Goal: Task Accomplishment & Management: Complete application form

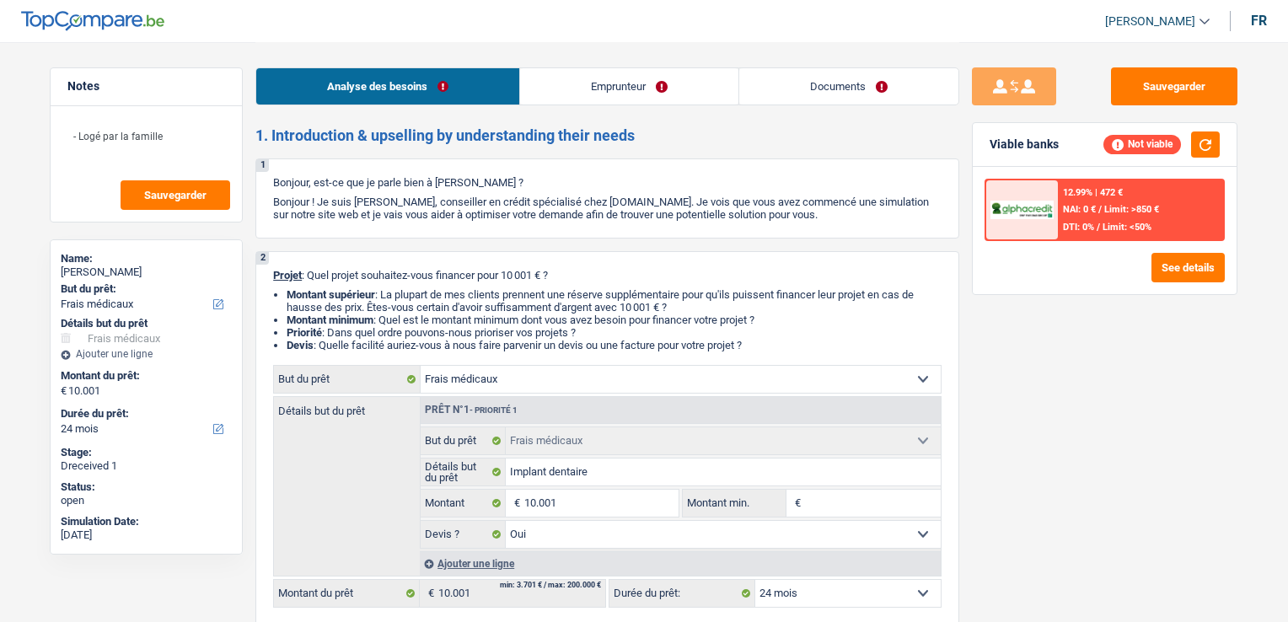
select select "medical"
select select "24"
select select "medical"
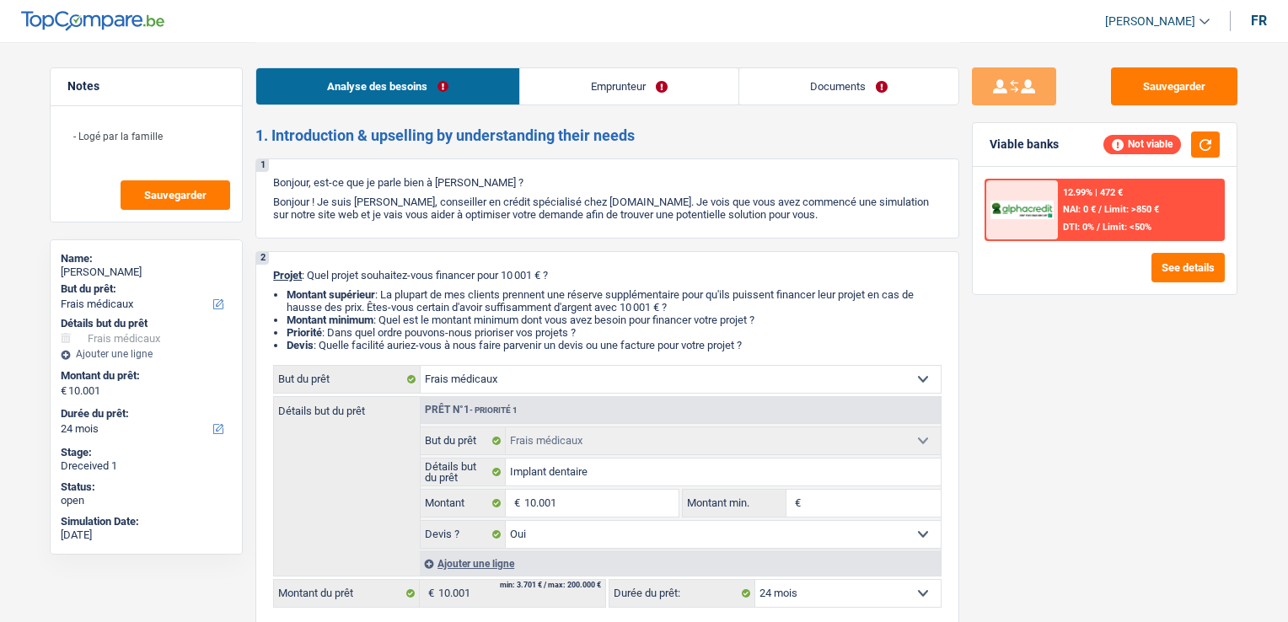
select select "yes"
select select "24"
select select "retired"
select select "pension"
select select "liveWithParents"
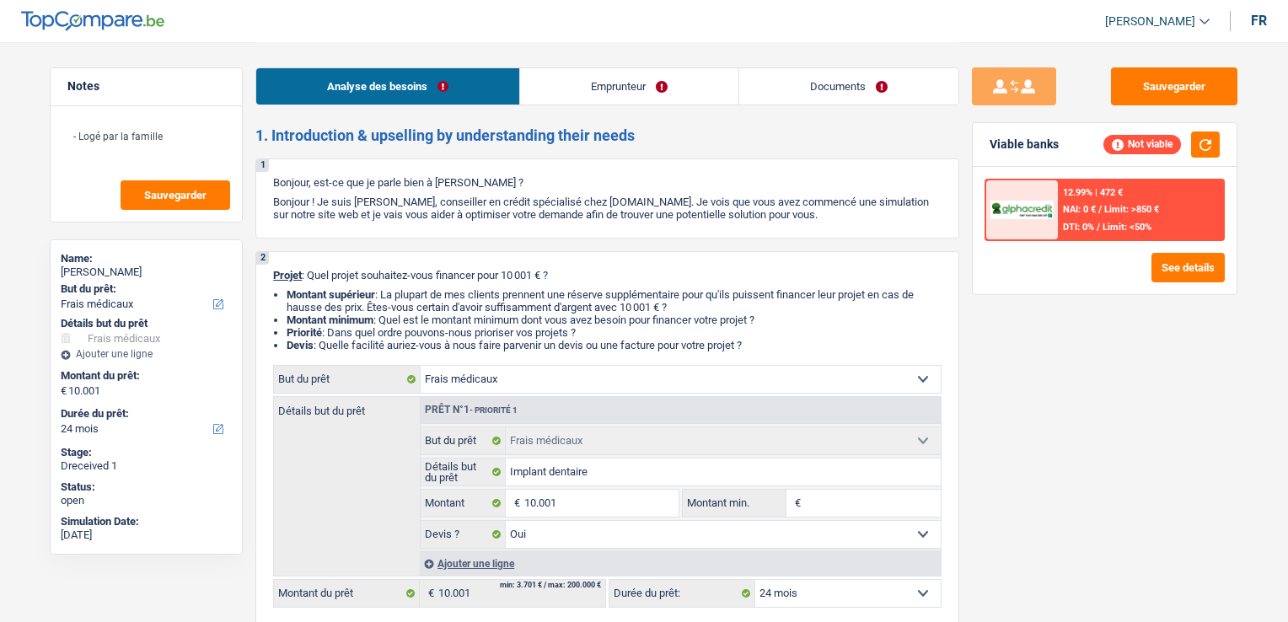
select select "medical"
select select "yes"
select select "24"
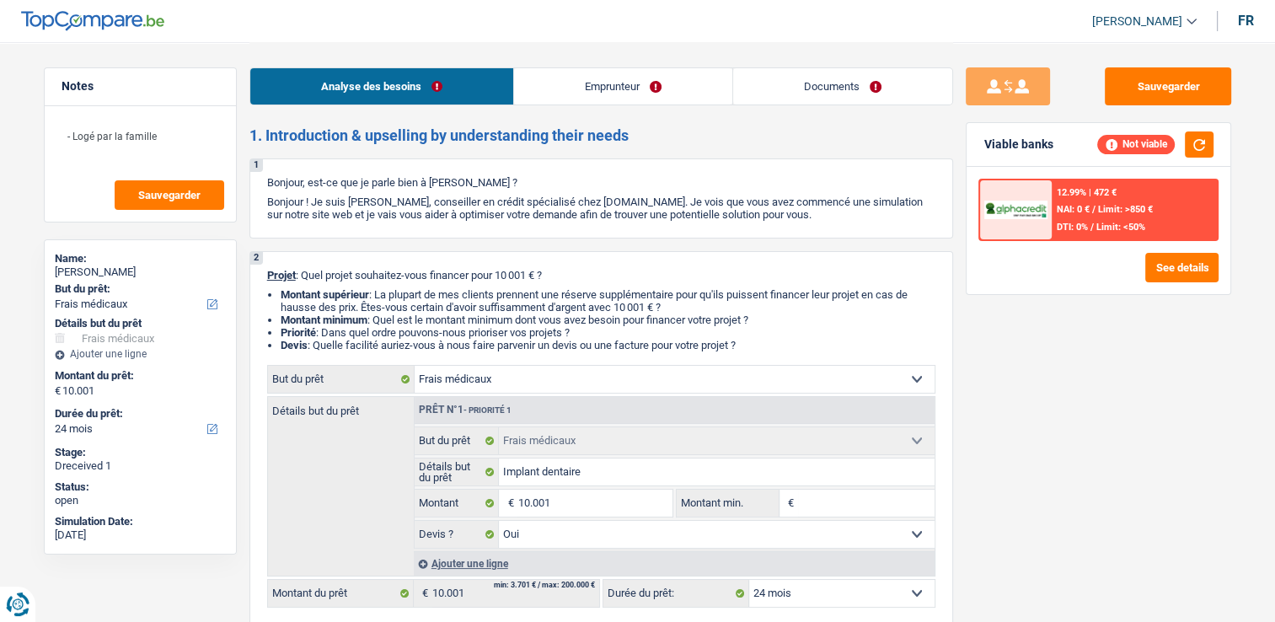
click at [810, 88] on link "Documents" at bounding box center [842, 86] width 219 height 36
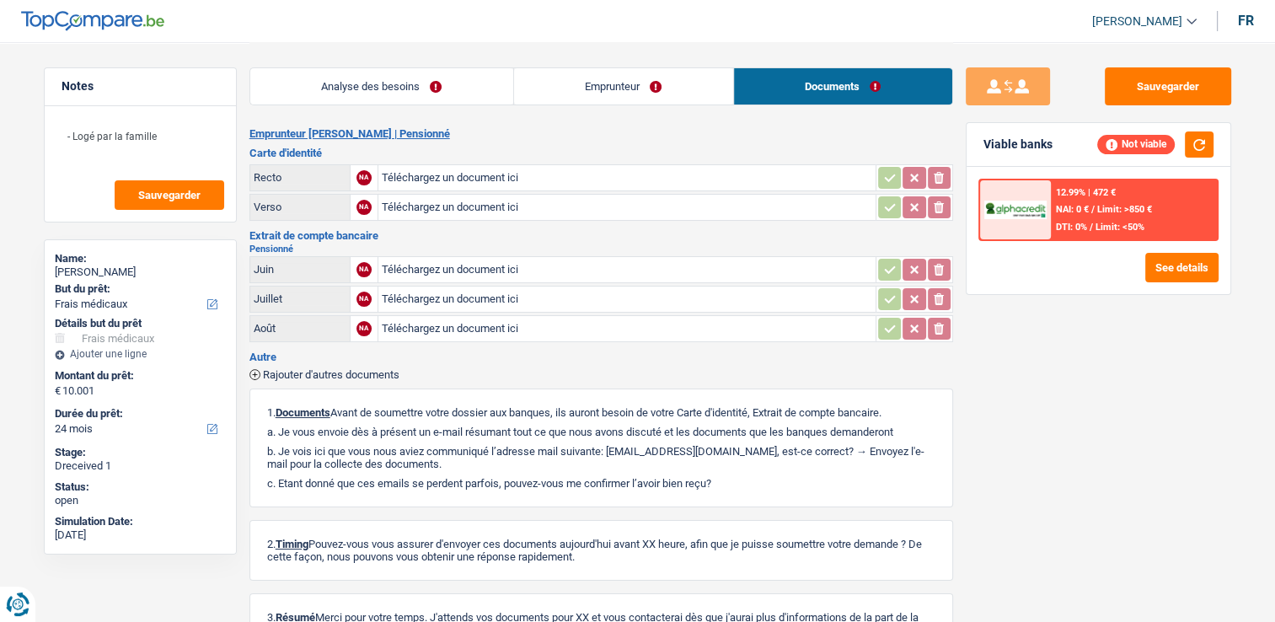
click at [594, 92] on link "Emprunteur" at bounding box center [623, 86] width 219 height 36
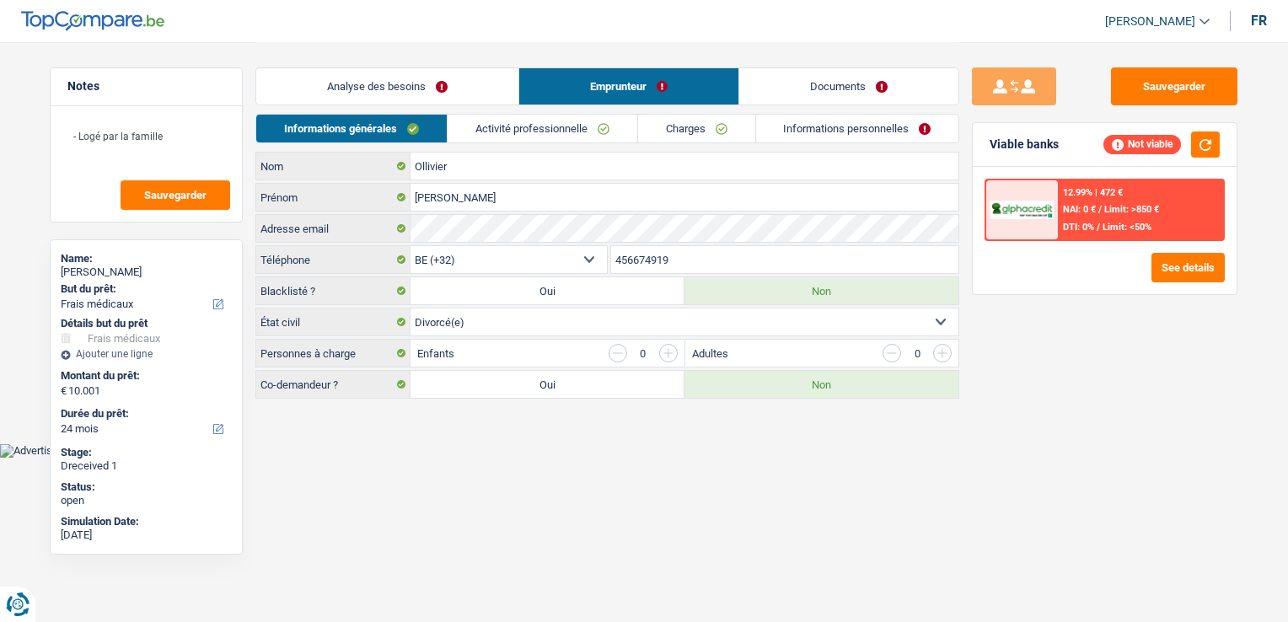
click at [448, 105] on div "Analyse des besoins Emprunteur Documents" at bounding box center [607, 78] width 704 height 72
click at [434, 92] on link "Analyse des besoins" at bounding box center [387, 86] width 262 height 36
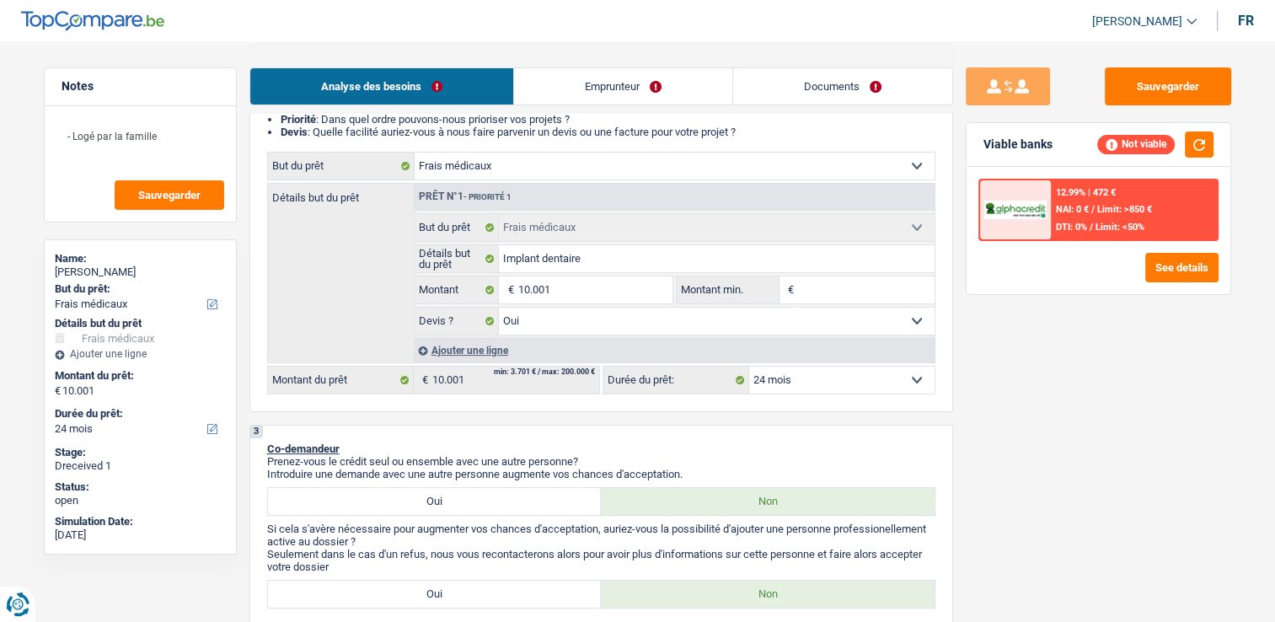
scroll to position [253, 0]
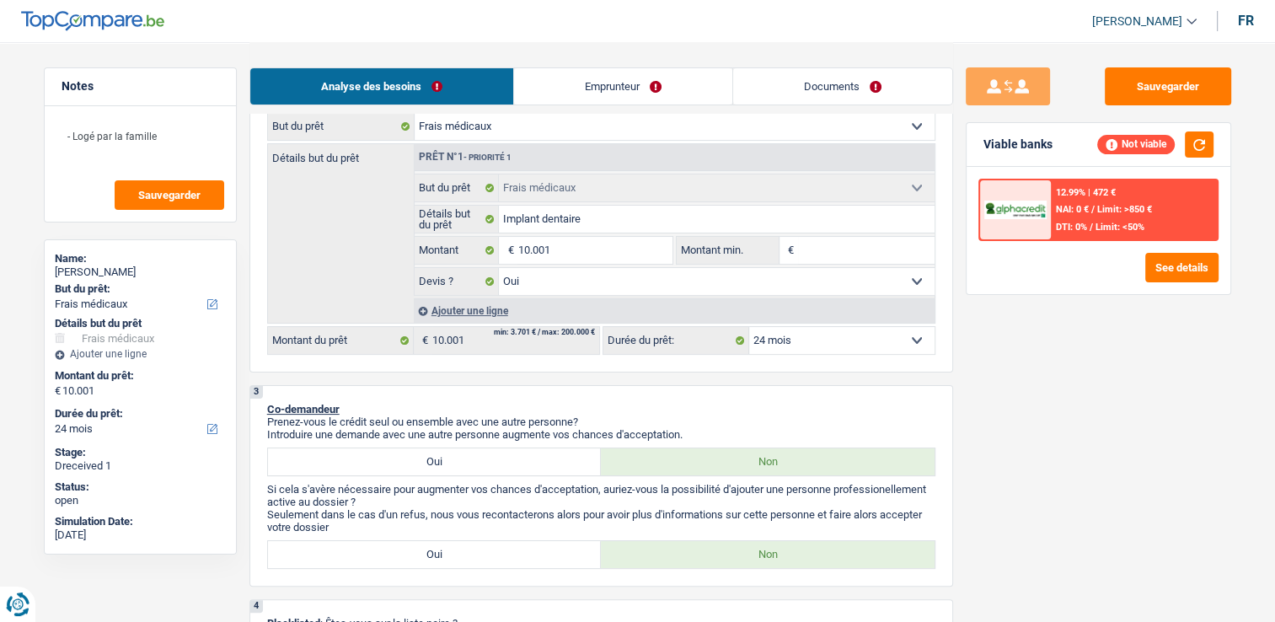
click at [595, 102] on link "Emprunteur" at bounding box center [623, 86] width 218 height 36
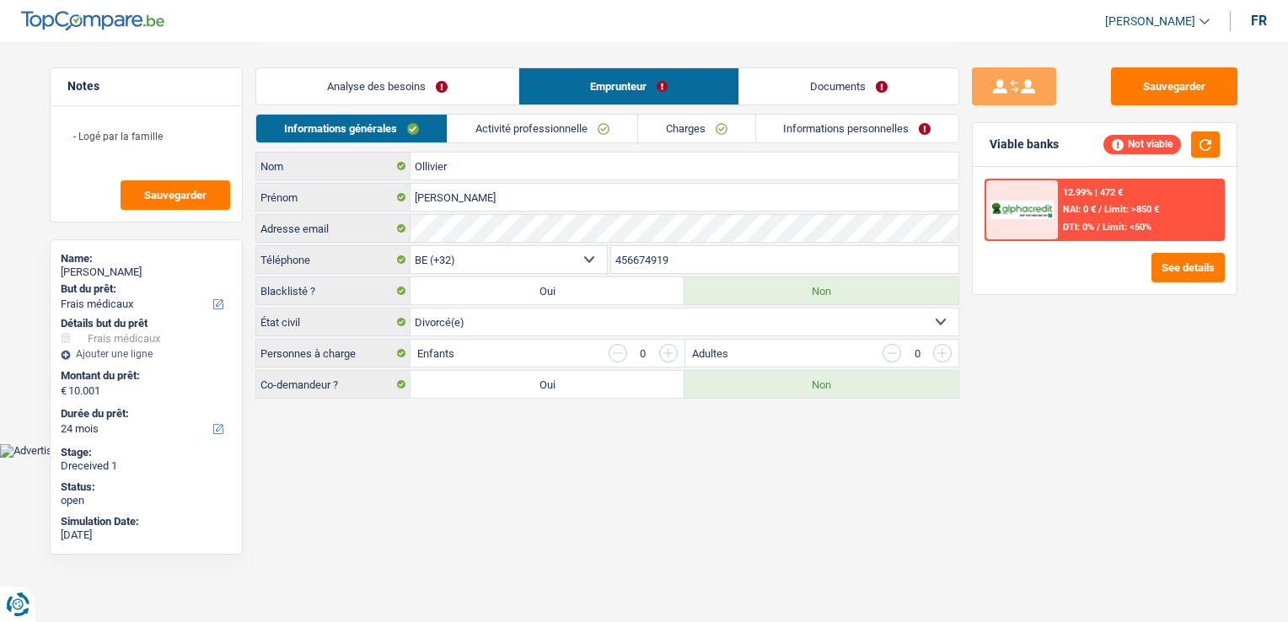
click at [405, 88] on link "Analyse des besoins" at bounding box center [387, 86] width 262 height 36
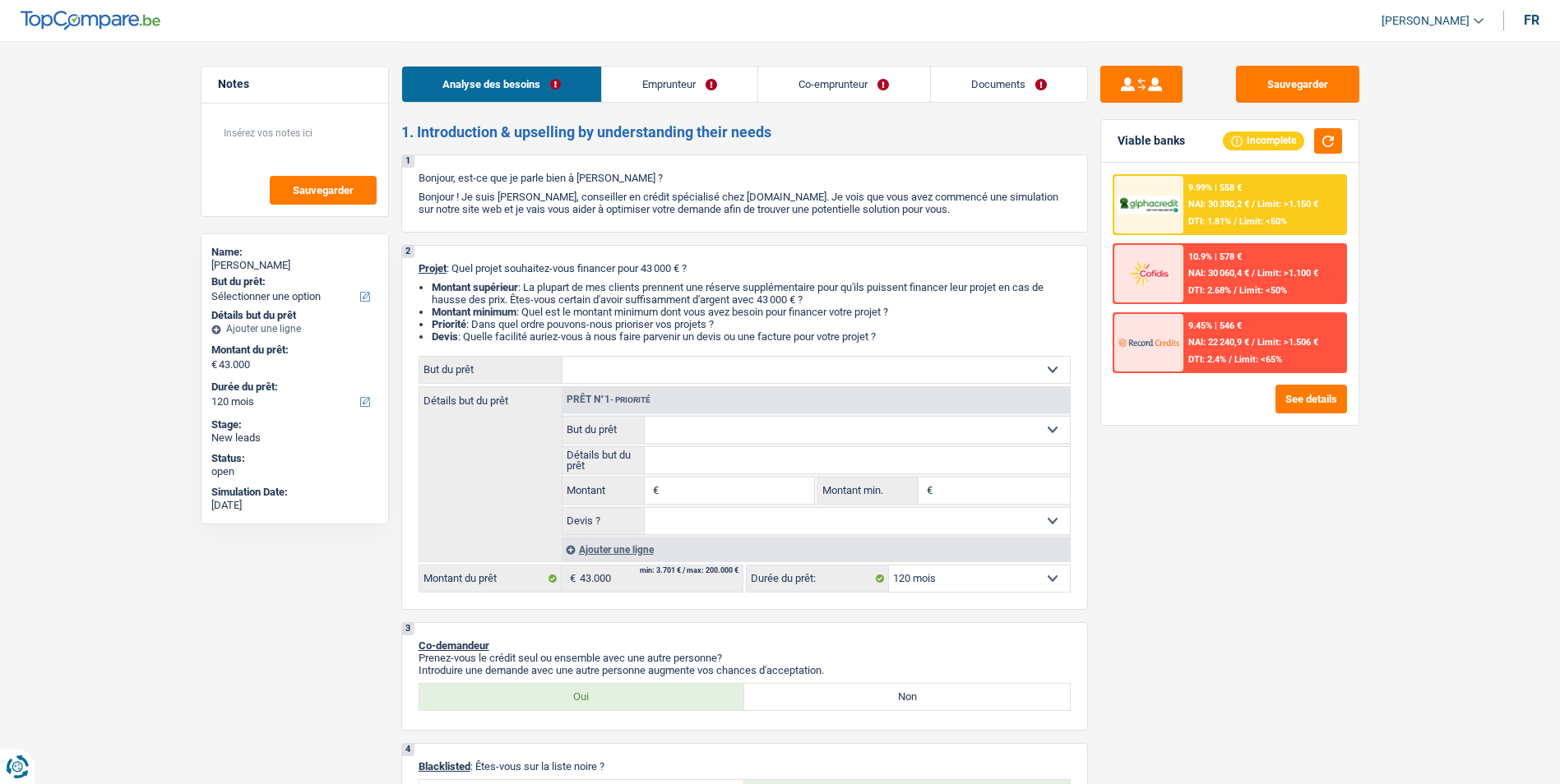
select select "120"
select select "worker"
select select "netSalary"
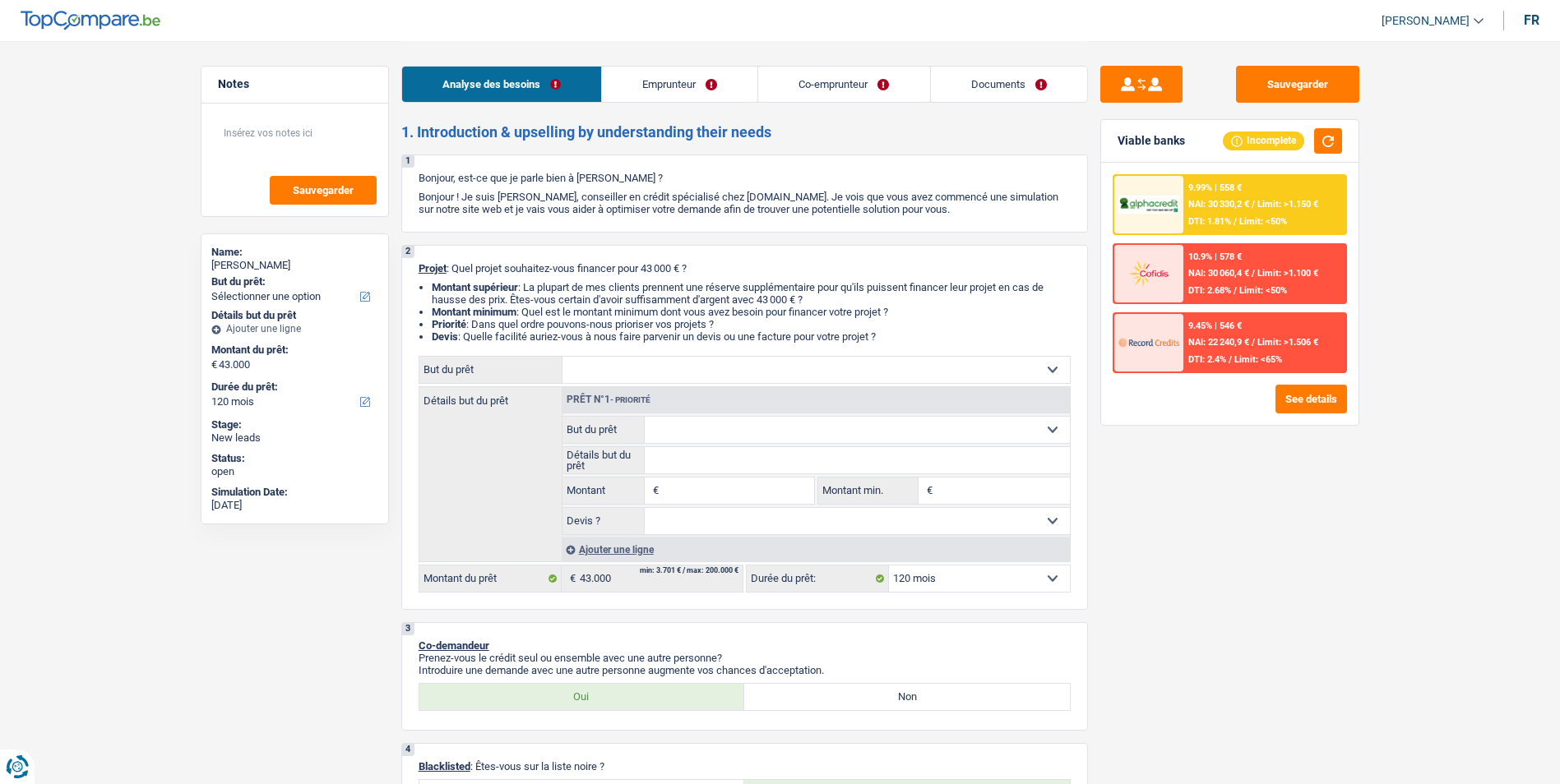
select select "netSalary"
select select "pension"
select select "liveWithParents"
select select "120"
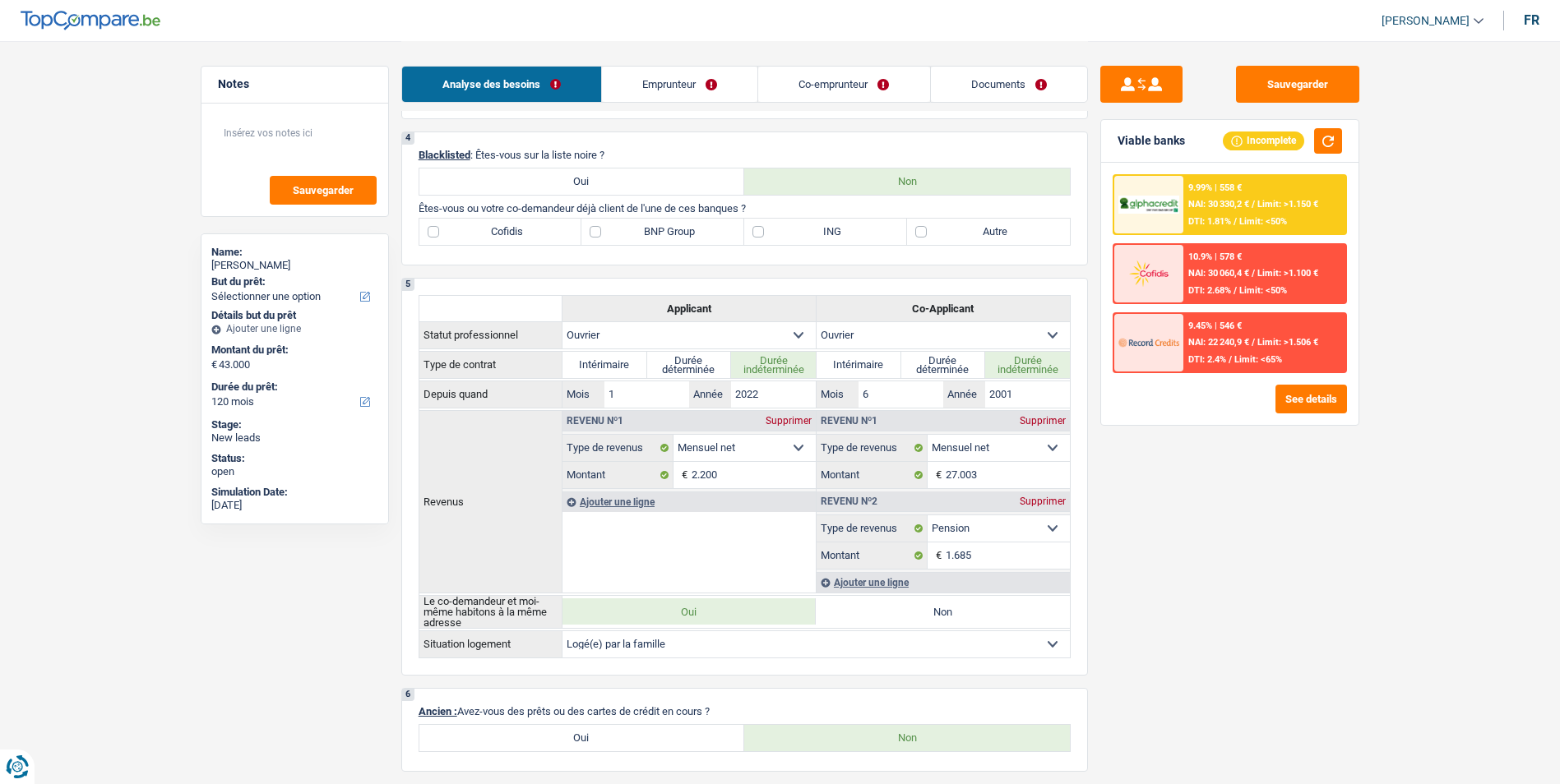
scroll to position [575, 0]
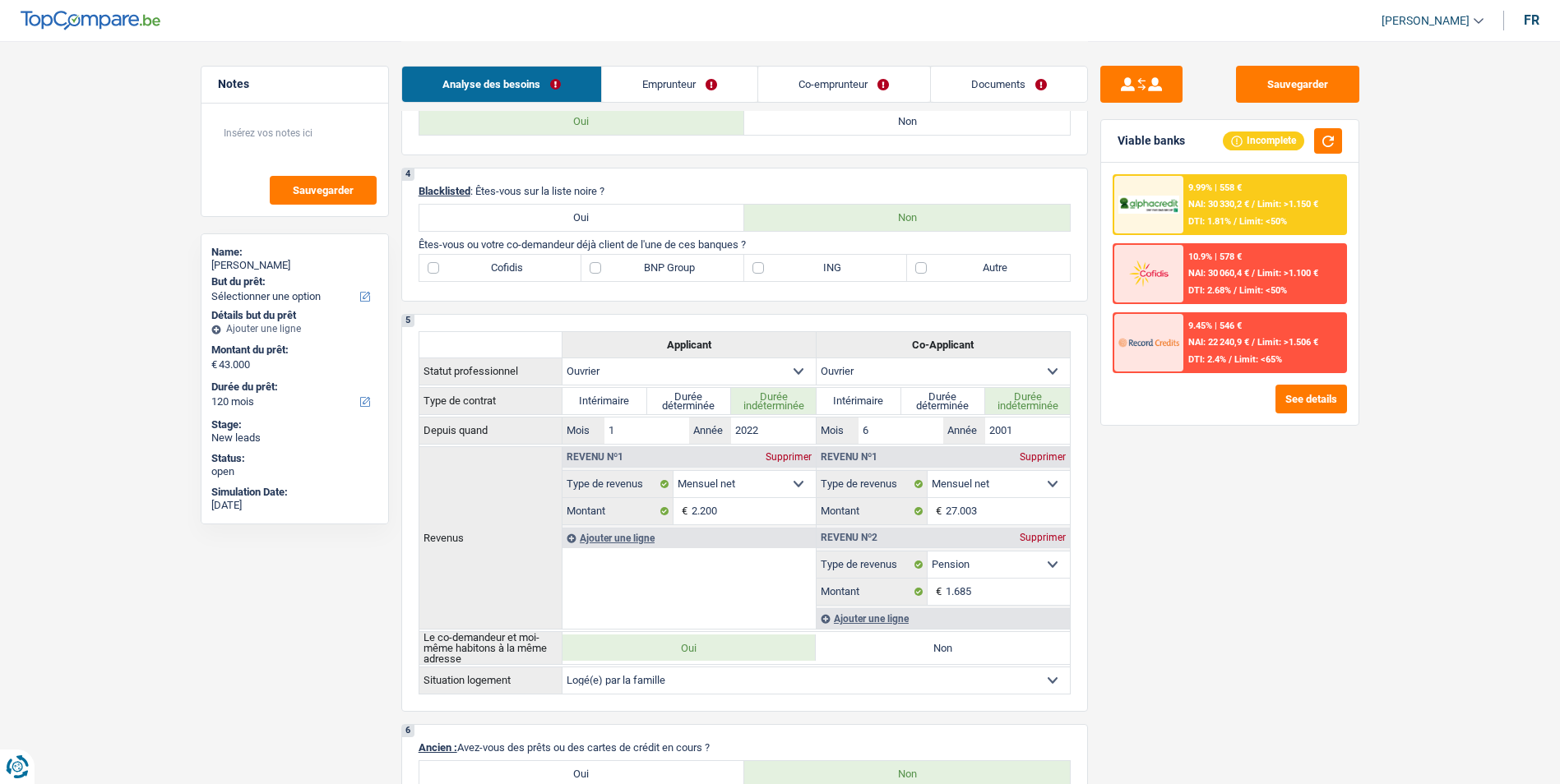
click at [817, 76] on link "Co-emprunteur" at bounding box center [843, 84] width 171 height 35
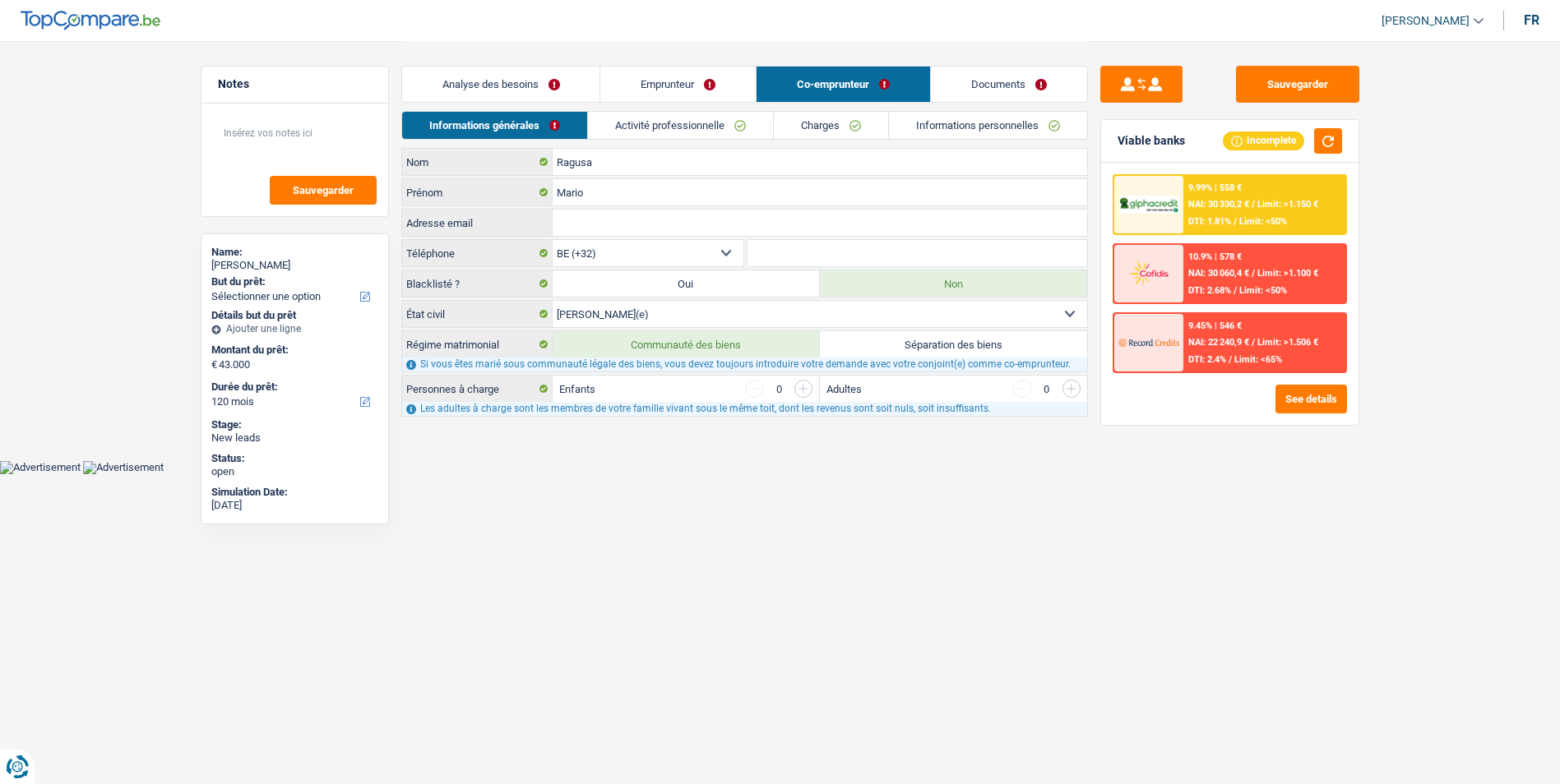
scroll to position [0, 0]
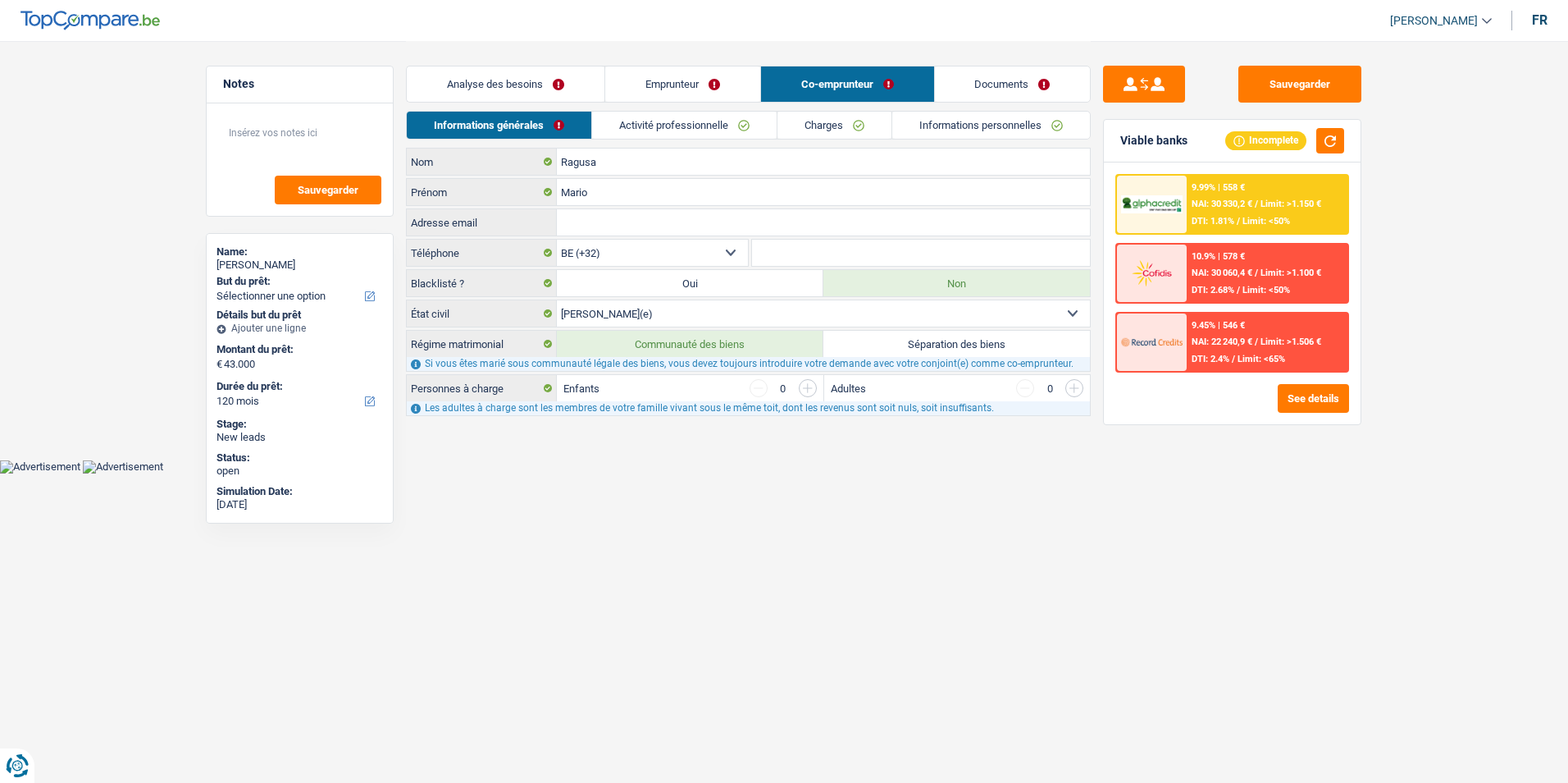
click at [953, 70] on link "Documents" at bounding box center [1013, 84] width 156 height 35
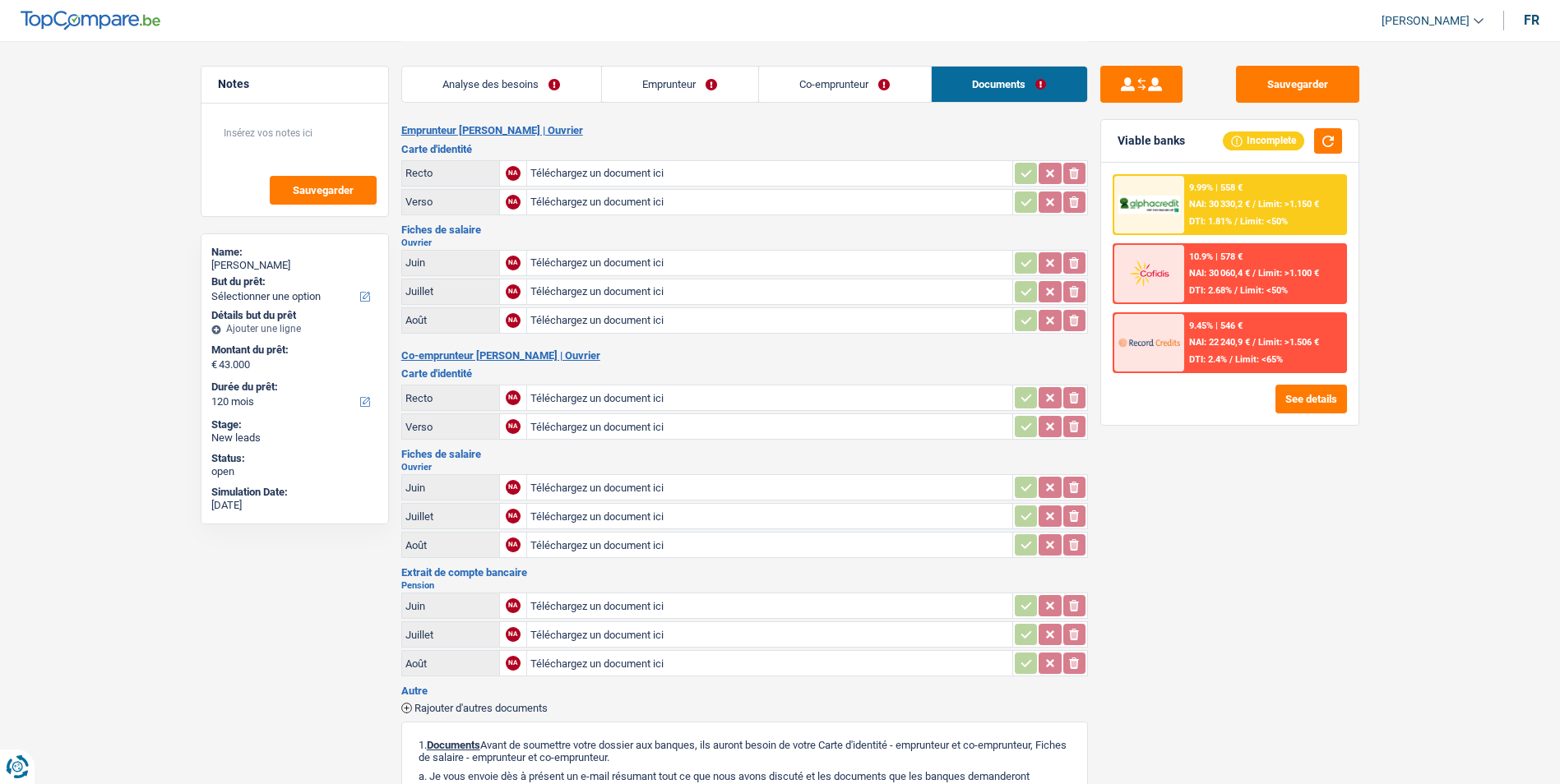
click at [738, 91] on link "Emprunteur" at bounding box center [680, 84] width 156 height 35
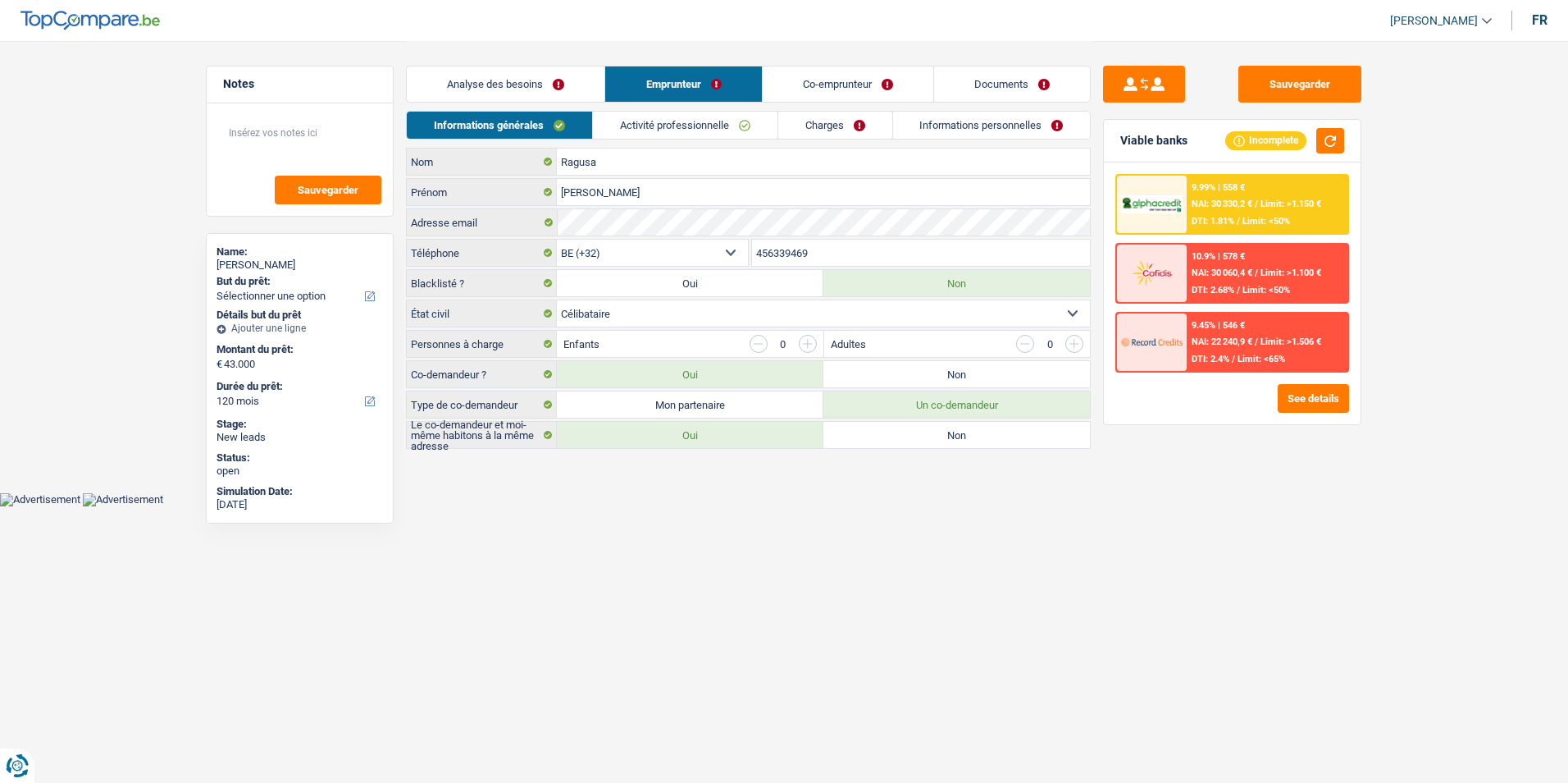
click at [828, 78] on link "Co-emprunteur" at bounding box center [848, 84] width 170 height 35
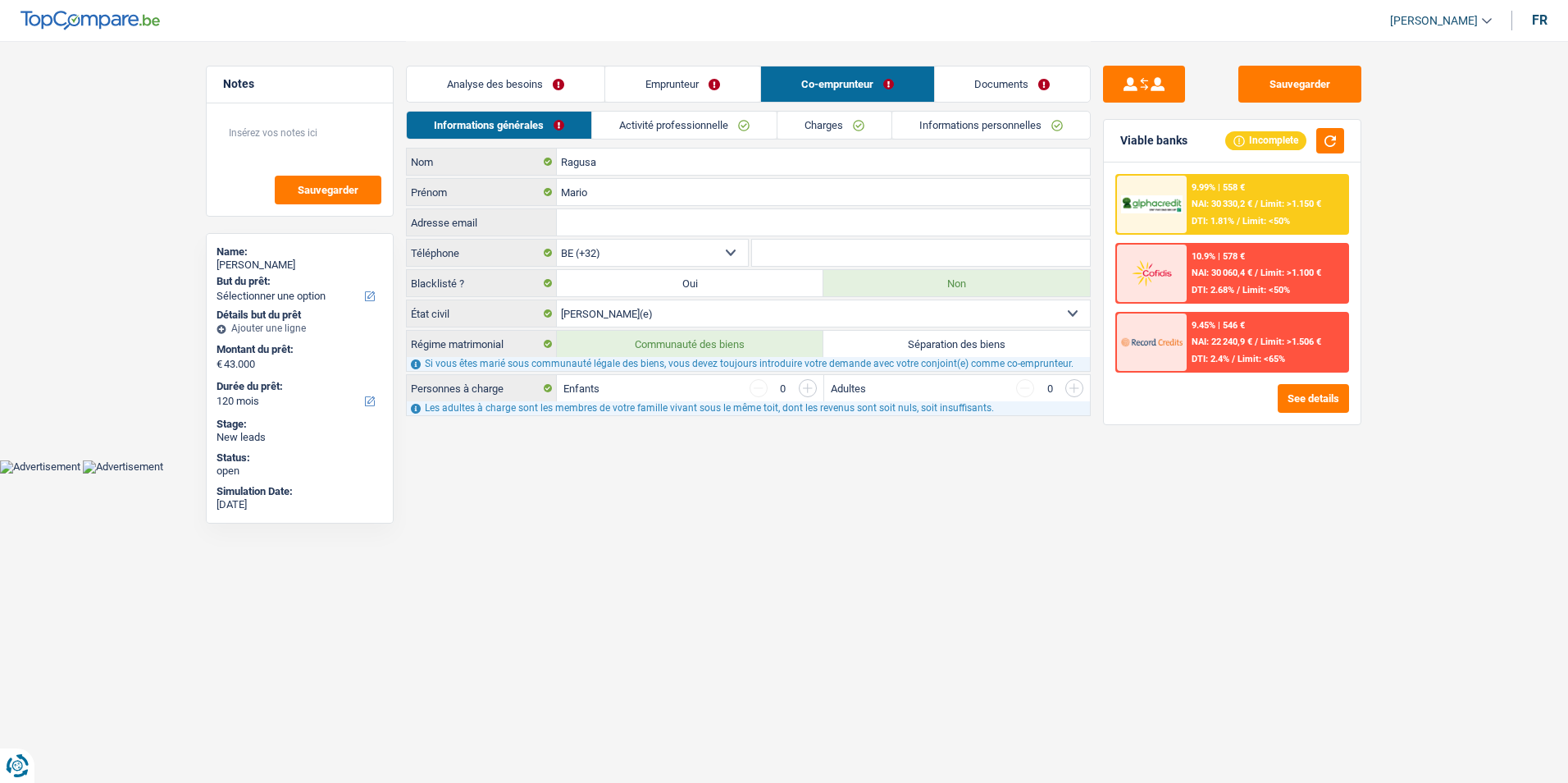
click at [503, 73] on link "Analyse des besoins" at bounding box center [505, 84] width 198 height 35
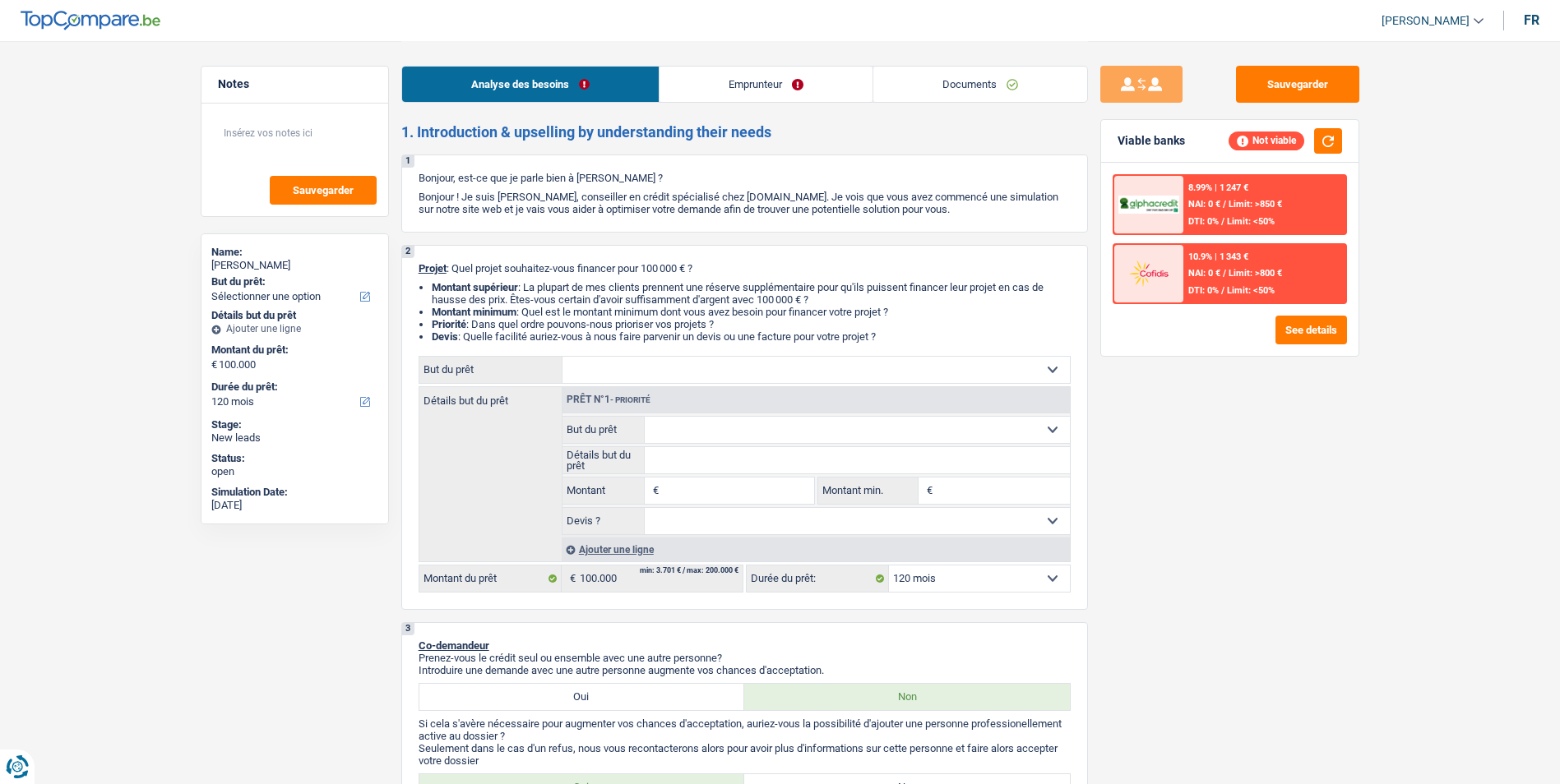
select select "120"
click at [984, 66] on link "Documents" at bounding box center [980, 84] width 214 height 35
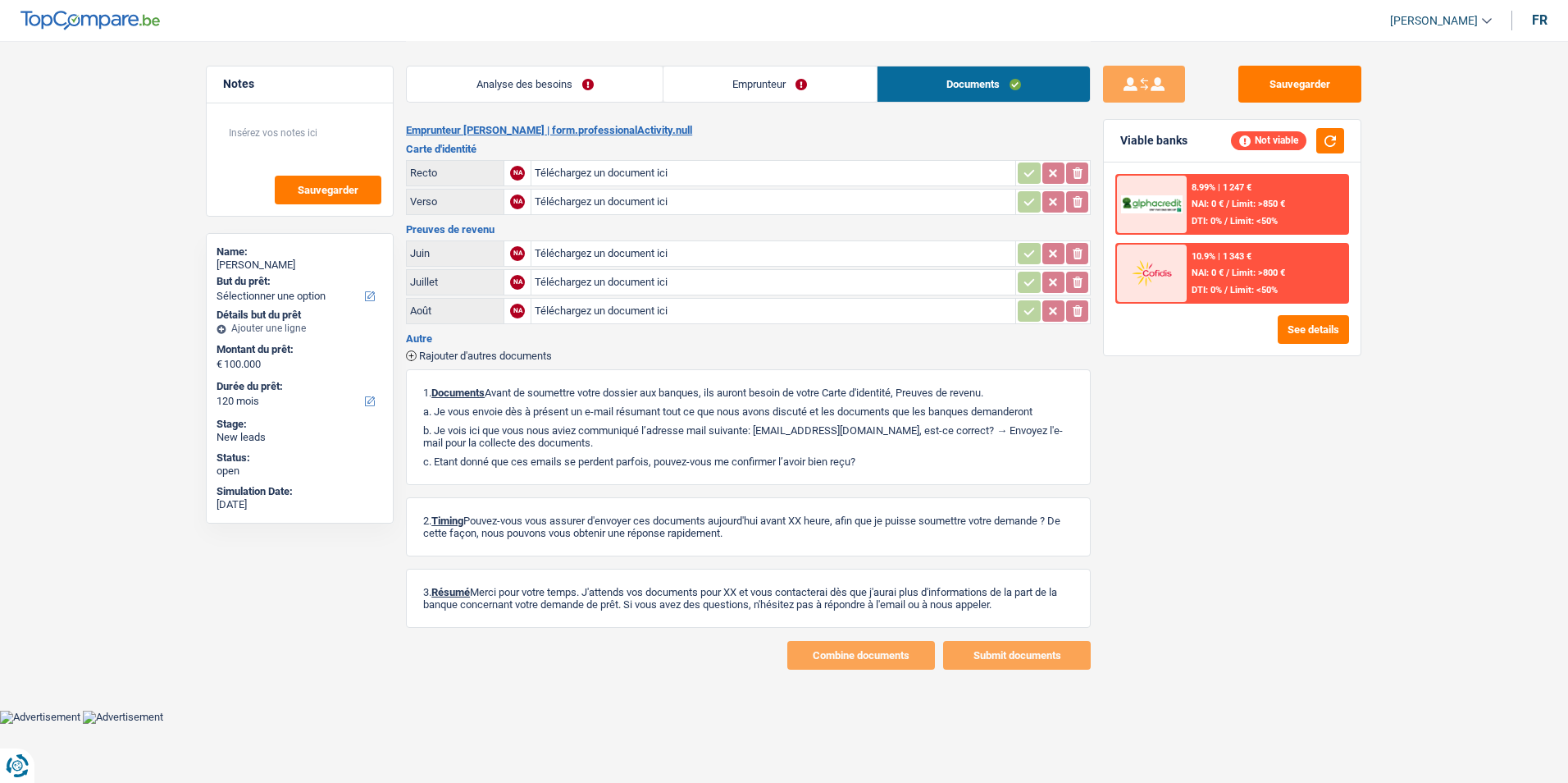
click at [807, 76] on link "Emprunteur" at bounding box center [770, 84] width 213 height 35
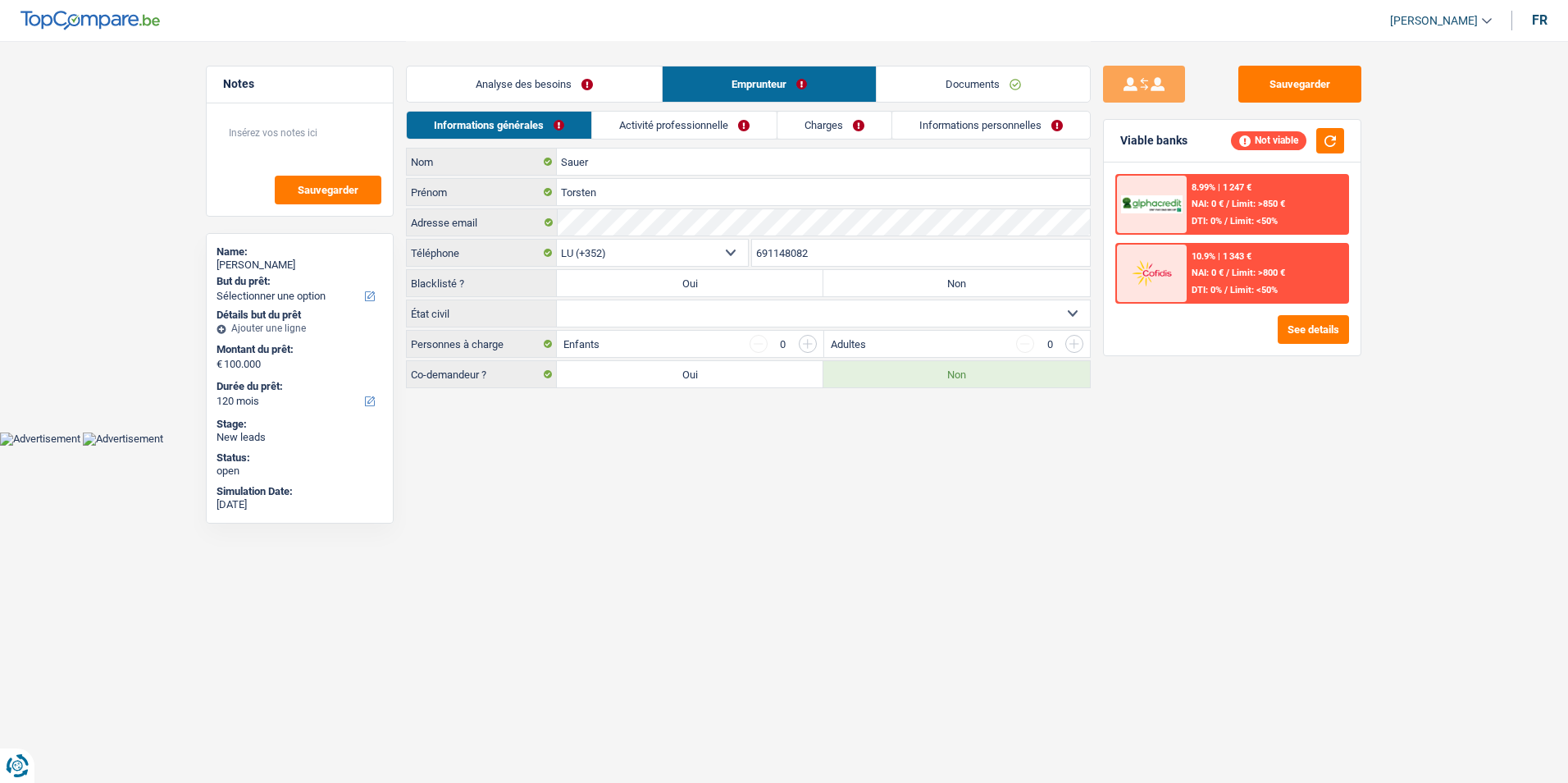
click at [678, 136] on link "Activité professionnelle" at bounding box center [684, 126] width 185 height 27
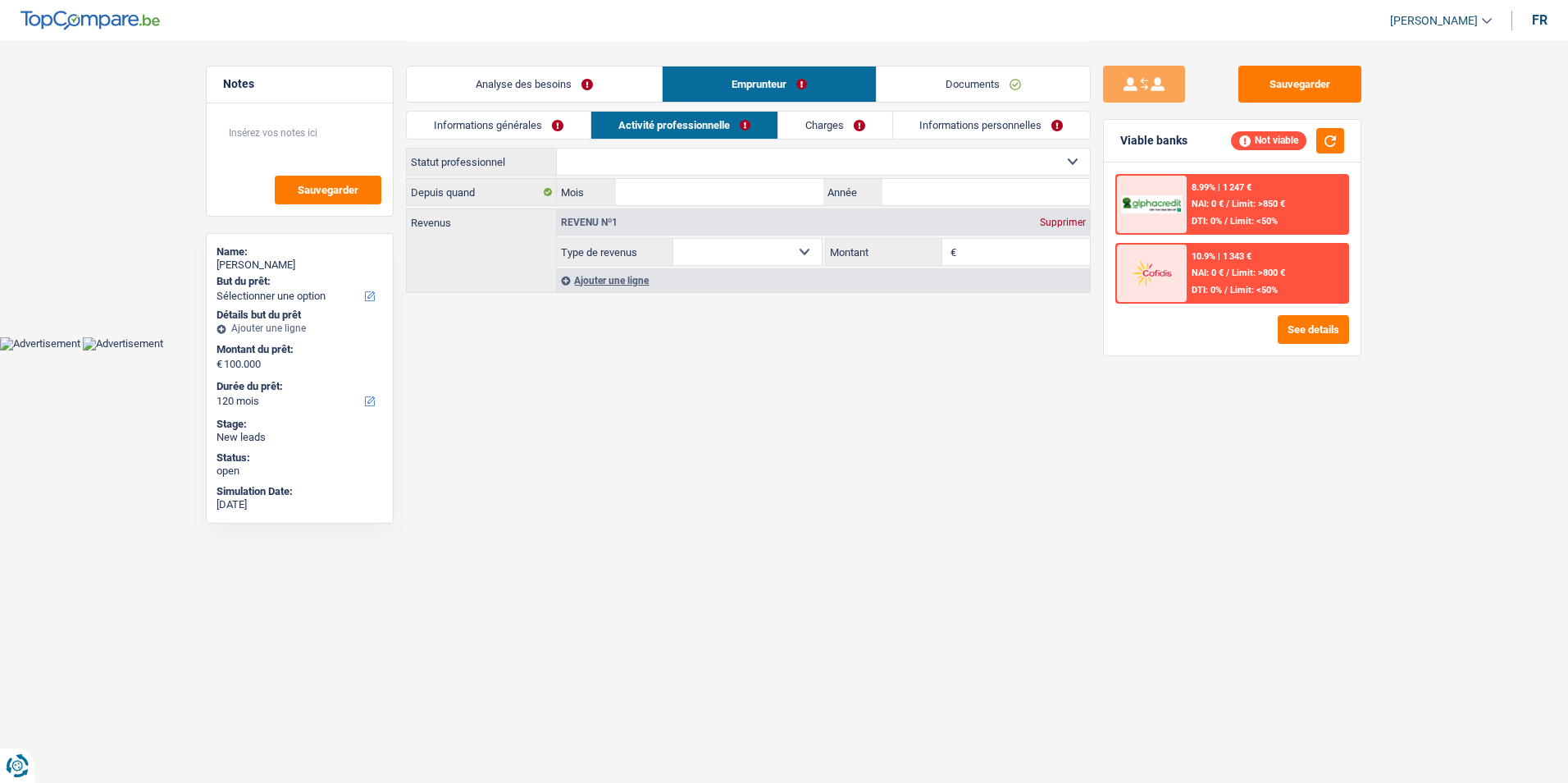
click at [828, 128] on link "Charges" at bounding box center [835, 126] width 114 height 27
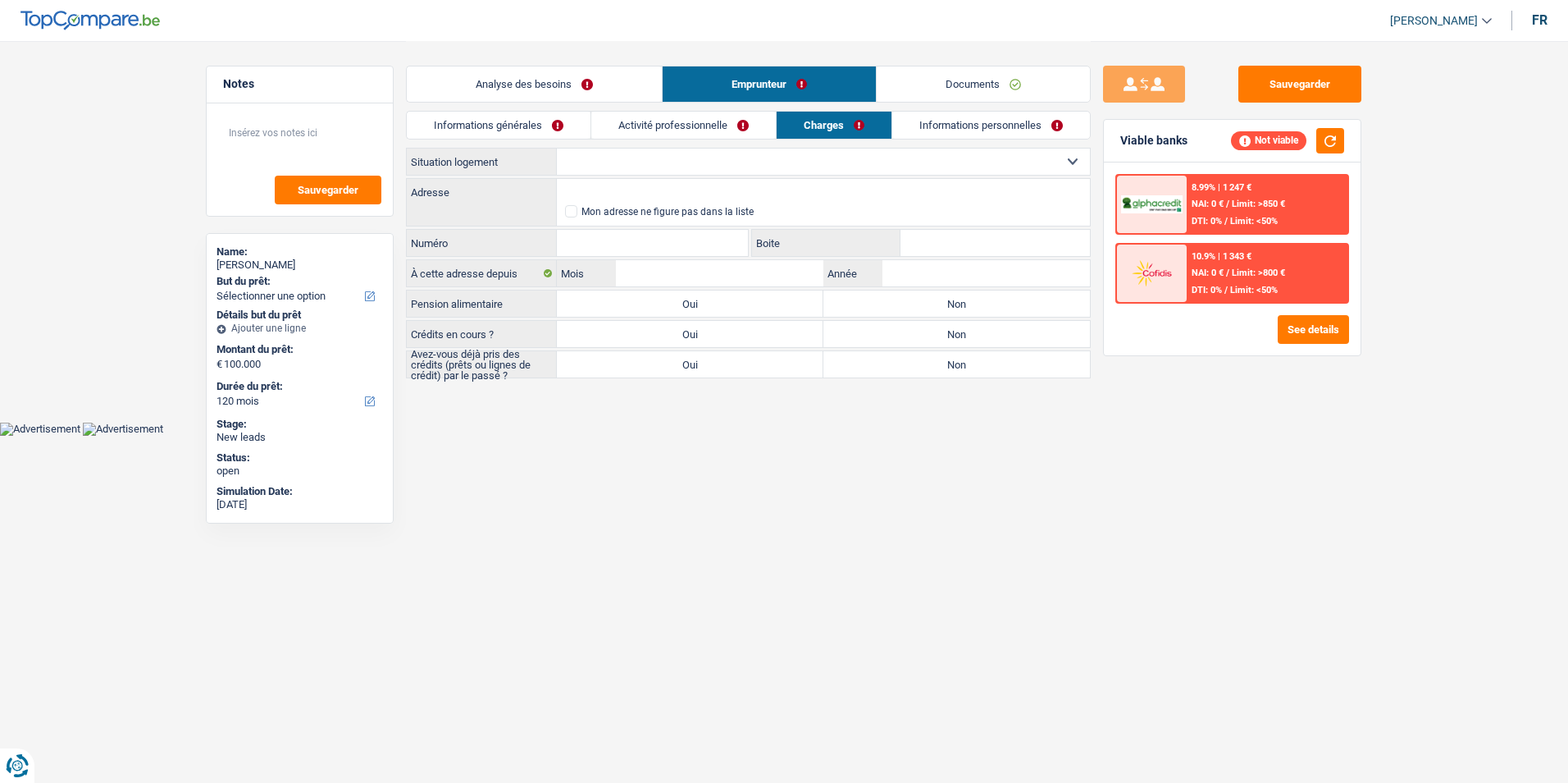
click at [947, 125] on link "Informations personnelles" at bounding box center [991, 126] width 198 height 27
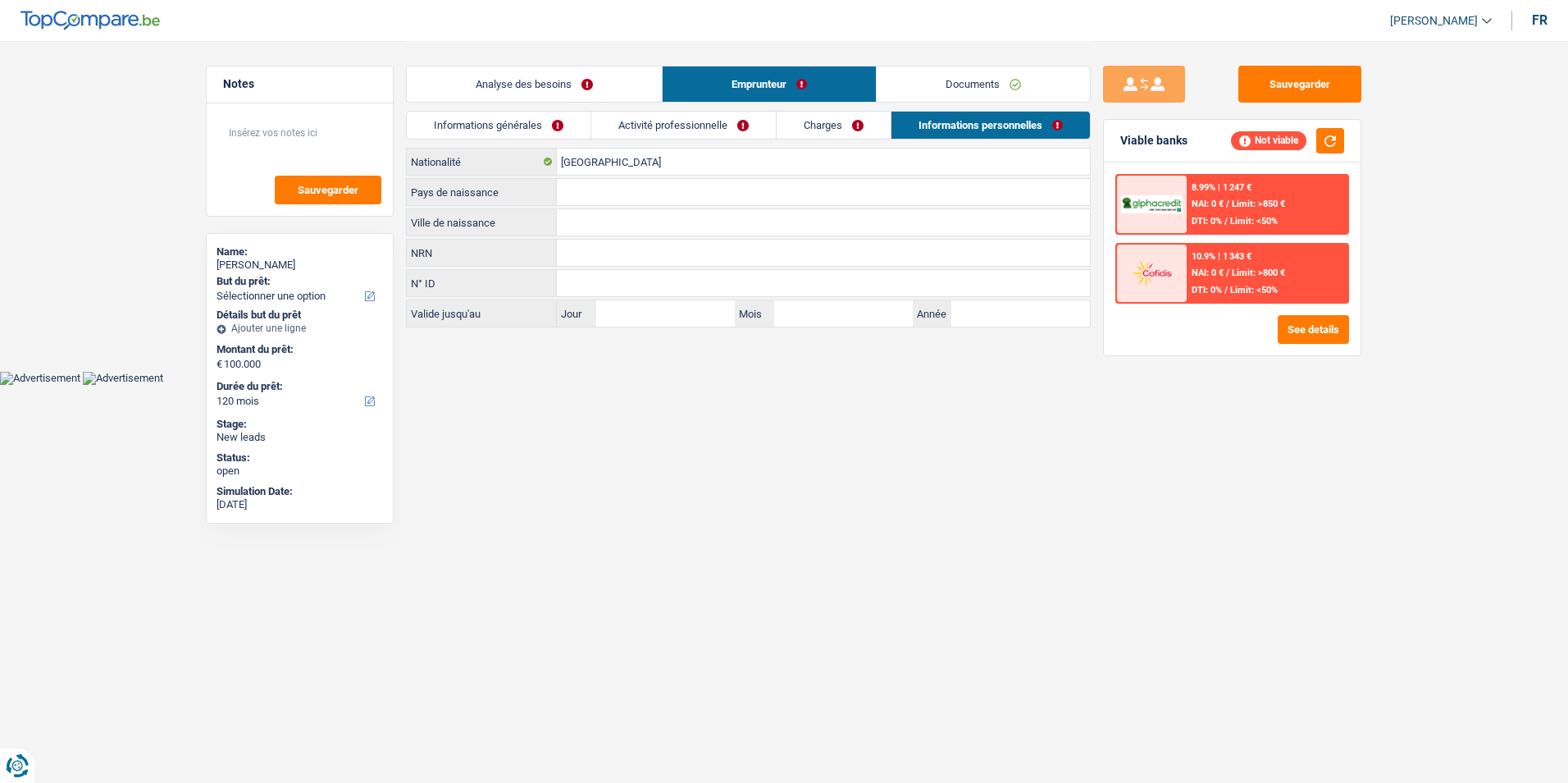
click at [573, 66] on link "Analyse des besoins" at bounding box center [534, 84] width 255 height 35
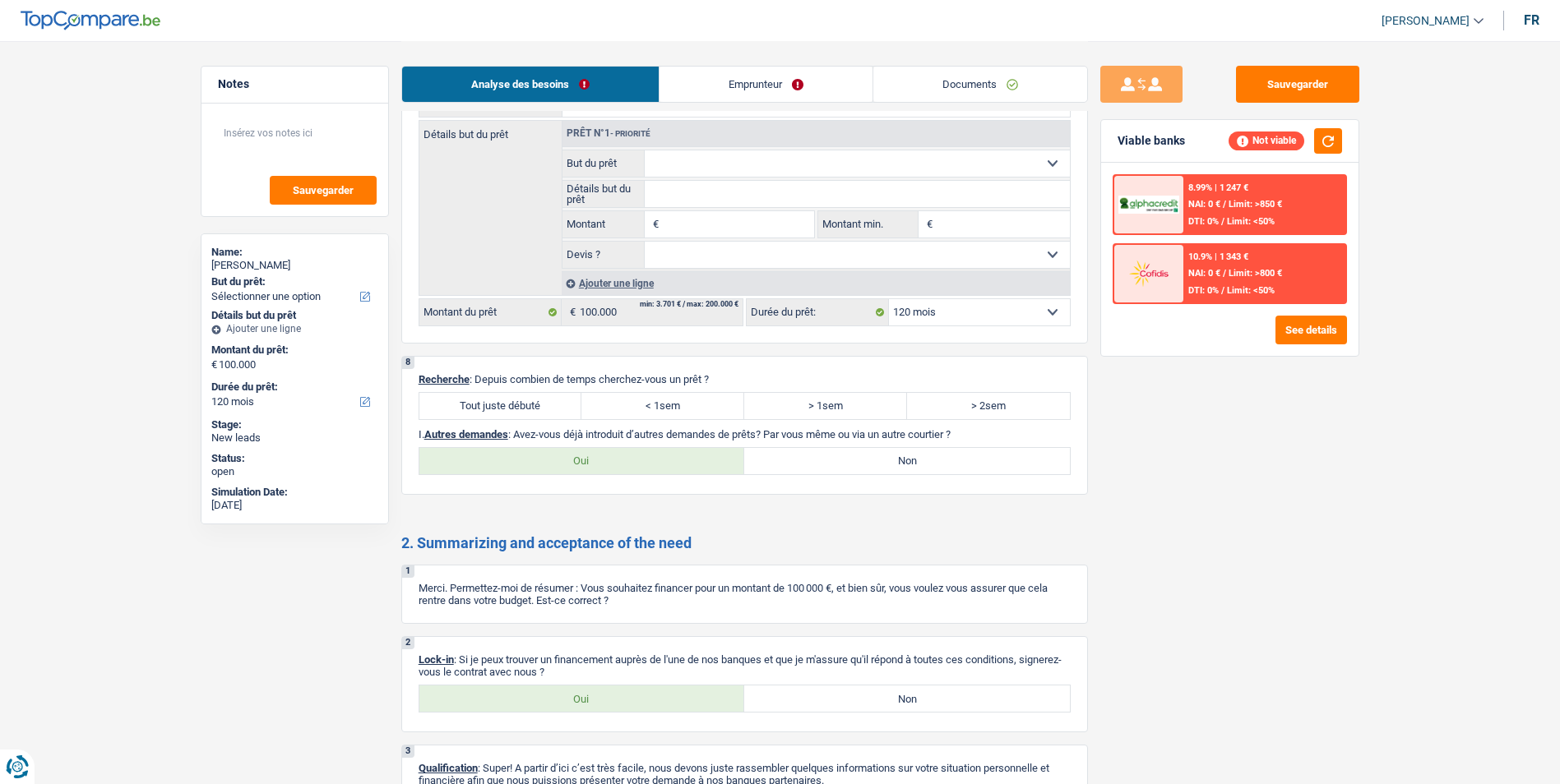
scroll to position [1420, 0]
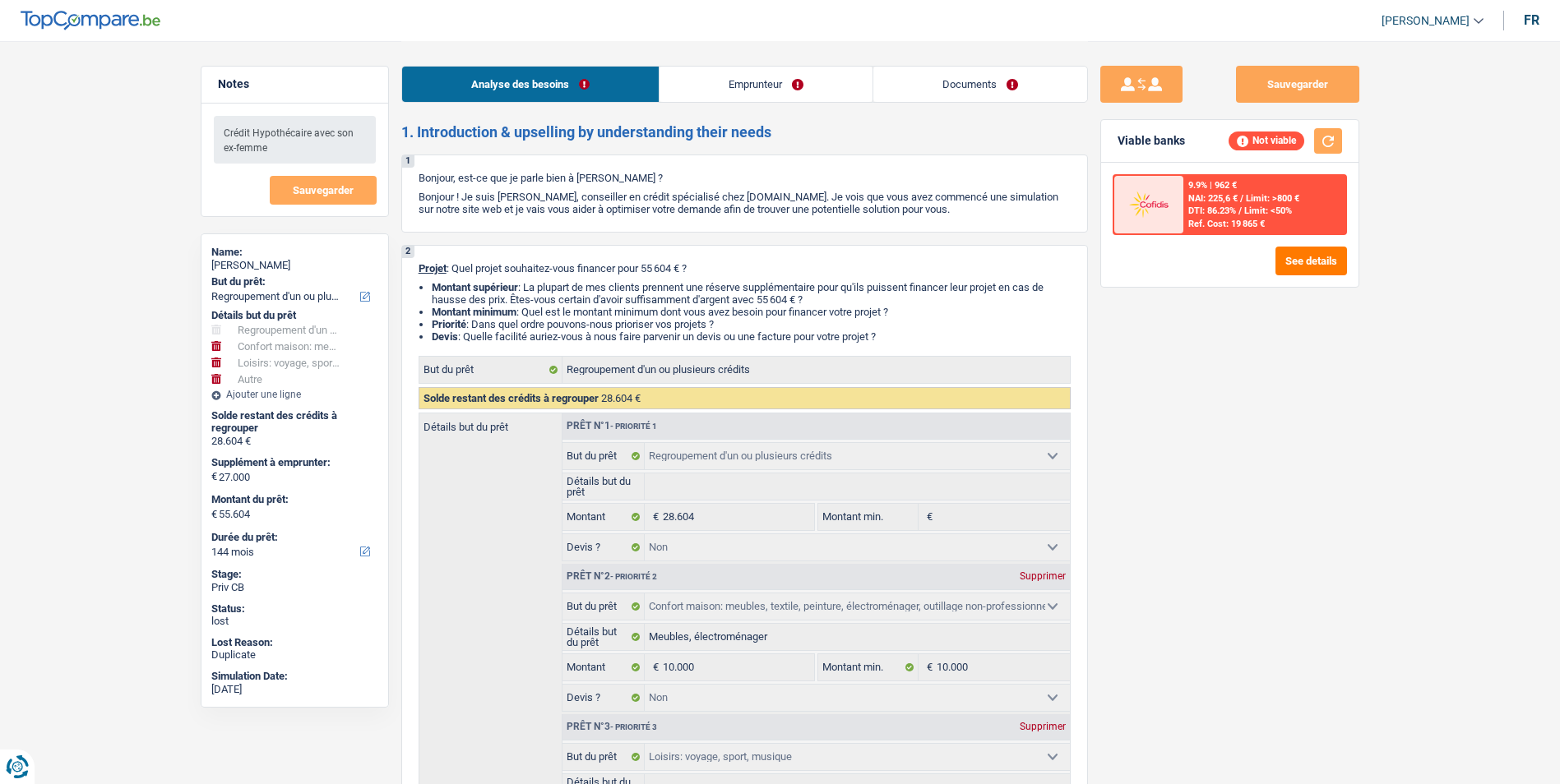
select select "refinancing"
select select "household"
select select "hobbies"
select select "other"
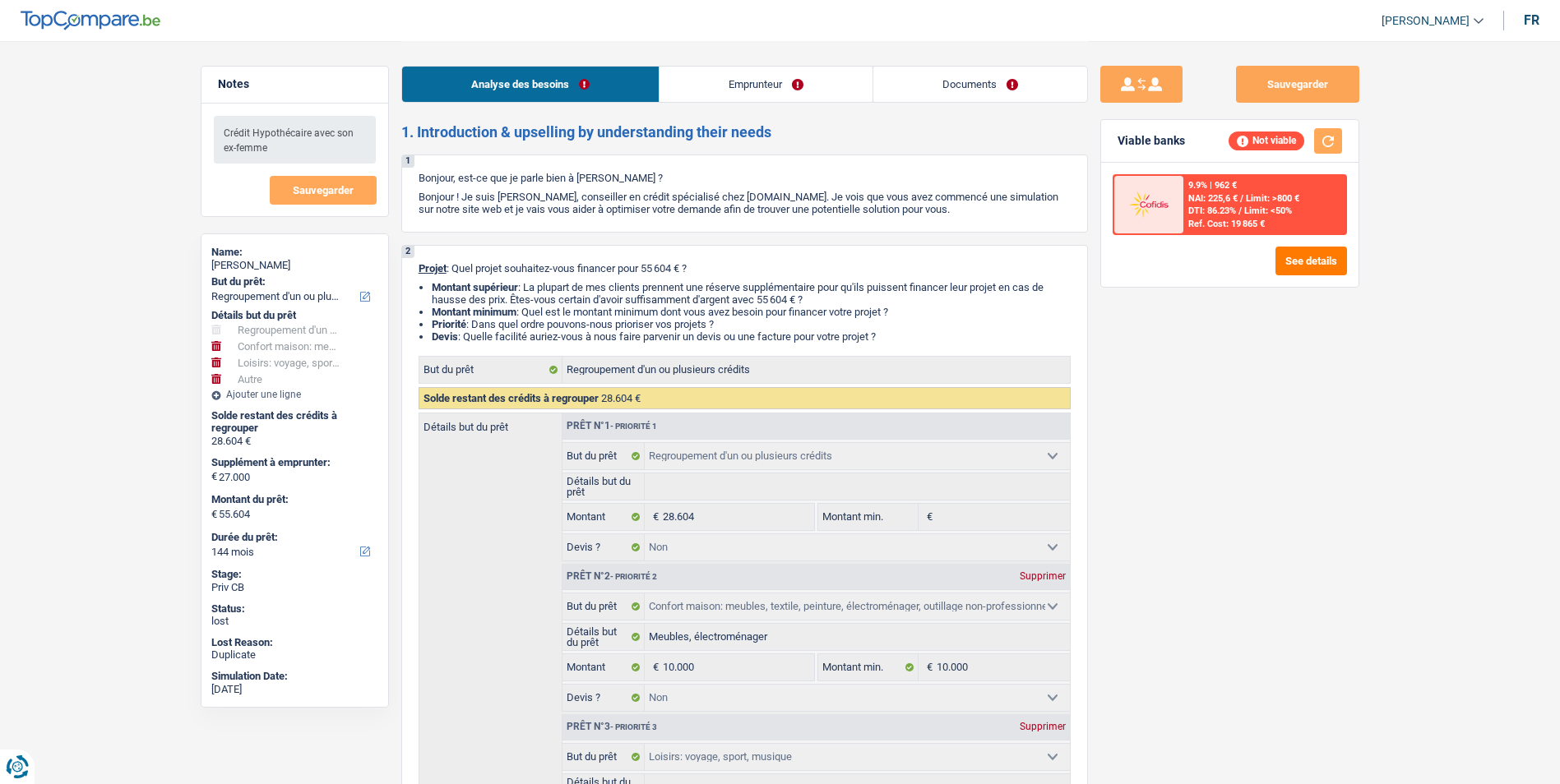
select select "144"
select select "refinancing"
select select "false"
select select "household"
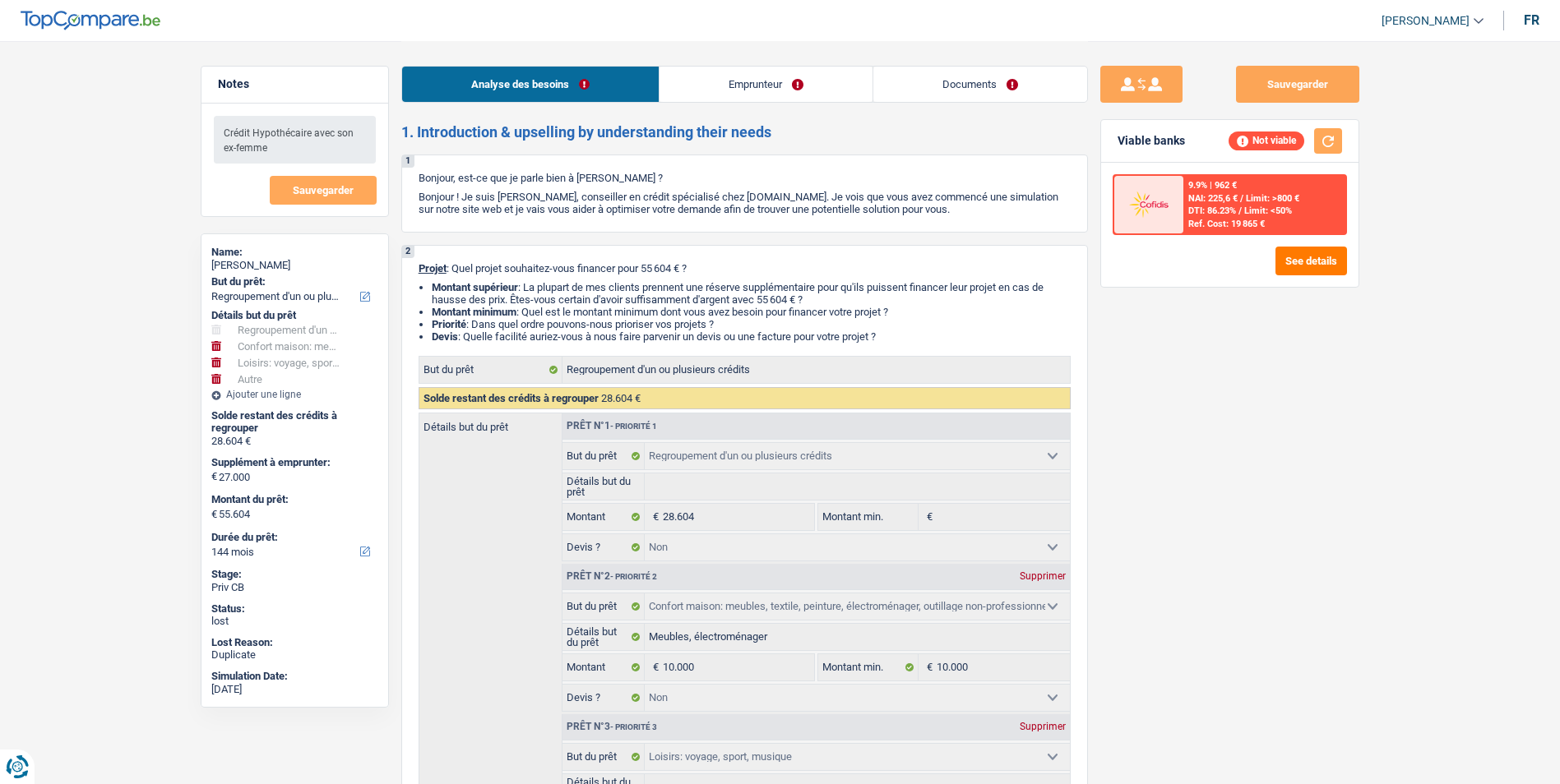
select select "false"
select select "hobbies"
select select "false"
select select "other"
select select "false"
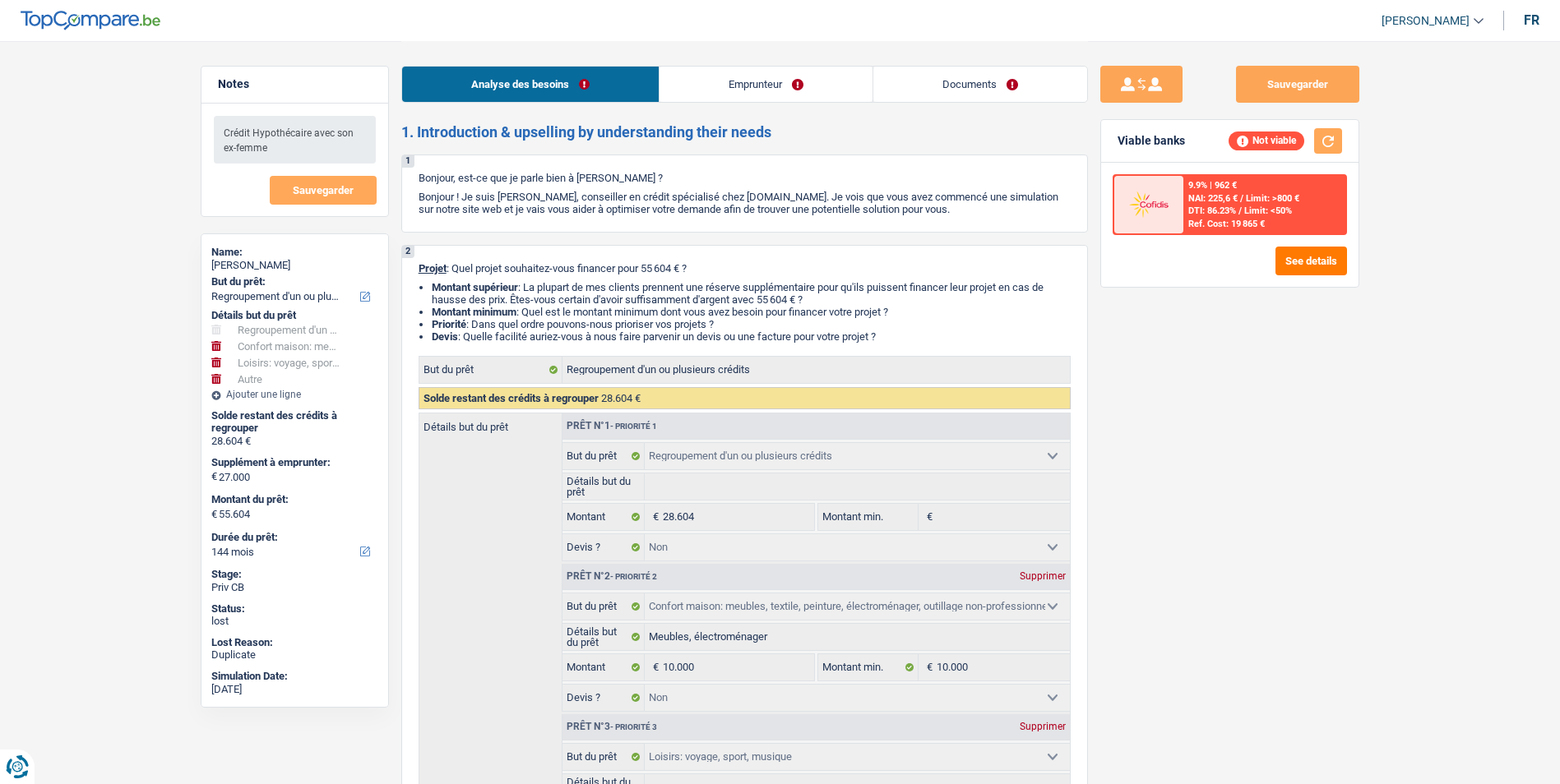
select select "144"
select select "mutuality"
select select "mutualityIndemnity"
select select "rents"
select select "personalLoan"
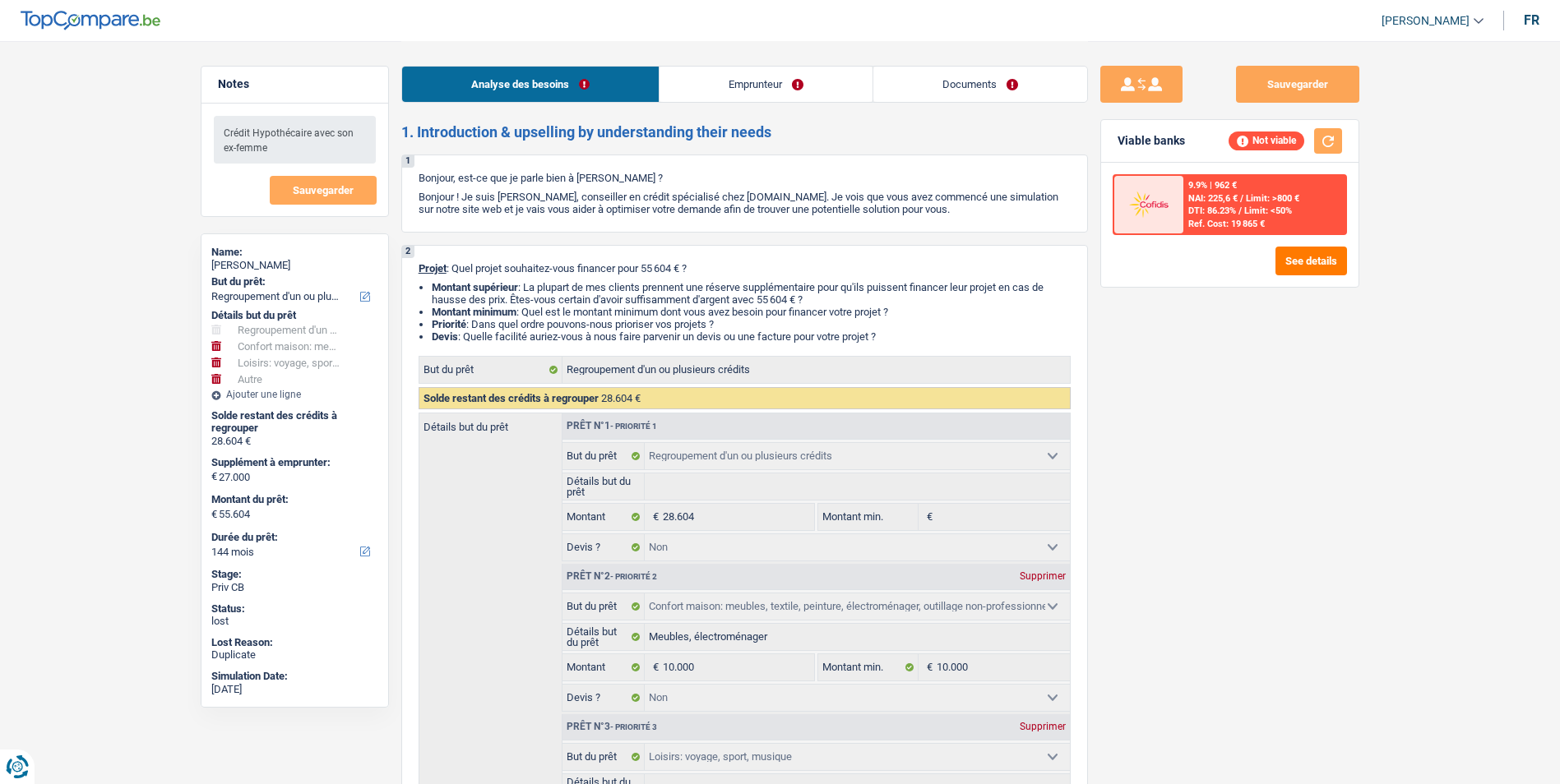
select select "loanRepayment"
select select "120"
select select "refinancing"
select select "false"
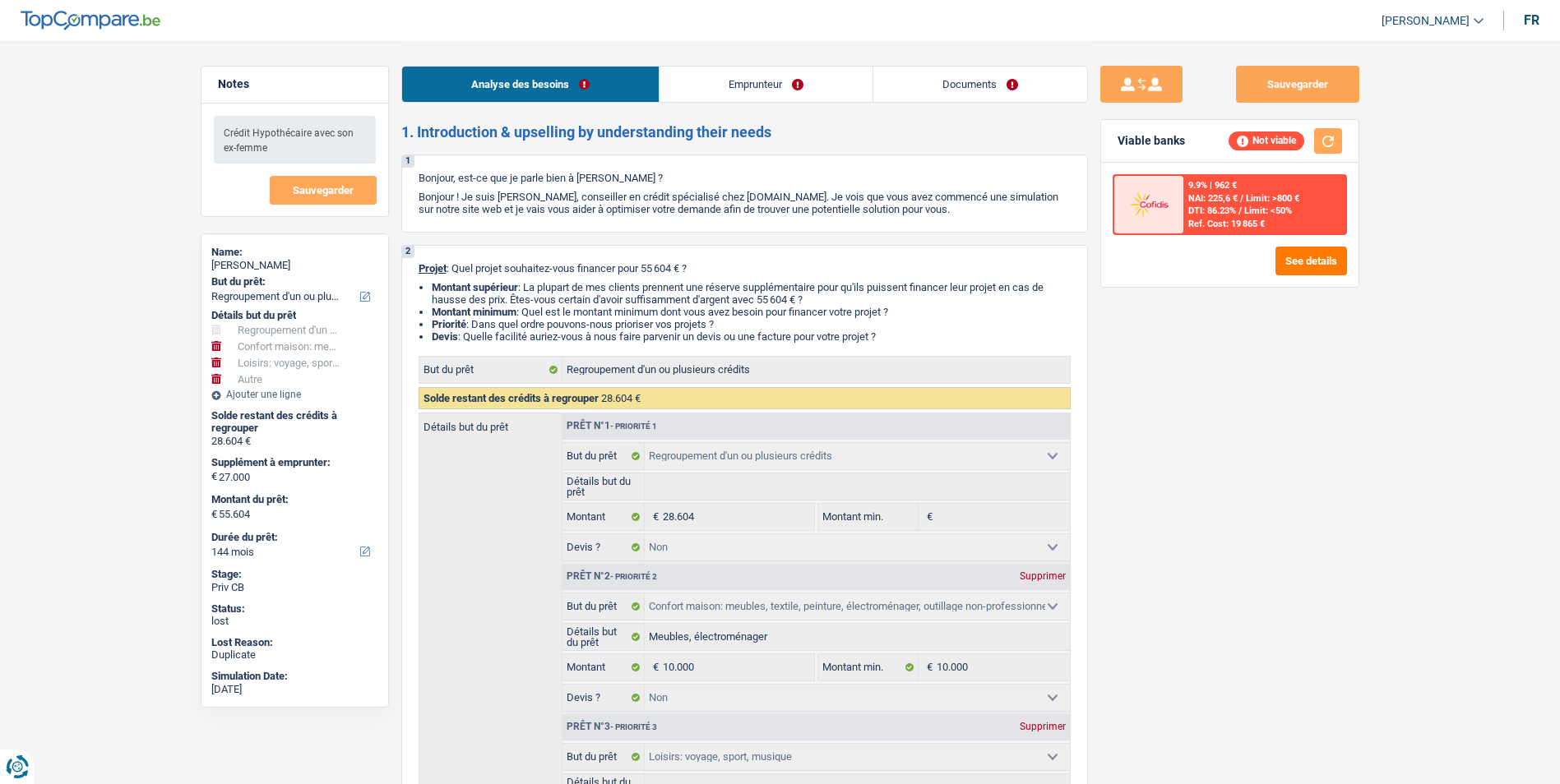
select select "household"
select select "false"
select select "hobbies"
select select "false"
select select "other"
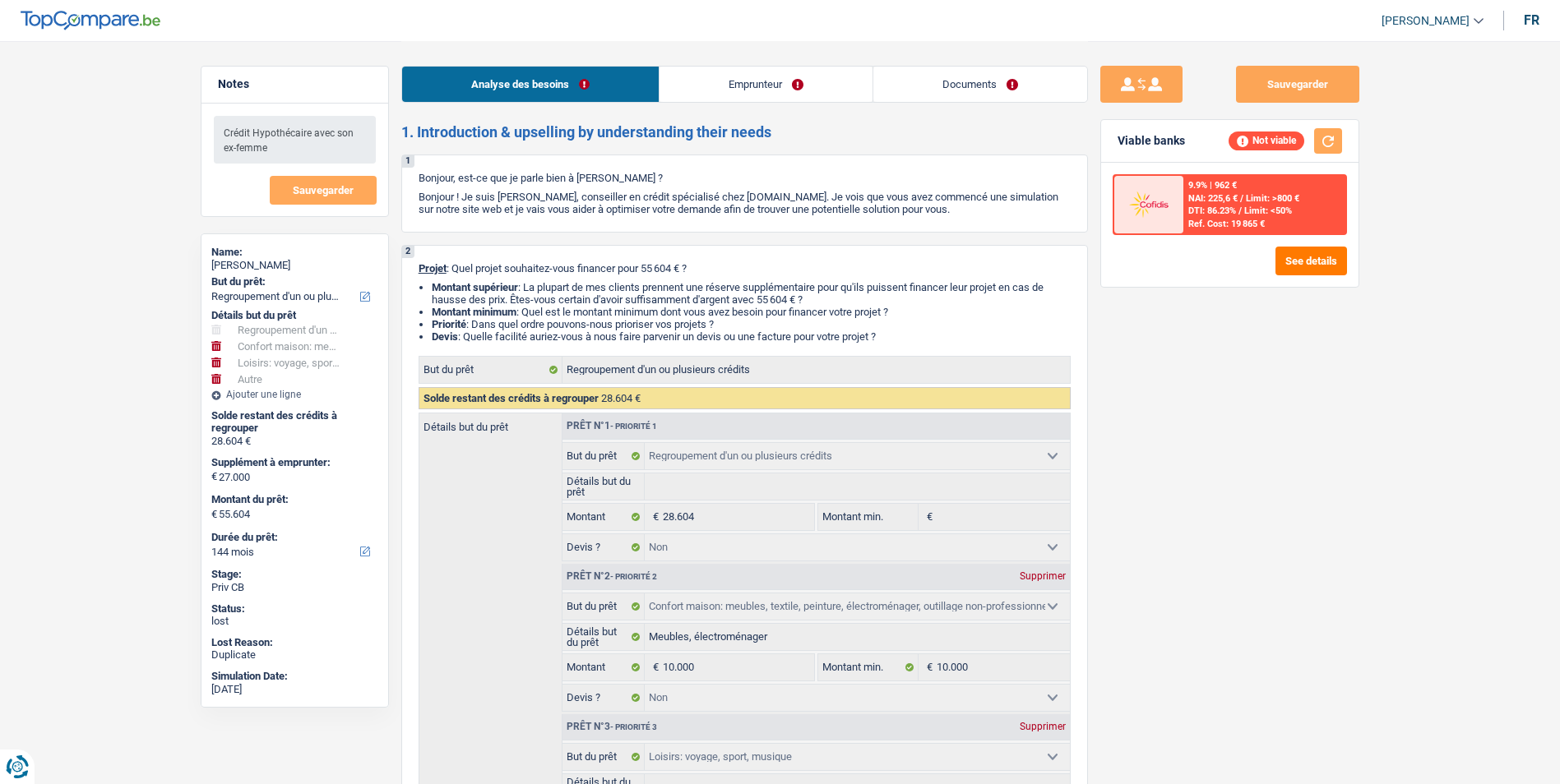
select select "false"
select select "144"
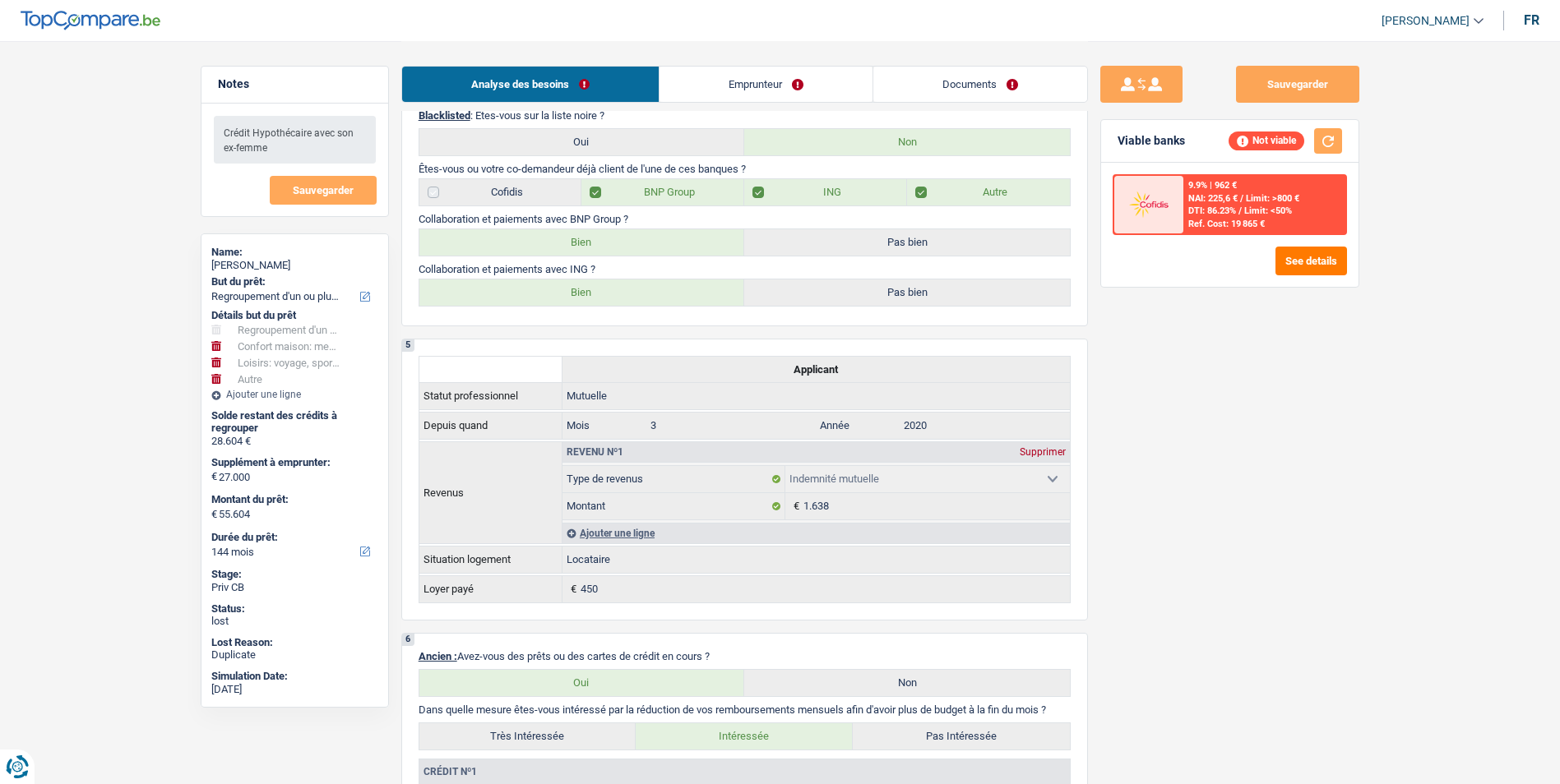
scroll to position [1233, 0]
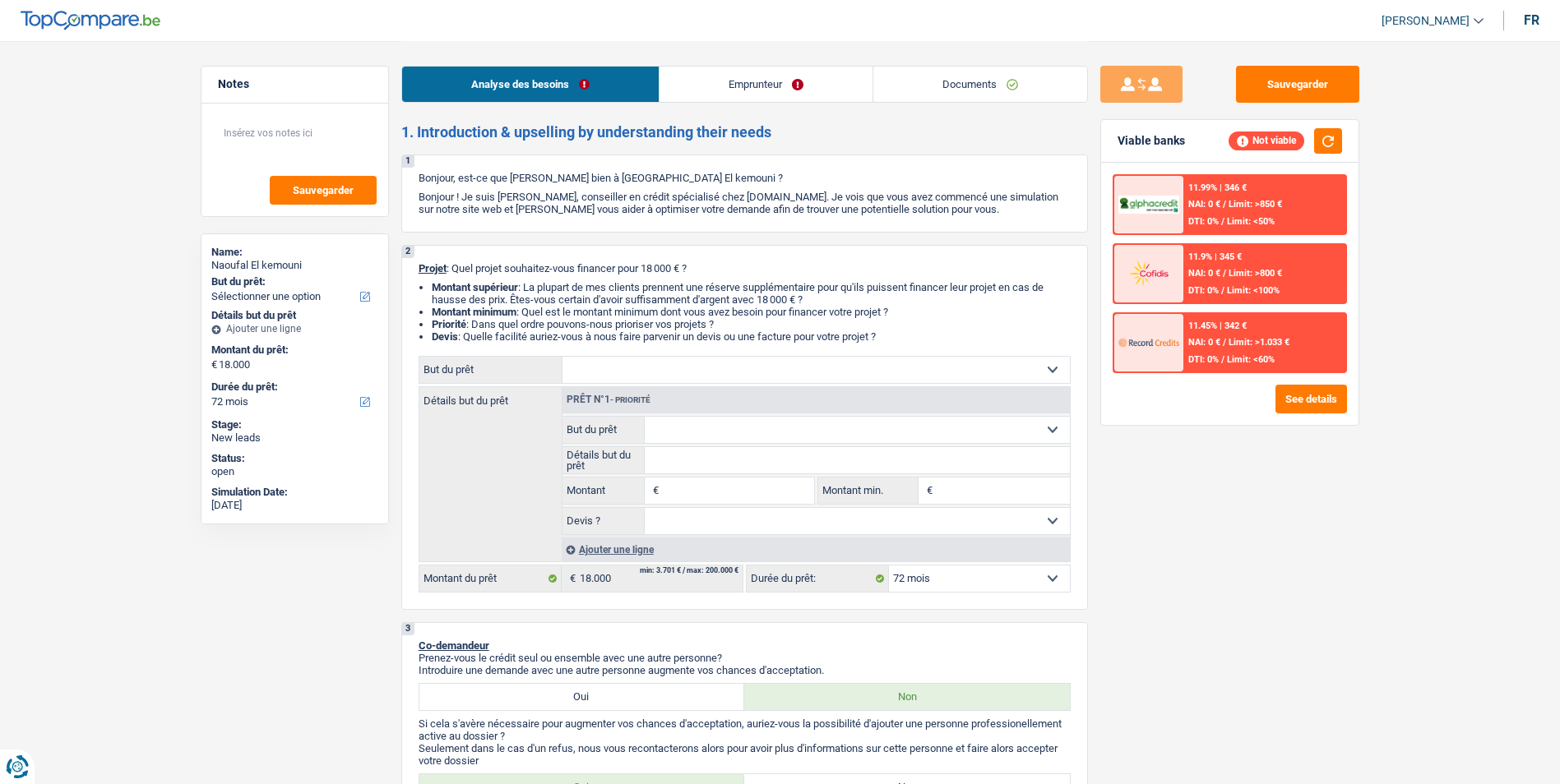
select select "72"
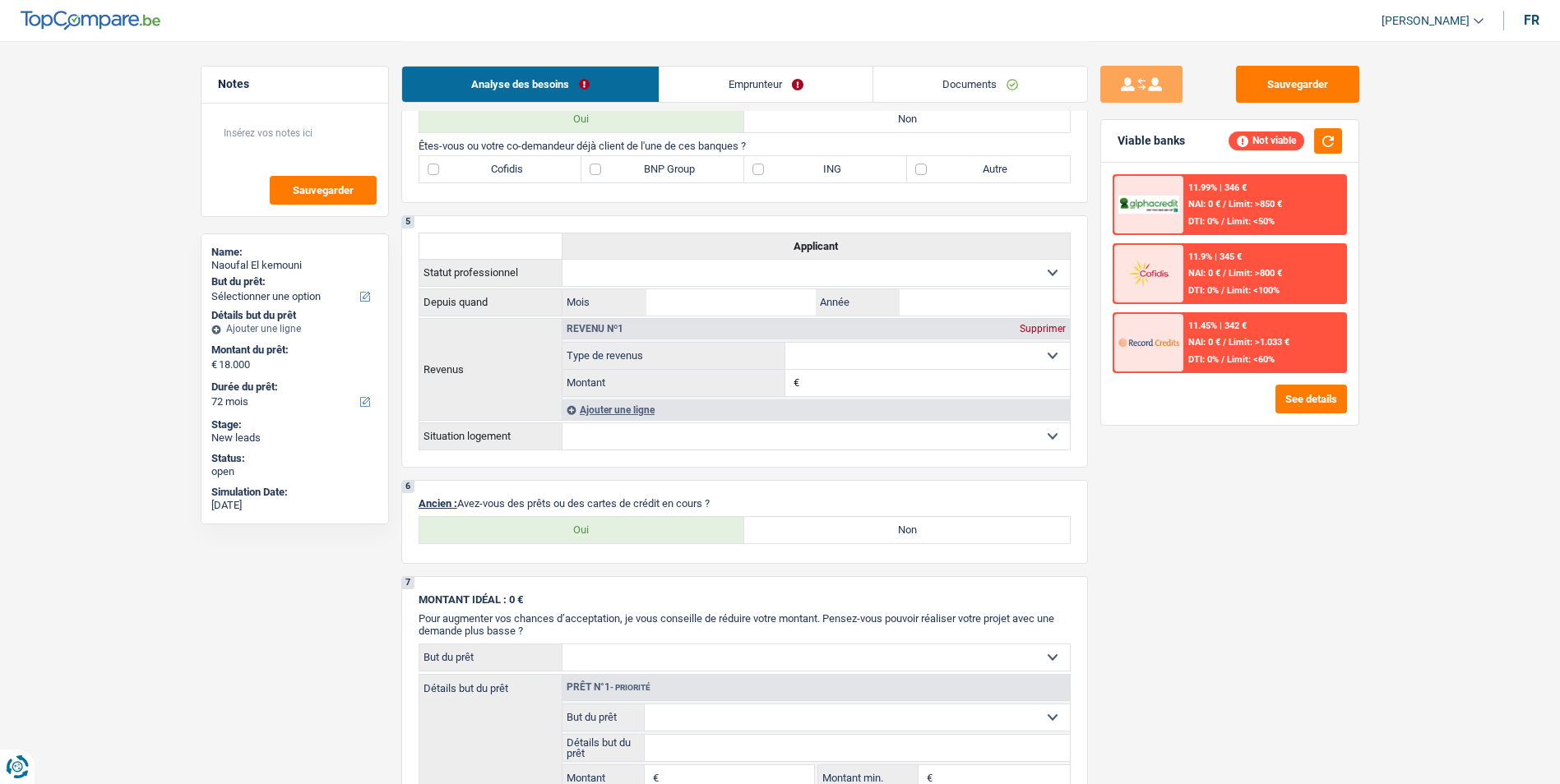
scroll to position [822, 0]
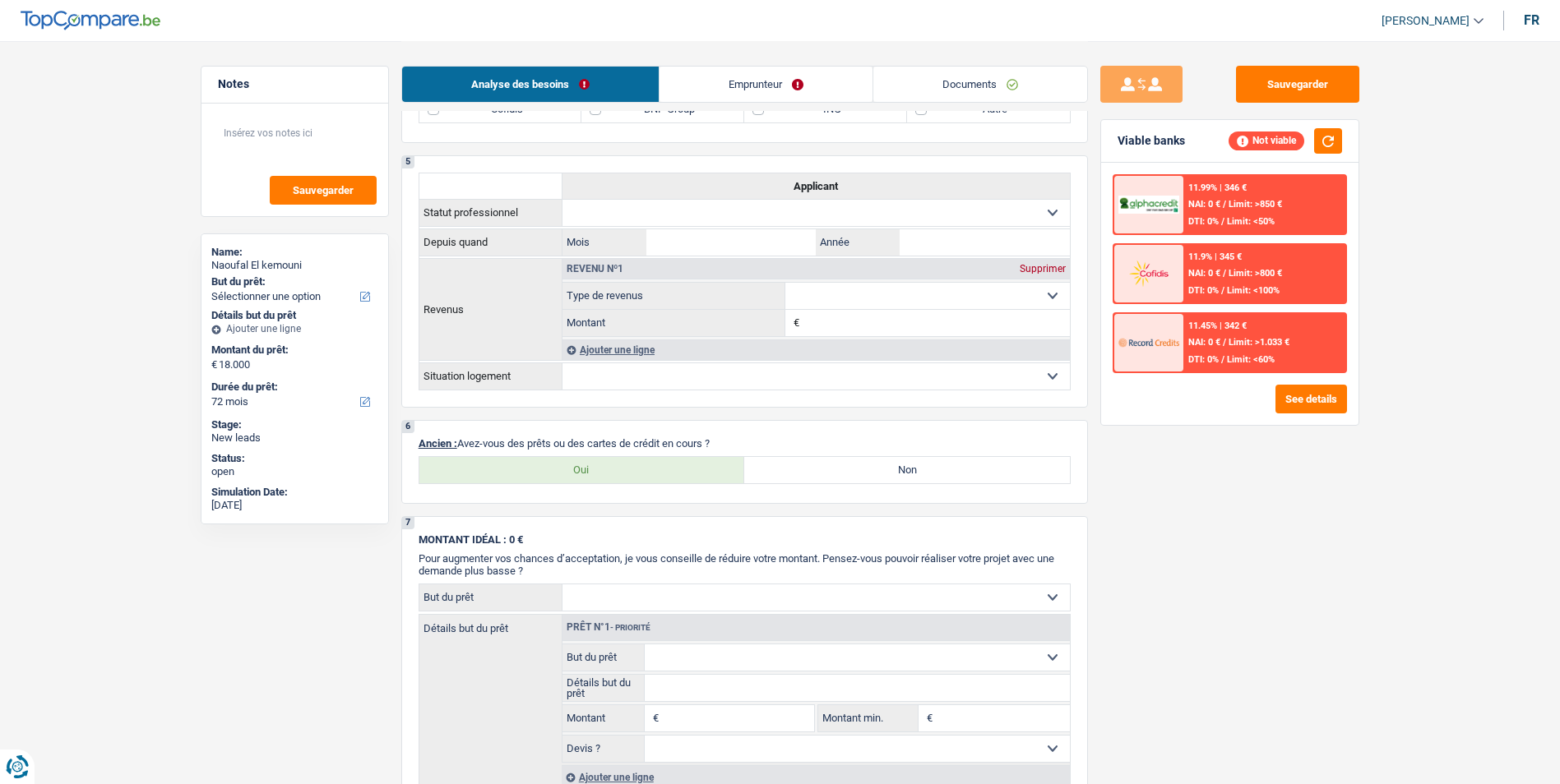
click at [758, 84] on link "Emprunteur" at bounding box center [766, 84] width 213 height 35
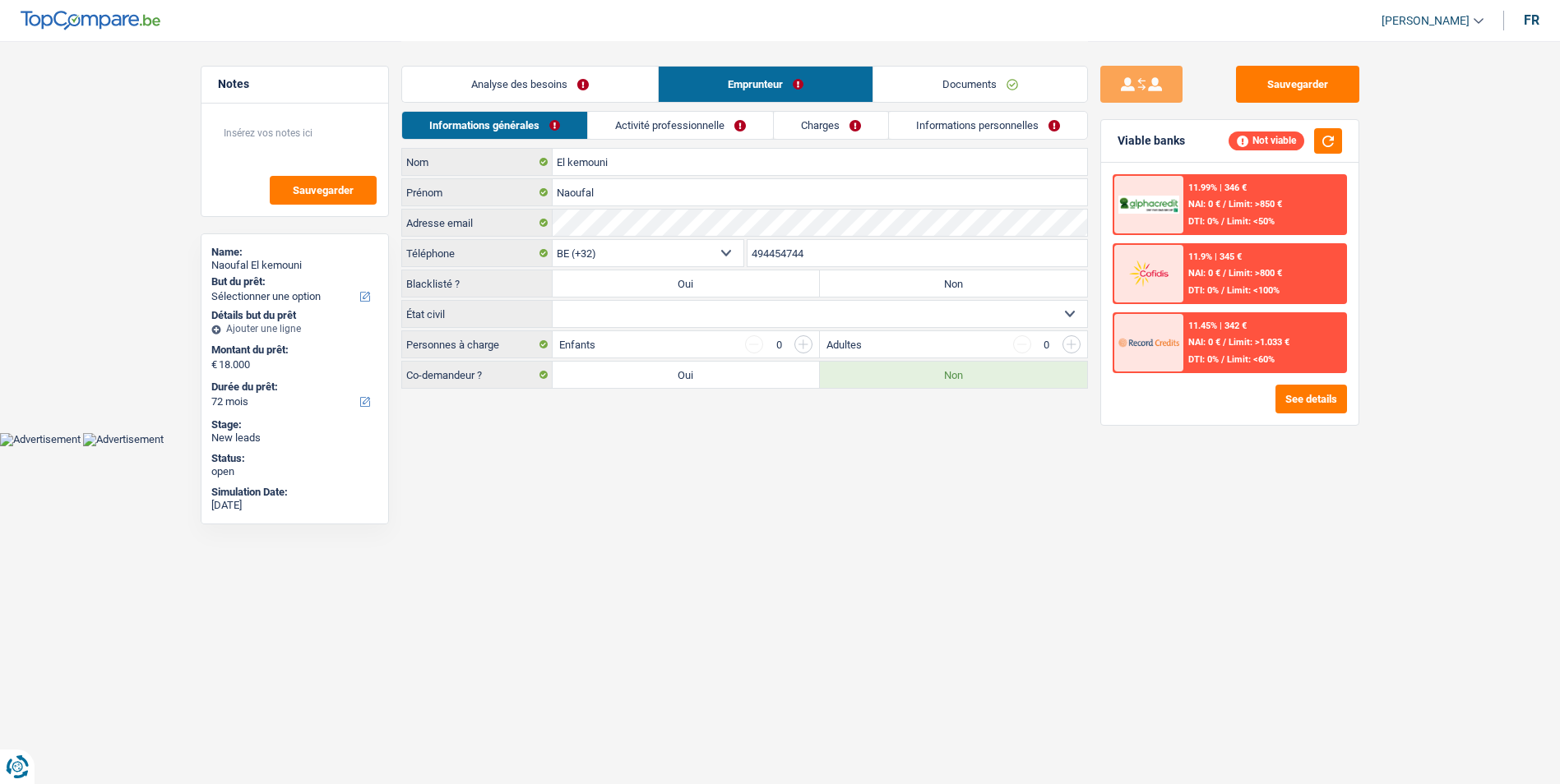
scroll to position [0, 0]
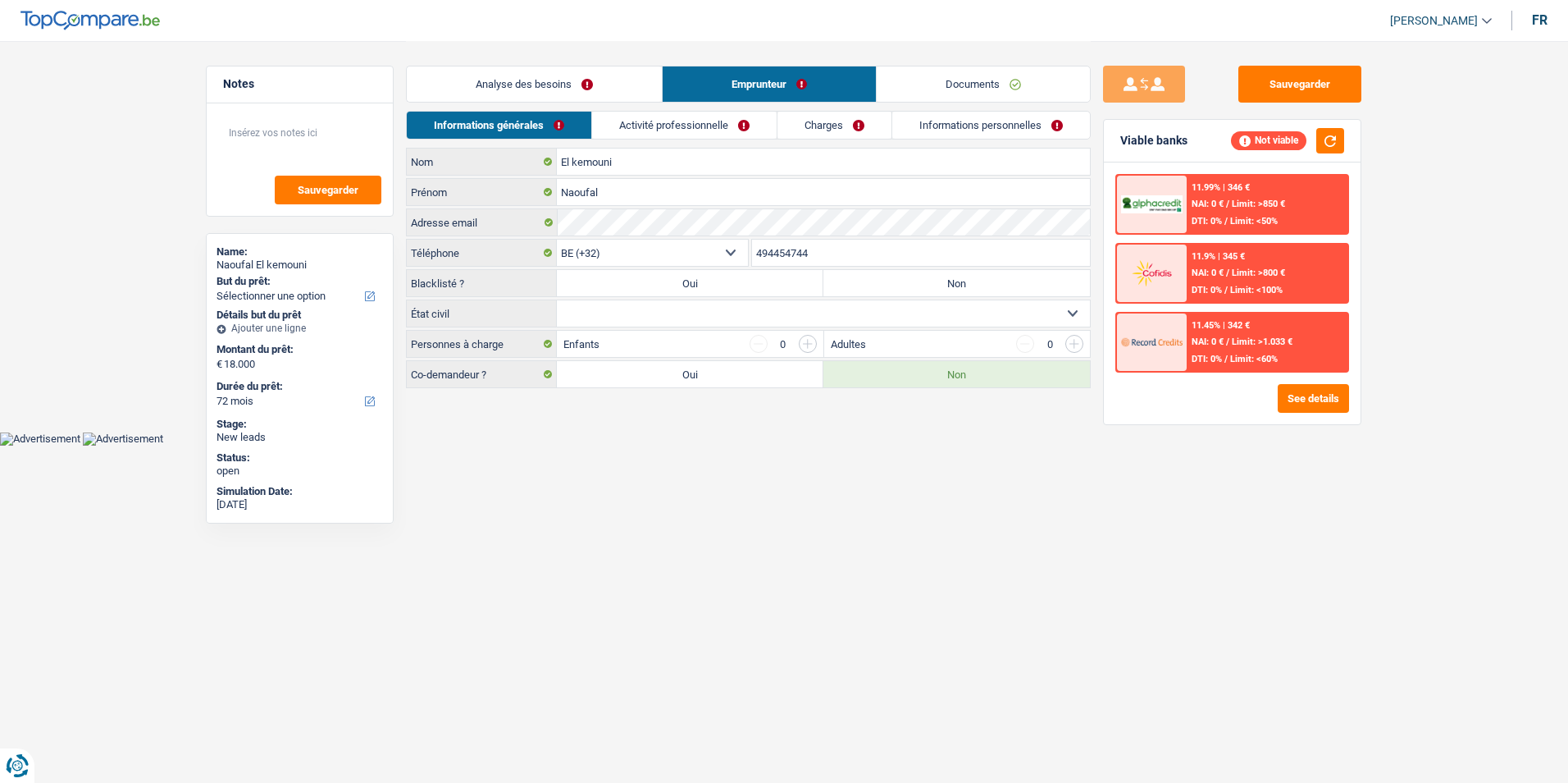
click at [973, 91] on link "Documents" at bounding box center [983, 84] width 213 height 35
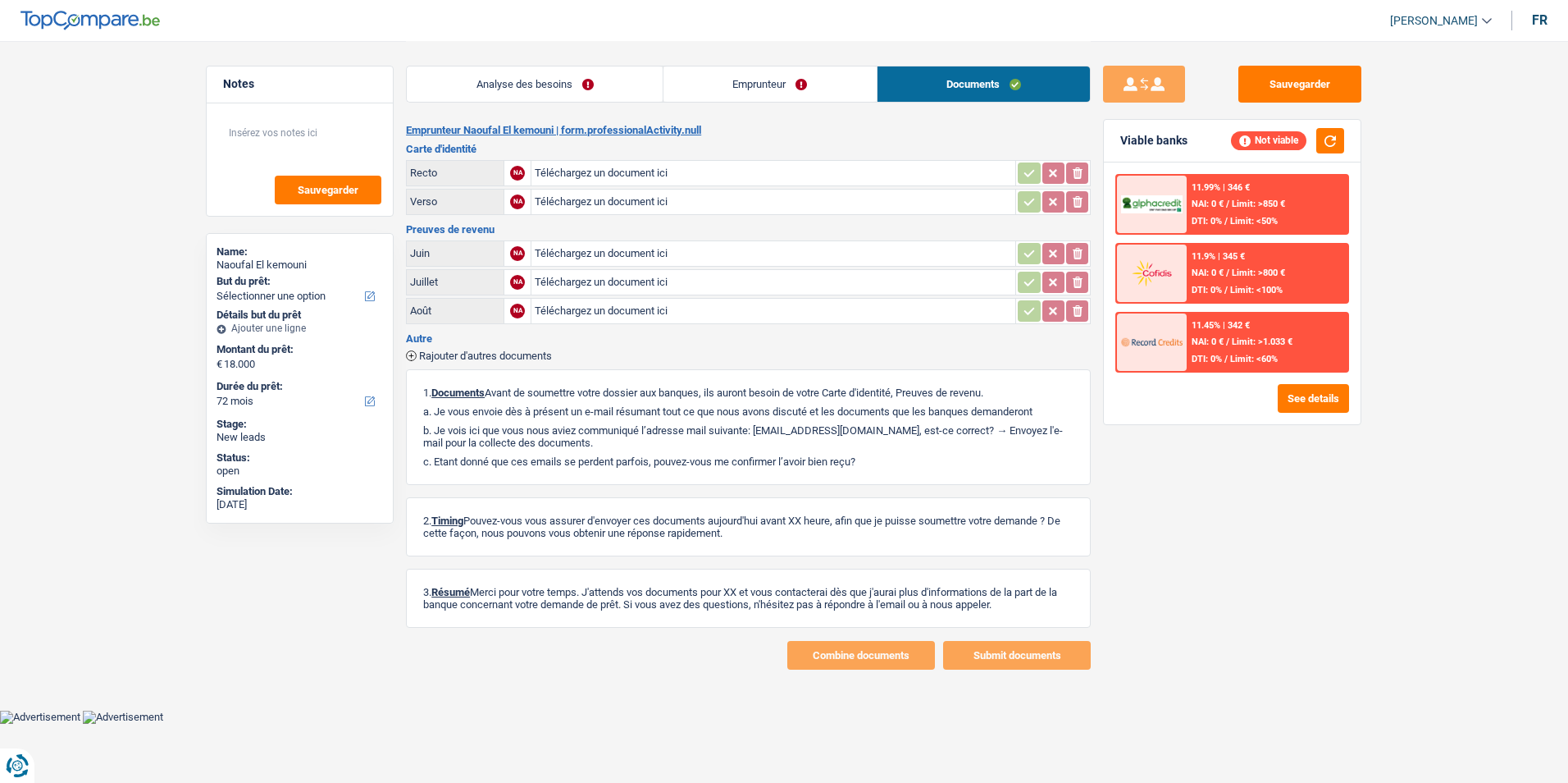
click at [627, 87] on link "Analyse des besoins" at bounding box center [534, 84] width 256 height 35
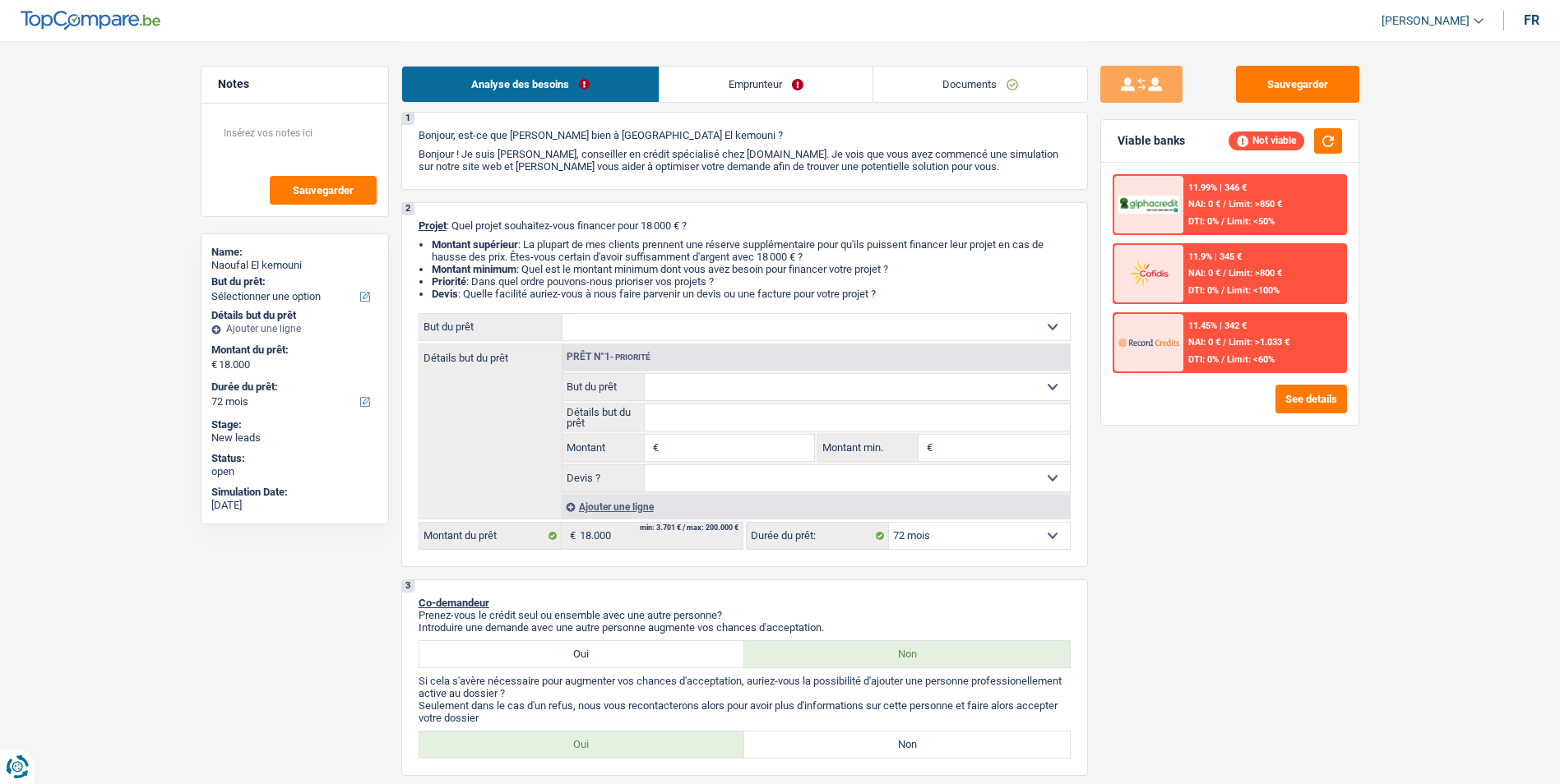
scroll to position [82, 0]
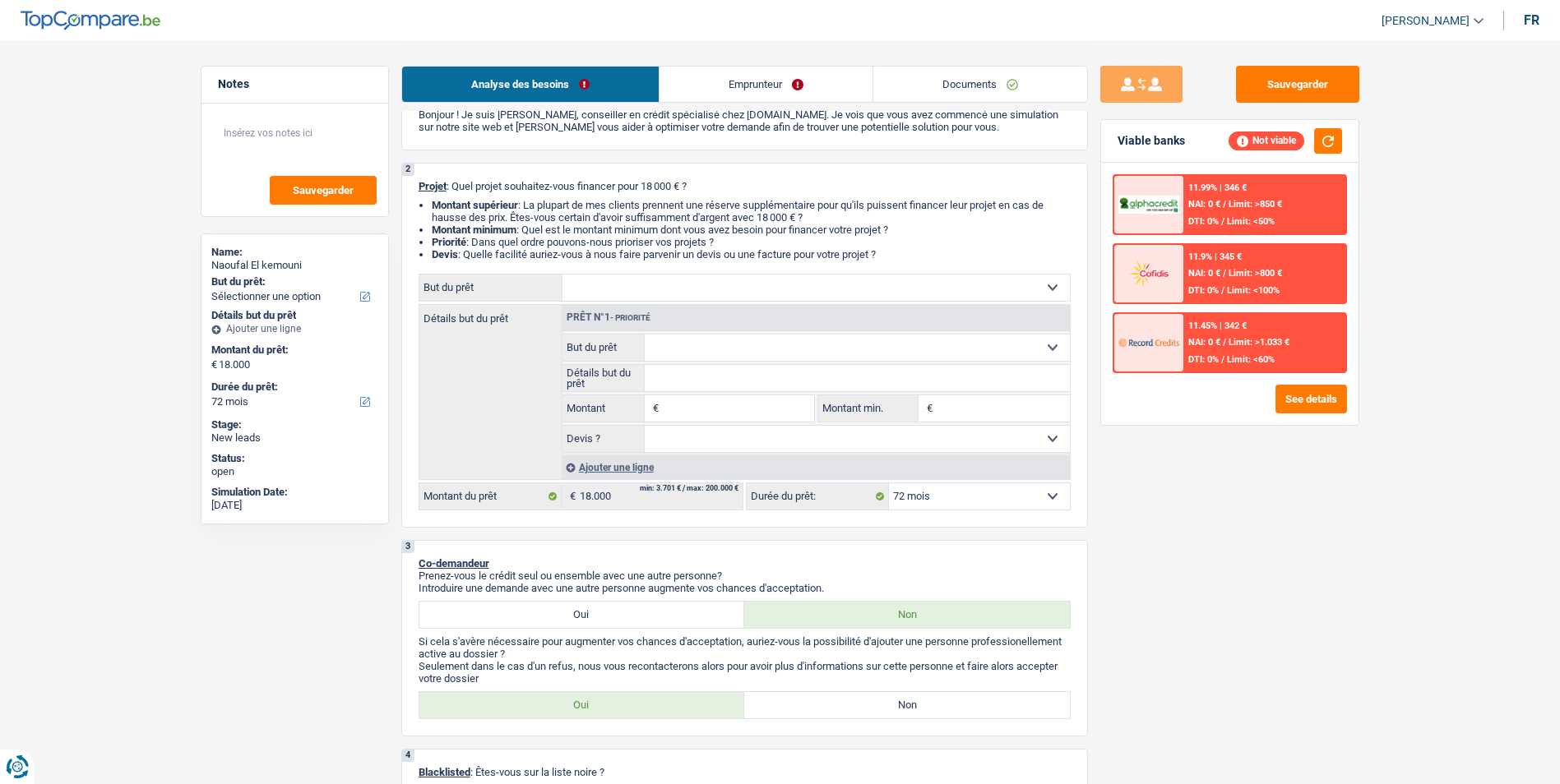
click at [651, 294] on select "Confort maison: meubles, textile, peinture, électroménager, outillage non-profe…" at bounding box center [816, 287] width 507 height 26
select select "household"
click at [562, 274] on select "Confort maison: meubles, textile, peinture, électroménager, outillage non-profe…" at bounding box center [816, 287] width 507 height 26
select select "household"
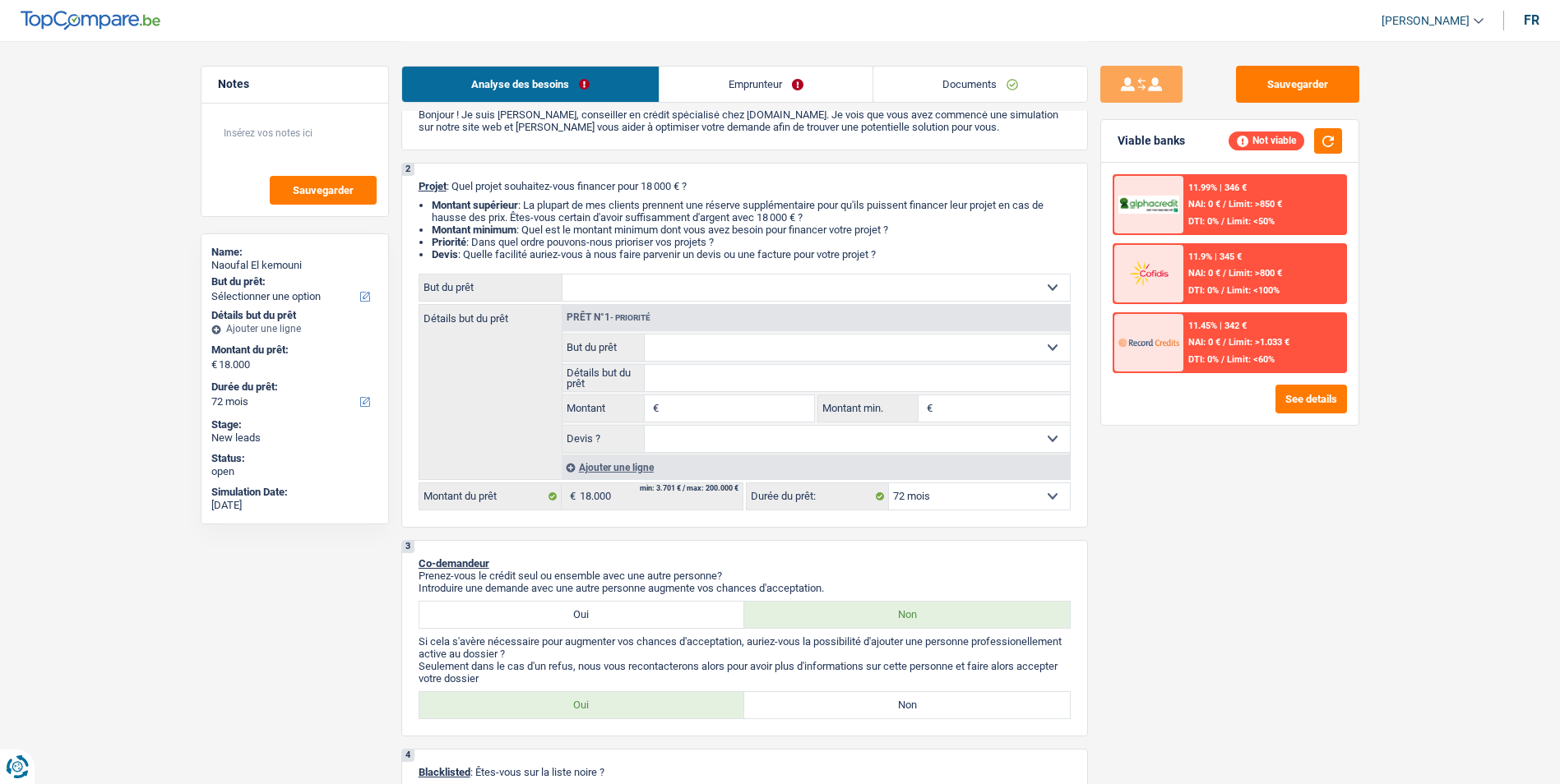
type input "18.000"
select select "household"
type input "18.000"
select select "household"
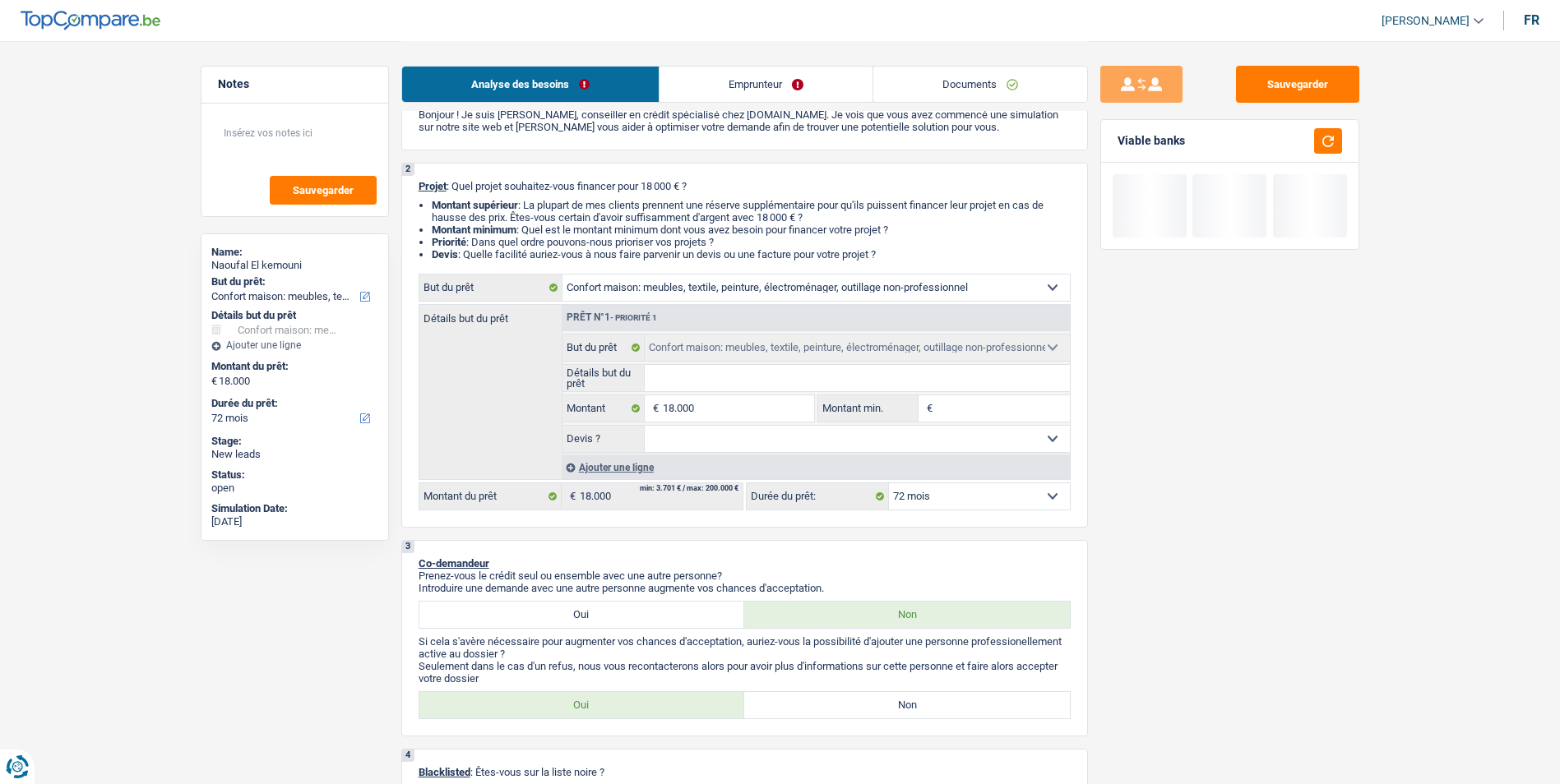
click at [740, 445] on select "Oui Non Non répondu Sélectionner une option" at bounding box center [858, 439] width 425 height 26
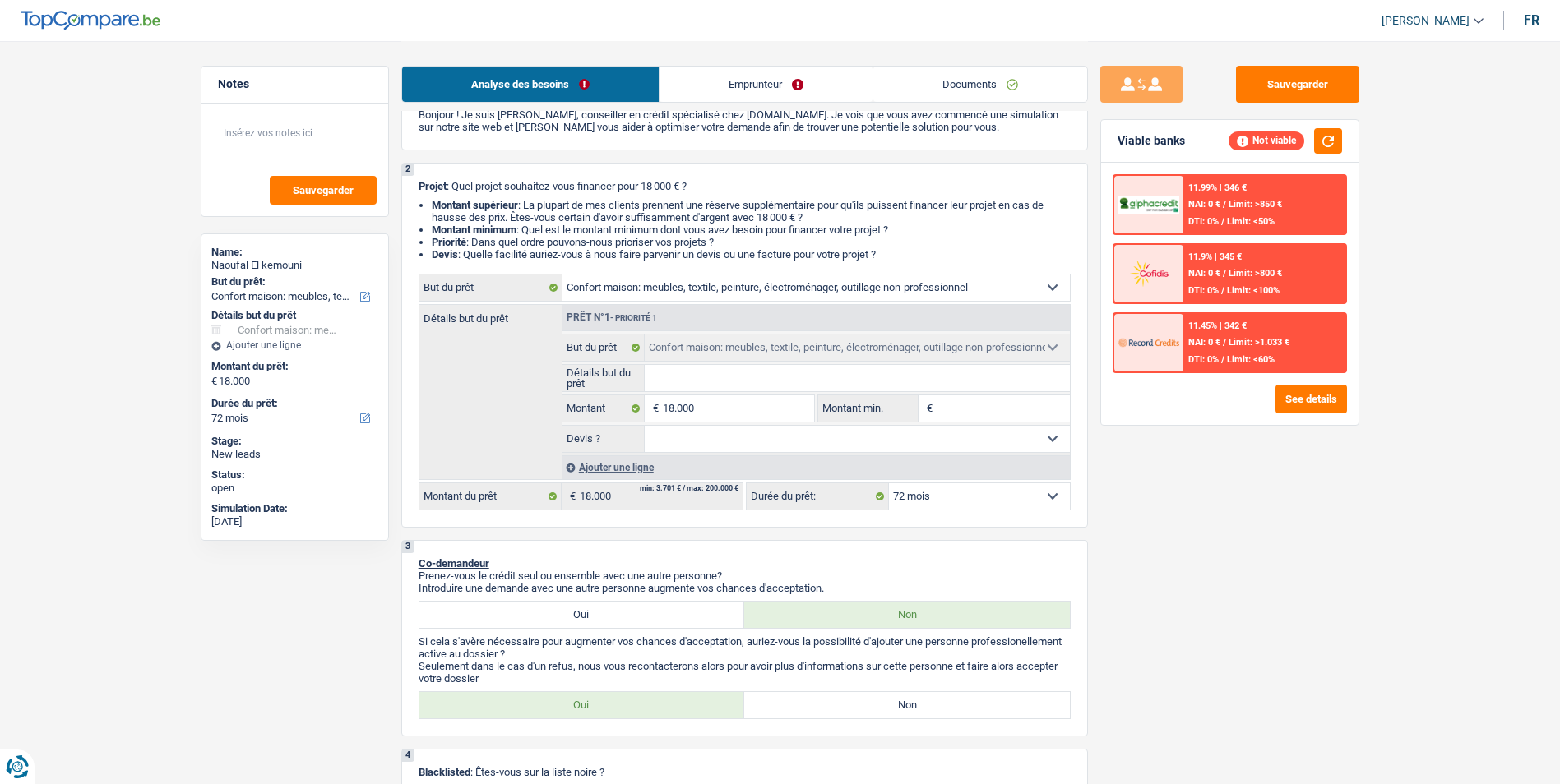
select select "false"
click at [645, 426] on select "Oui Non Non répondu Sélectionner une option" at bounding box center [858, 439] width 425 height 26
select select "false"
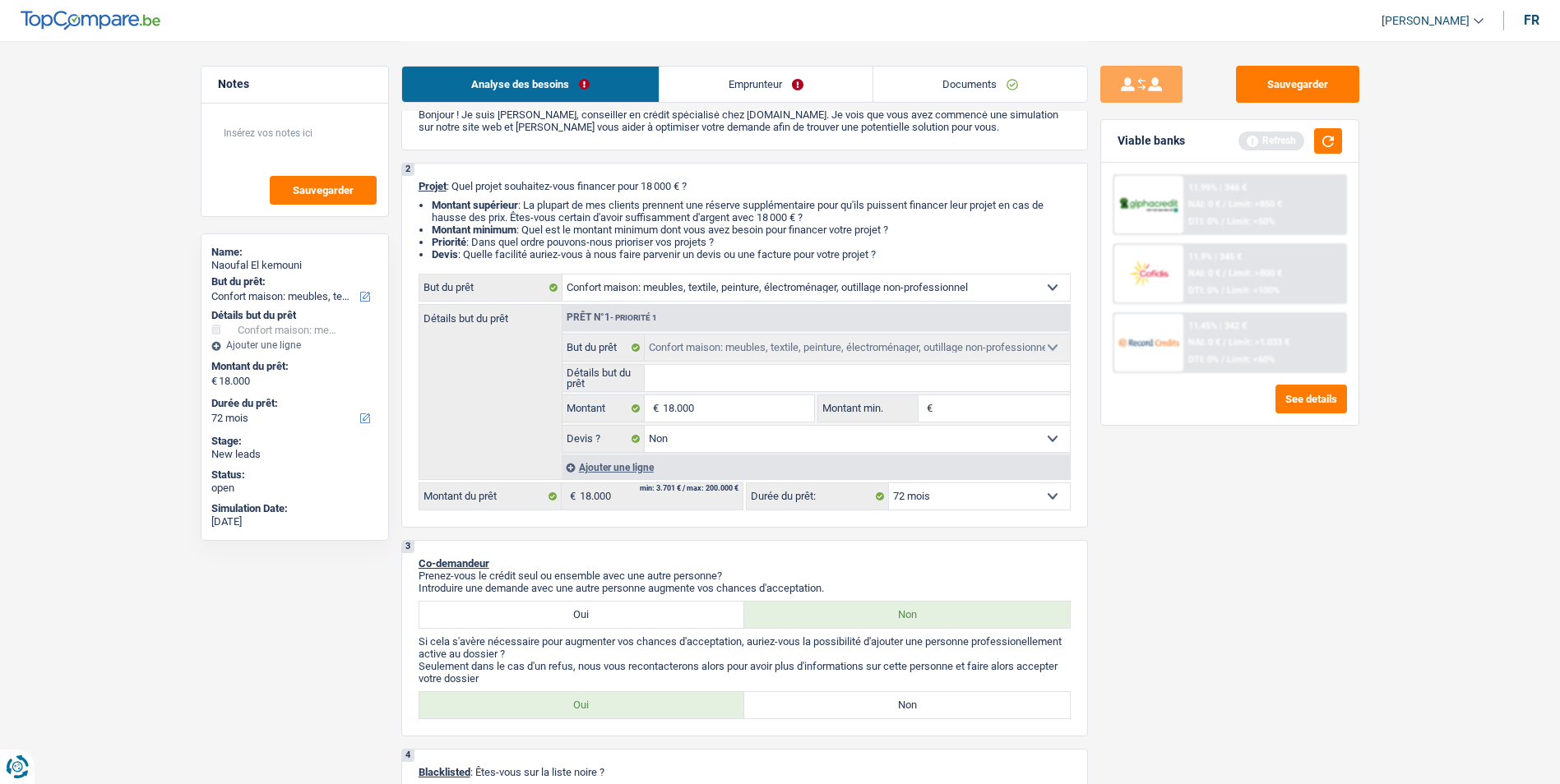
click at [750, 384] on input "Détails but du prêt" at bounding box center [858, 377] width 425 height 26
type input "A"
type input "Am"
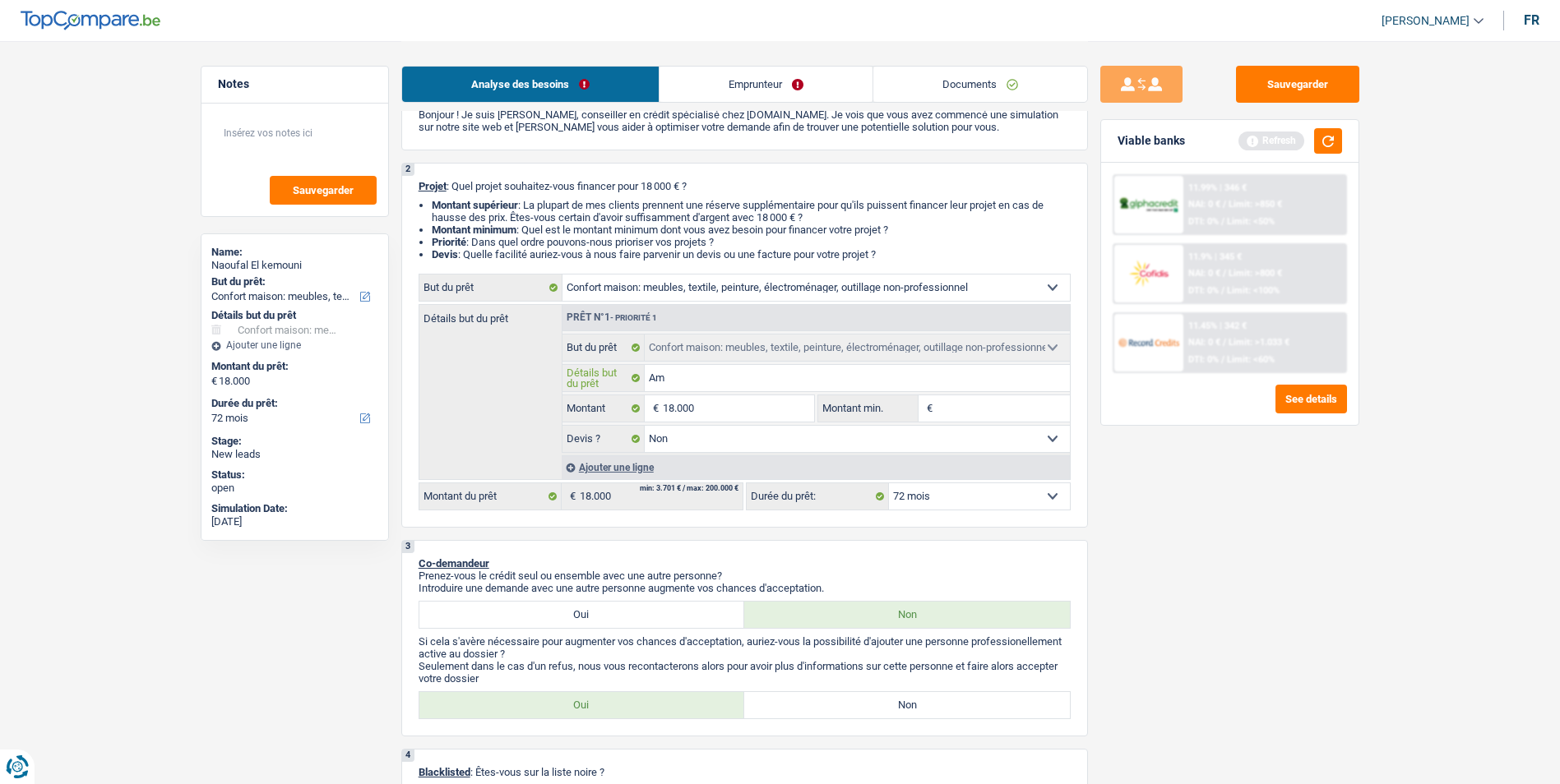
type input "Amé"
type input "Amén"
type input "Aména"
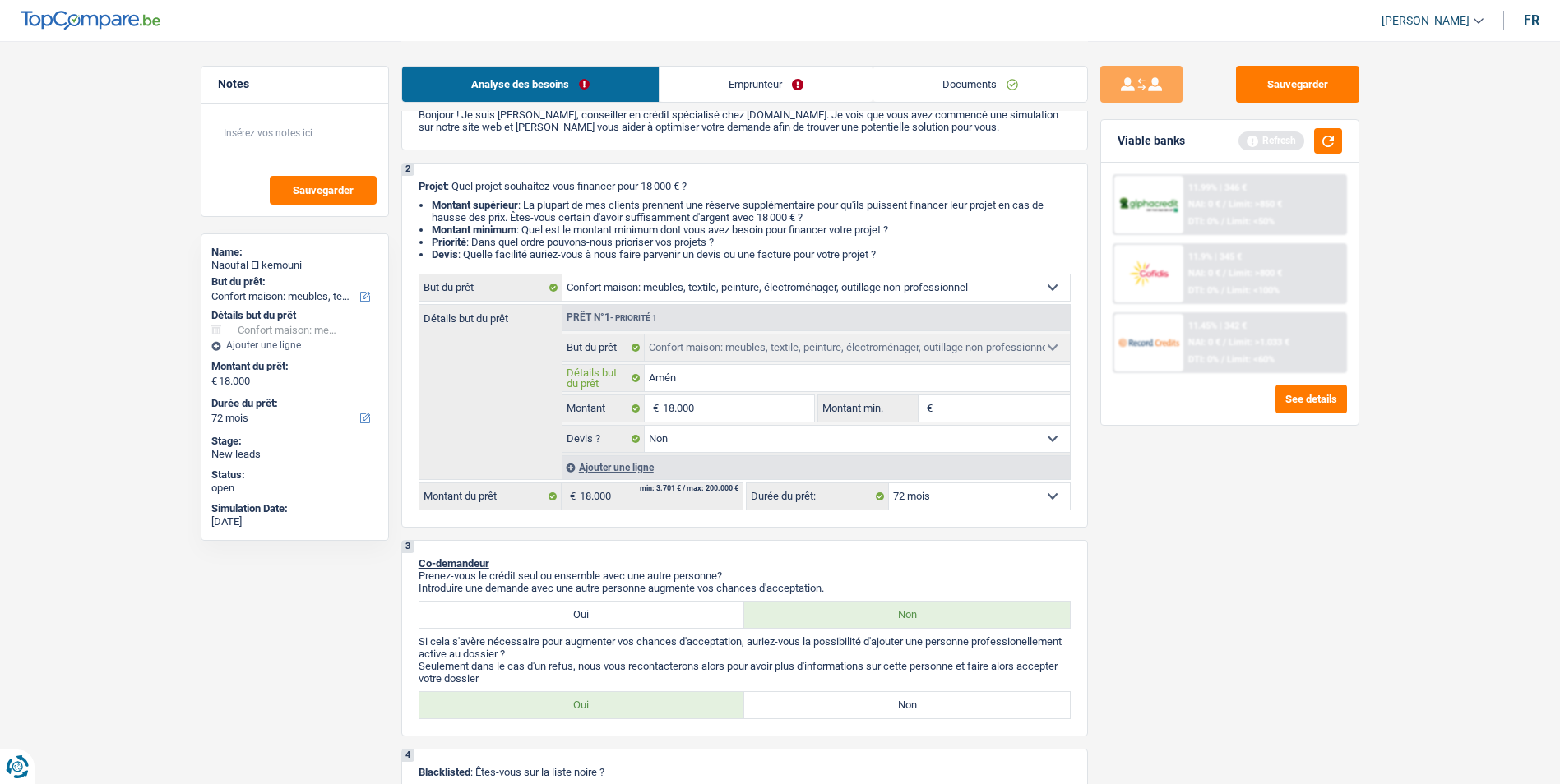
type input "Aména"
type input "Aménag"
type input "Aménage"
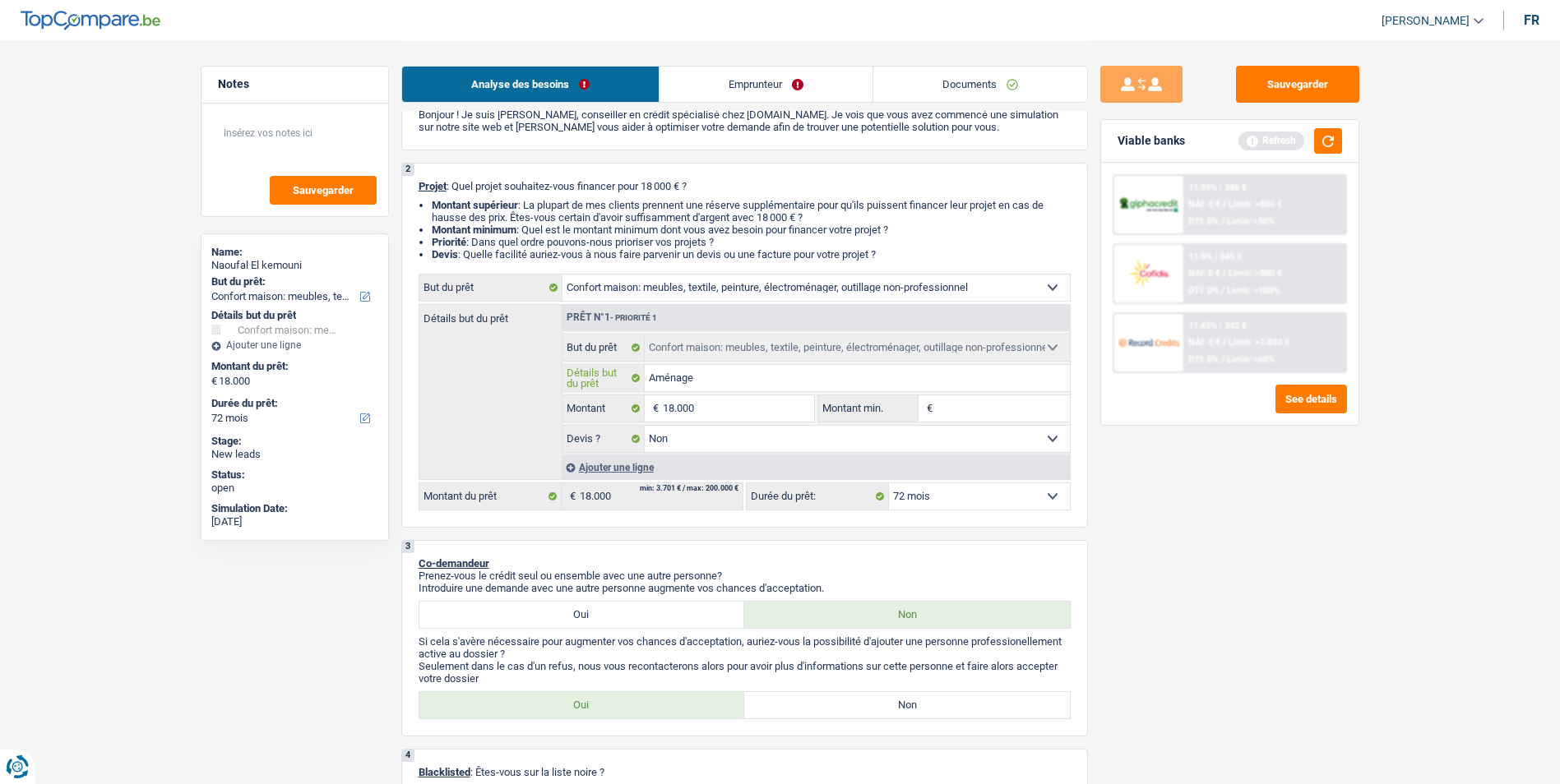
type input "Aménagem"
type input "Aménageme"
type input "Aménagemenb"
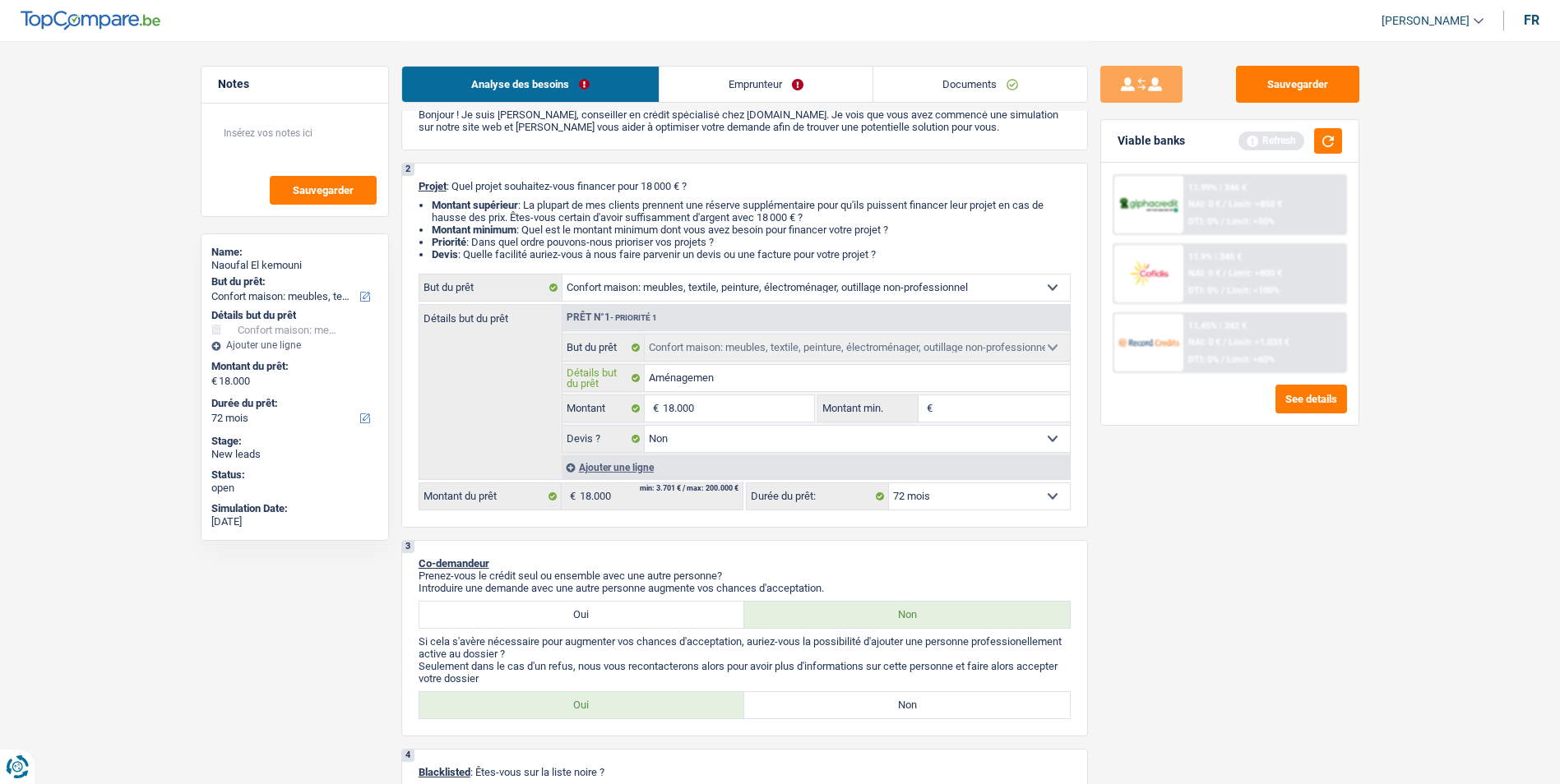
type input "Aménagemenb"
type input "Aménagemenbt"
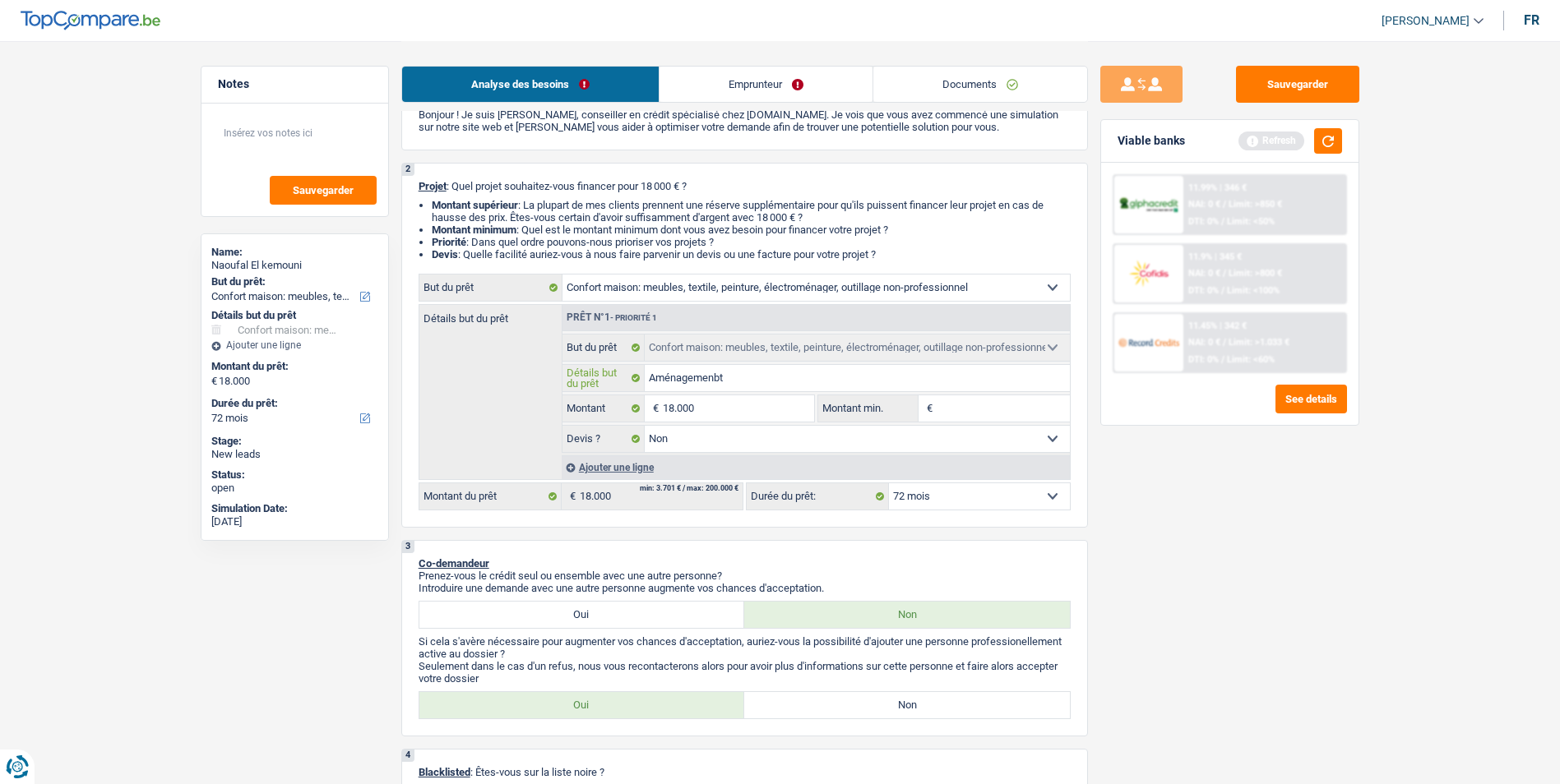
type input "Aménagemenbt d"
type input "Aménagemenbt"
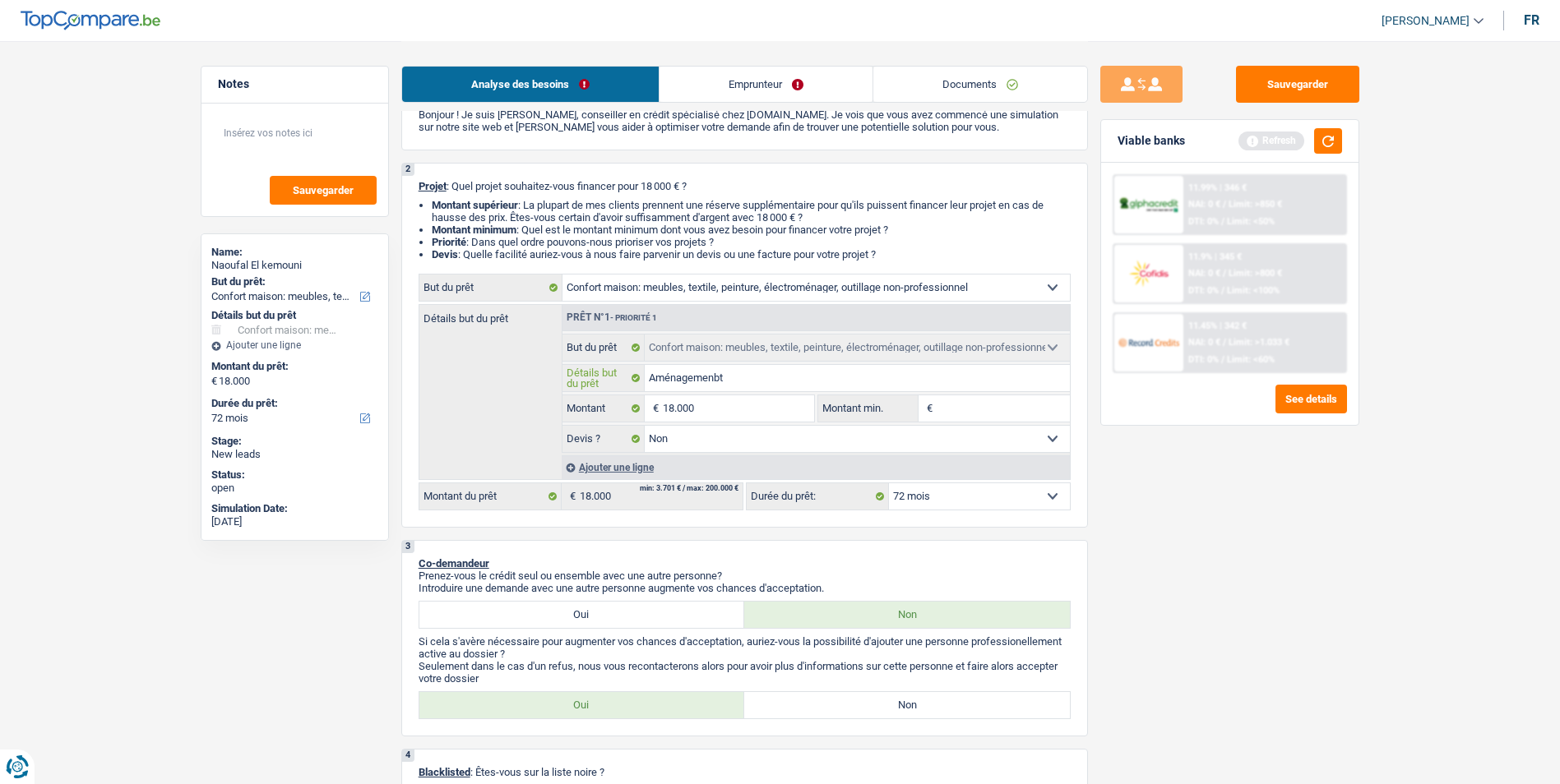
type input "Aménagemenbt"
type input "Aménagemenb"
type input "Aménagemen"
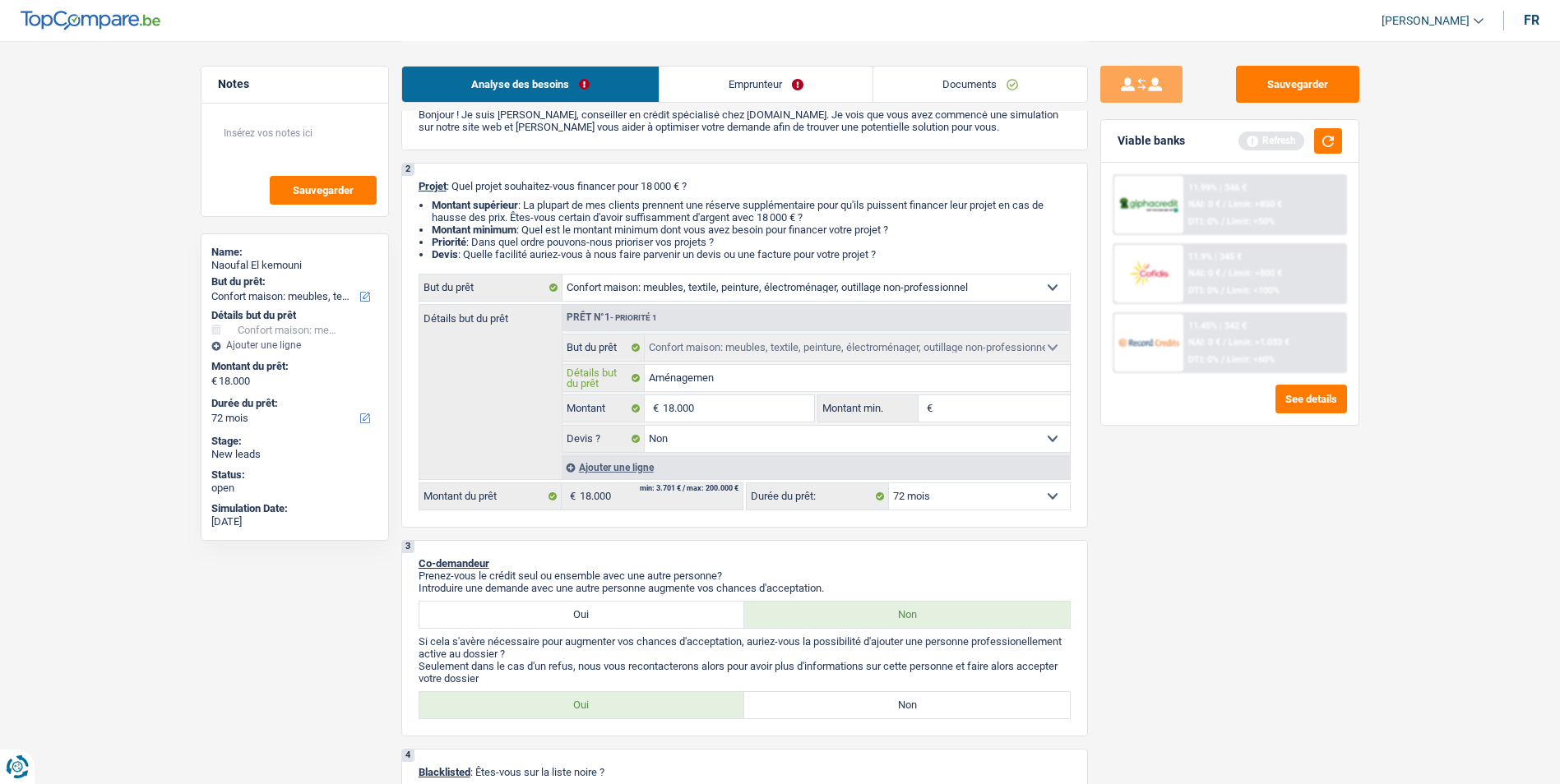
type input "Aménageme"
type input "Aménagemen"
type input "Aménagement"
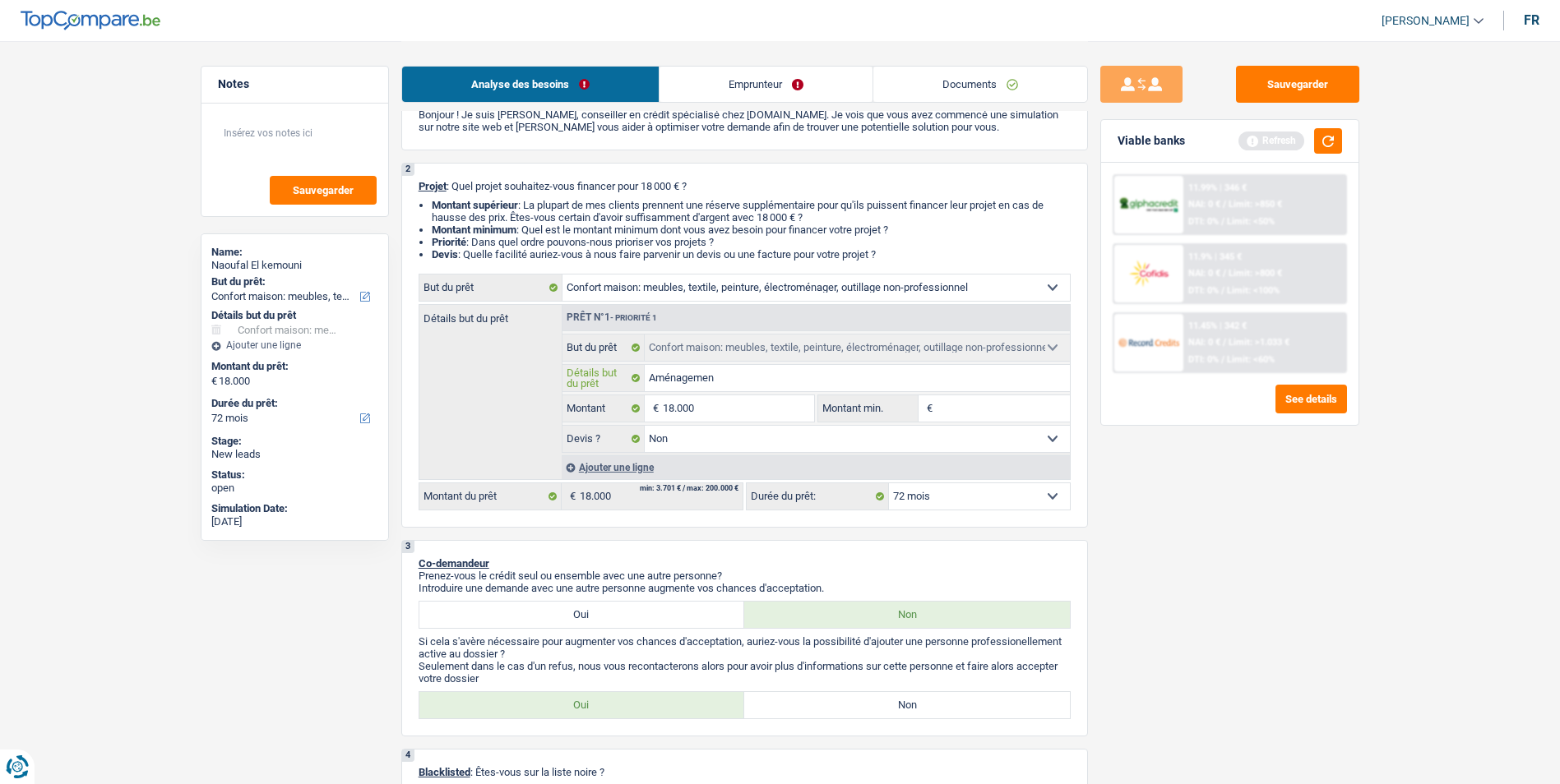
type input "Aménagement"
type input "Aménagement d"
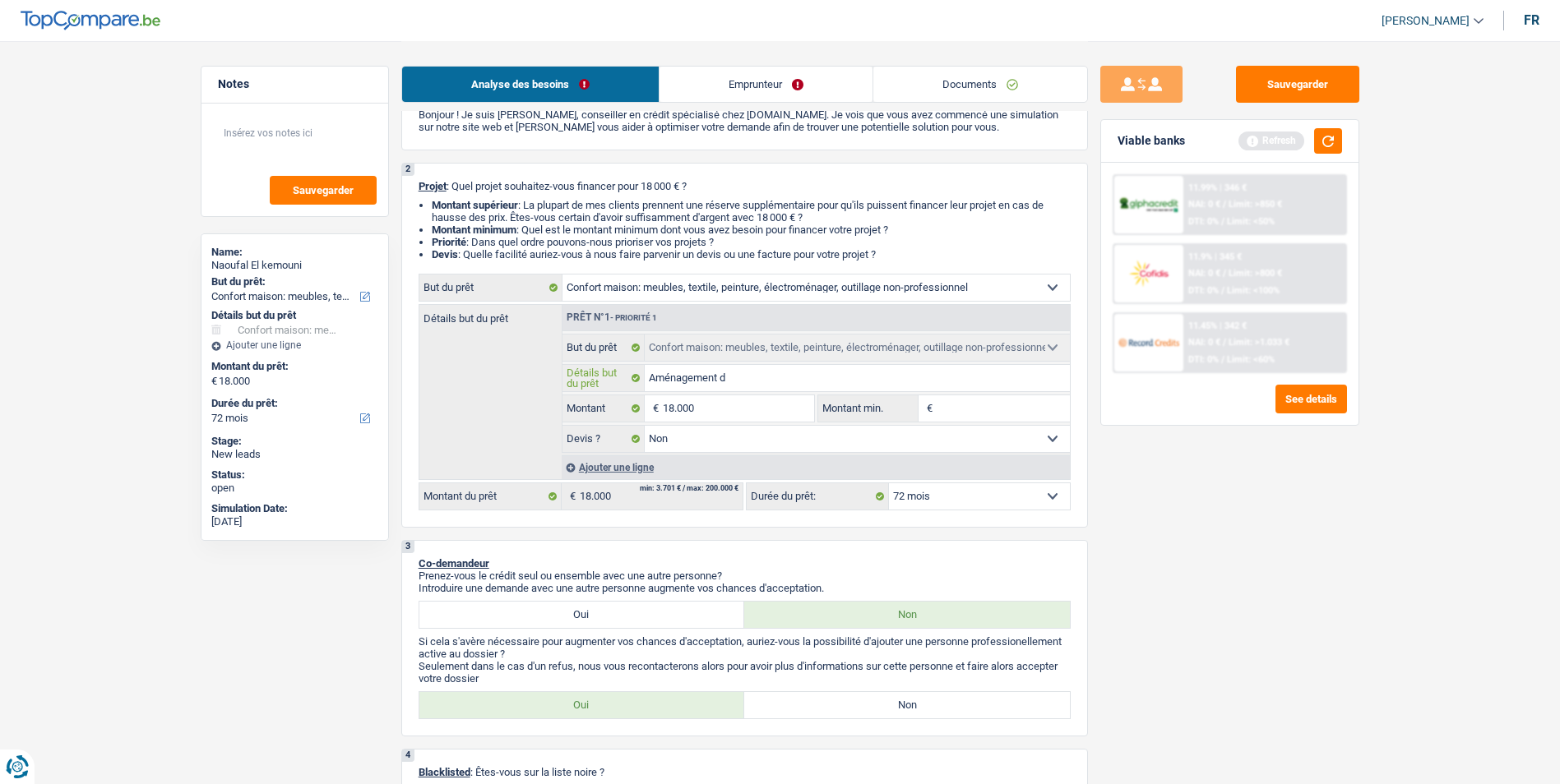
type input "Aménagement de"
type input "Aménagement de l"
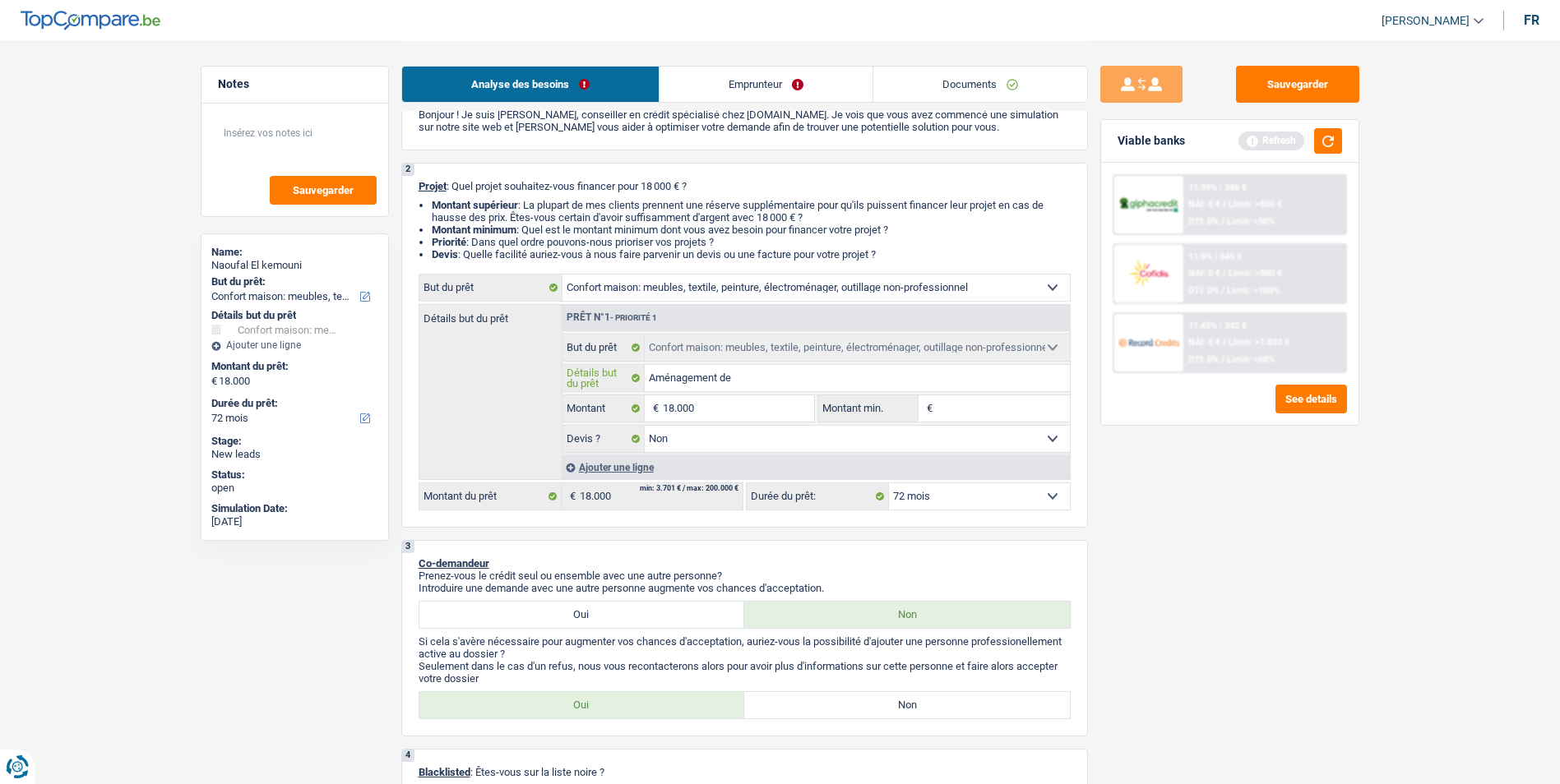
type input "Aménagement de l"
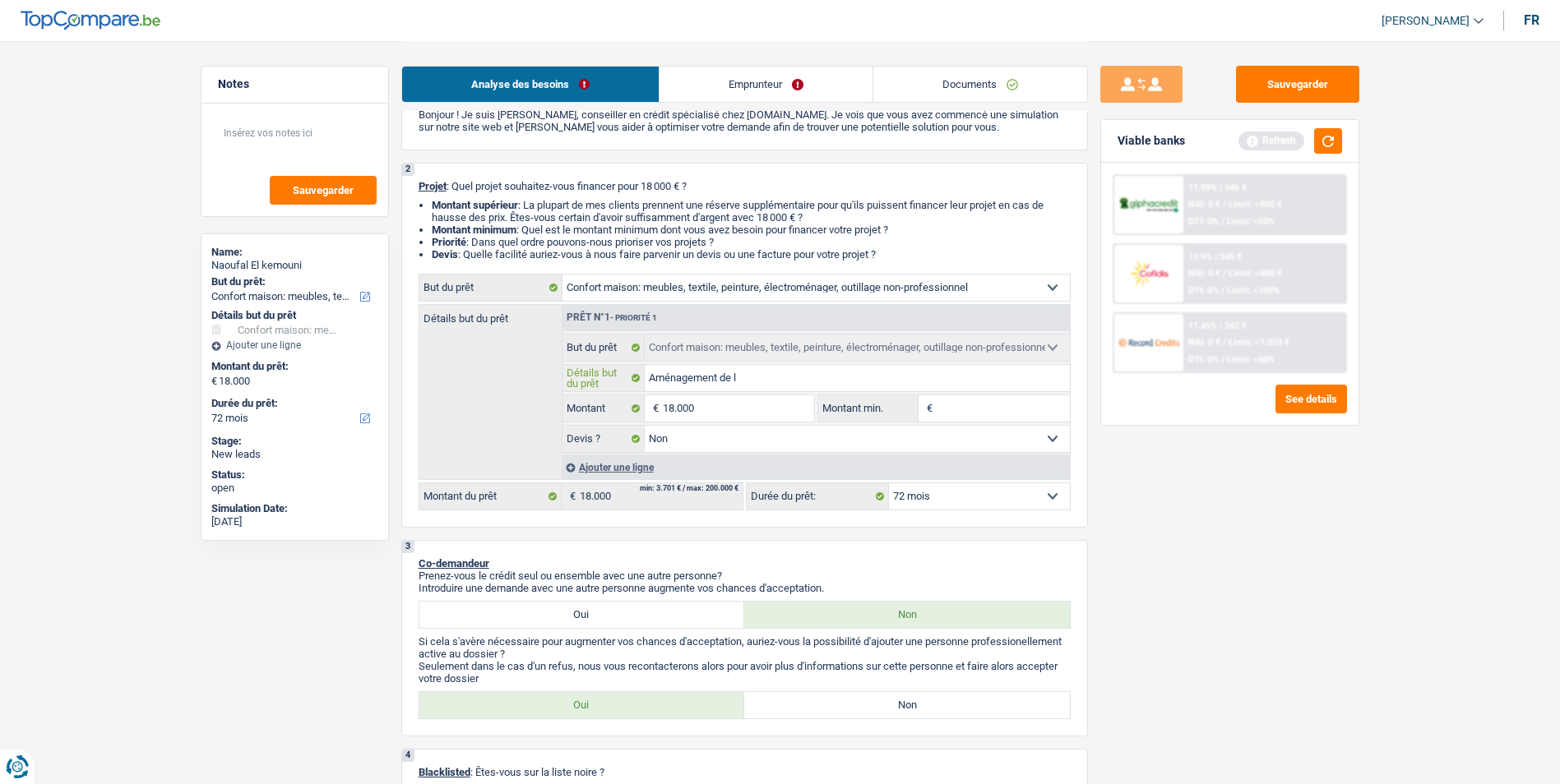
type input "Aménagement de la"
type input "Aménagement de la m"
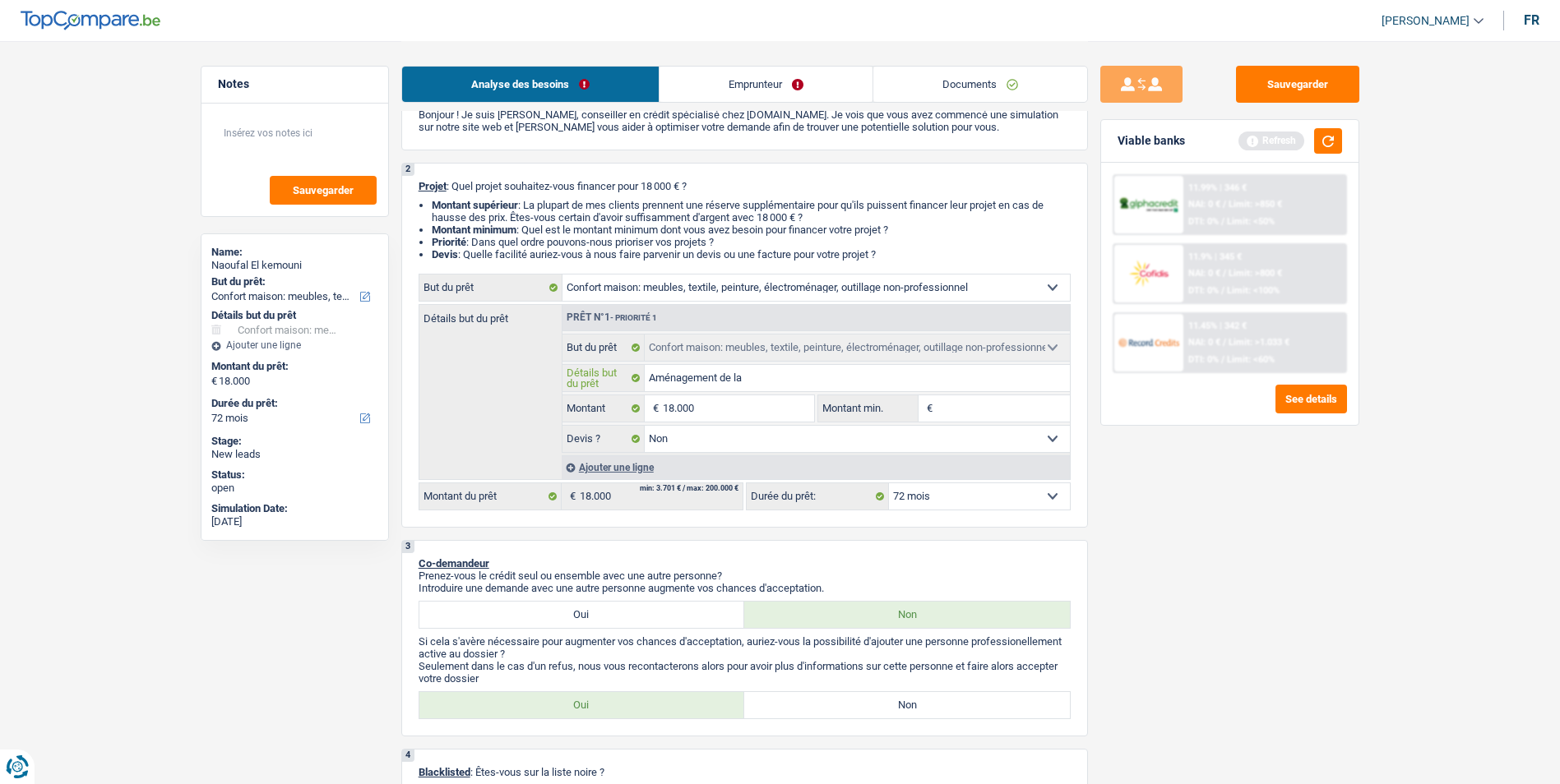
type input "Aménagement de la m"
type input "Aménagement de la ma"
type input "Aménagement de la mai"
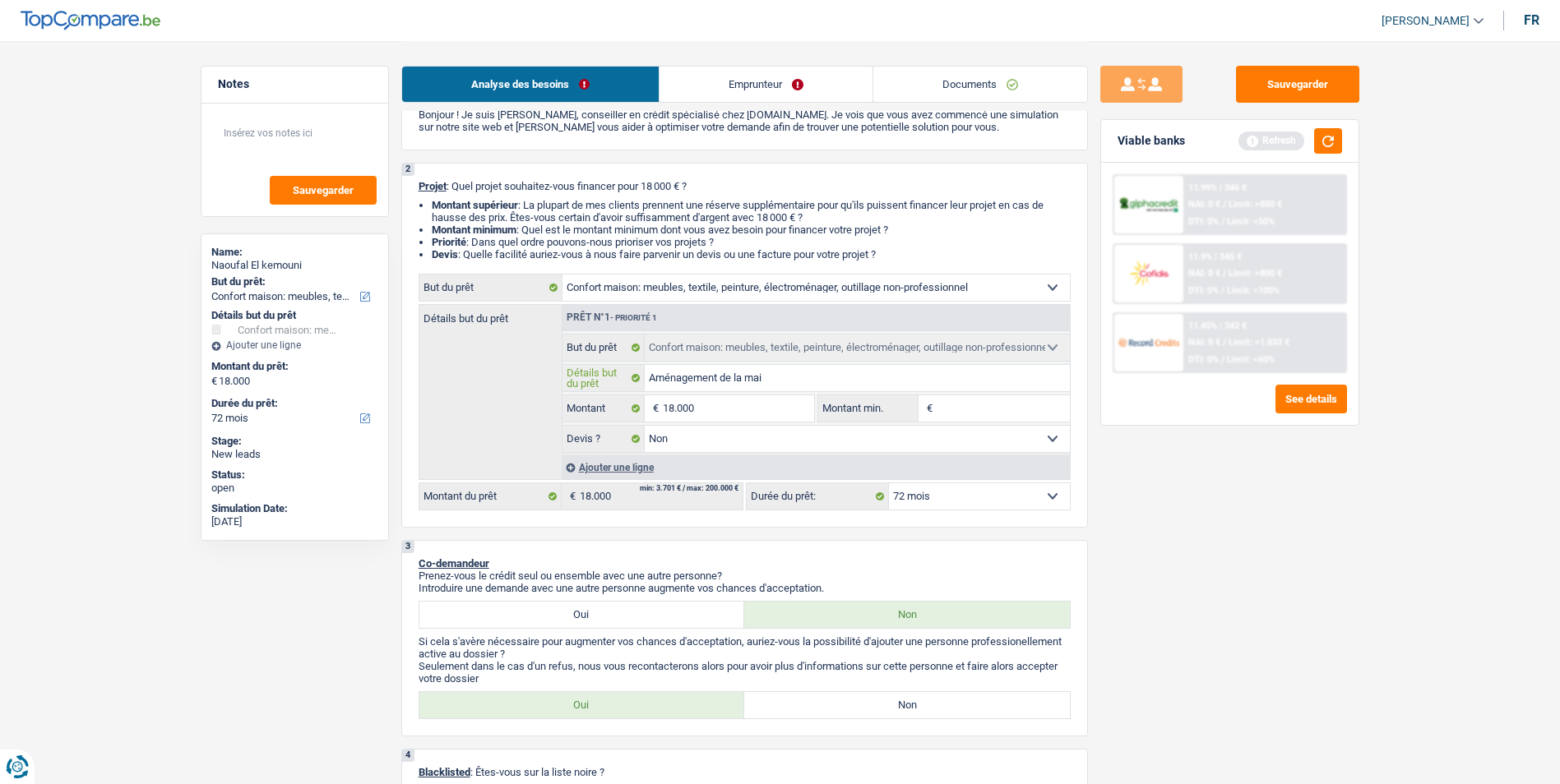
type input "Aménagement de la mais"
type input "Aménagement de la maiso"
type input "Aménagement de la maison"
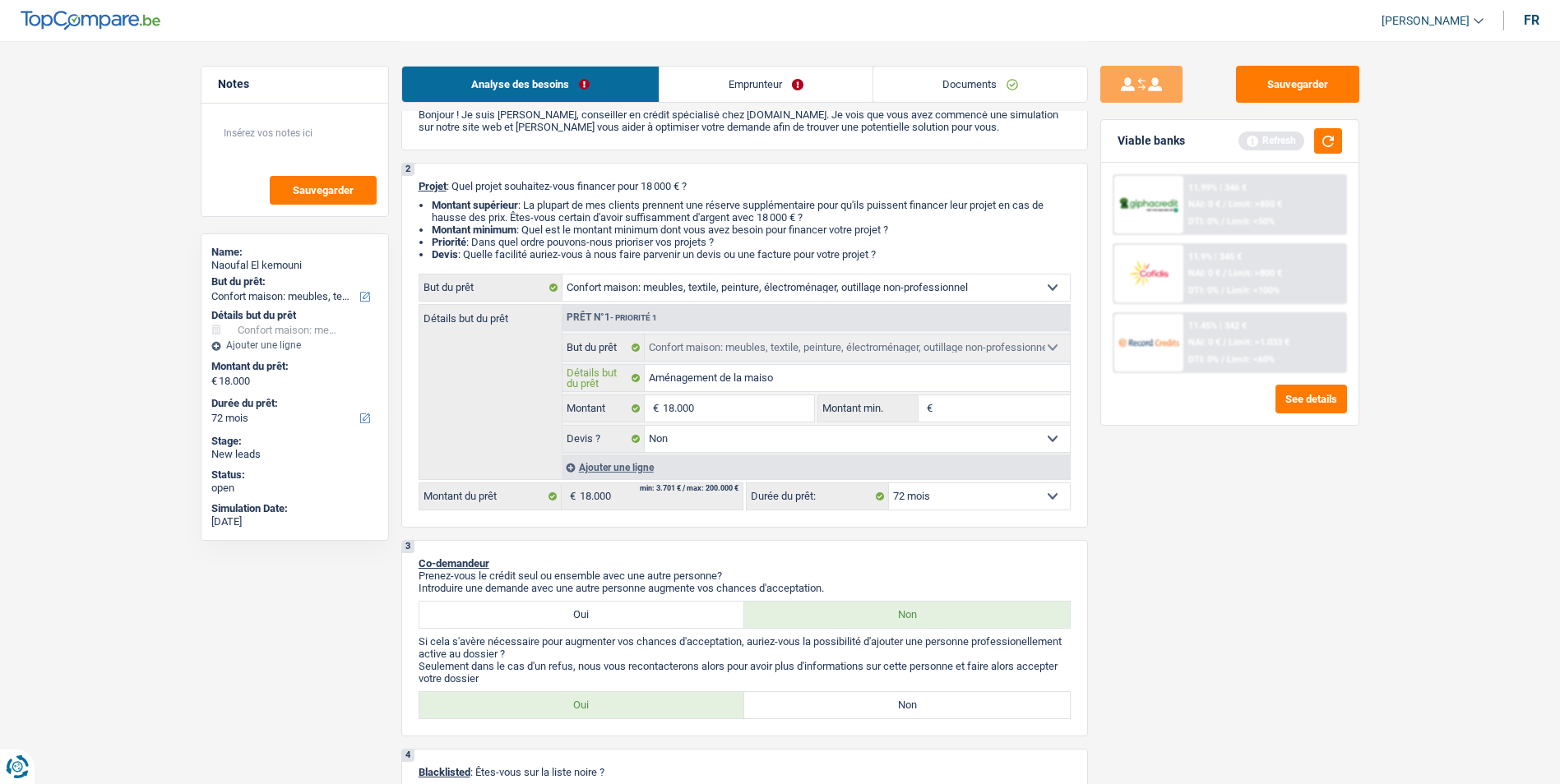
type input "Aménagement de la maison"
click at [978, 399] on input "Montant min." at bounding box center [1003, 408] width 134 height 26
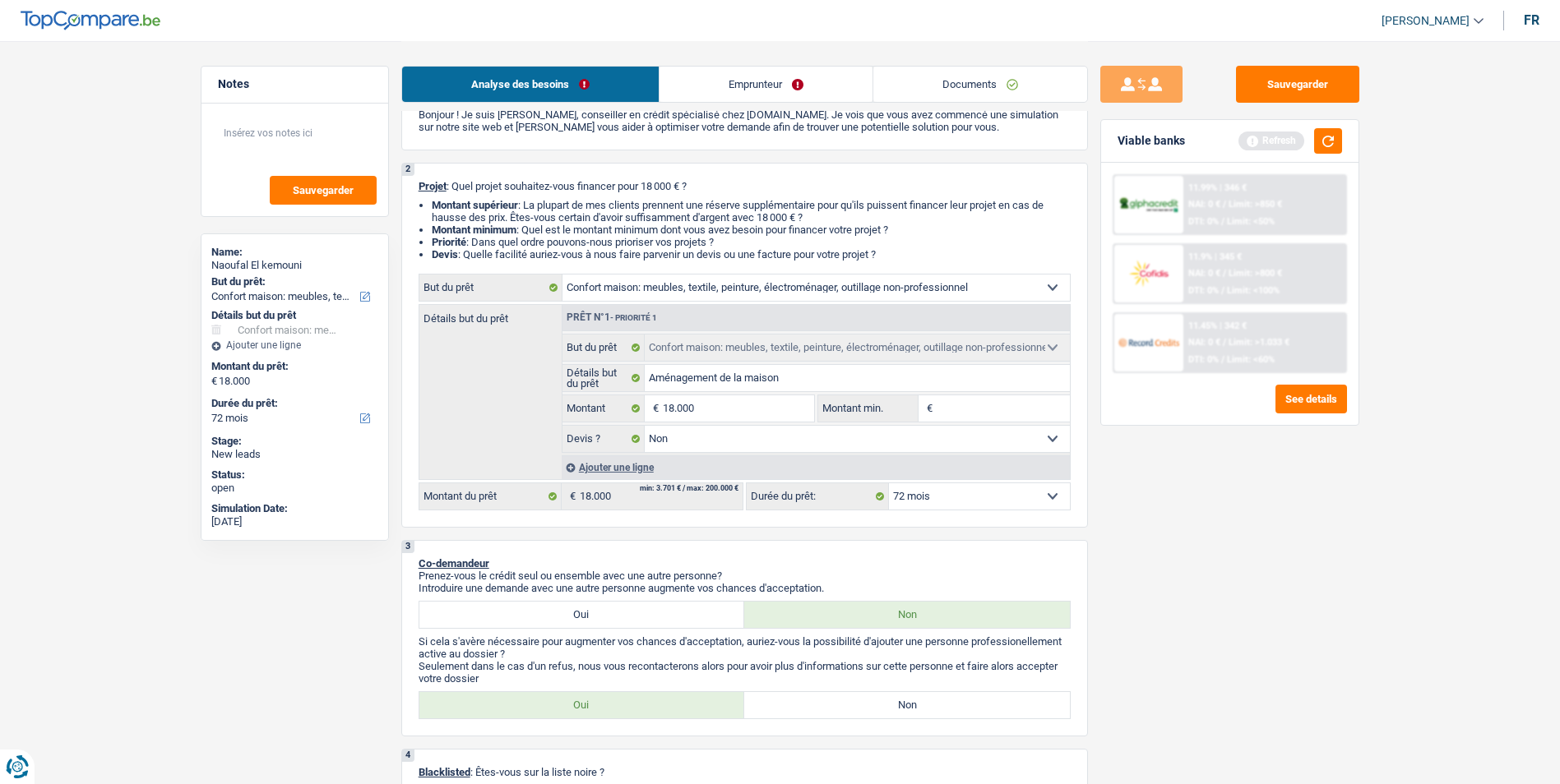
type input "1"
type input "15"
type input "150"
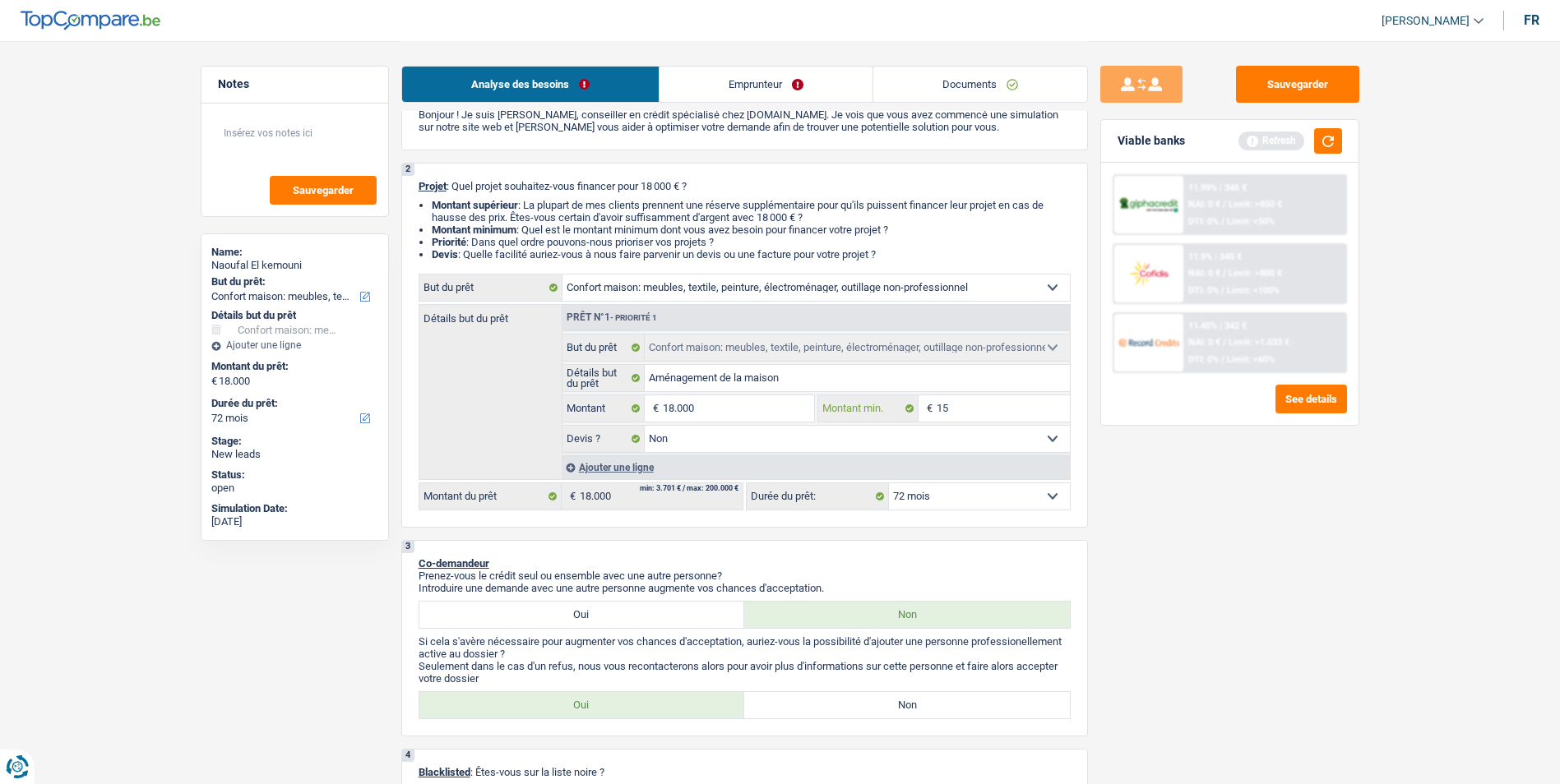
type input "150"
type input "1.500"
type input "15.001"
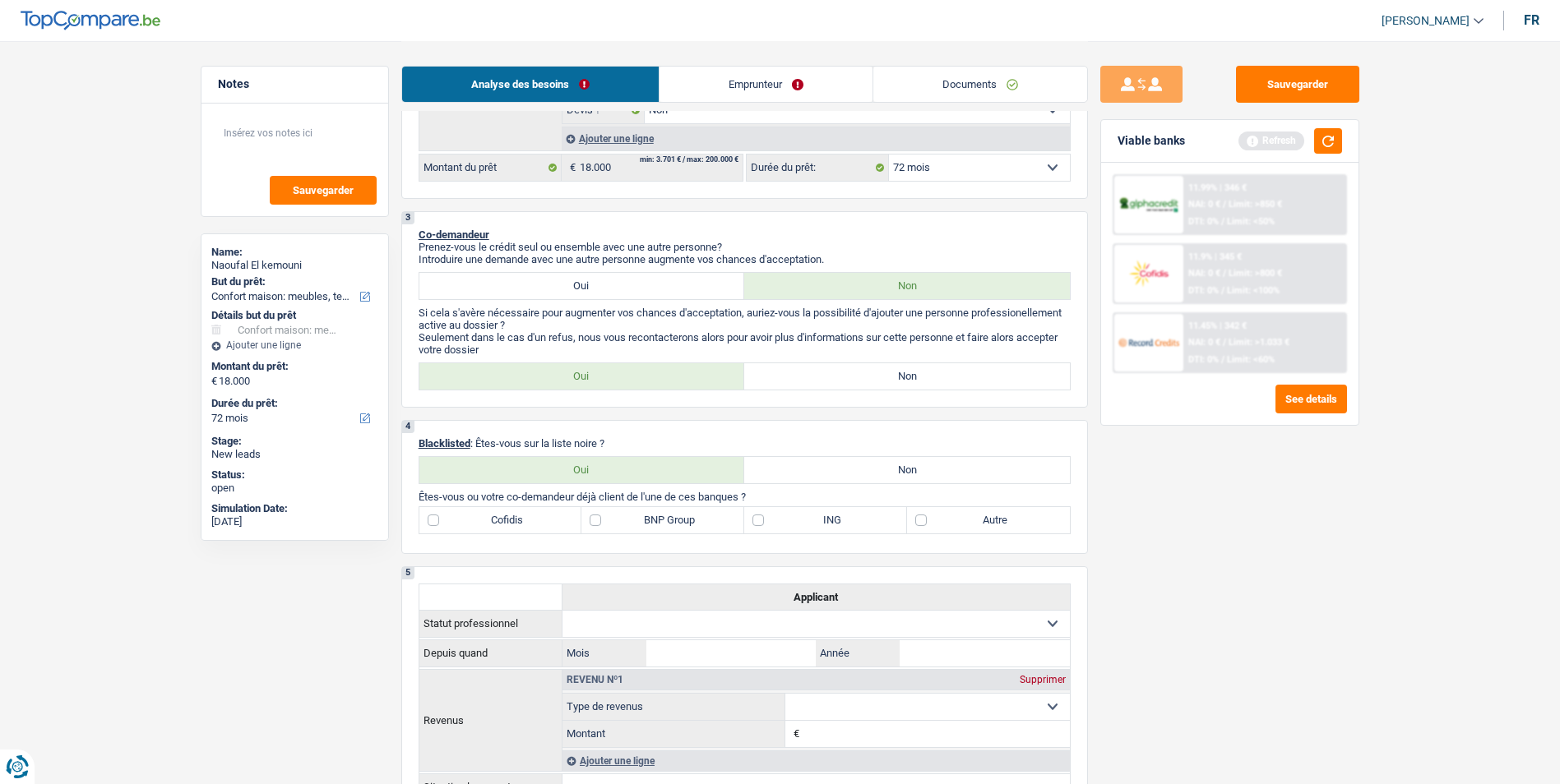
scroll to position [493, 0]
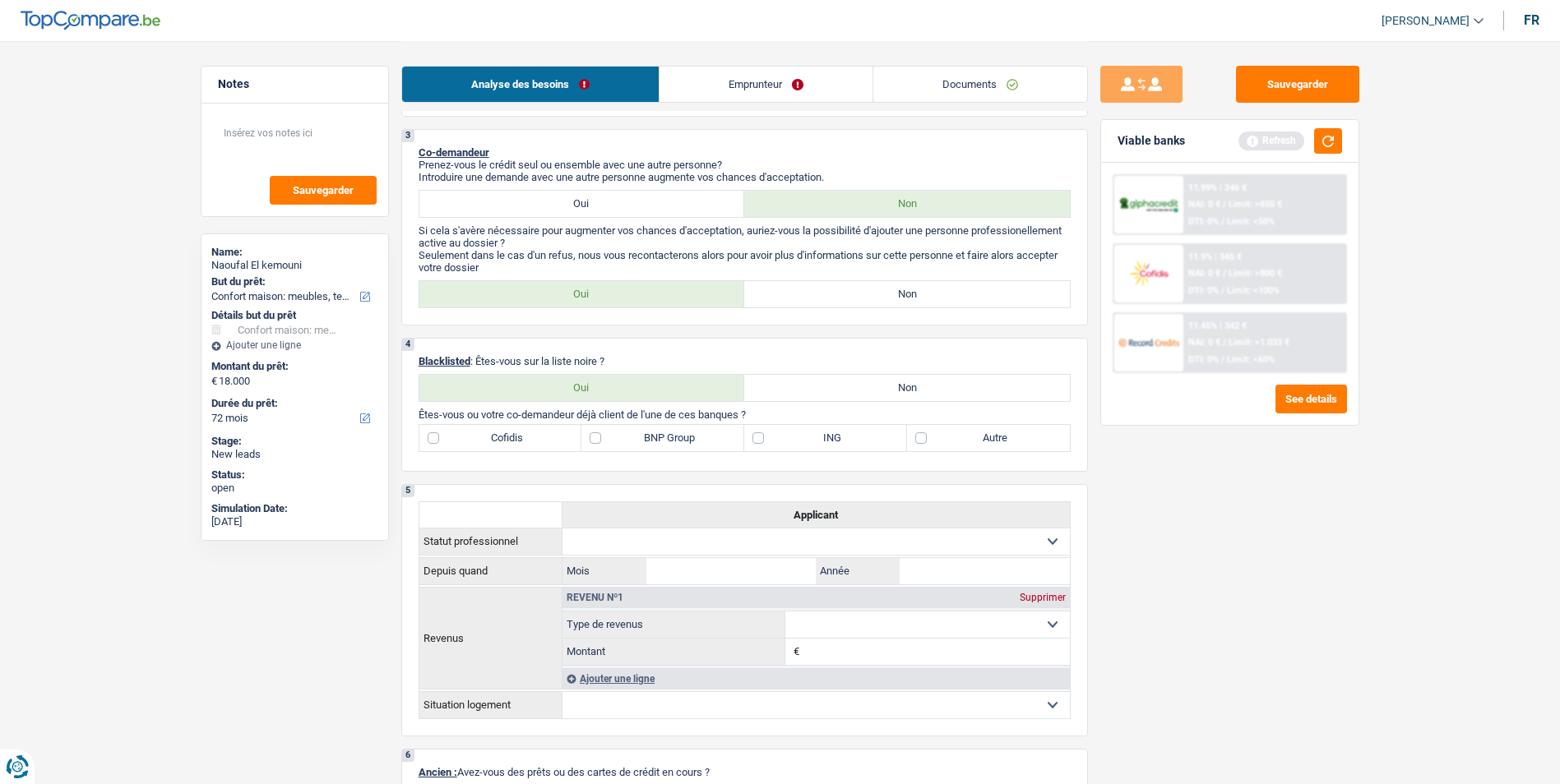
type input "15.001"
click at [868, 294] on label "Non" at bounding box center [907, 294] width 326 height 26
click at [868, 294] on input "Non" at bounding box center [907, 294] width 326 height 26
radio input "true"
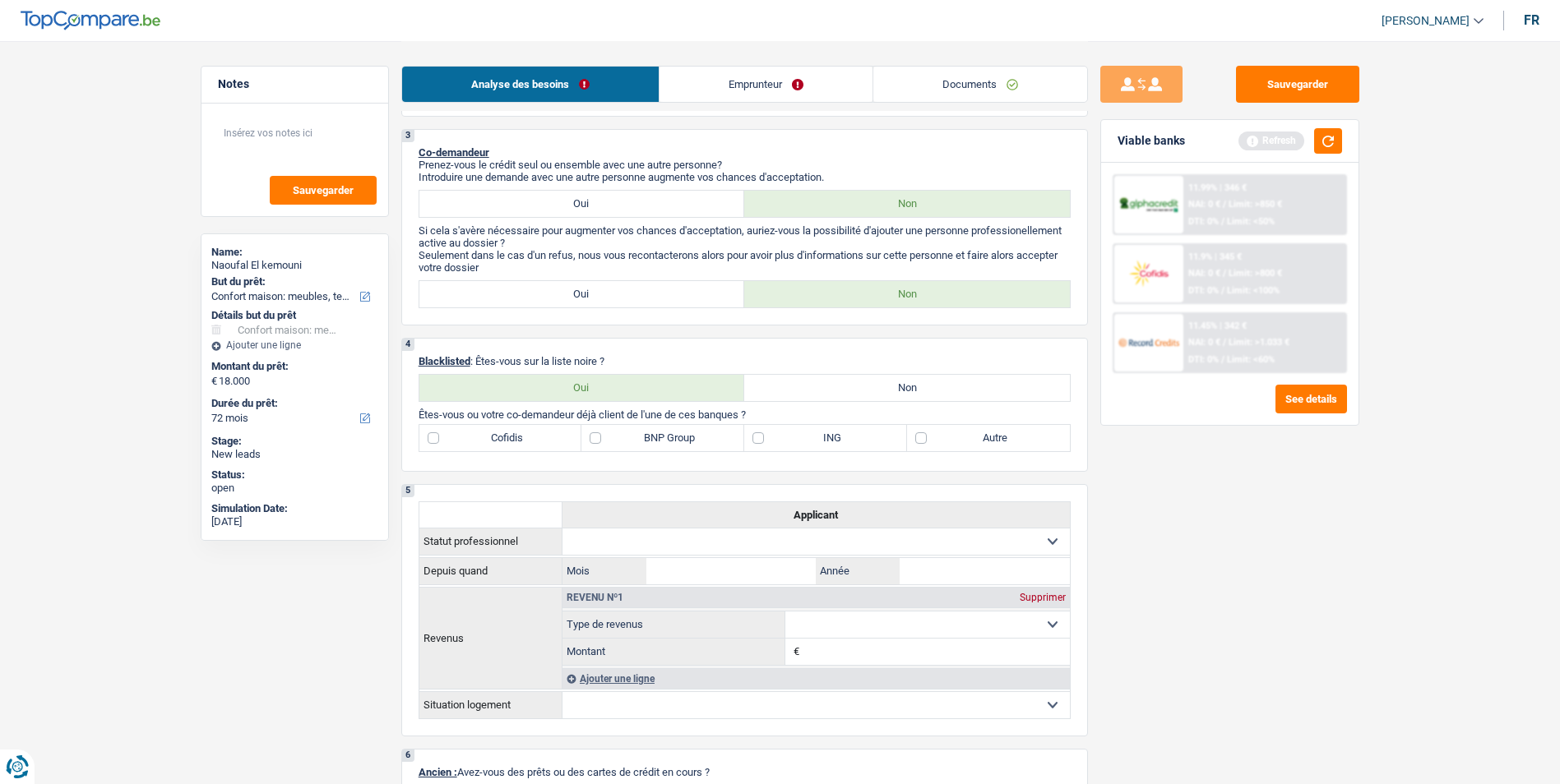
click at [639, 203] on label "Oui" at bounding box center [582, 204] width 326 height 26
click at [639, 203] on input "Oui" at bounding box center [582, 204] width 326 height 26
radio input "true"
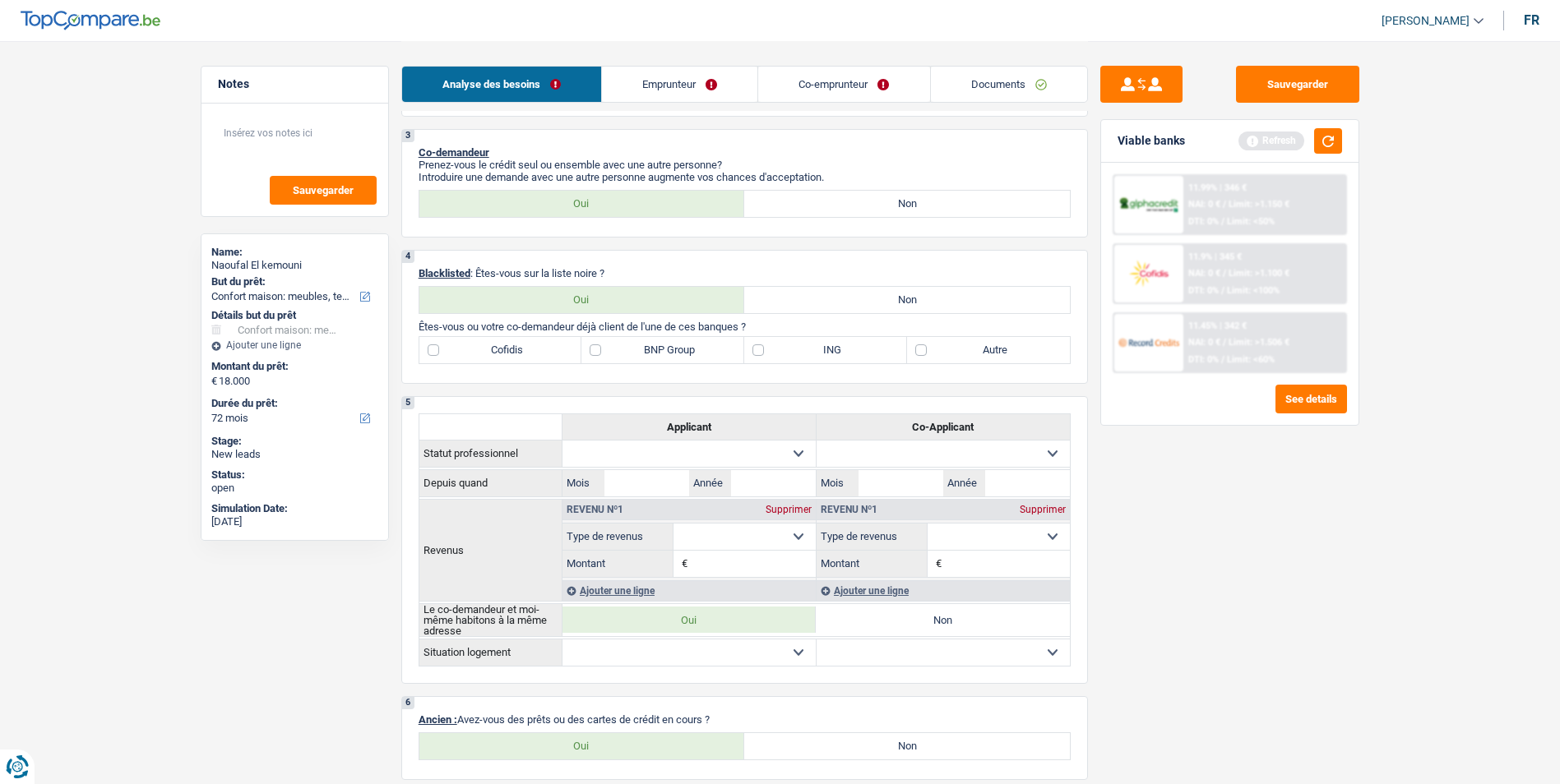
radio input "true"
click at [705, 83] on link "Emprunteur" at bounding box center [679, 84] width 155 height 35
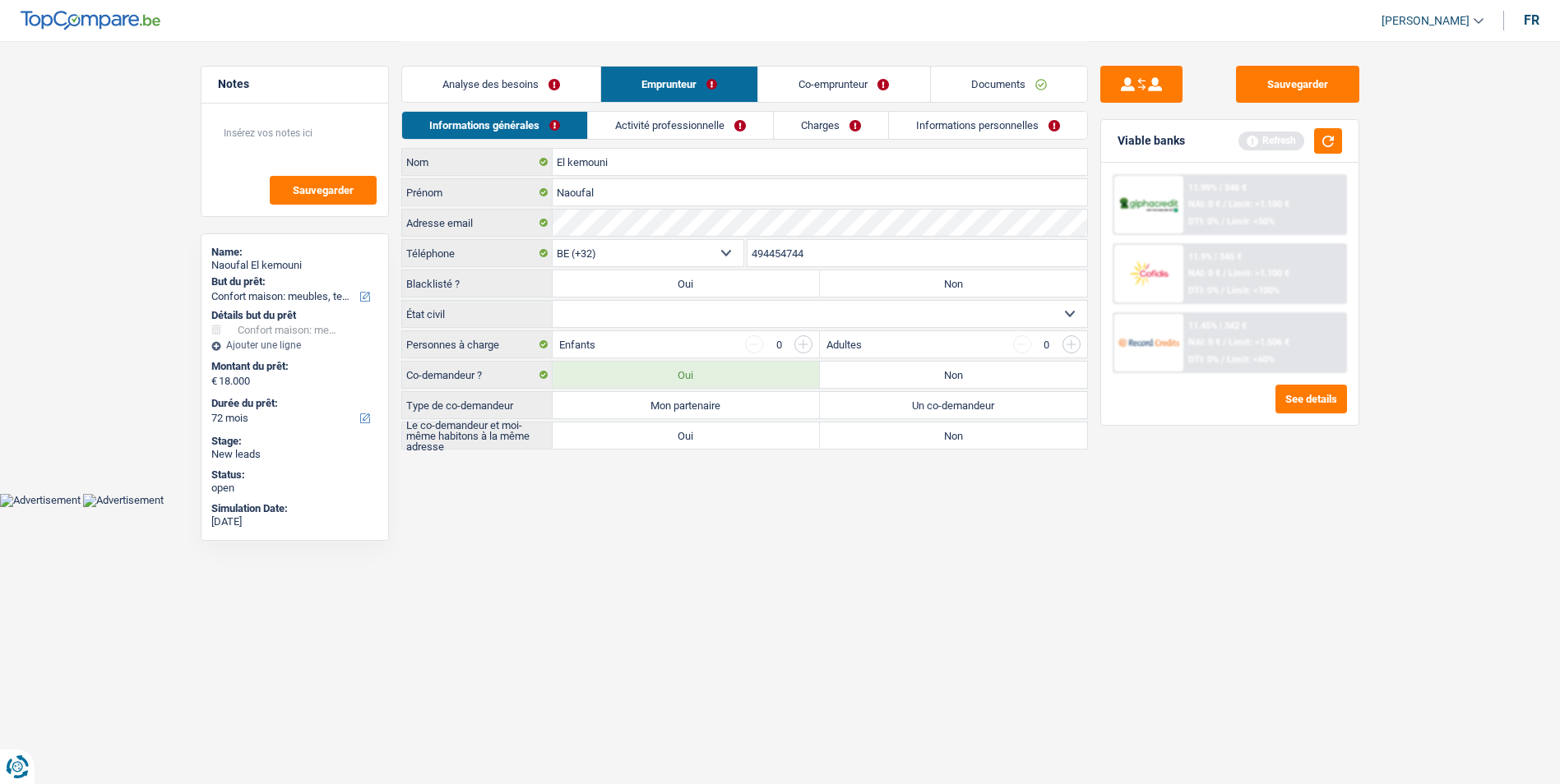
scroll to position [0, 0]
click at [526, 87] on link "Analyse des besoins" at bounding box center [506, 84] width 198 height 35
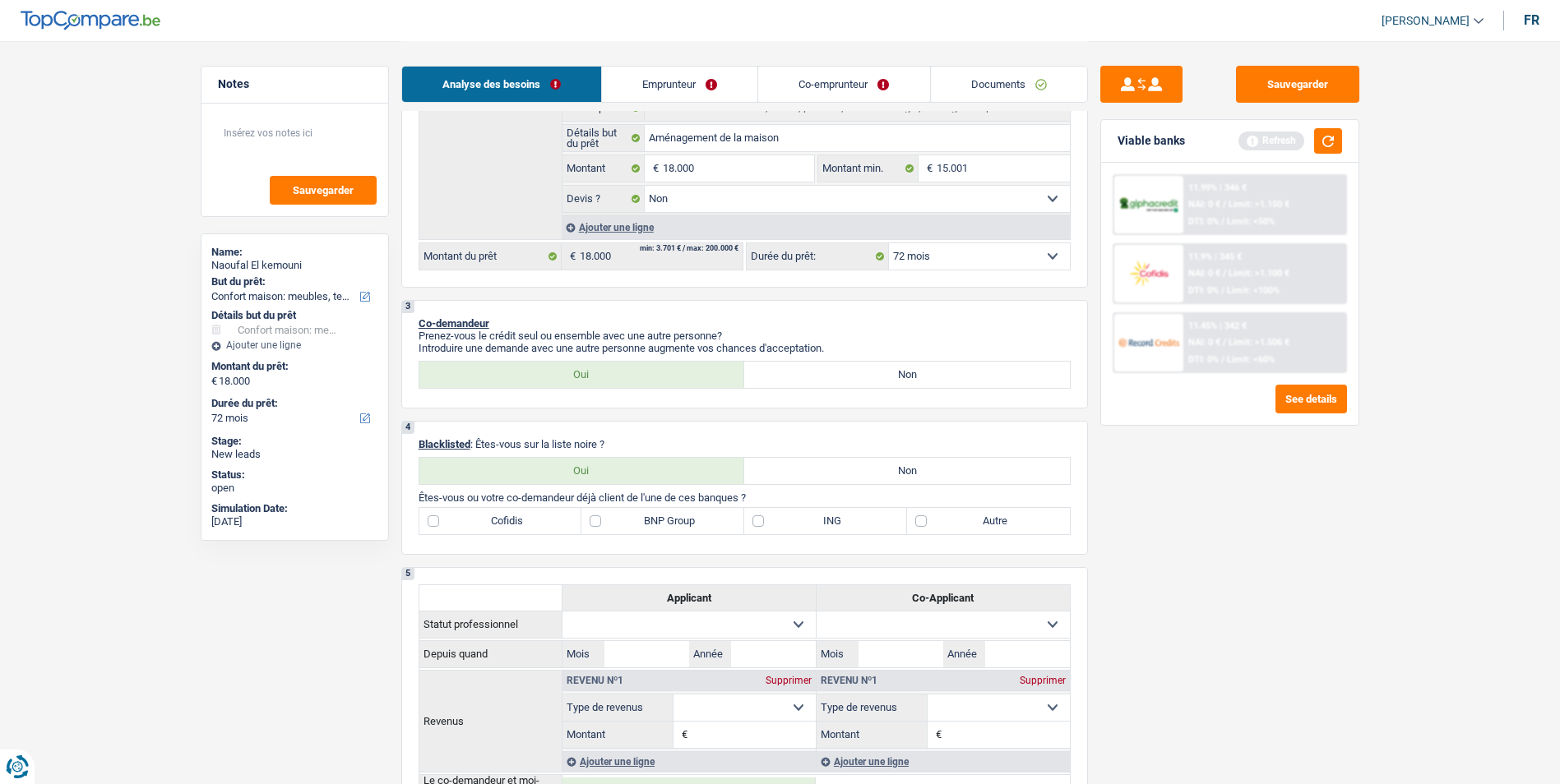
scroll to position [411, 0]
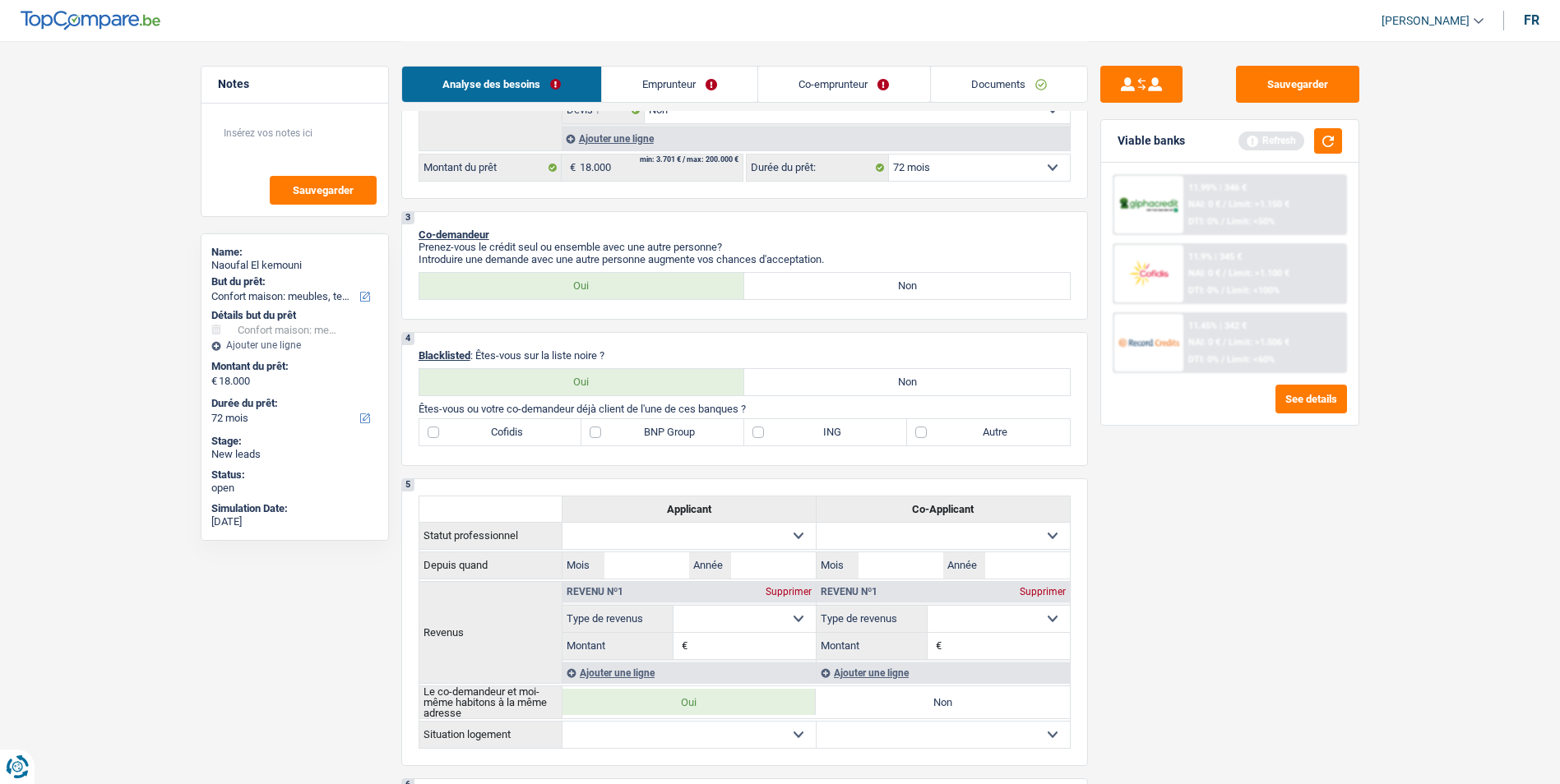
click at [844, 384] on label "Non" at bounding box center [907, 381] width 326 height 26
click at [844, 384] on input "Non" at bounding box center [907, 381] width 326 height 26
radio input "true"
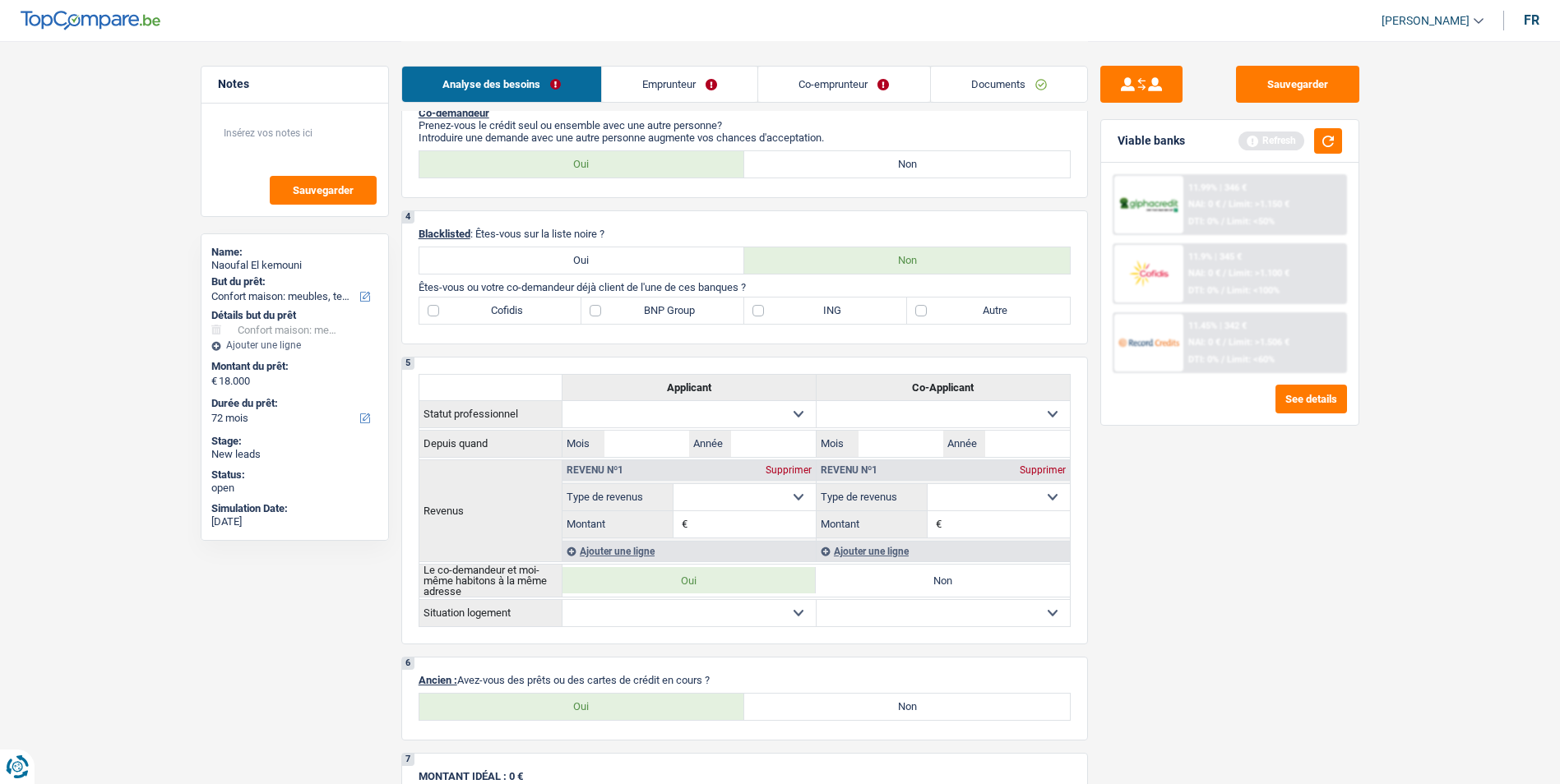
scroll to position [657, 0]
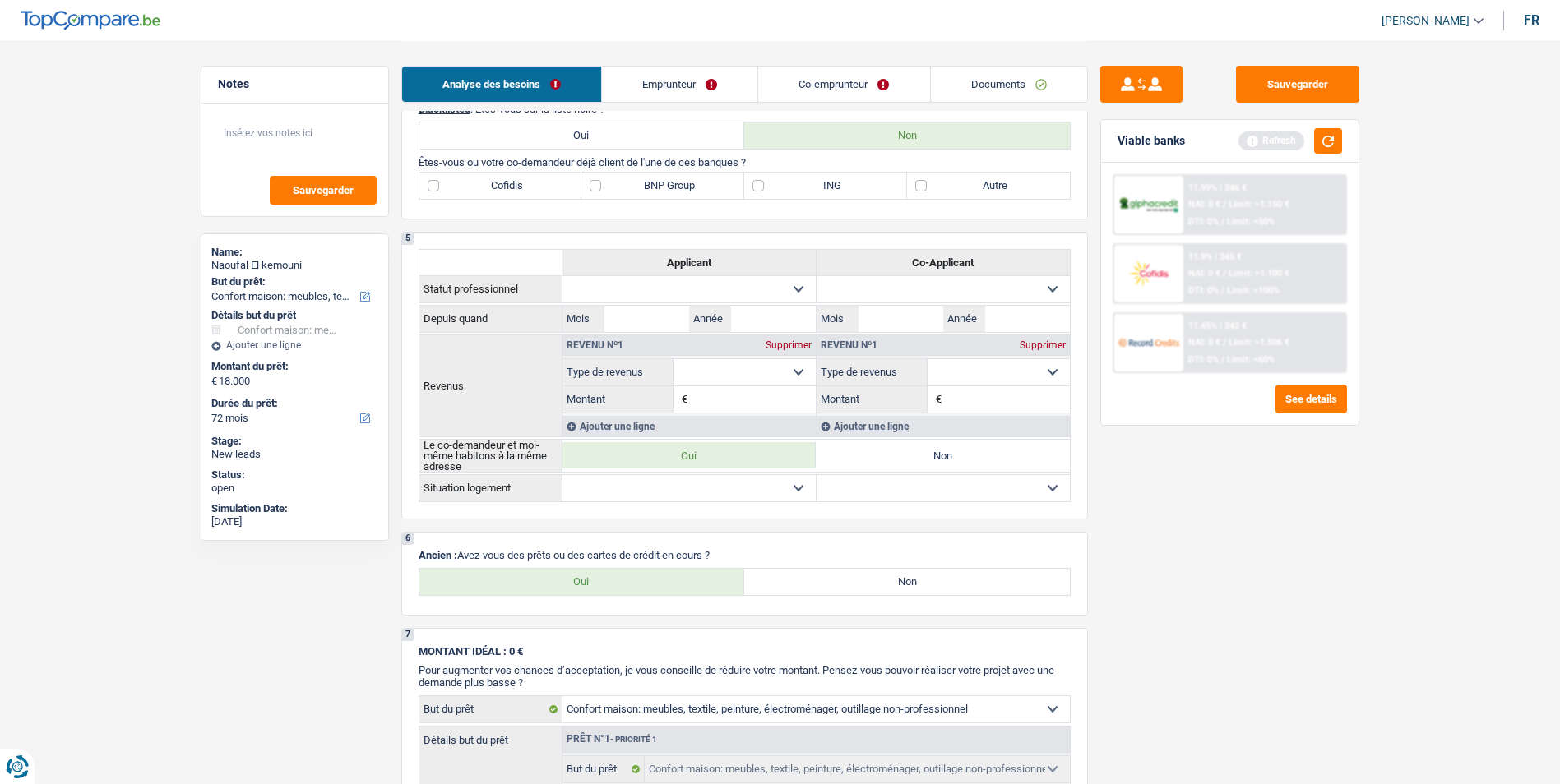
click at [772, 180] on label "ING" at bounding box center [825, 185] width 163 height 26
click at [772, 180] on input "ING" at bounding box center [825, 185] width 163 height 26
checkbox input "true"
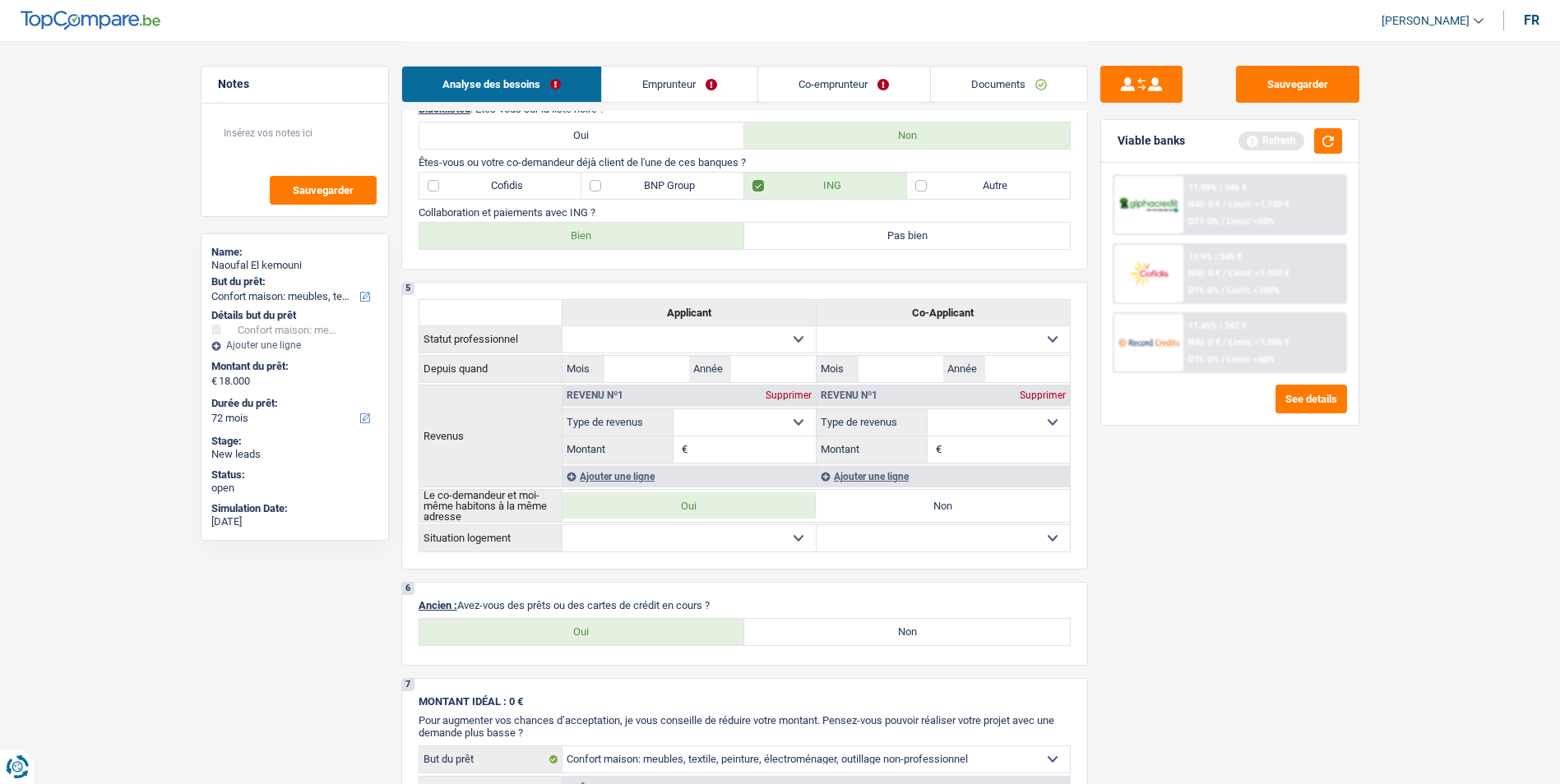
click at [638, 235] on label "Bien" at bounding box center [582, 235] width 326 height 26
click at [638, 235] on input "Bien" at bounding box center [582, 235] width 326 height 26
radio input "true"
click at [934, 186] on label "Autre" at bounding box center [988, 185] width 163 height 26
click at [934, 186] on input "Autre" at bounding box center [988, 185] width 163 height 26
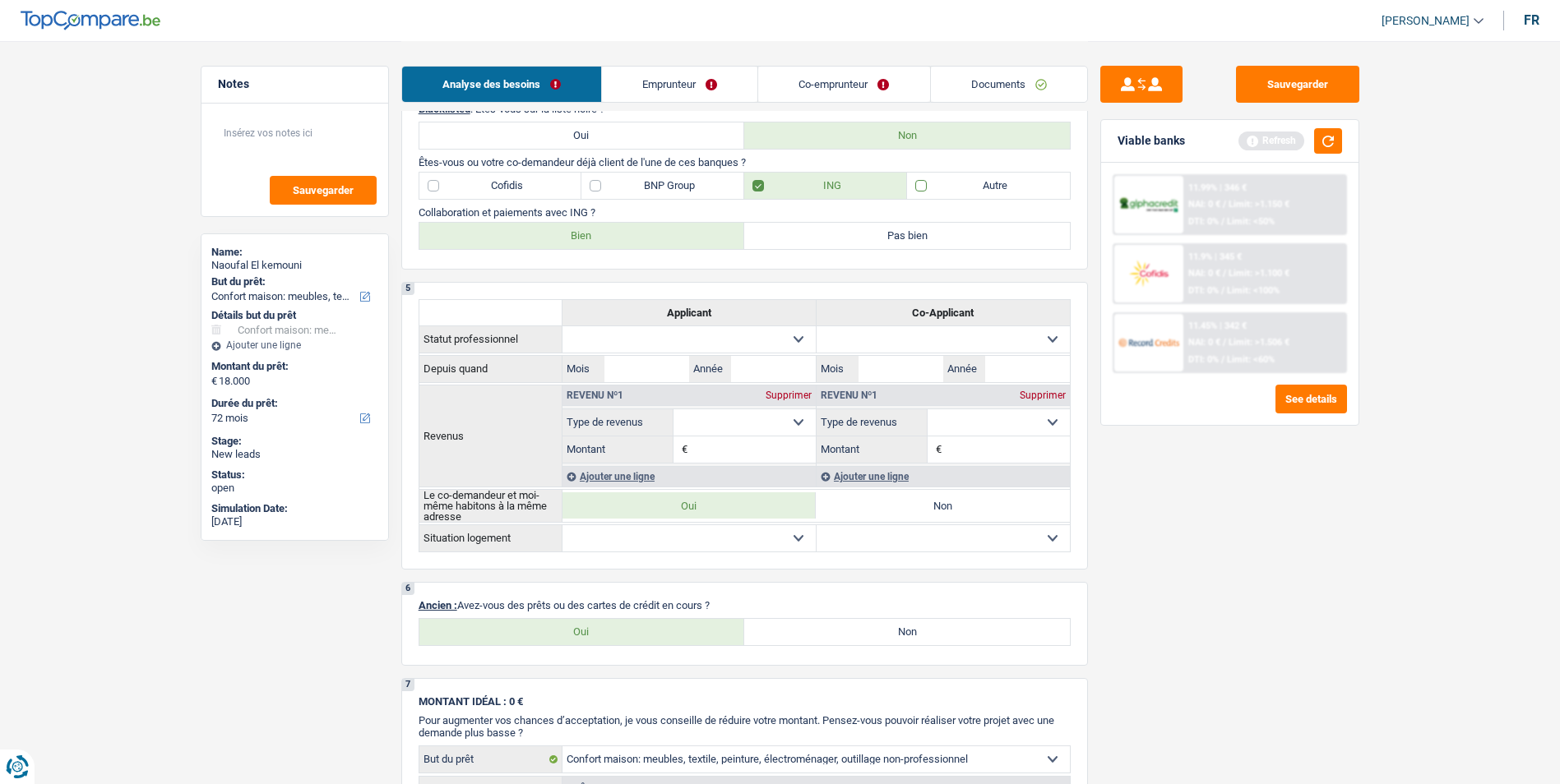
checkbox input "true"
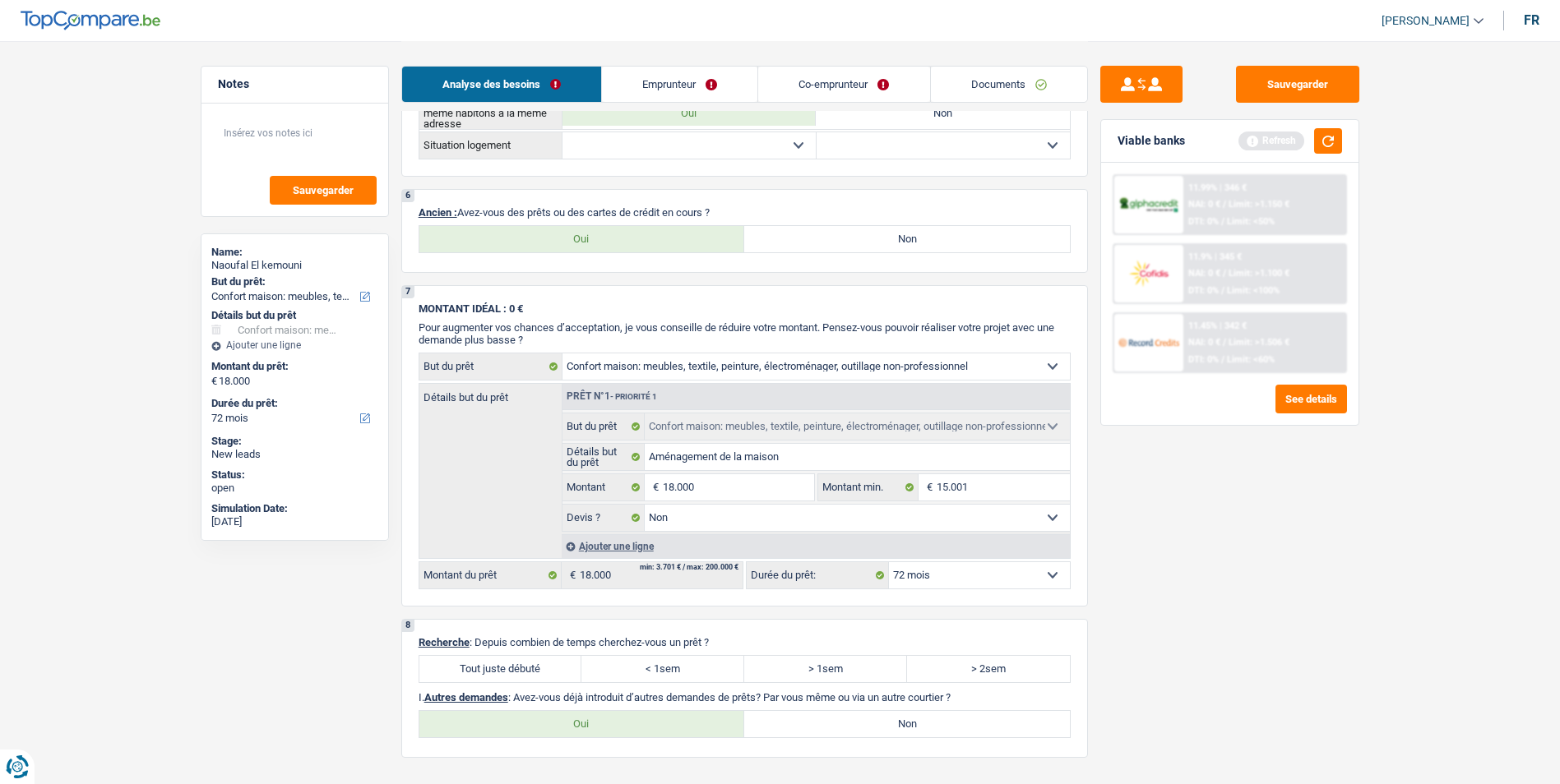
scroll to position [1069, 0]
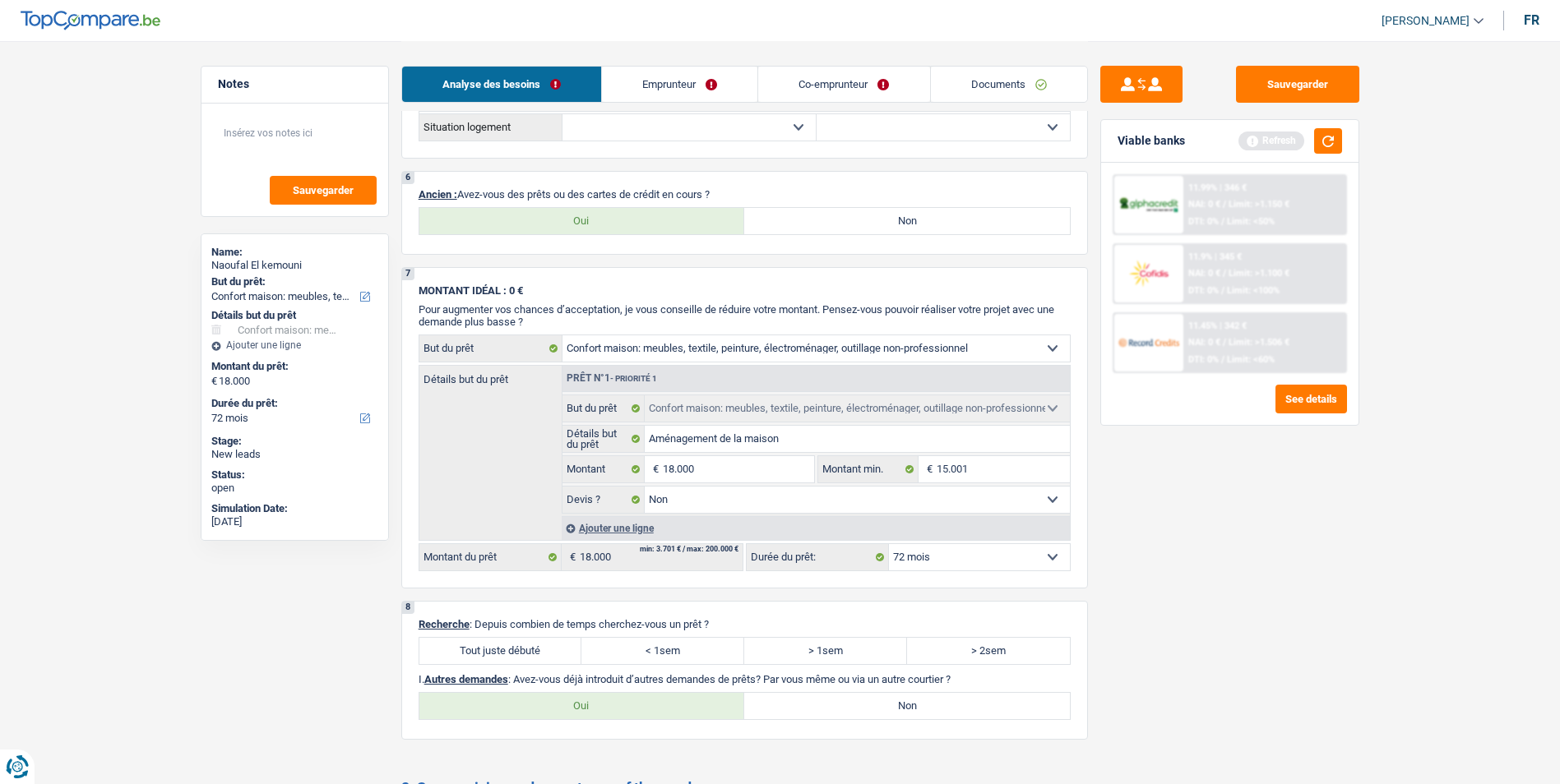
click at [665, 225] on label "Oui" at bounding box center [582, 220] width 326 height 26
click at [665, 225] on input "Oui" at bounding box center [582, 220] width 326 height 26
radio input "true"
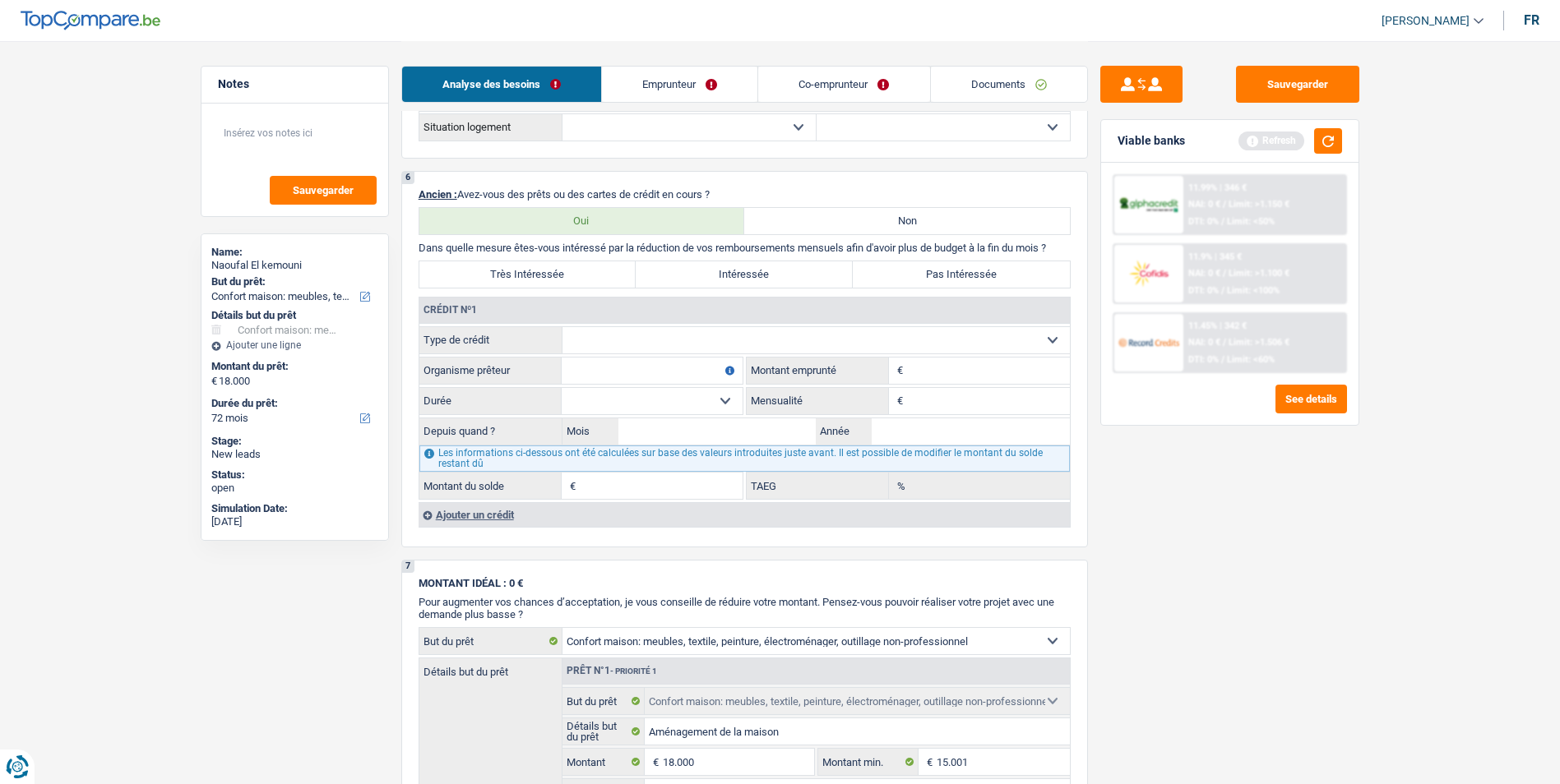
click at [606, 280] on label "Très Intéressée" at bounding box center [528, 274] width 217 height 26
click at [606, 280] on input "Très Intéressée" at bounding box center [528, 274] width 217 height 26
radio input "true"
click at [901, 269] on label "Pas Intéressée" at bounding box center [961, 274] width 217 height 26
click at [901, 269] on input "Pas Intéressée" at bounding box center [961, 274] width 217 height 26
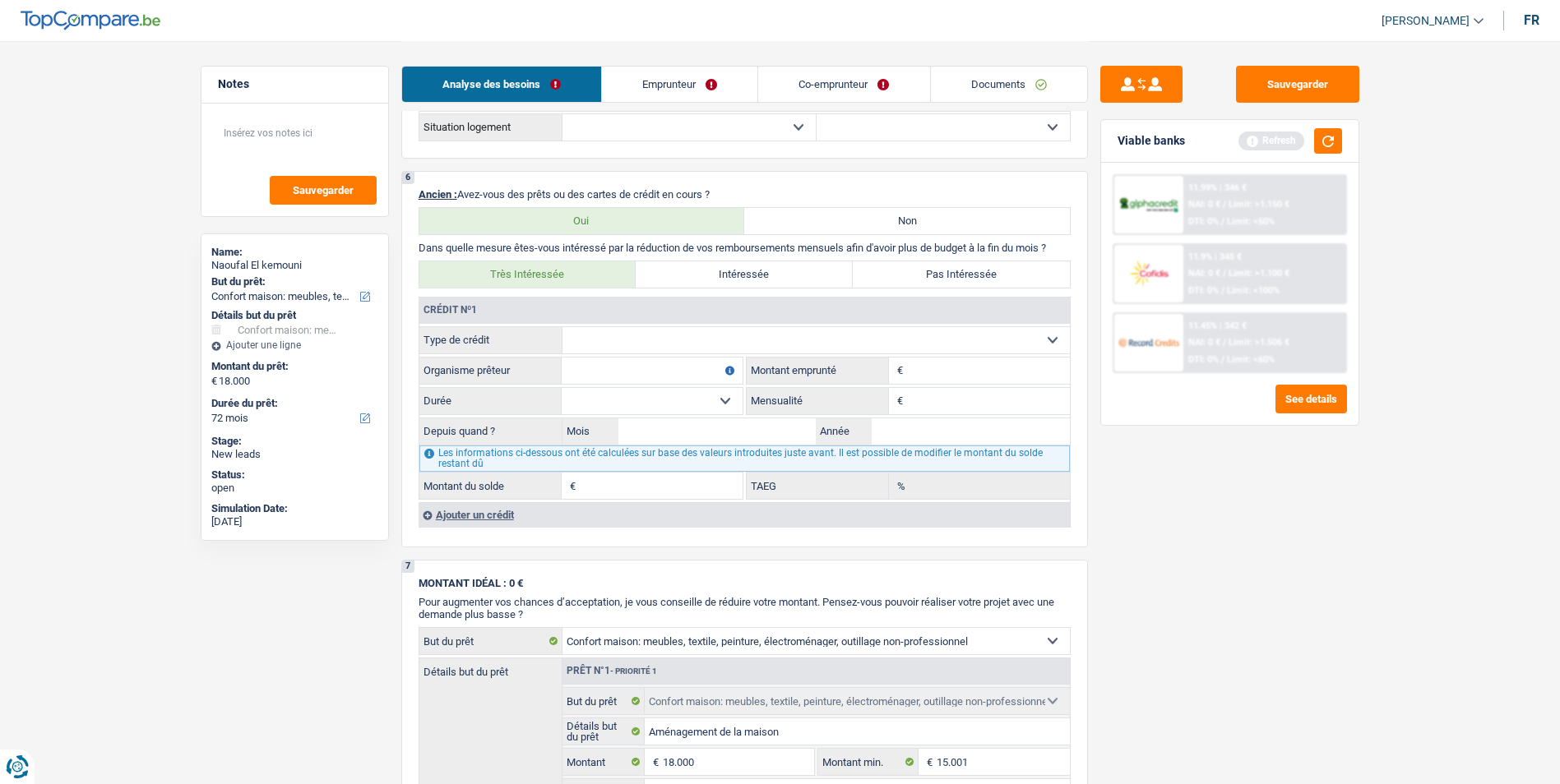
radio input "true"
drag, startPoint x: 836, startPoint y: 330, endPoint x: 825, endPoint y: 348, distance: 21.1
click at [834, 334] on select "Carte ou ouverture de crédit Prêt hypothécaire Vente à tempérament Prêt à tempé…" at bounding box center [816, 339] width 507 height 26
select select "cardOrCredit"
type input "0"
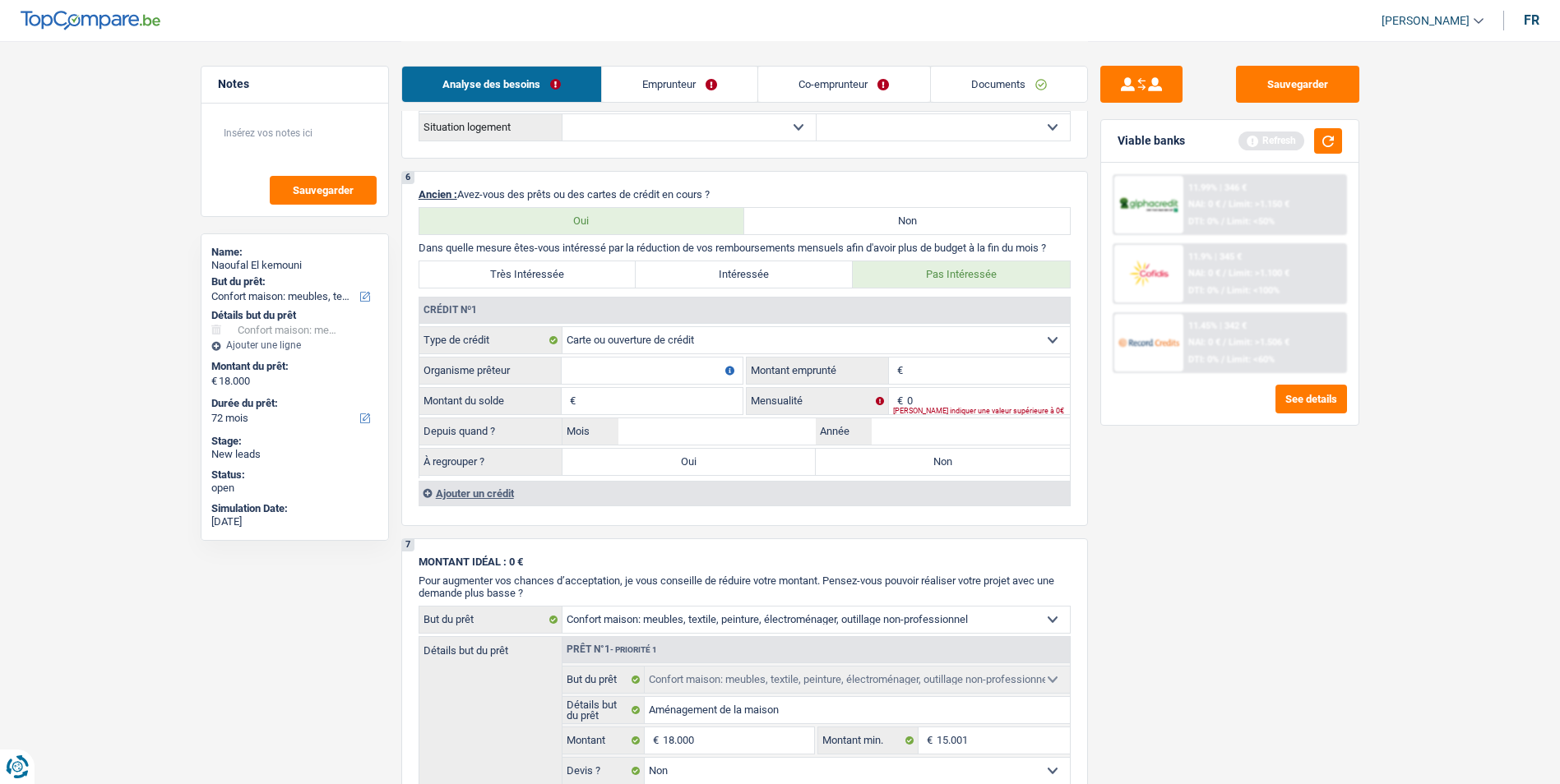
click at [493, 490] on div "Ajouter un crédit" at bounding box center [743, 492] width 651 height 24
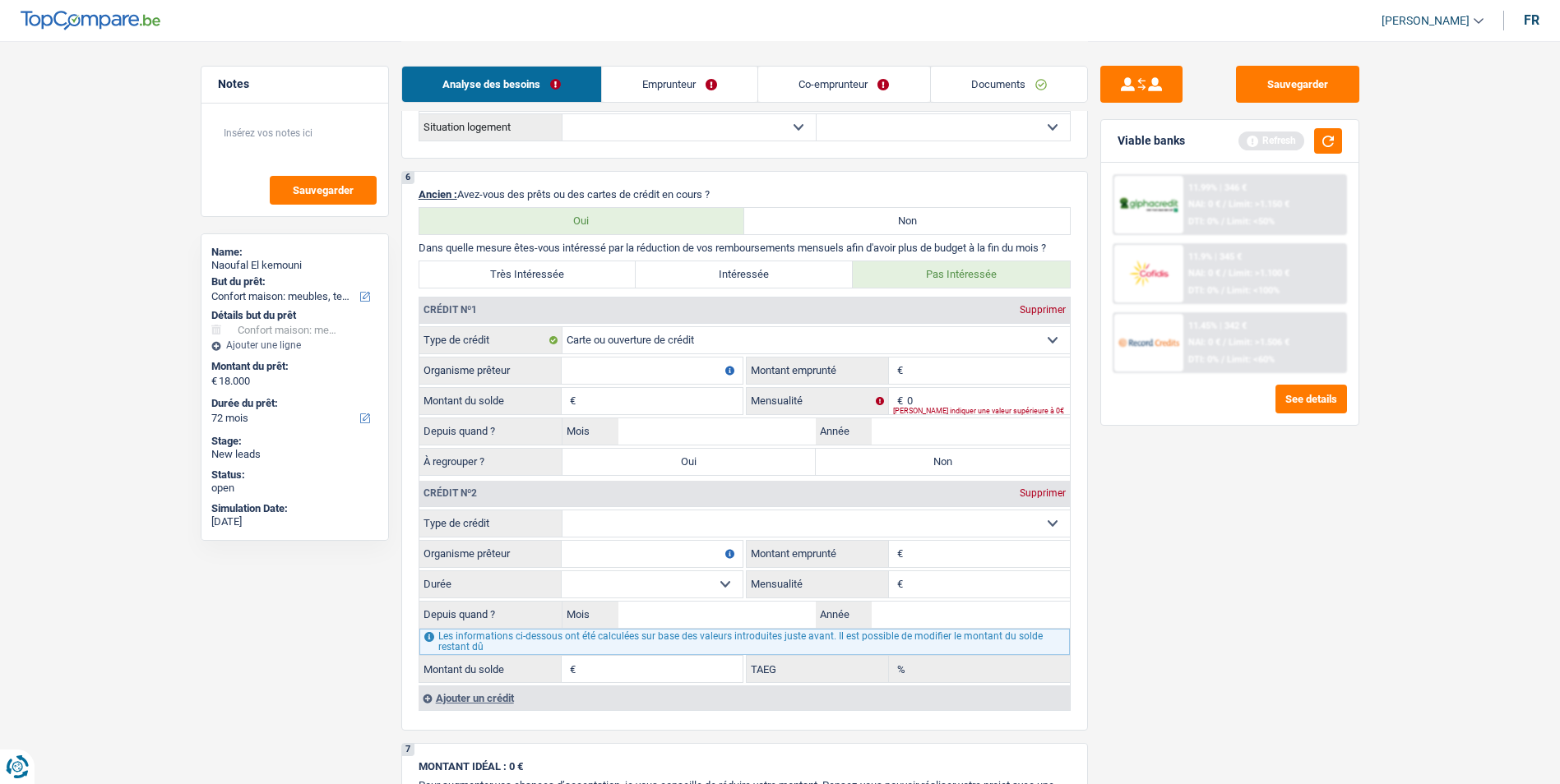
click at [638, 524] on select "Carte ou ouverture de crédit Prêt hypothécaire Vente à tempérament Prêt à tempé…" at bounding box center [816, 523] width 507 height 26
select select "mortgage"
click at [562, 510] on select "Carte ou ouverture de crédit Prêt hypothécaire Vente à tempérament Prêt à tempé…" at bounding box center [816, 523] width 507 height 26
type input "0"
click at [670, 373] on input "Organisme prêteur" at bounding box center [652, 371] width 180 height 26
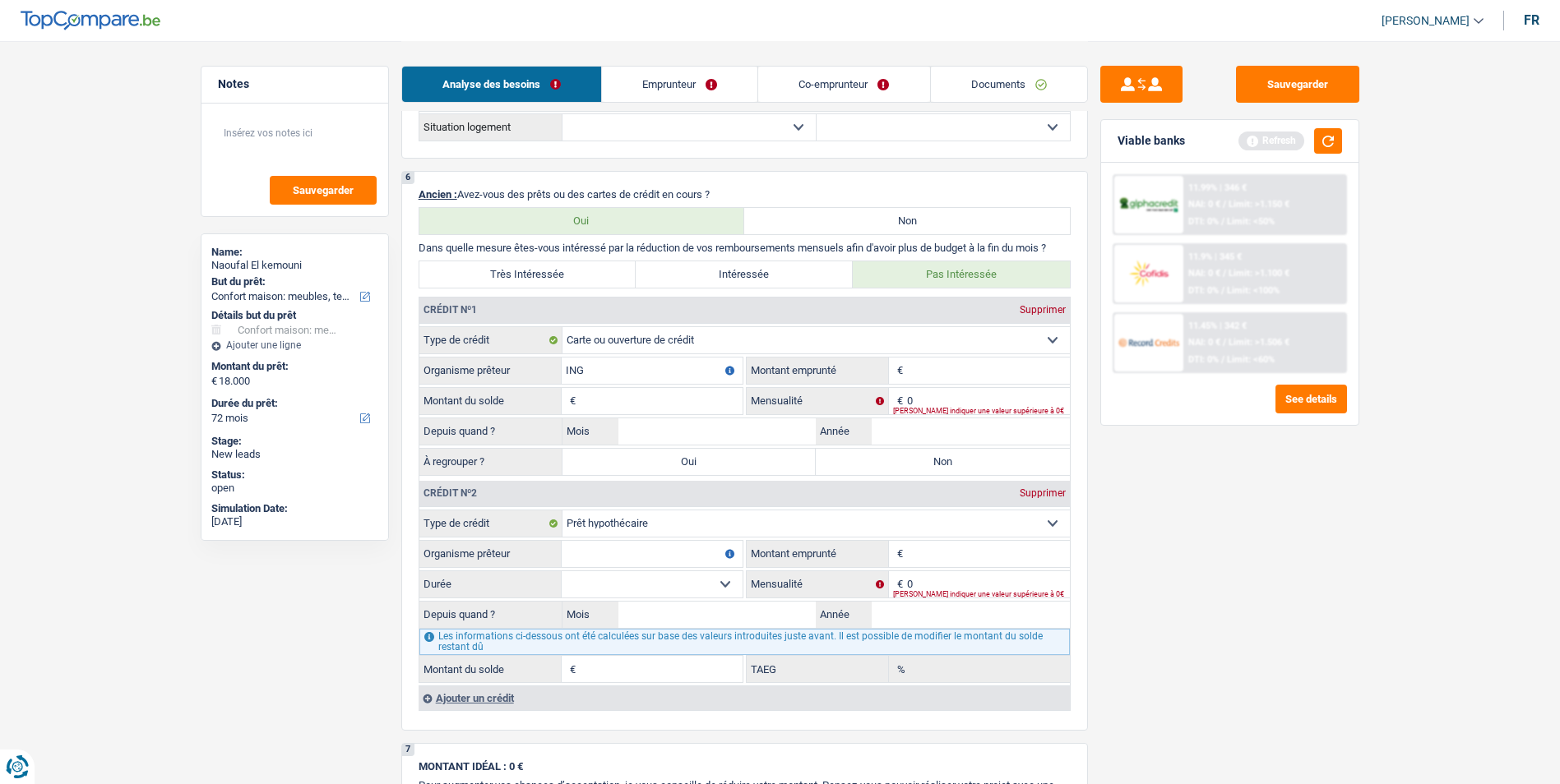
type input "ING"
click at [923, 366] on input "Montant" at bounding box center [988, 371] width 163 height 26
type input "2"
type input "1.200"
click at [672, 395] on input "Montant du solde" at bounding box center [660, 401] width 163 height 26
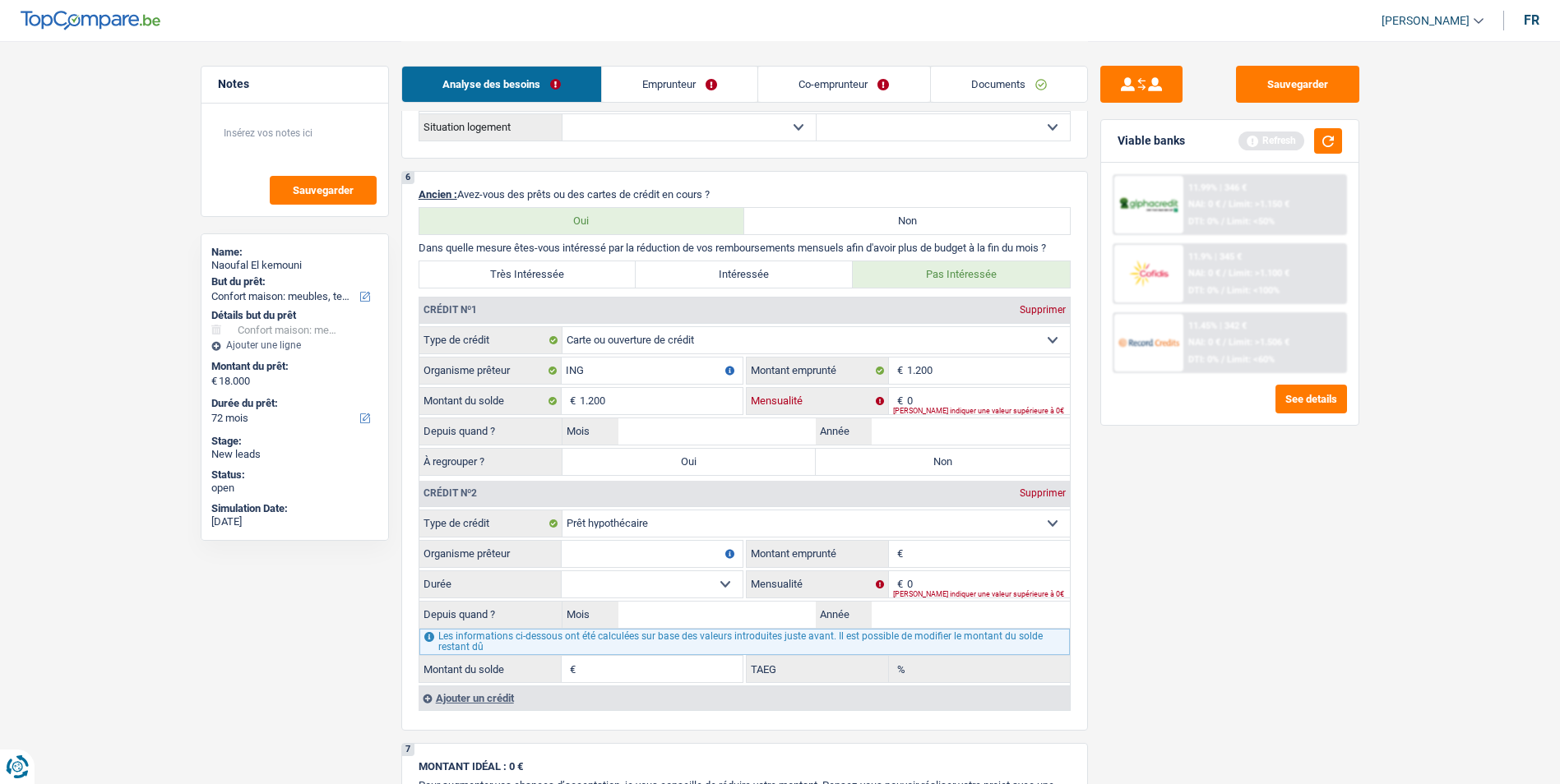
click at [967, 400] on input "0" at bounding box center [988, 401] width 163 height 26
click at [635, 398] on input "1.200" at bounding box center [660, 401] width 163 height 26
type input "1"
type input "0"
click at [666, 431] on input "Mois" at bounding box center [717, 431] width 198 height 26
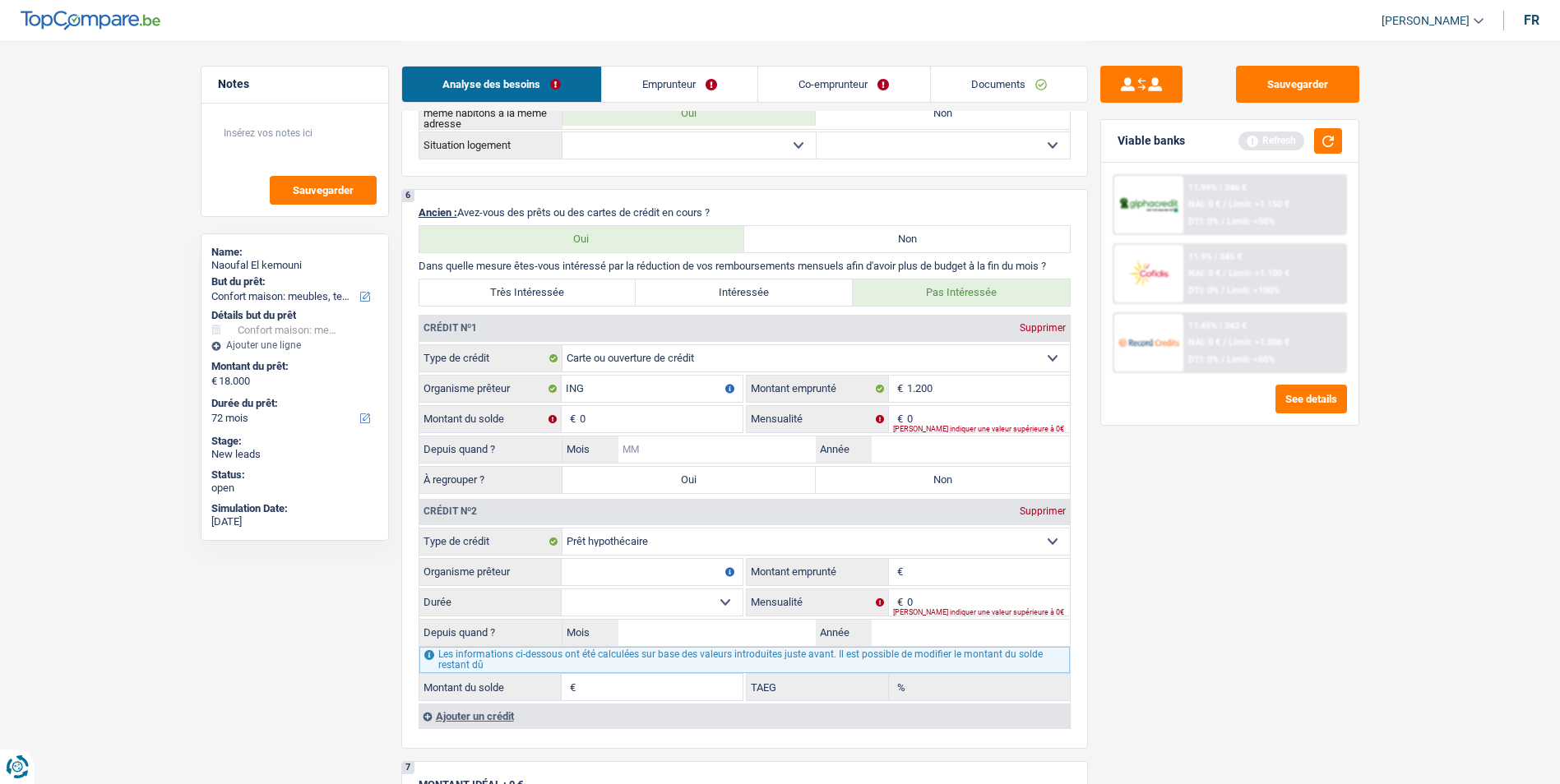
scroll to position [1233, 0]
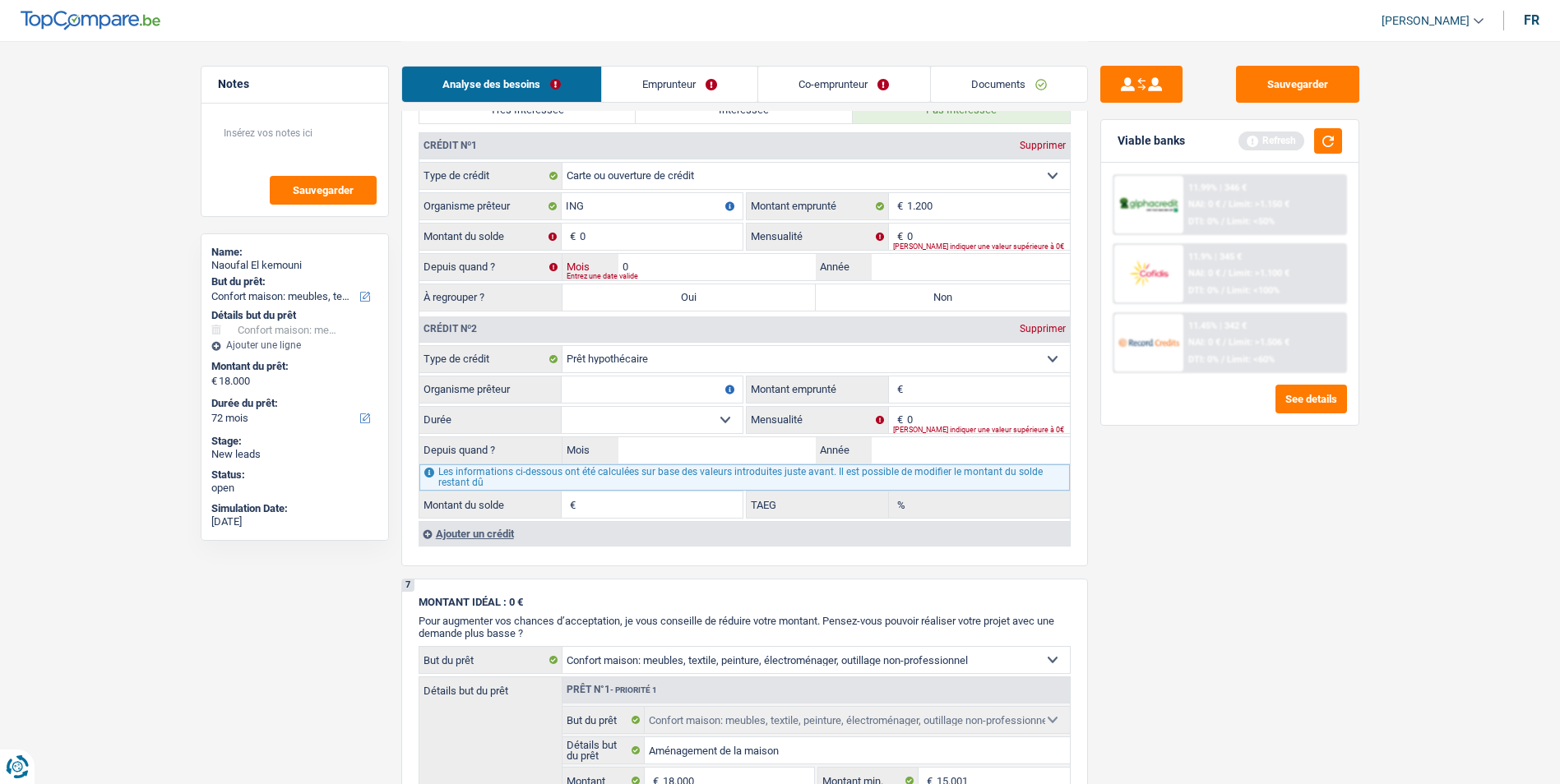
type input "02"
type input "2014"
click at [917, 295] on label "Non" at bounding box center [942, 297] width 254 height 26
click at [917, 295] on input "Non" at bounding box center [942, 297] width 254 height 26
radio input "true"
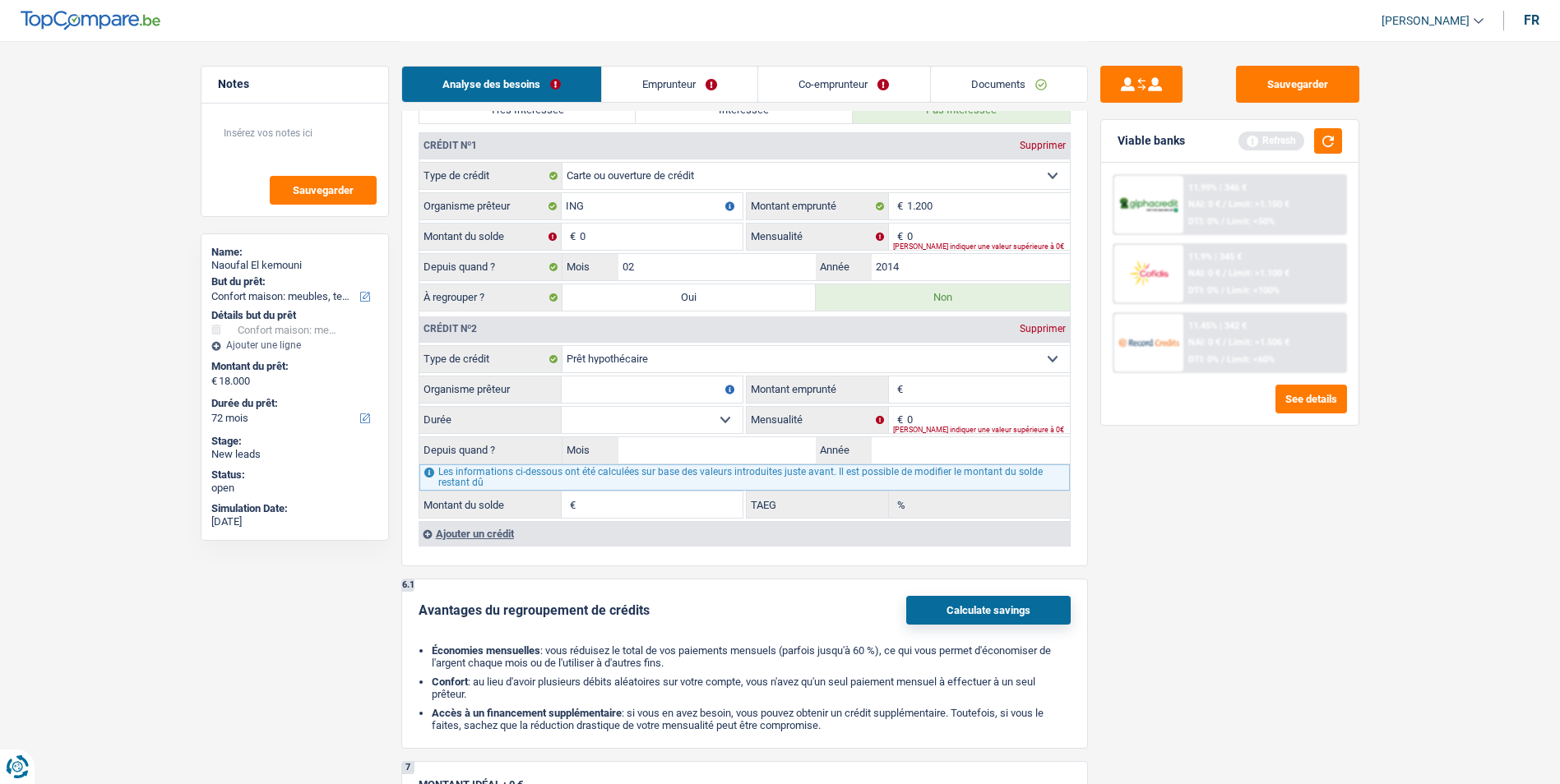
click at [625, 381] on input "Organisme prêteur" at bounding box center [652, 389] width 180 height 26
type input "Record Bank"
click at [940, 387] on input "Montant emprunté" at bounding box center [988, 389] width 163 height 26
type input "289.000"
click at [882, 442] on input "Année" at bounding box center [970, 450] width 198 height 26
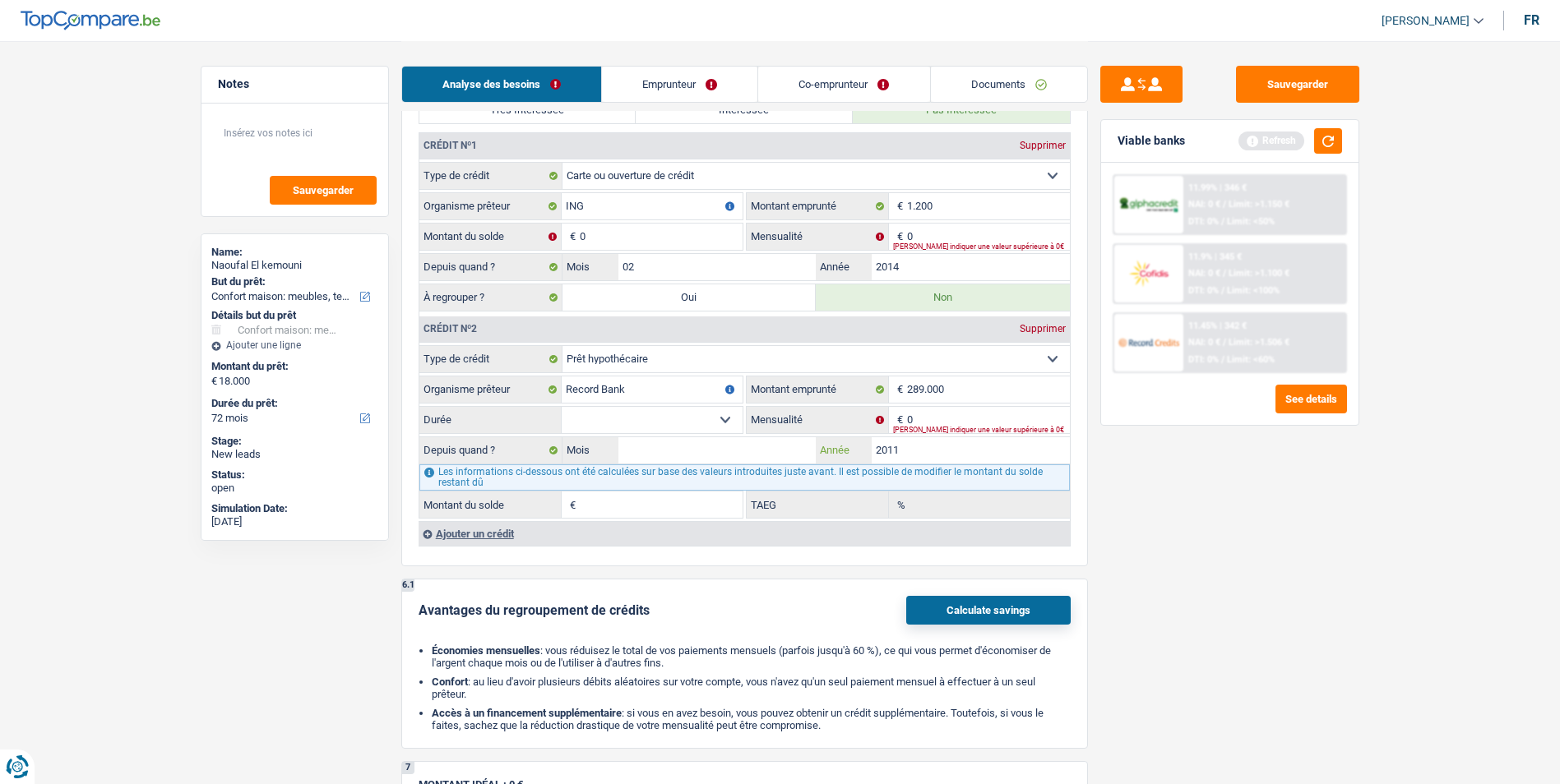
type input "2011"
click at [945, 418] on input "0" at bounding box center [988, 419] width 163 height 26
click at [723, 416] on select "120 mois 132 mois 144 mois 180 mois 240 mois 300 mois 360 mois 420 mois Sélecti…" at bounding box center [652, 419] width 180 height 26
click at [962, 414] on input "0" at bounding box center [988, 419] width 163 height 26
type input "1.400"
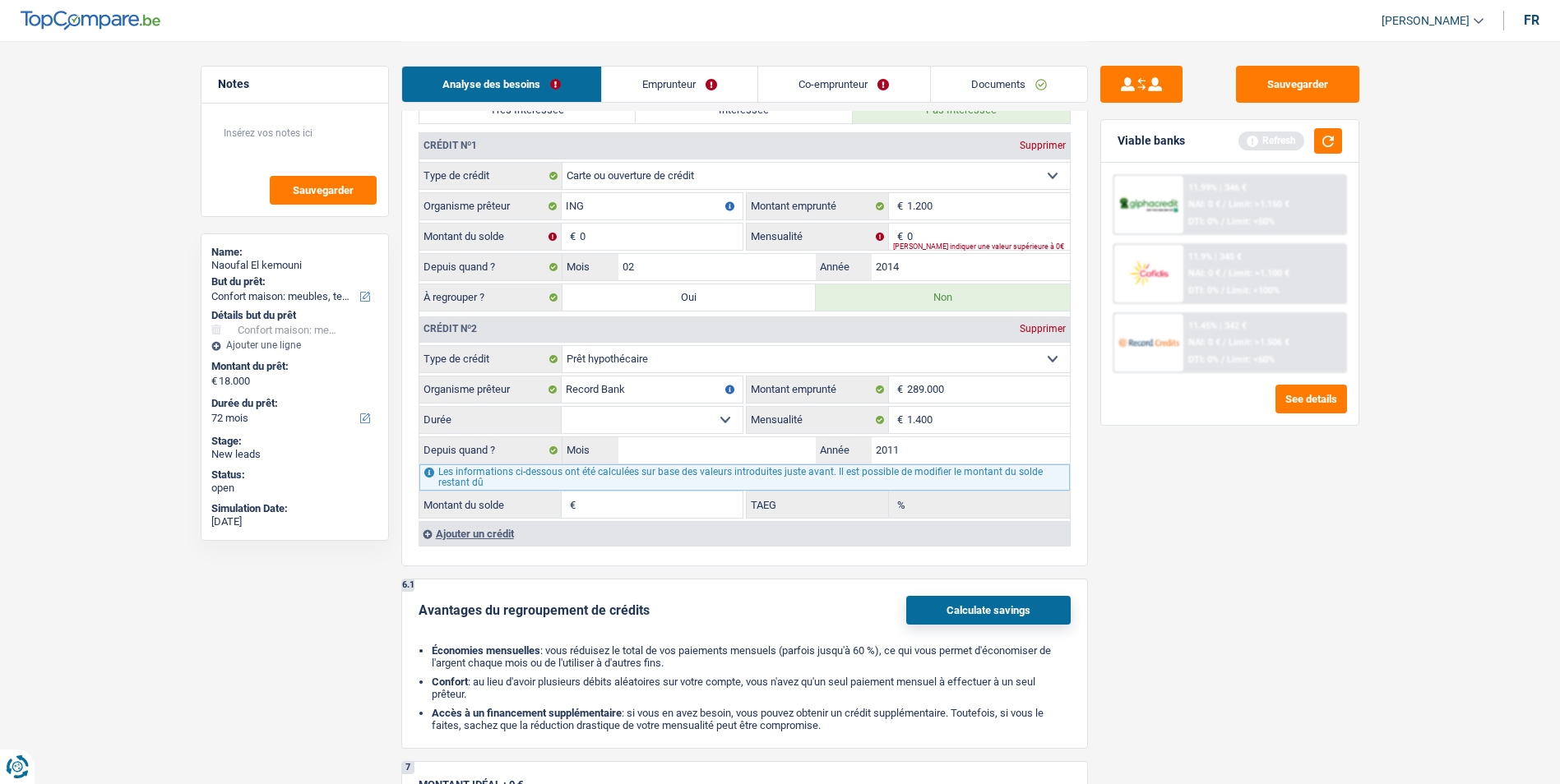
click at [678, 415] on select "120 mois 132 mois 144 mois 180 mois 240 mois 300 mois 360 mois 420 mois Sélecti…" at bounding box center [652, 419] width 180 height 26
select select "240"
click at [562, 407] on select "120 mois 132 mois 144 mois 180 mois 240 mois 300 mois 360 mois 420 mois Sélecti…" at bounding box center [652, 419] width 180 height 26
click at [650, 88] on link "Emprunteur" at bounding box center [679, 84] width 155 height 35
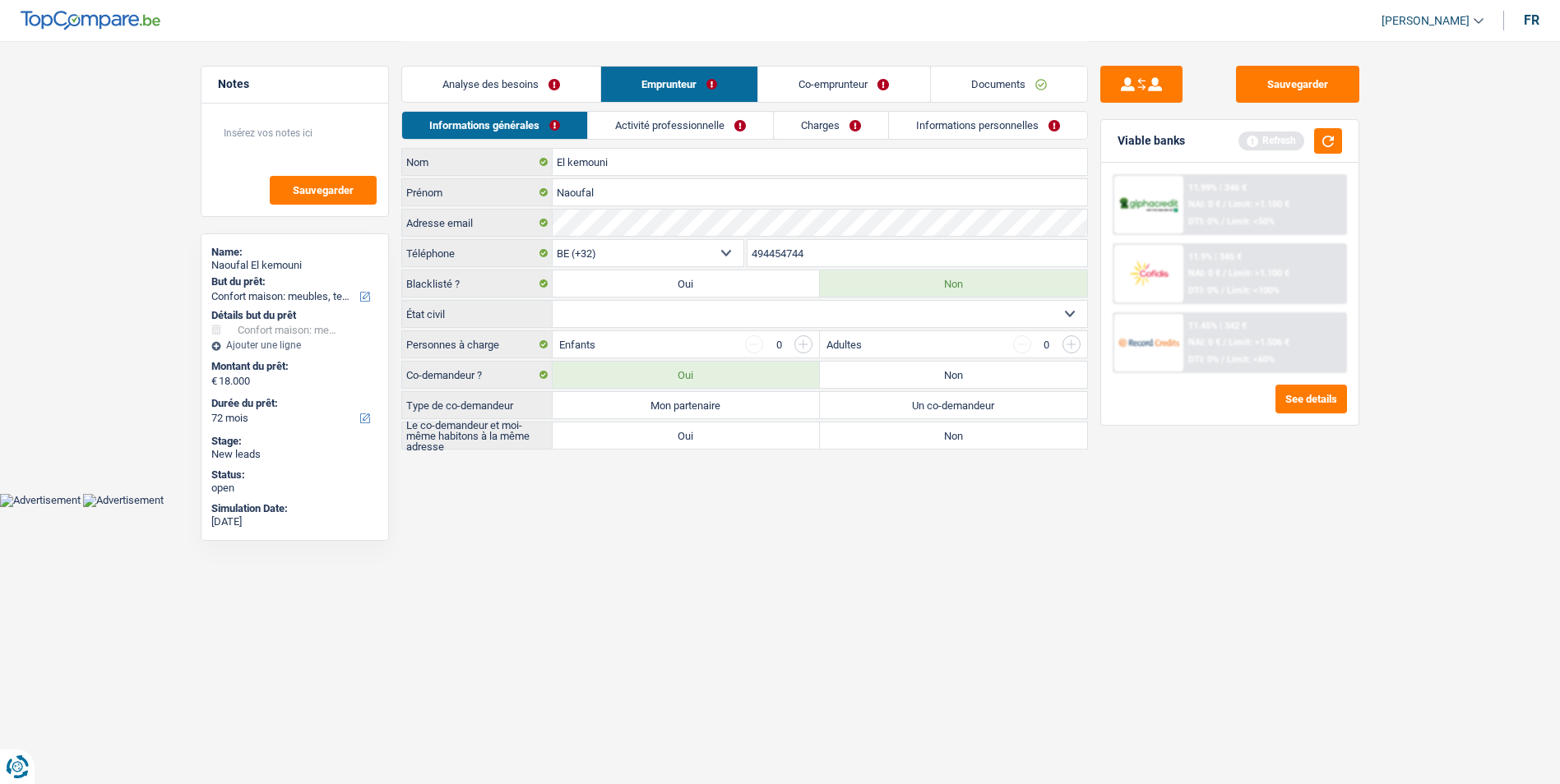
scroll to position [0, 0]
click at [842, 81] on link "Co-emprunteur" at bounding box center [850, 84] width 171 height 35
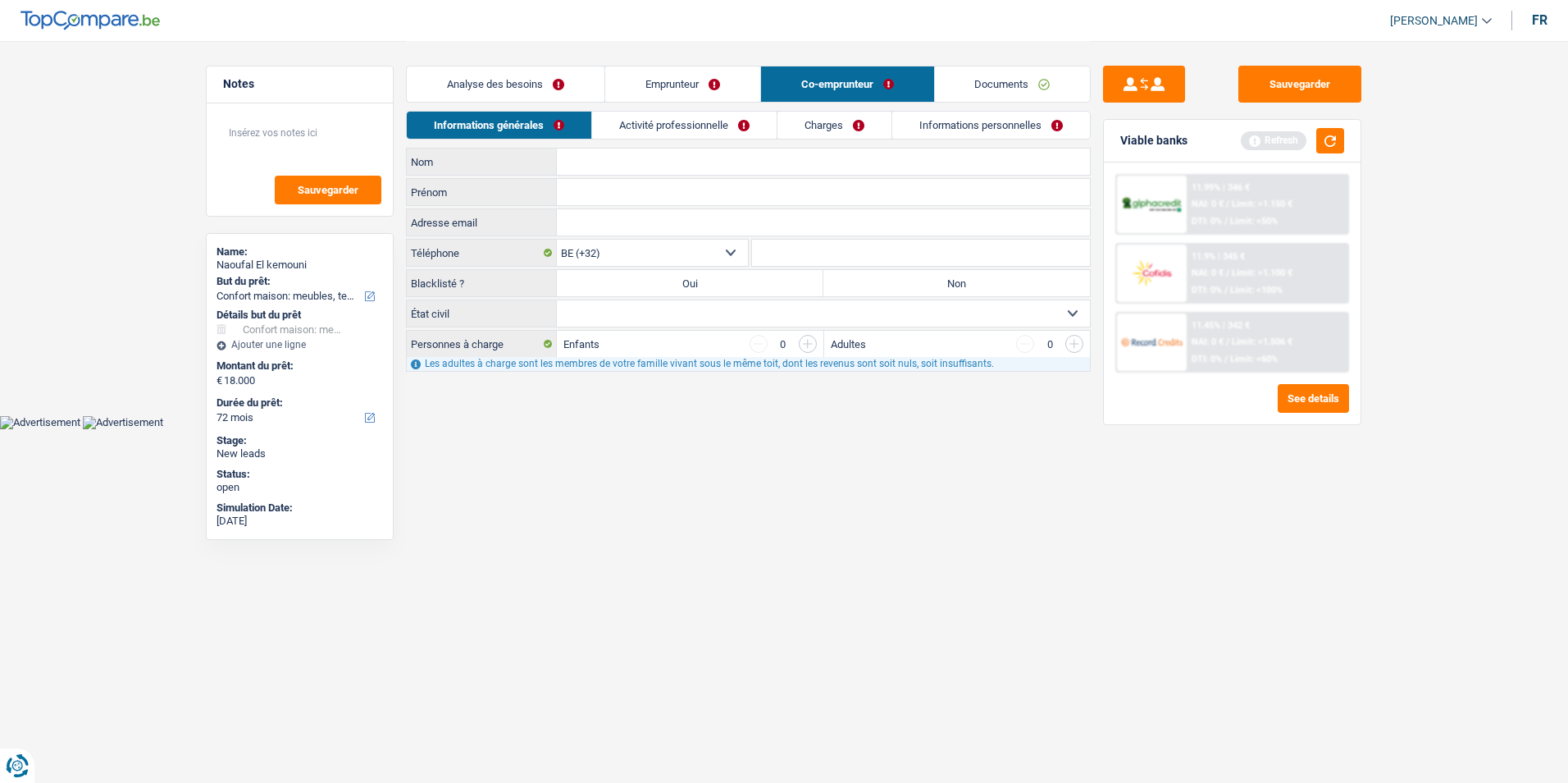
click at [978, 81] on link "Documents" at bounding box center [1013, 84] width 156 height 35
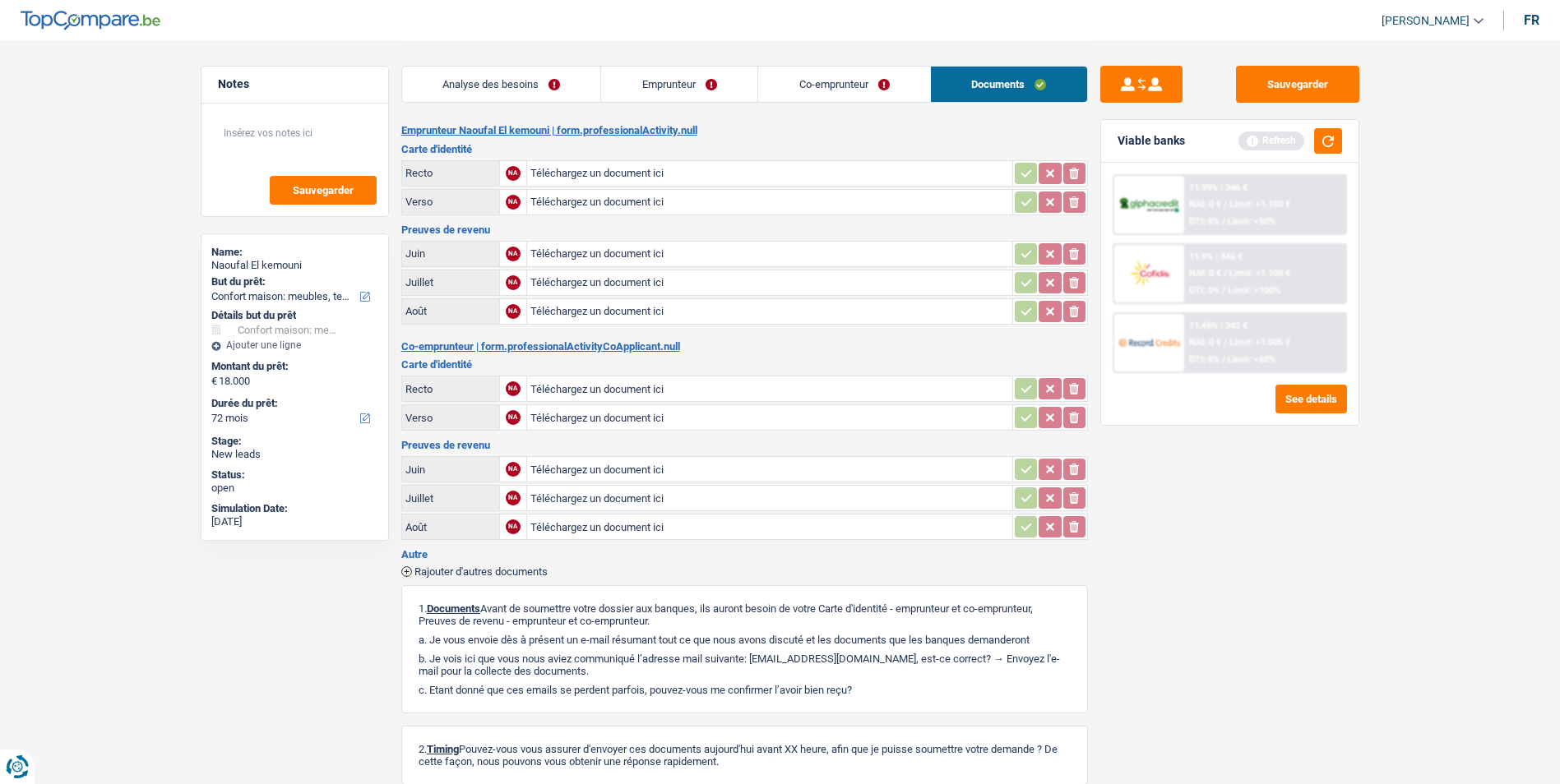
click at [798, 80] on link "Co-emprunteur" at bounding box center [844, 84] width 172 height 35
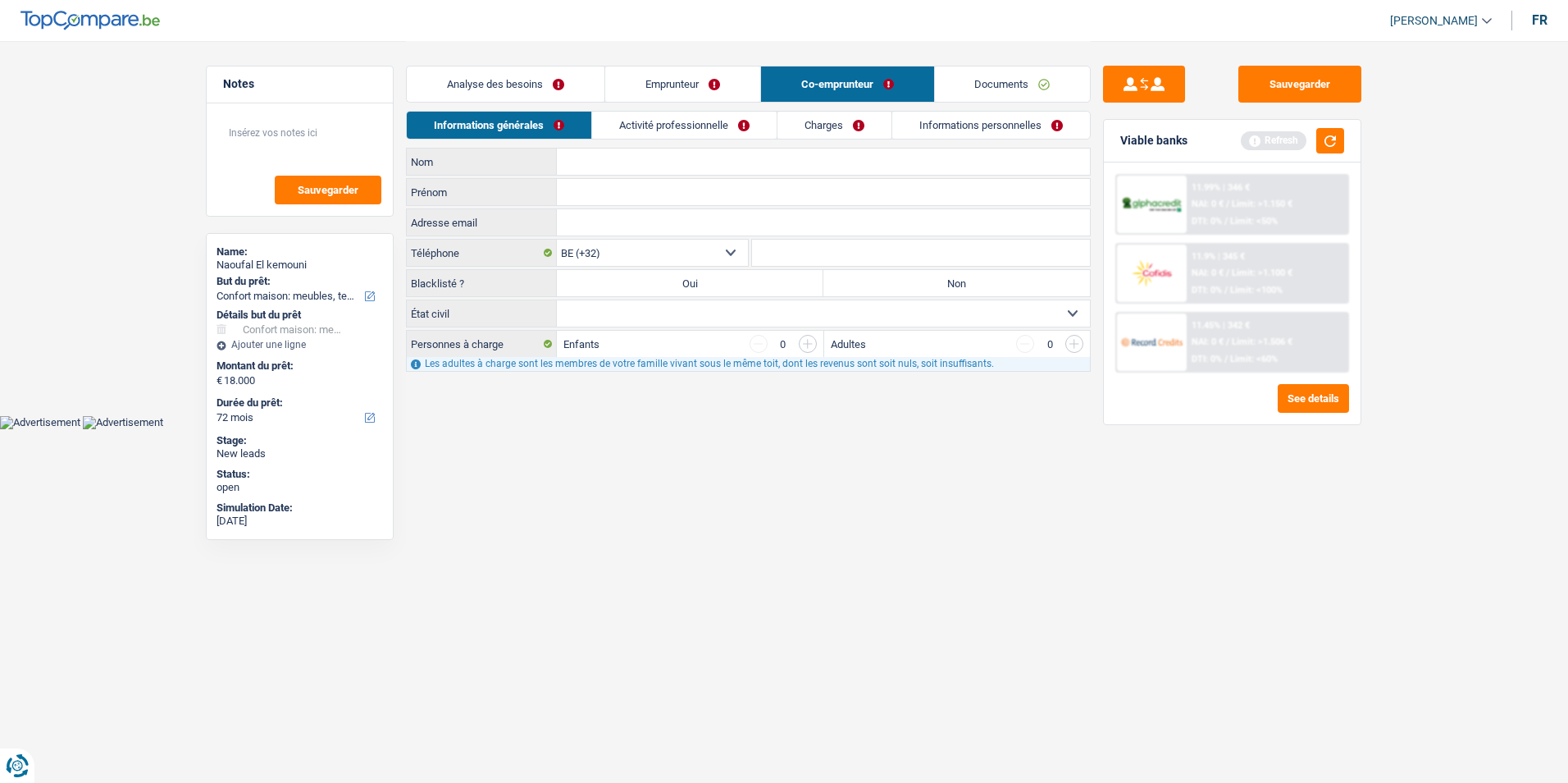
click at [719, 77] on link "Emprunteur" at bounding box center [682, 84] width 155 height 35
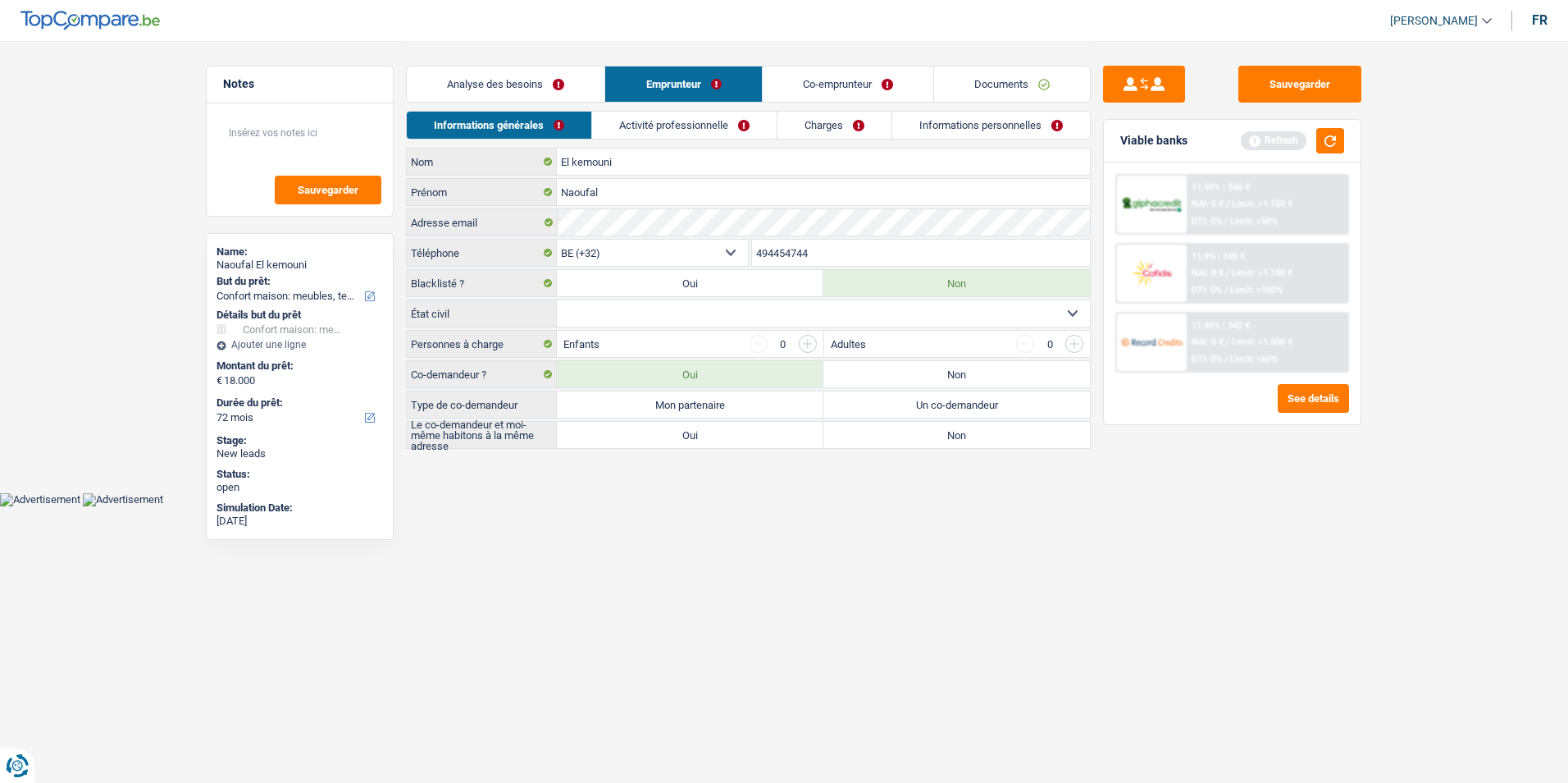
click at [556, 81] on link "Analyse des besoins" at bounding box center [505, 84] width 198 height 35
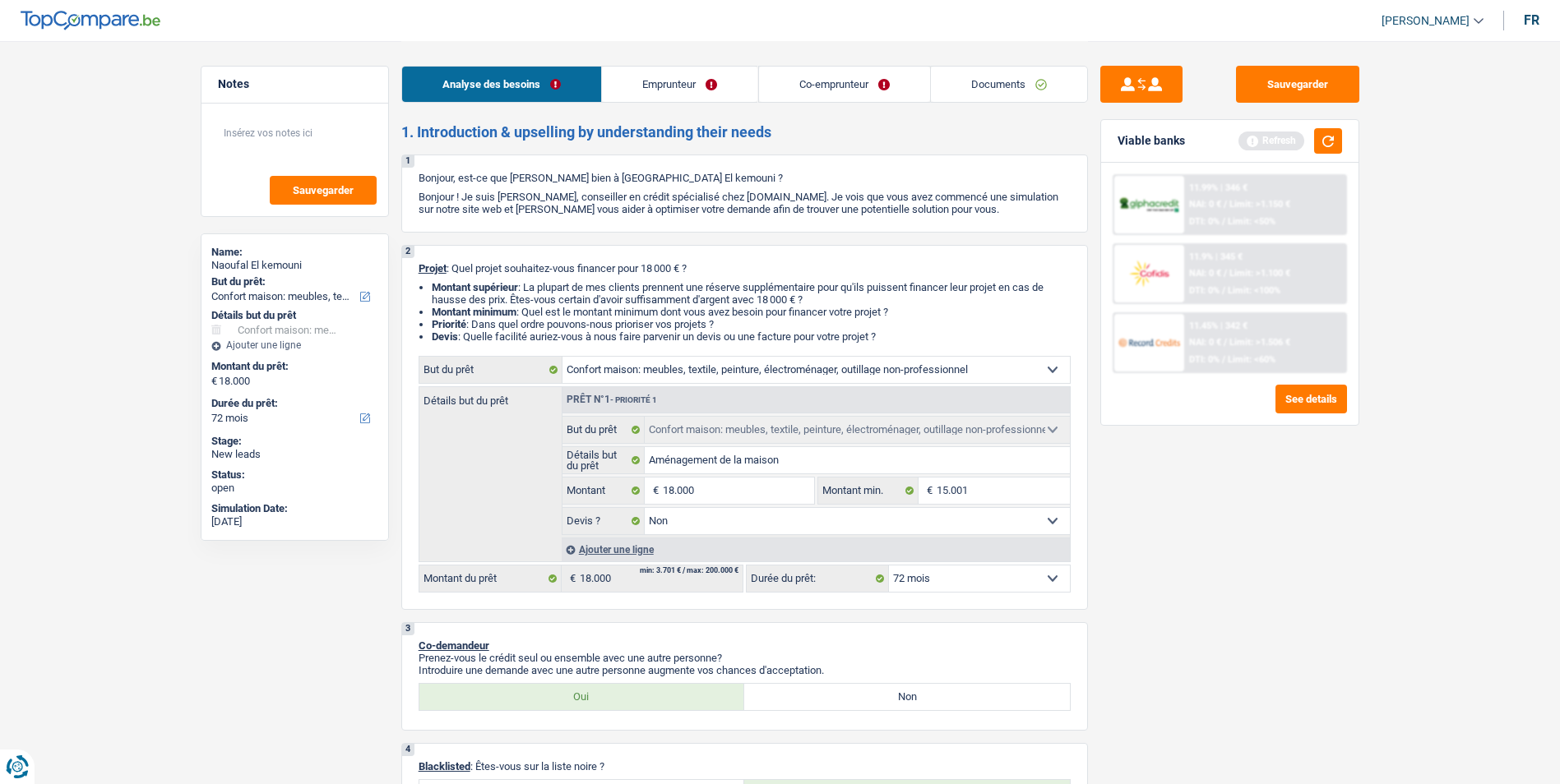
click at [738, 92] on link "Emprunteur" at bounding box center [679, 84] width 155 height 35
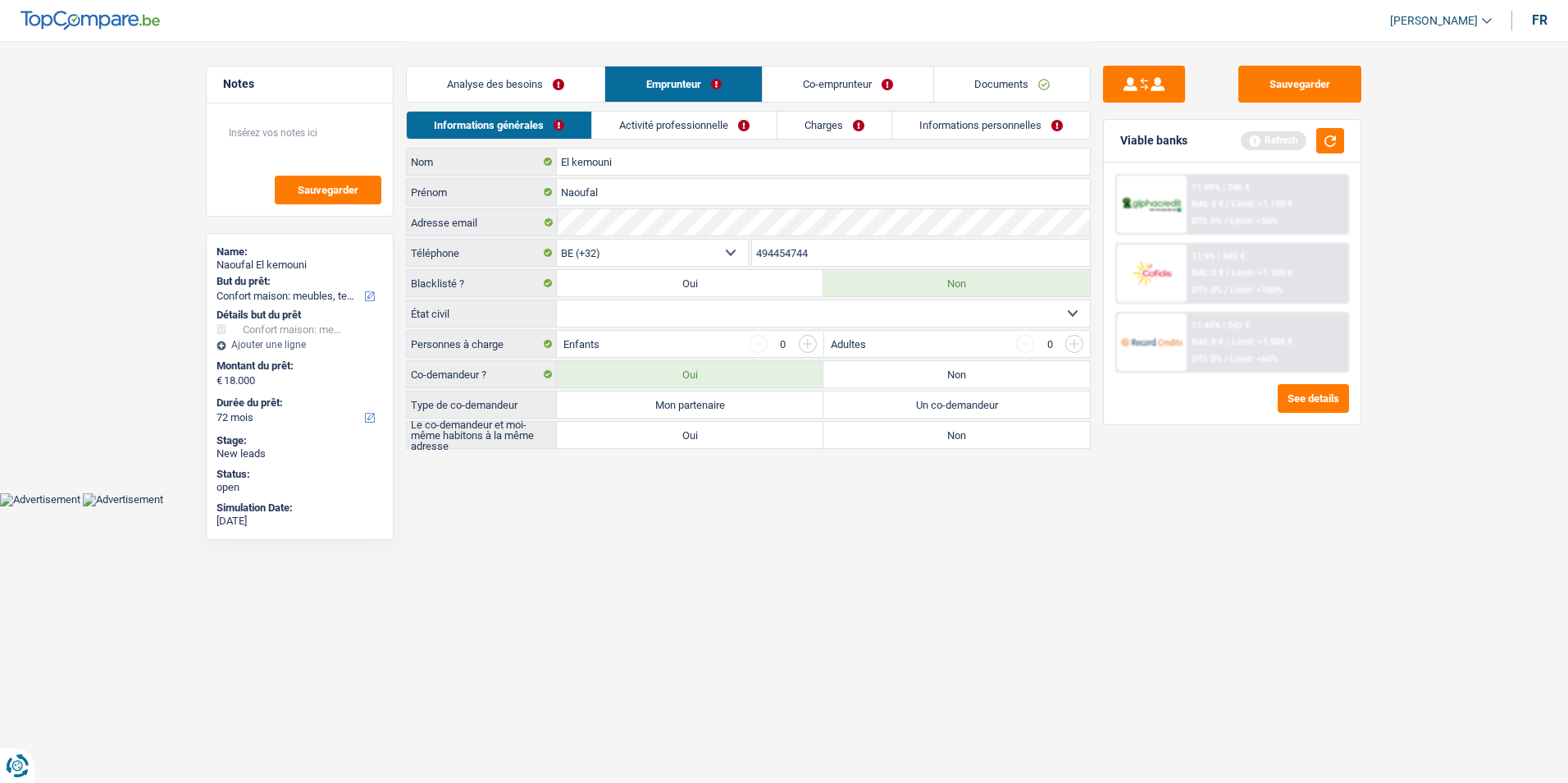
click at [843, 320] on select "Célibataire Marié(e) Cohabitant(e) légal(e) Divorcé(e) Veuf(ve) Séparé (de fait…" at bounding box center [823, 313] width 533 height 26
select select "married"
click at [557, 300] on select "Célibataire Marié(e) Cohabitant(e) légal(e) Divorcé(e) Veuf(ve) Séparé (de fait…" at bounding box center [823, 313] width 533 height 26
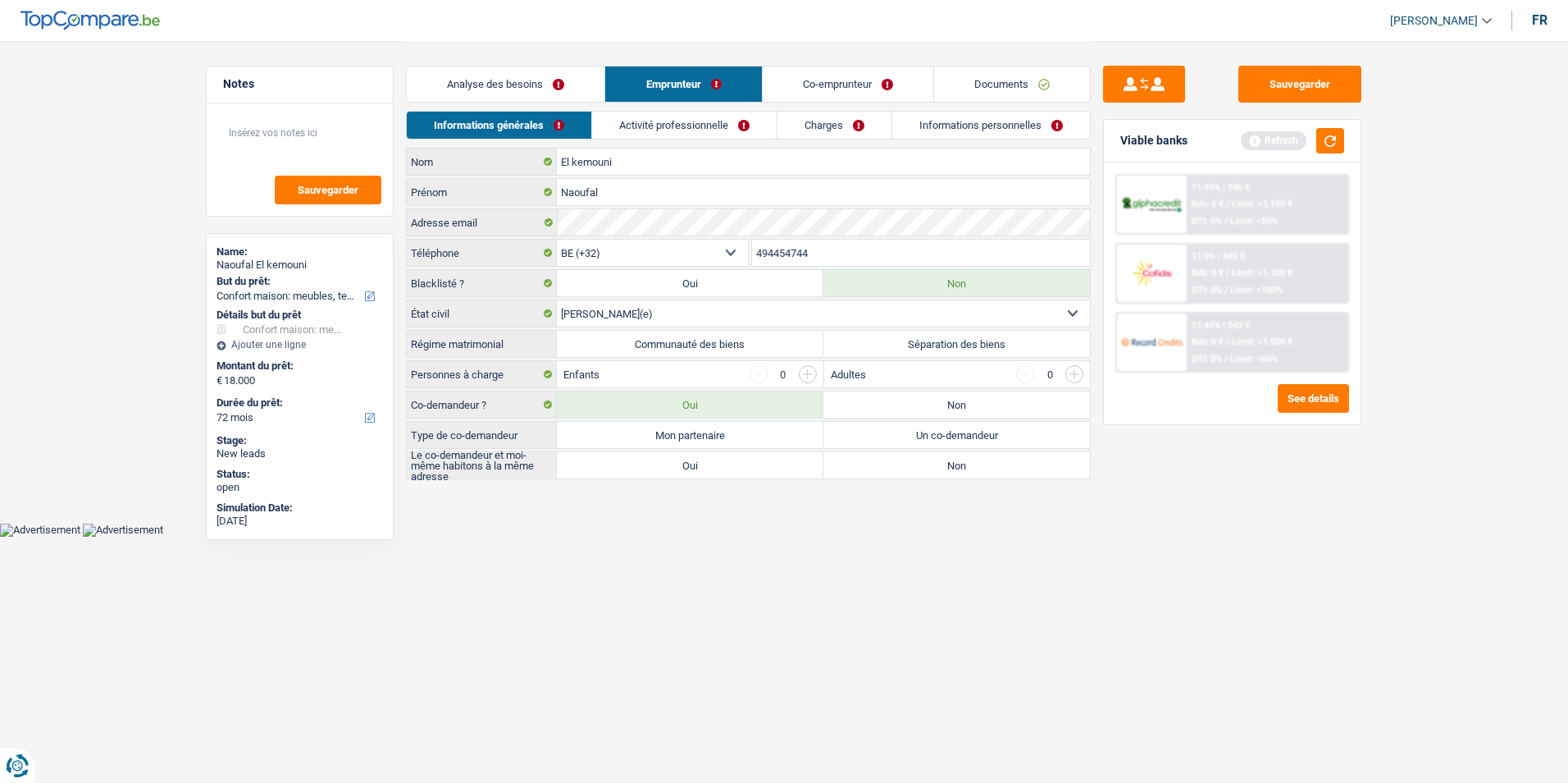
click at [806, 369] on input "button" at bounding box center [808, 374] width 18 height 19
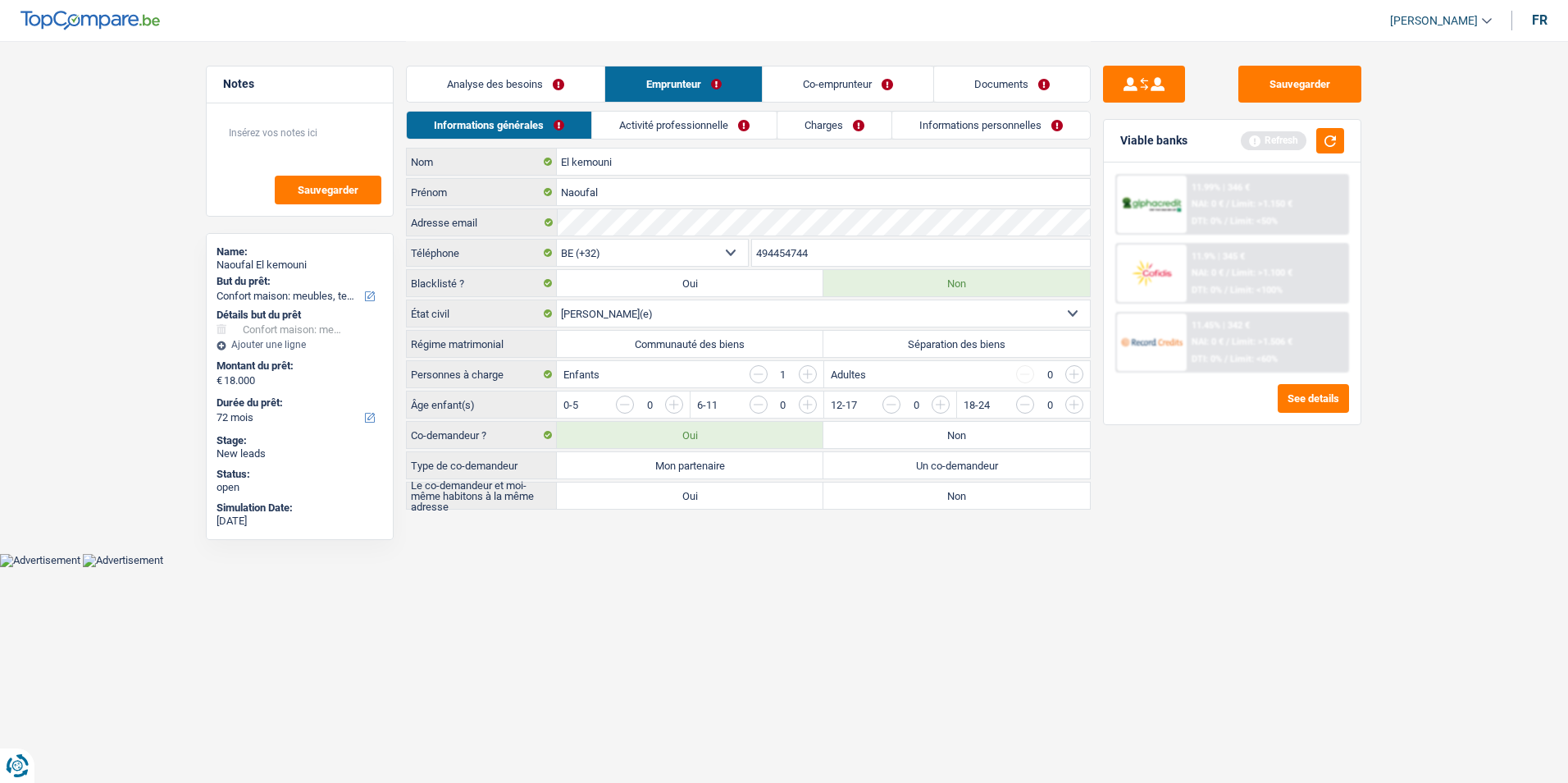
click at [681, 401] on input "button" at bounding box center [1007, 408] width 683 height 26
click at [779, 343] on label "Communauté des biens" at bounding box center [690, 344] width 267 height 26
click at [779, 343] on input "Communauté des biens" at bounding box center [690, 344] width 267 height 26
radio input "true"
click at [779, 472] on label "Mon partenaire" at bounding box center [690, 465] width 267 height 26
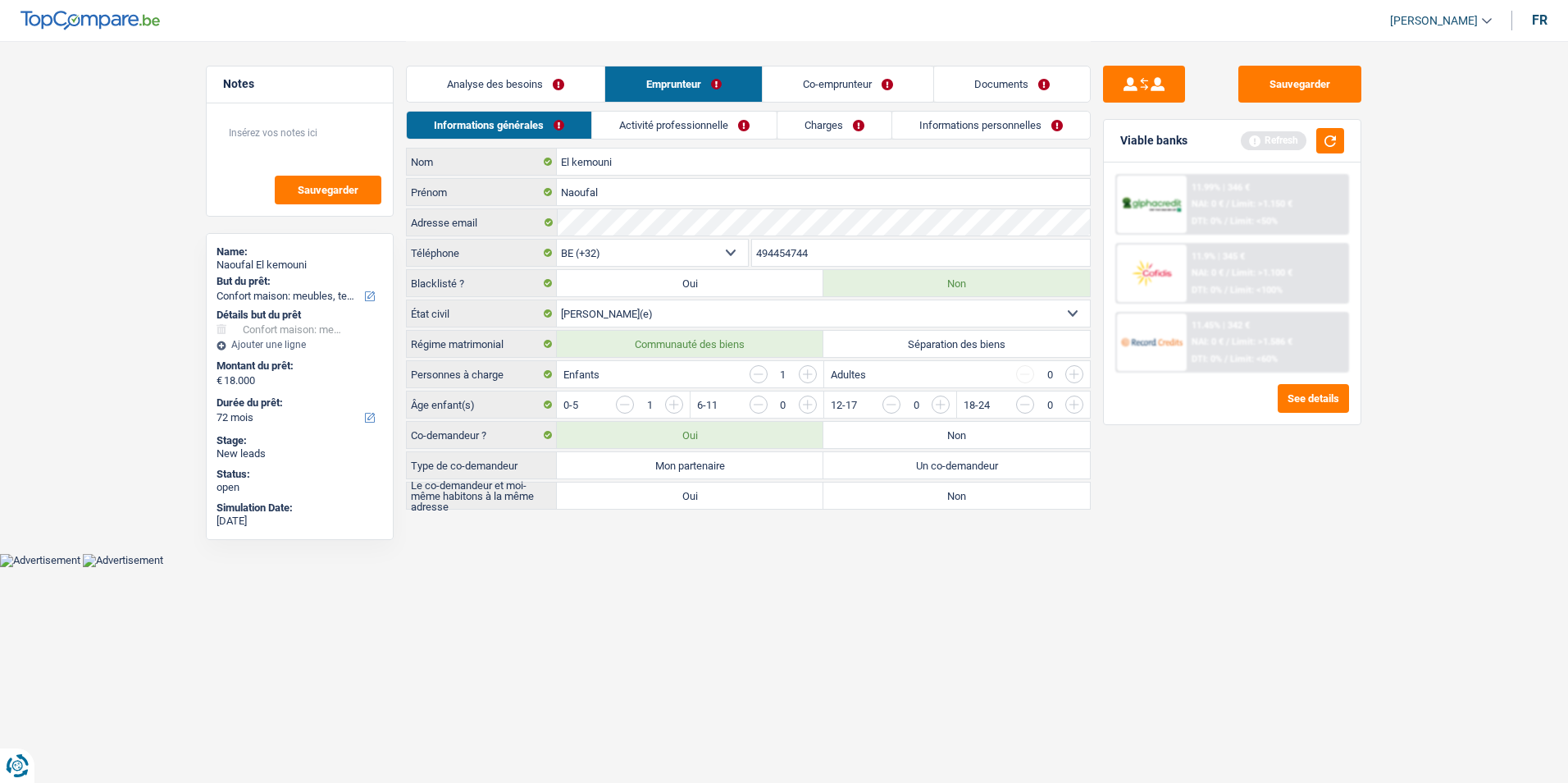
click at [779, 472] on input "Mon partenaire" at bounding box center [690, 465] width 267 height 26
radio input "true"
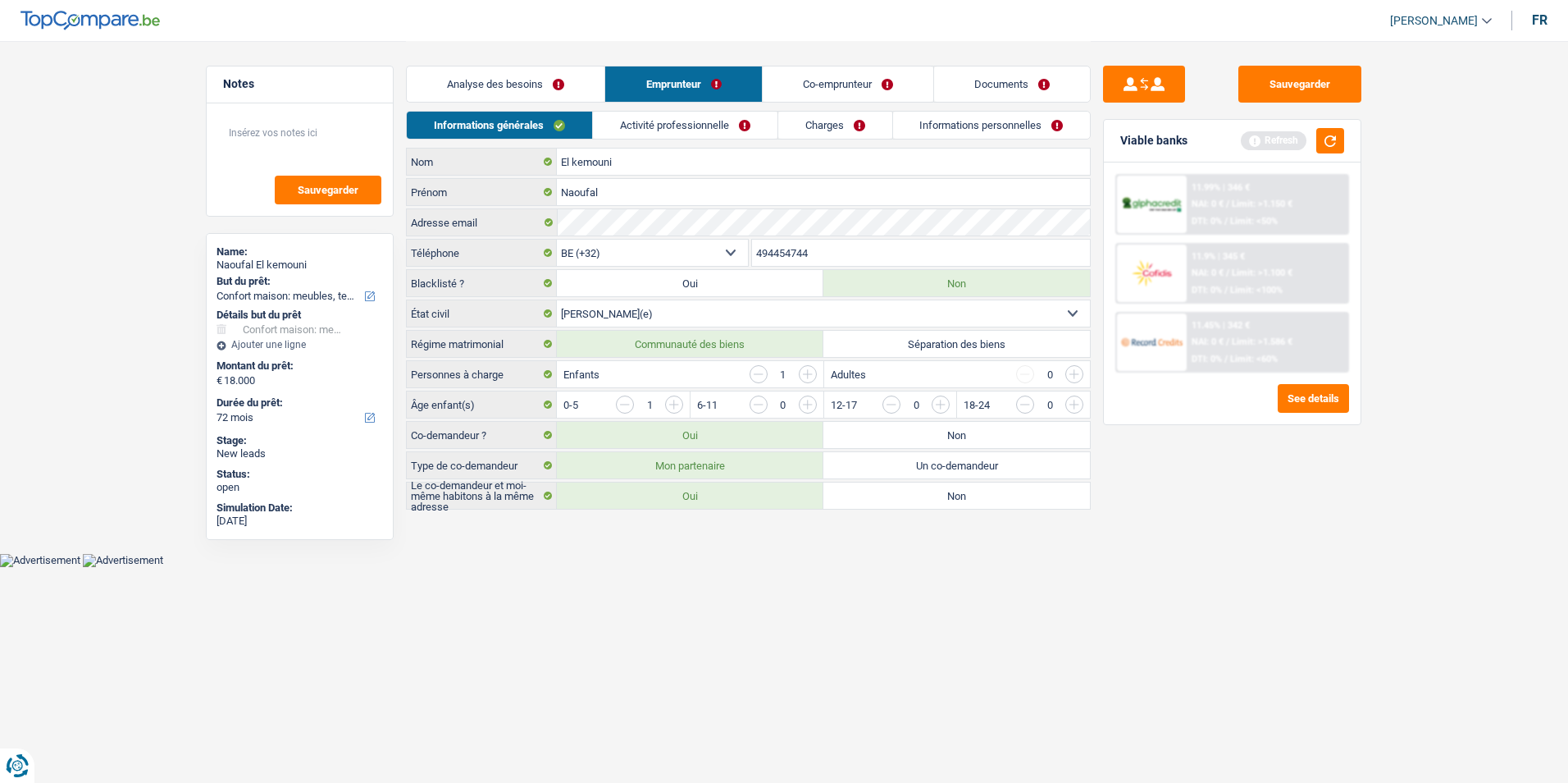
drag, startPoint x: 830, startPoint y: 318, endPoint x: 842, endPoint y: 301, distance: 20.8
drag, startPoint x: 842, startPoint y: 301, endPoint x: 674, endPoint y: 592, distance: 336.0
click at [674, 567] on html "Vous avez le contrôle de vos données Nous utilisons des cookies, tout comme nos…" at bounding box center [784, 283] width 1568 height 567
click at [661, 128] on link "Activité professionnelle" at bounding box center [685, 126] width 185 height 27
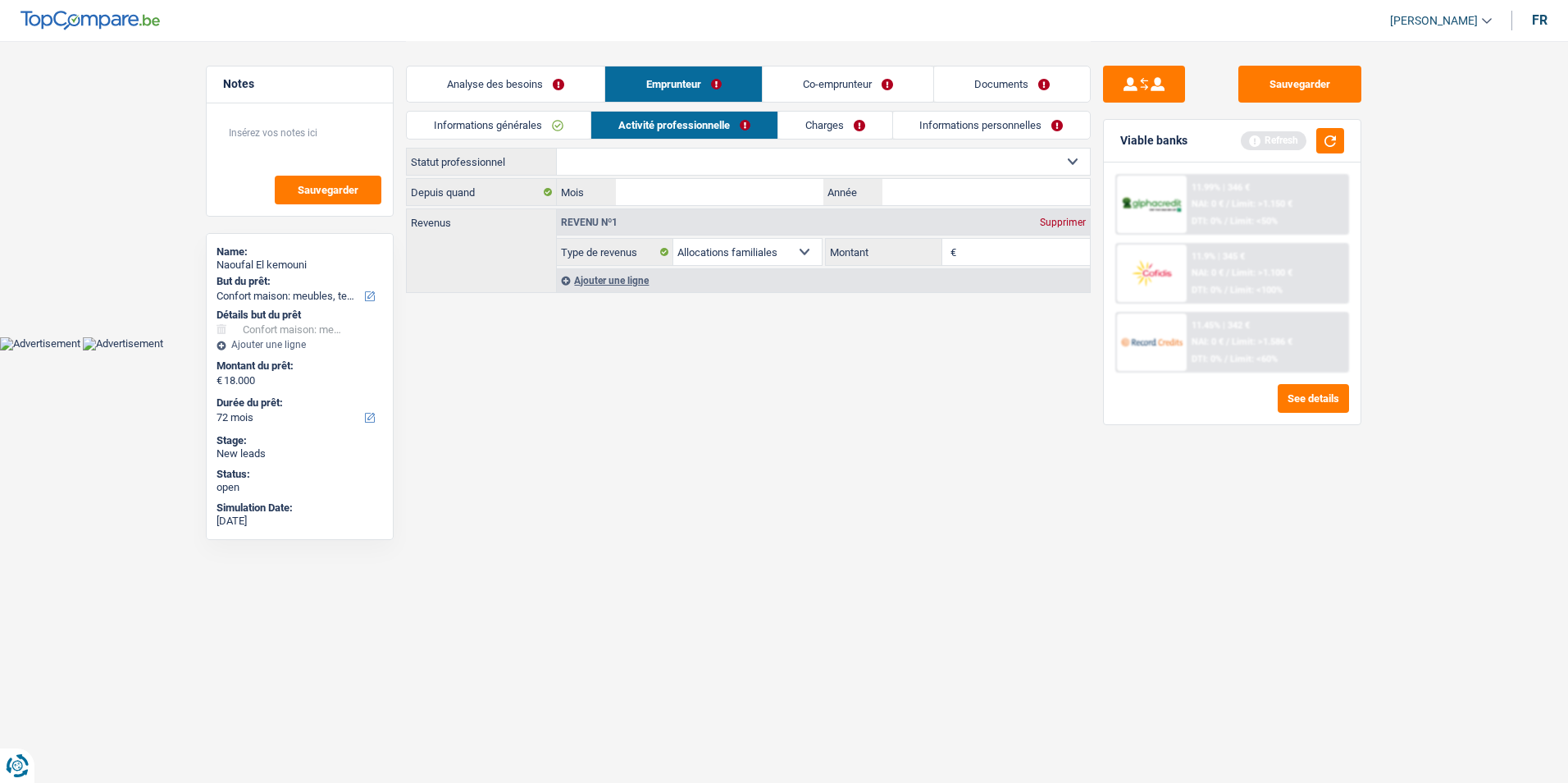
click at [754, 151] on select "Ouvrier Employé privé Employé public Invalide Indépendant Pensionné Chômeur Mut…" at bounding box center [823, 162] width 533 height 26
select select "independent"
click at [557, 149] on select "Ouvrier Employé privé Employé public Invalide Indépendant Pensionné Chômeur Mut…" at bounding box center [823, 162] width 533 height 26
select select "netSalary"
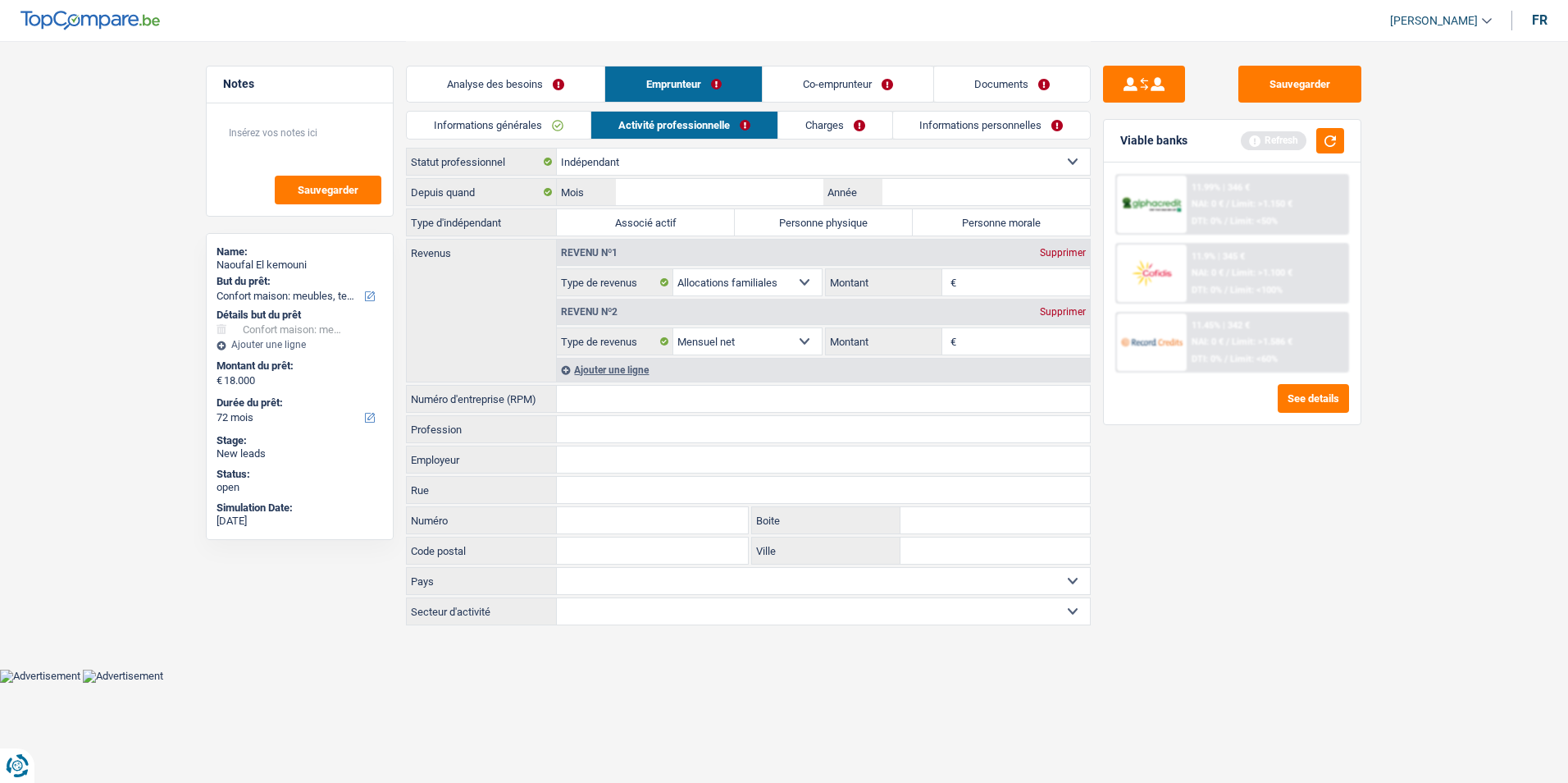
click at [675, 157] on select "Ouvrier Employé privé Employé public Invalide Indépendant Pensionné Chômeur Mut…" at bounding box center [823, 162] width 533 height 26
select select "publicEmployee"
click at [557, 149] on select "Ouvrier Employé privé Employé public Invalide Indépendant Pensionné Chômeur Mut…" at bounding box center [823, 162] width 533 height 26
select select "familyAllowances"
select select "netSalary"
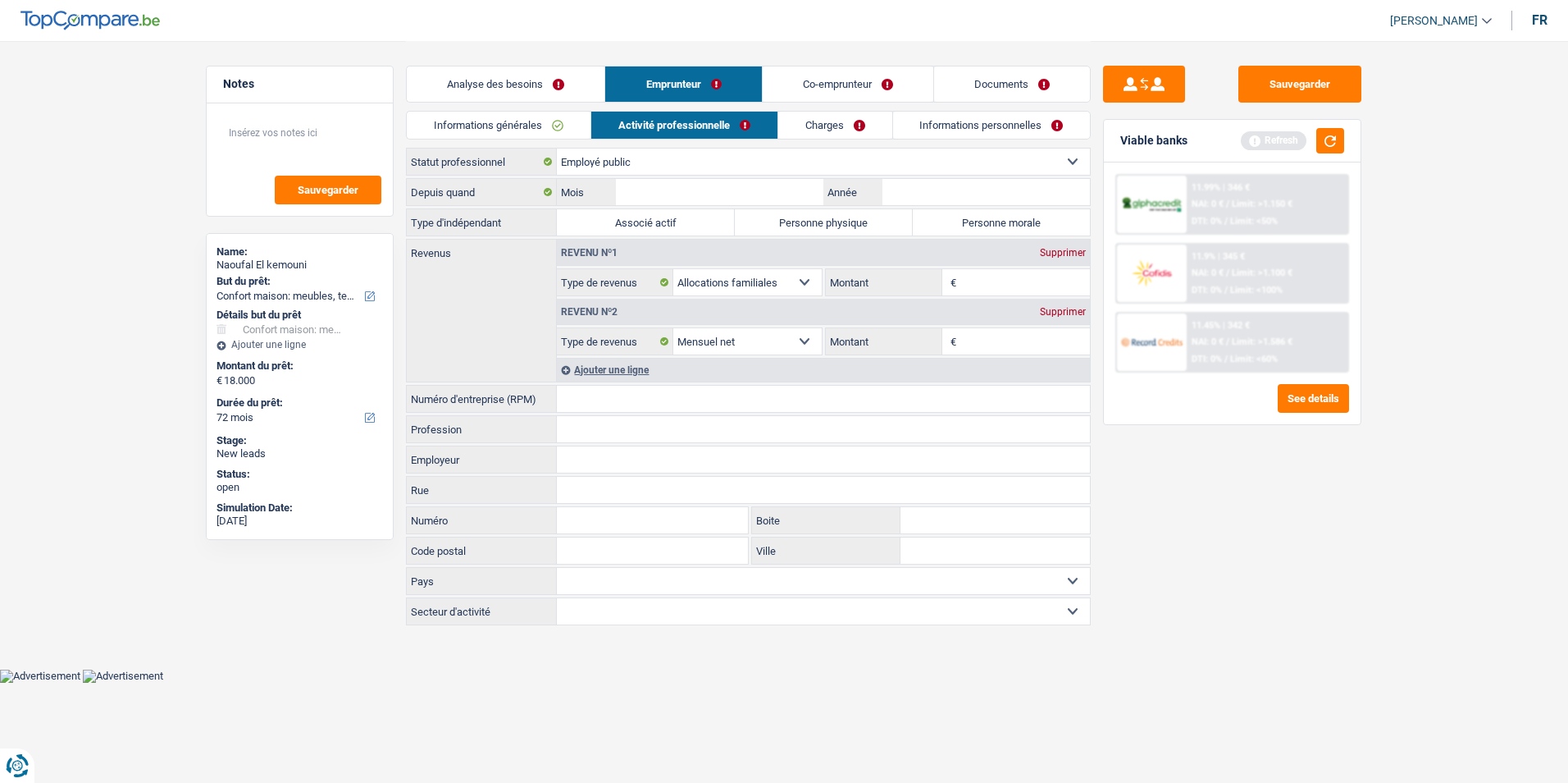
select select "mealVouchers"
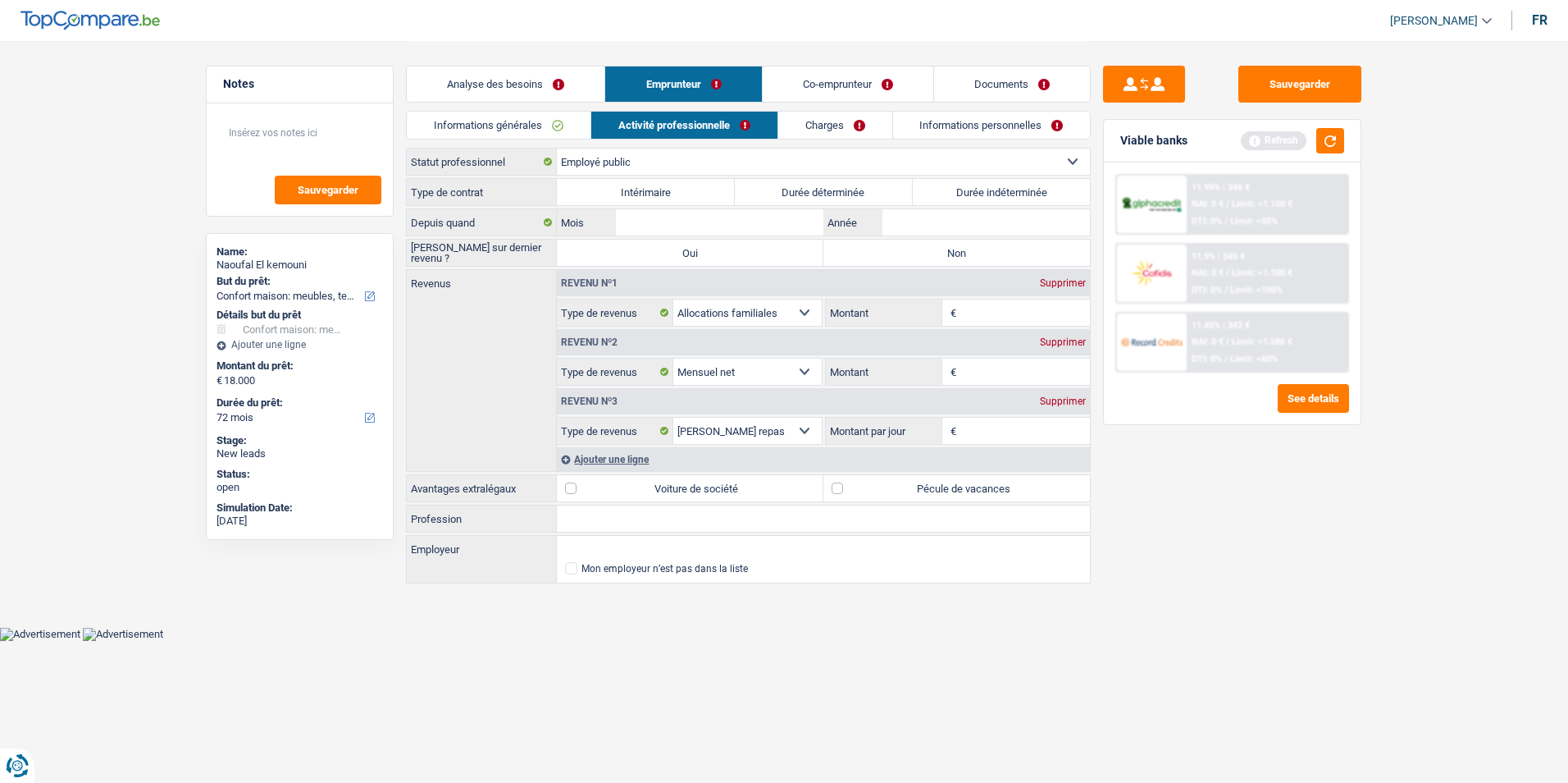
click at [960, 185] on label "Durée indéterminée" at bounding box center [1002, 192] width 178 height 26
click at [960, 185] on input "Durée indéterminée" at bounding box center [1002, 192] width 178 height 26
radio input "true"
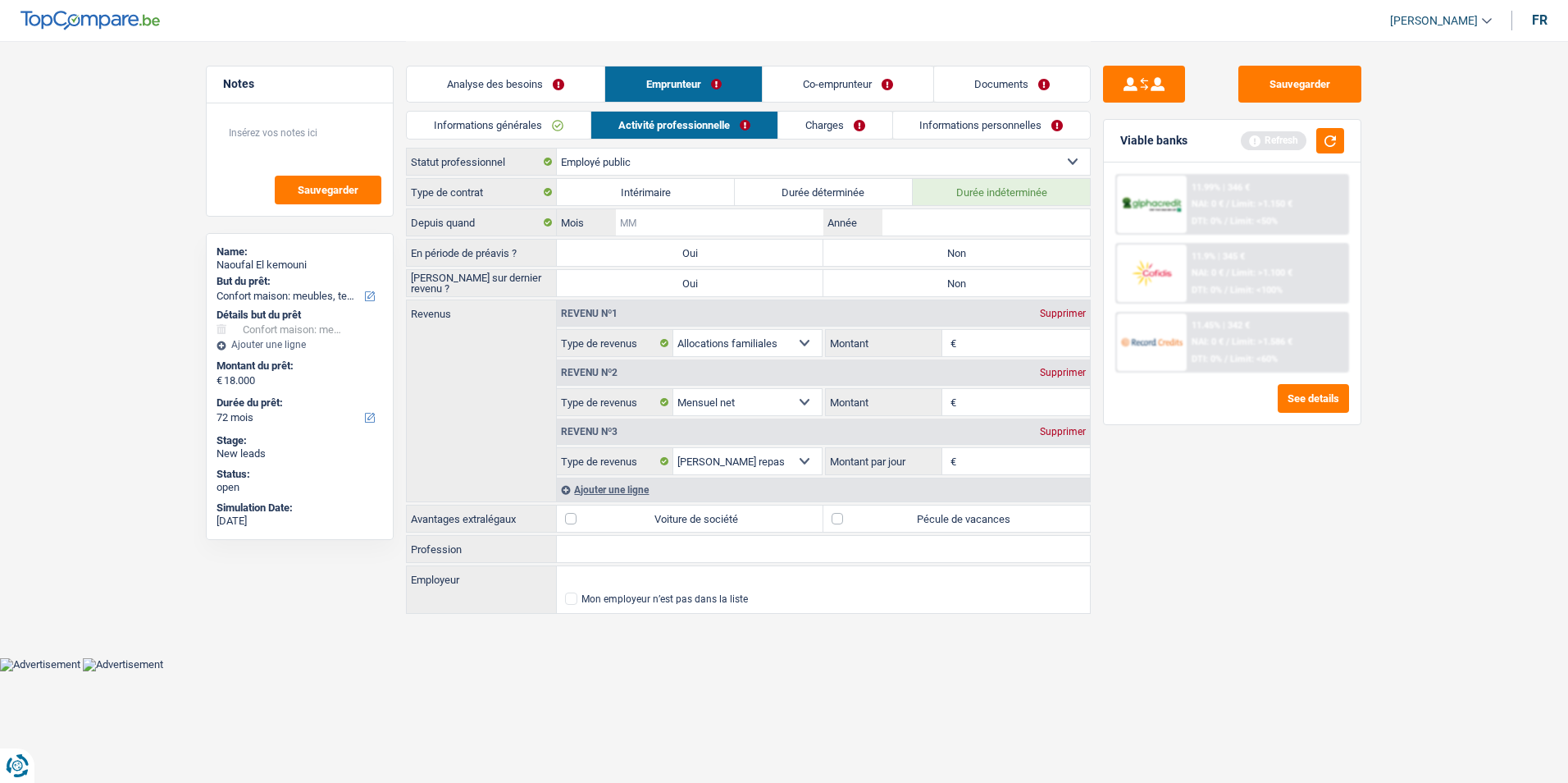
click at [711, 223] on input "Mois" at bounding box center [719, 222] width 207 height 26
click at [604, 546] on input "Profession" at bounding box center [823, 548] width 533 height 26
type input "Infirmier"
click at [752, 216] on input "Mois" at bounding box center [719, 222] width 207 height 26
click at [900, 220] on input "Année" at bounding box center [986, 222] width 207 height 26
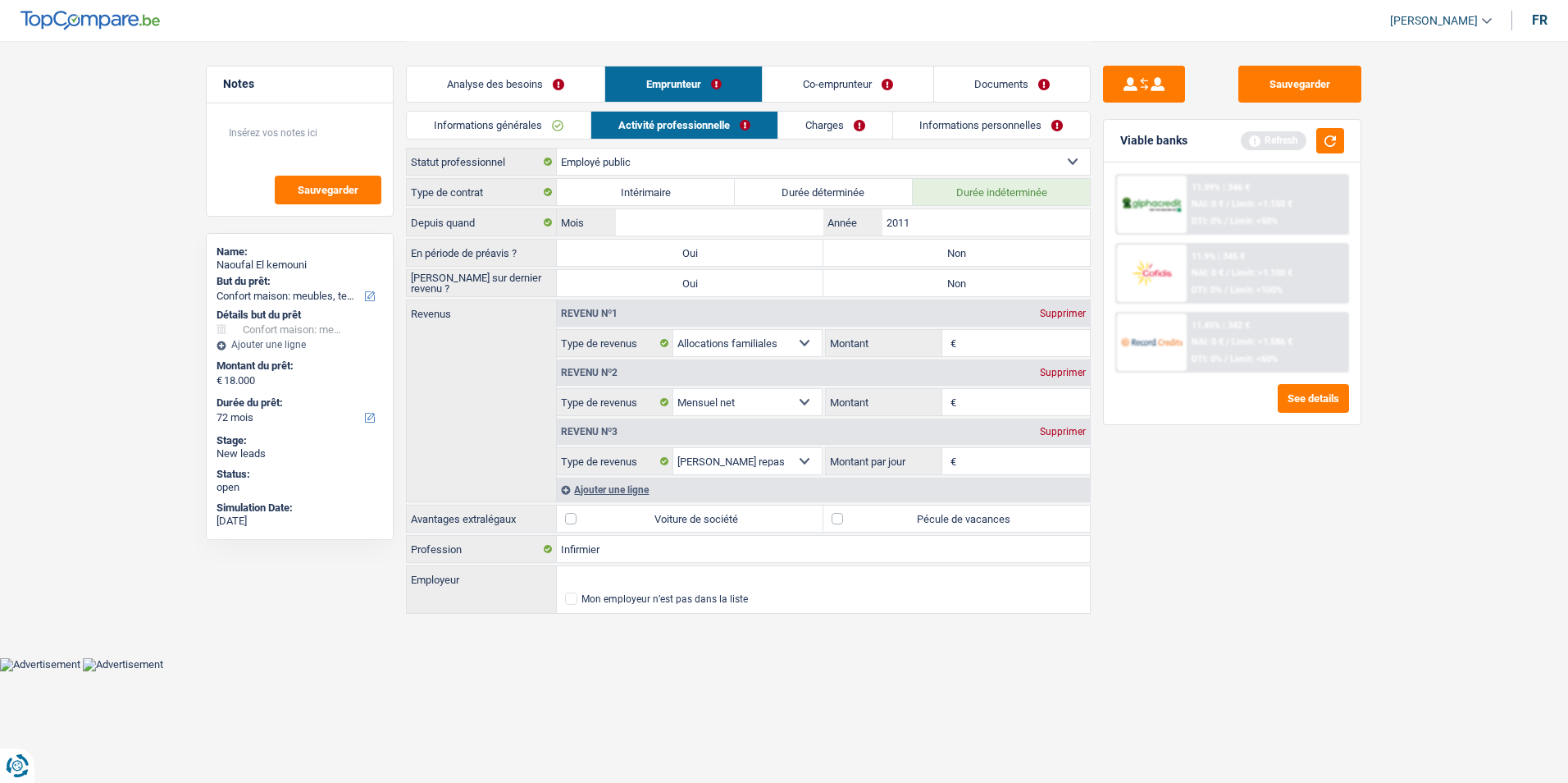
type input "2011"
click at [907, 248] on label "Non" at bounding box center [957, 252] width 267 height 26
click at [907, 248] on input "Non" at bounding box center [957, 252] width 267 height 26
radio input "true"
click at [904, 275] on label "Non" at bounding box center [957, 282] width 267 height 26
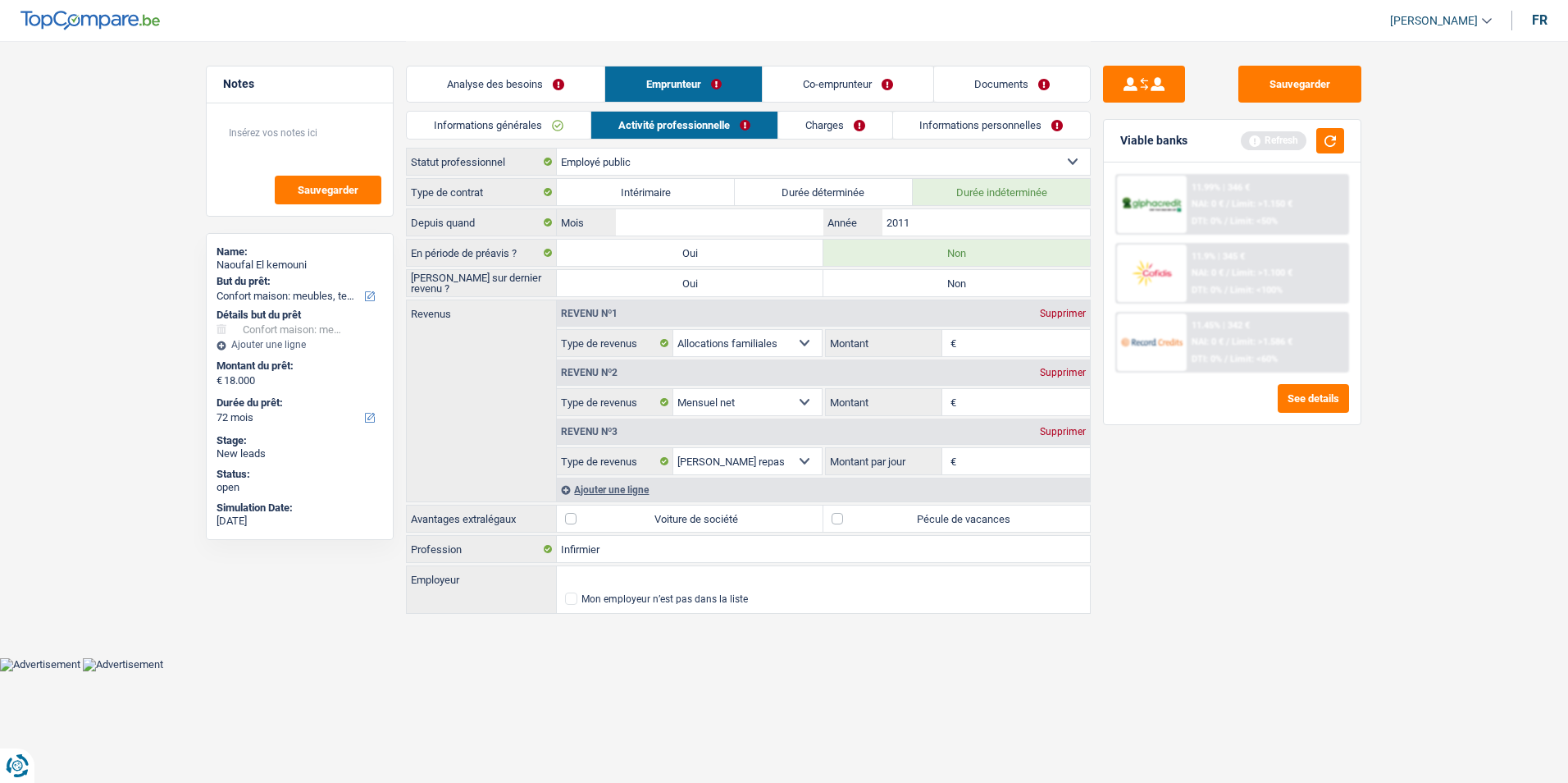
click at [904, 275] on input "Non" at bounding box center [957, 282] width 267 height 26
radio input "true"
click at [934, 209] on input "2011" at bounding box center [986, 222] width 207 height 26
type input "2013"
click at [754, 216] on input "Mois" at bounding box center [719, 222] width 207 height 26
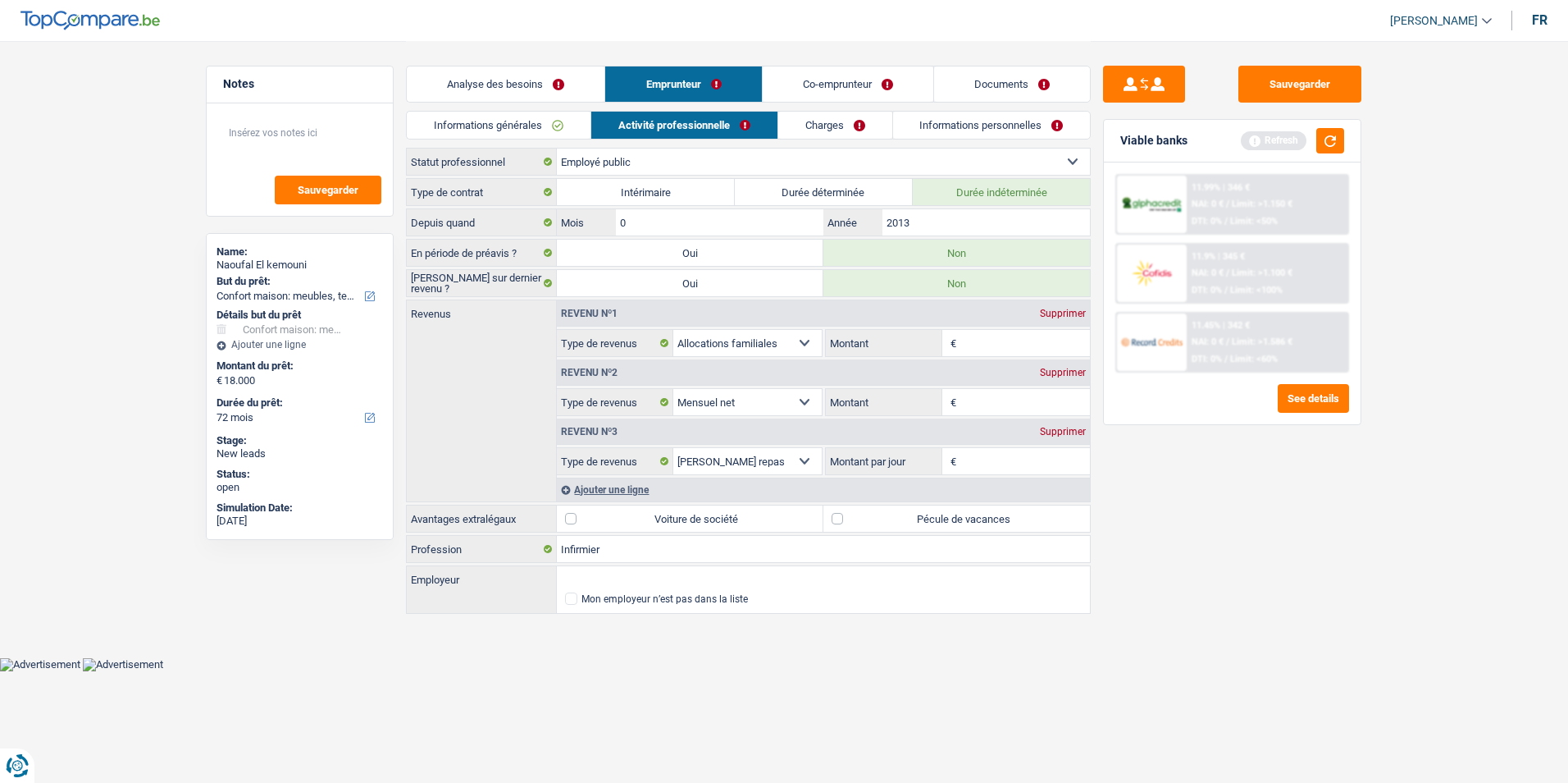
type input "04"
click at [992, 393] on input "Montant" at bounding box center [1026, 401] width 130 height 26
type input "2.800"
click at [1067, 435] on div "Supprimer" at bounding box center [1063, 431] width 55 height 10
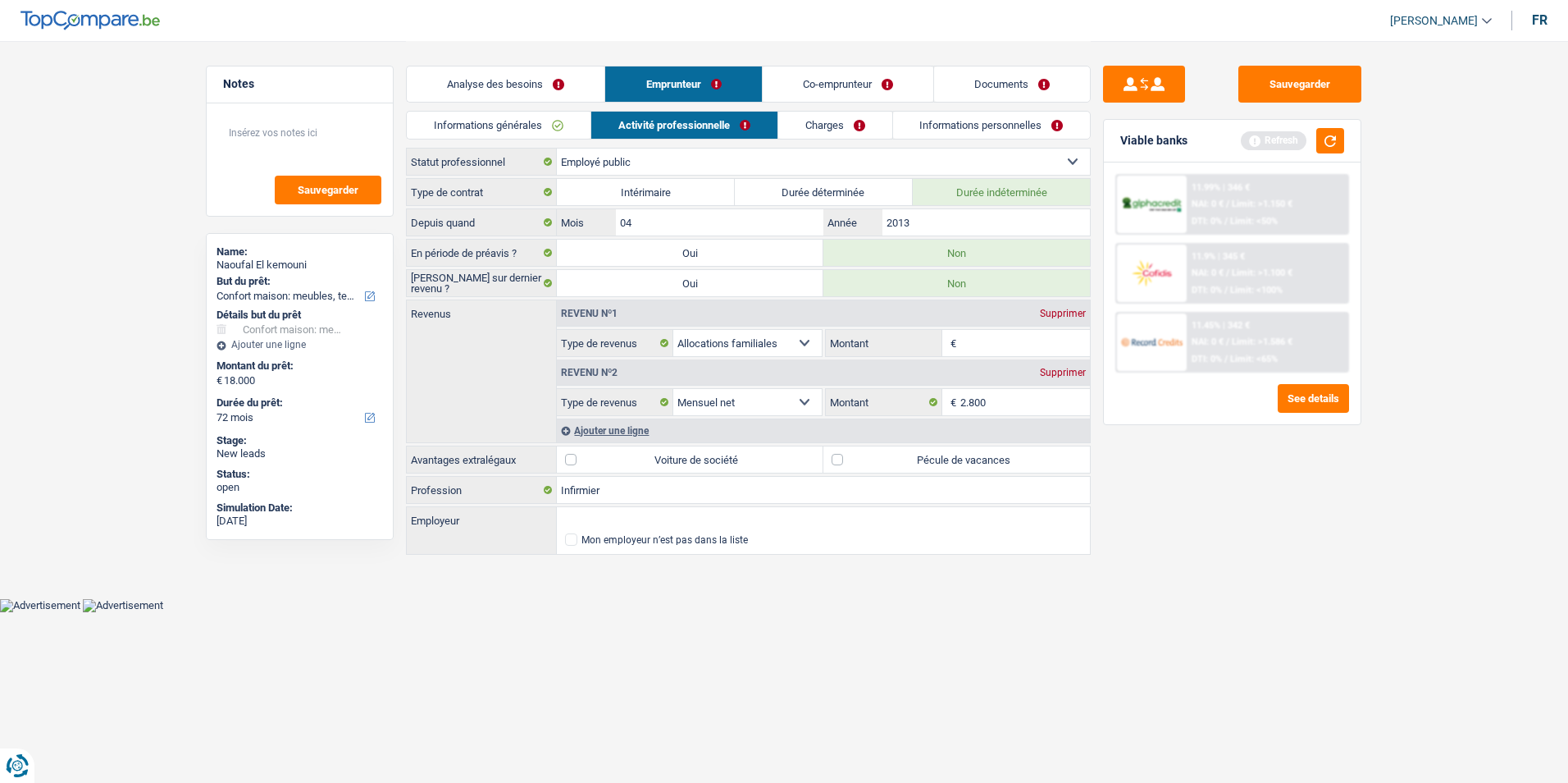
click at [968, 346] on input "Montant" at bounding box center [1026, 343] width 130 height 26
type input "179"
click at [616, 430] on div "Ajouter une ligne" at bounding box center [823, 430] width 533 height 23
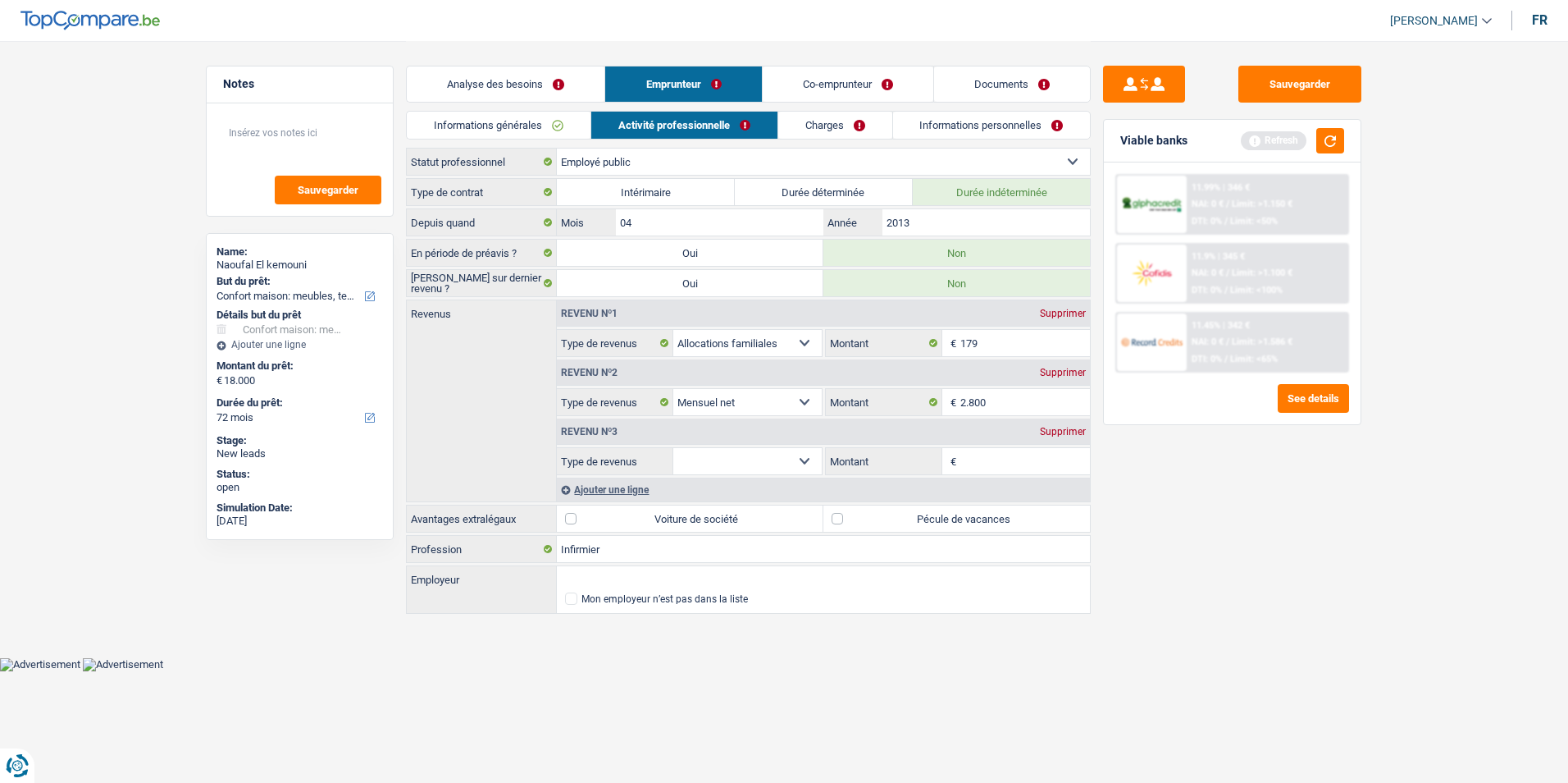
click at [774, 452] on select "Allocation d'handicap Allocations chômage Allocations familiales Chèques repas …" at bounding box center [748, 461] width 149 height 26
select select "parttimeSelfemployed"
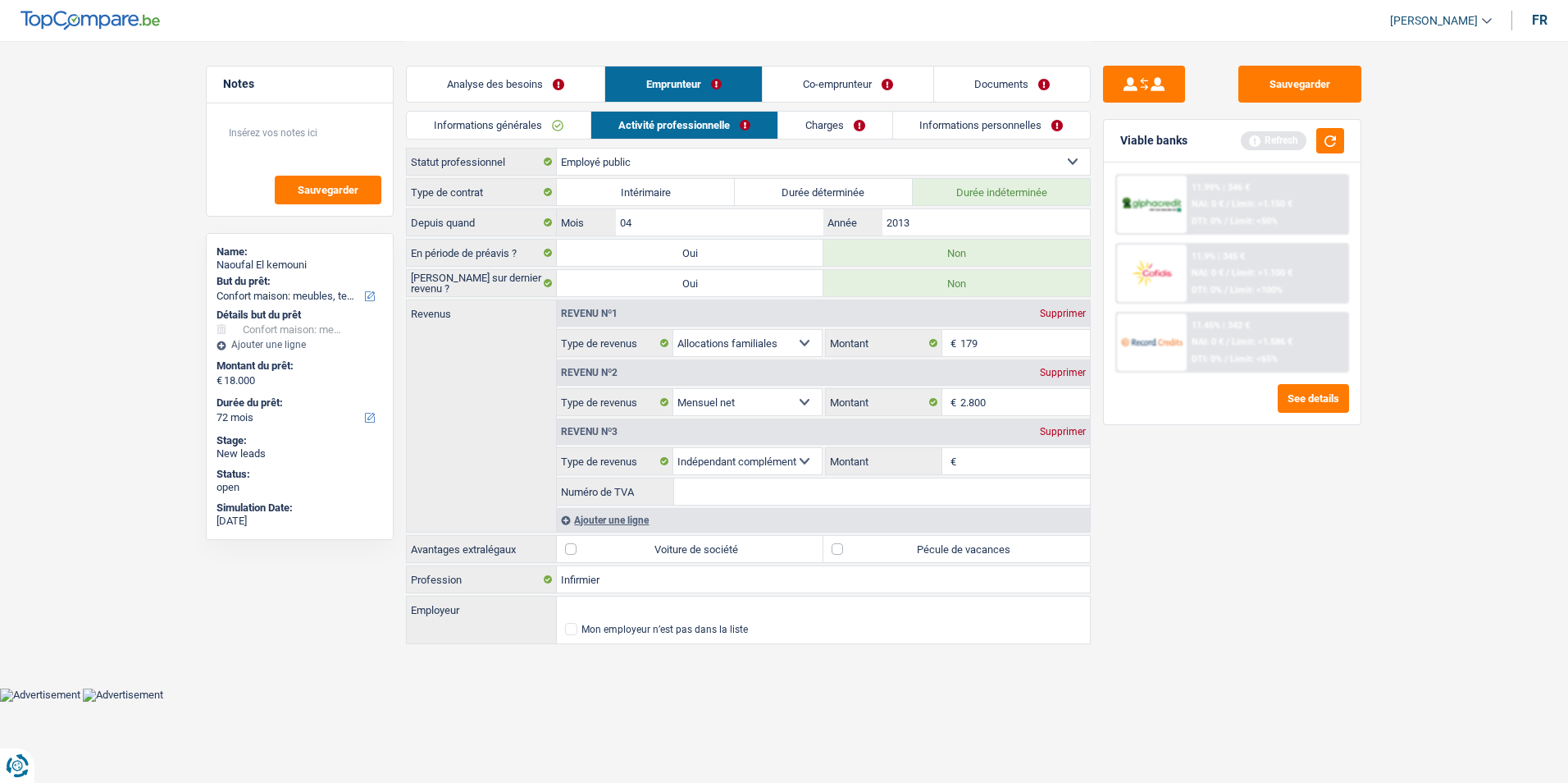
click at [990, 451] on input "Montant" at bounding box center [1026, 461] width 130 height 26
type input "1"
type input "8.000"
click at [732, 488] on input "Numéro de TVA" at bounding box center [882, 491] width 416 height 26
paste input "0788362055"
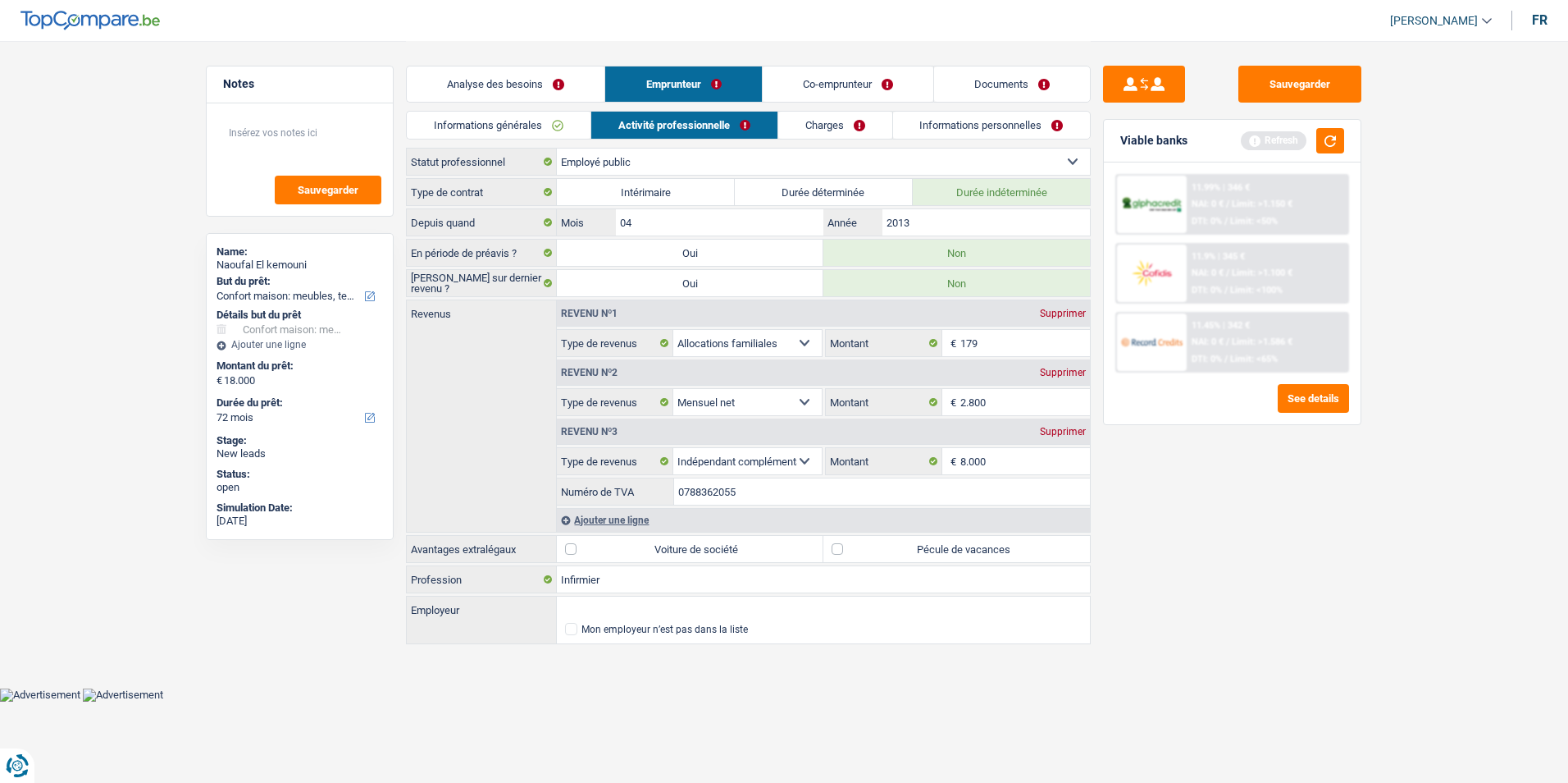
type input "0788362055"
click at [837, 547] on label "Pécule de vacances" at bounding box center [957, 548] width 267 height 26
click at [837, 547] on input "Pécule de vacances" at bounding box center [957, 548] width 267 height 26
checkbox input "true"
click at [849, 134] on link "Charges" at bounding box center [835, 126] width 114 height 27
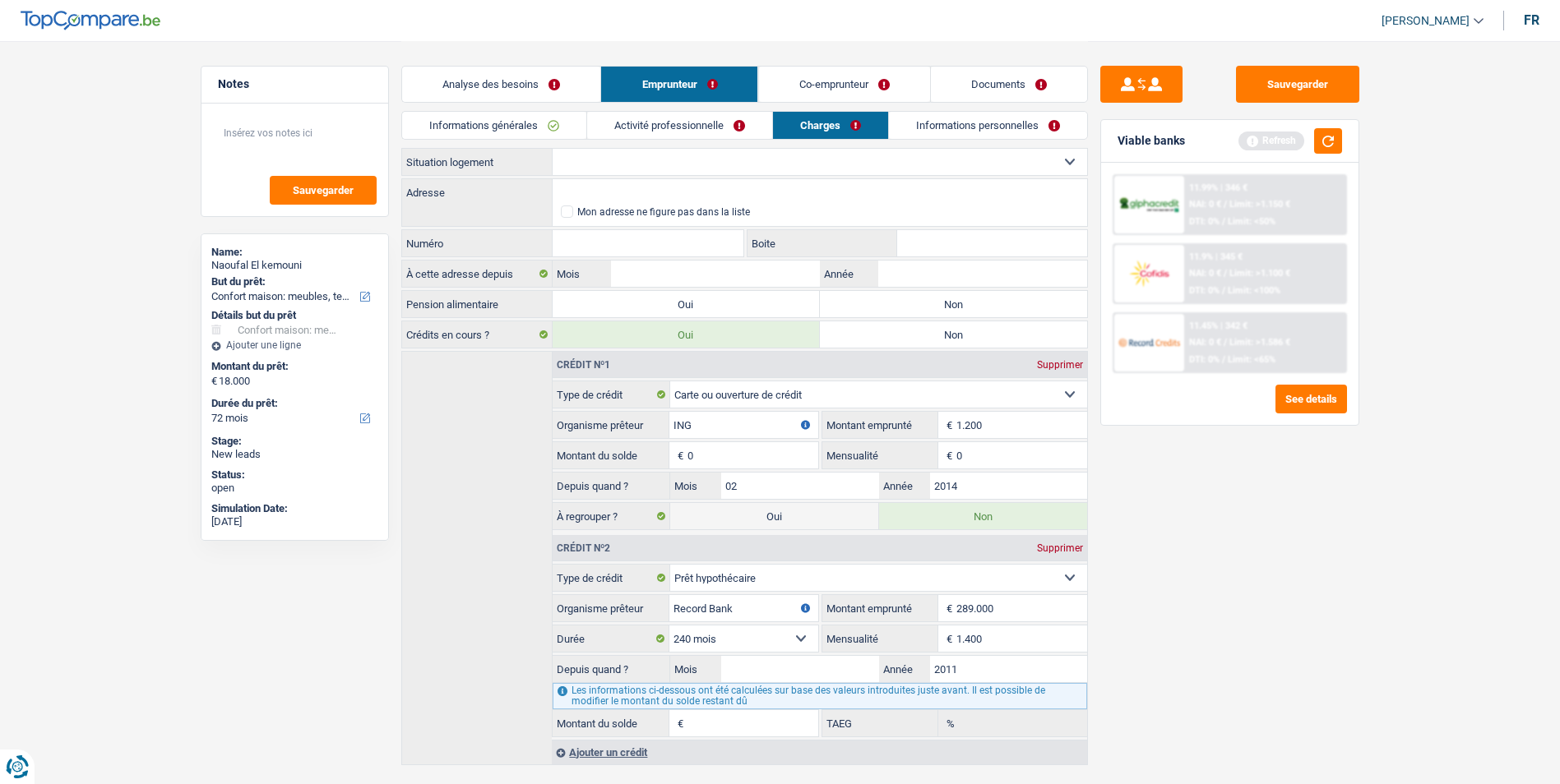
click at [695, 154] on select "Locataire Propriétaire avec prêt hypothécaire Propriétaire sans prêt hypothécai…" at bounding box center [820, 162] width 535 height 26
select select "ownerWithMortgage"
click at [552, 149] on select "Locataire Propriétaire avec prêt hypothécaire Propriétaire sans prêt hypothécai…" at bounding box center [820, 162] width 535 height 26
click at [590, 196] on input "Adresse" at bounding box center [820, 192] width 535 height 26
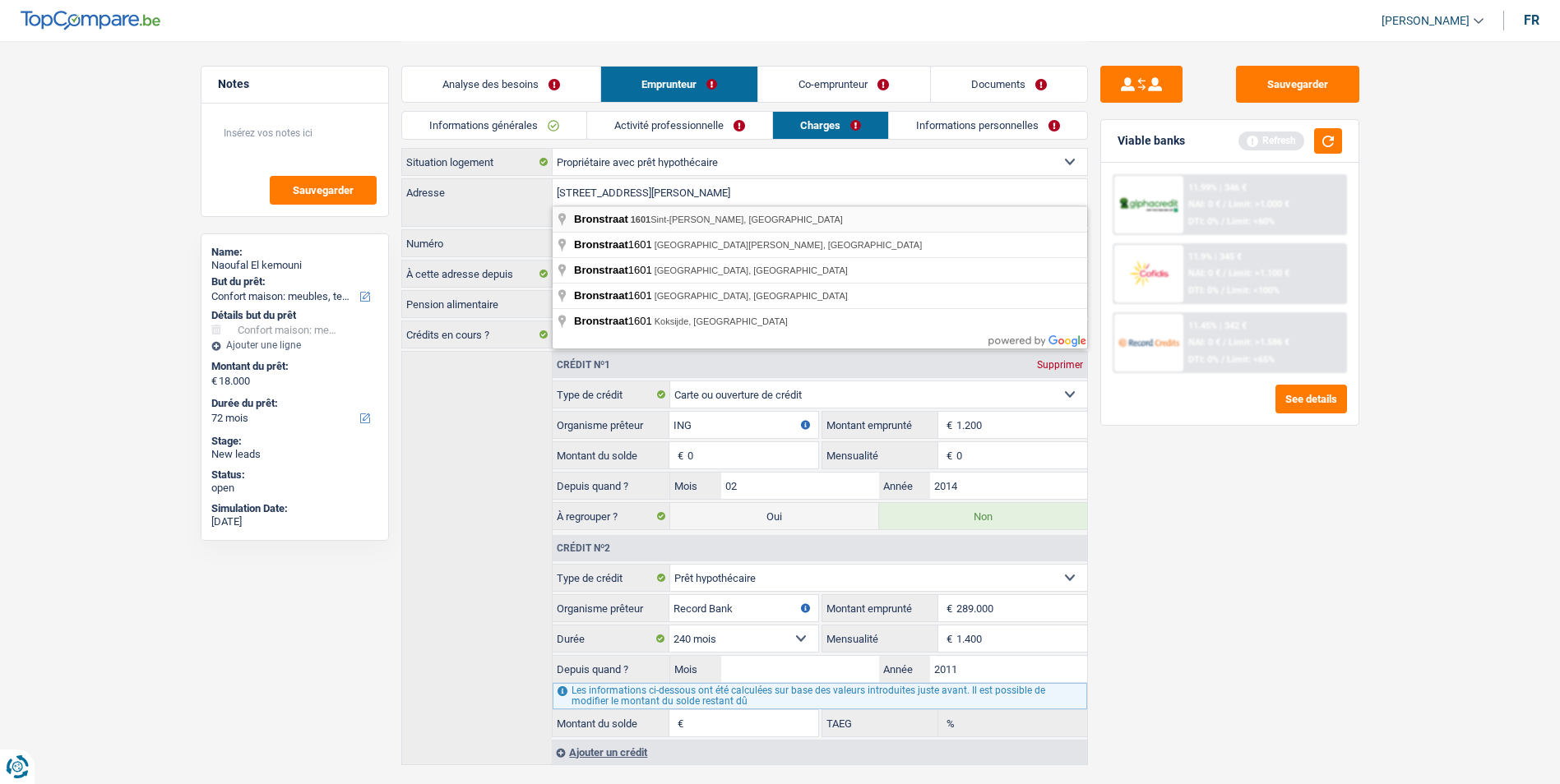
type input "Bronstraat, 1601, Sint-Pieters-Leeuw, BE"
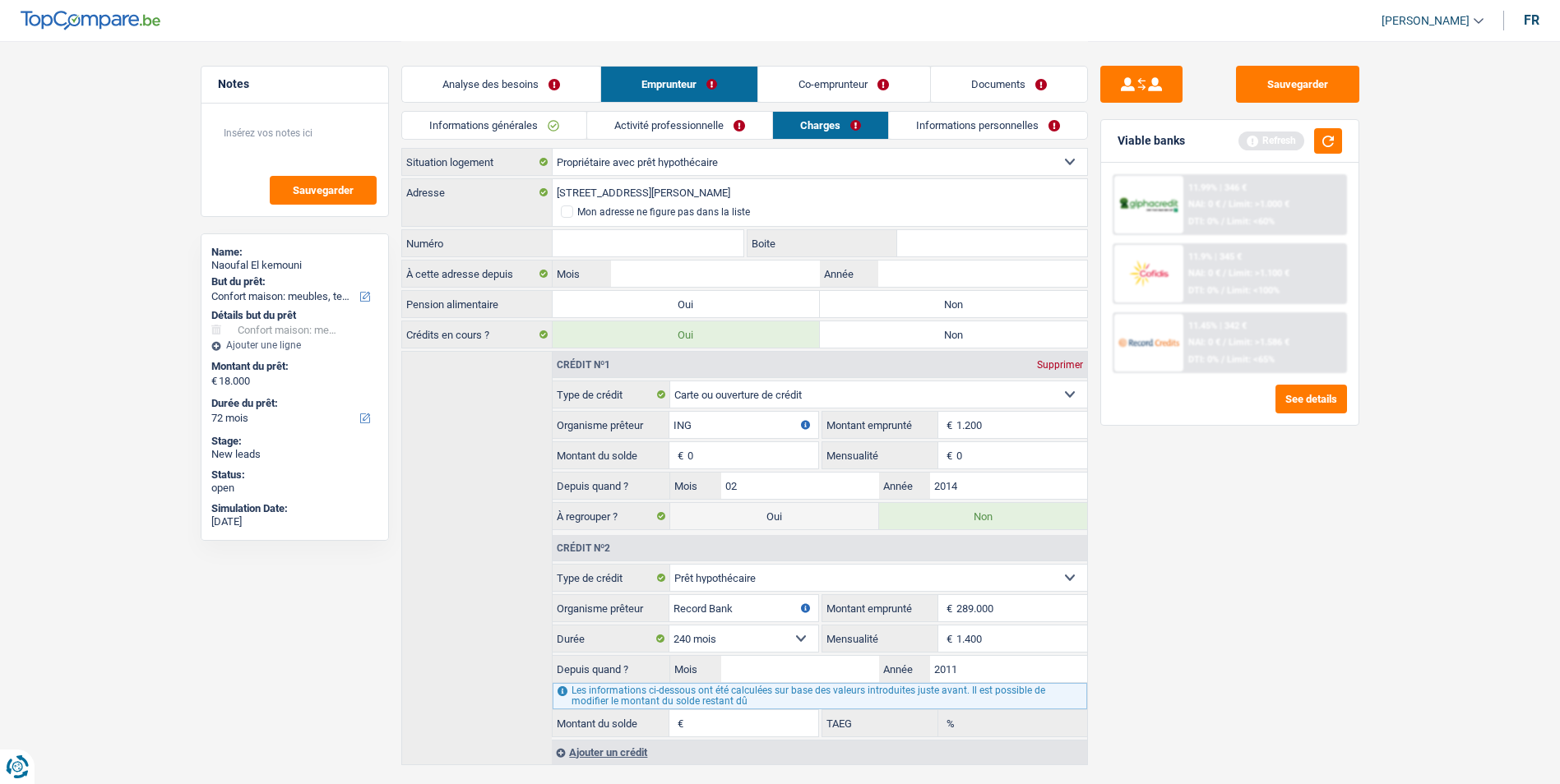
click at [623, 224] on div "Mon adresse ne figure pas dans la liste" at bounding box center [820, 216] width 536 height 20
click at [633, 243] on input "Numéro" at bounding box center [648, 243] width 191 height 26
type input "22"
click at [761, 272] on input "Mois" at bounding box center [714, 273] width 208 height 26
click at [941, 269] on input "Année" at bounding box center [981, 273] width 208 height 26
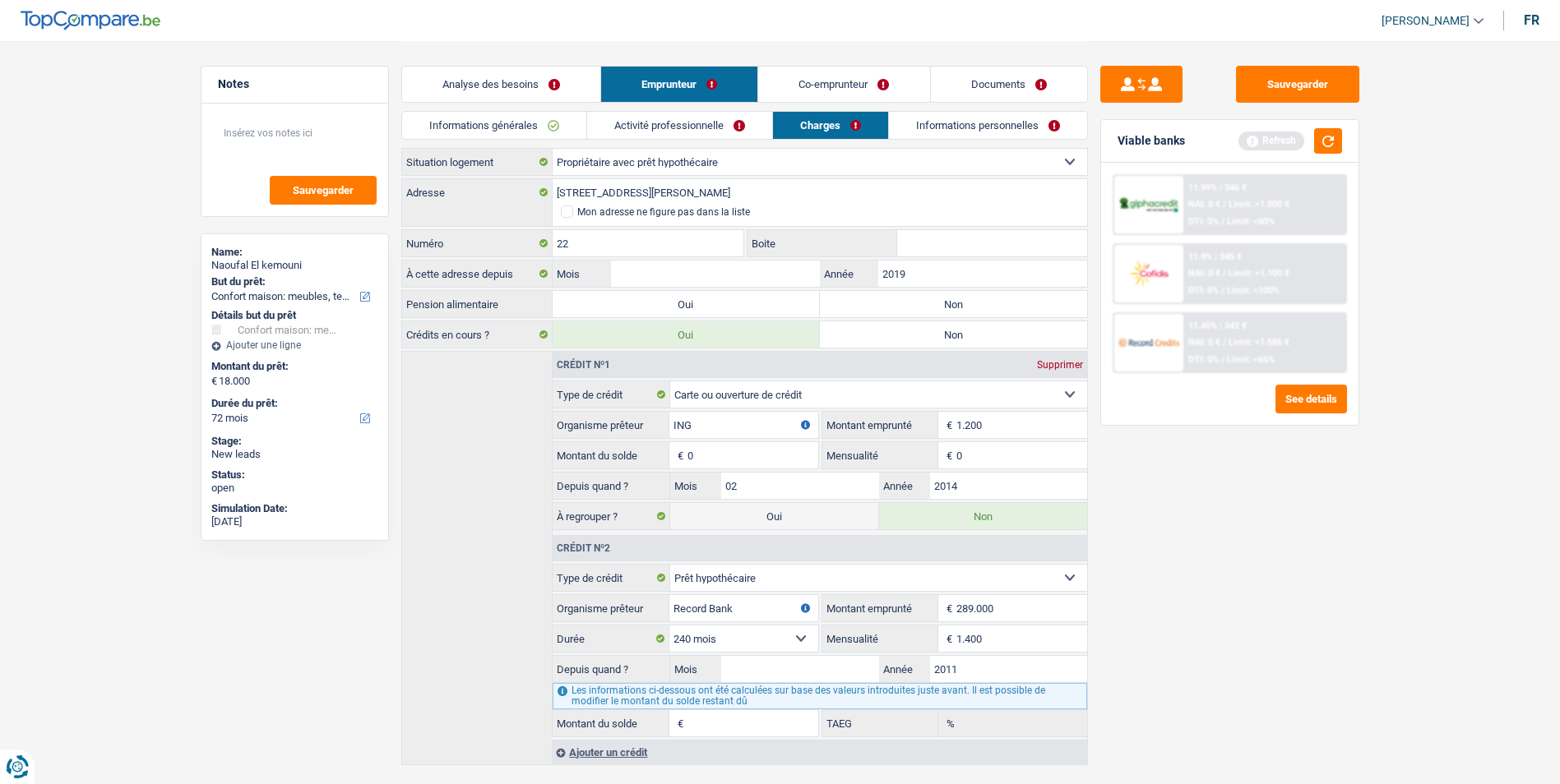
type input "2019"
click at [865, 301] on label "Non" at bounding box center [953, 303] width 267 height 26
click at [865, 301] on input "Non" at bounding box center [953, 303] width 267 height 26
radio input "true"
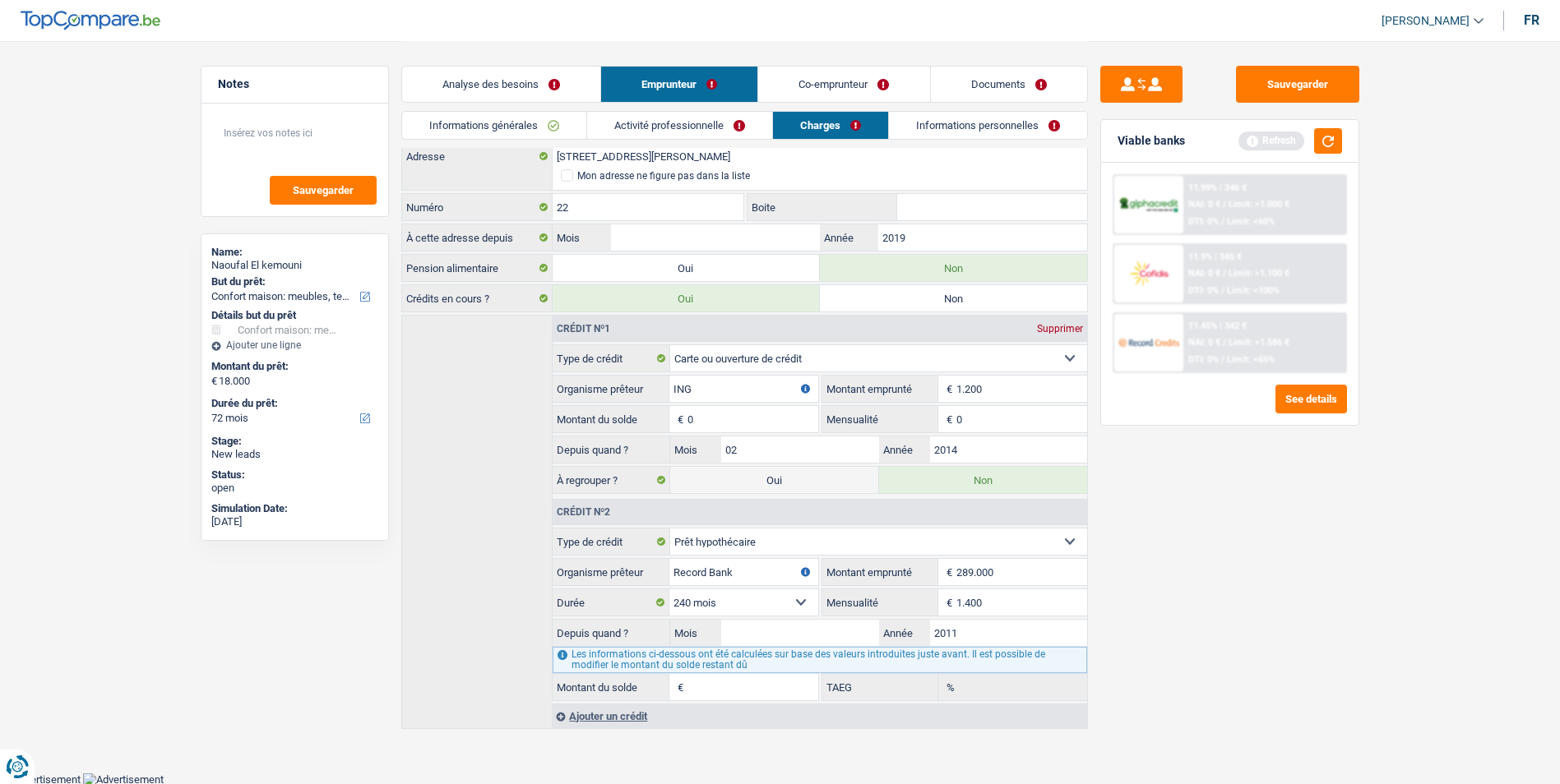
scroll to position [37, 0]
click at [933, 122] on link "Informations personnelles" at bounding box center [987, 126] width 198 height 27
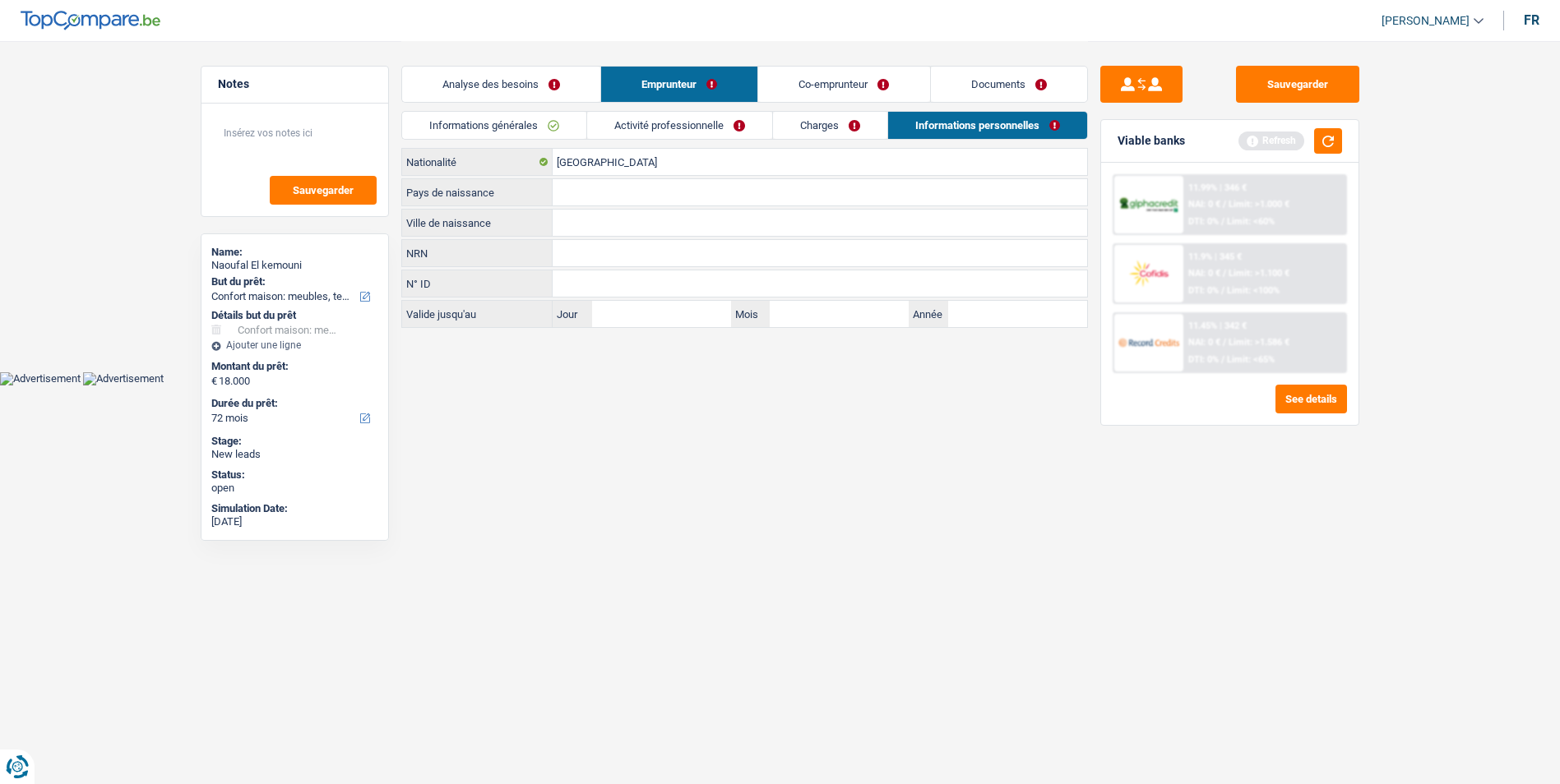
scroll to position [0, 0]
click at [646, 191] on input "Pays de naissance" at bounding box center [825, 192] width 535 height 26
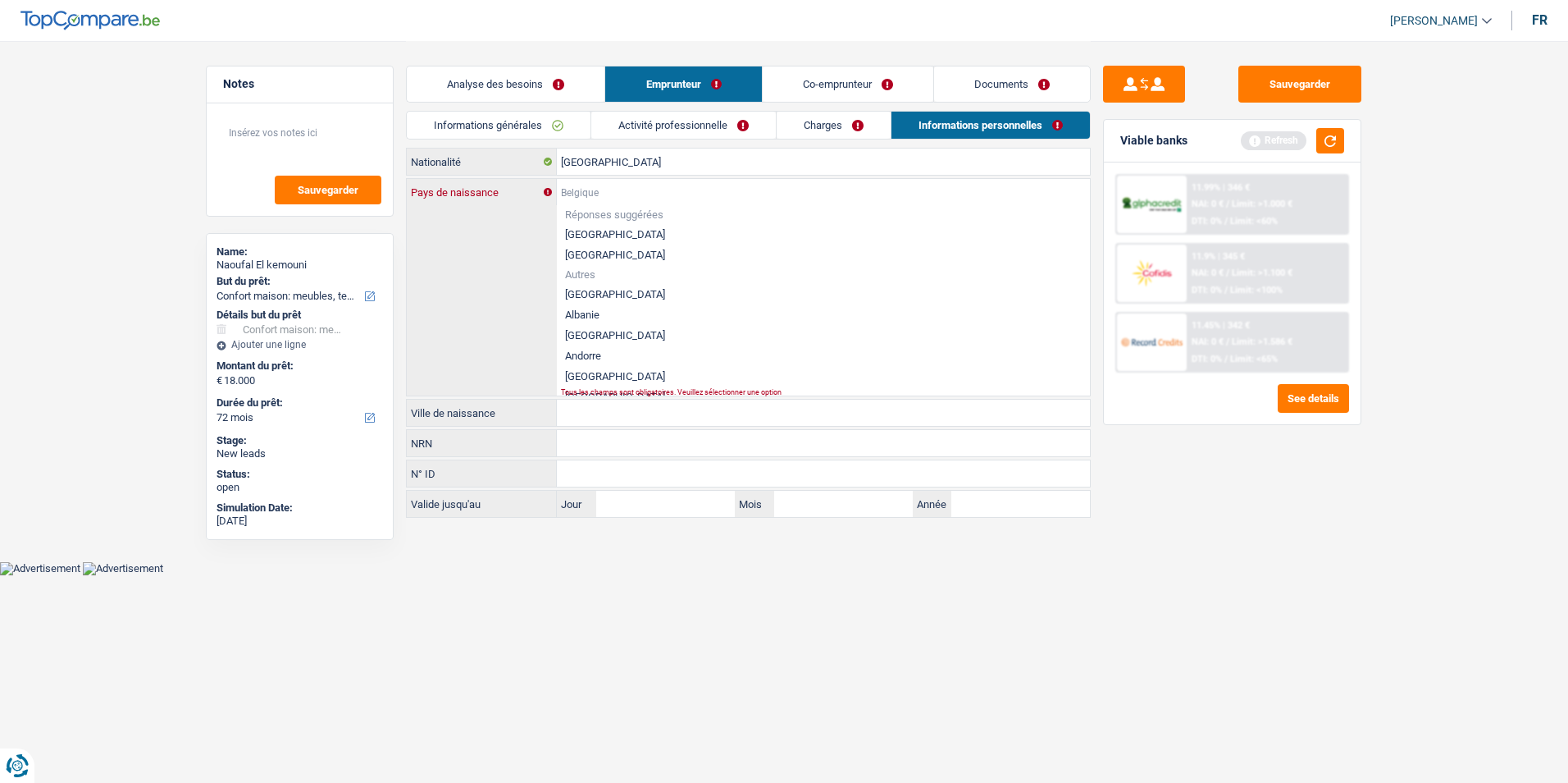
type input "M"
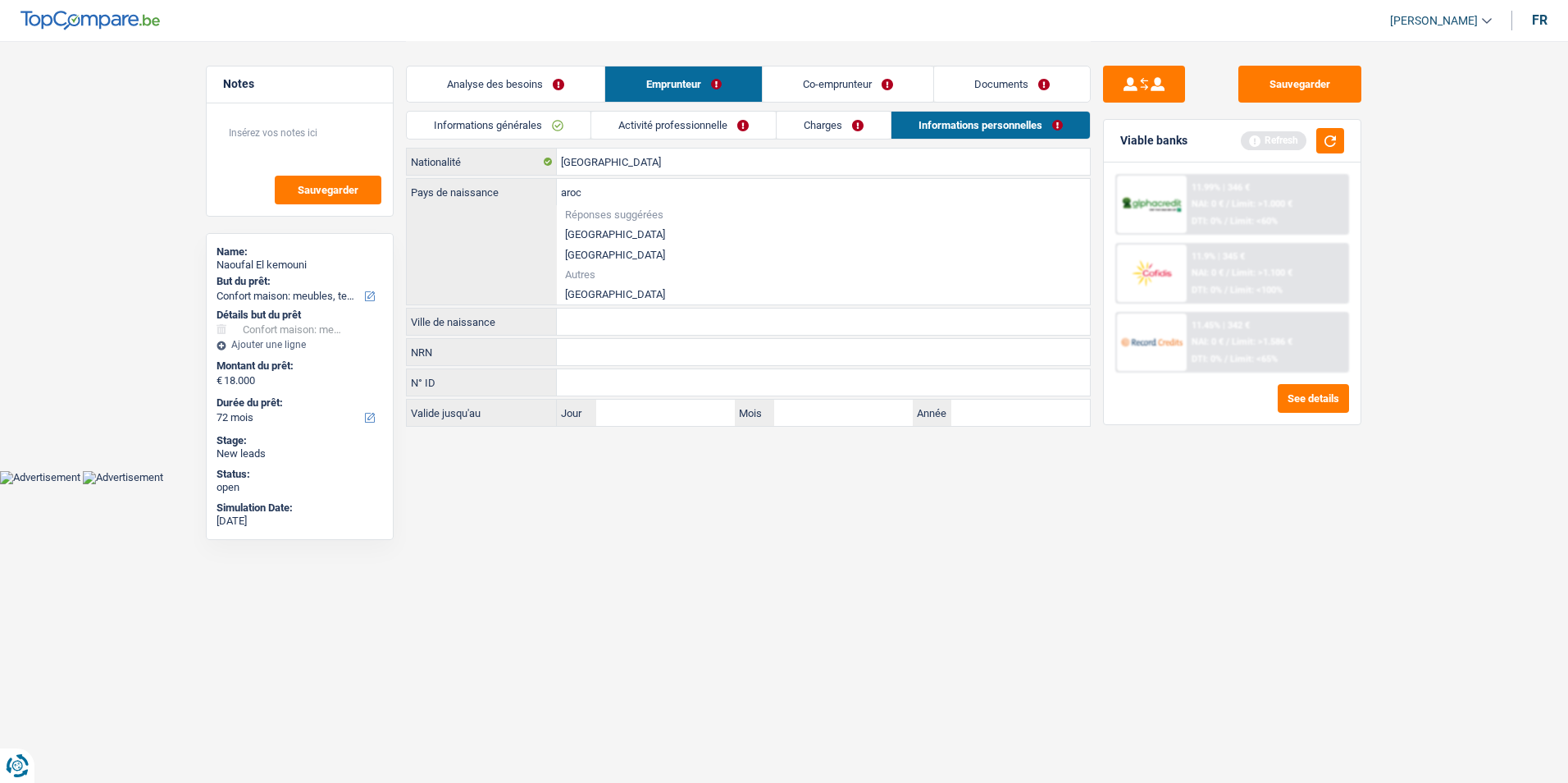
click at [579, 290] on li "Maroc" at bounding box center [823, 294] width 533 height 20
type input "Maroc"
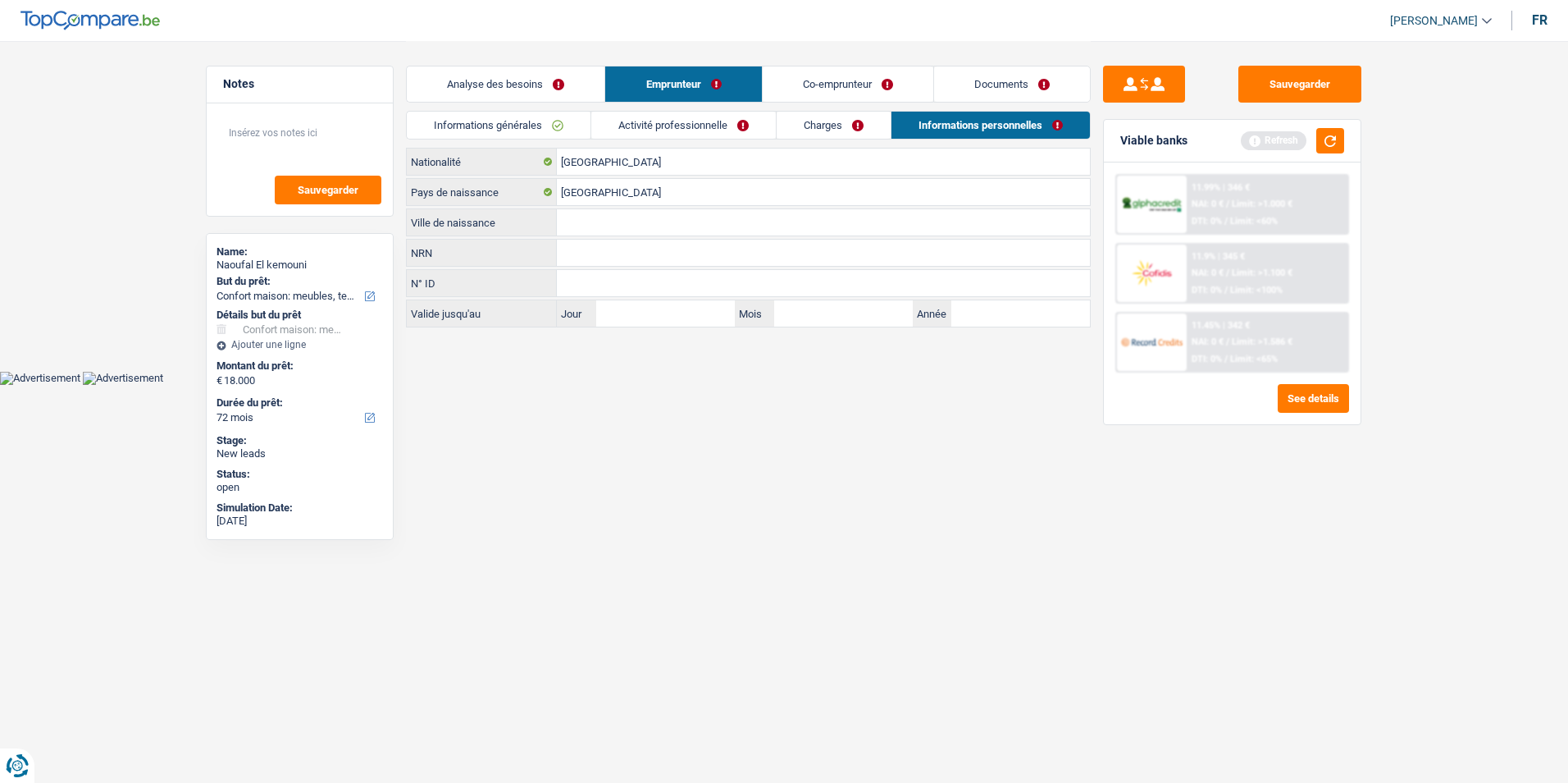
click at [581, 226] on input "Ville de naissance" at bounding box center [823, 222] width 533 height 26
type input "Al hoceima"
drag, startPoint x: 551, startPoint y: 86, endPoint x: 580, endPoint y: 85, distance: 29.0
click at [551, 86] on link "Analyse des besoins" at bounding box center [505, 84] width 198 height 35
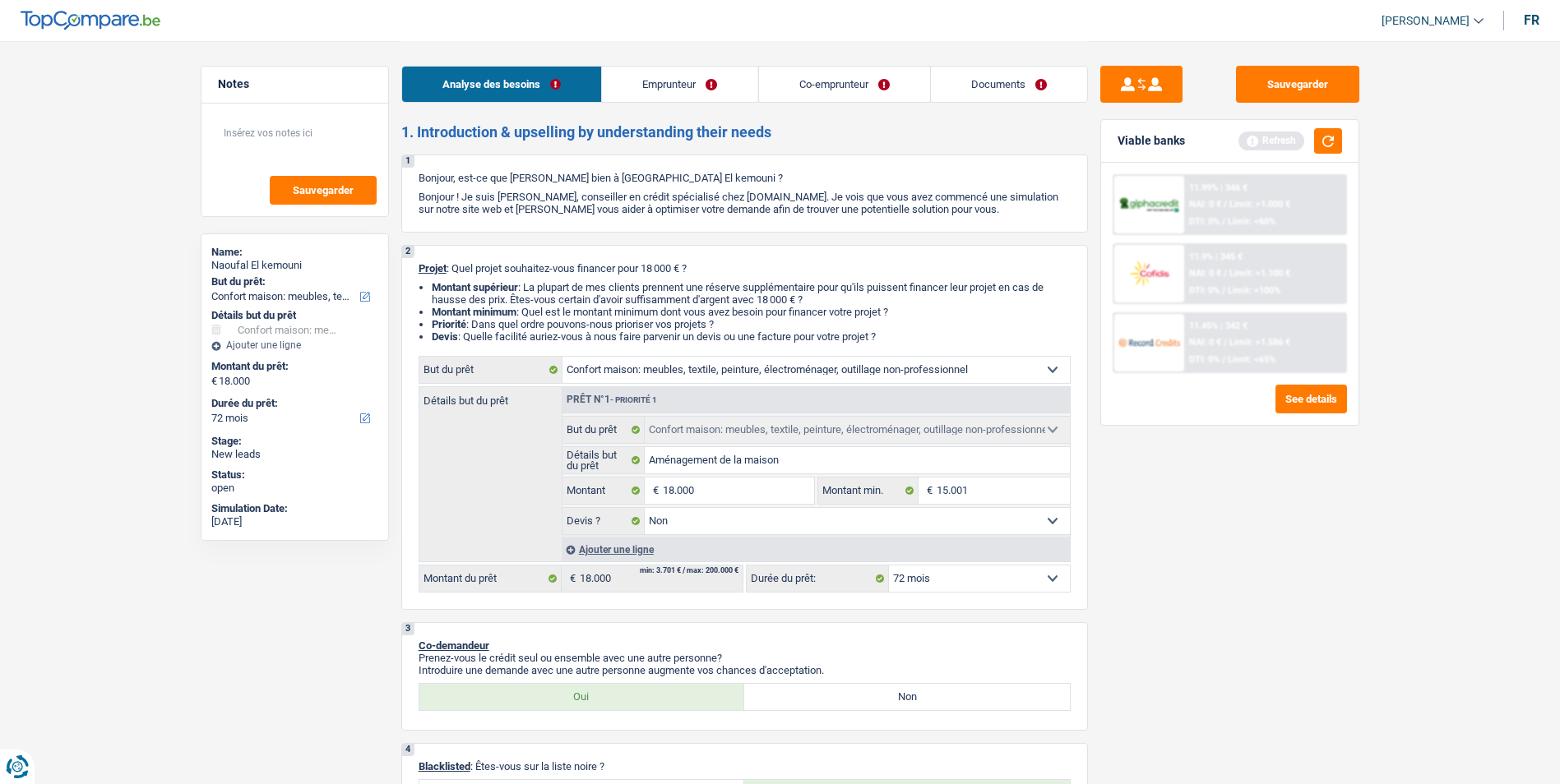
click at [660, 89] on link "Emprunteur" at bounding box center [679, 84] width 155 height 35
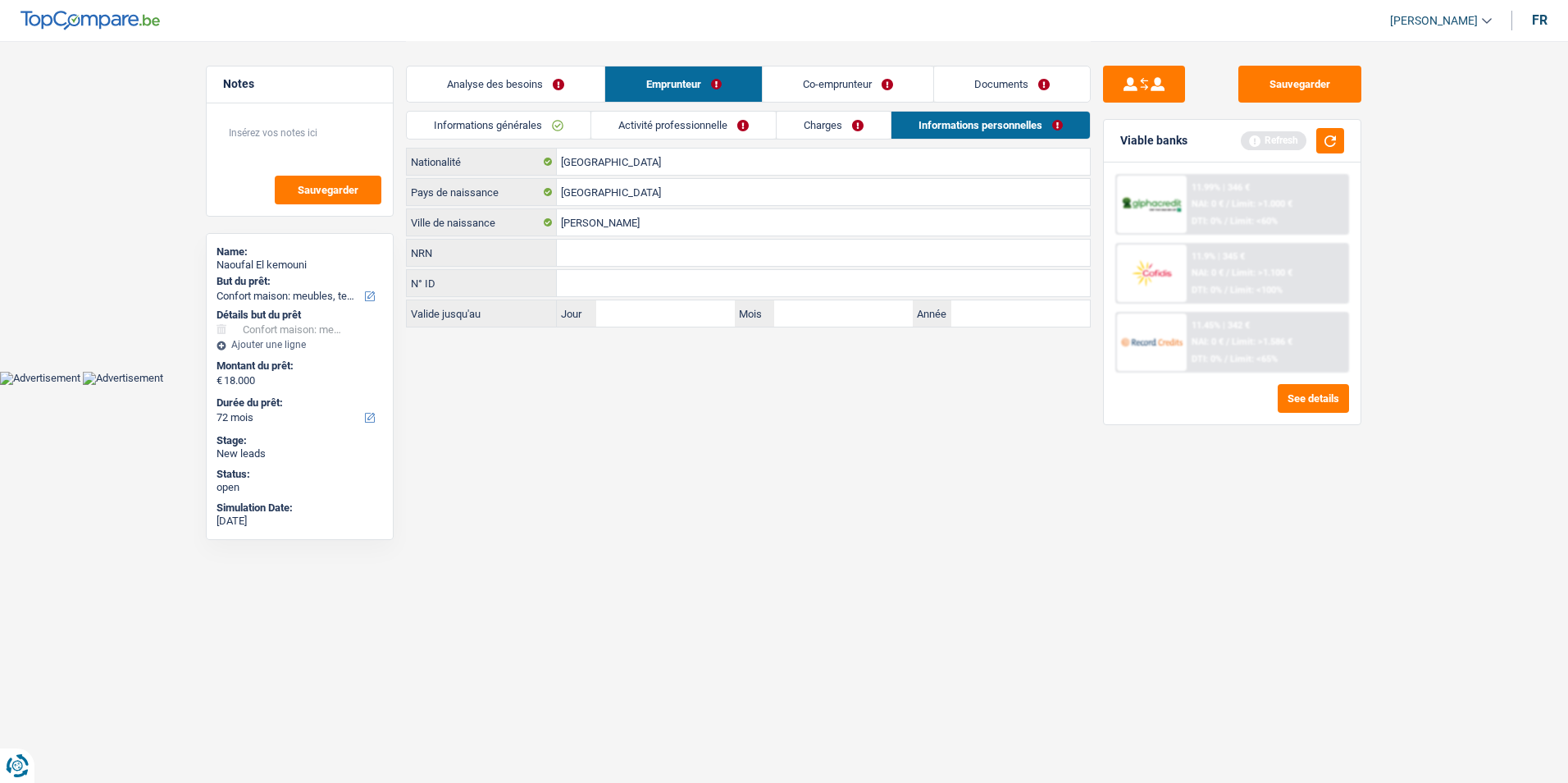
click at [796, 130] on link "Charges" at bounding box center [833, 126] width 114 height 27
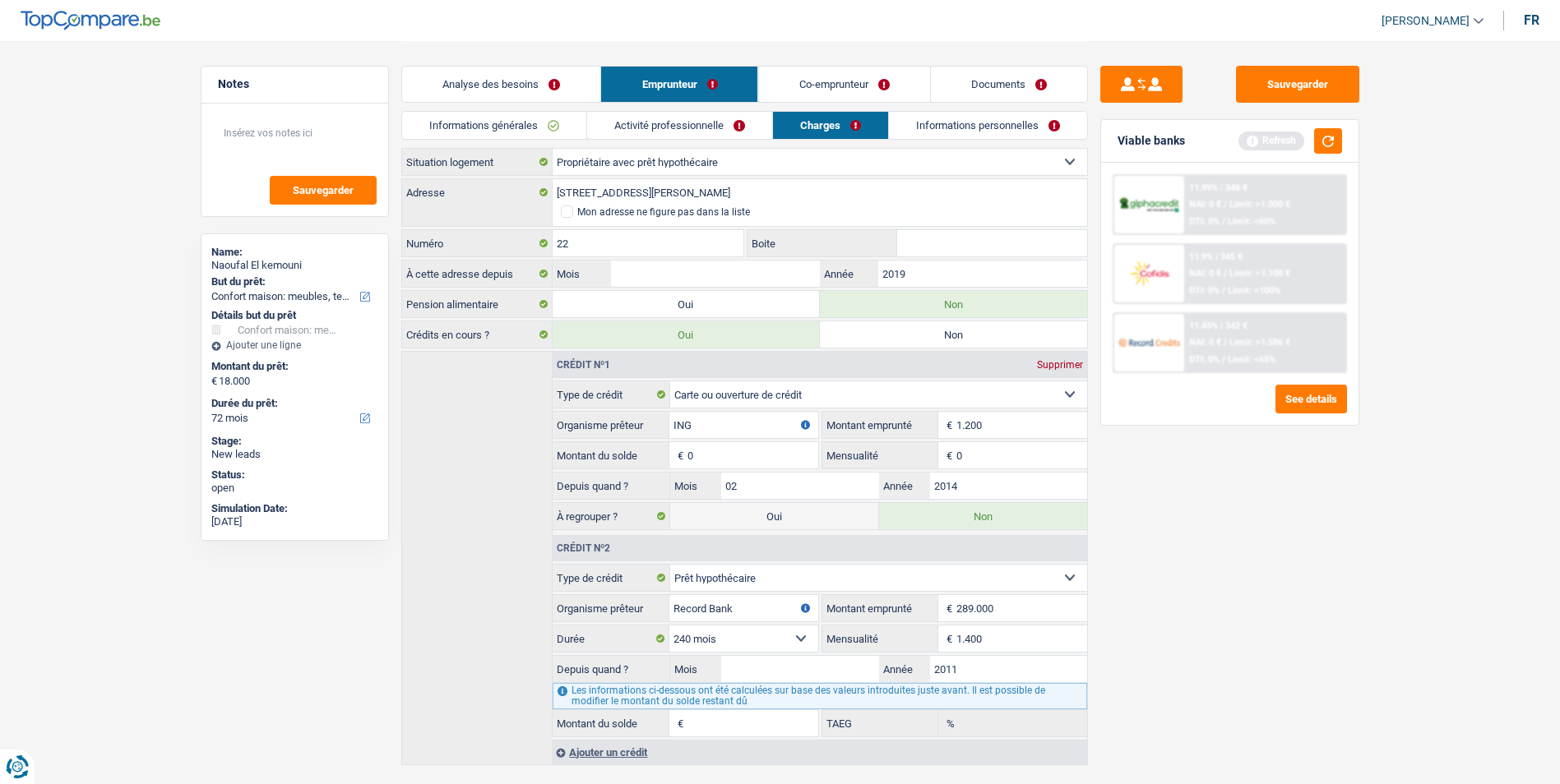
click at [733, 123] on link "Activité professionnelle" at bounding box center [680, 126] width 185 height 27
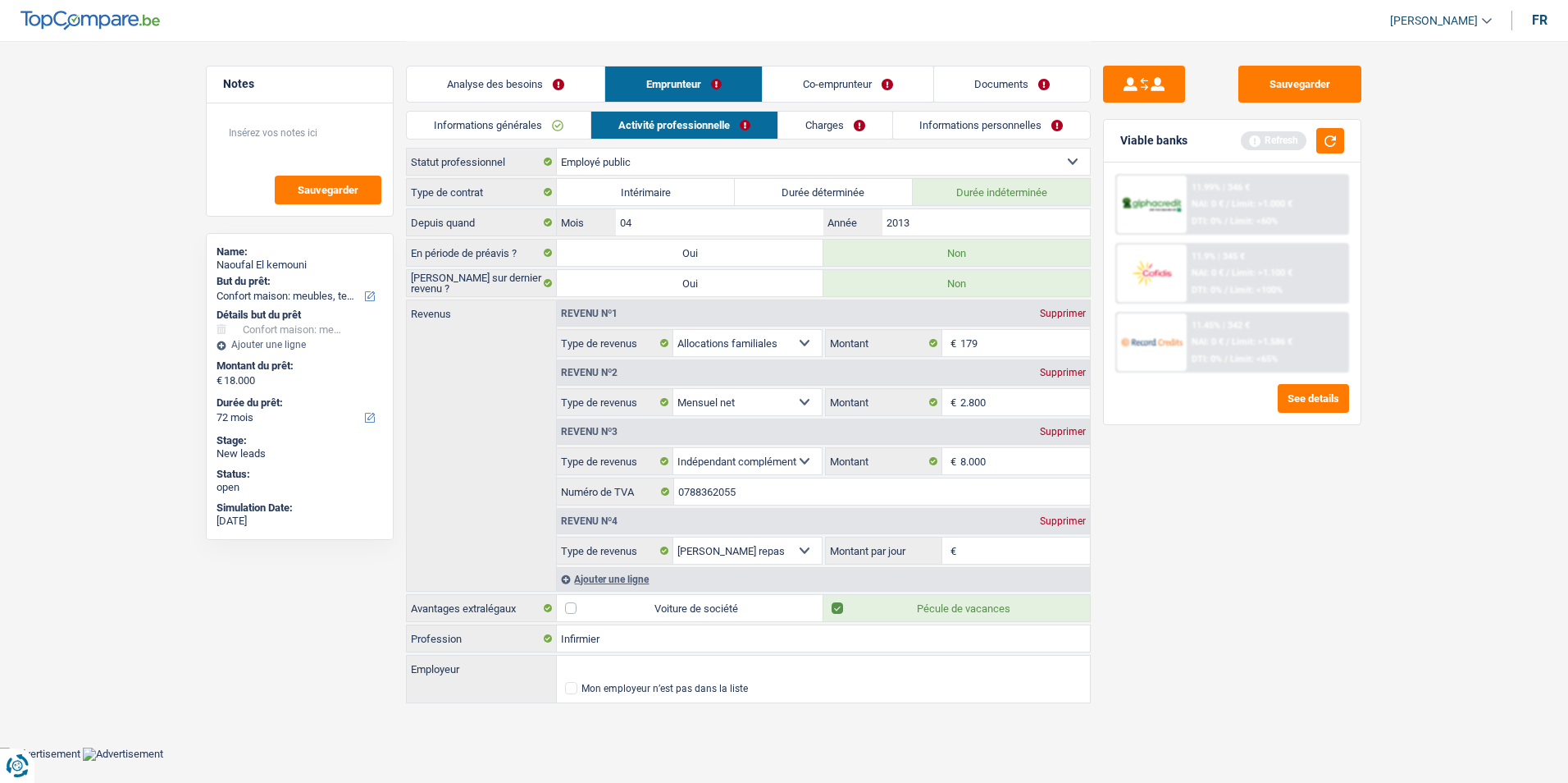
click at [571, 130] on link "Informations générales" at bounding box center [498, 126] width 184 height 27
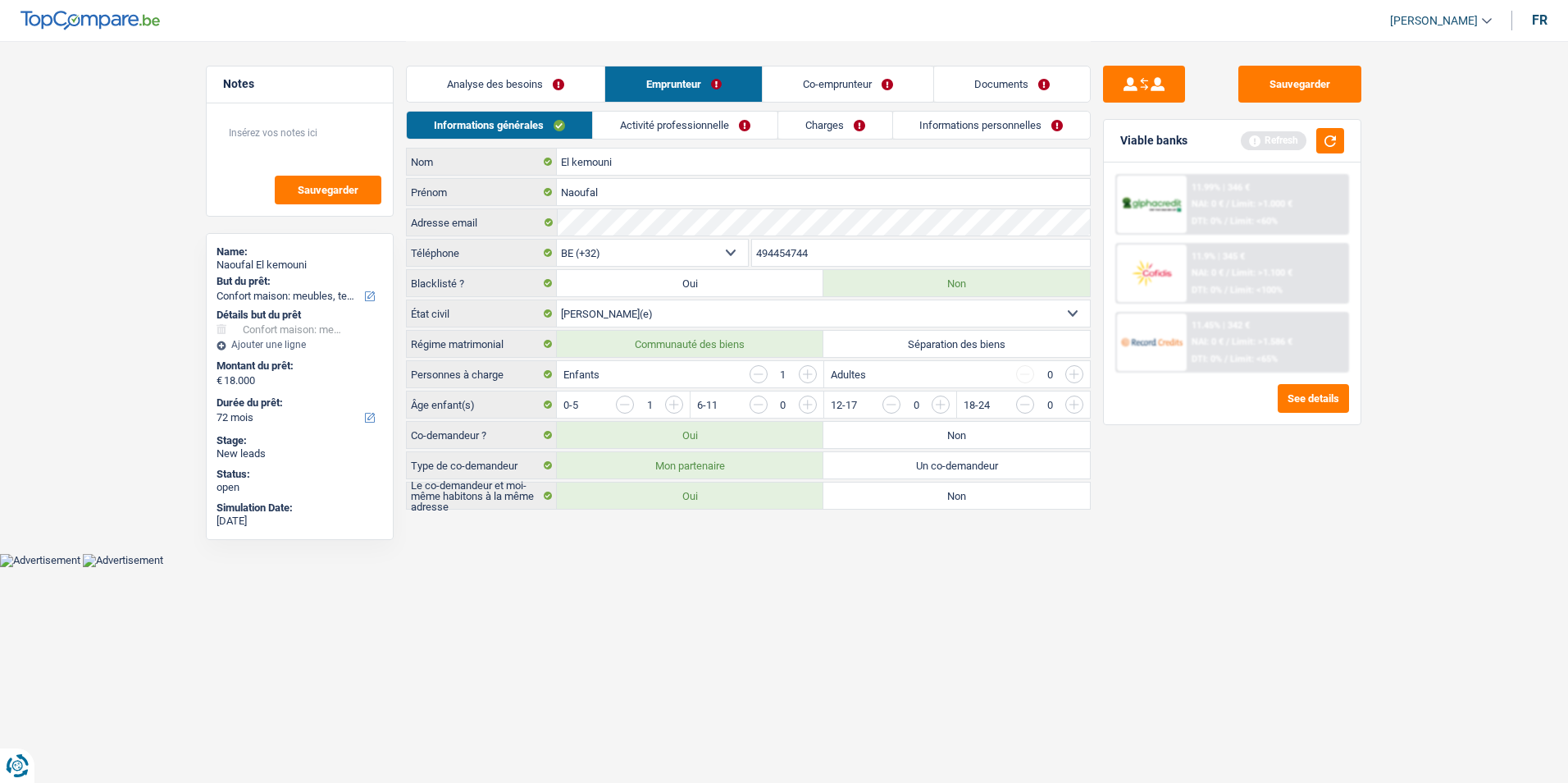
click at [806, 74] on link "Co-emprunteur" at bounding box center [848, 84] width 170 height 35
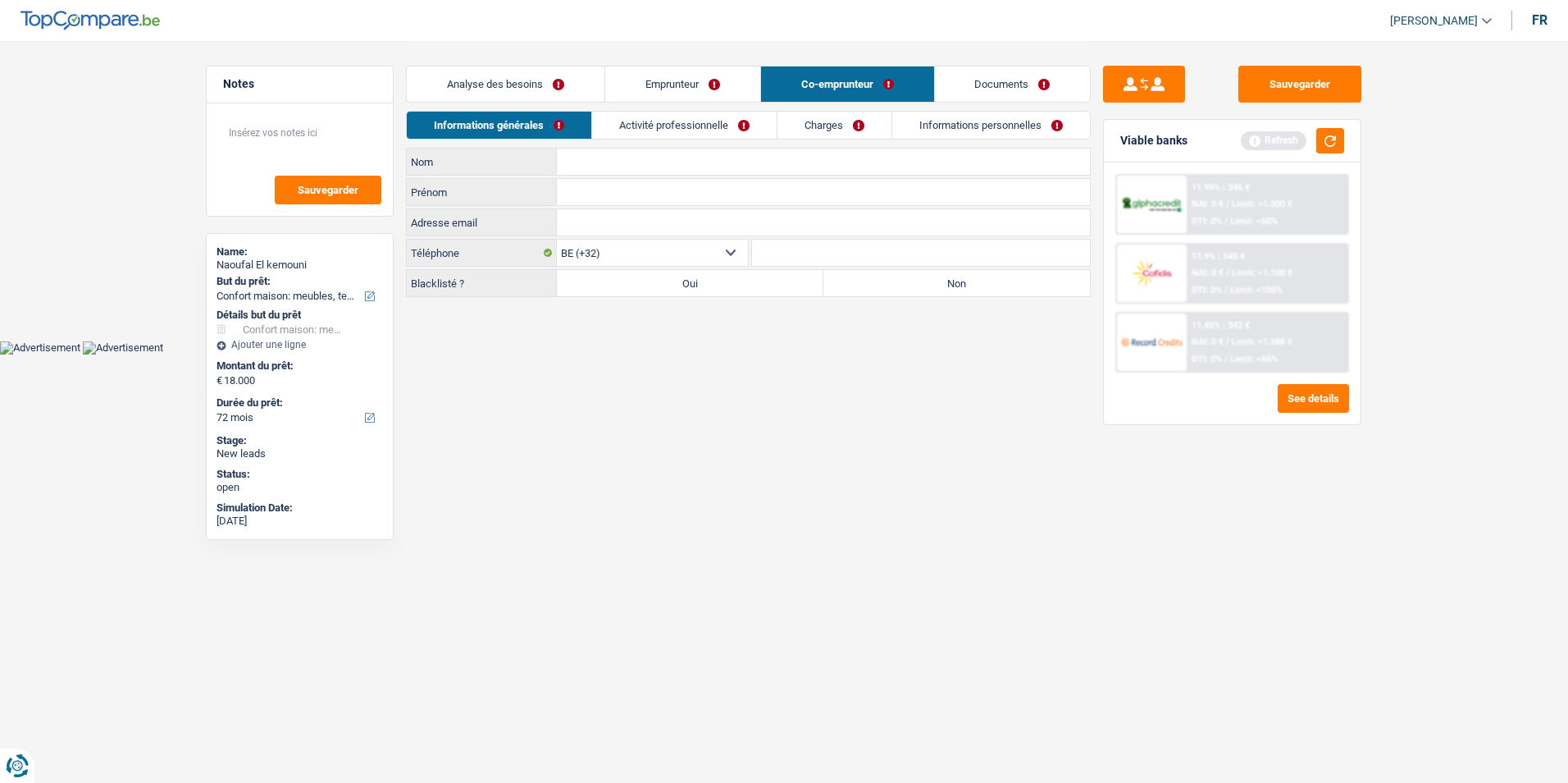
click at [621, 156] on input "Nom" at bounding box center [823, 162] width 533 height 26
type input "Ouchar"
click at [622, 191] on input "Prénom" at bounding box center [823, 192] width 533 height 26
type input "Chaima"
click at [943, 280] on label "Non" at bounding box center [957, 282] width 267 height 26
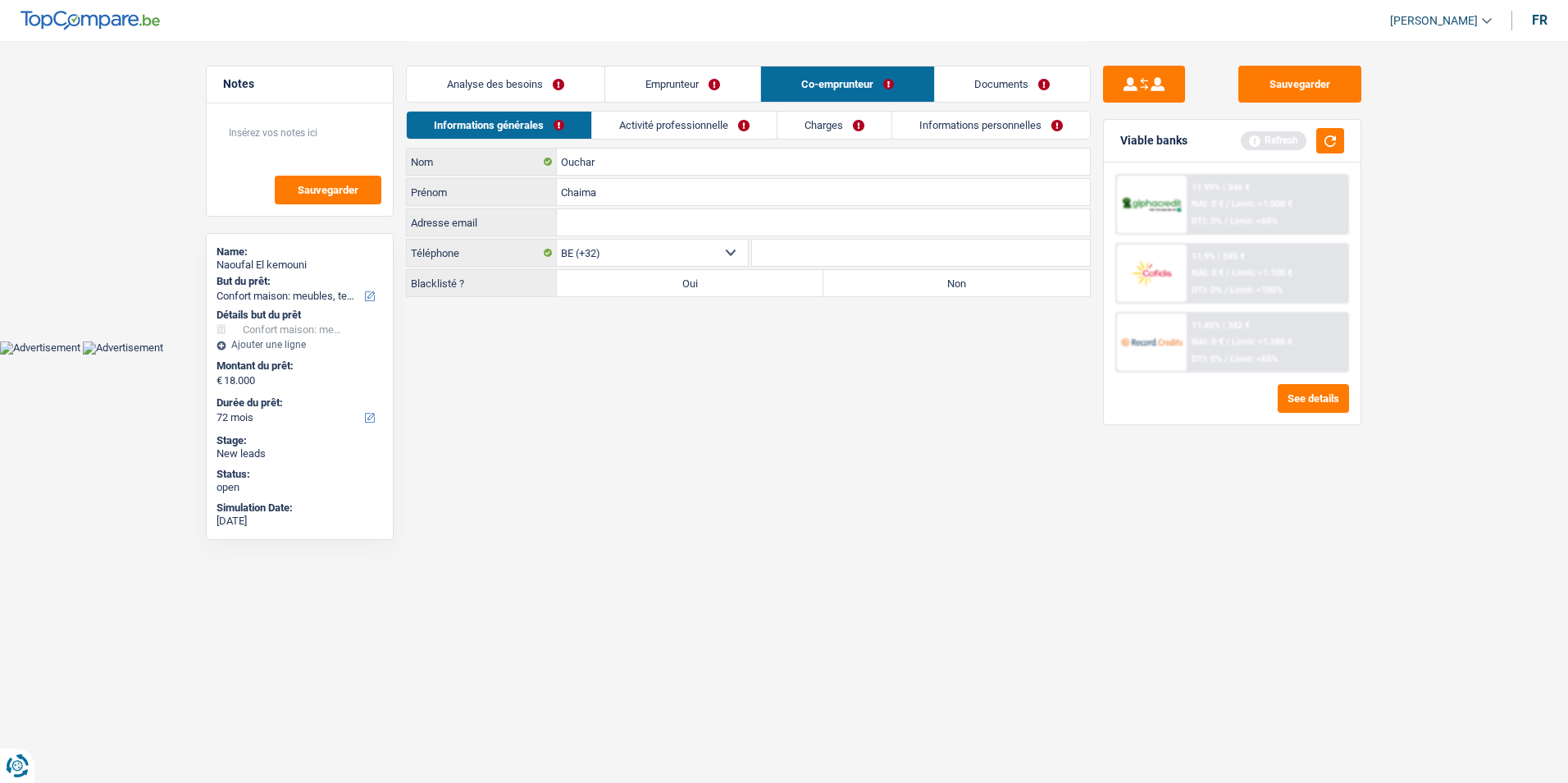
click at [943, 280] on input "Non" at bounding box center [957, 282] width 267 height 26
radio input "true"
click at [704, 120] on link "Activité professionnelle" at bounding box center [684, 126] width 185 height 27
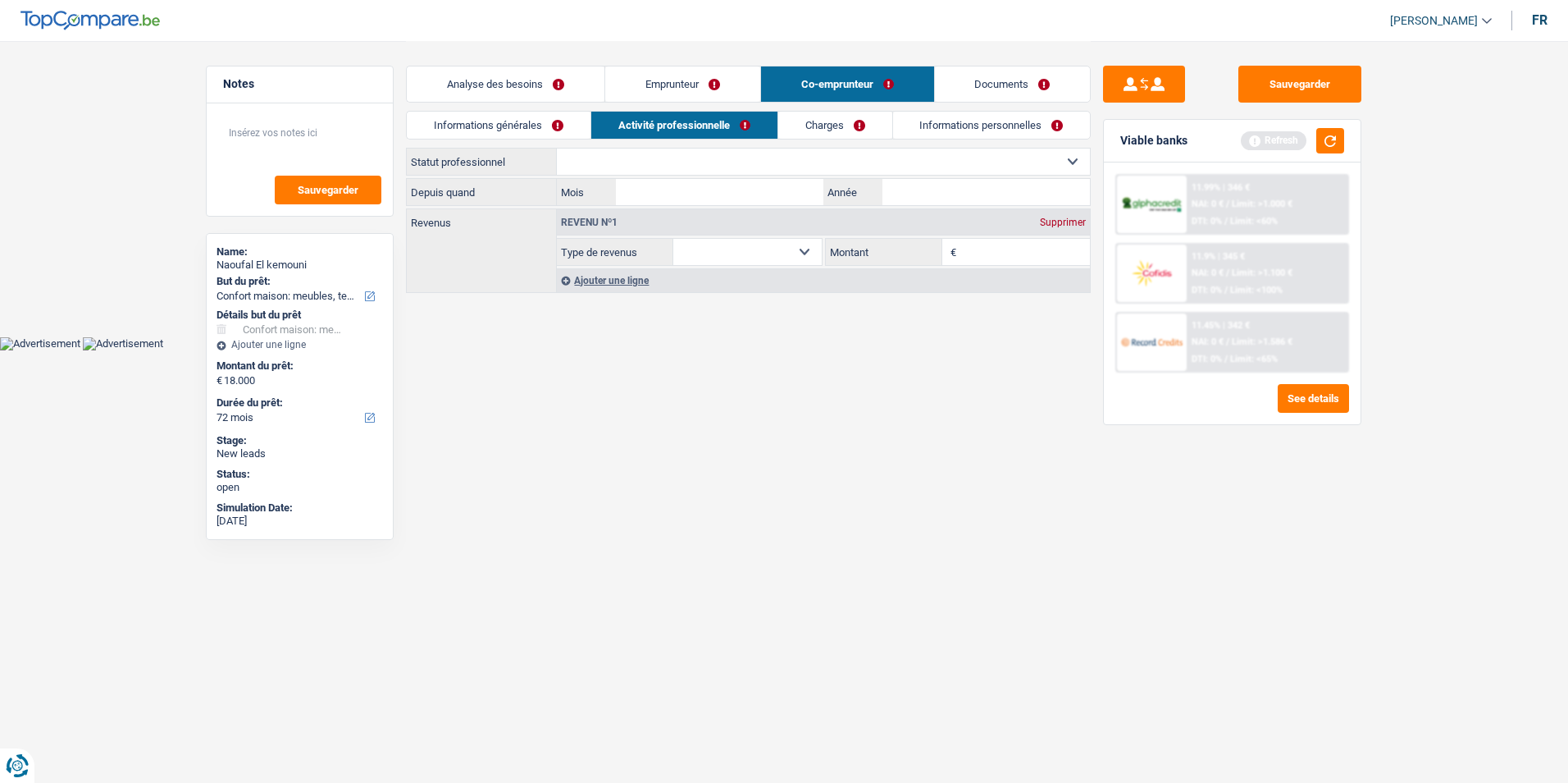
click at [733, 160] on select "Ouvrier Employé privé Employé public Invalide Indépendant Pensionné Chômeur Mut…" at bounding box center [823, 162] width 533 height 26
select select "publicEmployee"
click at [557, 149] on select "Ouvrier Employé privé Employé public Invalide Indépendant Pensionné Chômeur Mut…" at bounding box center [823, 162] width 533 height 26
select select "netSalary"
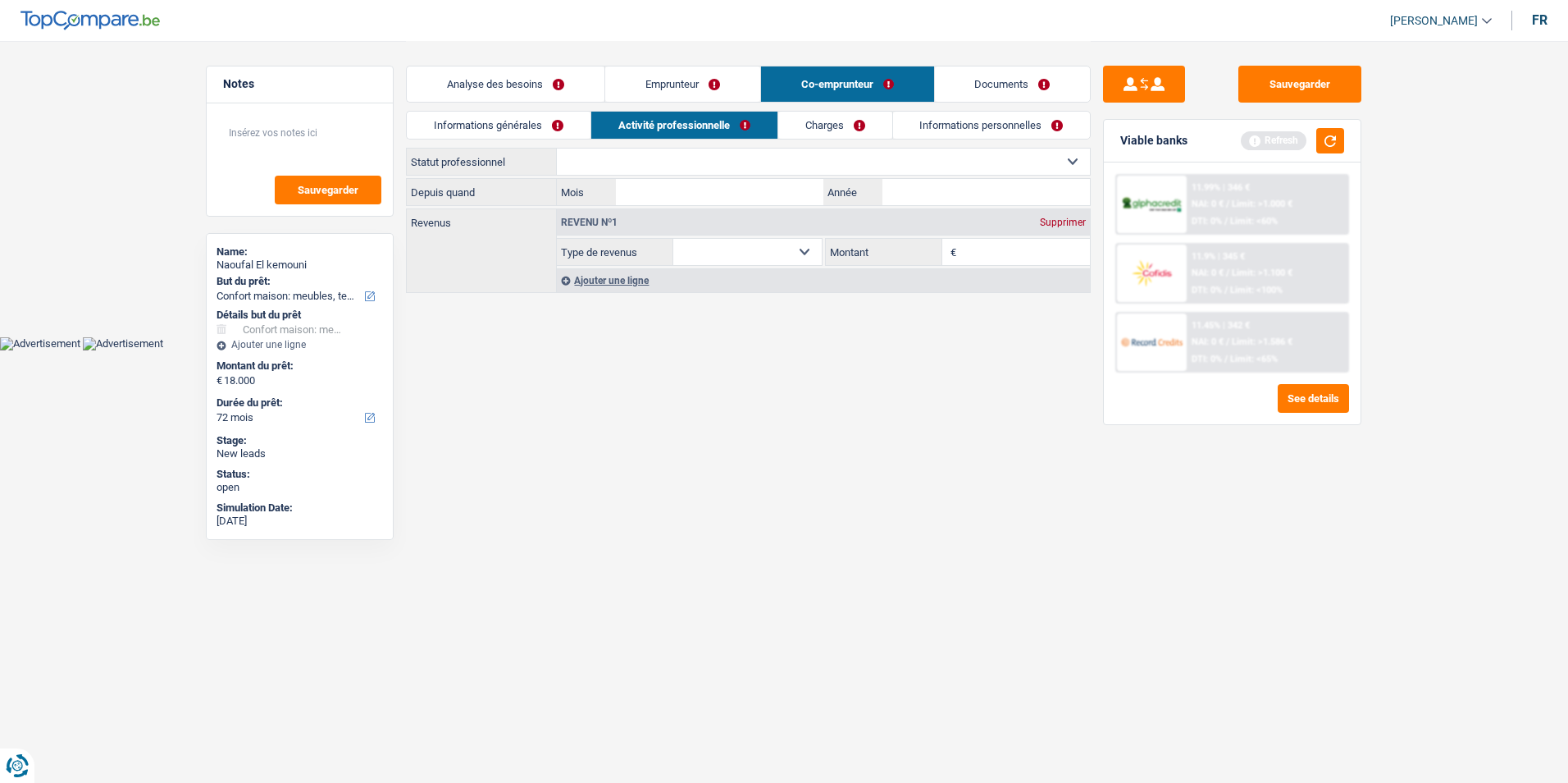
select select "mealVouchers"
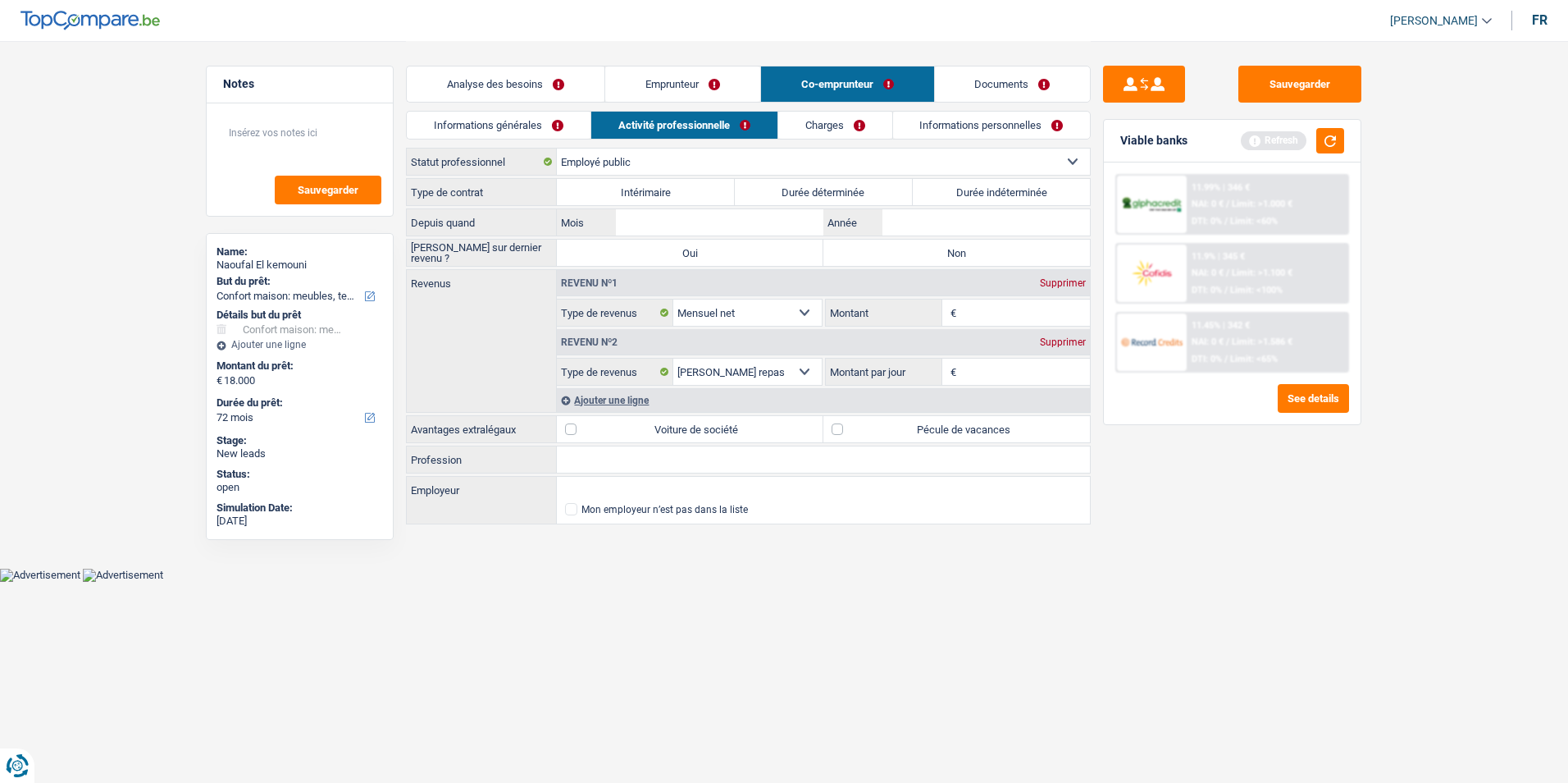
click at [963, 187] on label "Durée indéterminée" at bounding box center [1002, 192] width 178 height 26
click at [963, 187] on input "Durée indéterminée" at bounding box center [1002, 192] width 178 height 26
radio input "true"
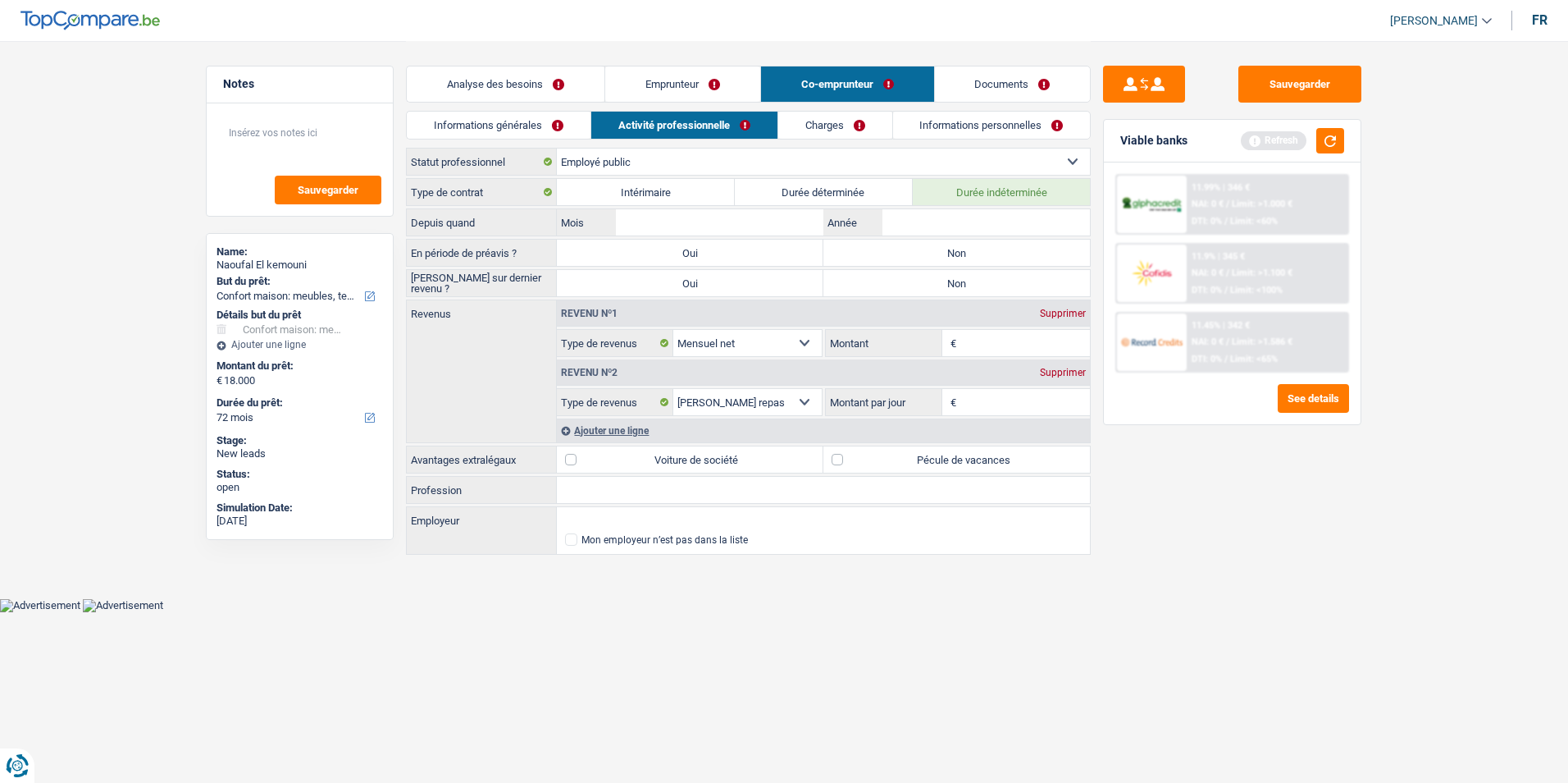
click at [892, 243] on label "Non" at bounding box center [957, 252] width 267 height 26
click at [892, 243] on input "Non" at bounding box center [957, 252] width 267 height 26
radio input "true"
click at [884, 282] on label "Non" at bounding box center [957, 282] width 267 height 26
click at [884, 282] on input "Non" at bounding box center [957, 282] width 267 height 26
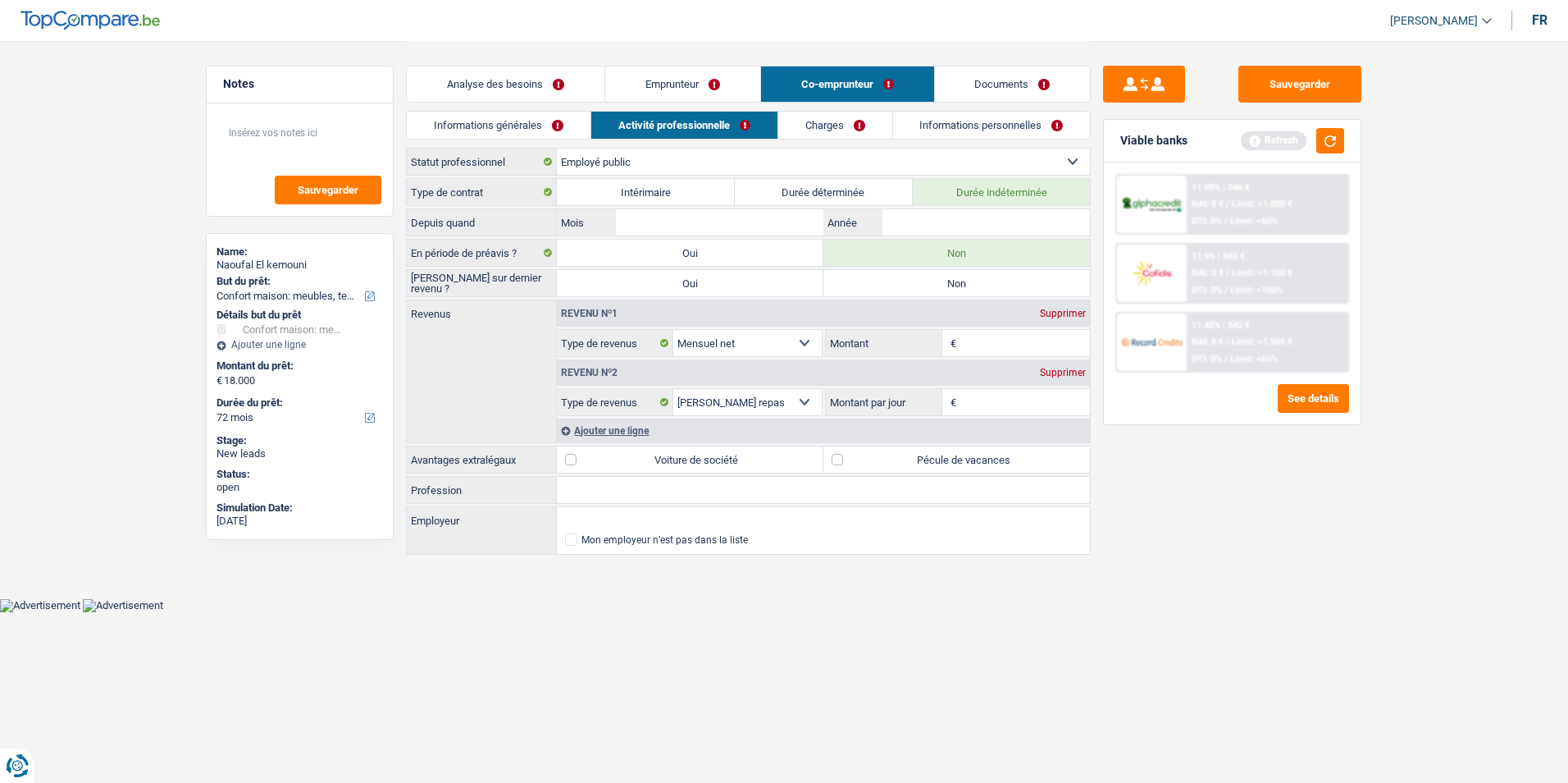
radio input "true"
click at [915, 213] on input "Année" at bounding box center [986, 222] width 207 height 26
type input "2022"
click at [782, 211] on input "Mois" at bounding box center [719, 222] width 207 height 26
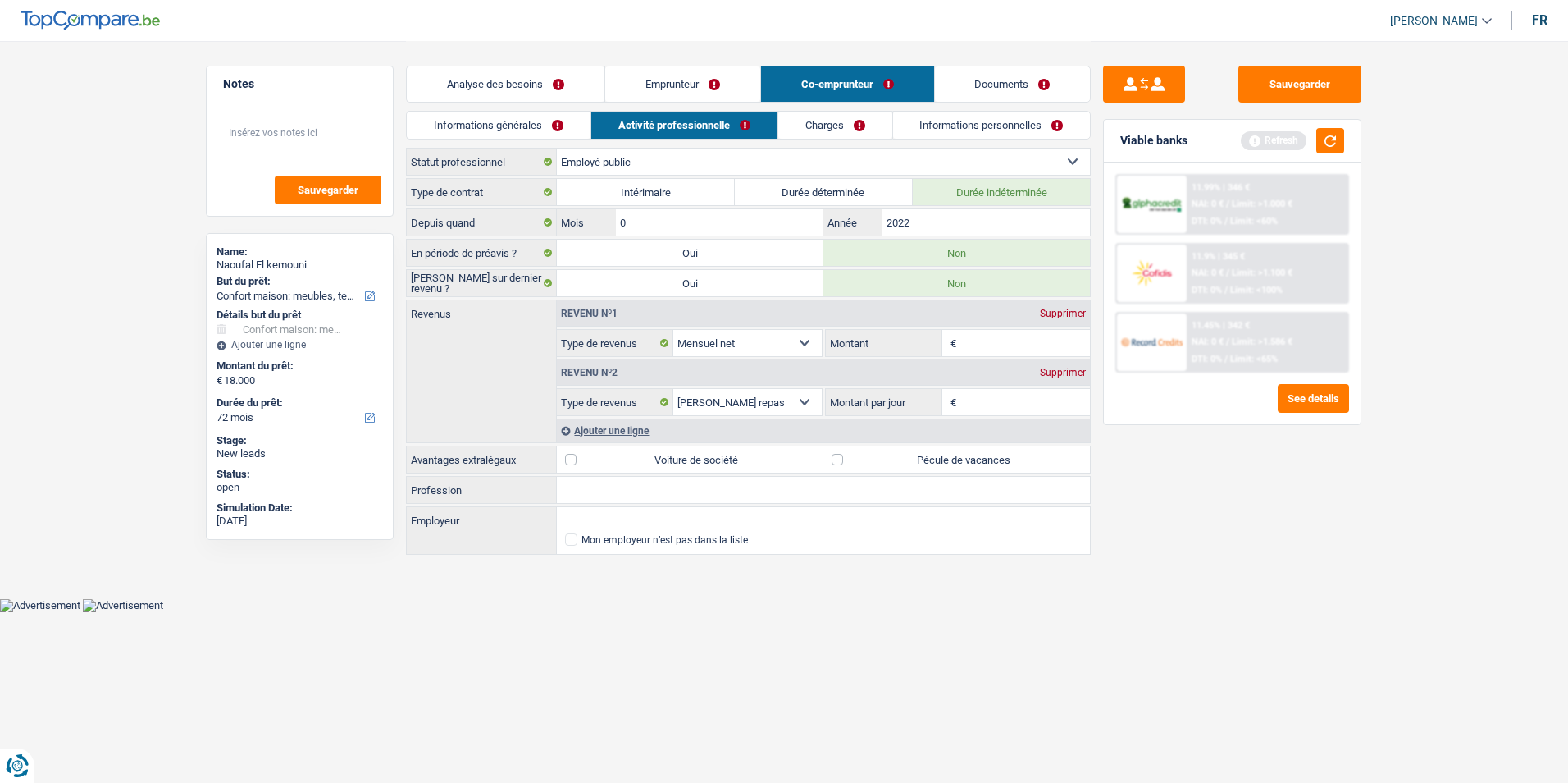
type input "02"
click at [990, 343] on input "Montant" at bounding box center [1026, 343] width 130 height 26
type input "2.100"
click at [984, 397] on input "Montant par jour" at bounding box center [1026, 401] width 130 height 26
type input "8,0"
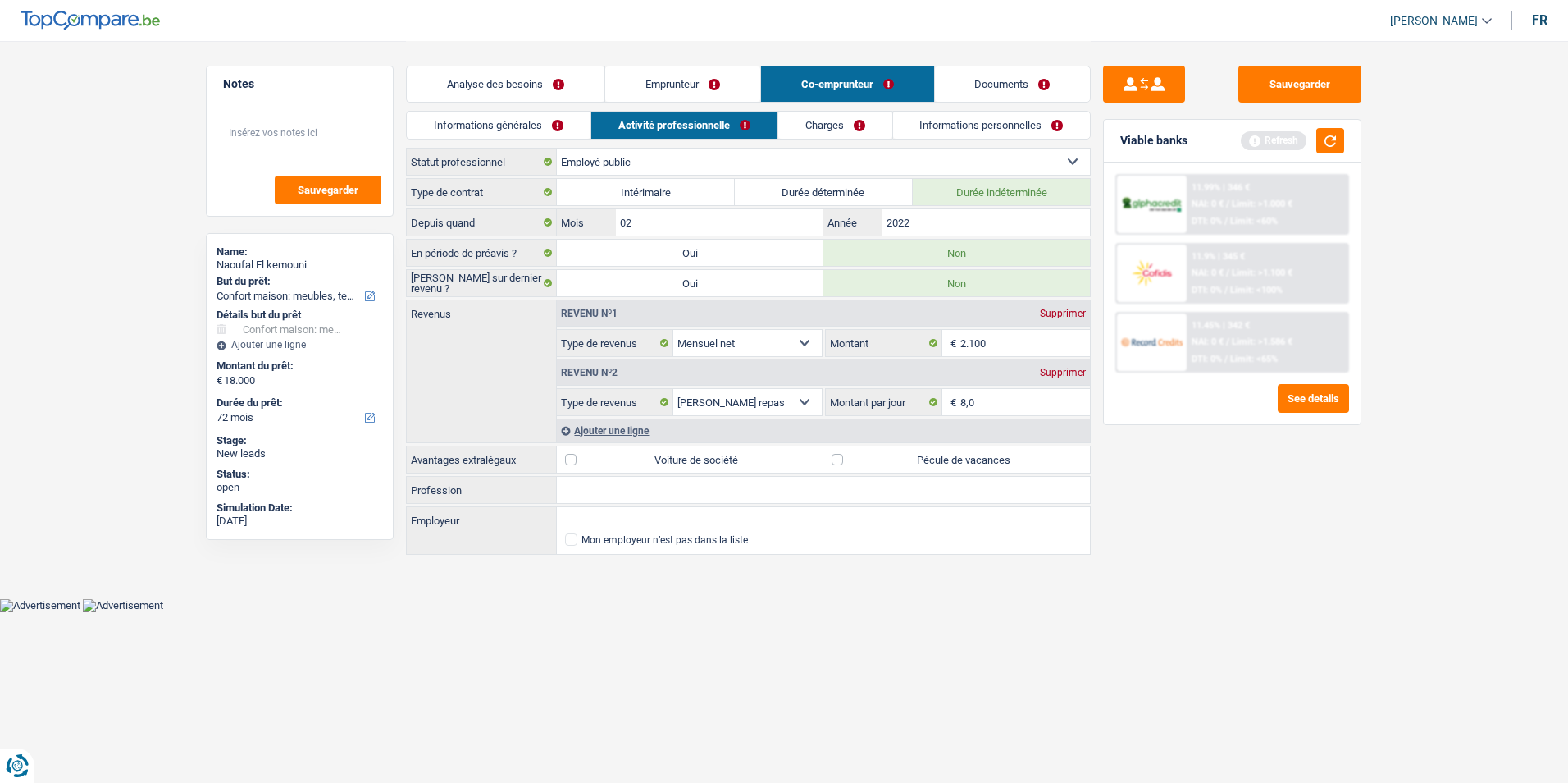
click at [820, 133] on link "Charges" at bounding box center [835, 126] width 114 height 27
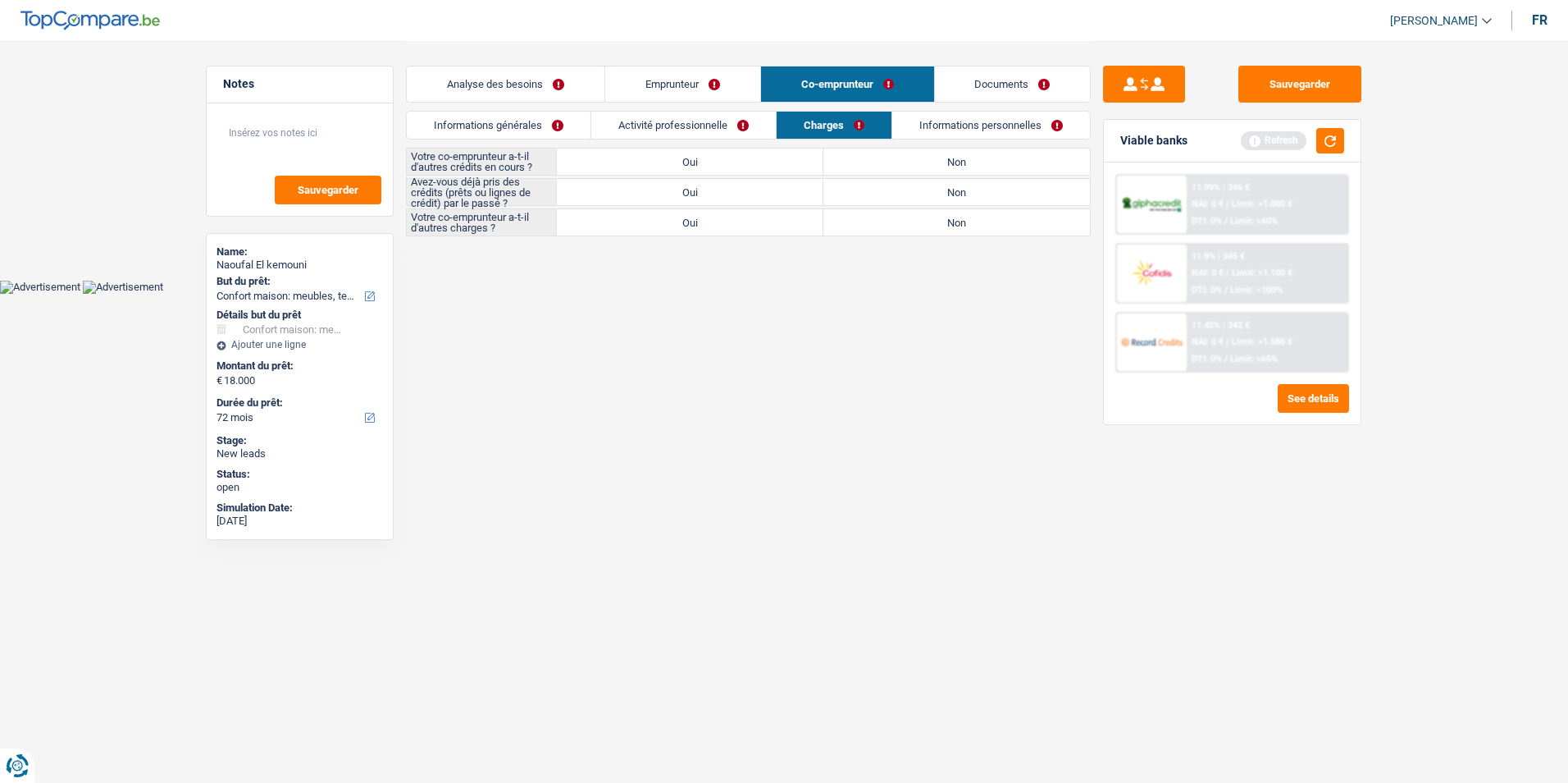
click at [865, 166] on label "Non" at bounding box center [957, 162] width 267 height 26
click at [865, 166] on input "Non" at bounding box center [957, 162] width 267 height 26
radio input "true"
click at [759, 195] on label "Oui" at bounding box center [690, 192] width 267 height 26
click at [759, 195] on input "Oui" at bounding box center [690, 192] width 267 height 26
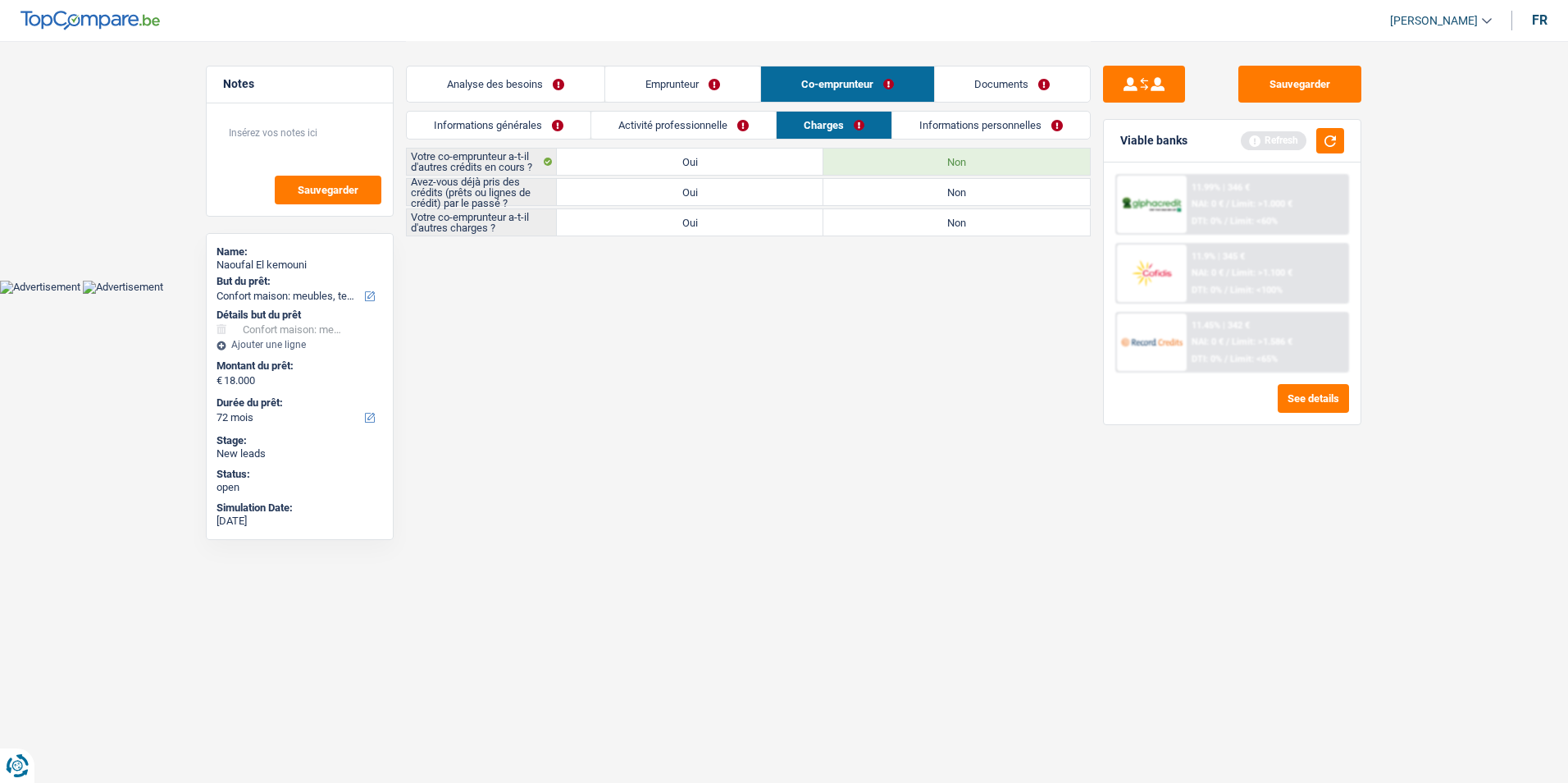
radio input "true"
click at [901, 224] on label "Non" at bounding box center [957, 222] width 267 height 26
click at [901, 224] on input "Non" at bounding box center [957, 222] width 267 height 26
radio input "true"
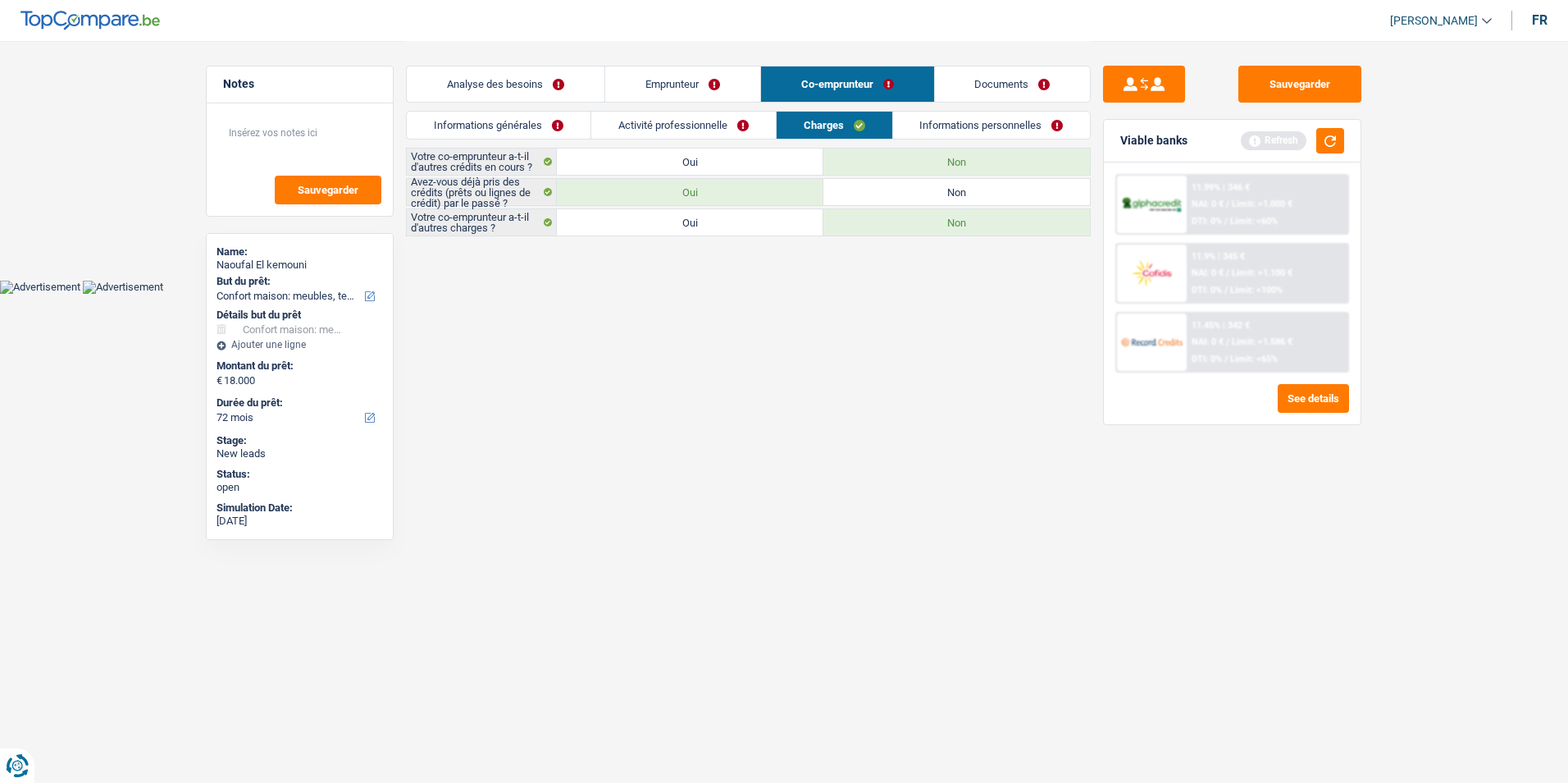
click at [952, 128] on link "Informations personnelles" at bounding box center [992, 126] width 198 height 27
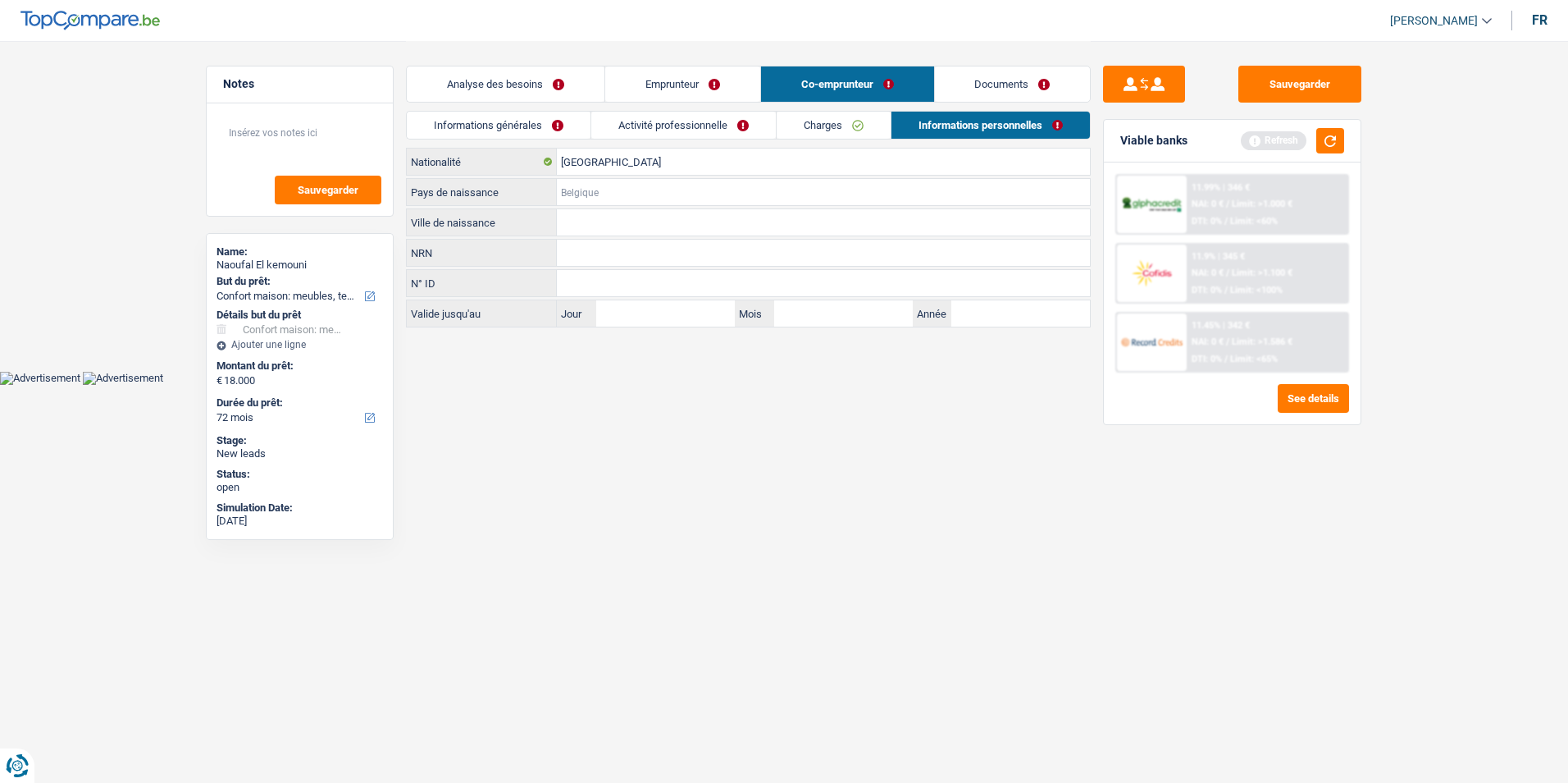
click at [655, 190] on input "Pays de naissance" at bounding box center [823, 192] width 533 height 26
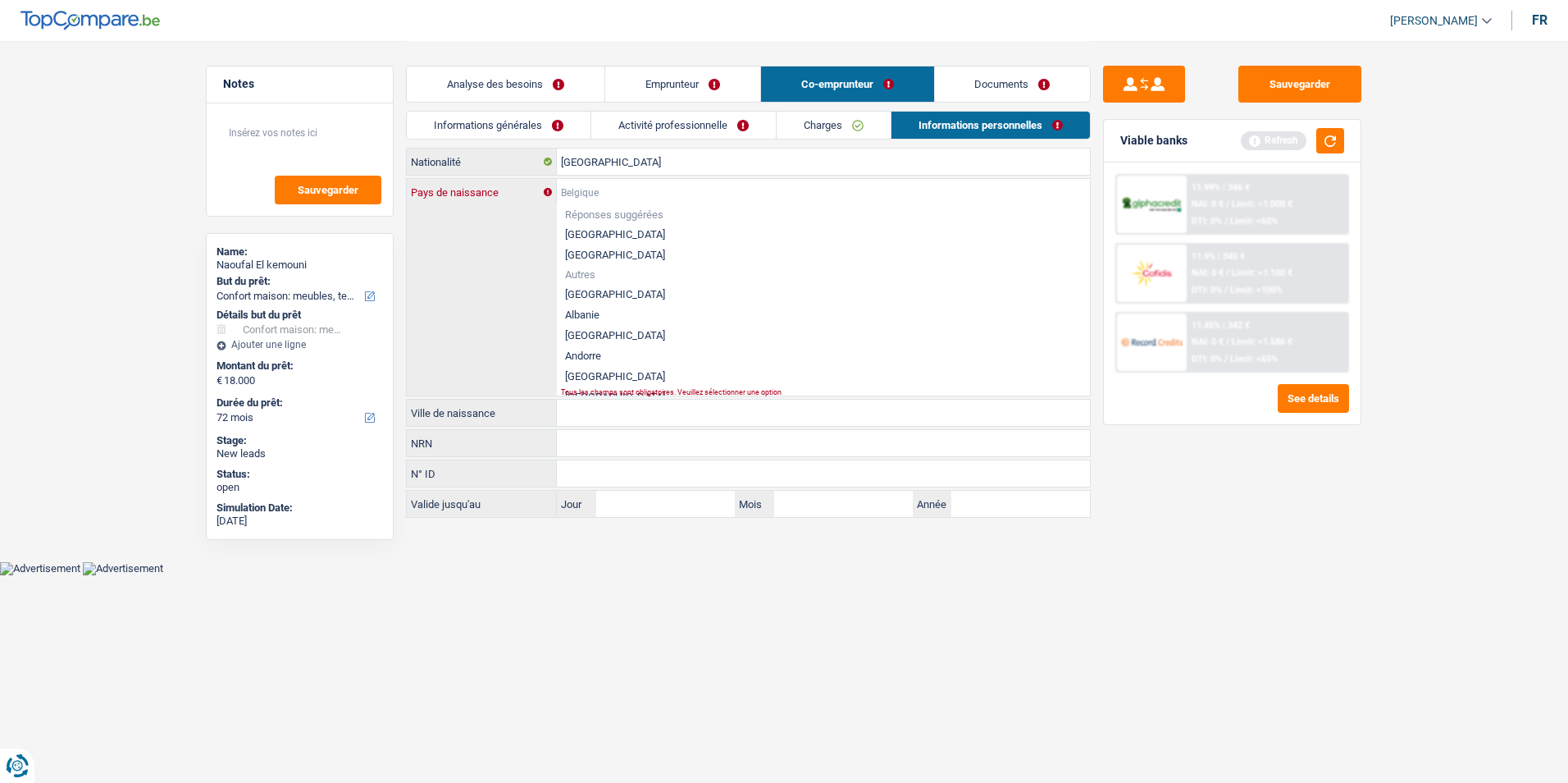
type input "B"
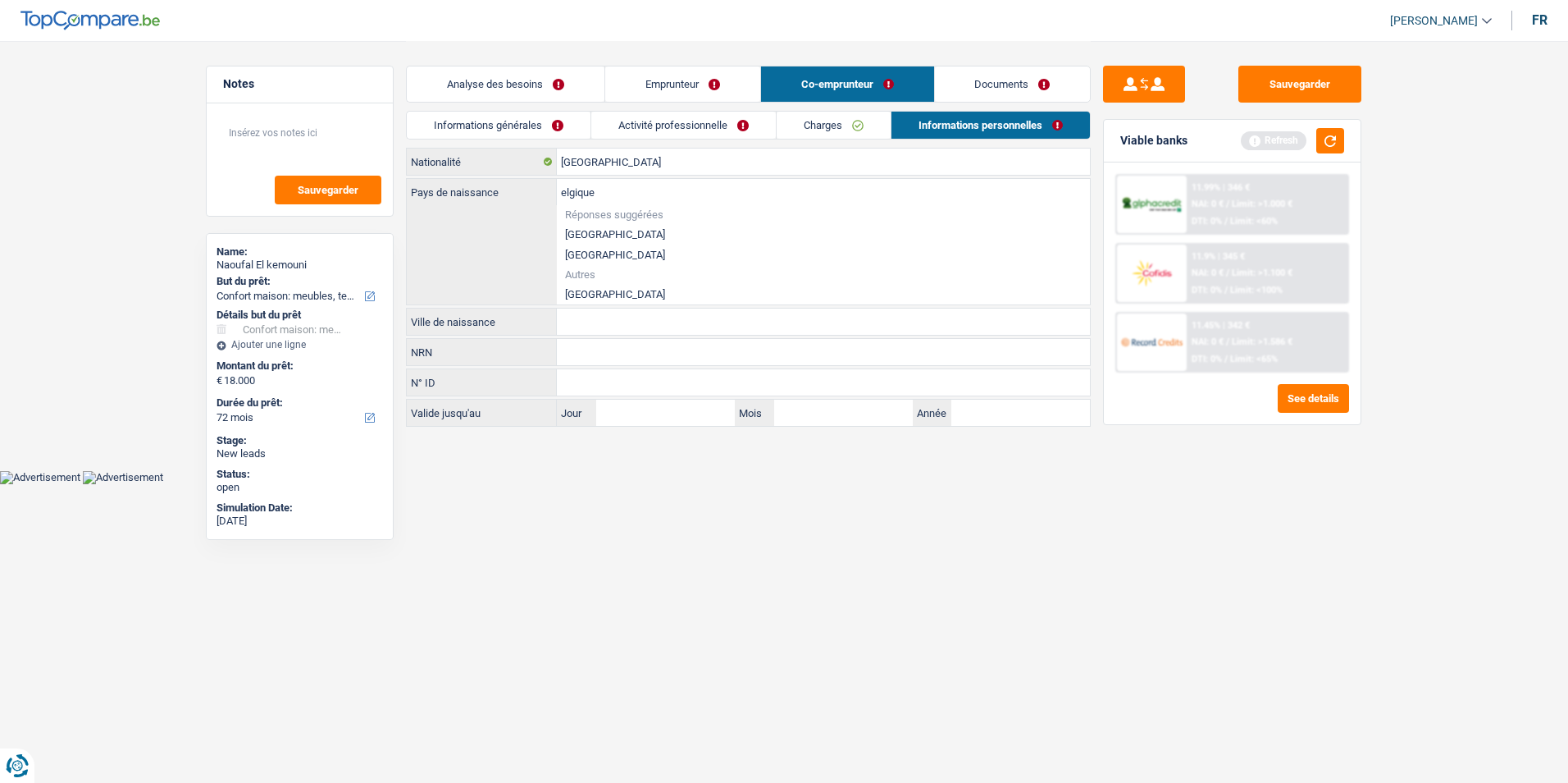
click at [618, 290] on li "[GEOGRAPHIC_DATA]" at bounding box center [823, 294] width 533 height 20
type input "[GEOGRAPHIC_DATA]"
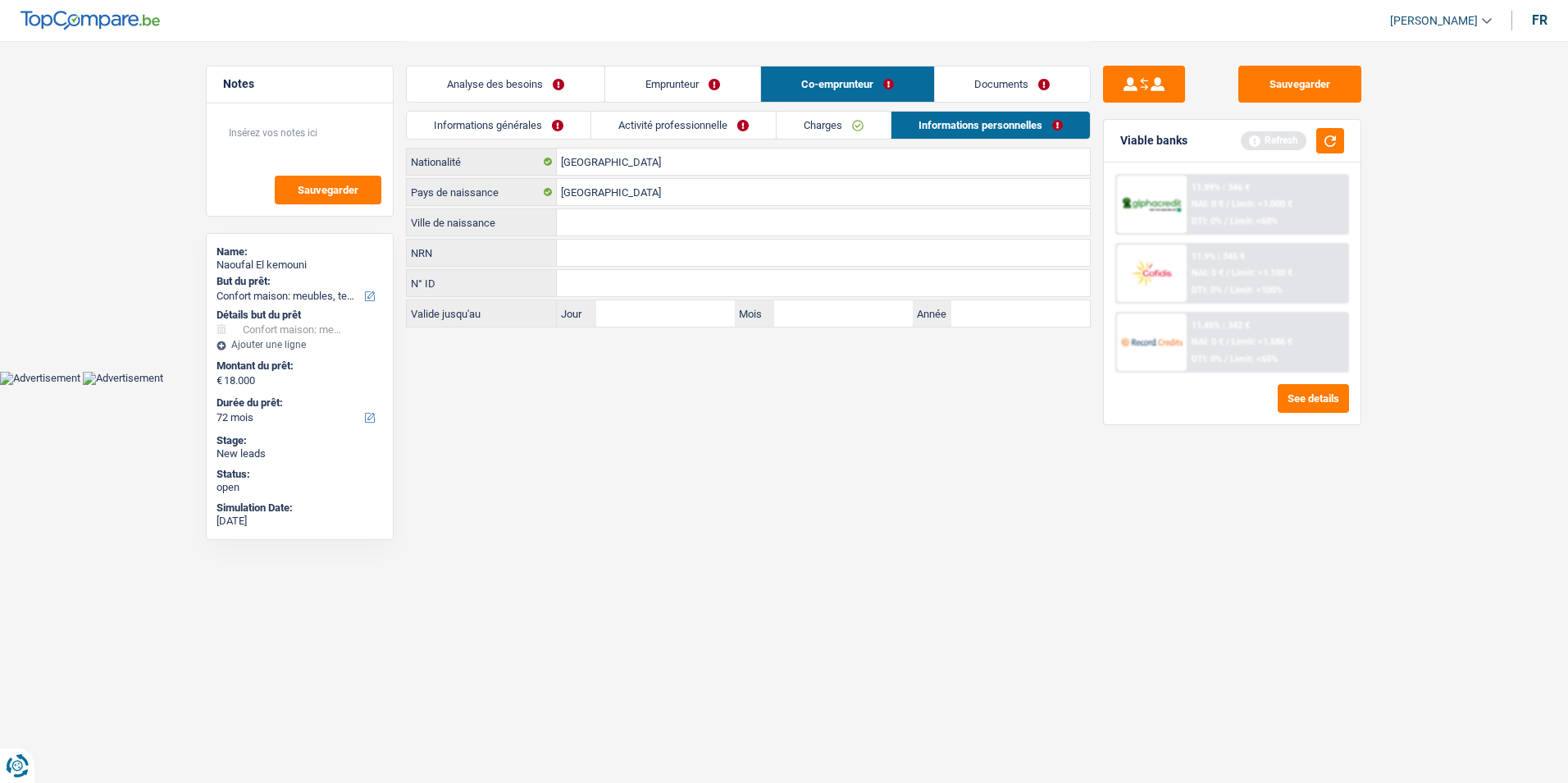
click at [592, 221] on input "Ville de naissance" at bounding box center [823, 222] width 533 height 26
type input "Anderlecht"
click at [678, 269] on div "N° ID Tous les champs sont obligatoires. Veuillez fournir une réponse plus long…" at bounding box center [748, 282] width 685 height 28
click at [535, 90] on link "Analyse des besoins" at bounding box center [505, 84] width 198 height 35
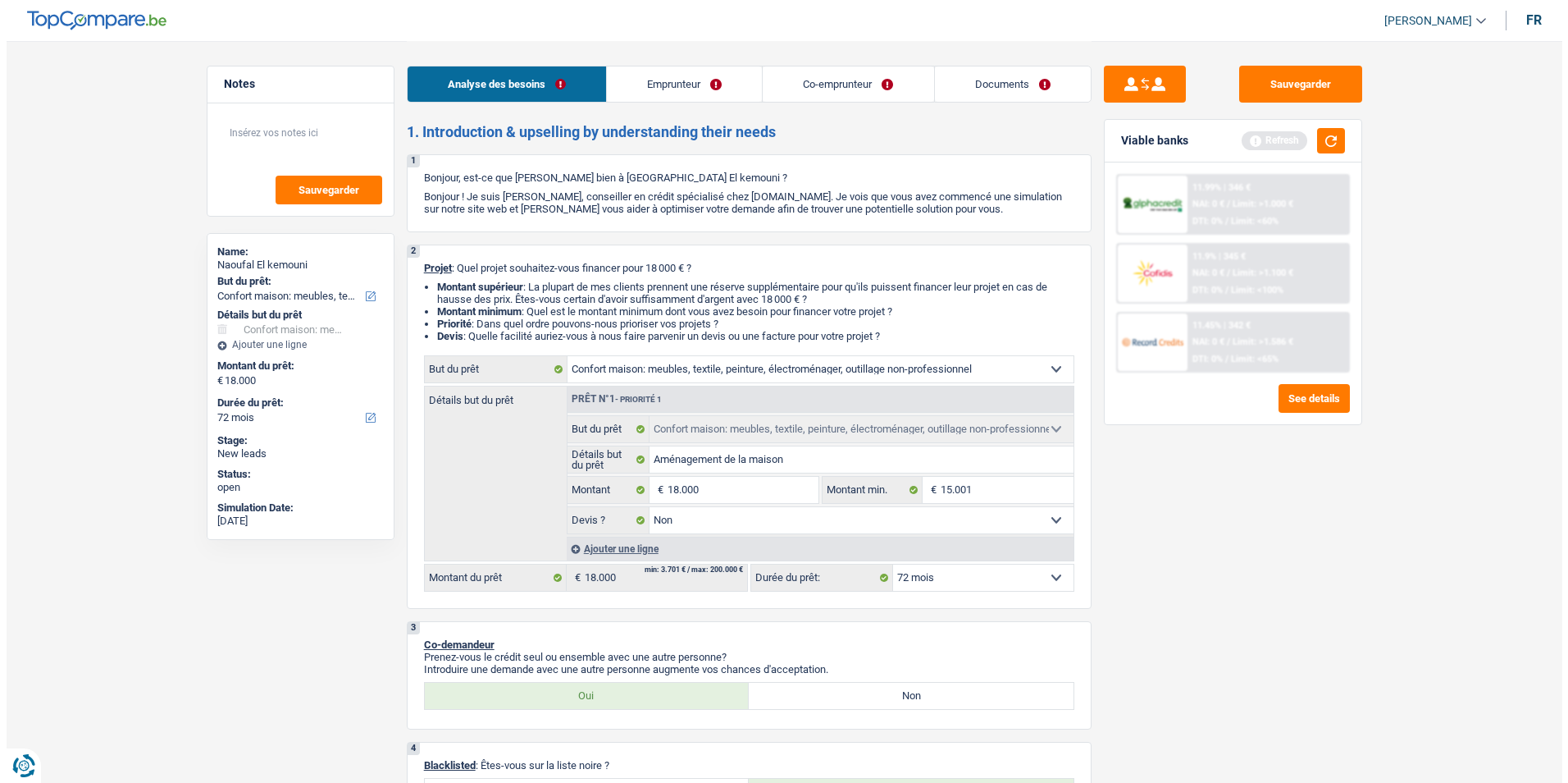
scroll to position [82, 0]
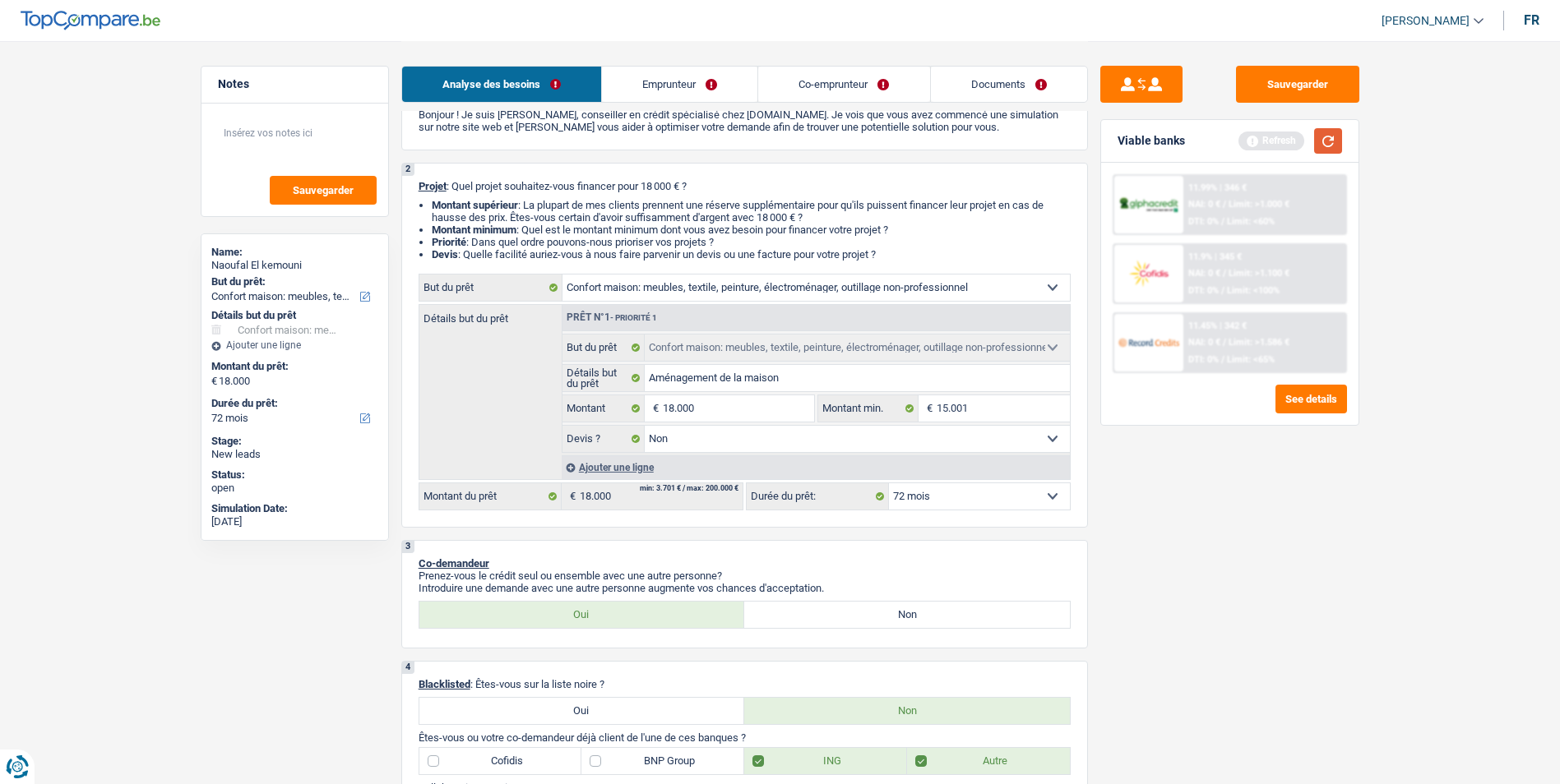
click at [1333, 133] on button "button" at bounding box center [1328, 140] width 28 height 25
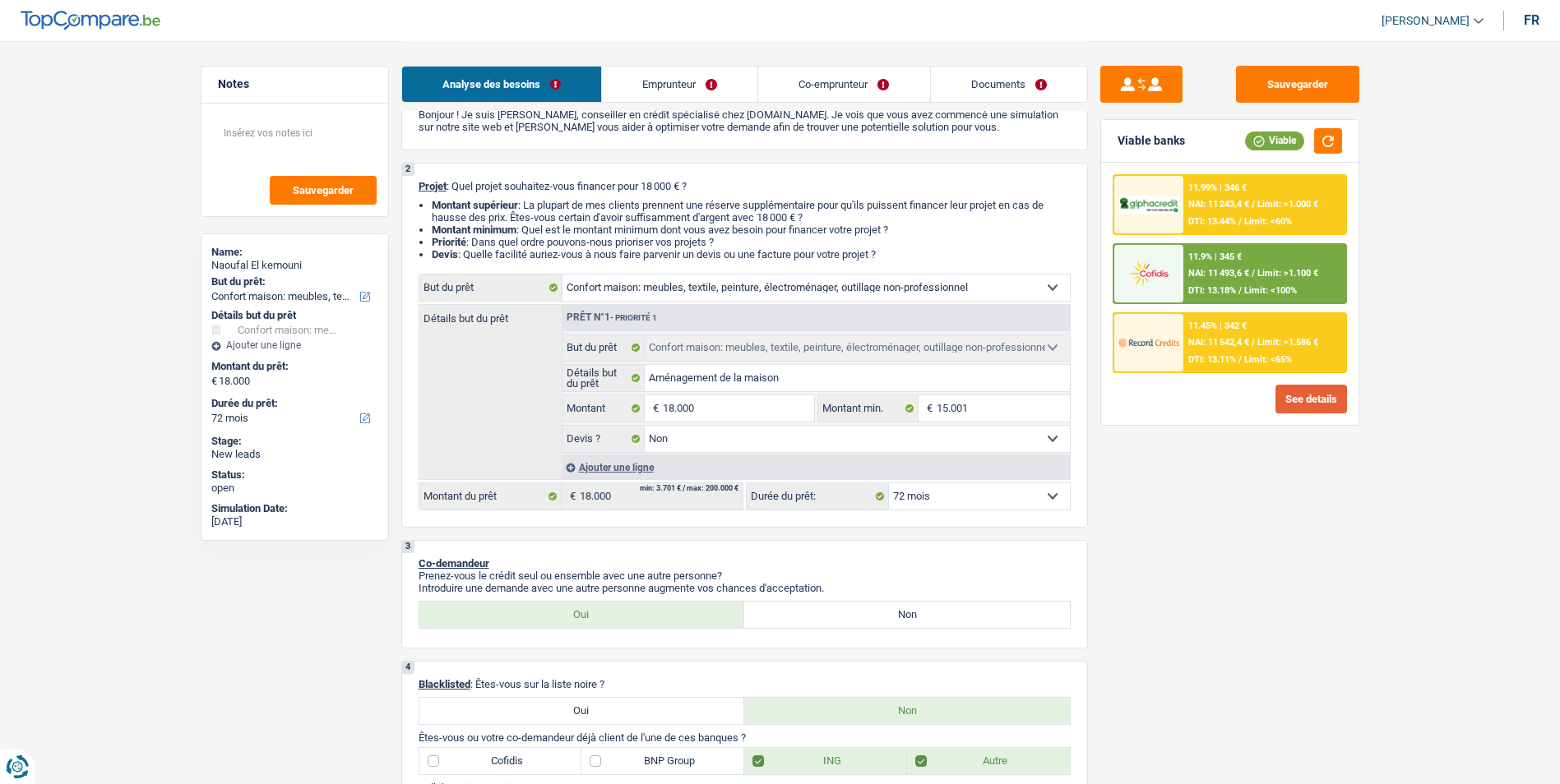
click at [1297, 405] on button "See details" at bounding box center [1310, 398] width 71 height 28
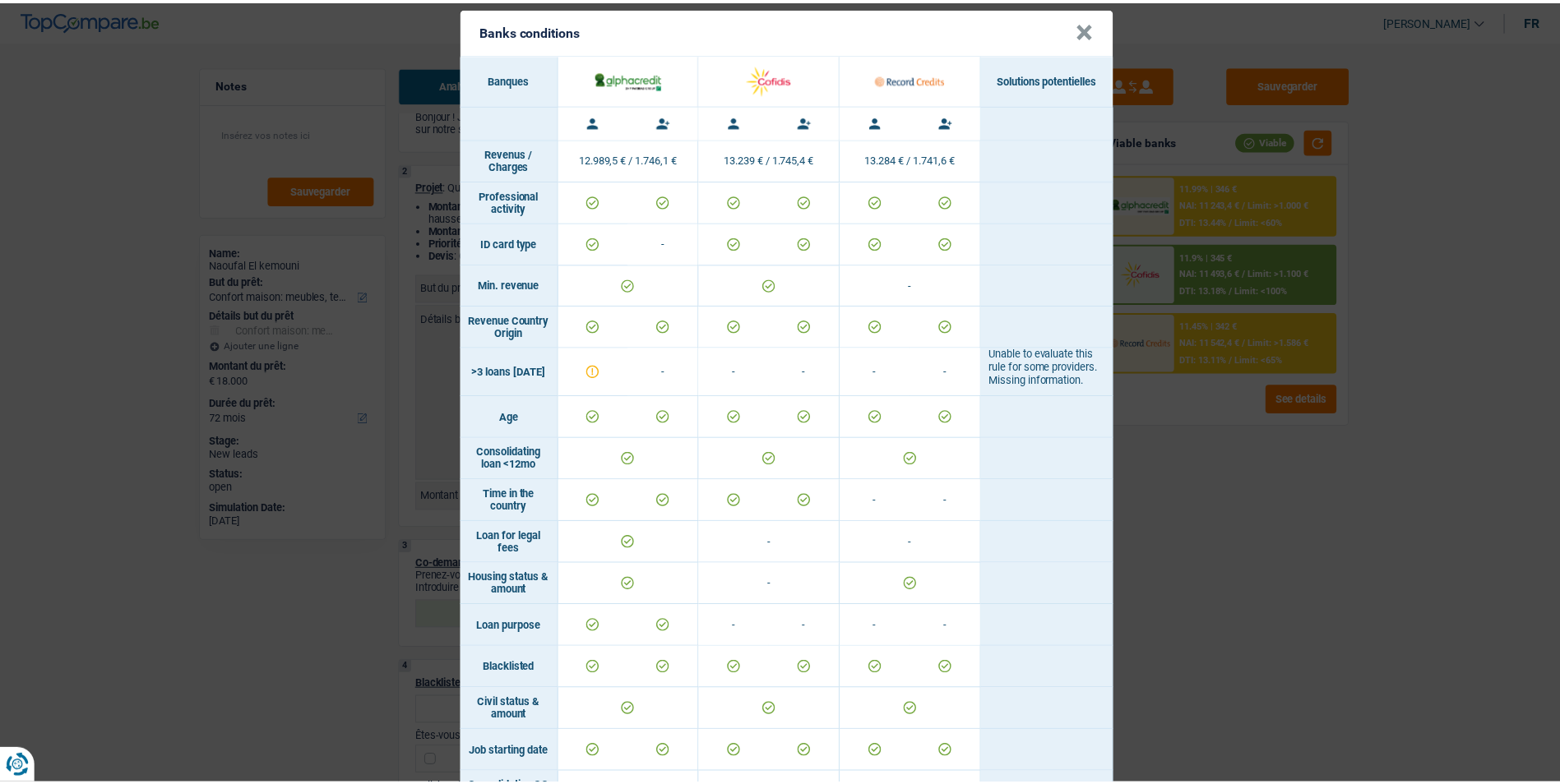
scroll to position [0, 0]
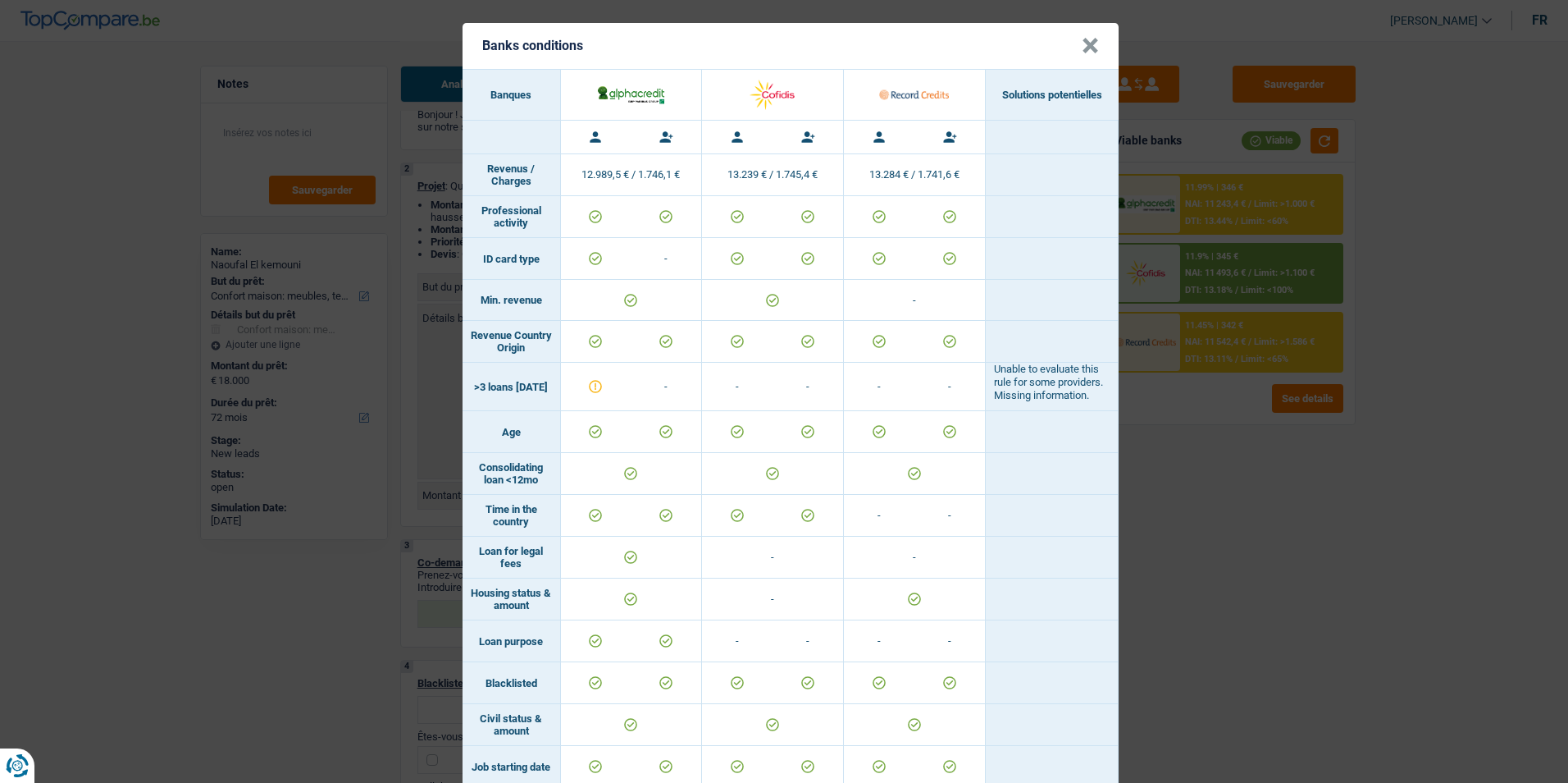
click at [1185, 515] on div "Banks conditions × Banques Solutions potentielles Revenus / Charges 12.989,5 € …" at bounding box center [784, 392] width 1568 height 783
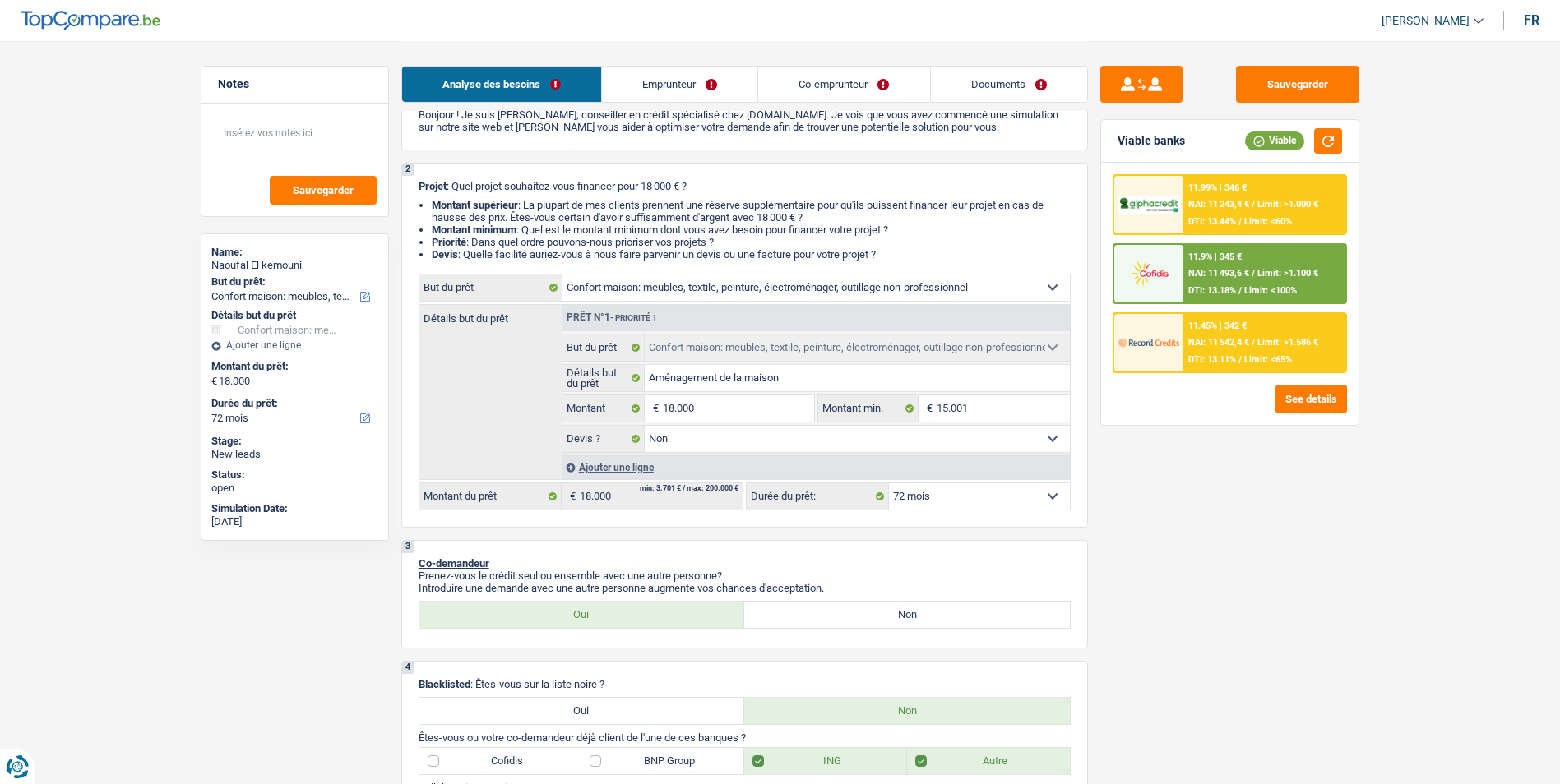
click at [949, 499] on select "12 mois 18 mois 24 mois 30 mois 36 mois 42 mois 48 mois 60 mois 72 mois 84 mois…" at bounding box center [979, 496] width 180 height 26
select select "60"
click at [889, 484] on select "12 mois 18 mois 24 mois 30 mois 36 mois 42 mois 48 mois 60 mois 72 mois 84 mois…" at bounding box center [979, 496] width 180 height 26
select select "60"
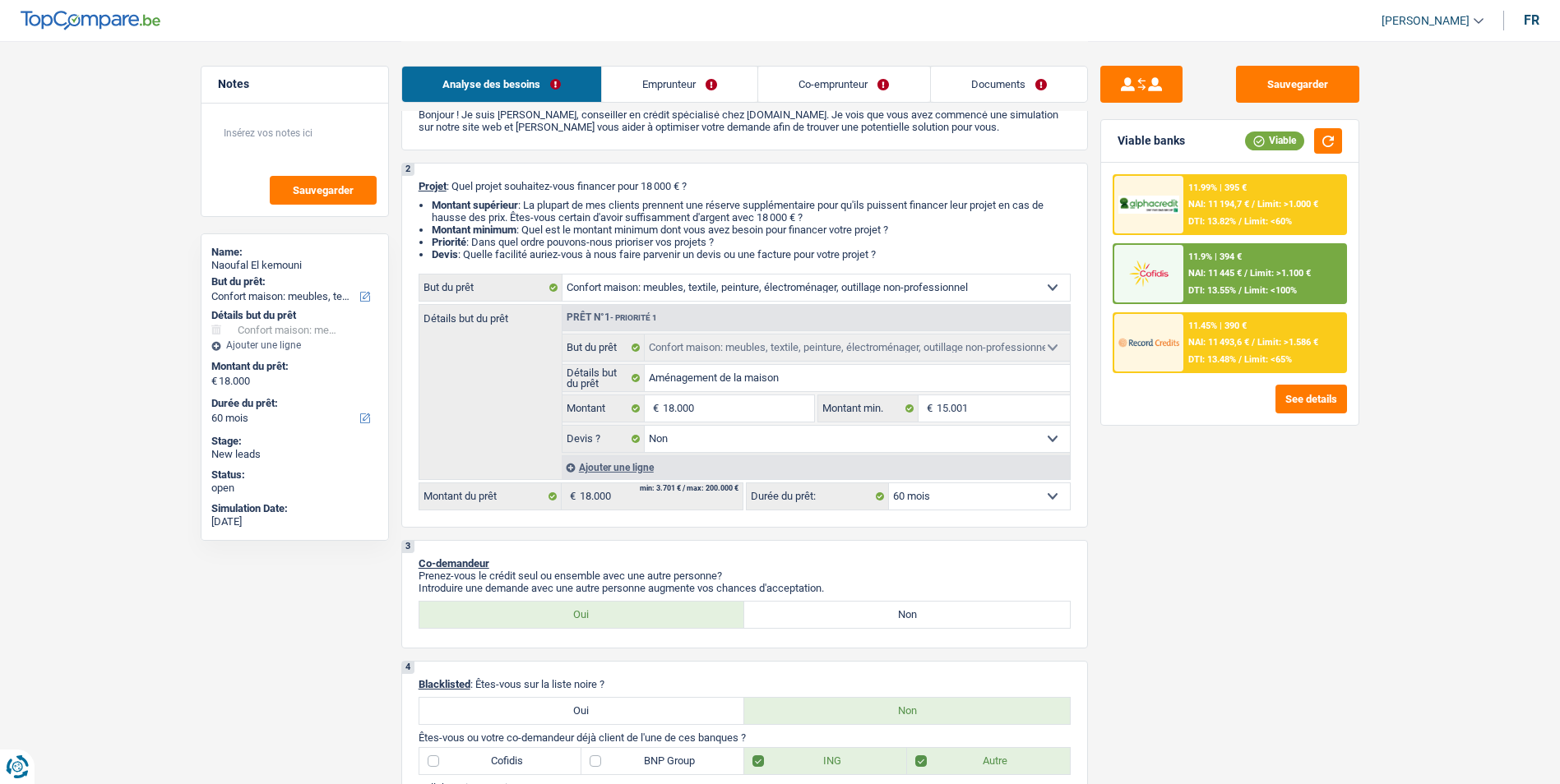
click at [1218, 348] on div "11.45% | 390 € NAI: 11 493,6 € / Limit: >1.586 € DTI: 13.48% / Limit: <65%" at bounding box center [1264, 342] width 162 height 58
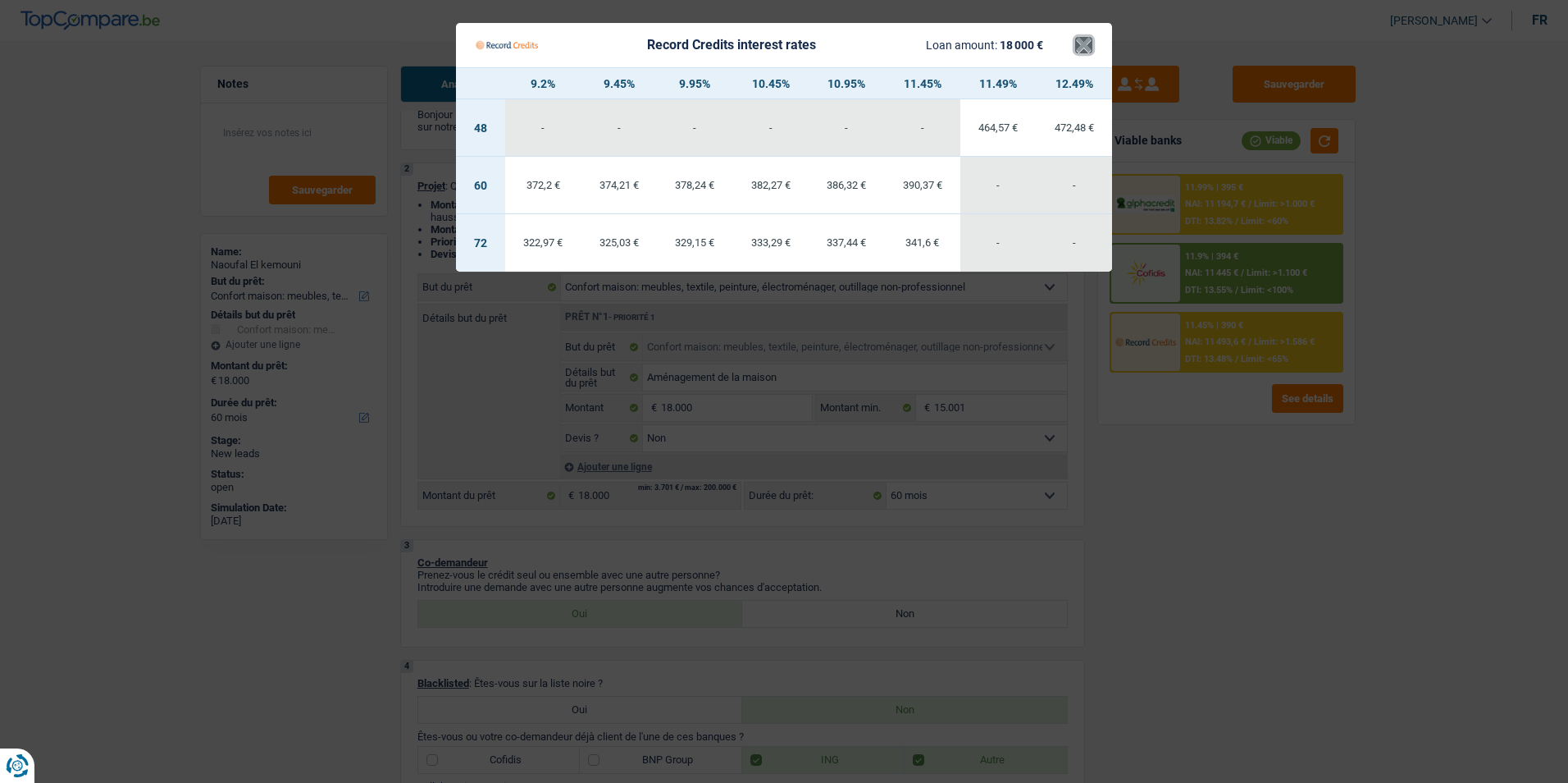
click at [1076, 49] on button "×" at bounding box center [1084, 45] width 18 height 17
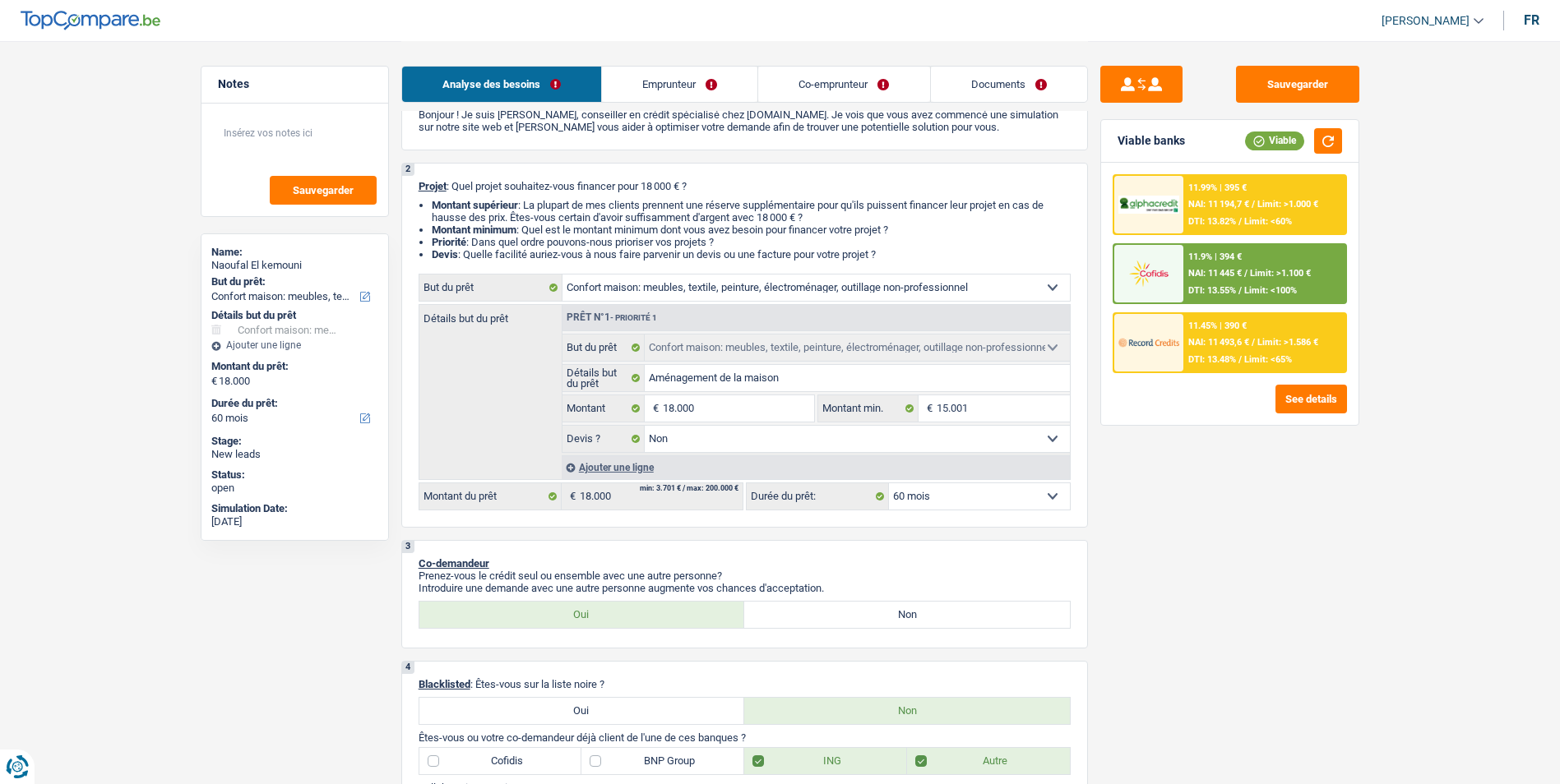
click at [1227, 205] on span "NAI: 11 194,7 €" at bounding box center [1219, 204] width 60 height 11
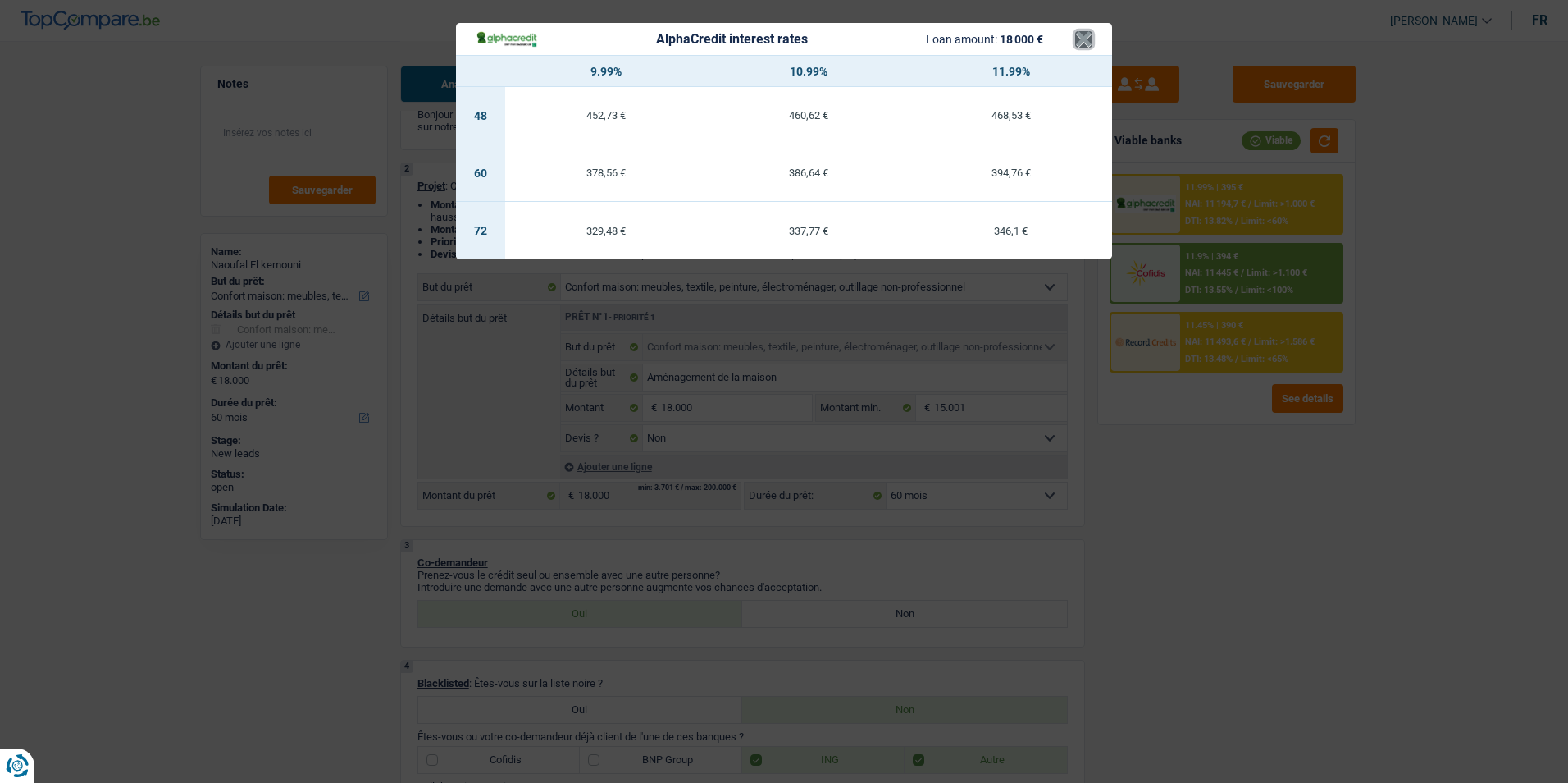
click at [1085, 37] on button "×" at bounding box center [1084, 39] width 18 height 17
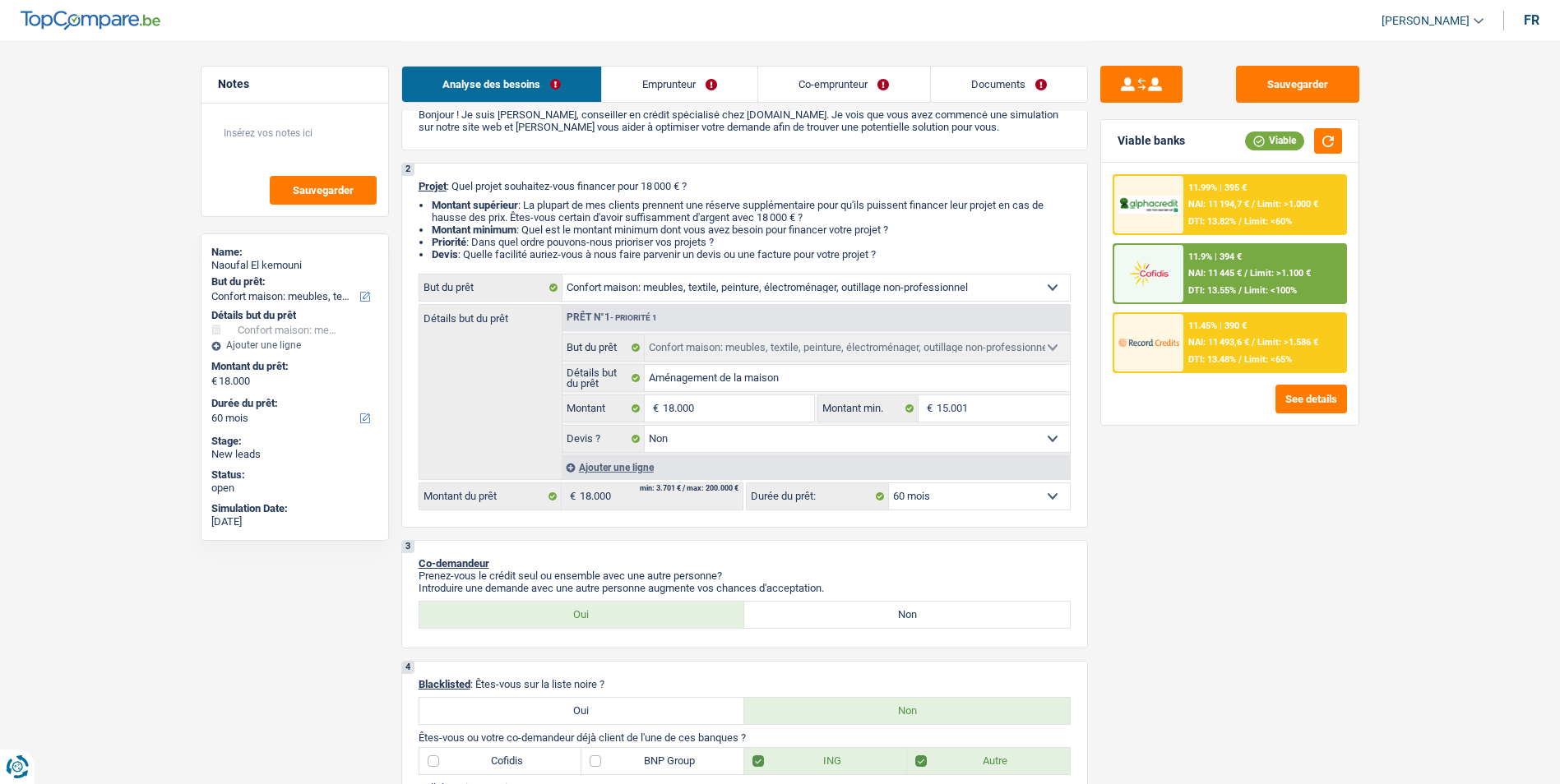
click at [1202, 268] on span "NAI: 11 445 €" at bounding box center [1215, 273] width 54 height 11
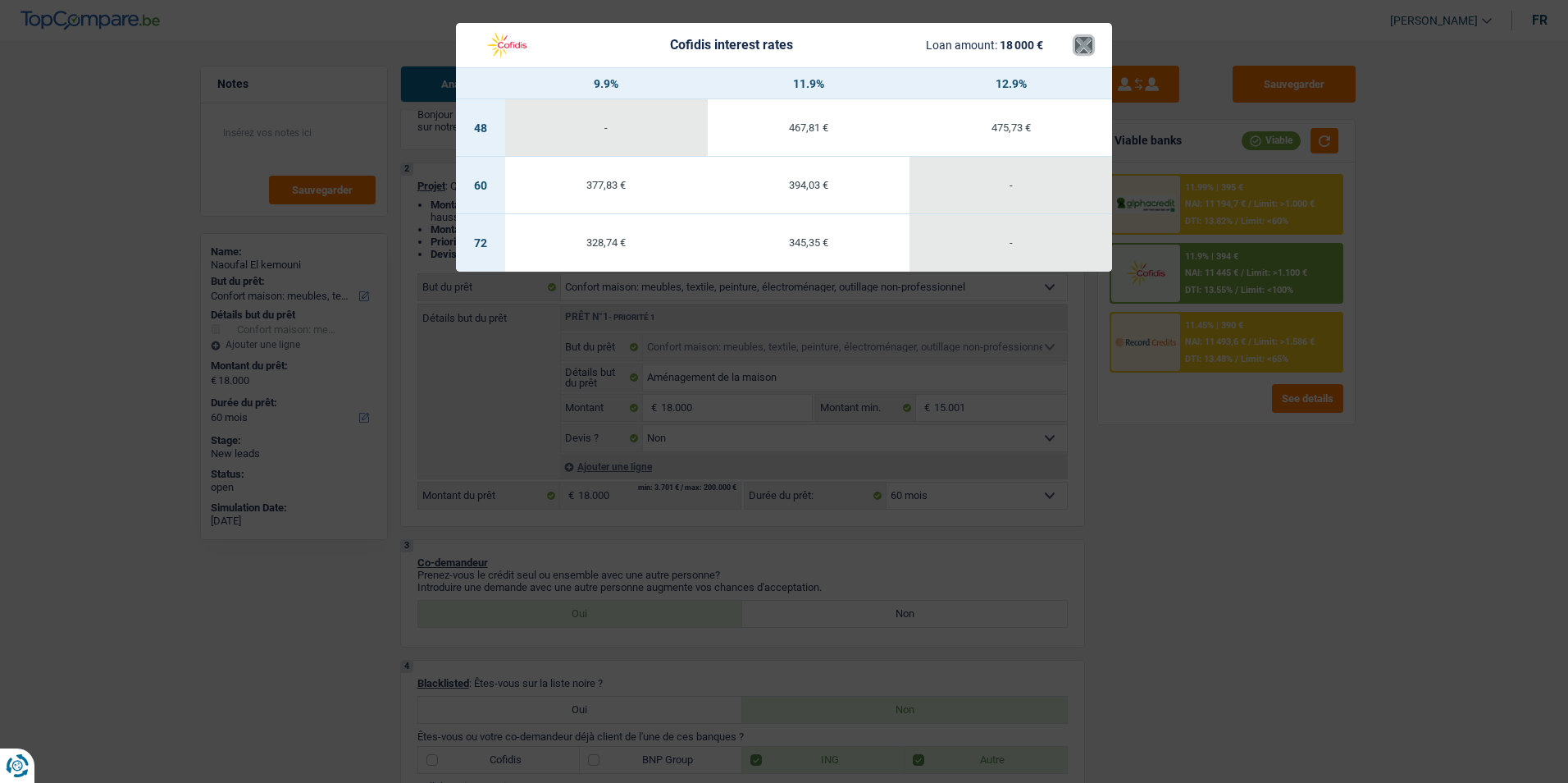
click at [1076, 48] on button "×" at bounding box center [1084, 45] width 18 height 17
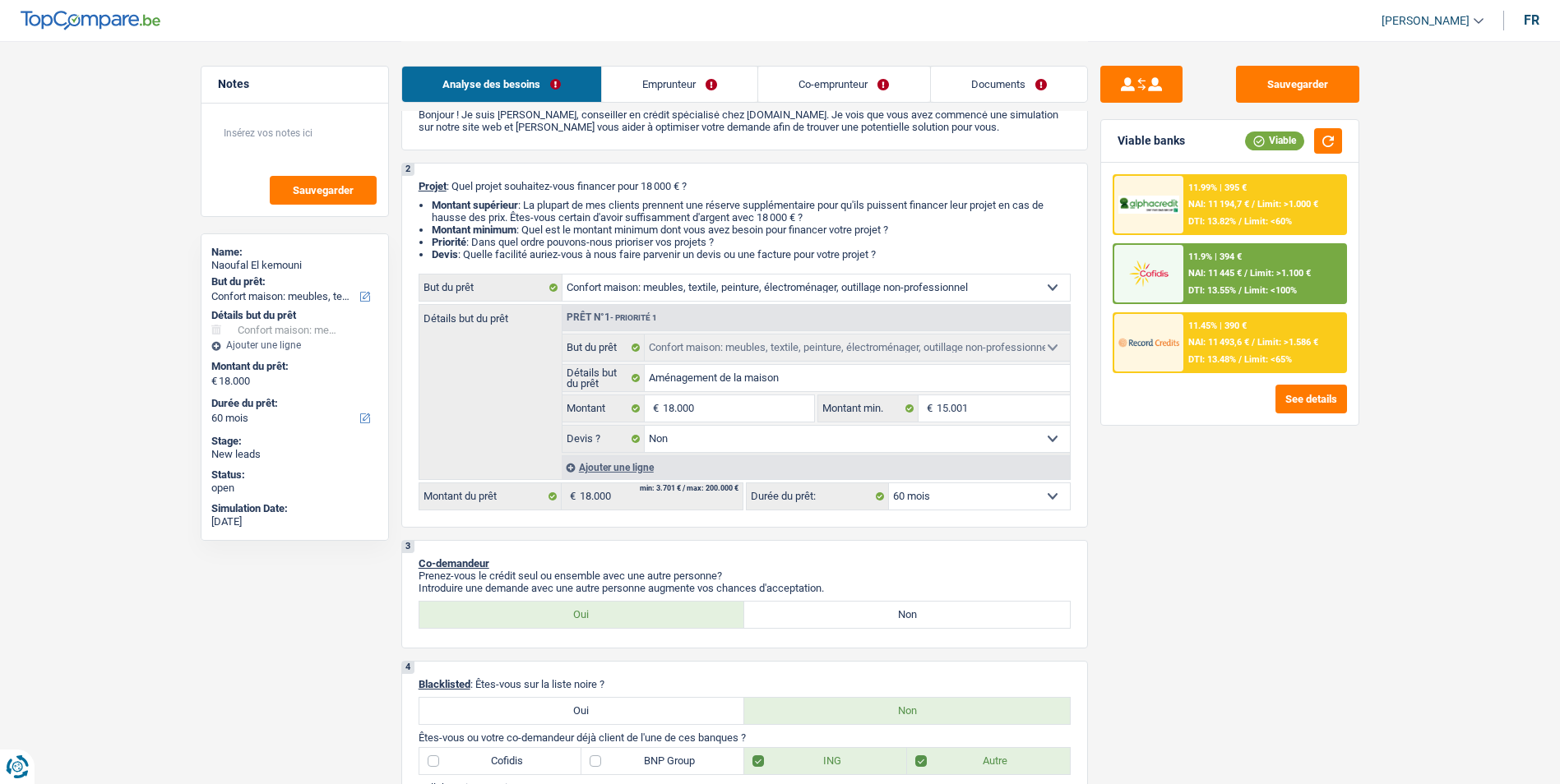
click at [961, 499] on select "12 mois 18 mois 24 mois 30 mois 36 mois 42 mois 48 mois 60 mois 72 mois 84 mois…" at bounding box center [979, 496] width 180 height 26
select select "72"
click at [889, 484] on select "12 mois 18 mois 24 mois 30 mois 36 mois 42 mois 48 mois 60 mois 72 mois 84 mois…" at bounding box center [979, 496] width 180 height 26
select select "72"
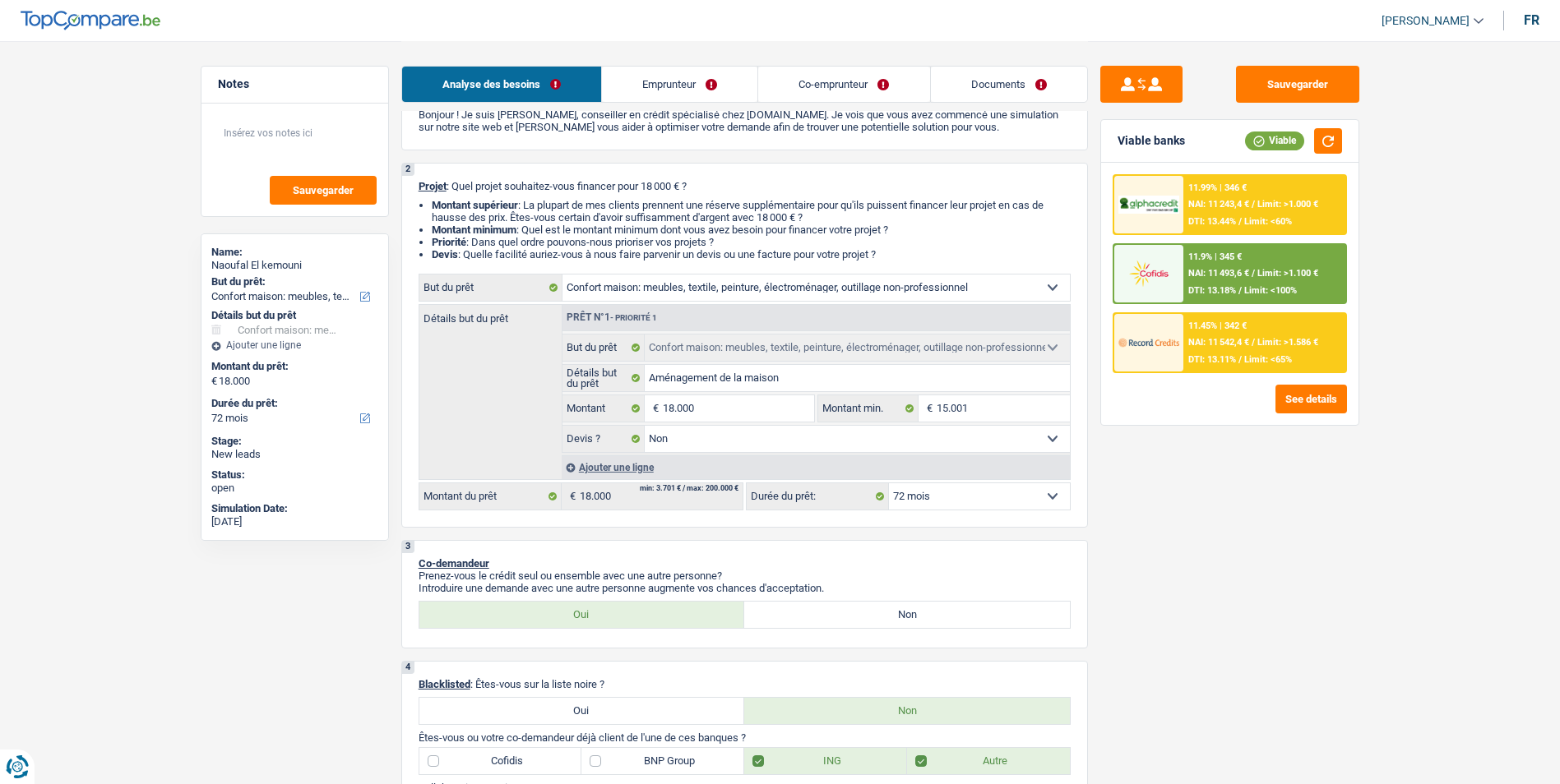
click at [1226, 342] on span "NAI: 11 542,4 €" at bounding box center [1219, 342] width 60 height 11
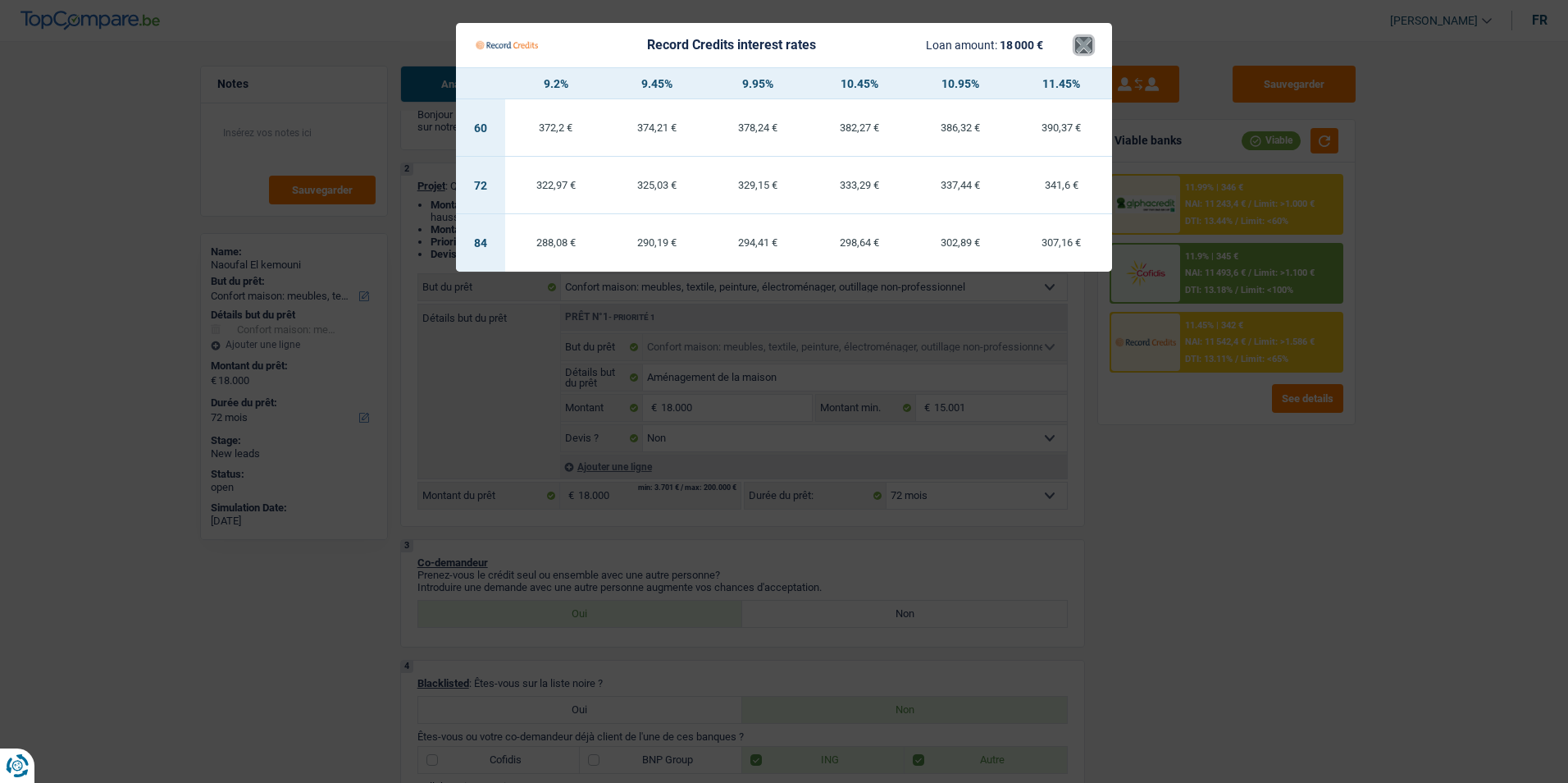
click at [1078, 52] on button "×" at bounding box center [1084, 45] width 18 height 17
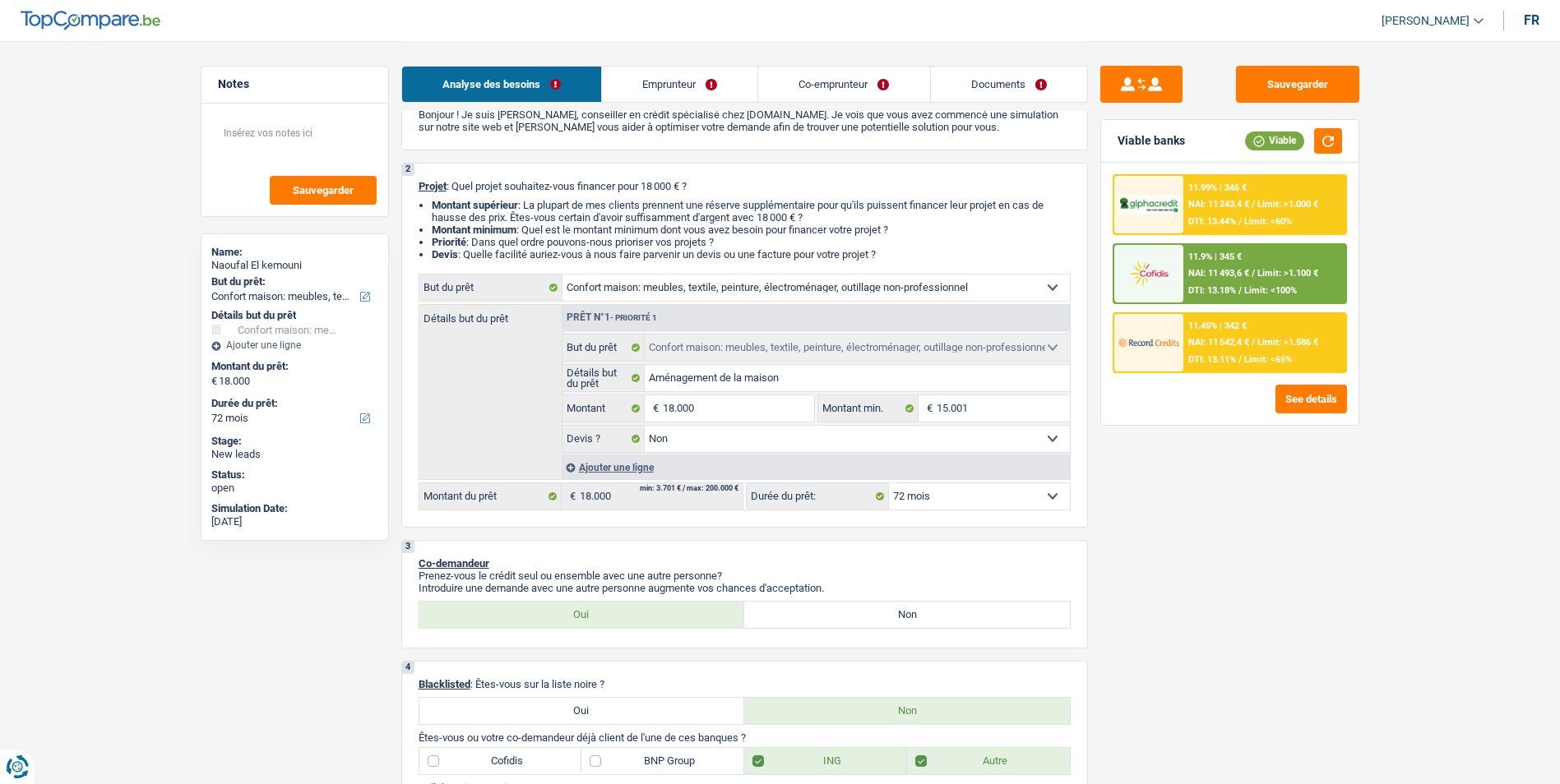
click at [1232, 188] on div "11.99% | 346 €" at bounding box center [1218, 187] width 59 height 11
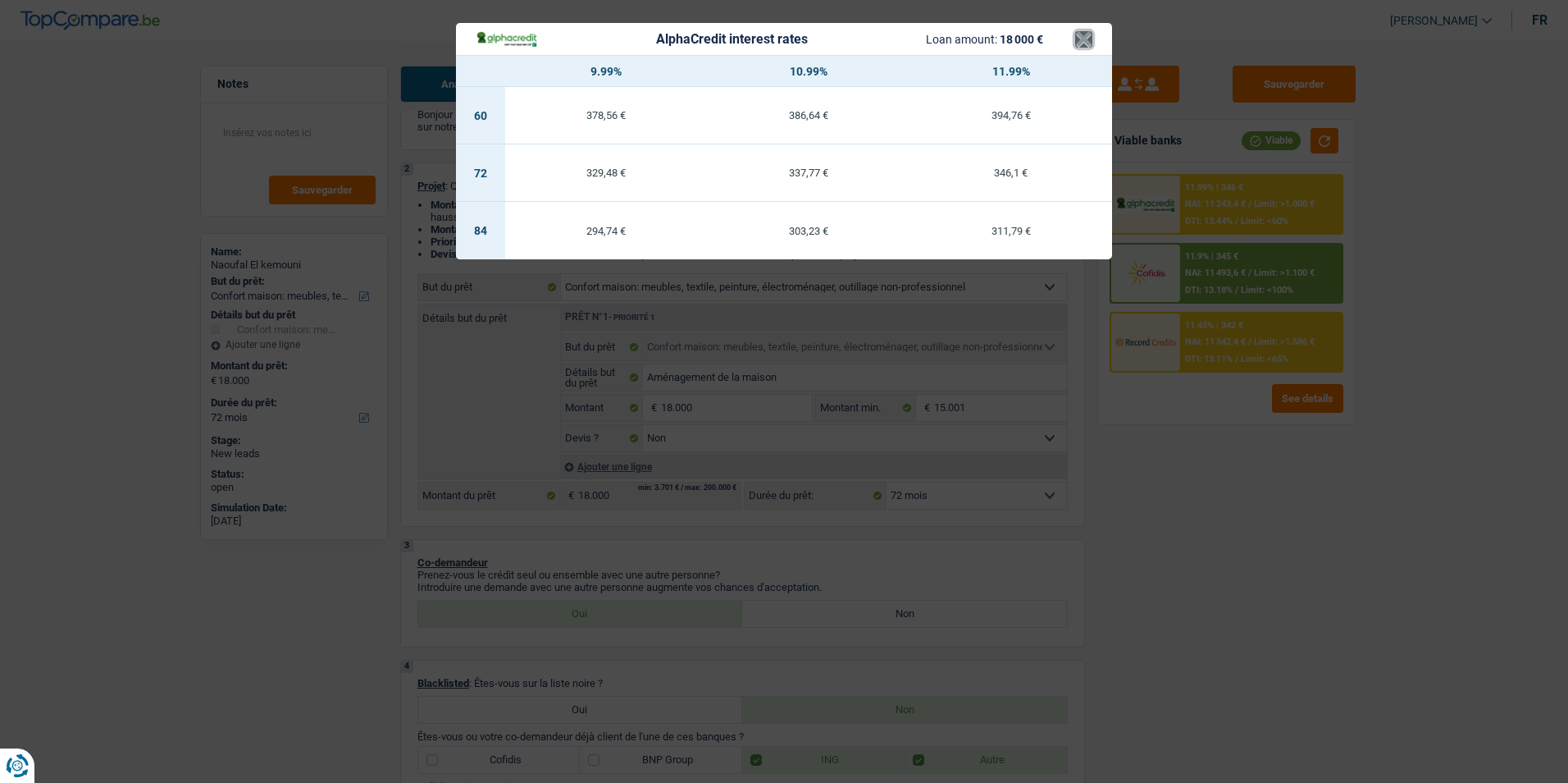
click at [1082, 34] on button "×" at bounding box center [1084, 39] width 18 height 17
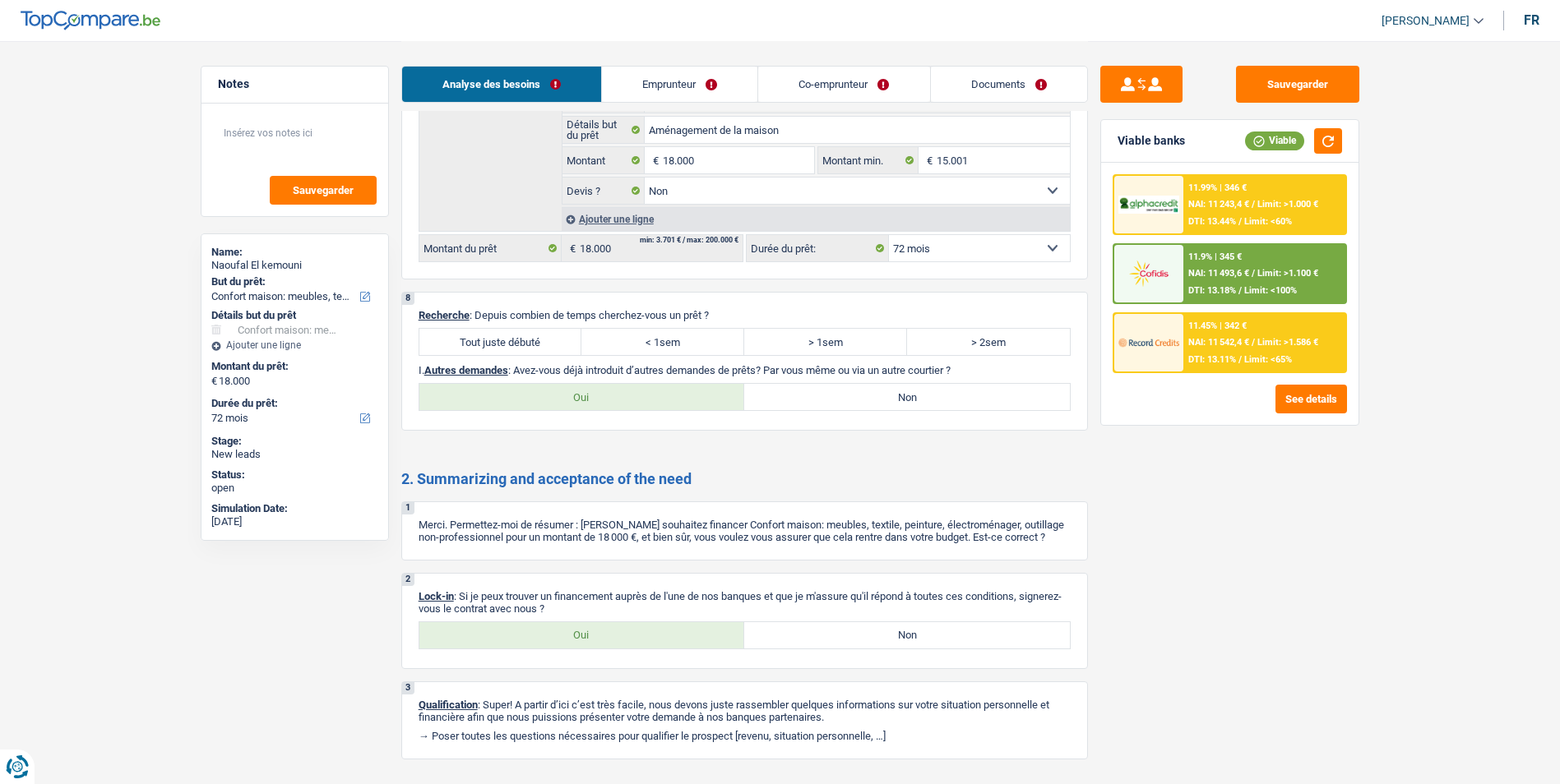
scroll to position [2387, 0]
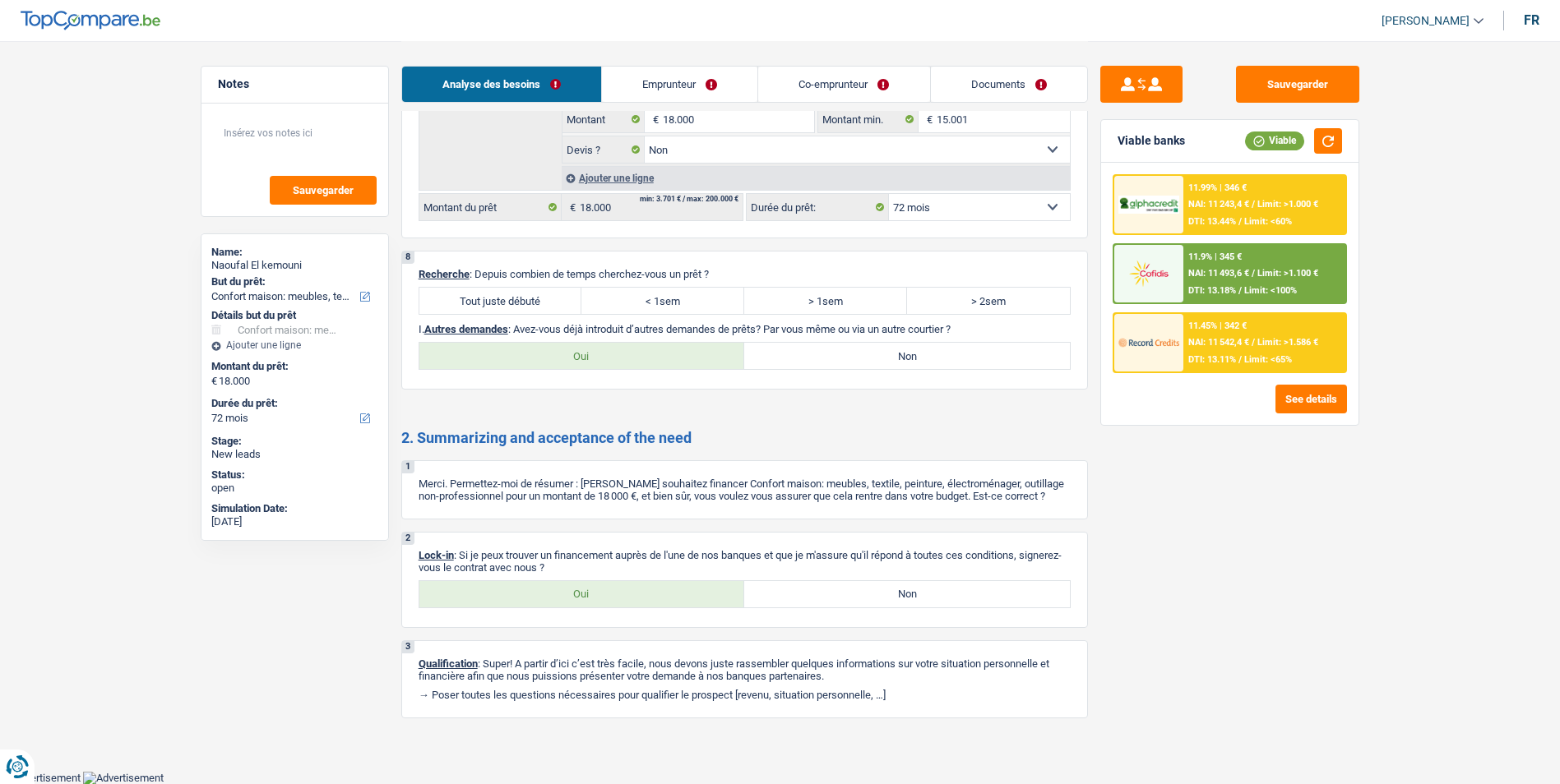
click at [514, 298] on label "Tout juste débuté" at bounding box center [500, 300] width 163 height 26
click at [514, 298] on input "Tout juste débuté" at bounding box center [500, 300] width 163 height 26
radio input "true"
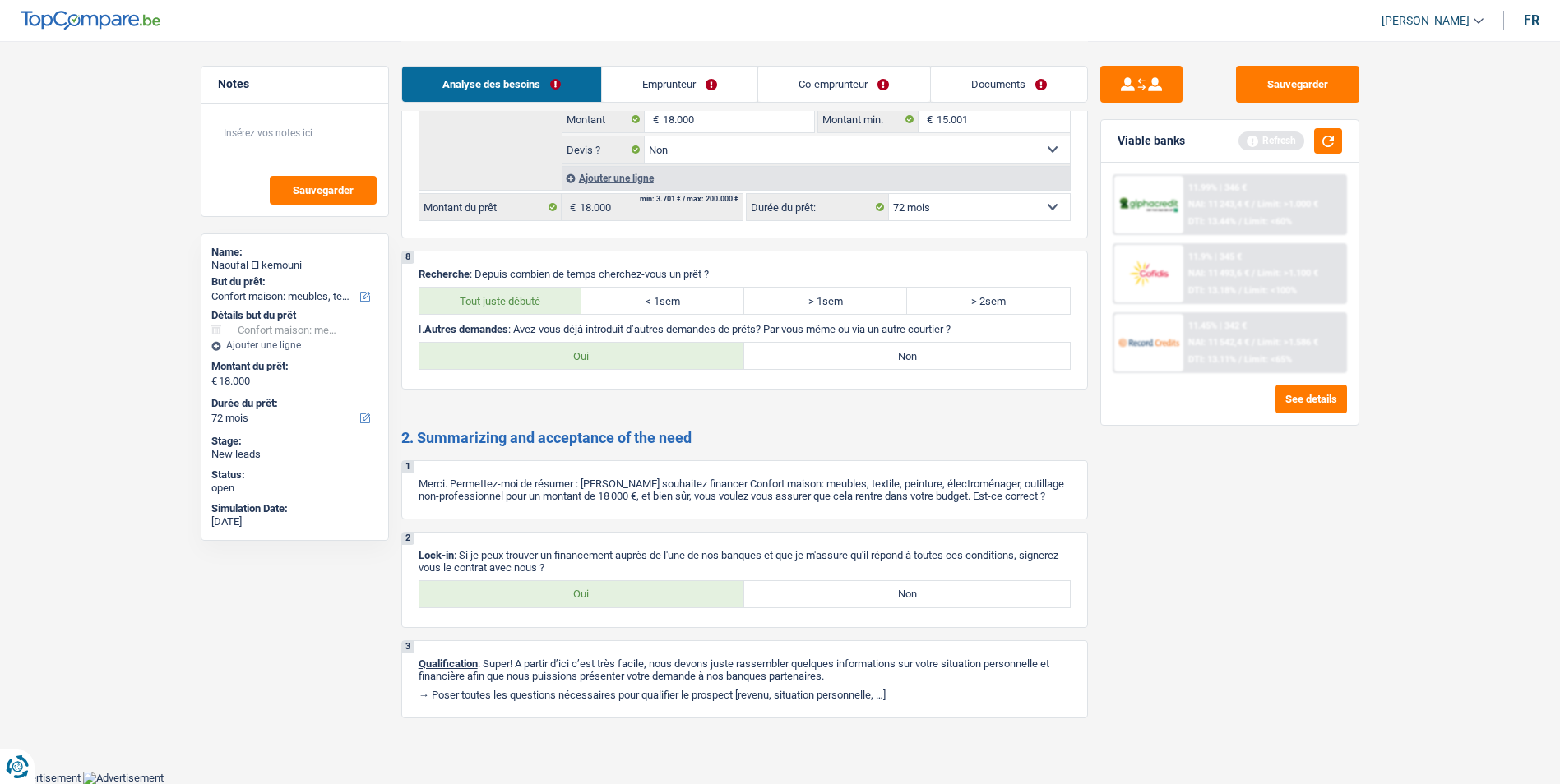
click at [826, 354] on label "Non" at bounding box center [907, 355] width 326 height 26
click at [826, 354] on input "Non" at bounding box center [907, 355] width 326 height 26
radio input "true"
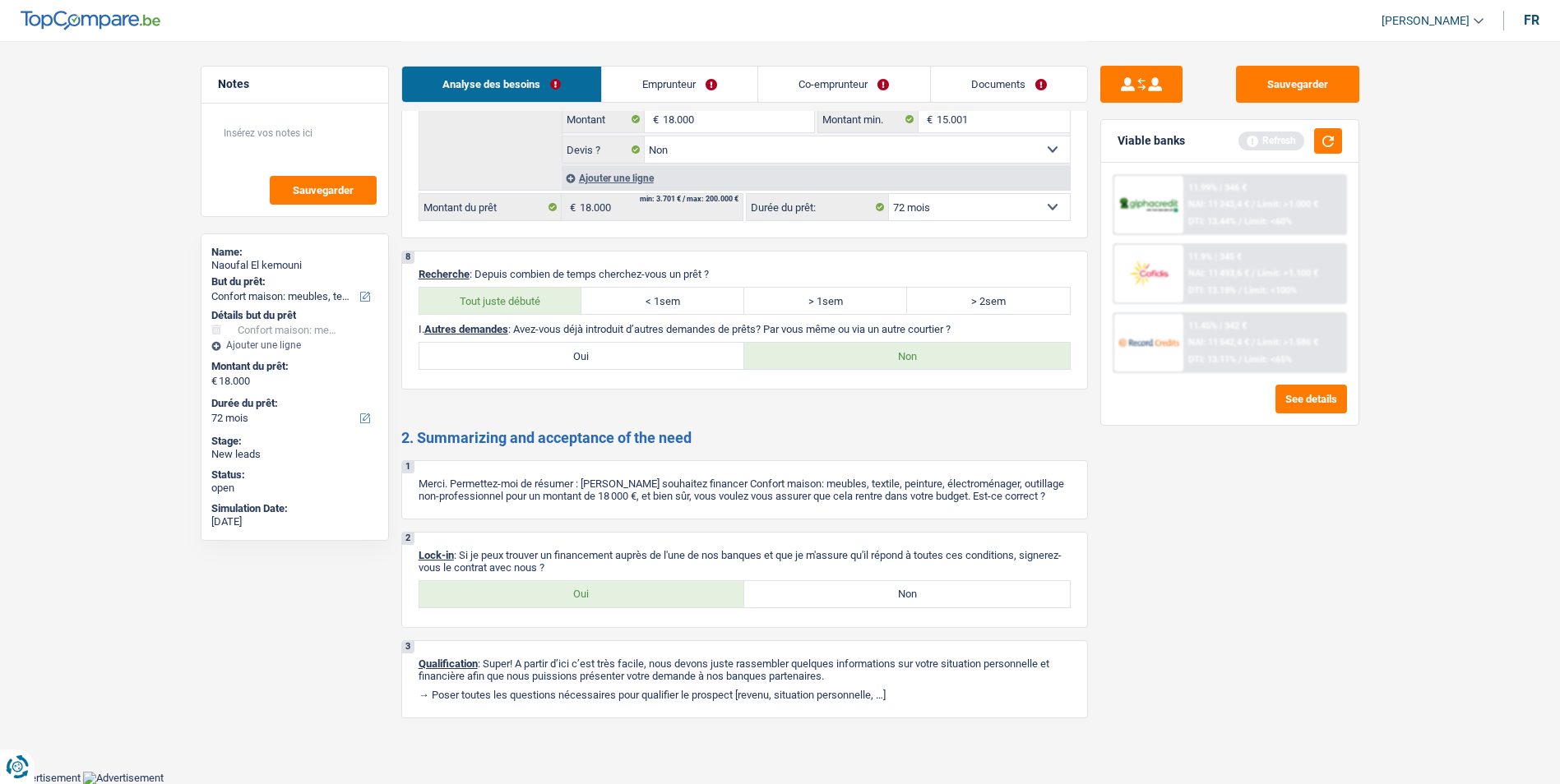
click at [641, 602] on label "Oui" at bounding box center [582, 594] width 326 height 26
click at [641, 602] on input "Oui" at bounding box center [582, 594] width 326 height 26
radio input "true"
click at [1267, 92] on button "Sauvegarder" at bounding box center [1298, 84] width 123 height 37
click at [1287, 92] on button "Sauvegarder" at bounding box center [1298, 84] width 123 height 37
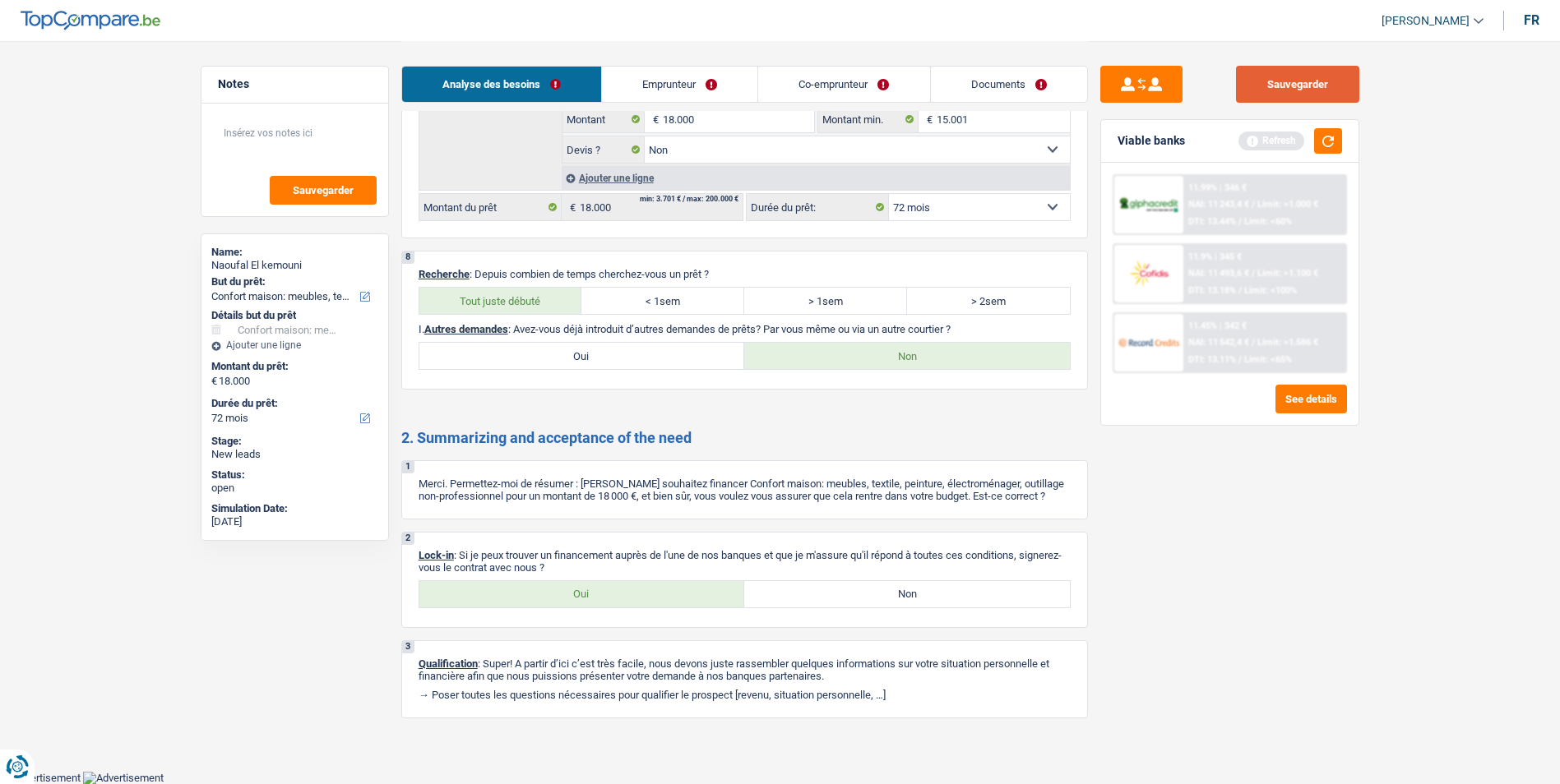
click at [1268, 94] on button "Sauvegarder" at bounding box center [1298, 84] width 123 height 37
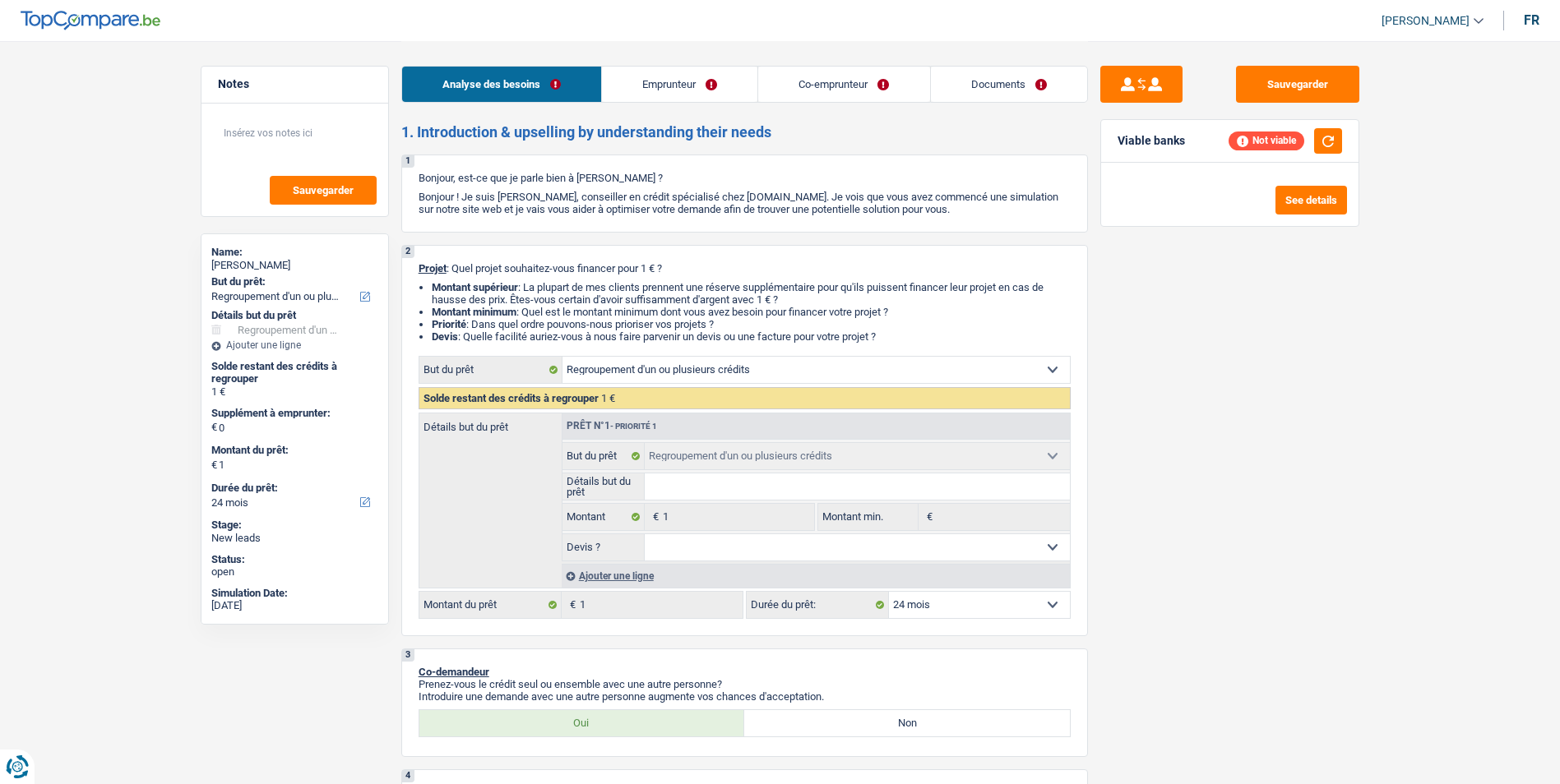
select select "refinancing"
select select "24"
select select "refinancing"
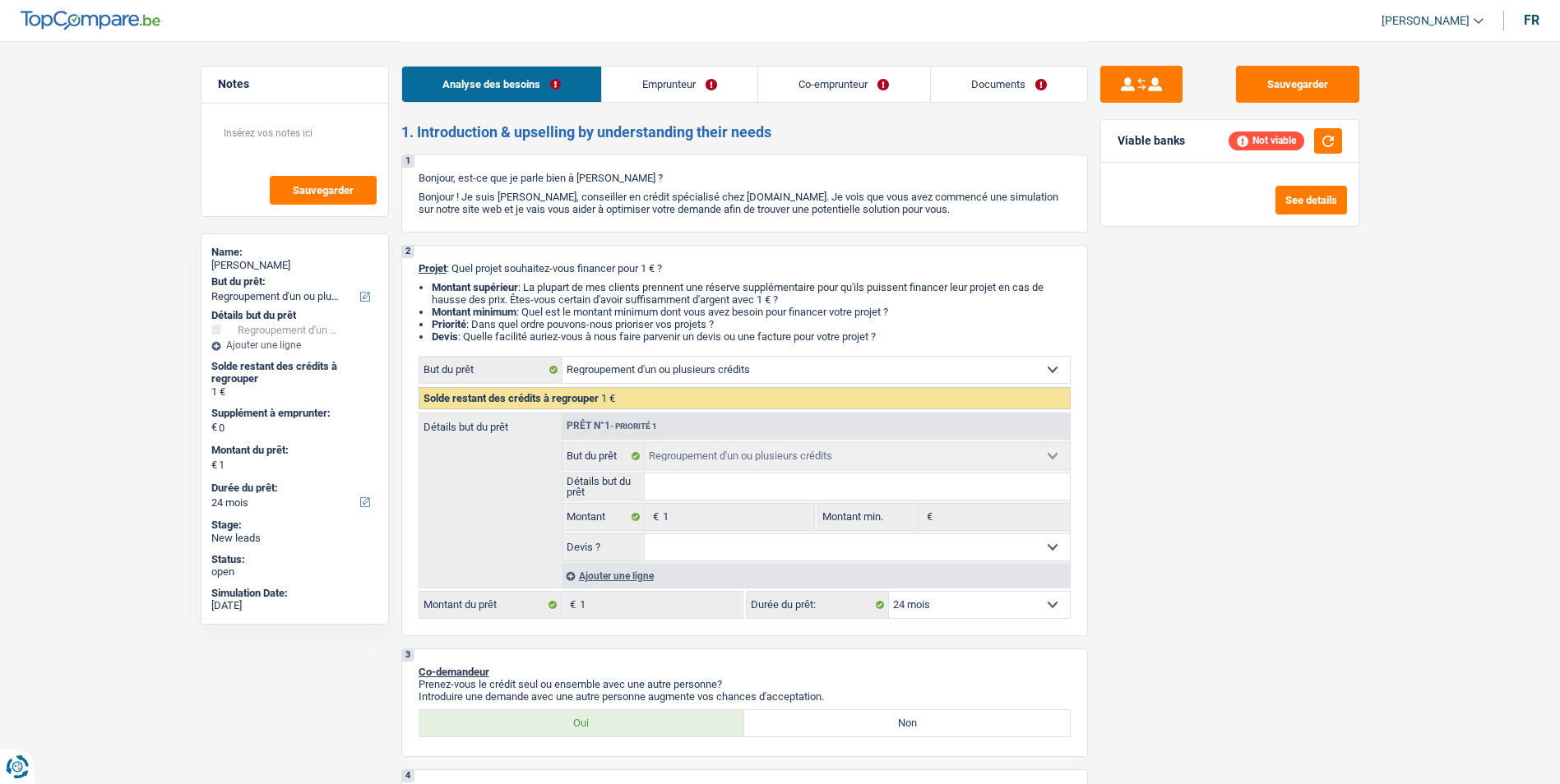
select select "24"
select select "unemployed"
select select "familyAllowances"
select select "unemployment"
select select "rents"
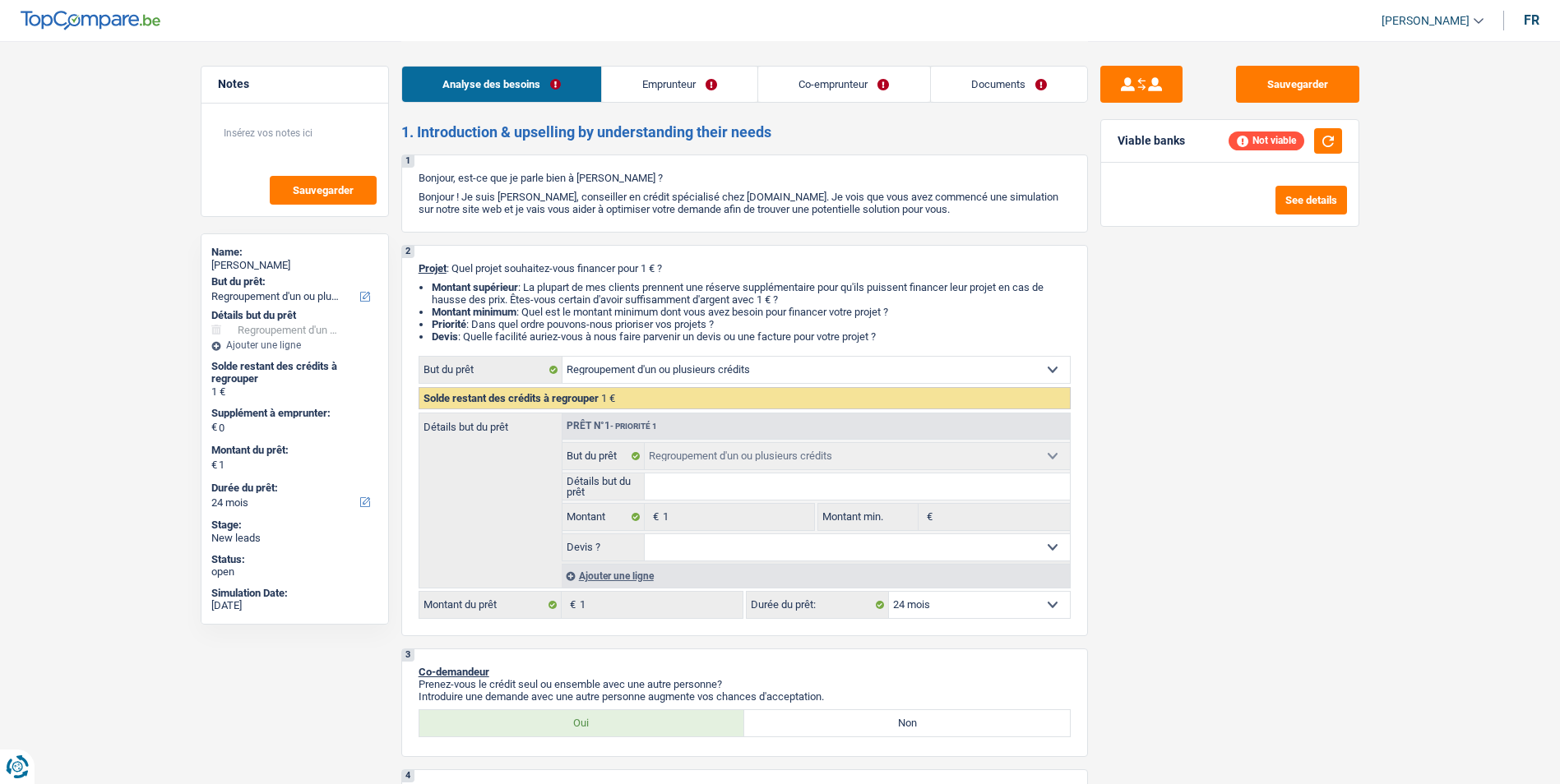
select select "carLoan"
select select "24"
select select "refinancing"
select select "24"
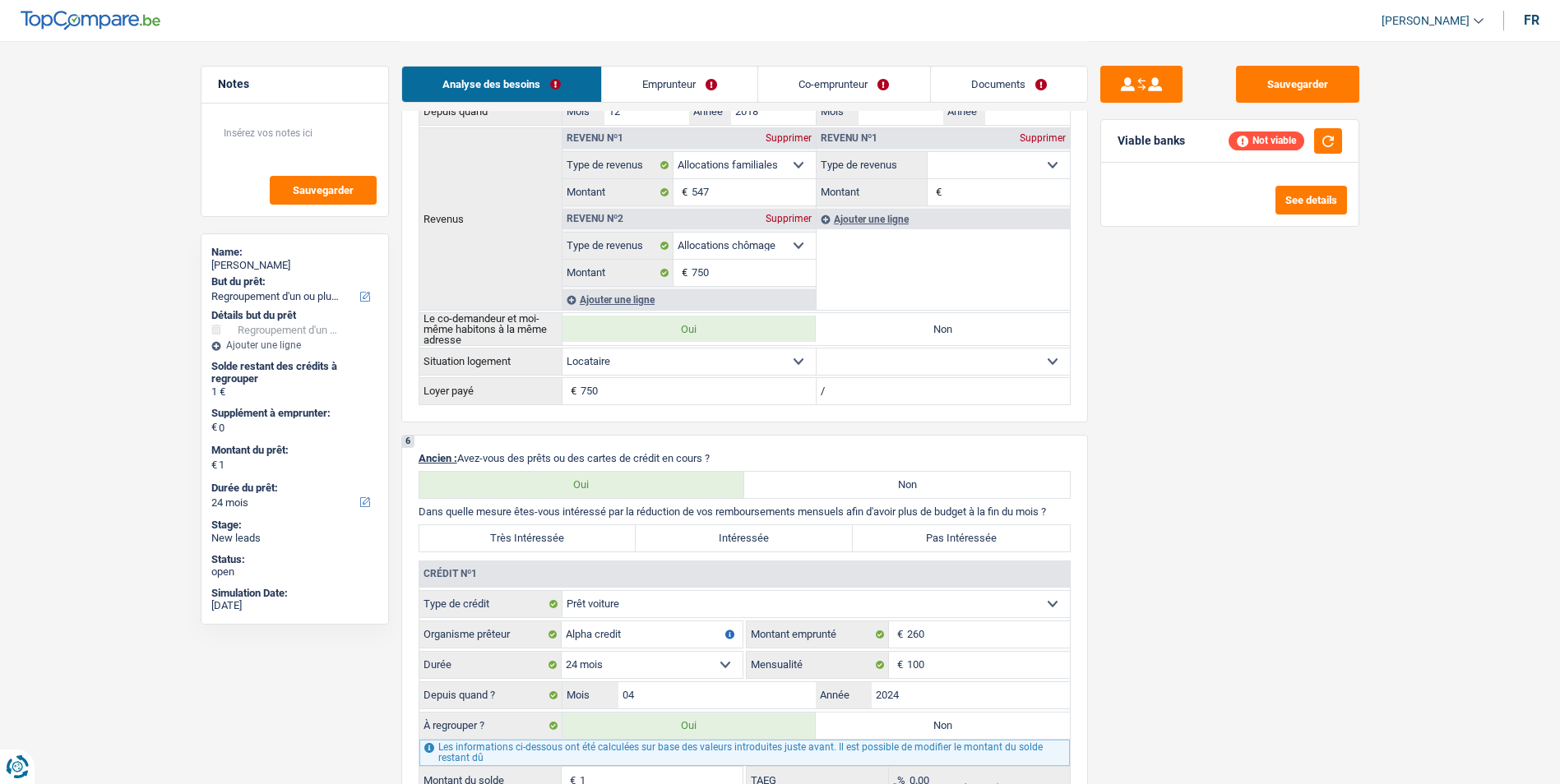
scroll to position [986, 0]
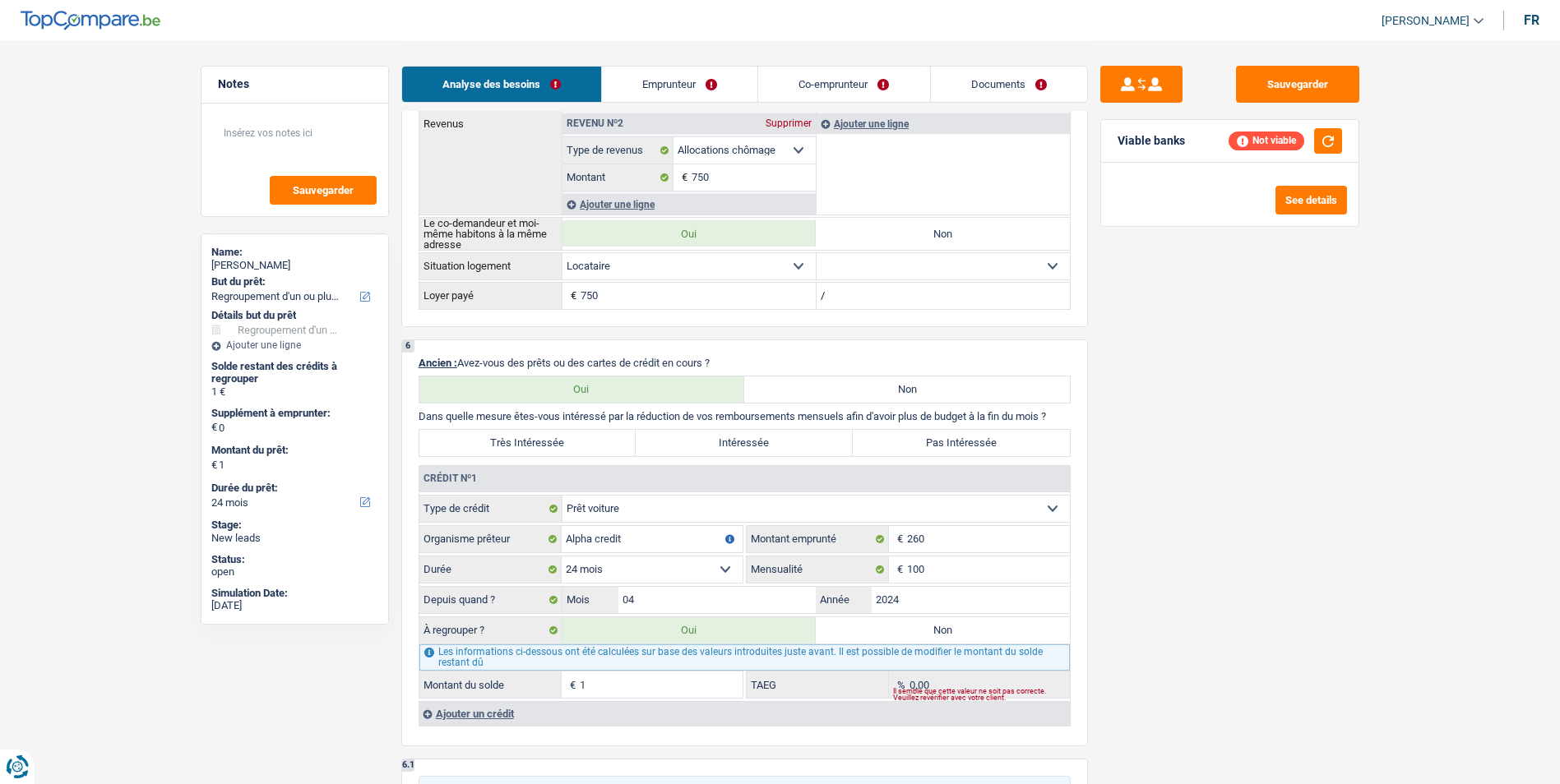
click at [700, 92] on link "Emprunteur" at bounding box center [679, 84] width 155 height 35
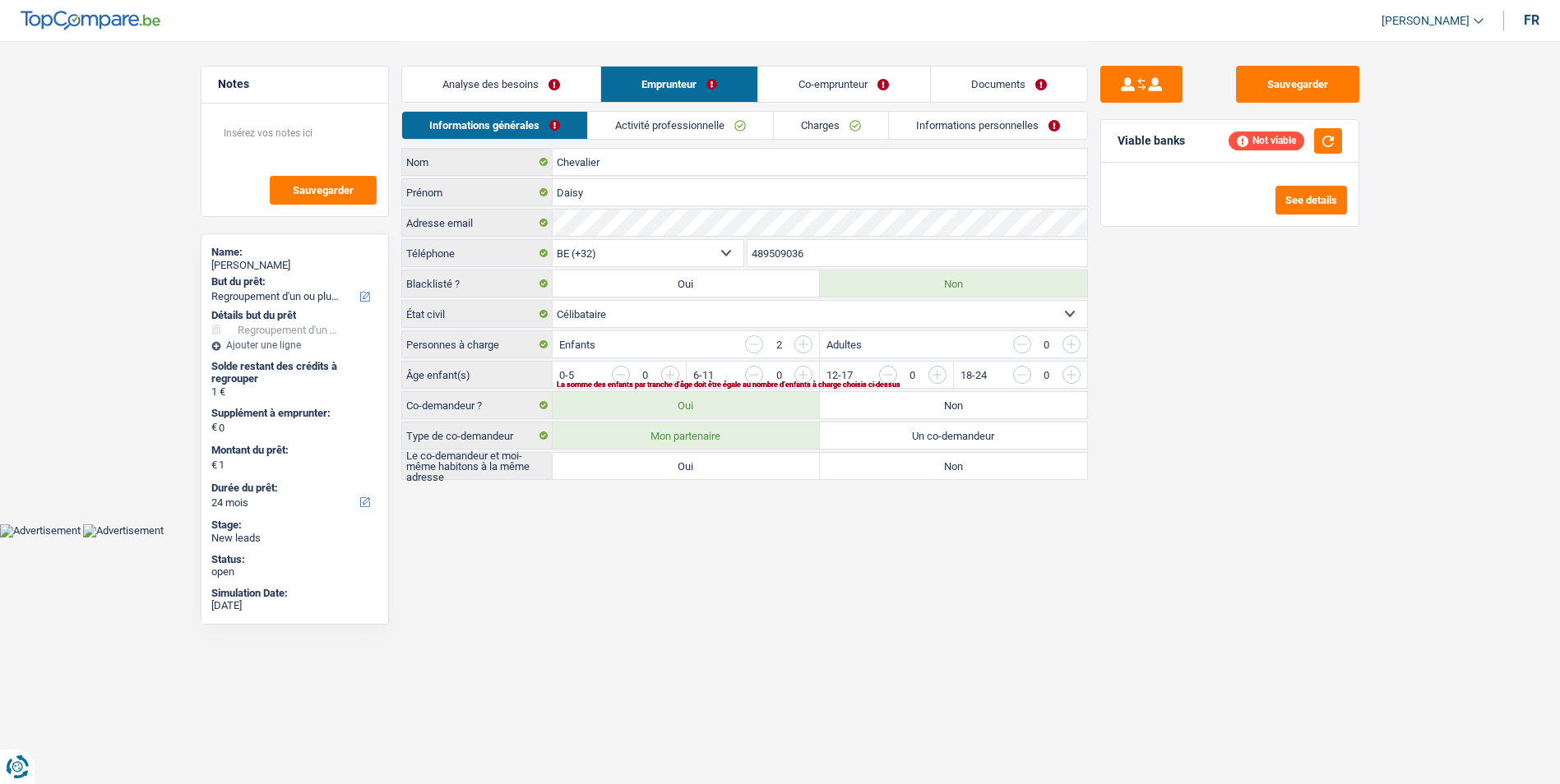
scroll to position [0, 0]
click at [823, 77] on link "Co-emprunteur" at bounding box center [850, 84] width 171 height 35
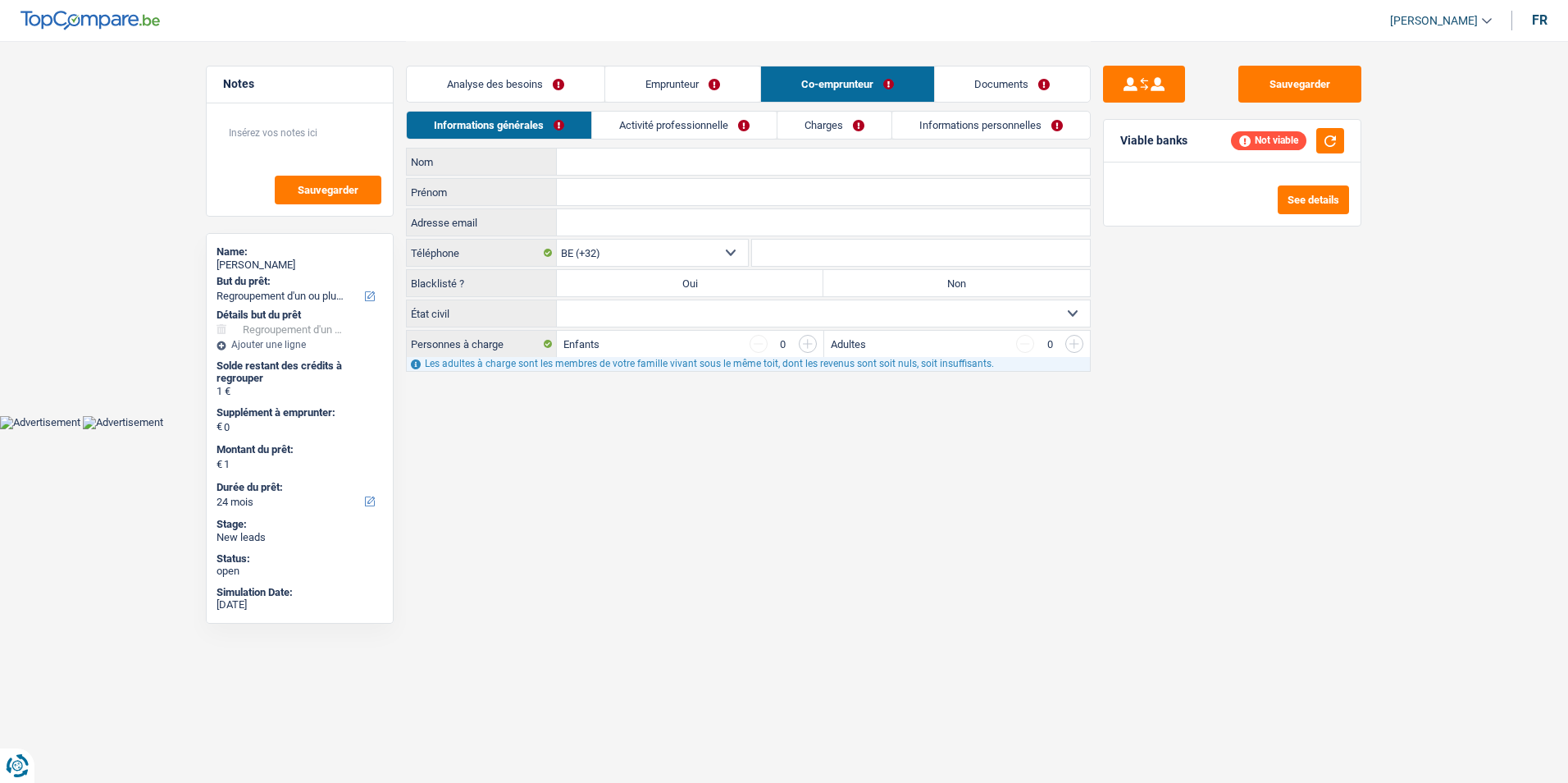
click at [984, 86] on link "Documents" at bounding box center [1013, 84] width 156 height 35
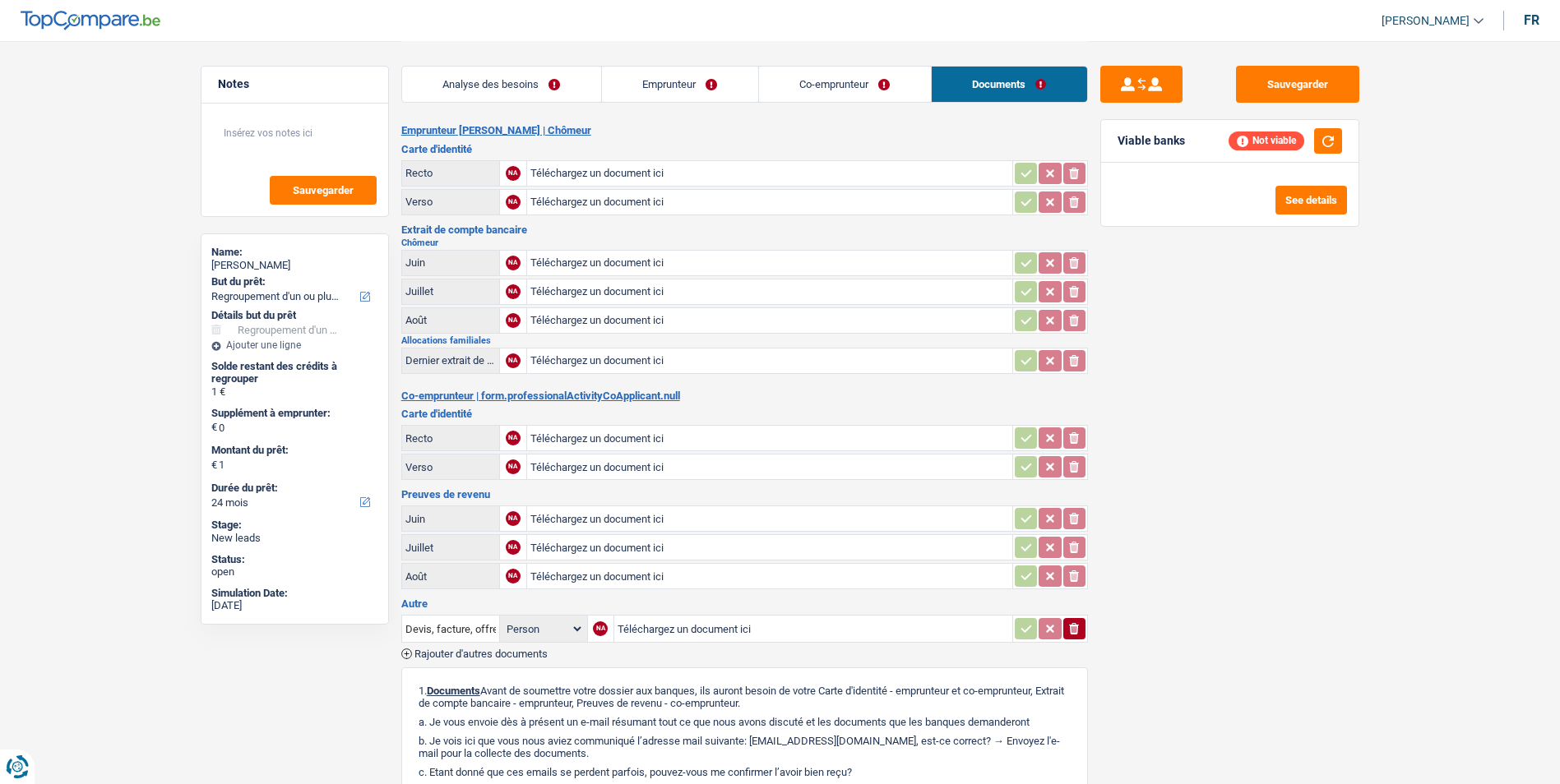
click at [828, 75] on link "Co-emprunteur" at bounding box center [845, 84] width 172 height 35
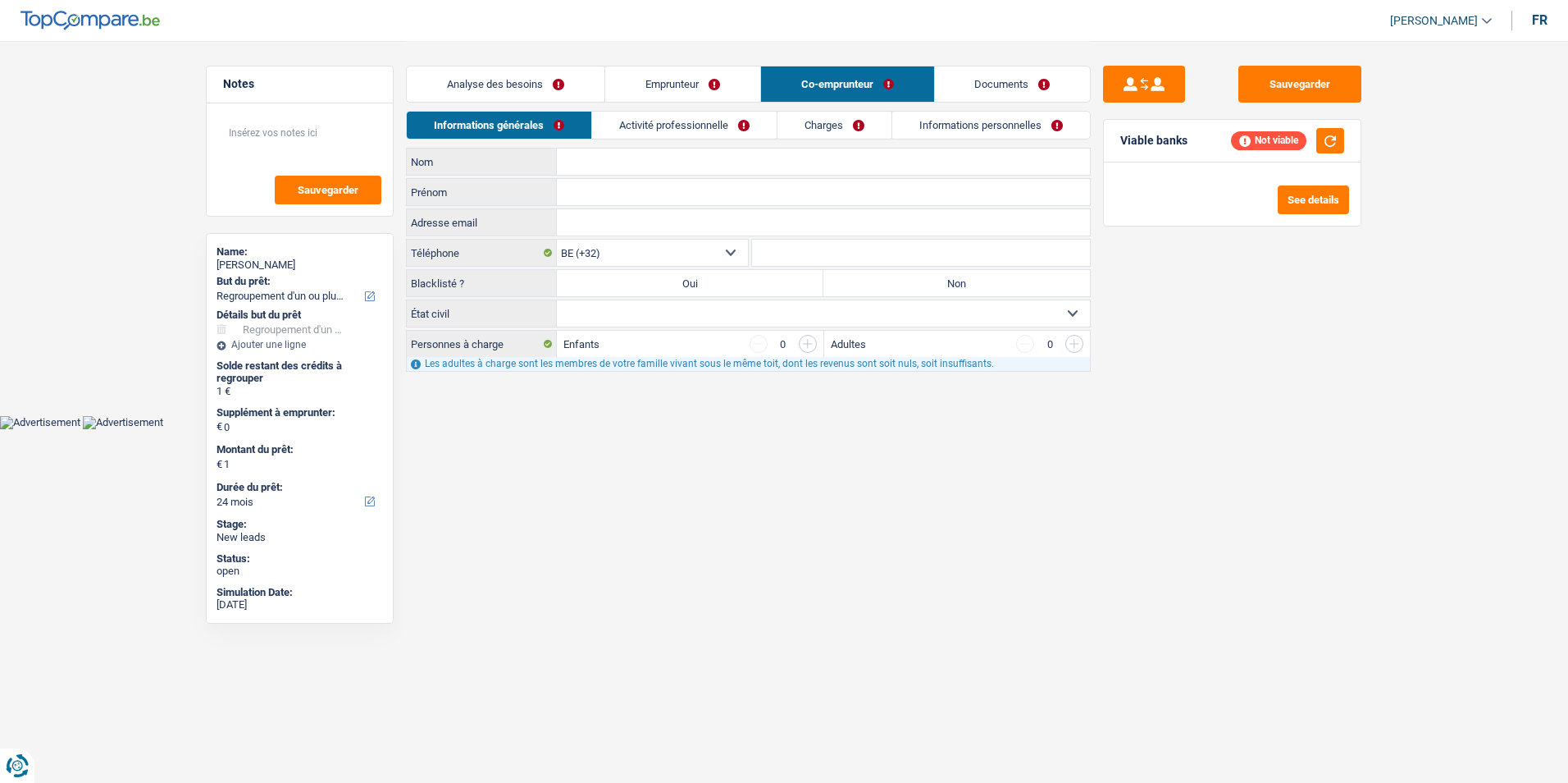
click at [620, 76] on link "Emprunteur" at bounding box center [682, 84] width 155 height 35
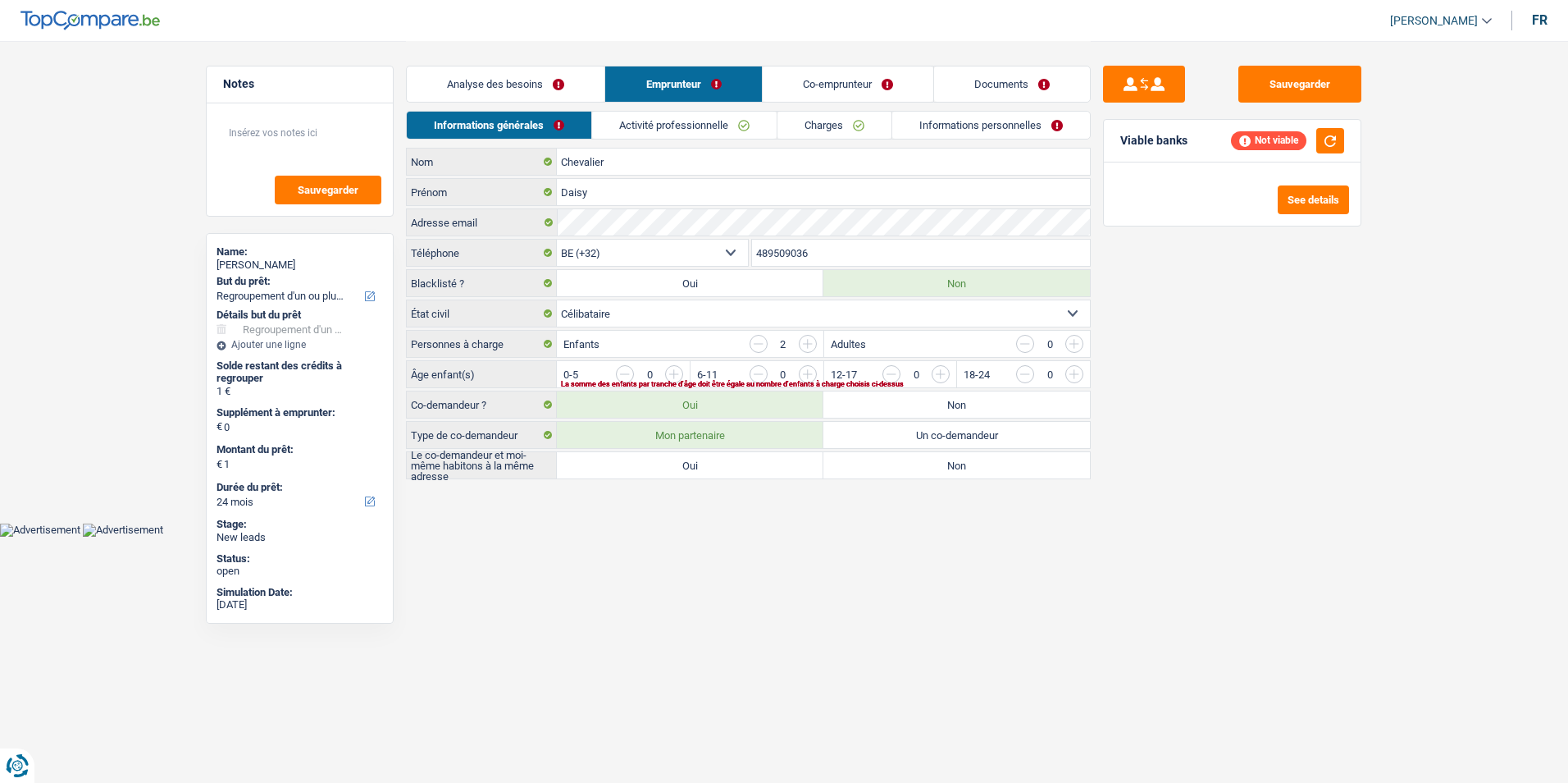
click at [584, 76] on link "Analyse des besoins" at bounding box center [505, 84] width 198 height 35
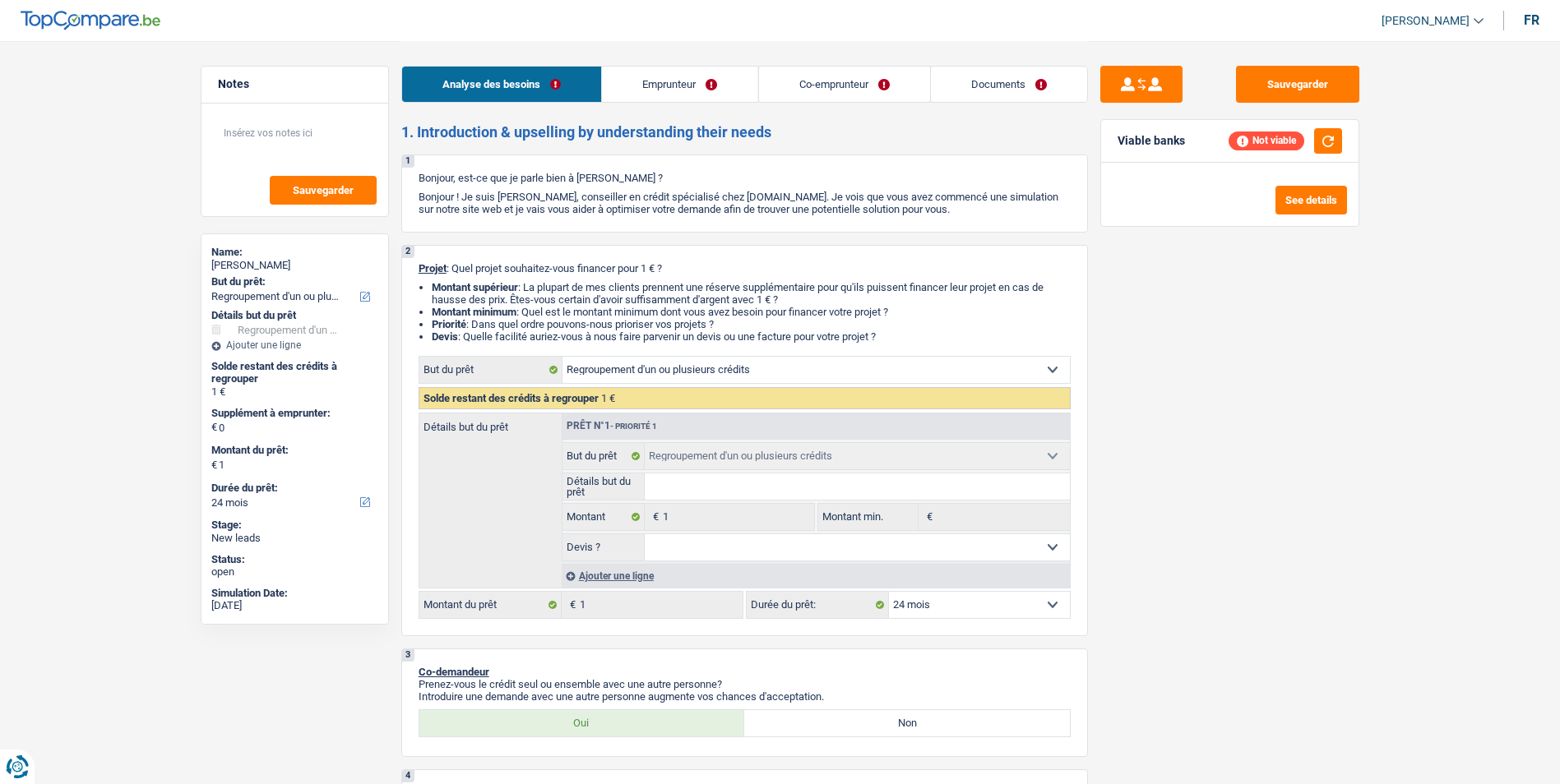
click at [750, 86] on link "Emprunteur" at bounding box center [679, 84] width 155 height 35
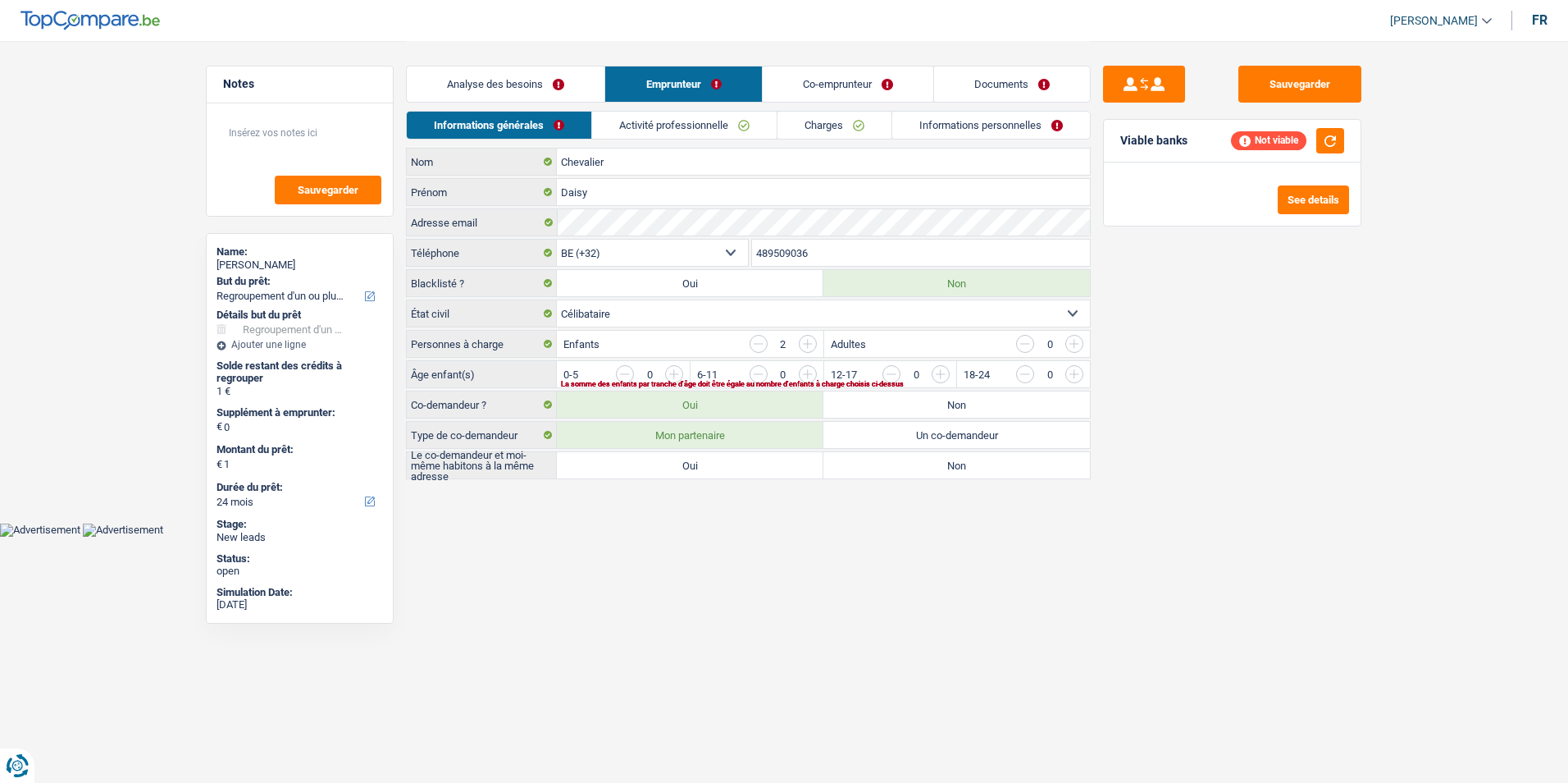
click at [976, 76] on link "Documents" at bounding box center [1012, 84] width 156 height 35
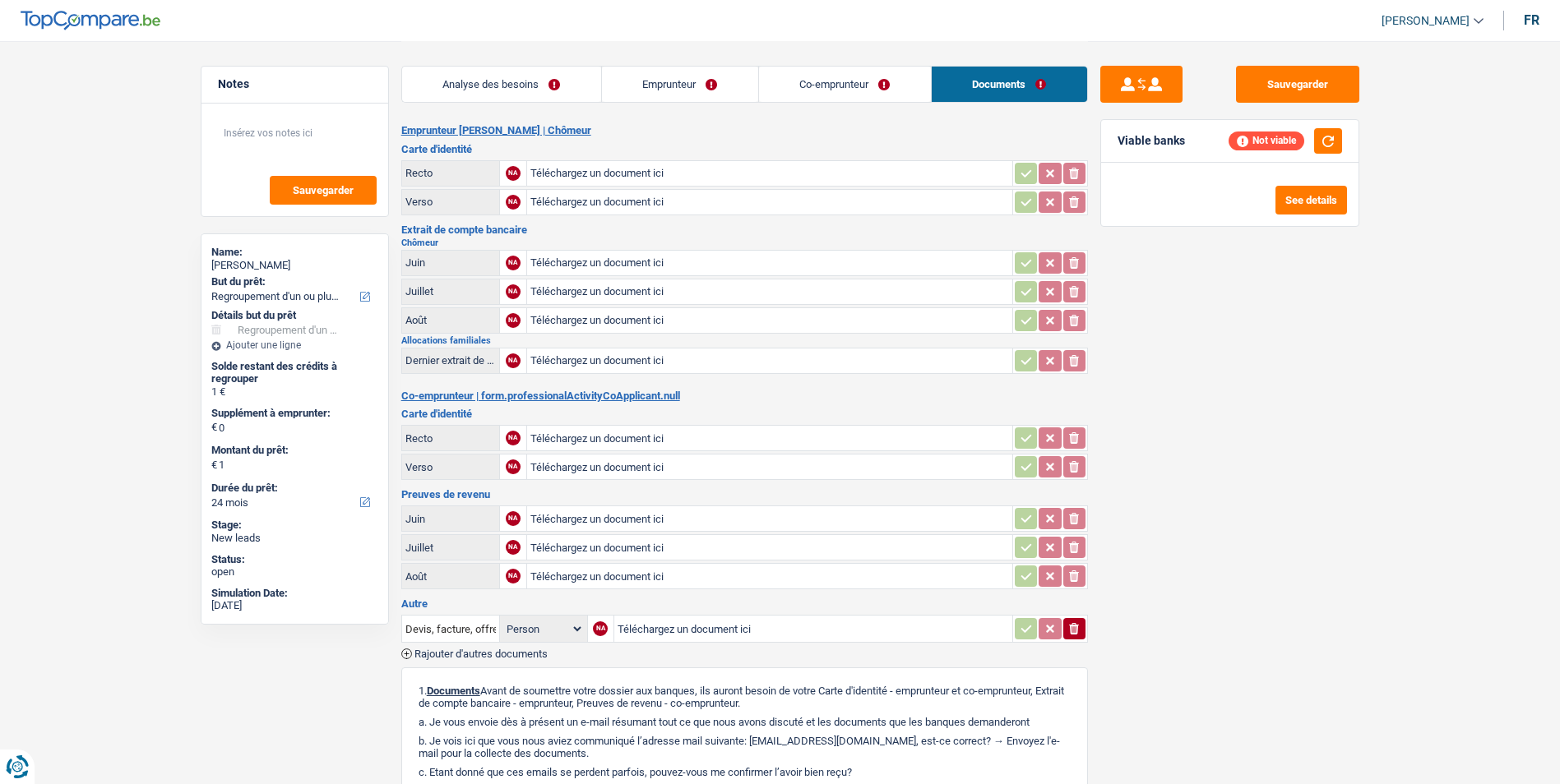
drag, startPoint x: 923, startPoint y: 82, endPoint x: 898, endPoint y: 86, distance: 25.3
click at [923, 83] on link "Co-emprunteur" at bounding box center [845, 84] width 172 height 35
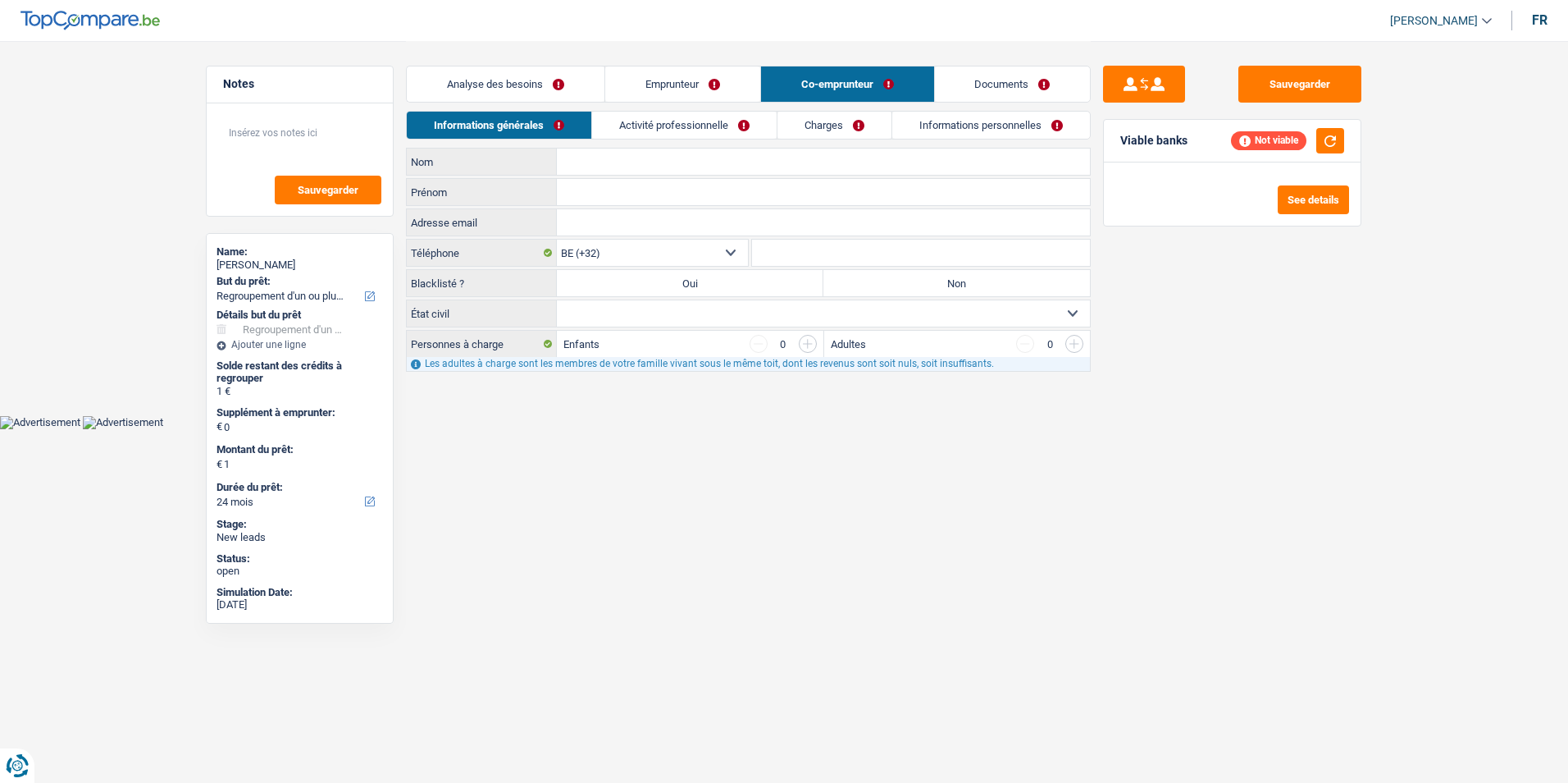
click at [652, 79] on link "Emprunteur" at bounding box center [682, 84] width 155 height 35
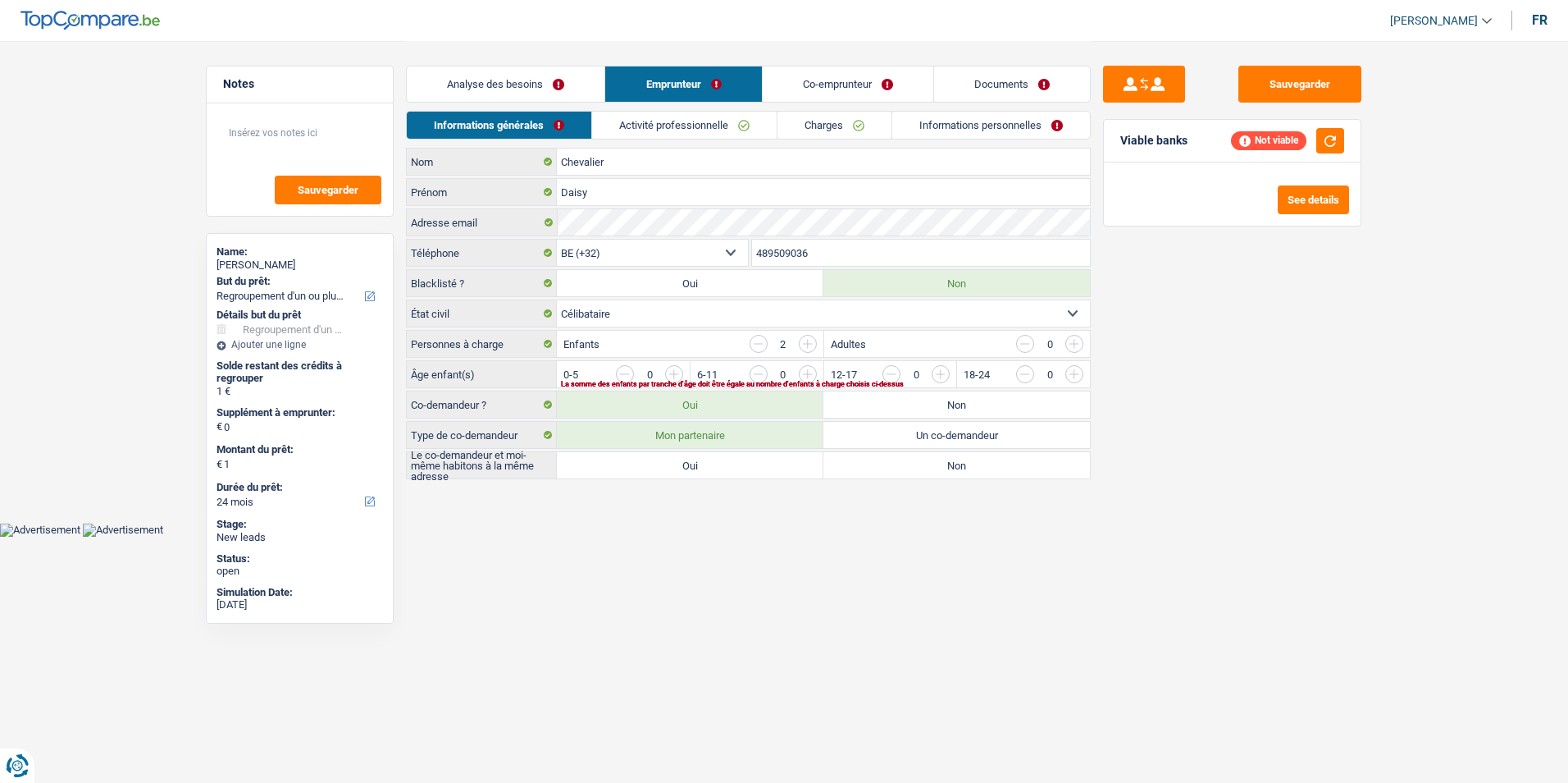
click at [534, 89] on link "Analyse des besoins" at bounding box center [505, 84] width 198 height 35
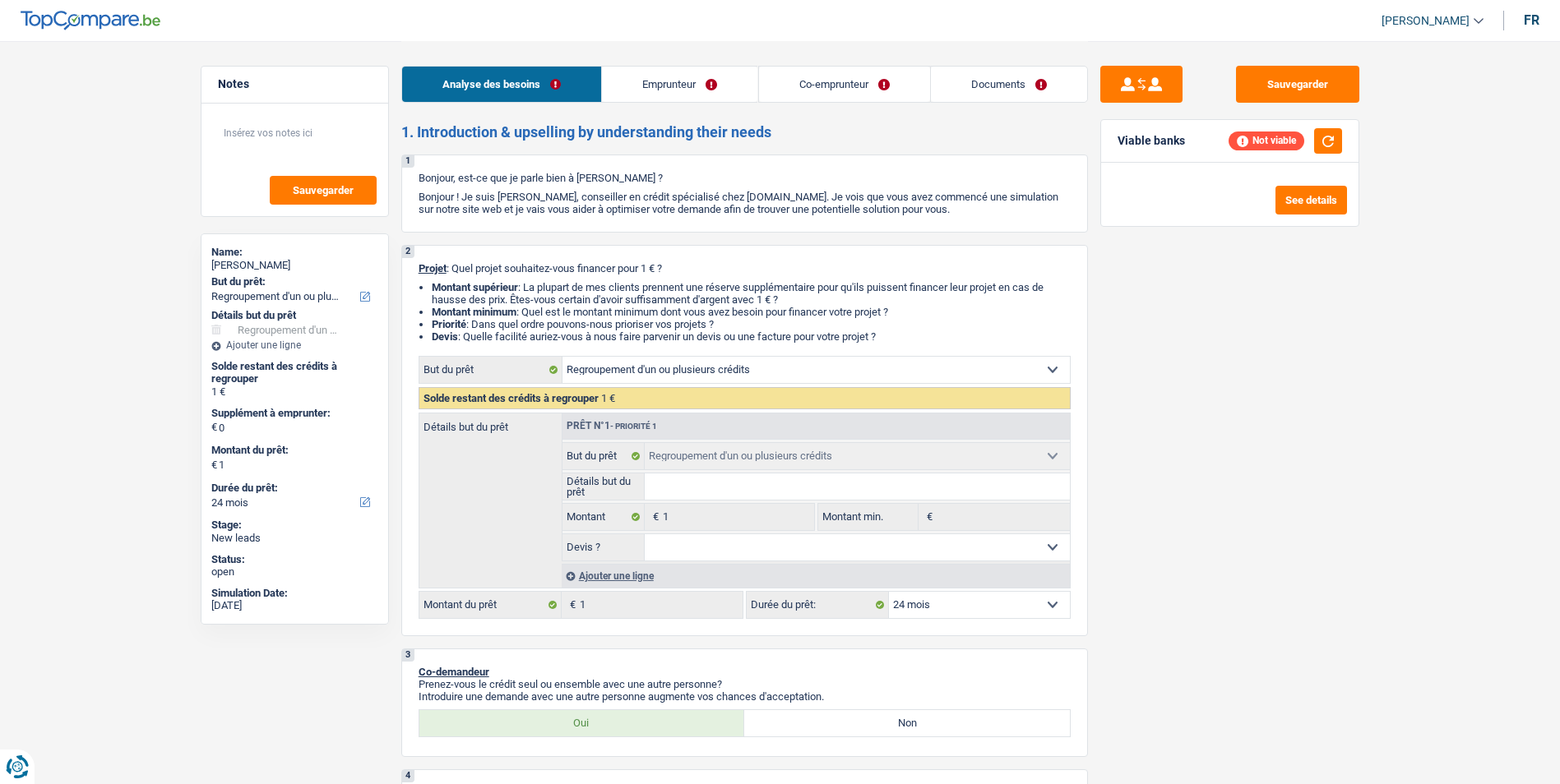
click at [732, 93] on link "Emprunteur" at bounding box center [679, 84] width 155 height 35
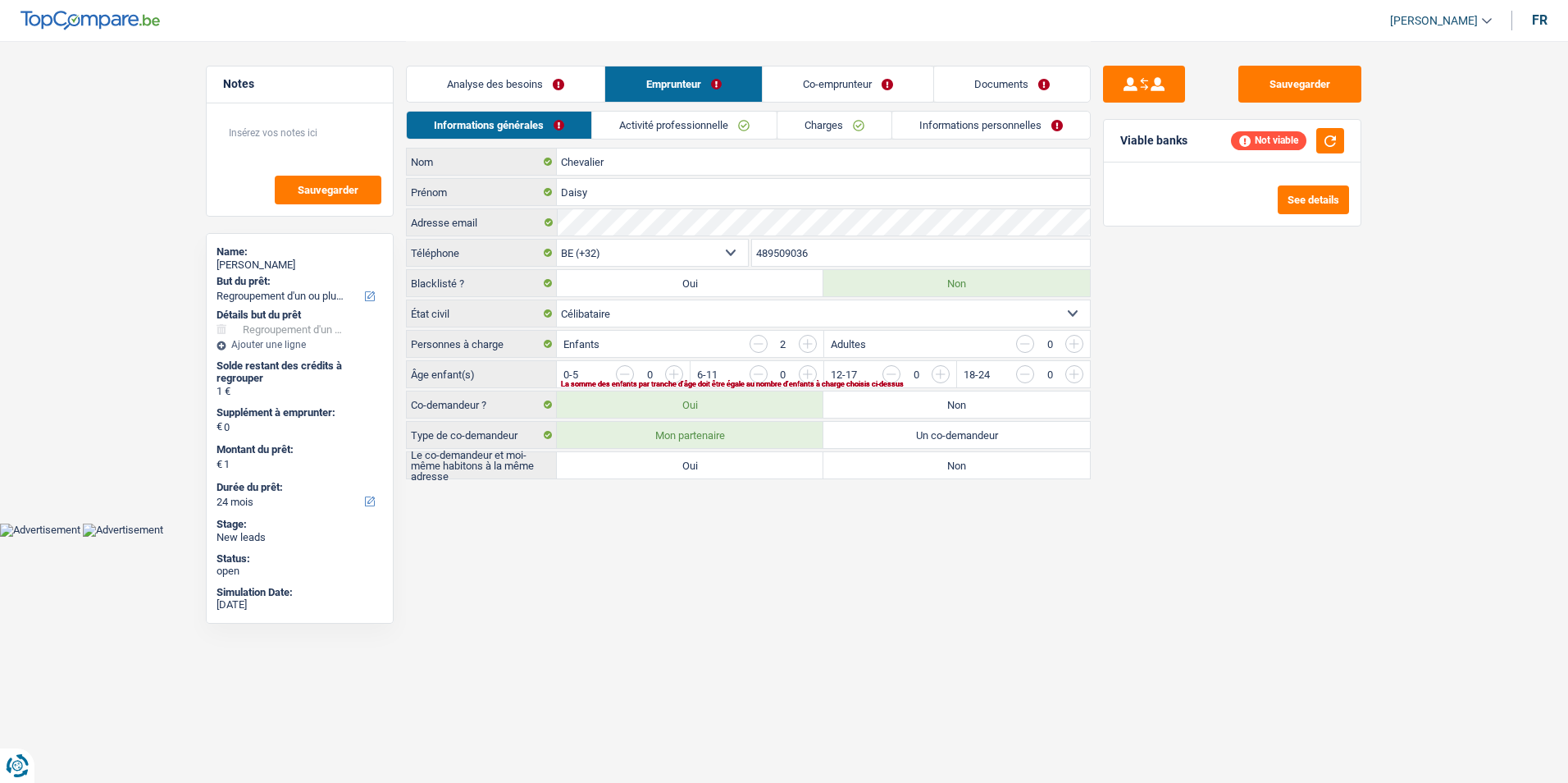
click at [691, 128] on link "Activité professionnelle" at bounding box center [684, 126] width 185 height 27
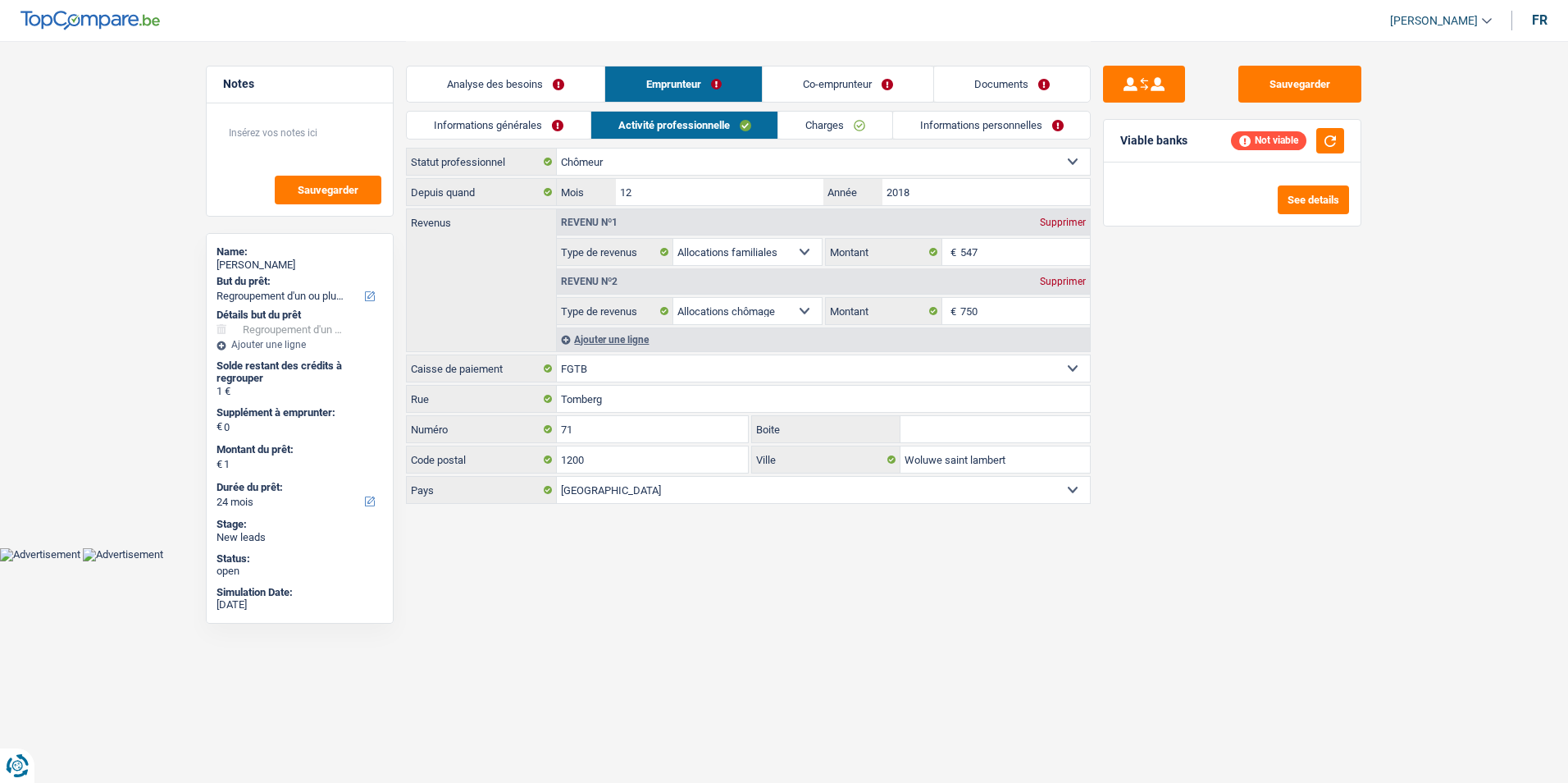
click at [803, 133] on link "Charges" at bounding box center [835, 126] width 114 height 27
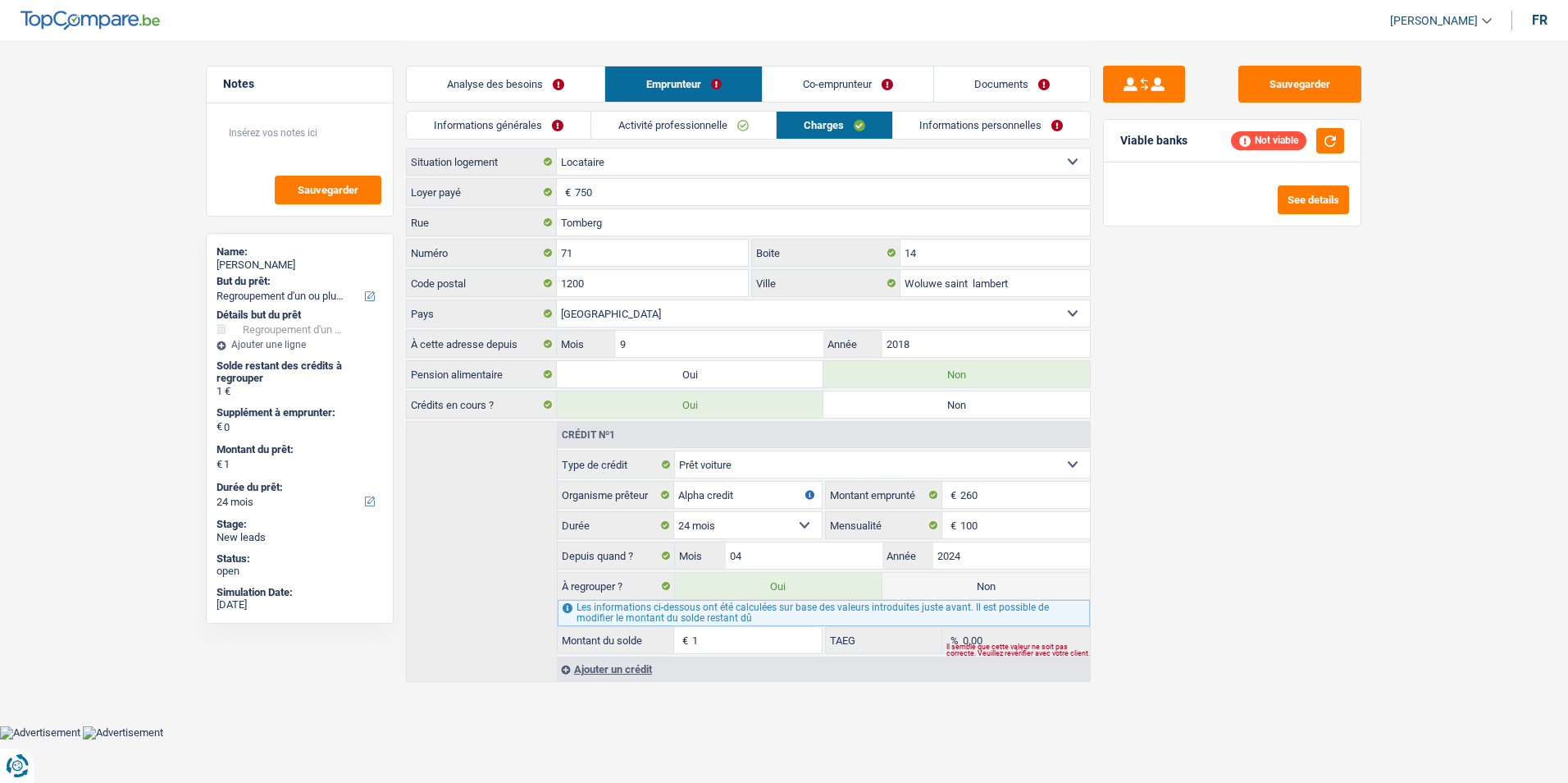
click at [951, 127] on link "Informations personnelles" at bounding box center [992, 126] width 198 height 27
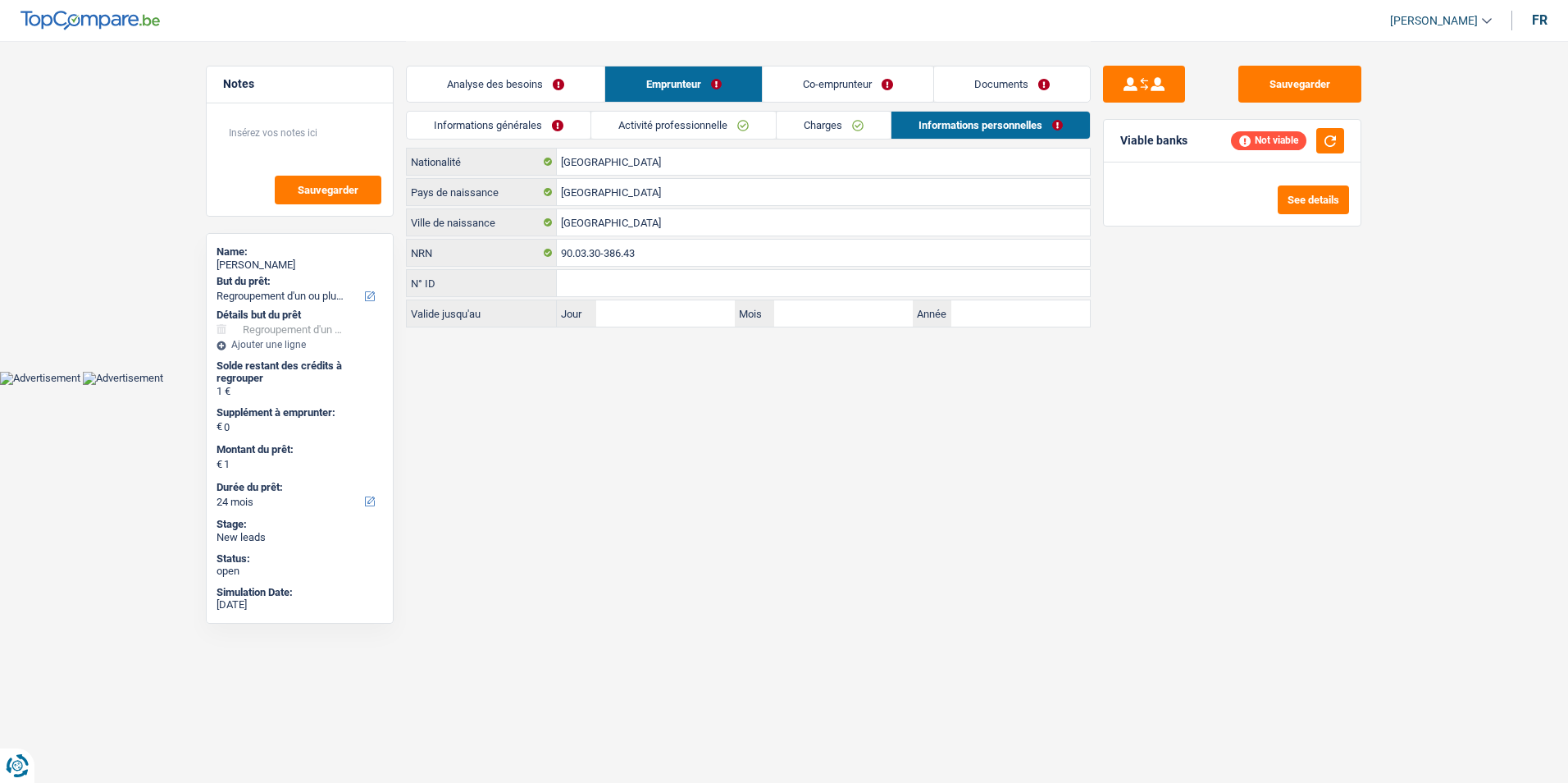
click at [715, 123] on link "Activité professionnelle" at bounding box center [684, 126] width 185 height 27
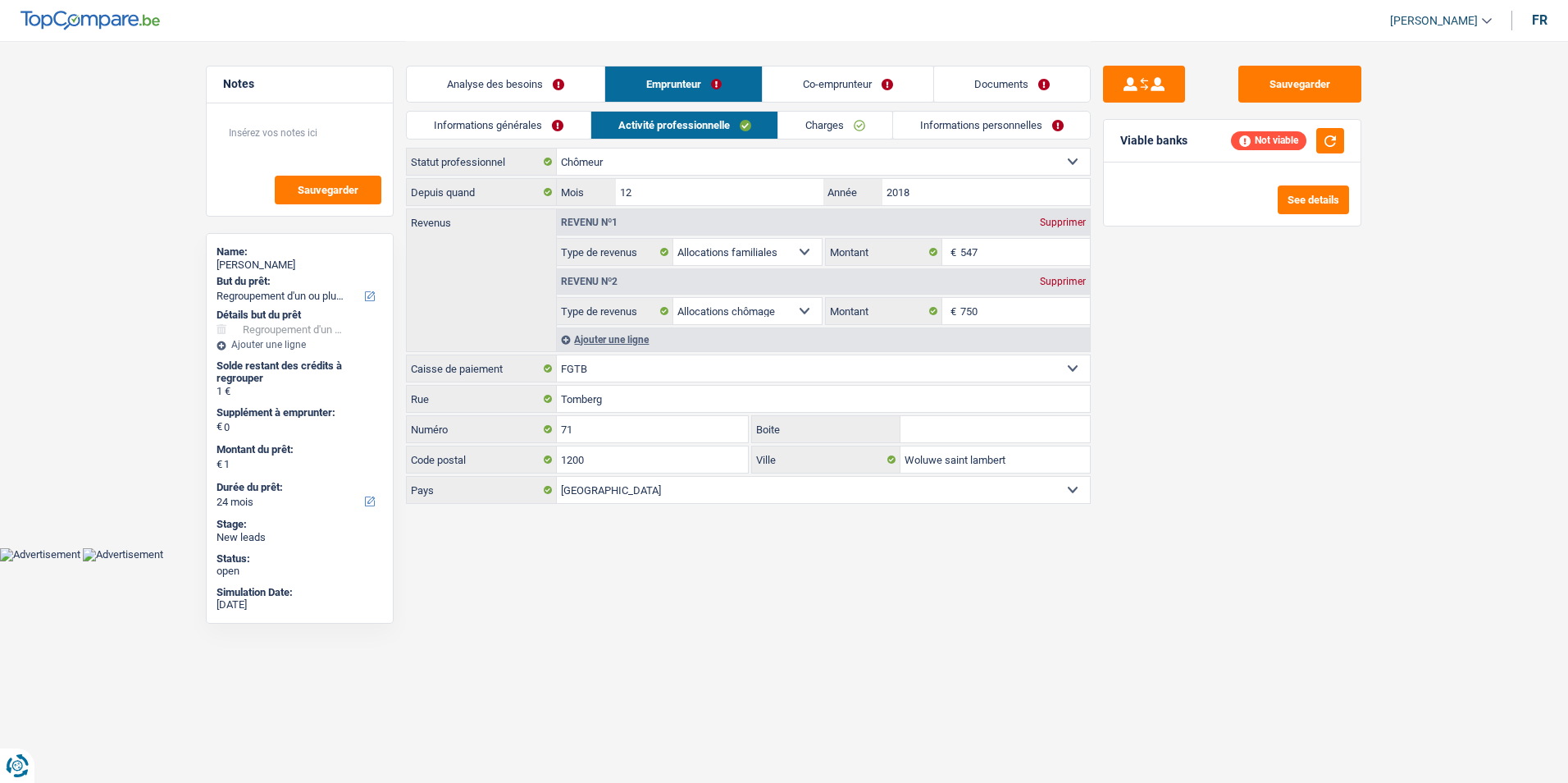
click at [563, 122] on link "Informations générales" at bounding box center [498, 126] width 184 height 27
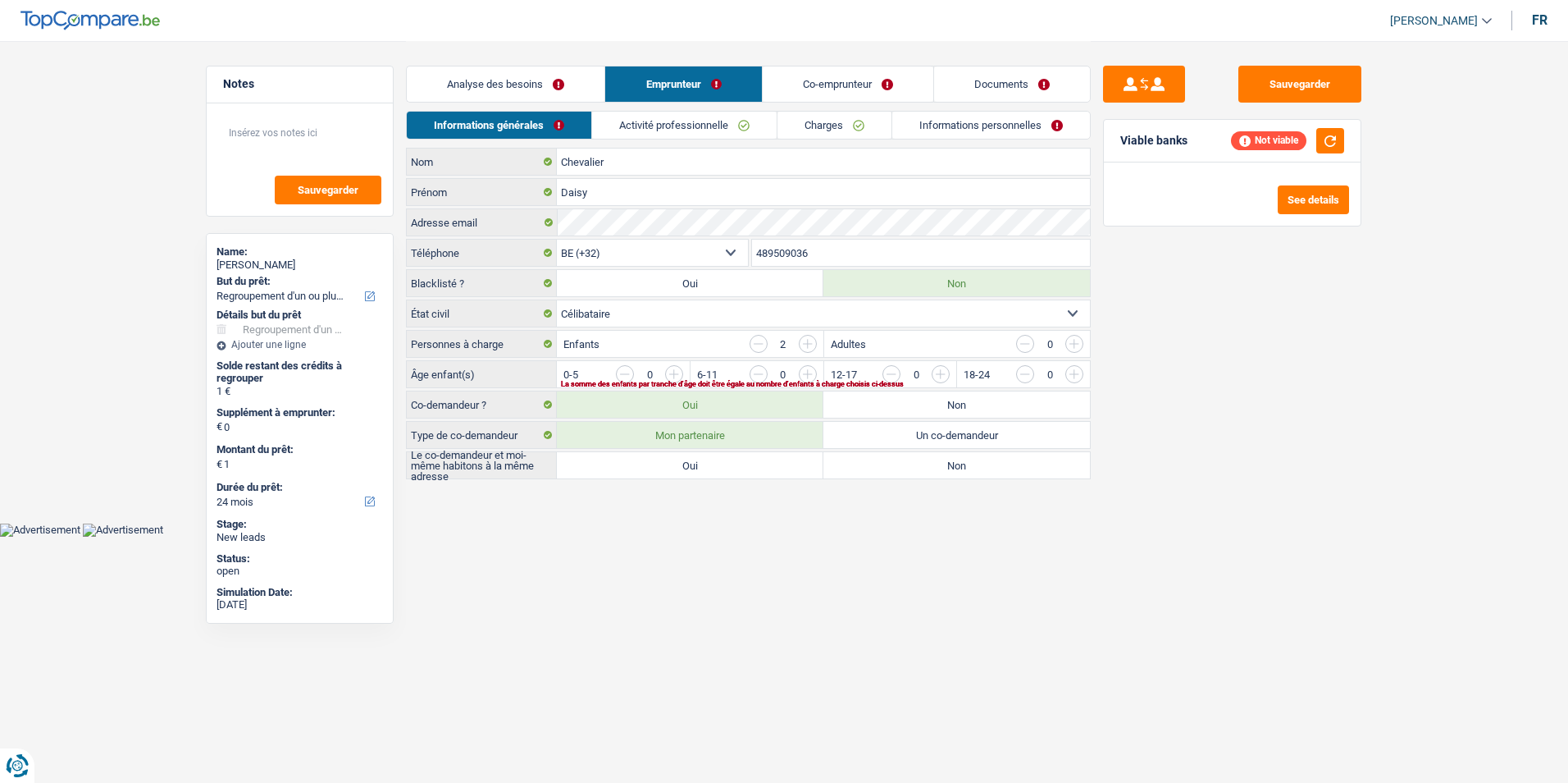
click at [832, 139] on div "Informations générales Activité professionnelle Charges Informations personnell…" at bounding box center [748, 130] width 685 height 37
click at [832, 133] on link "Charges" at bounding box center [834, 126] width 114 height 27
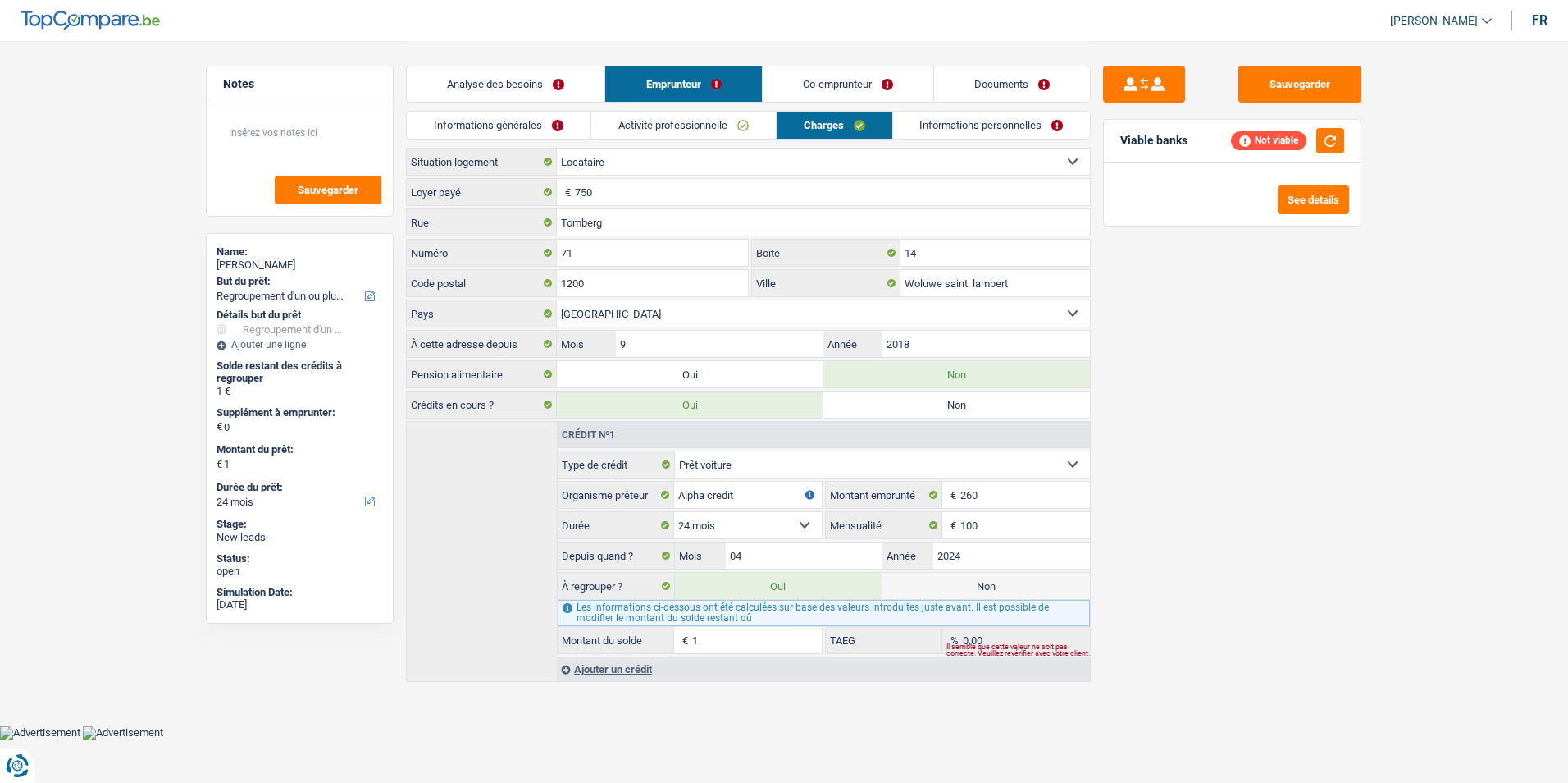
click at [938, 123] on link "Informations personnelles" at bounding box center [992, 126] width 198 height 27
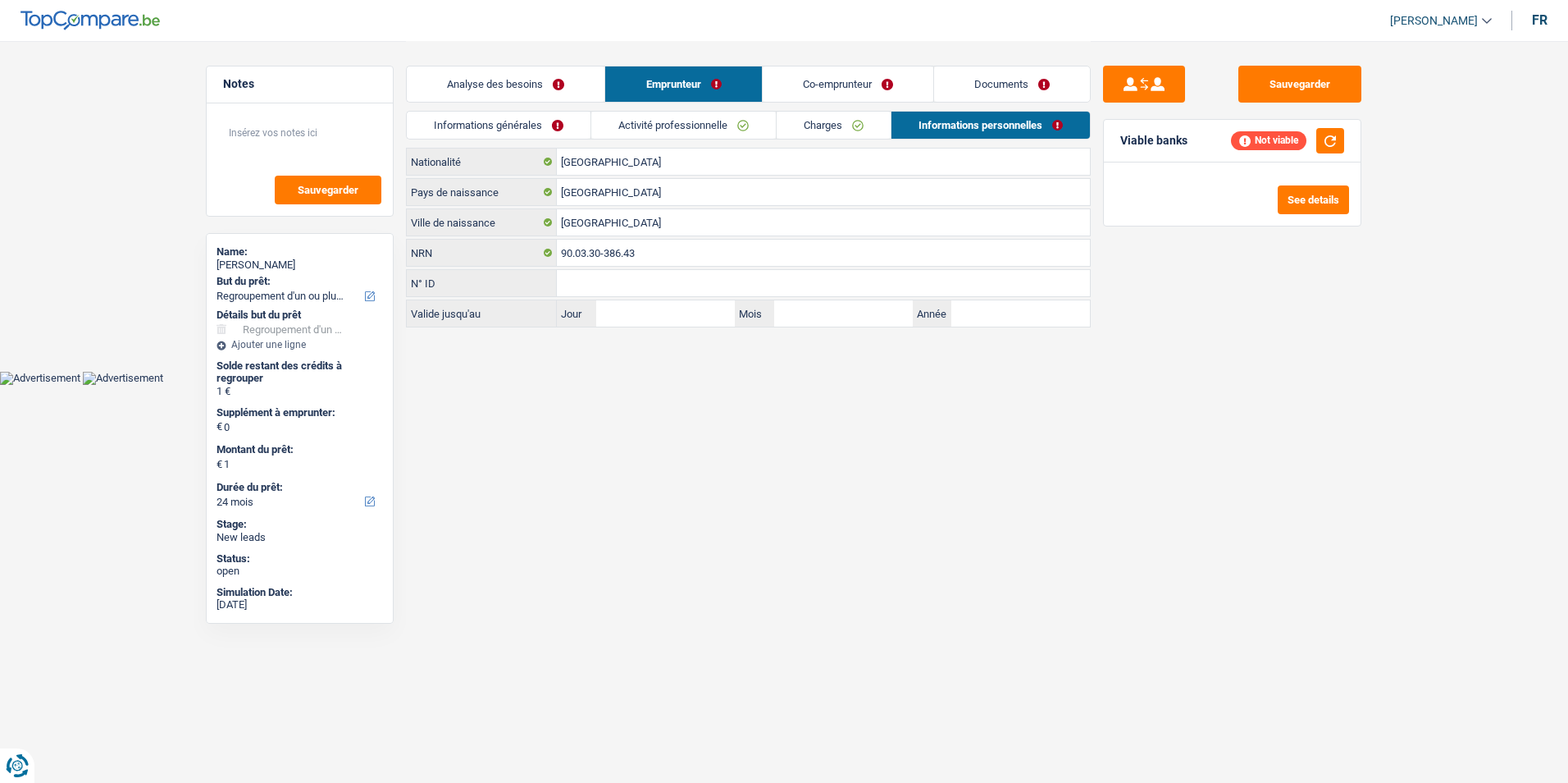
click at [973, 94] on link "Documents" at bounding box center [1012, 84] width 156 height 35
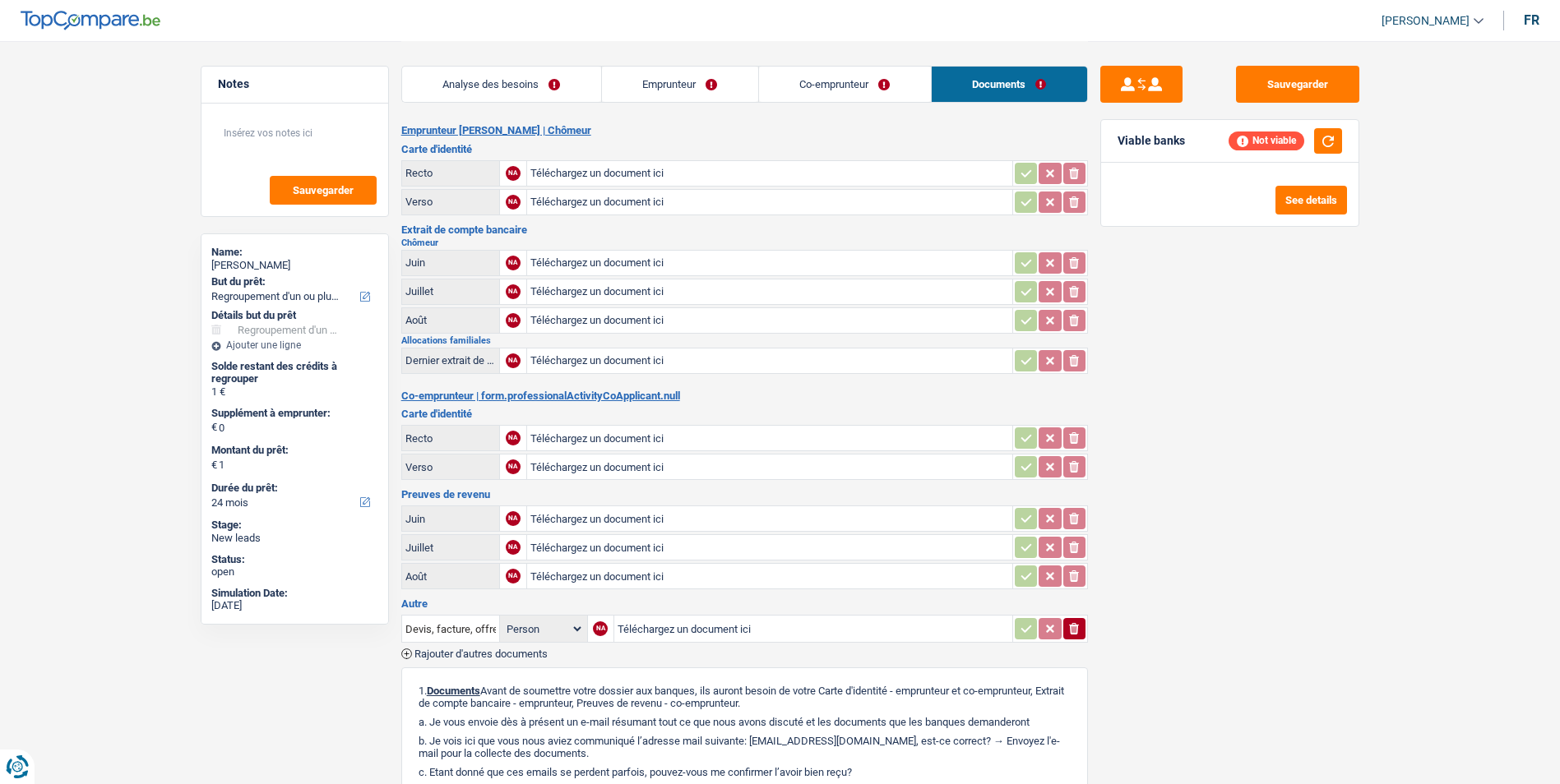
click at [882, 79] on link "Co-emprunteur" at bounding box center [845, 84] width 172 height 35
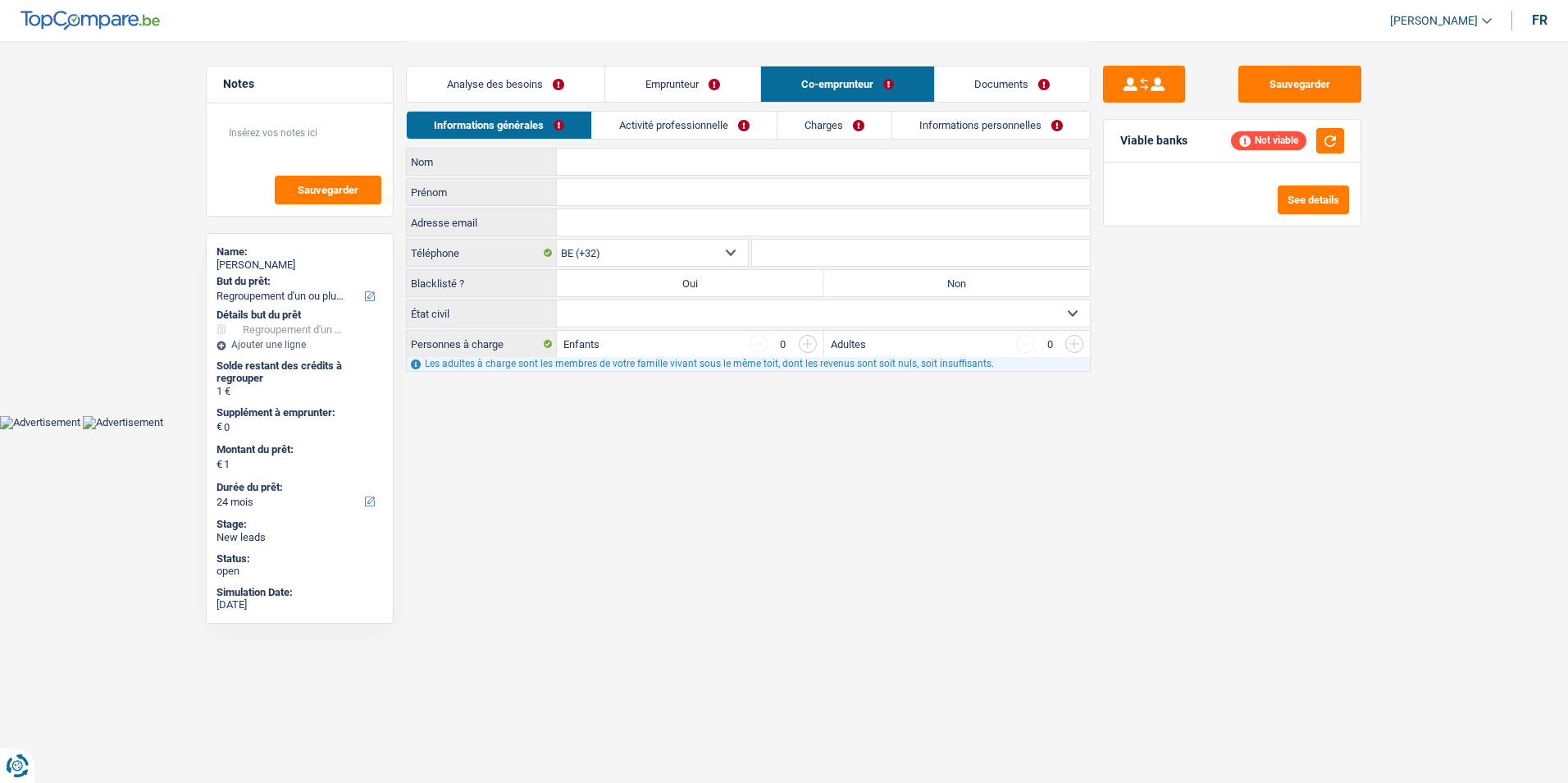
click at [692, 76] on link "Emprunteur" at bounding box center [682, 84] width 155 height 35
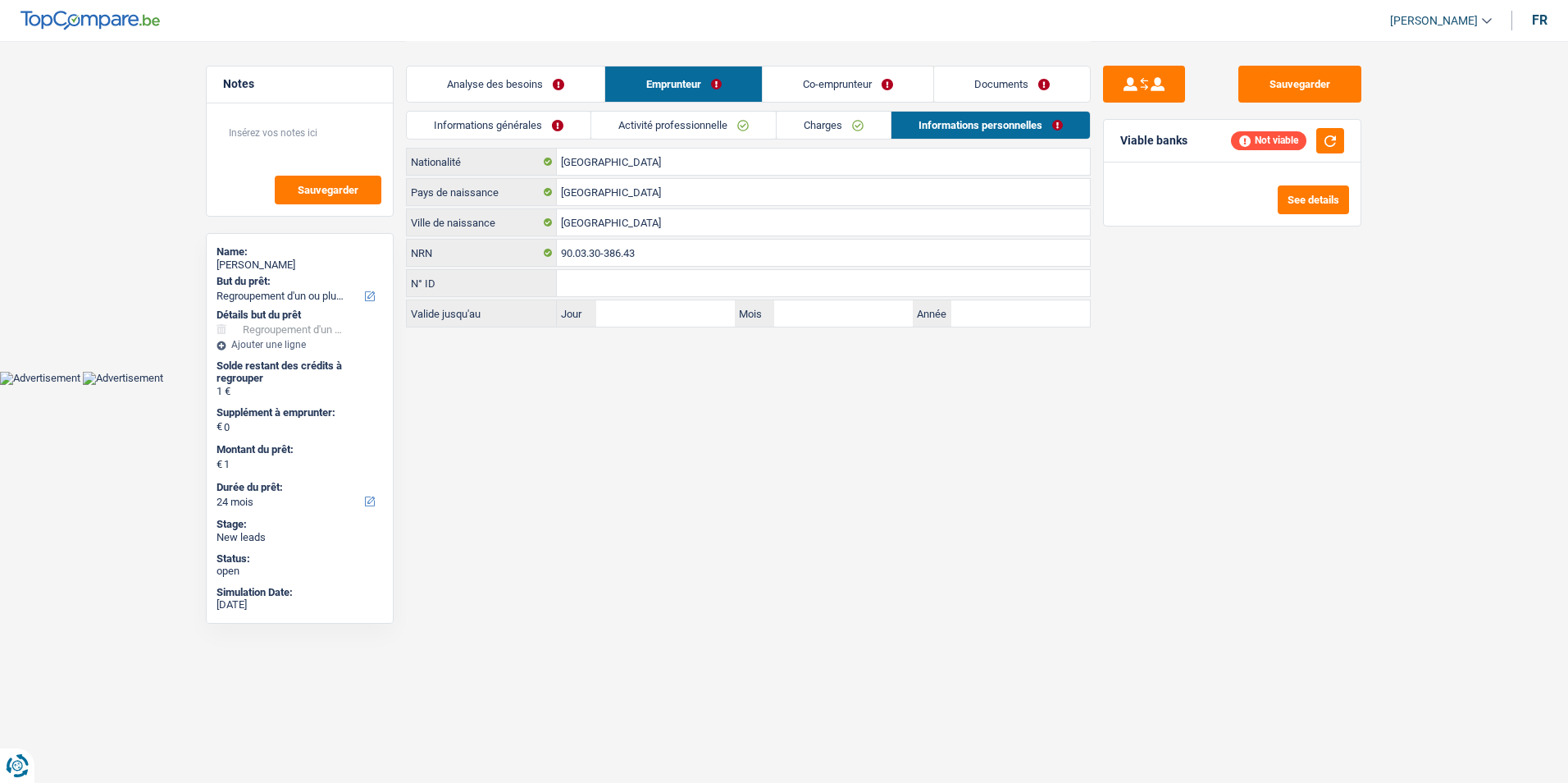
click at [585, 71] on link "Analyse des besoins" at bounding box center [505, 84] width 198 height 35
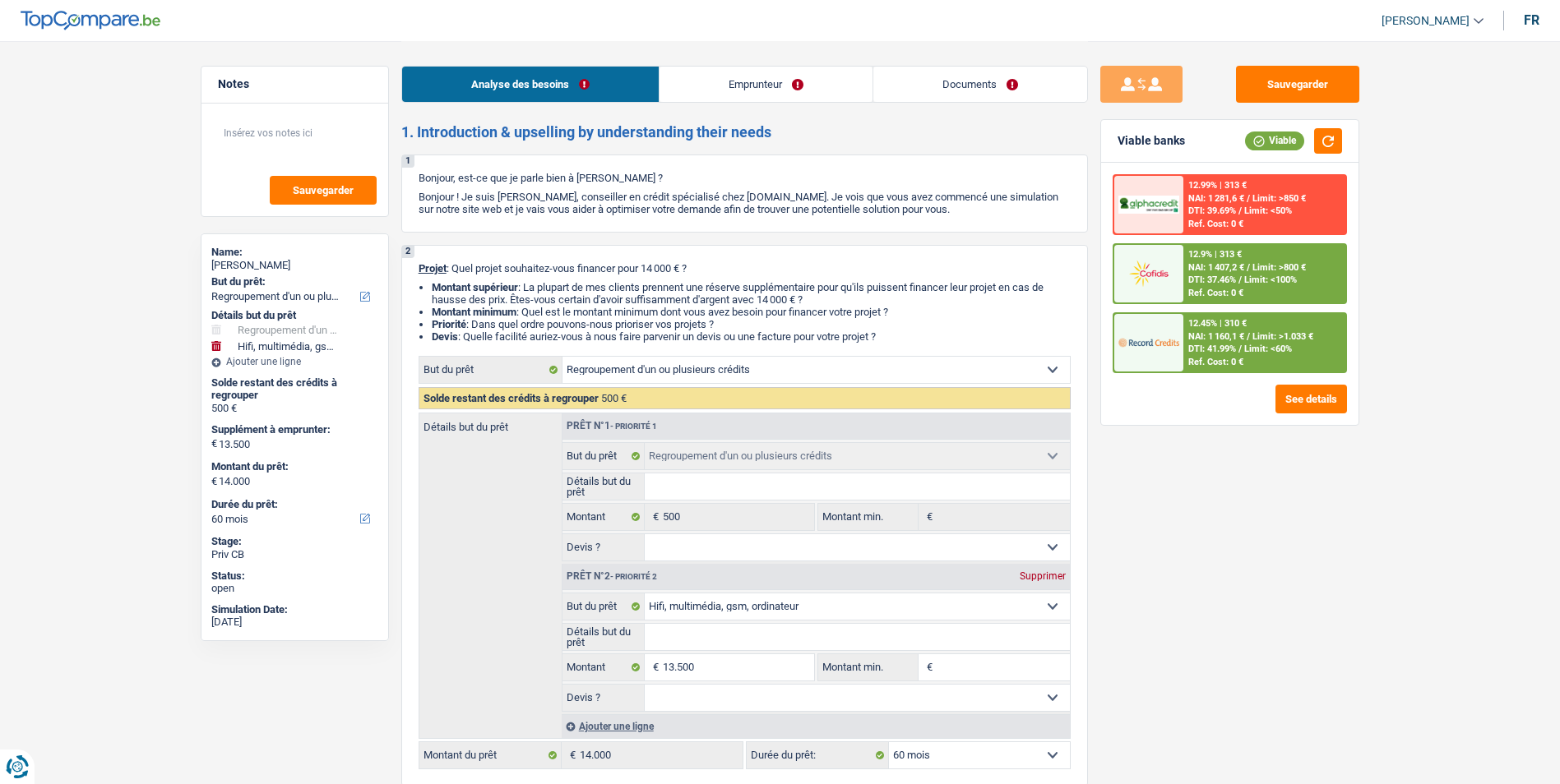
select select "refinancing"
select select "tech"
select select "60"
select select "refinancing"
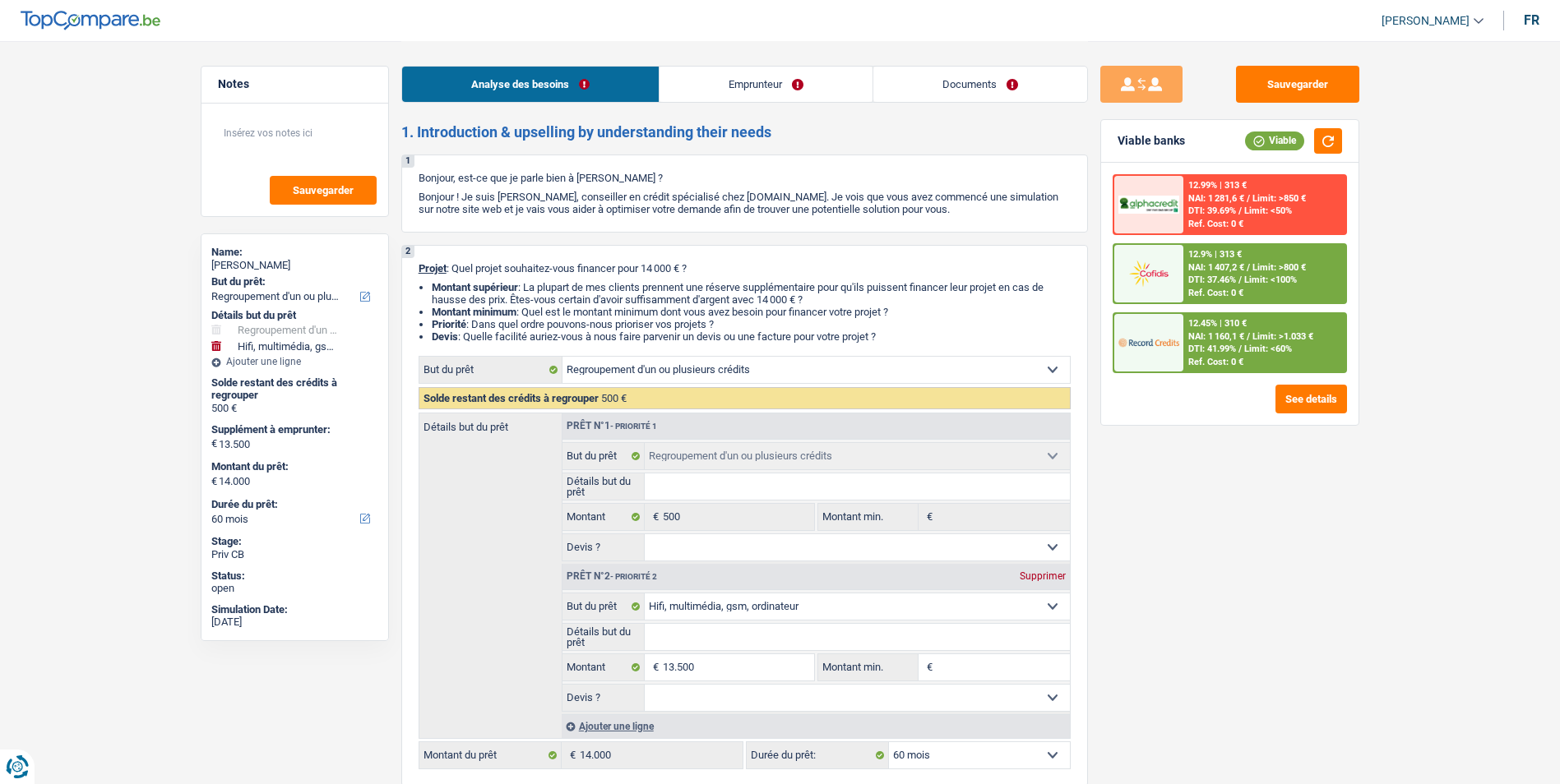
select select "refinancing"
select select "tech"
select select "60"
select select "invalid"
select select "familyAllowances"
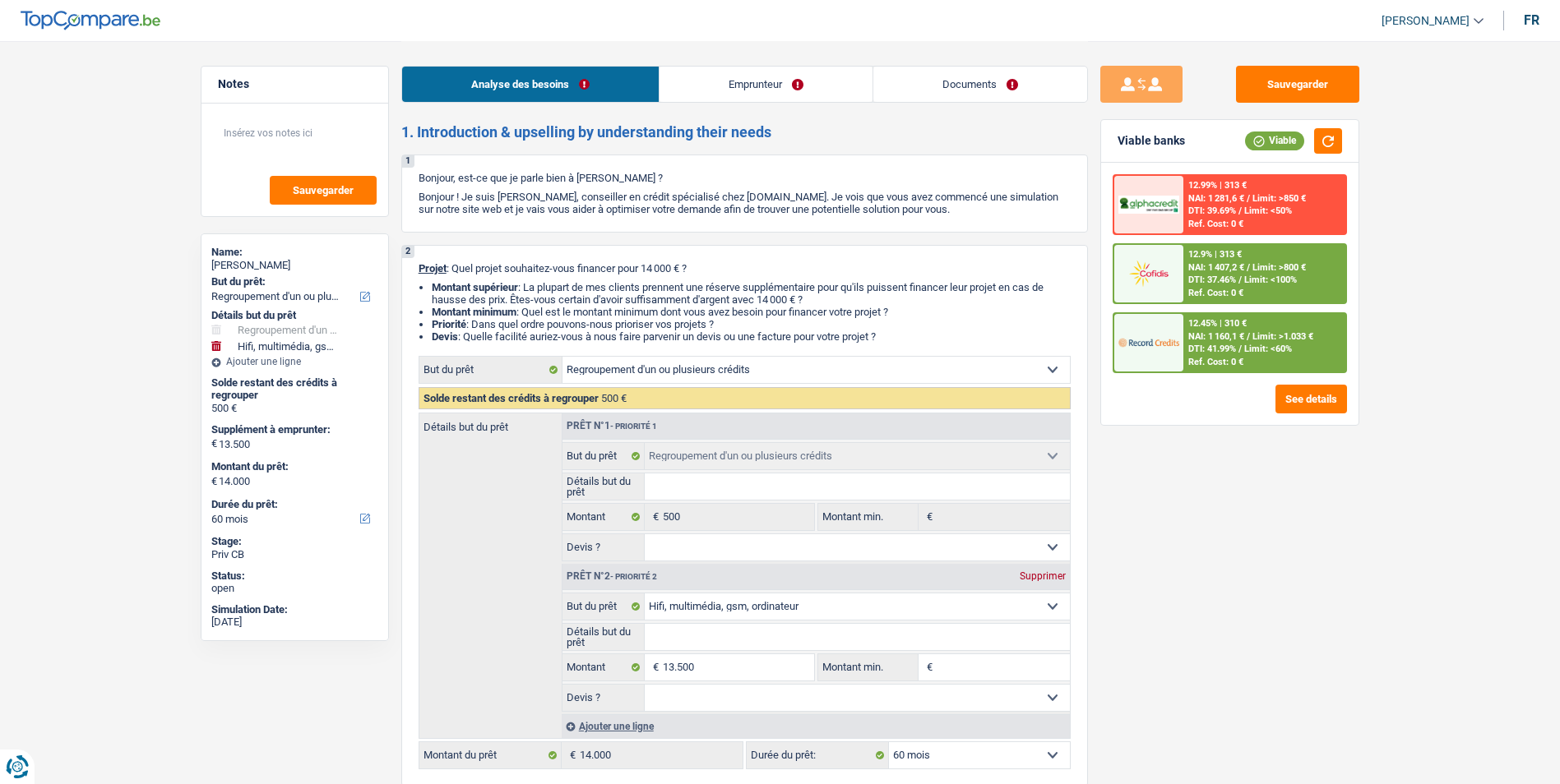
select select "disabilityPension"
select select "rents"
select select "cardOrCredit"
select select "refinancing"
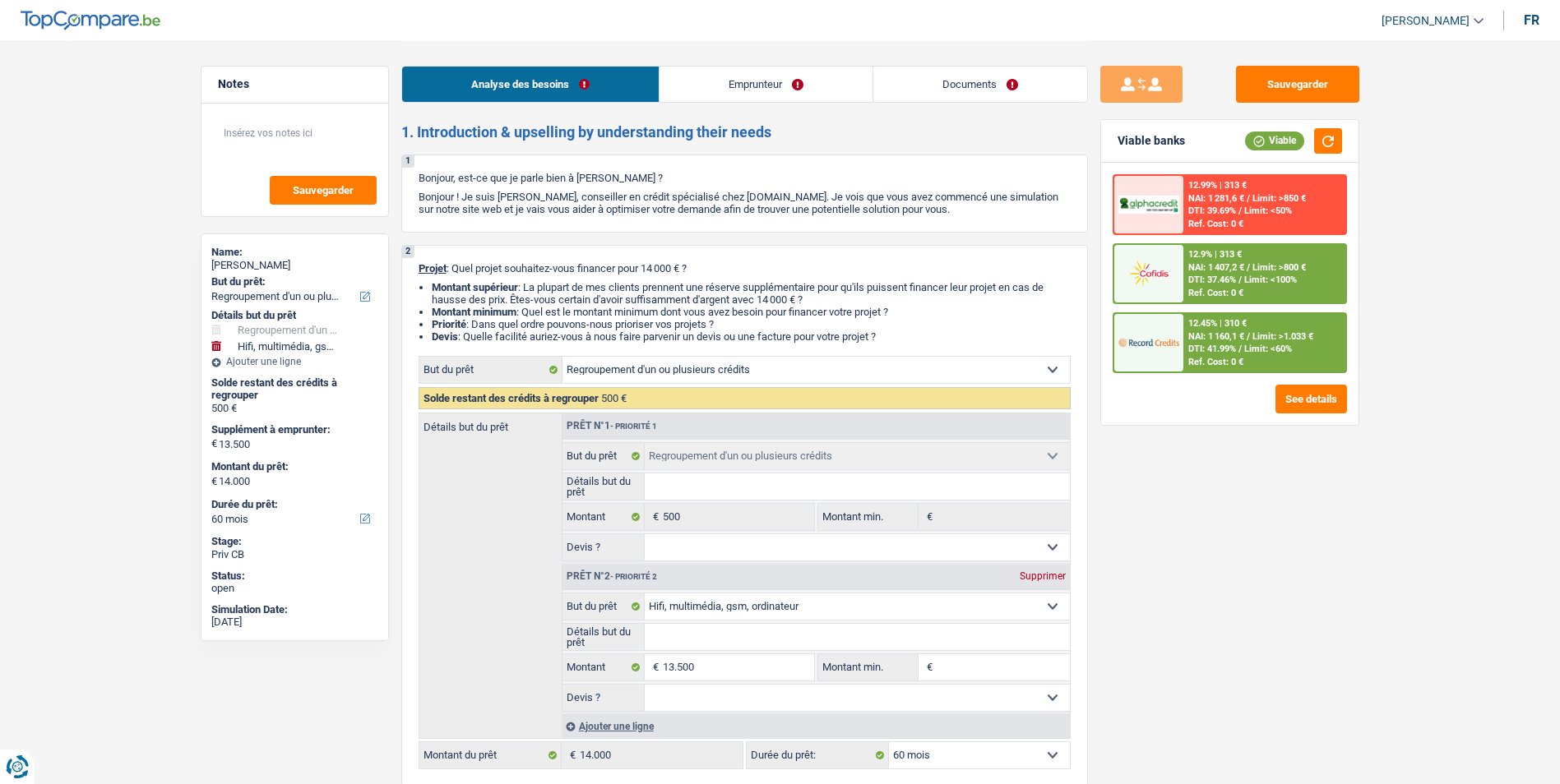
select select "tech"
select select "60"
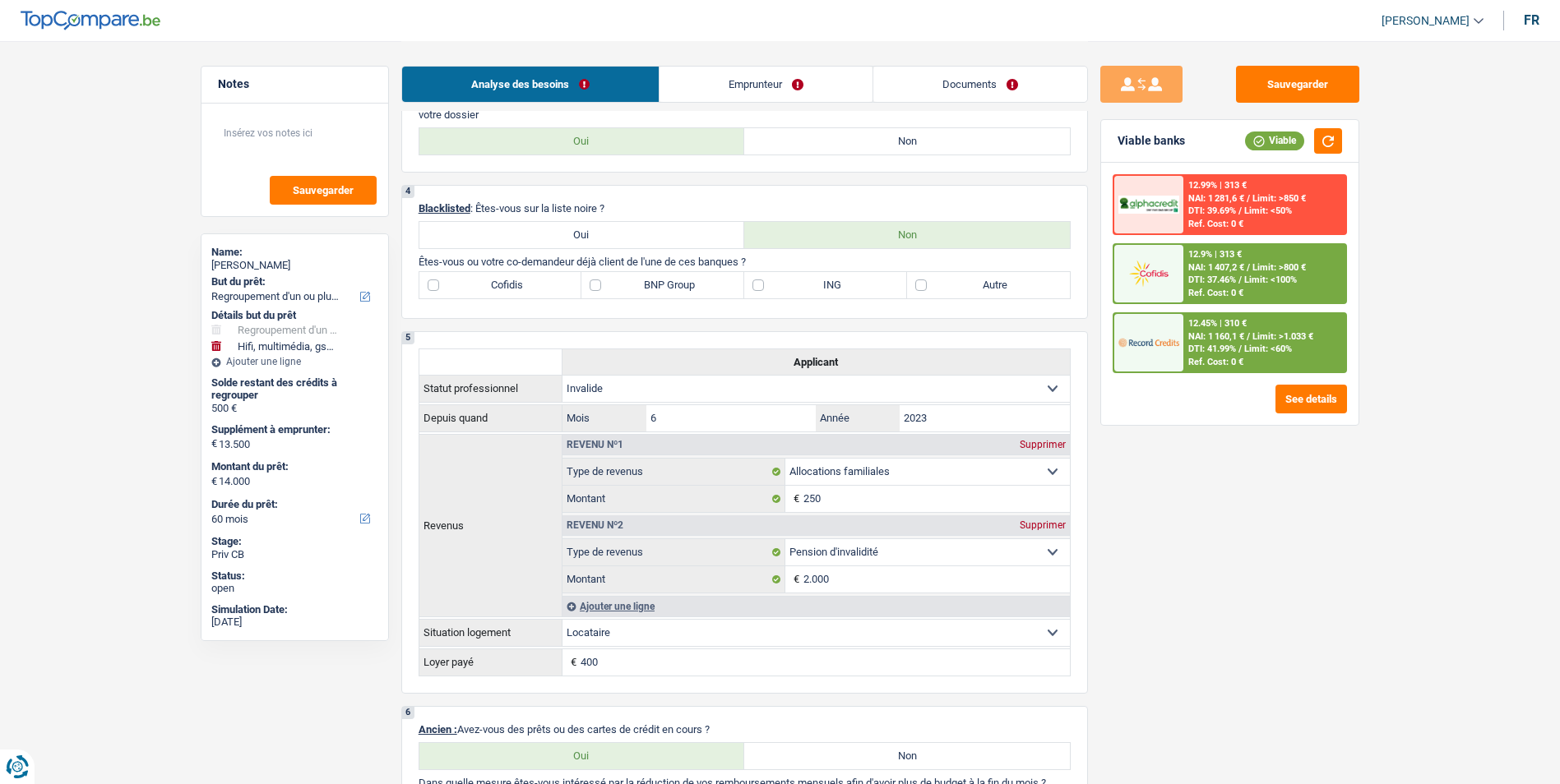
scroll to position [822, 0]
click at [756, 86] on link "Emprunteur" at bounding box center [766, 84] width 213 height 35
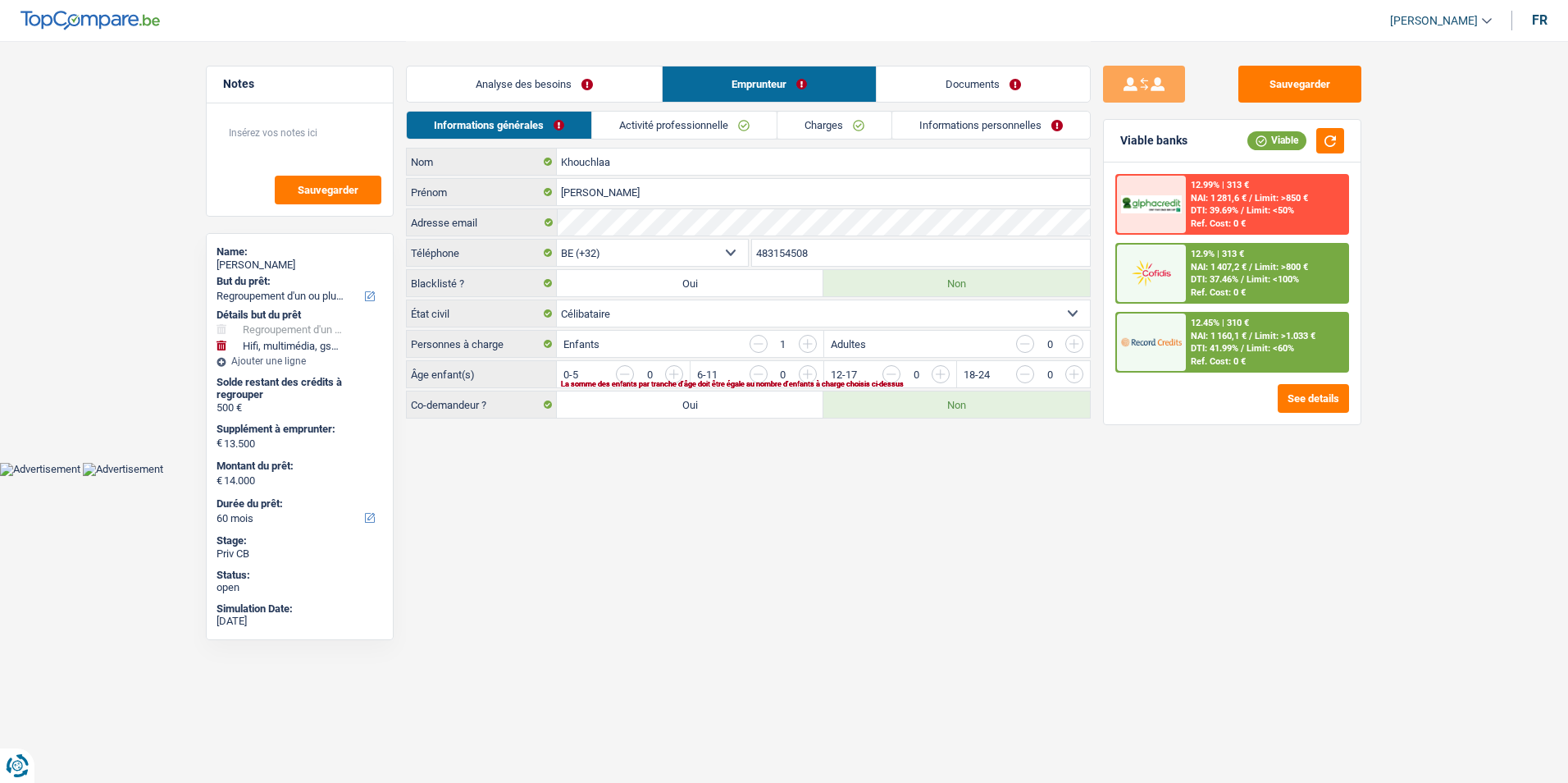
click at [935, 82] on link "Documents" at bounding box center [983, 84] width 213 height 35
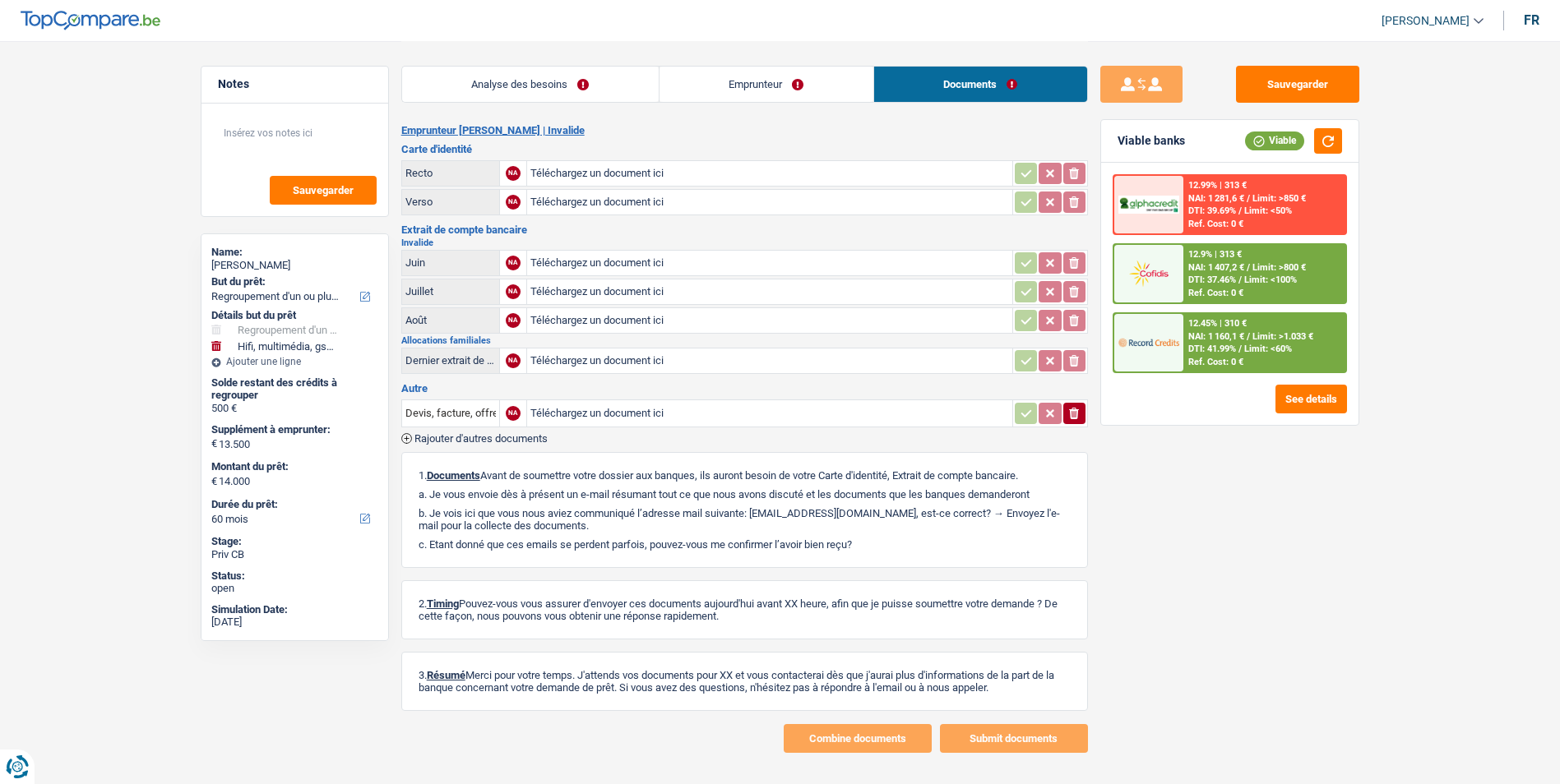
click at [580, 81] on link "Analyse des besoins" at bounding box center [530, 84] width 257 height 35
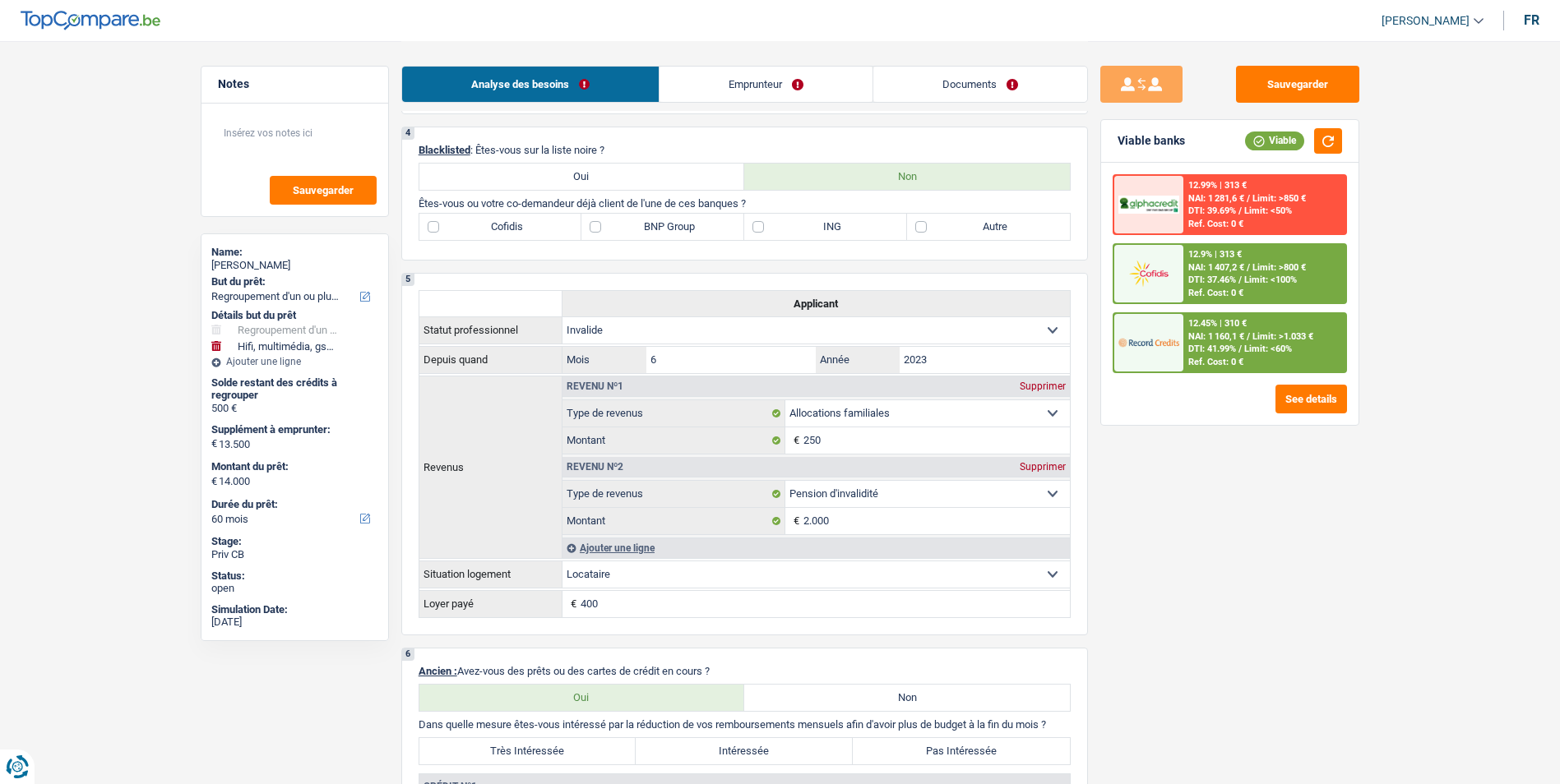
scroll to position [904, 0]
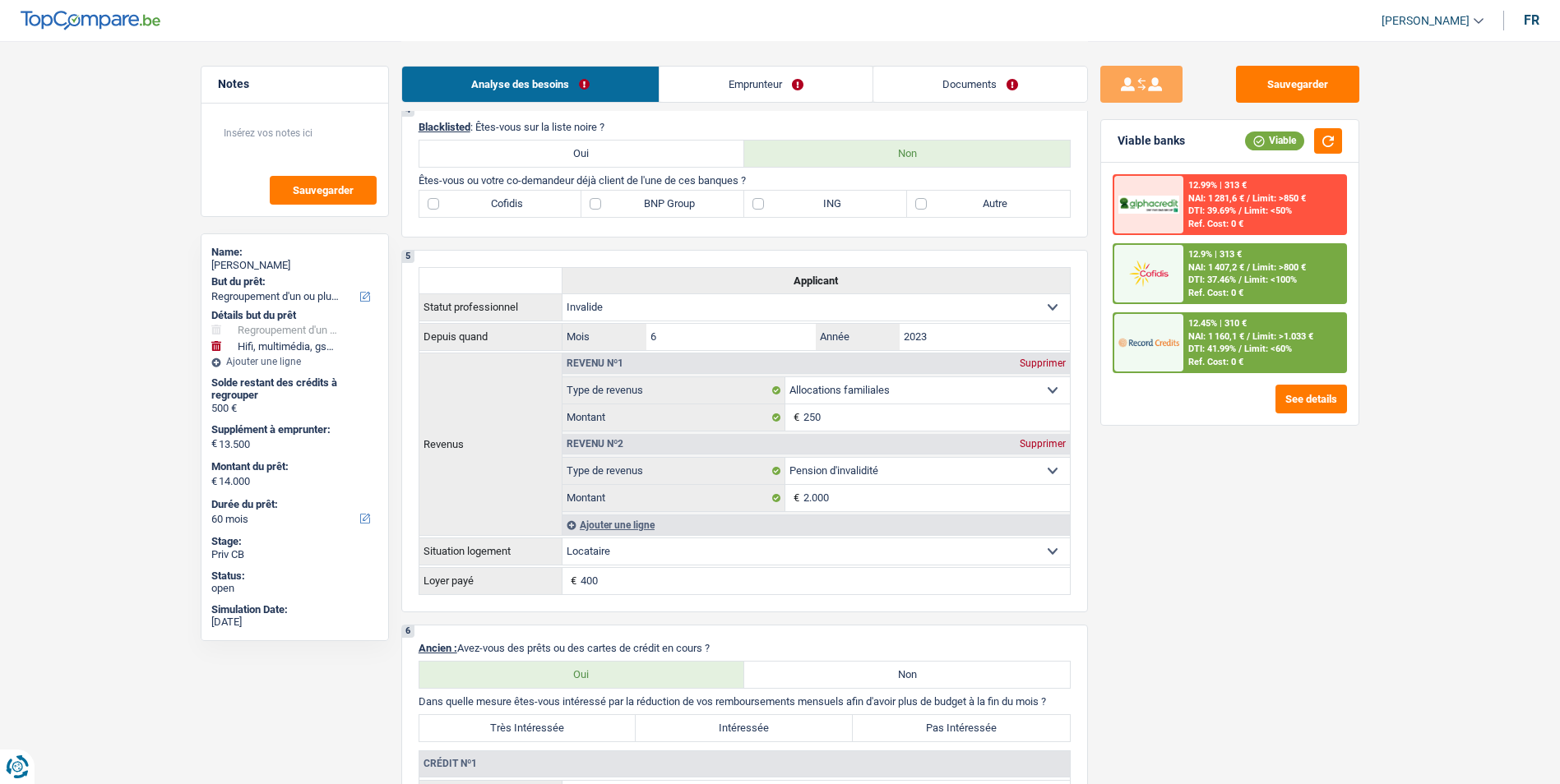
click at [777, 87] on link "Emprunteur" at bounding box center [766, 84] width 213 height 35
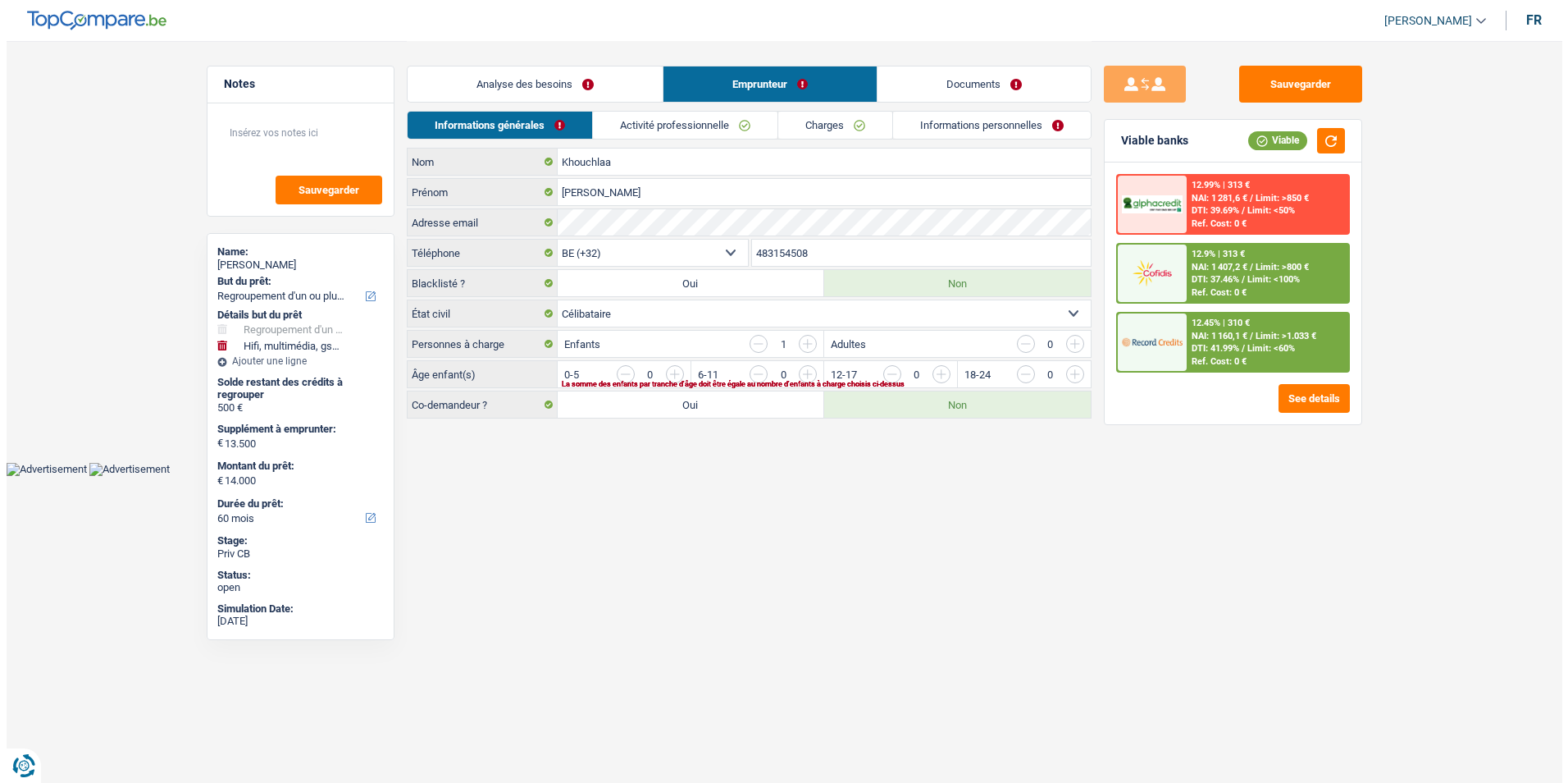
scroll to position [0, 0]
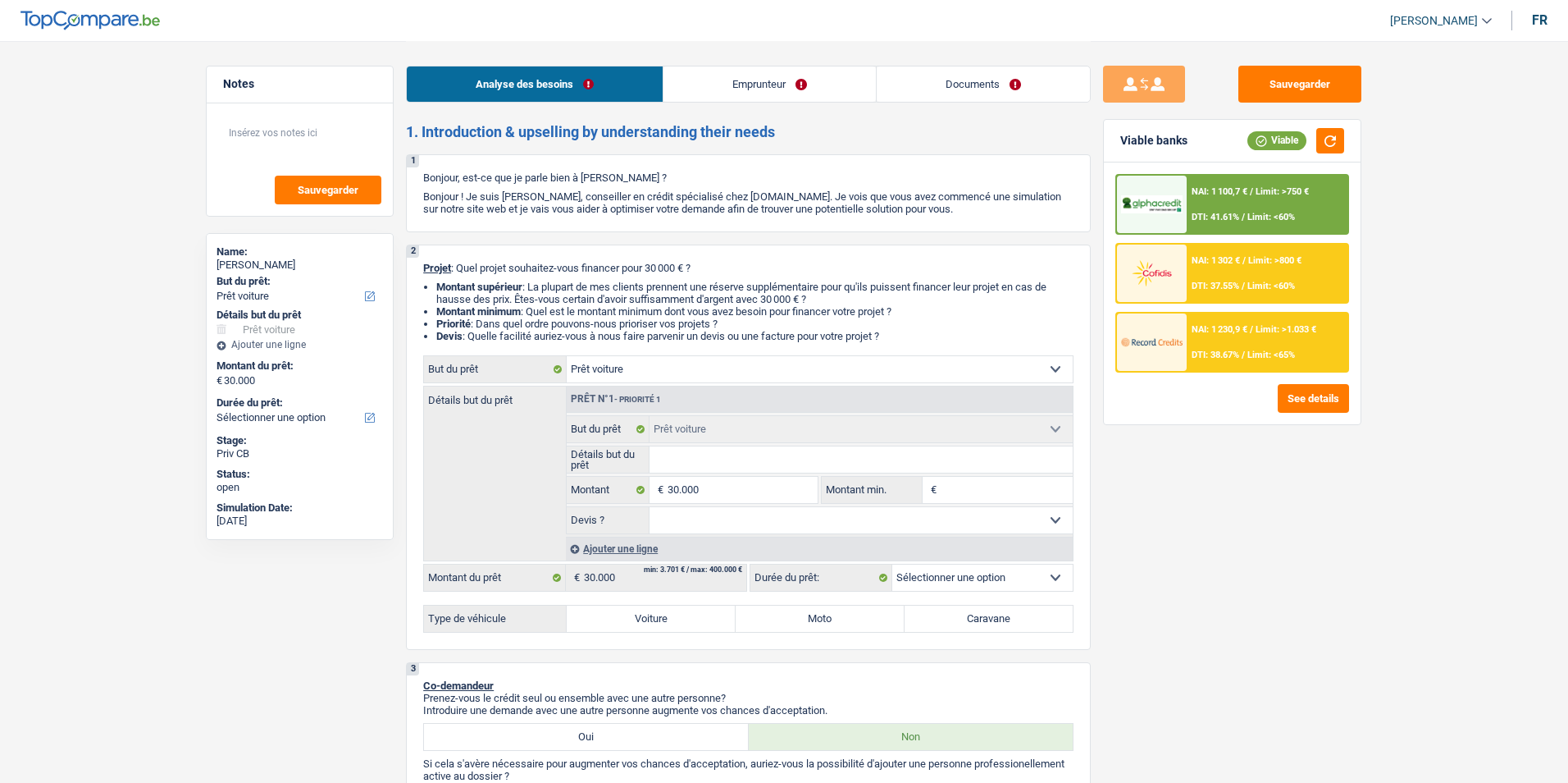
select select "car"
select select "privateEmployee"
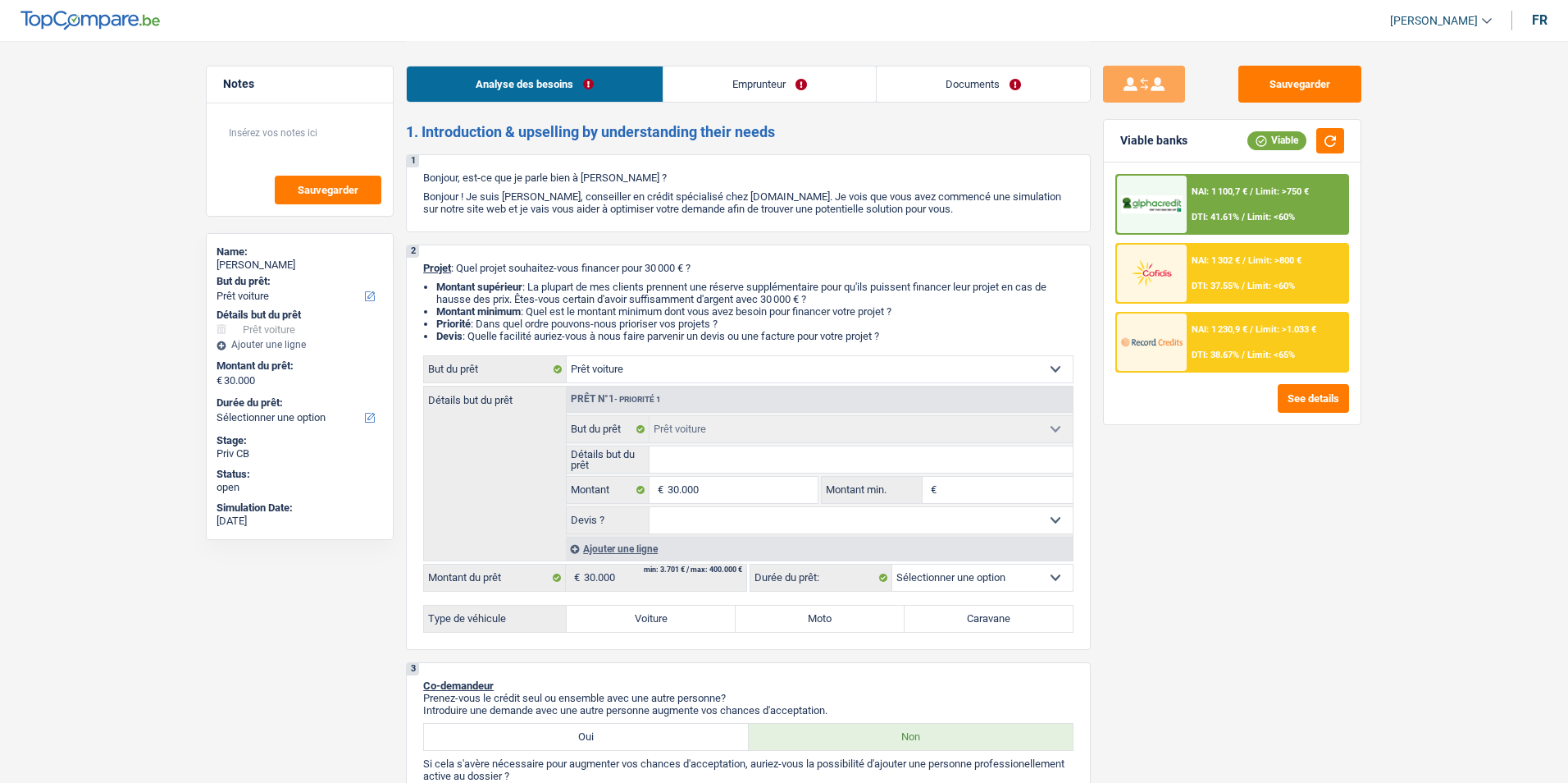
select select "familyAllowances"
select select "netSalary"
select select "mealVouchers"
select select "ownerWithMortgage"
select select "mortgage"
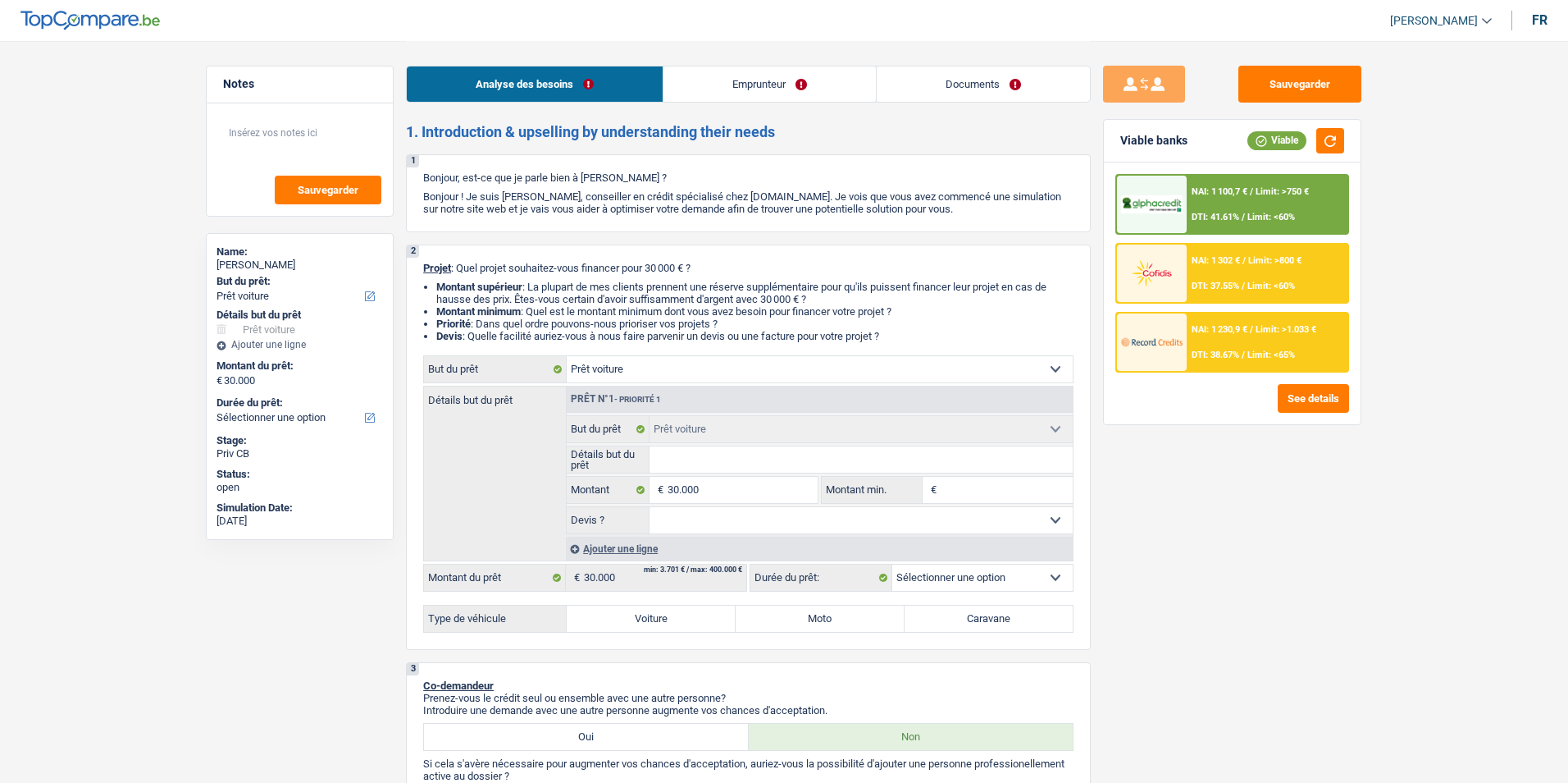
select select "240"
select select "car"
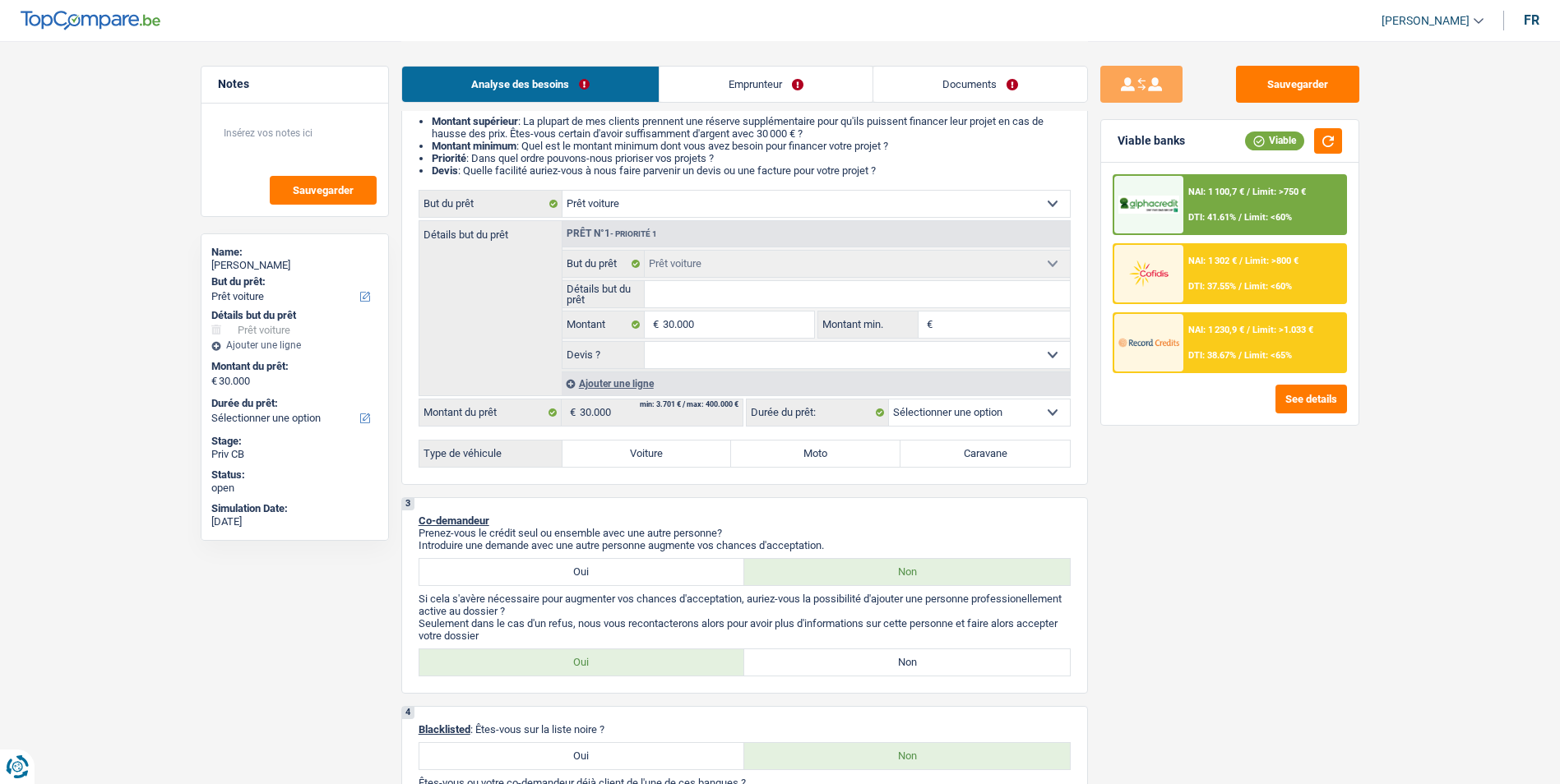
scroll to position [165, 0]
click at [638, 449] on label "Voiture" at bounding box center [647, 454] width 170 height 26
click at [638, 449] on input "Voiture" at bounding box center [647, 454] width 170 height 26
radio input "true"
select select "60"
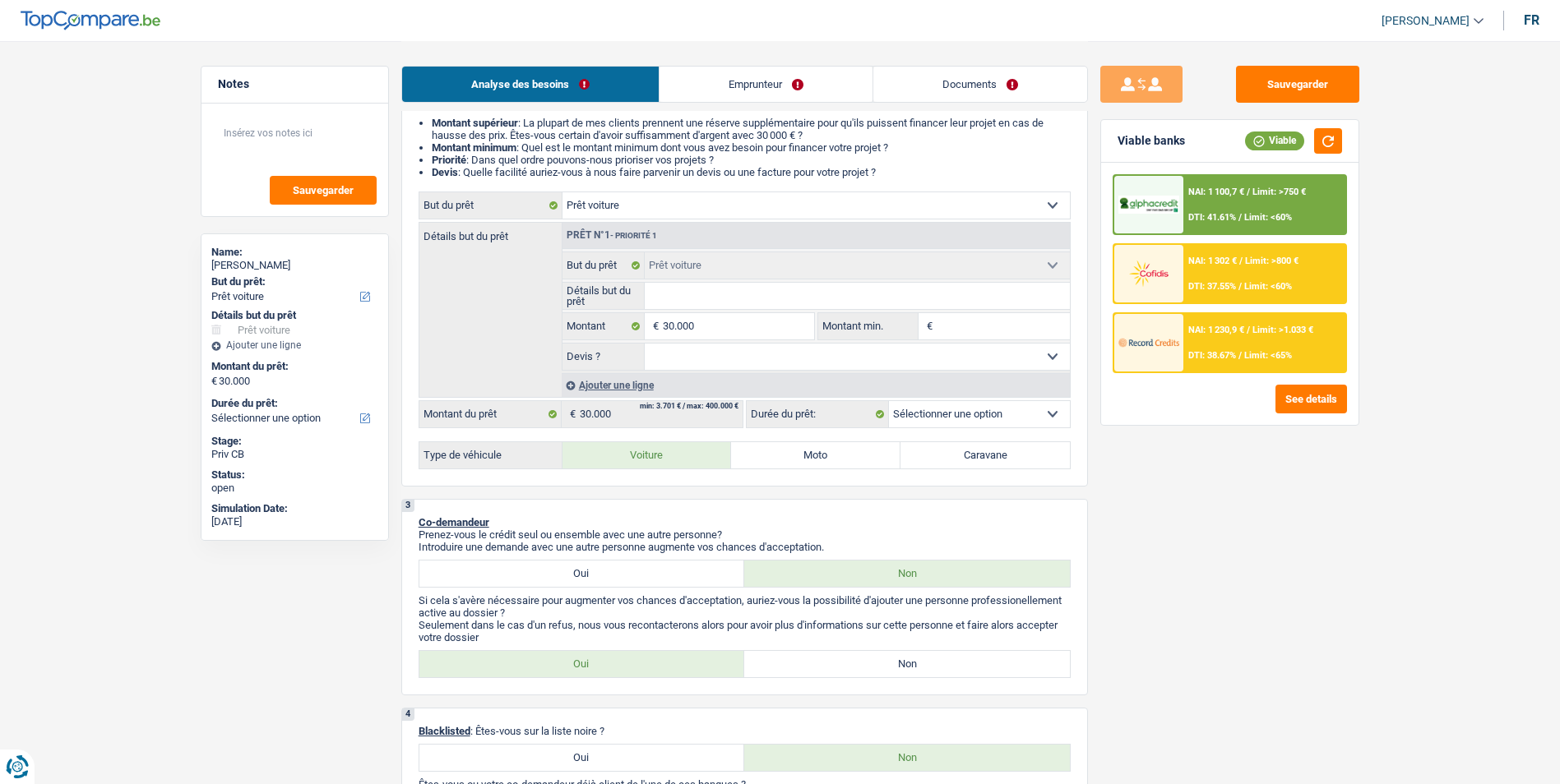
select select "60"
radio input "true"
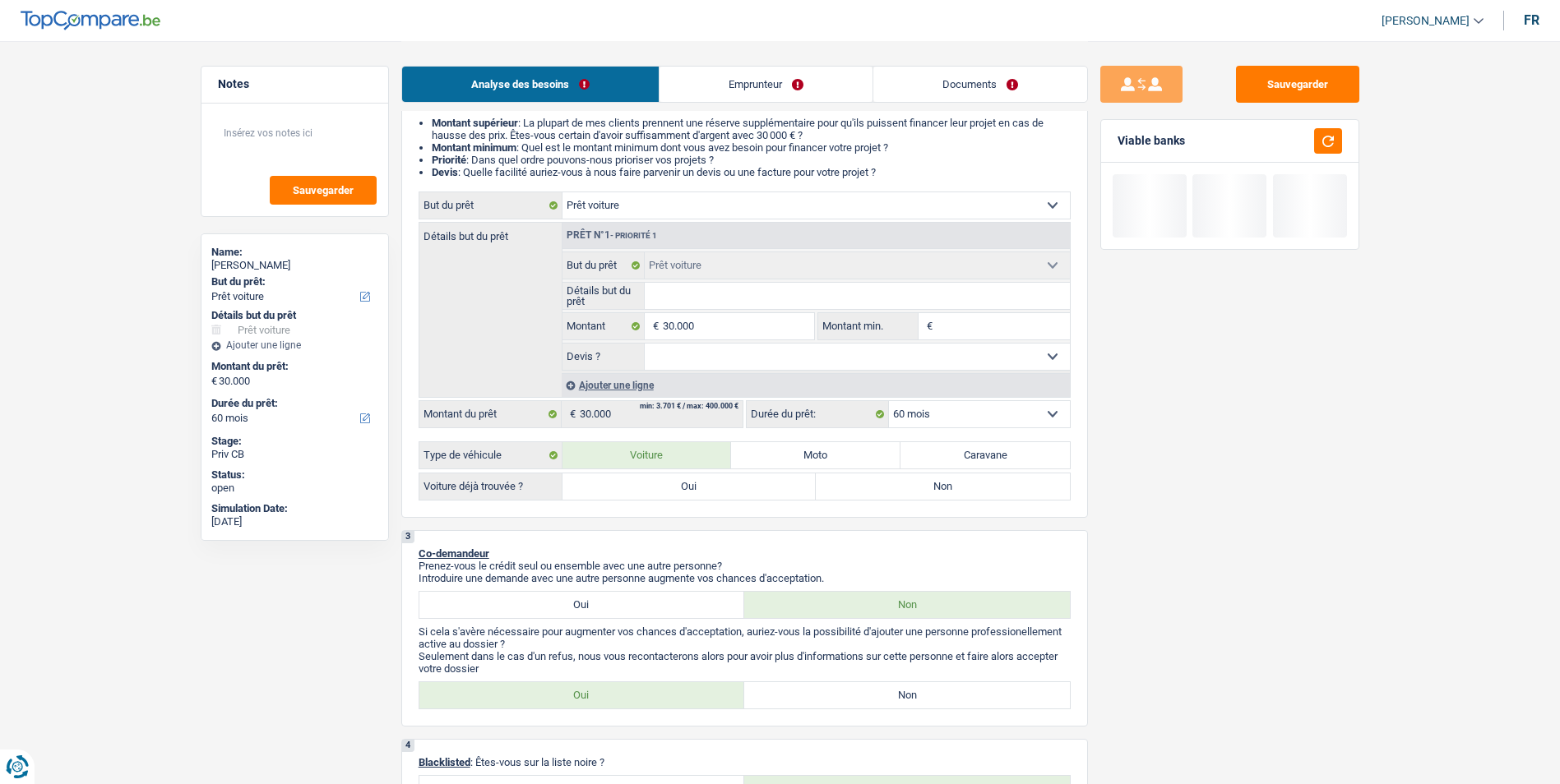
click at [696, 486] on label "Oui" at bounding box center [689, 486] width 254 height 26
click at [696, 486] on input "Oui" at bounding box center [689, 486] width 254 height 26
radio input "true"
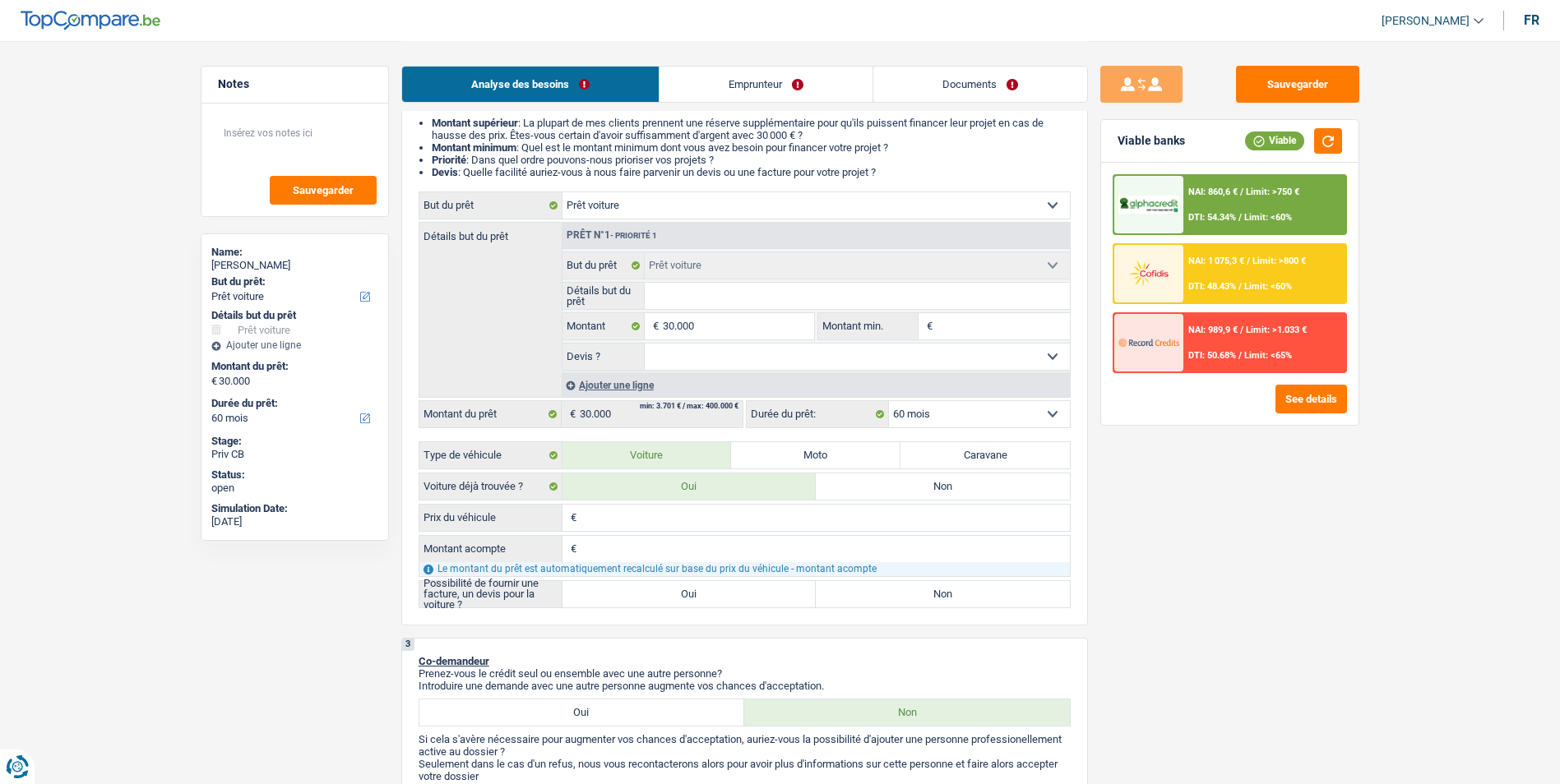
click at [704, 361] on select "Oui Non Non répondu Sélectionner une option" at bounding box center [858, 356] width 425 height 26
select select "false"
click at [645, 343] on select "Oui Non Non répondu Sélectionner une option" at bounding box center [858, 356] width 425 height 26
select select "false"
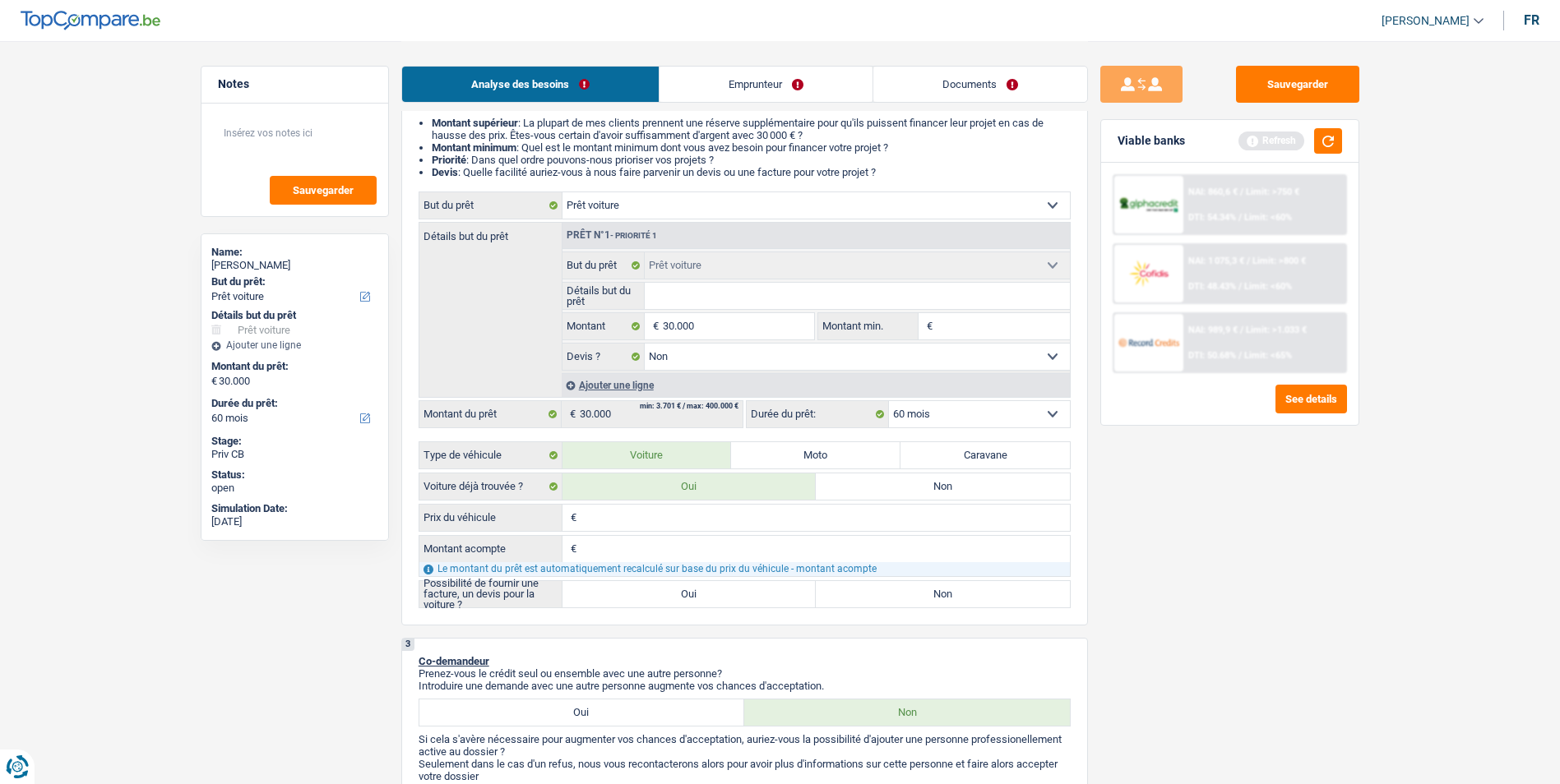
click at [708, 300] on input "Détails but du prêt" at bounding box center [858, 295] width 425 height 26
click at [622, 523] on input "Prix du véhicule" at bounding box center [824, 517] width 489 height 26
click at [877, 488] on label "Non" at bounding box center [942, 486] width 254 height 26
click at [877, 488] on input "Non" at bounding box center [942, 486] width 254 height 26
radio input "true"
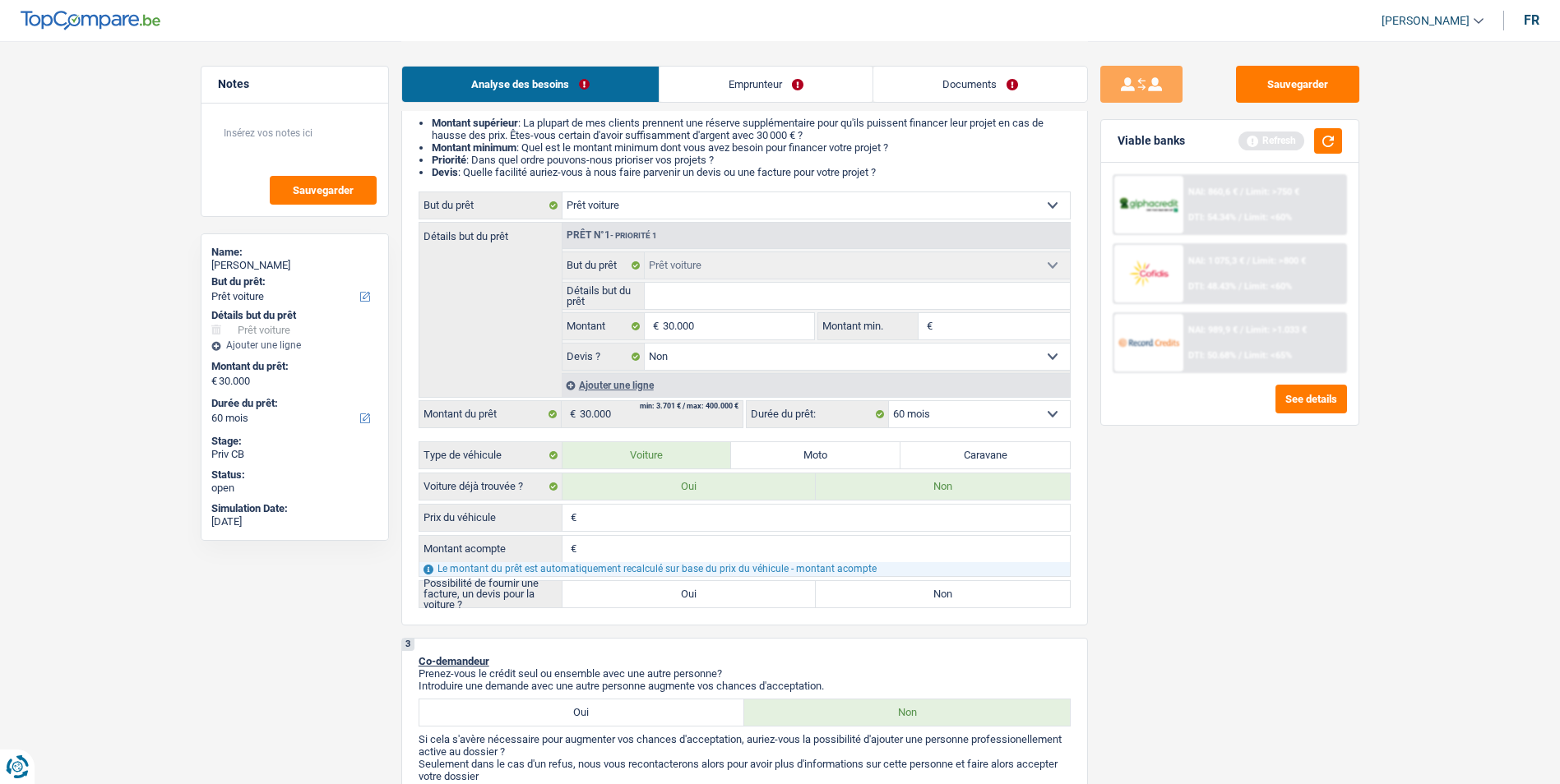
radio input "true"
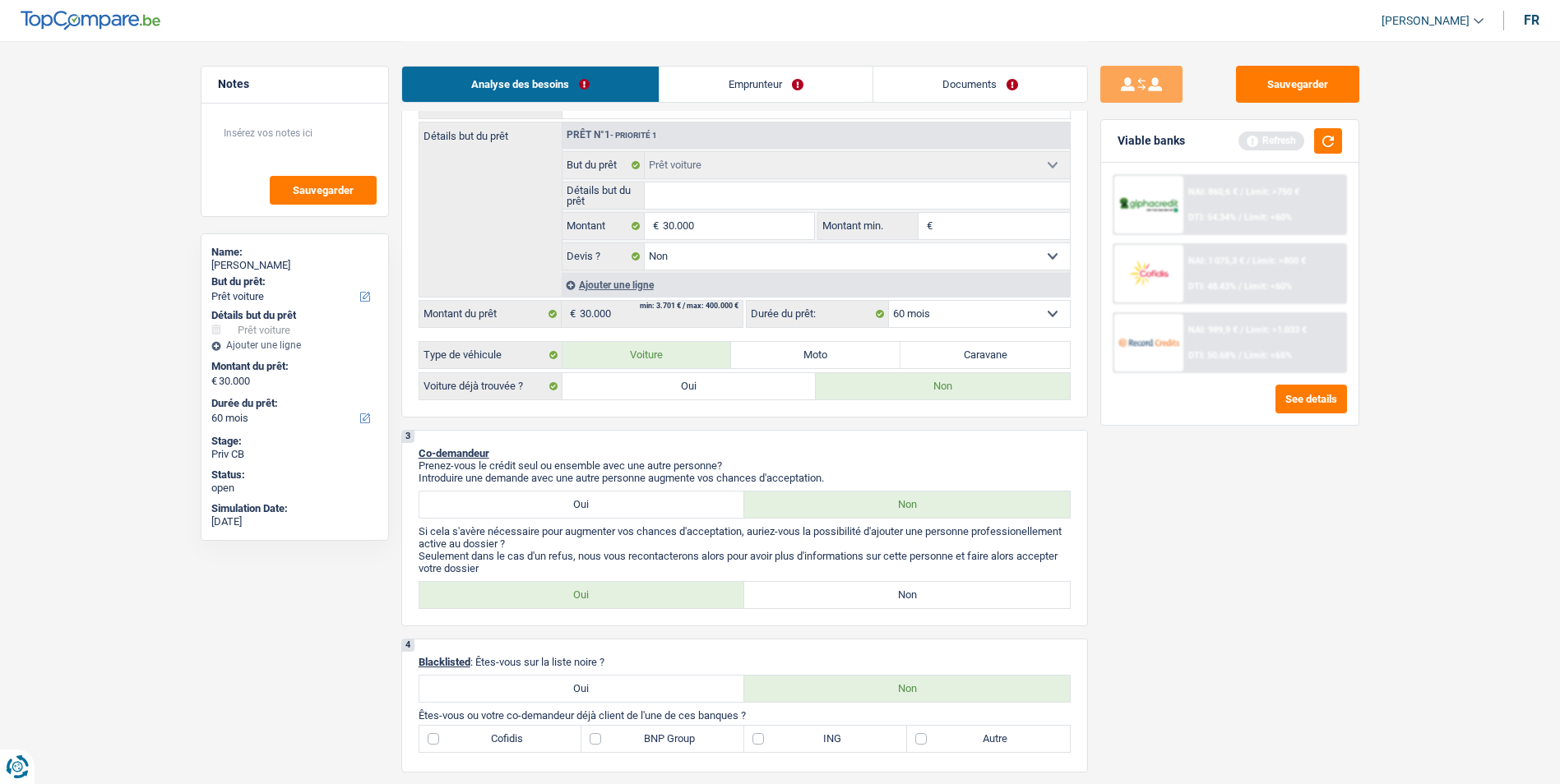
scroll to position [247, 0]
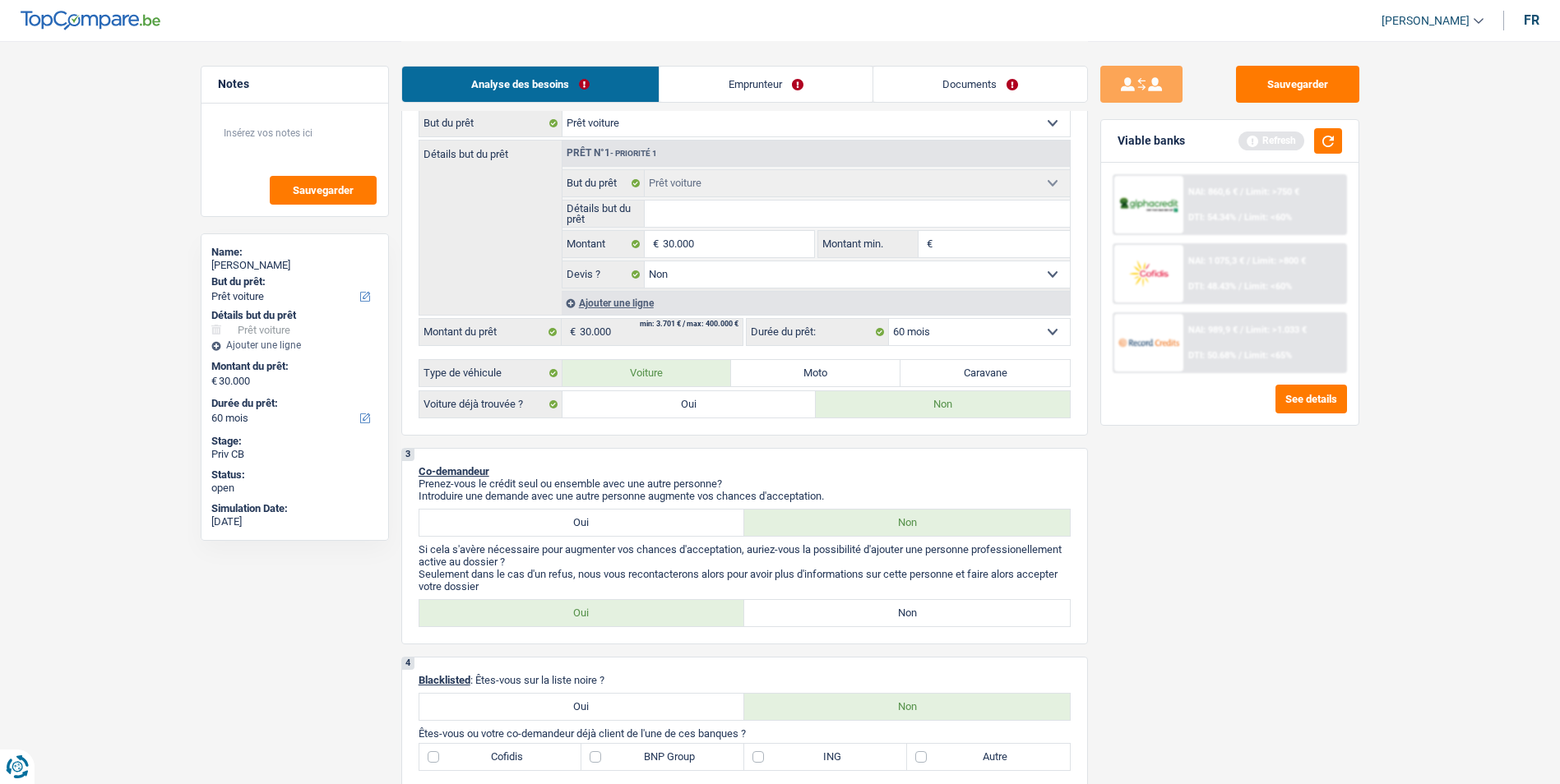
click at [768, 603] on label "Non" at bounding box center [907, 612] width 326 height 26
click at [768, 603] on input "Non" at bounding box center [907, 612] width 326 height 26
radio input "true"
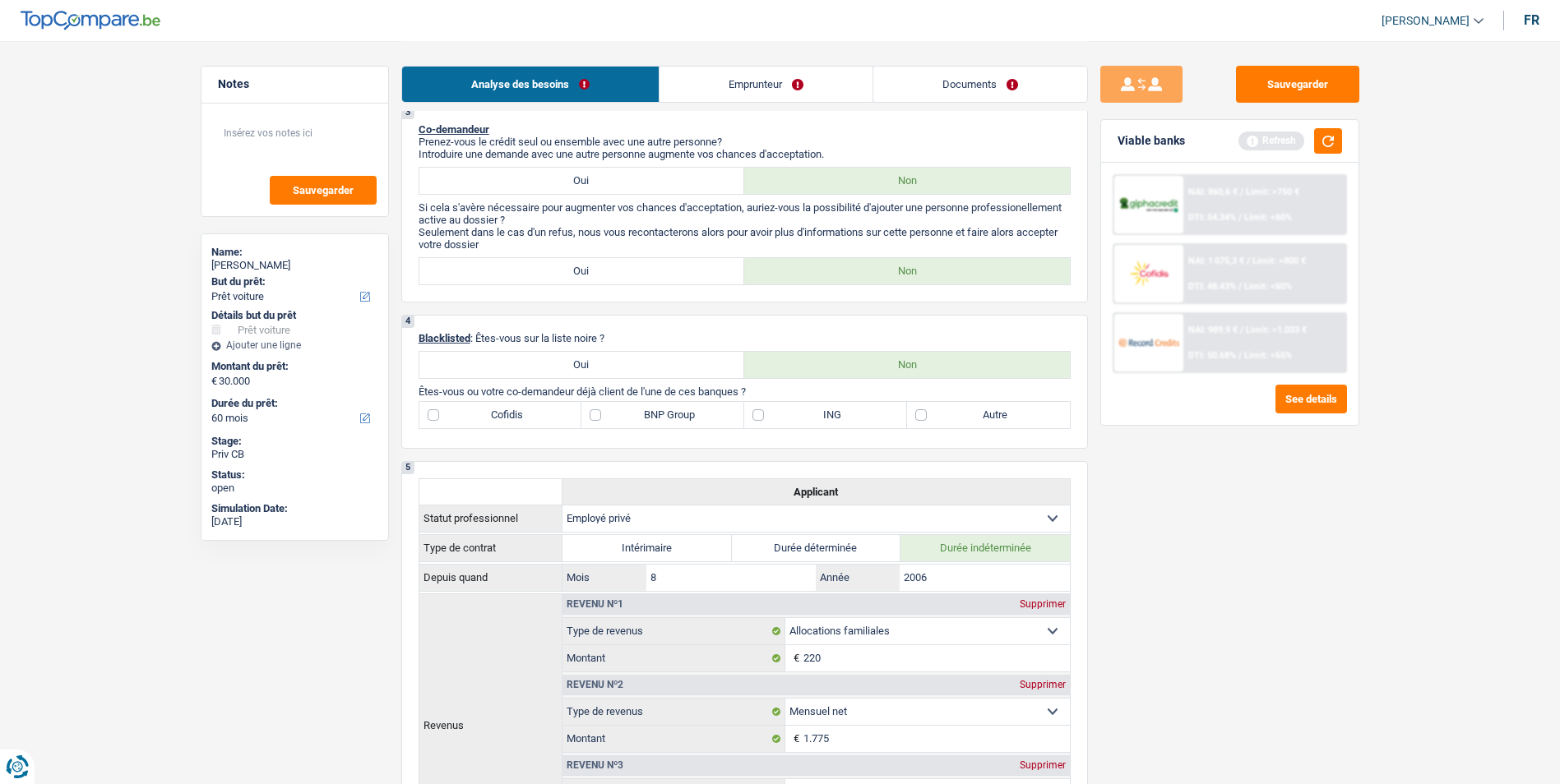
scroll to position [575, 0]
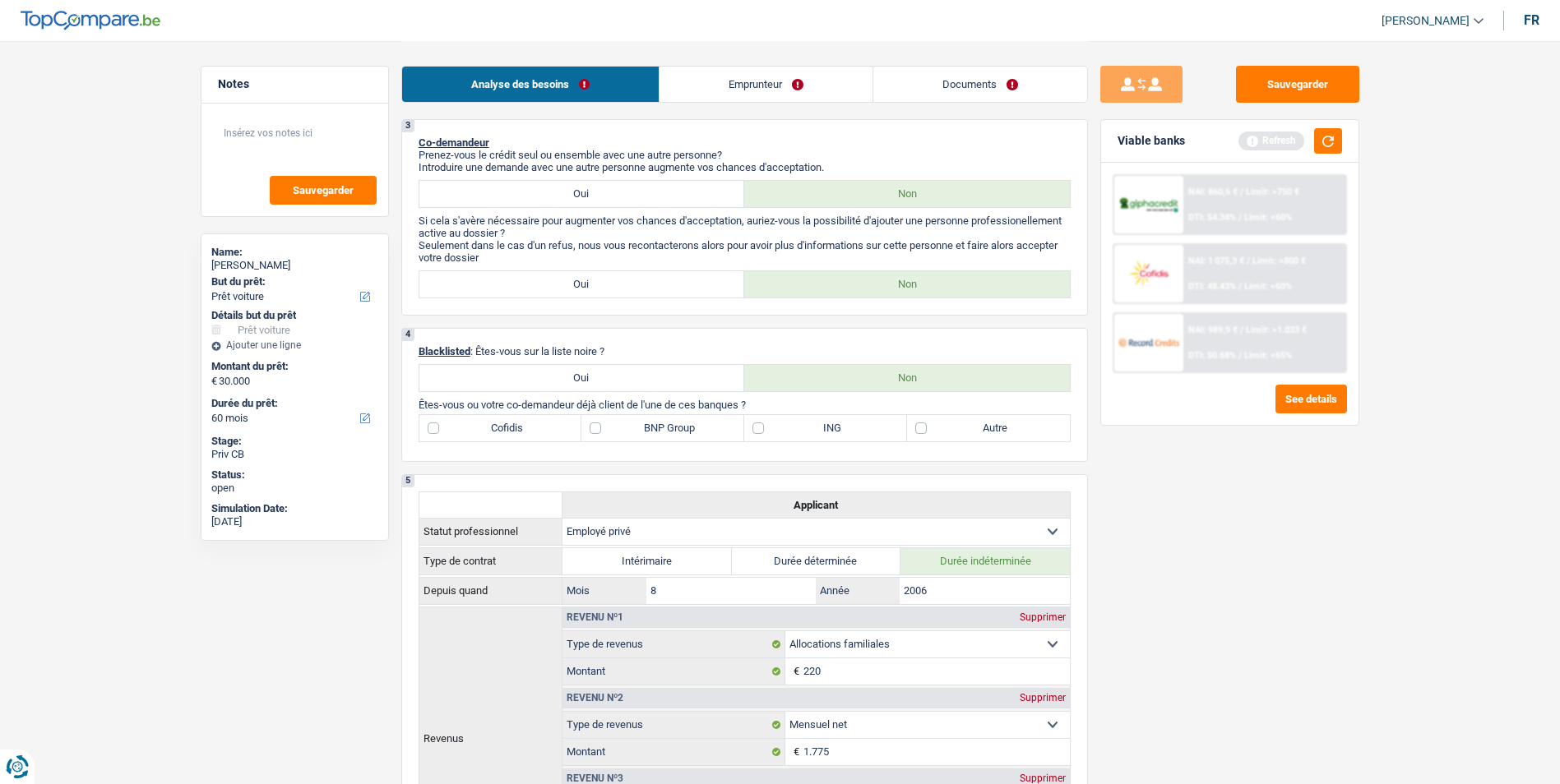
click at [923, 431] on label "Autre" at bounding box center [988, 428] width 163 height 26
click at [923, 431] on input "Autre" at bounding box center [988, 428] width 163 height 26
checkbox input "true"
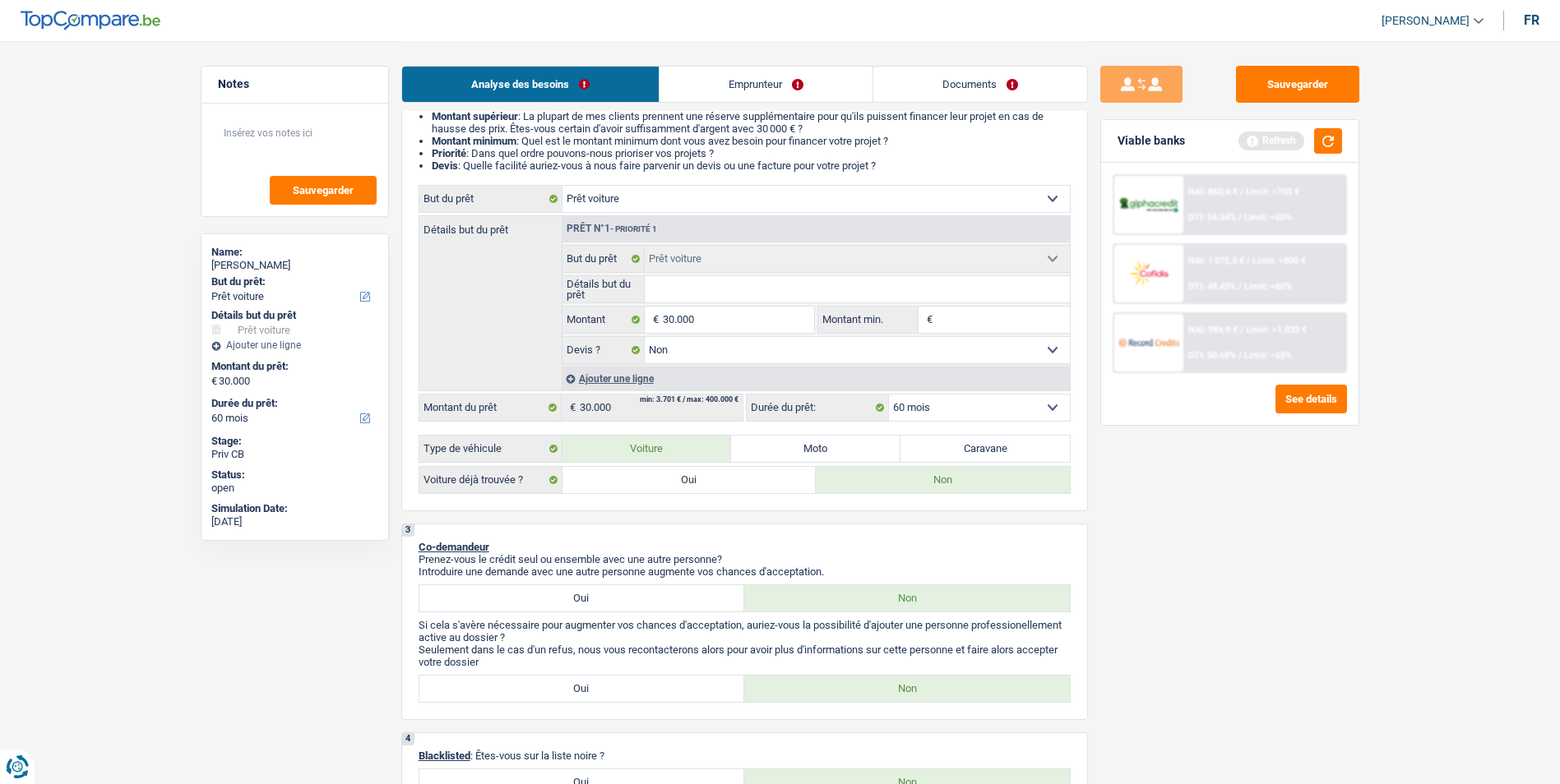
scroll to position [0, 0]
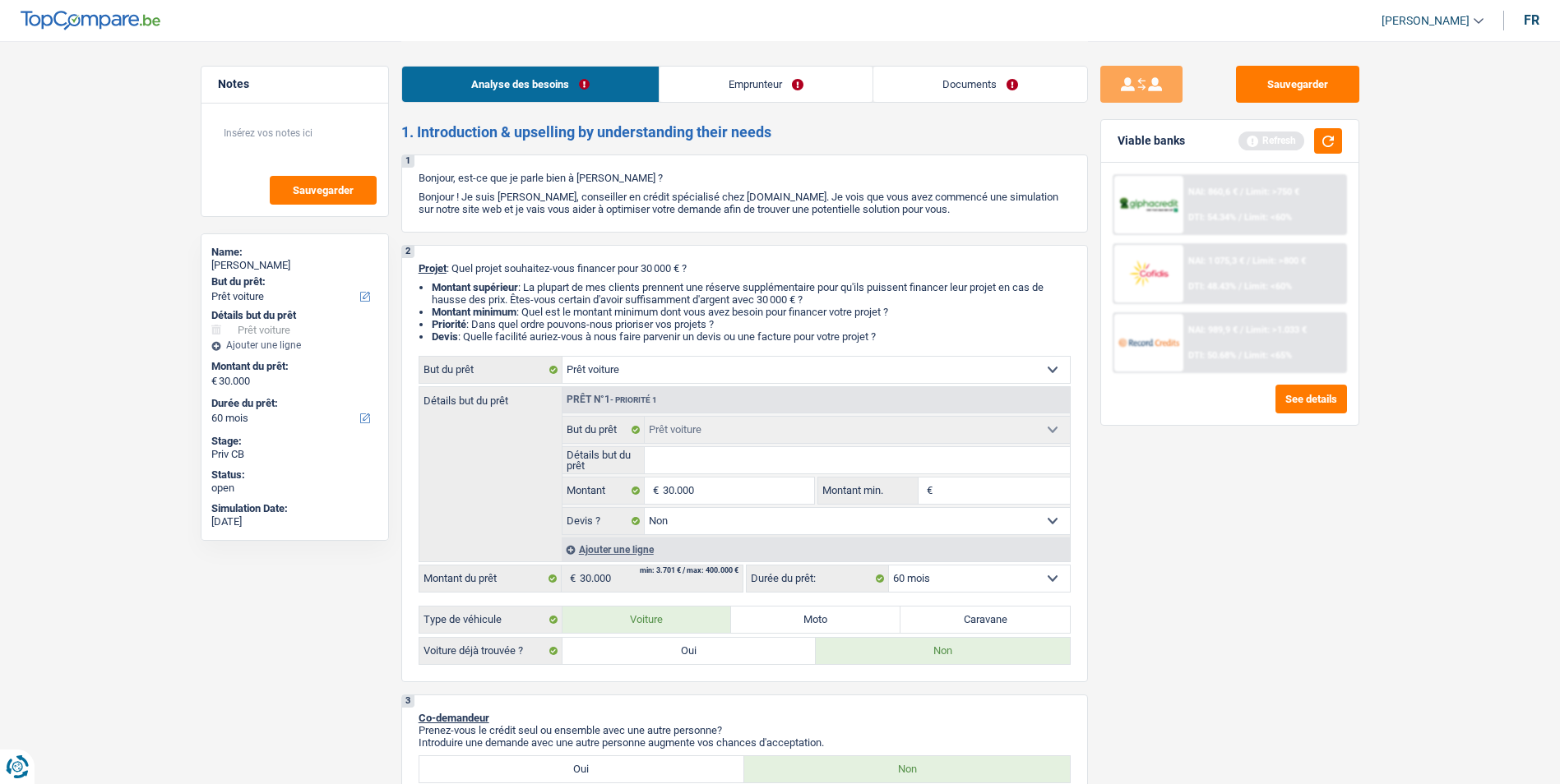
click at [749, 81] on link "Emprunteur" at bounding box center [766, 84] width 213 height 35
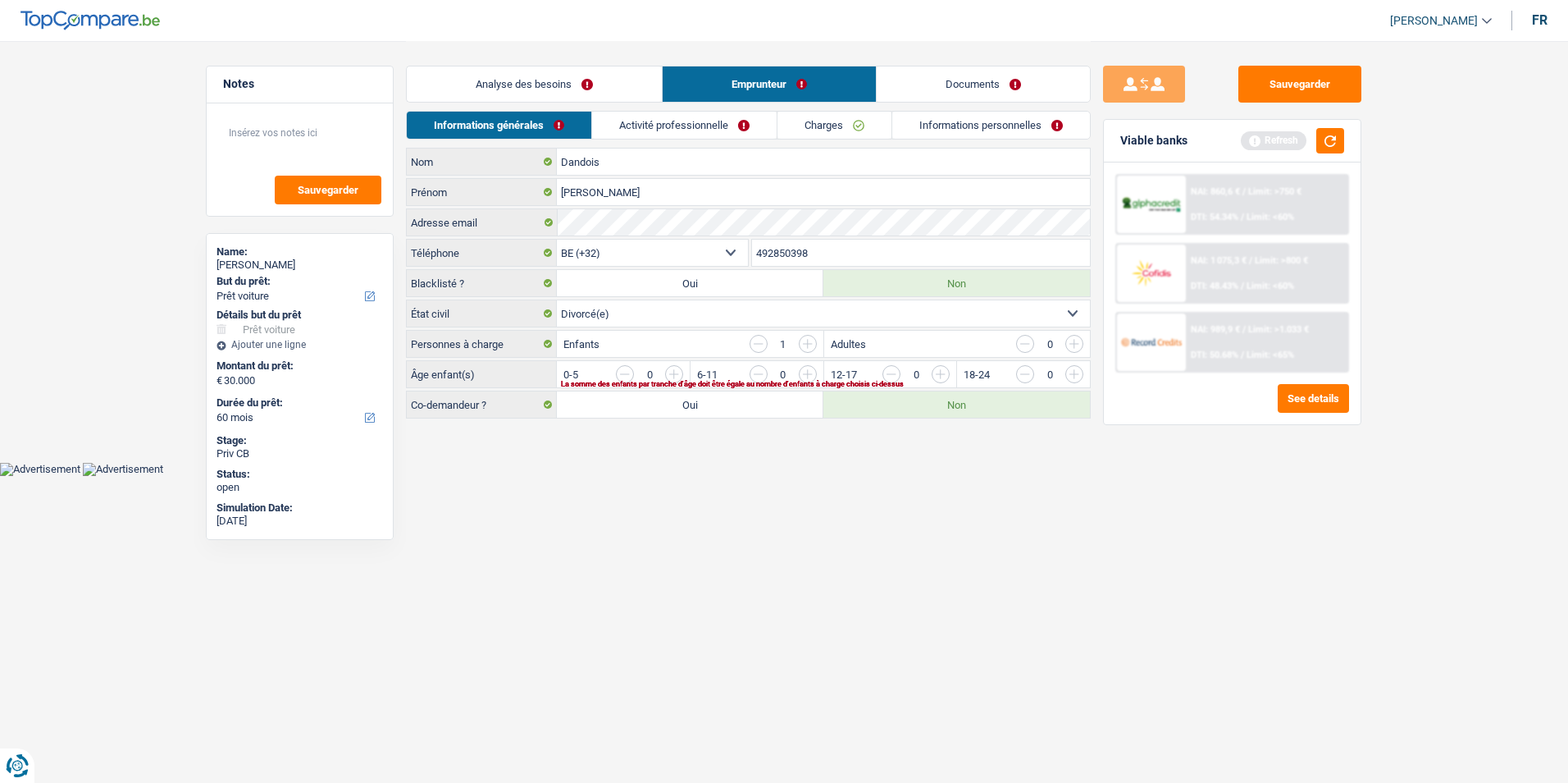
click at [935, 89] on link "Documents" at bounding box center [983, 84] width 213 height 35
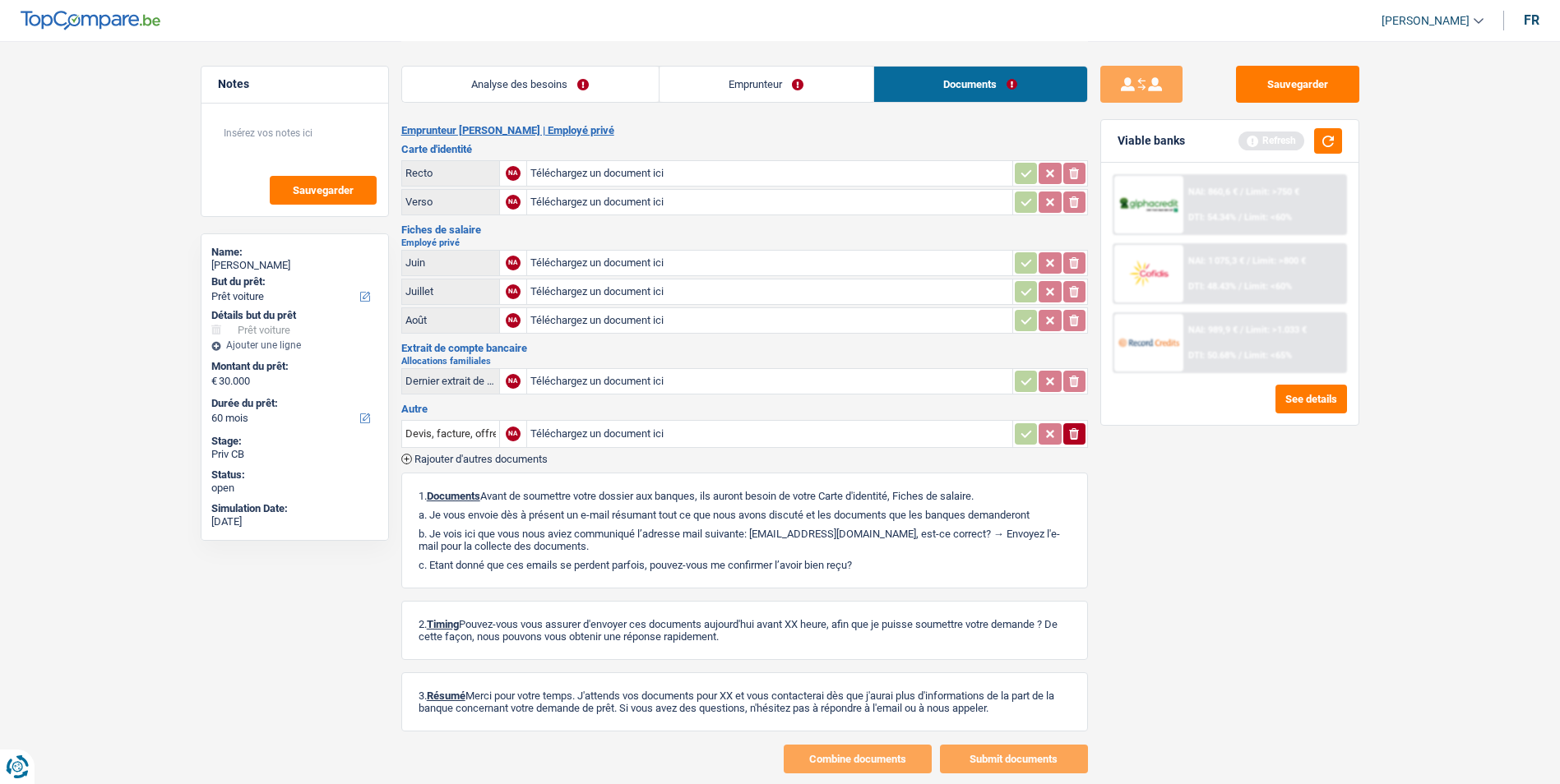
click at [718, 94] on link "Emprunteur" at bounding box center [766, 84] width 214 height 35
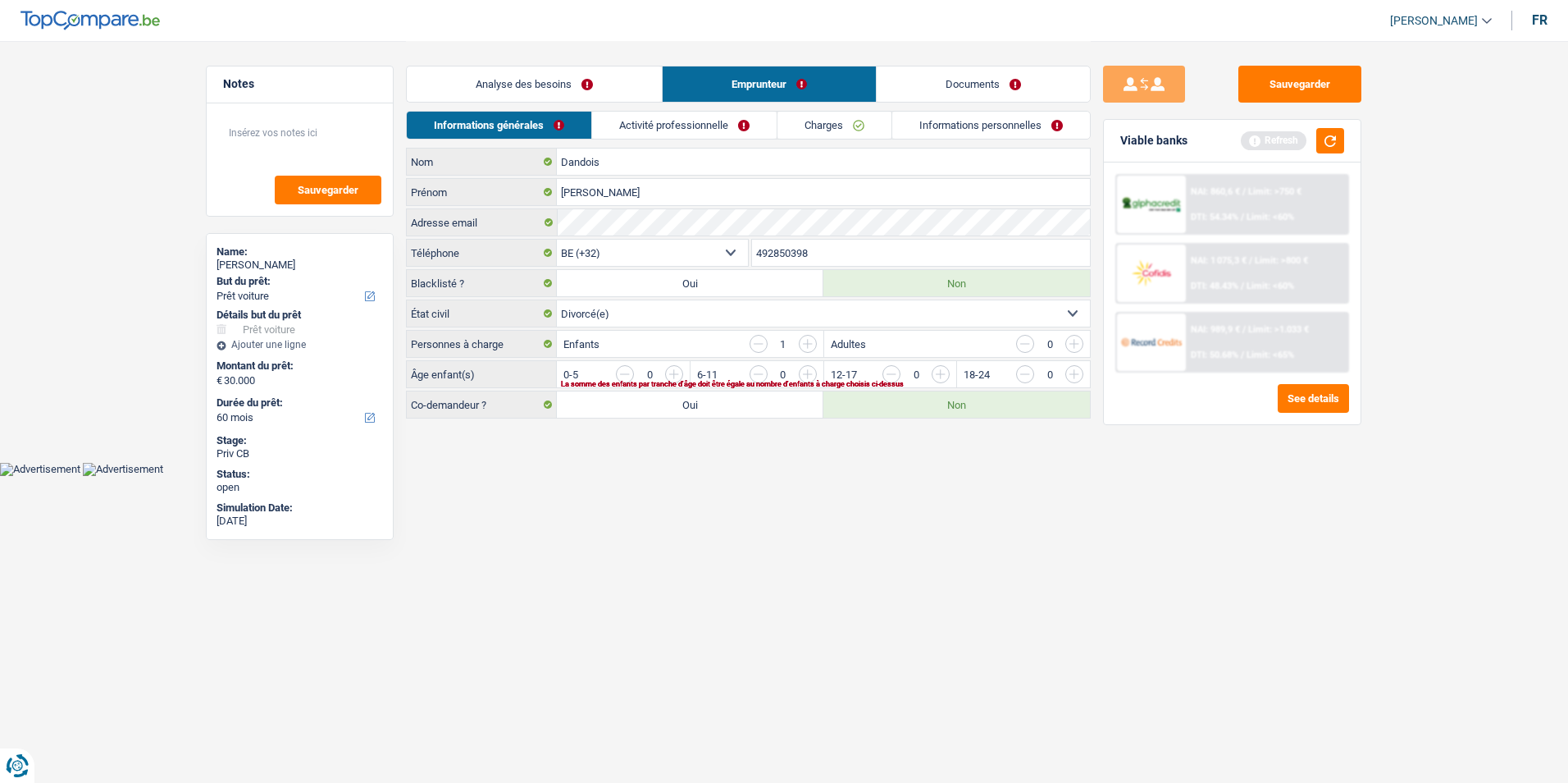
click at [634, 93] on link "Analyse des besoins" at bounding box center [534, 84] width 255 height 35
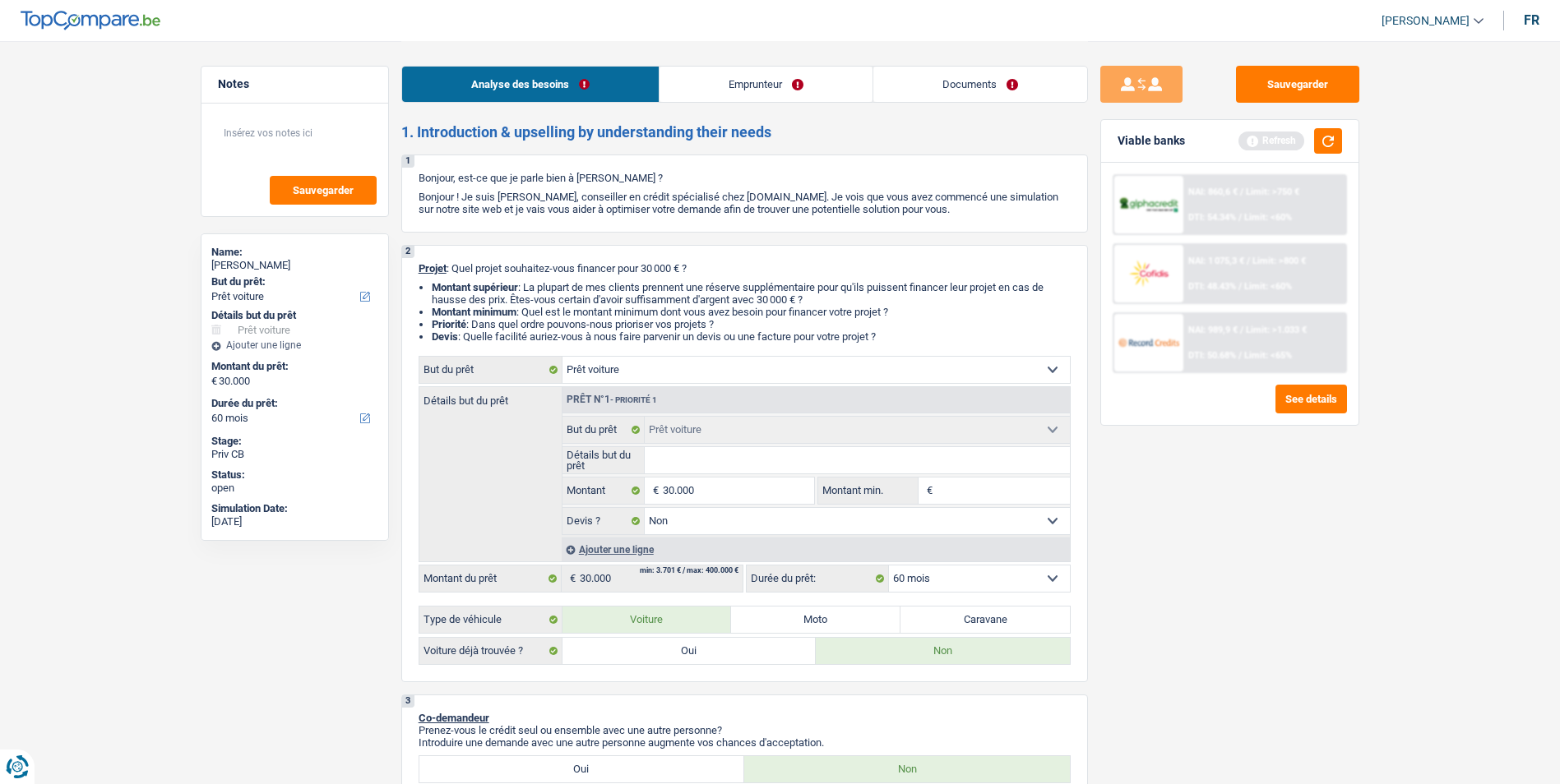
click at [745, 89] on link "Emprunteur" at bounding box center [766, 84] width 213 height 35
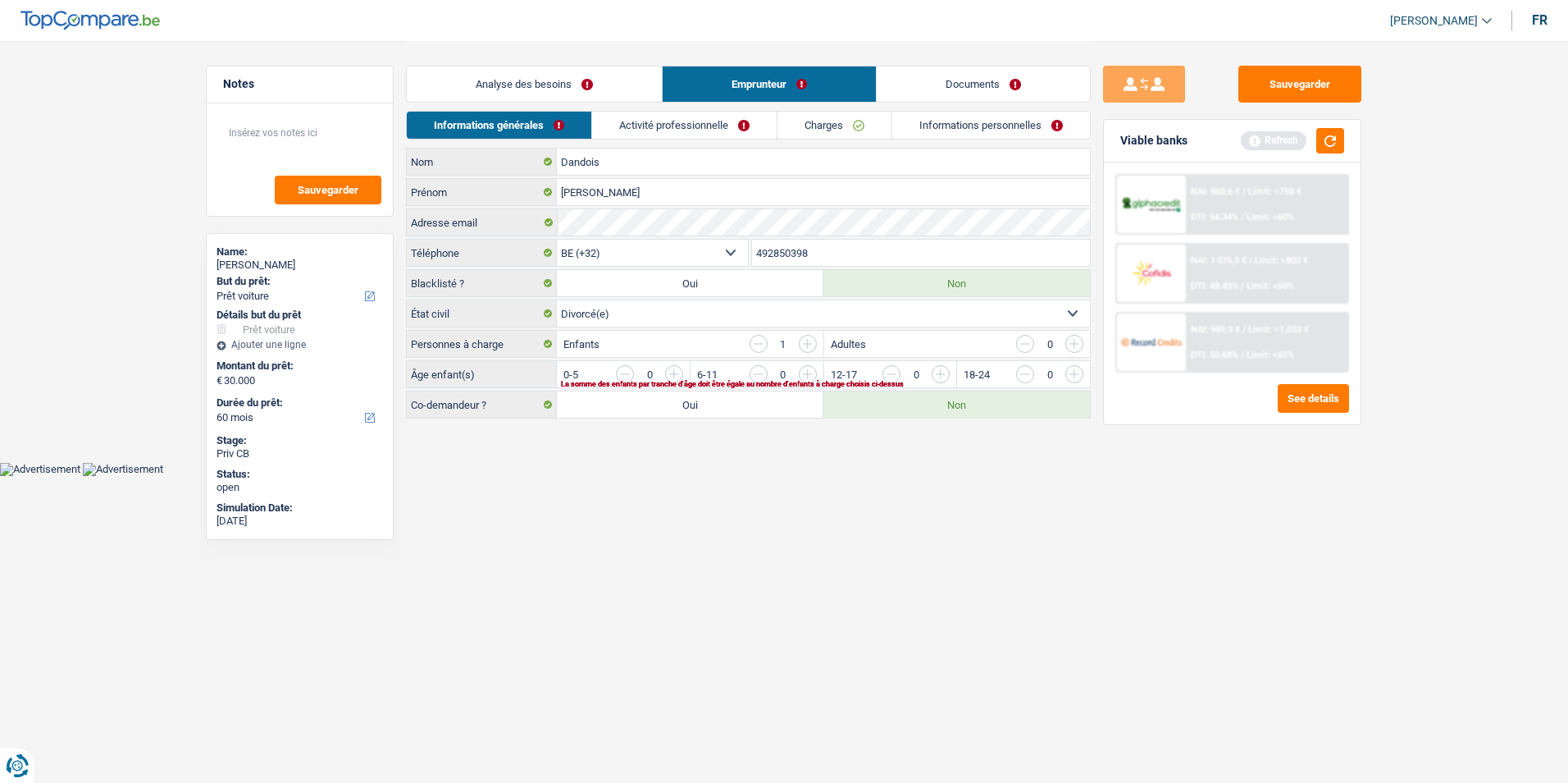
click at [699, 118] on link "Activité professionnelle" at bounding box center [684, 126] width 185 height 27
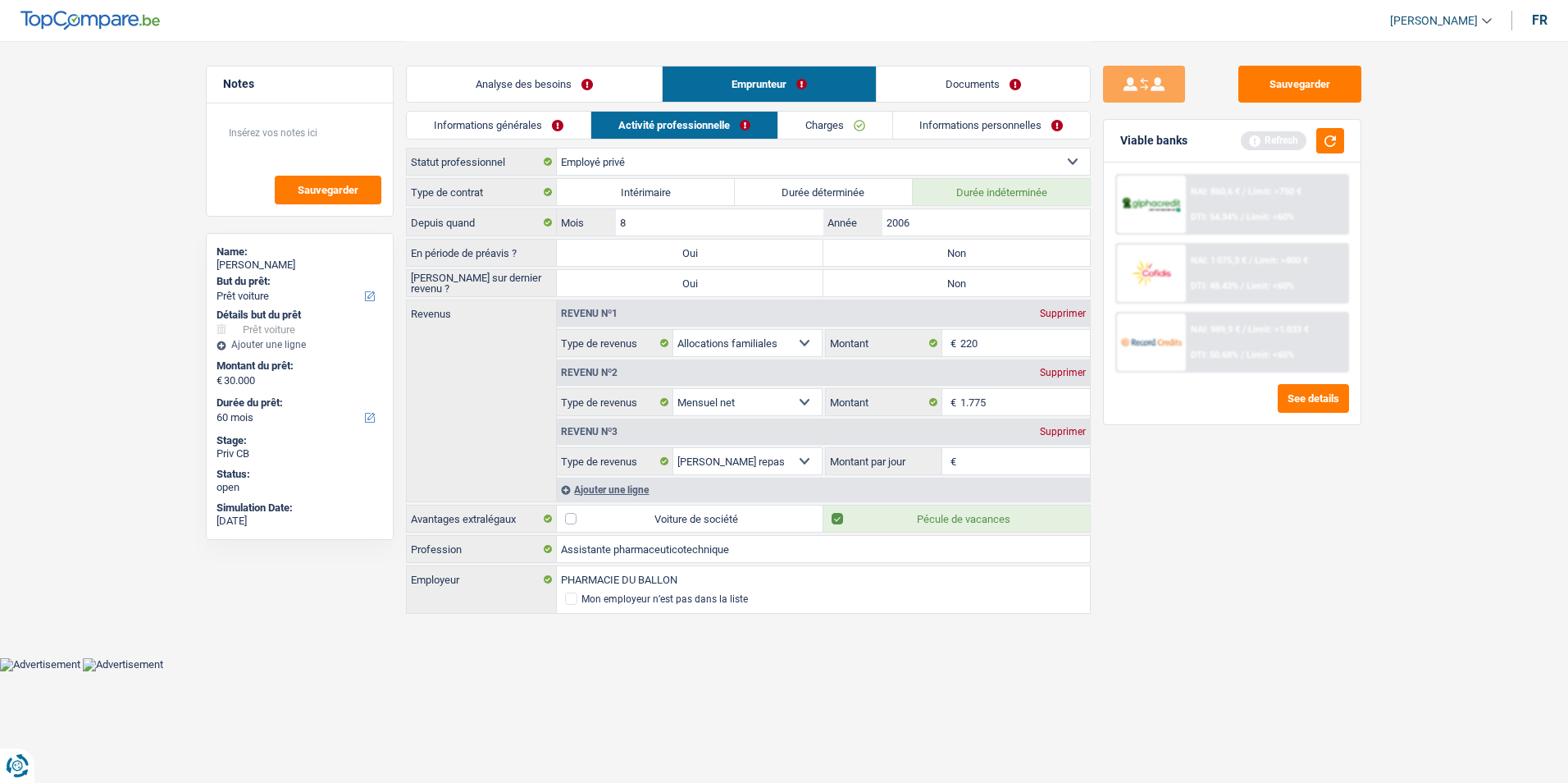
click at [820, 124] on link "Charges" at bounding box center [835, 126] width 114 height 27
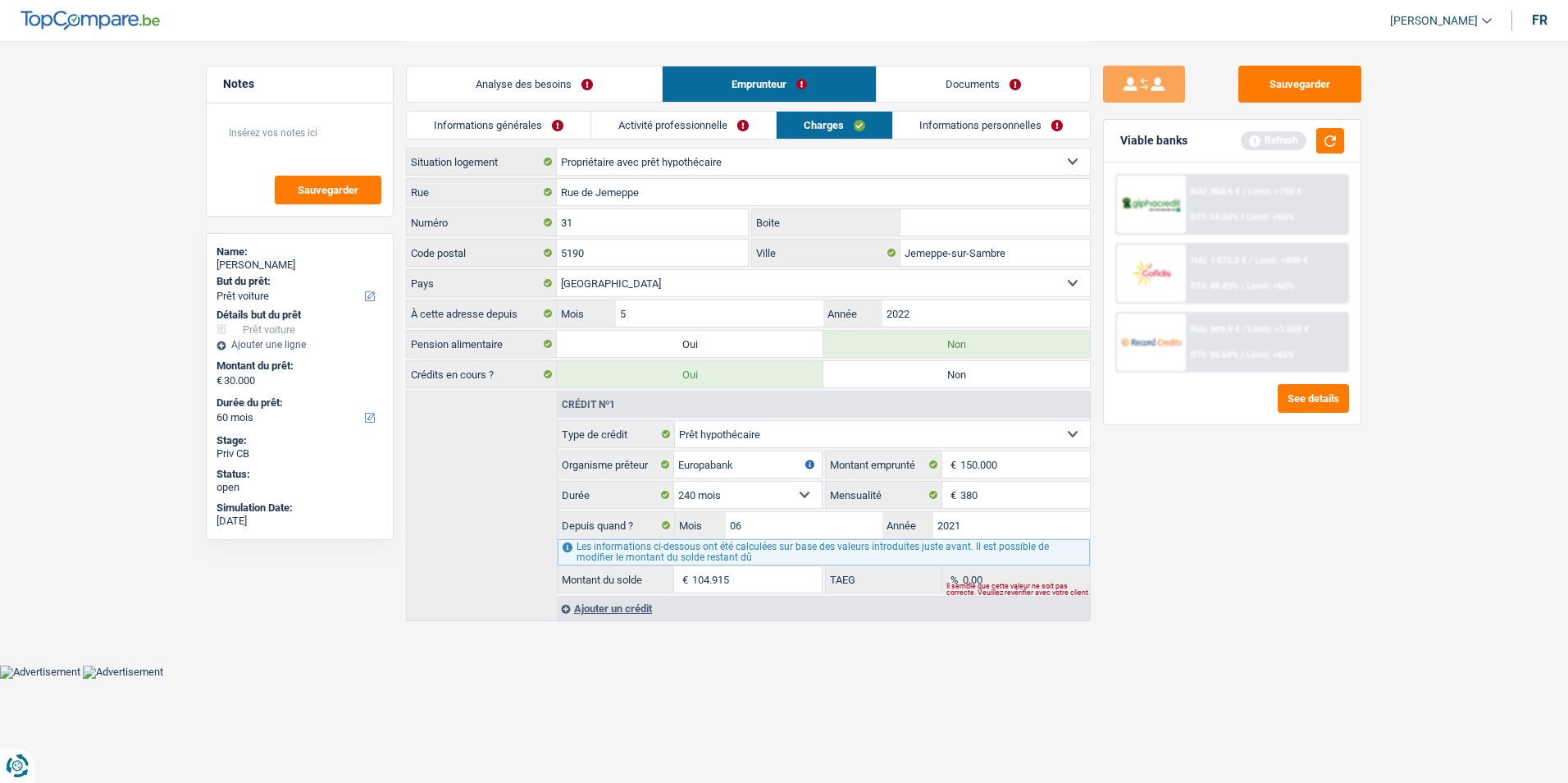
click at [942, 117] on link "Informations personnelles" at bounding box center [992, 126] width 198 height 27
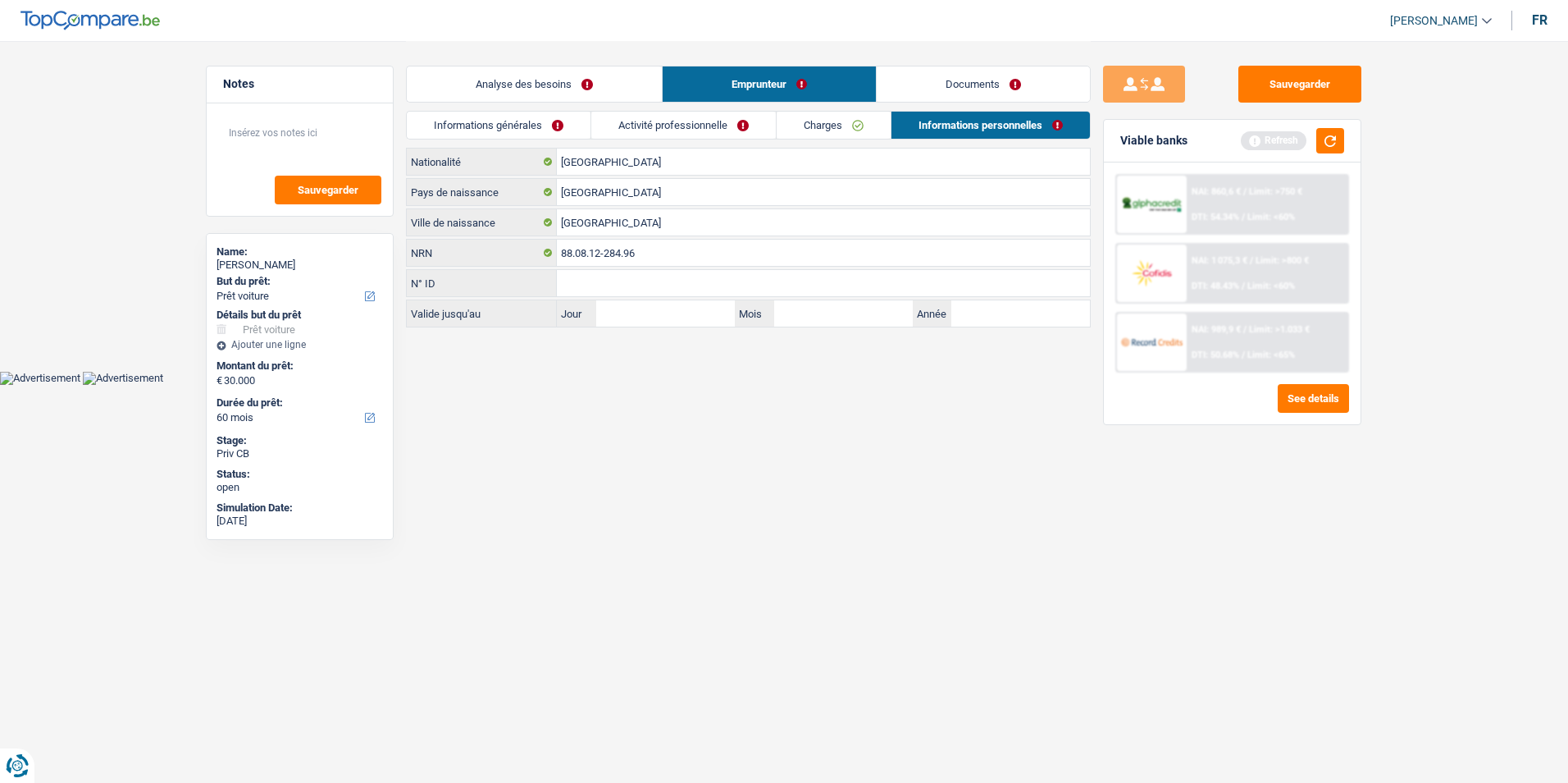
click at [822, 125] on link "Charges" at bounding box center [833, 126] width 114 height 27
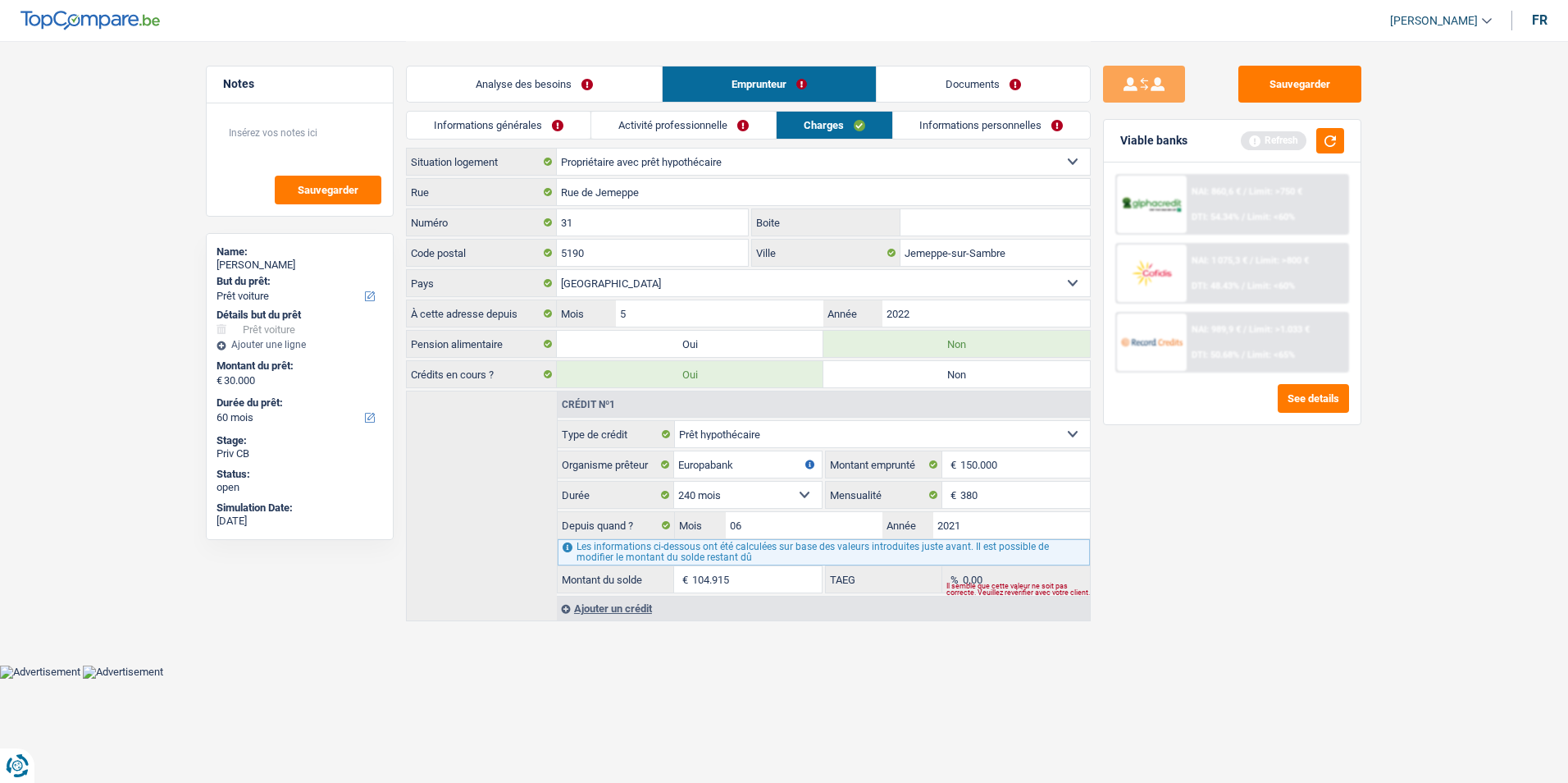
click at [672, 119] on link "Activité professionnelle" at bounding box center [684, 126] width 185 height 27
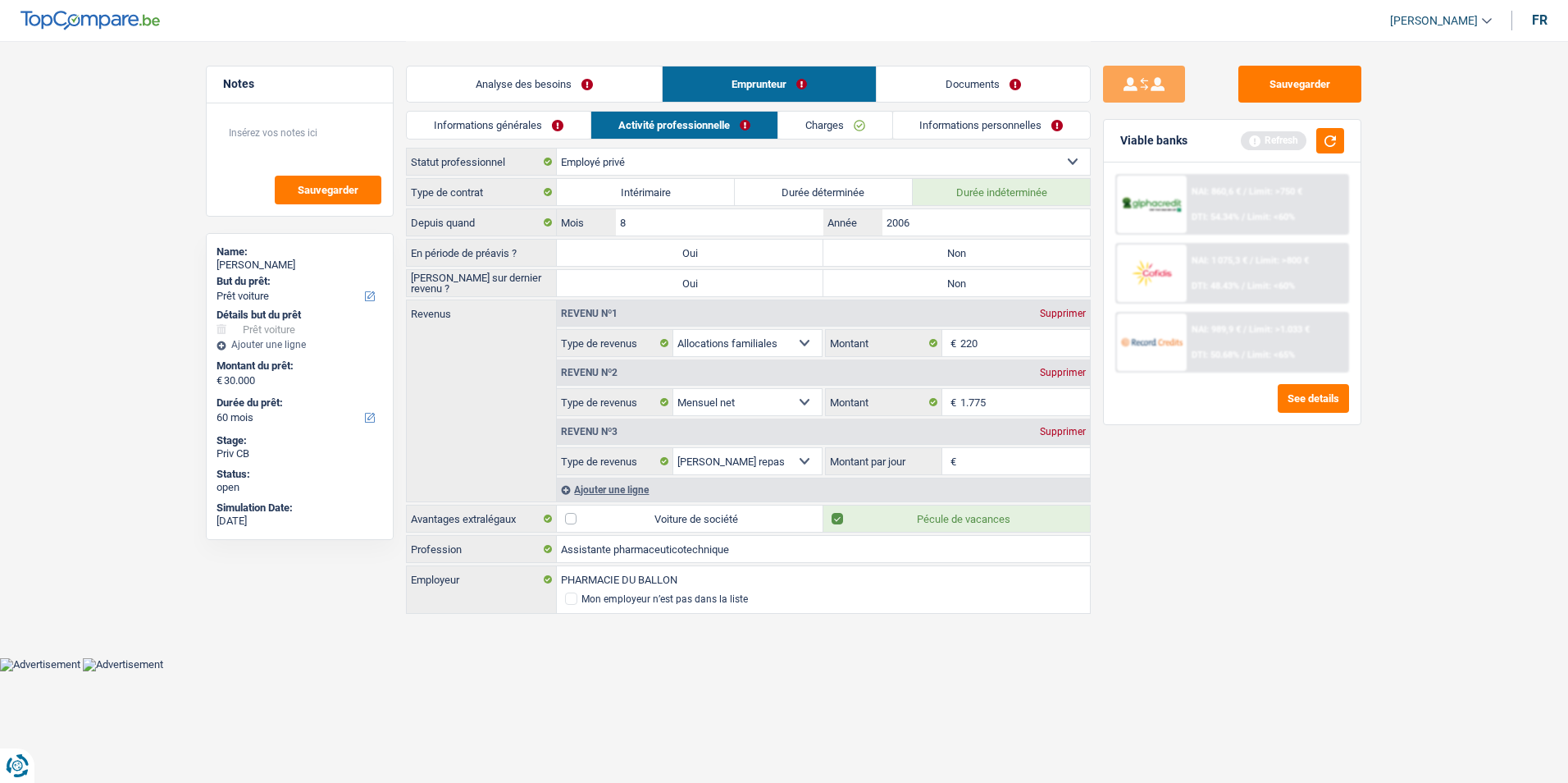
click at [571, 133] on link "Informations générales" at bounding box center [498, 126] width 184 height 27
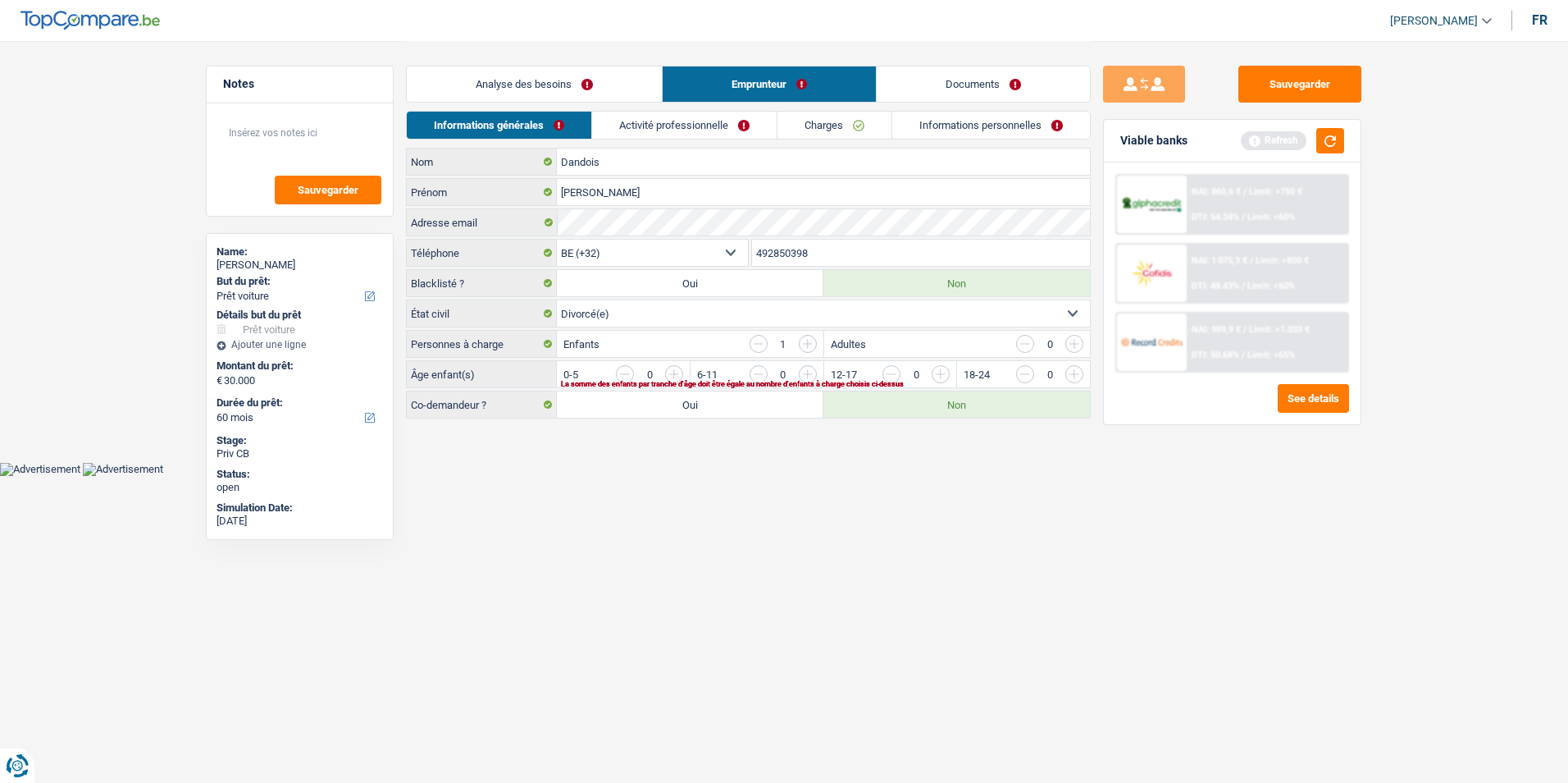
click at [602, 88] on link "Analyse des besoins" at bounding box center [534, 84] width 255 height 35
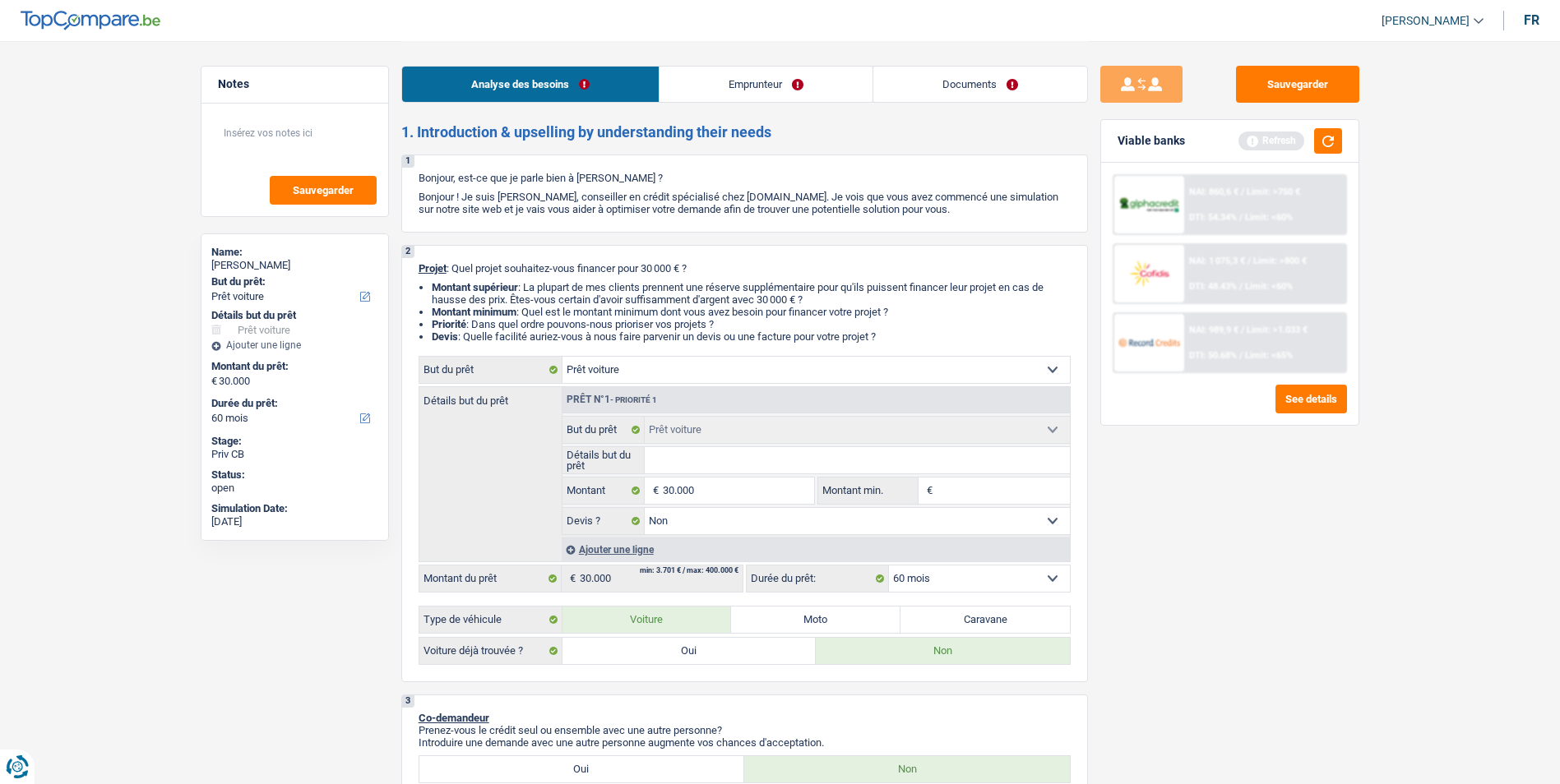
click at [787, 87] on link "Emprunteur" at bounding box center [766, 84] width 213 height 35
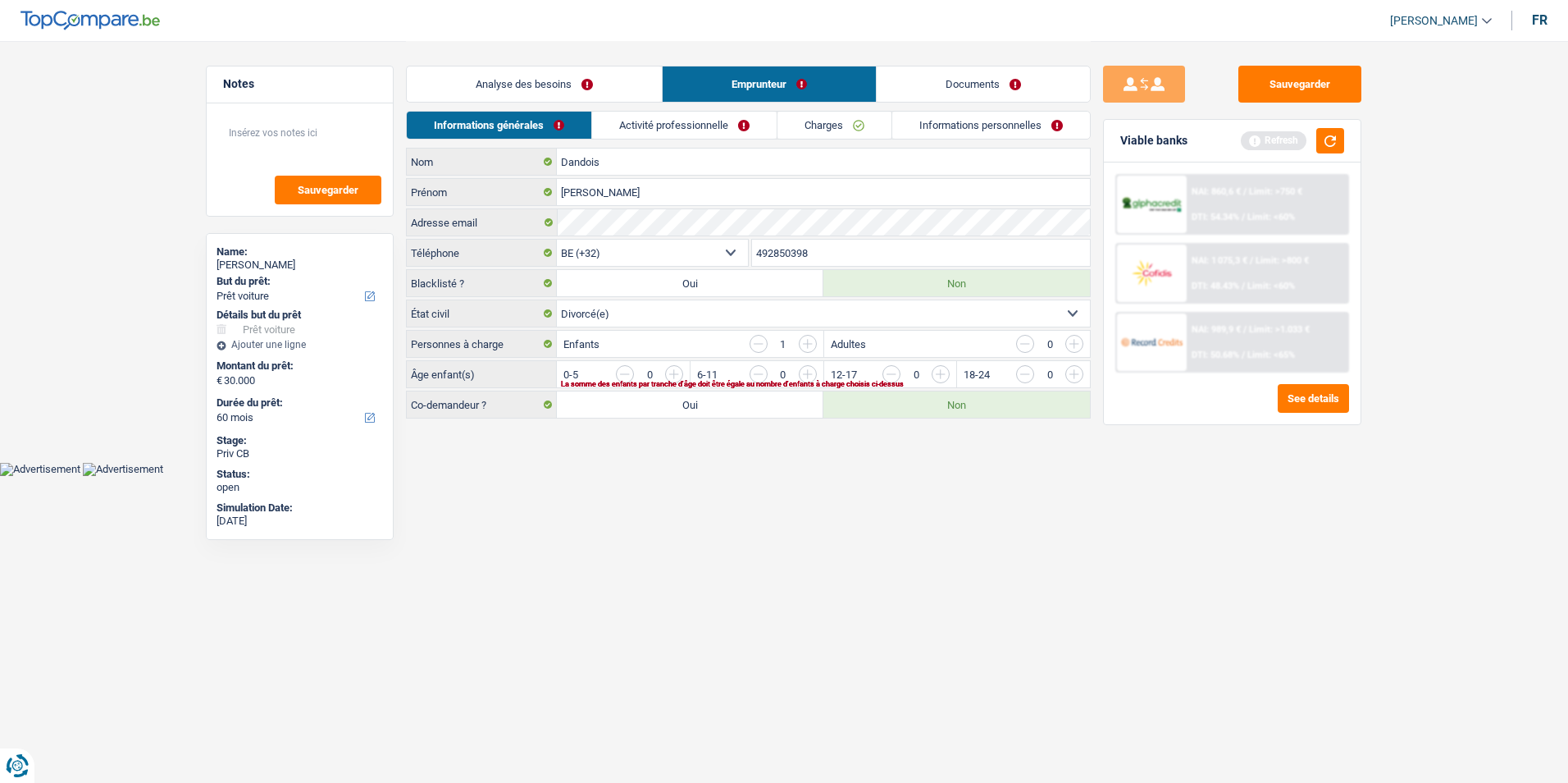
click at [529, 78] on link "Analyse des besoins" at bounding box center [534, 84] width 255 height 35
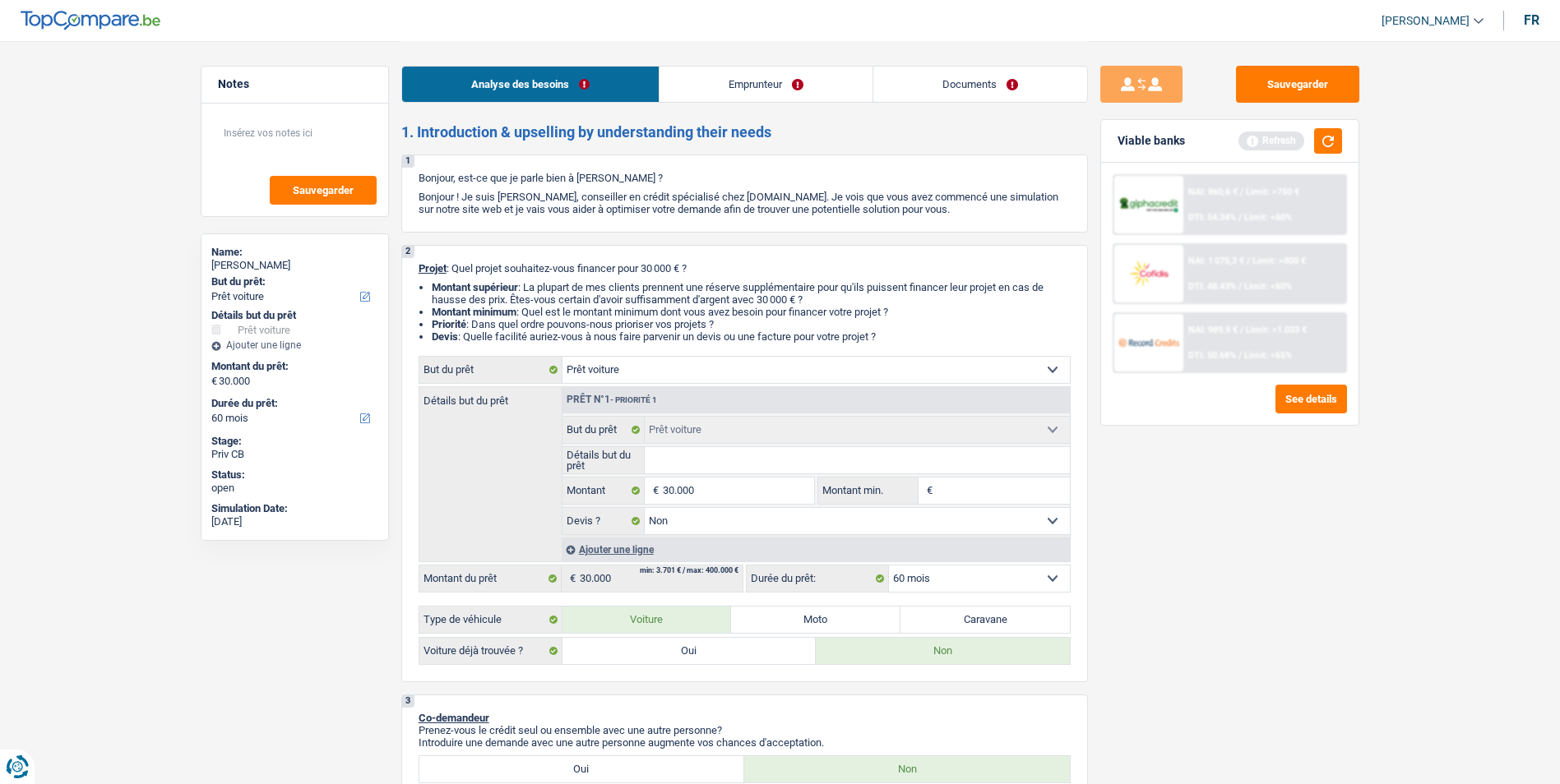
click at [781, 461] on input "Détails but du prêt" at bounding box center [858, 459] width 425 height 26
click at [743, 94] on link "Emprunteur" at bounding box center [766, 84] width 213 height 35
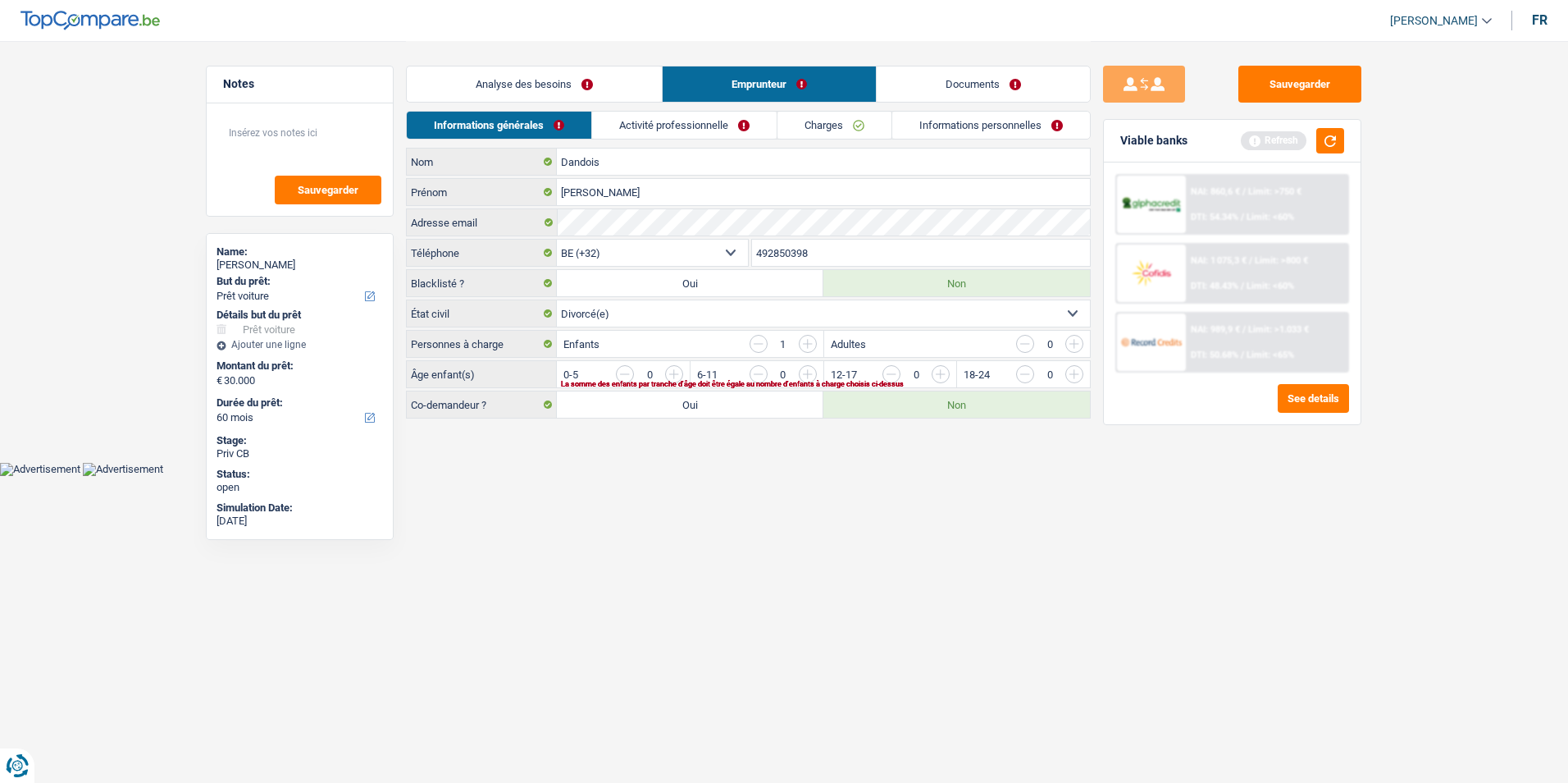
click at [588, 92] on link "Analyse des besoins" at bounding box center [534, 84] width 255 height 35
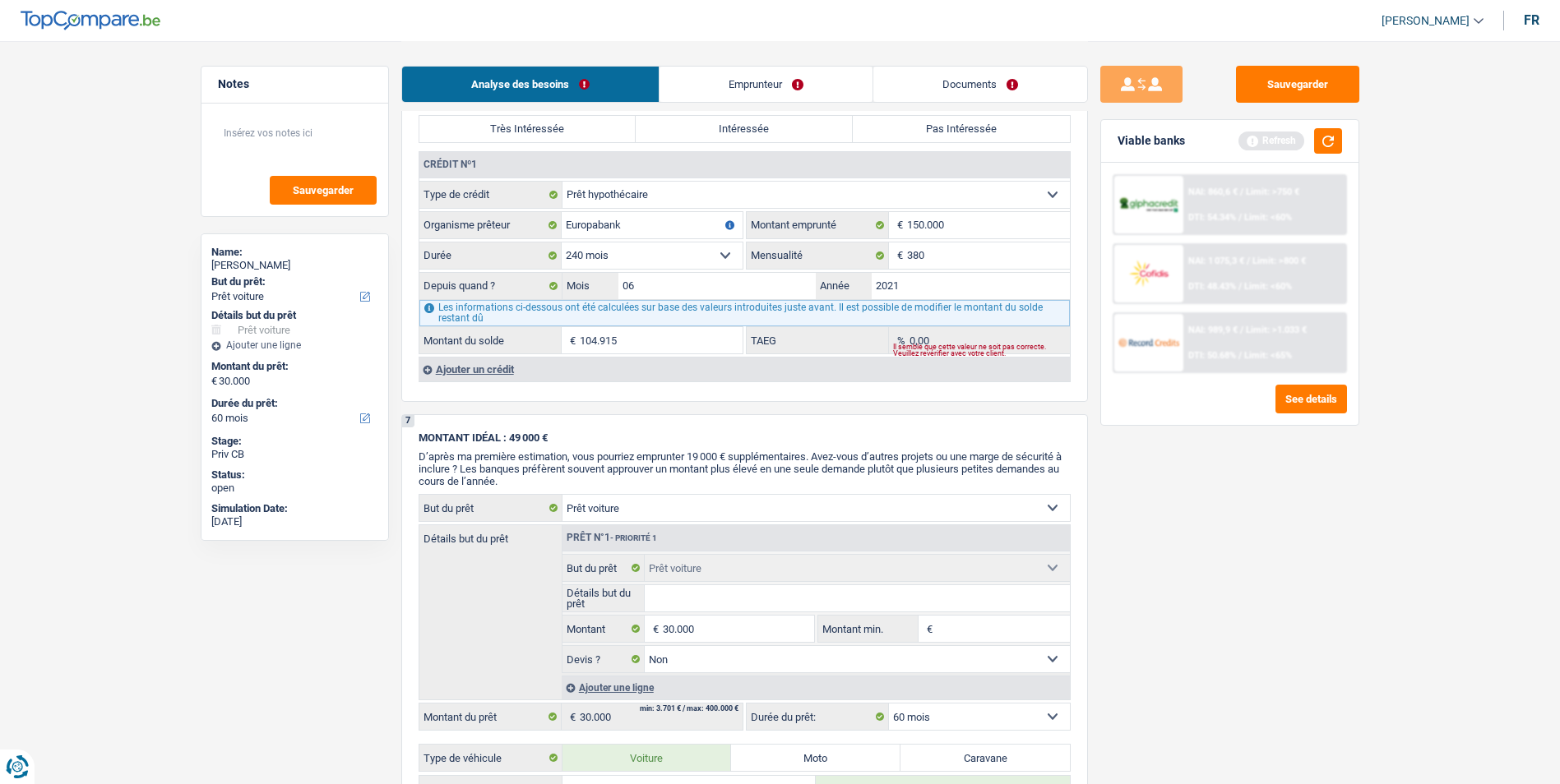
scroll to position [1397, 0]
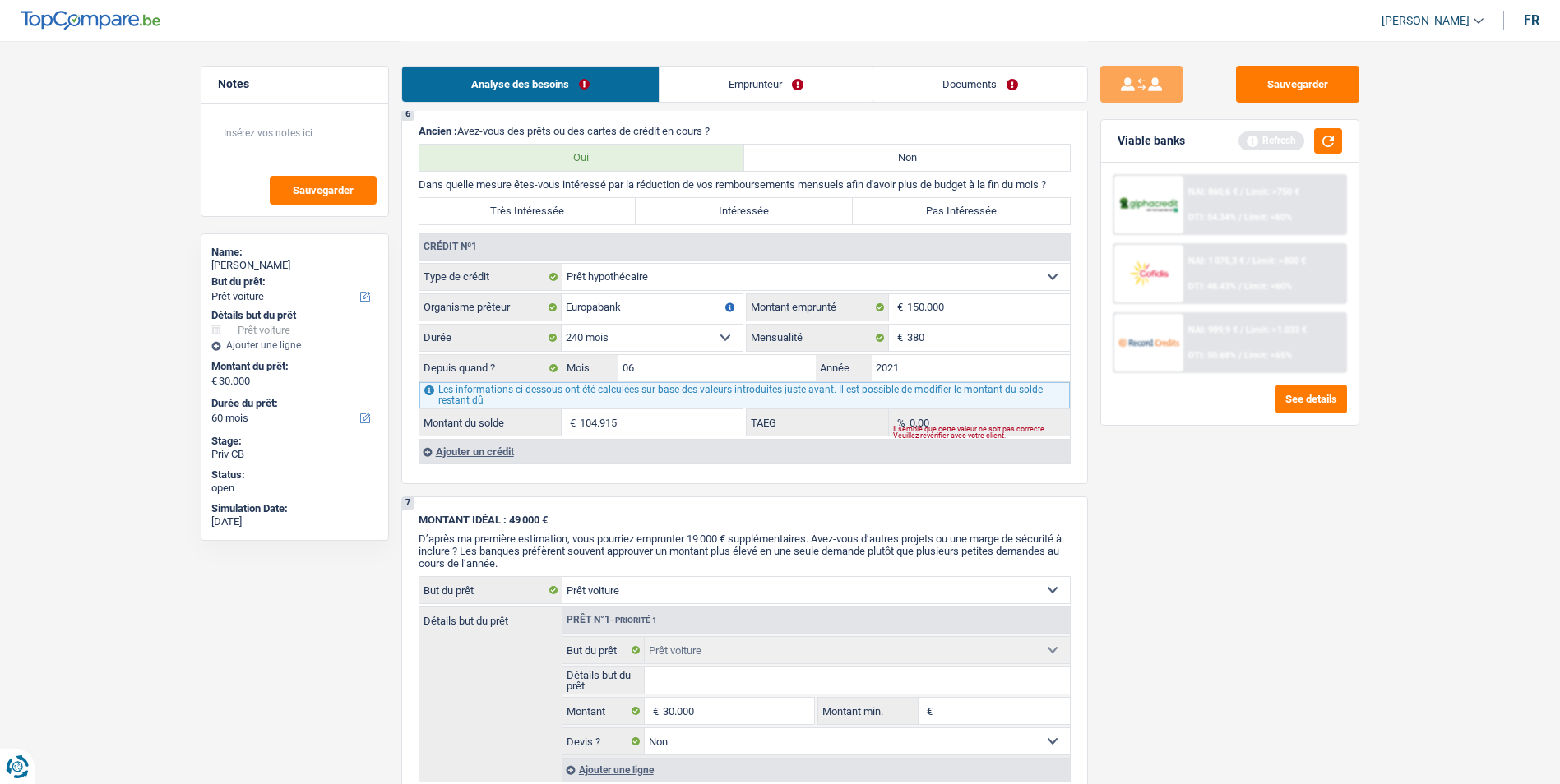
click at [740, 94] on link "Emprunteur" at bounding box center [766, 84] width 213 height 35
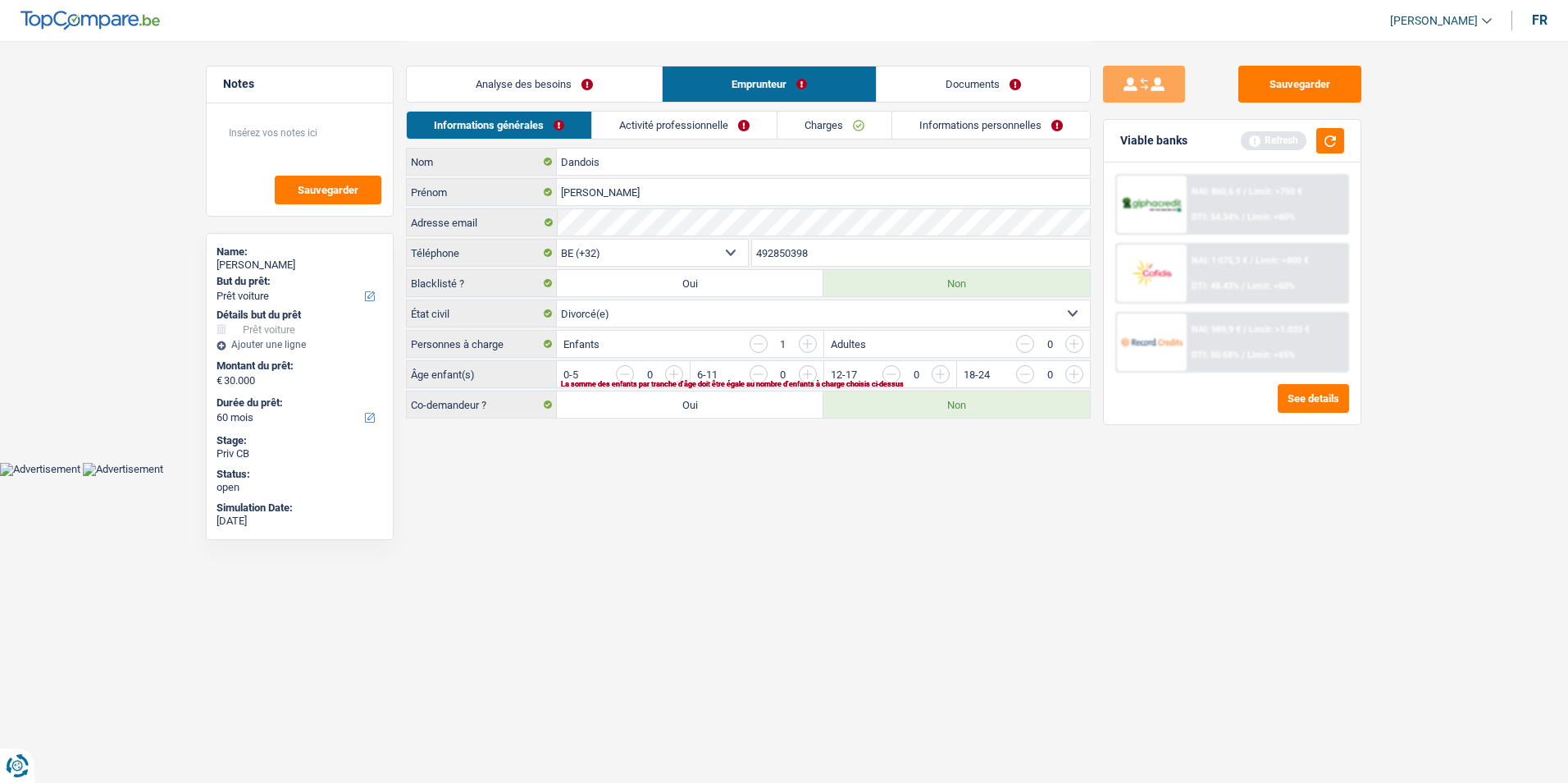
click at [626, 89] on link "Analyse des besoins" at bounding box center [534, 84] width 255 height 35
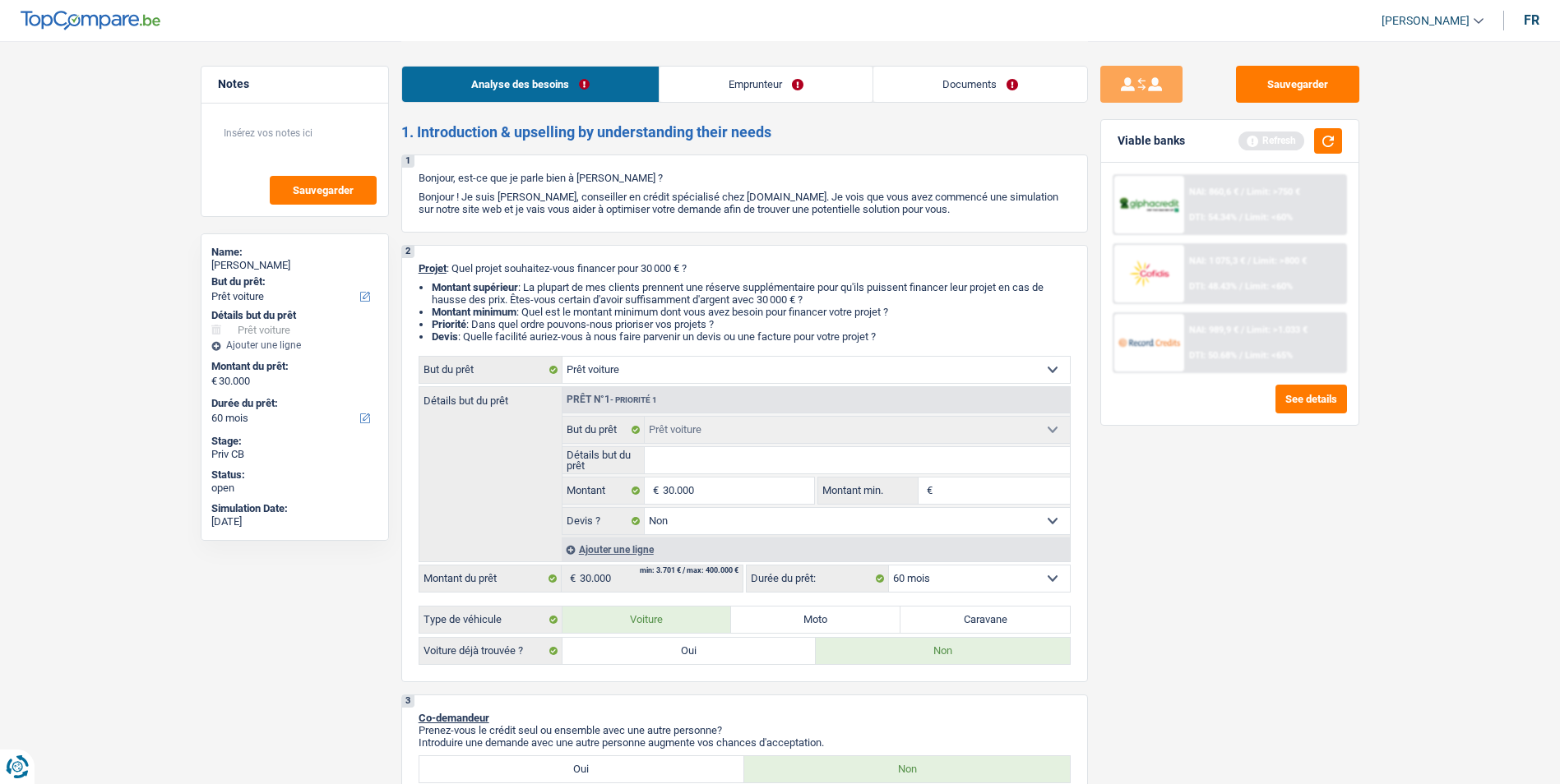
click at [734, 88] on link "Emprunteur" at bounding box center [766, 84] width 213 height 35
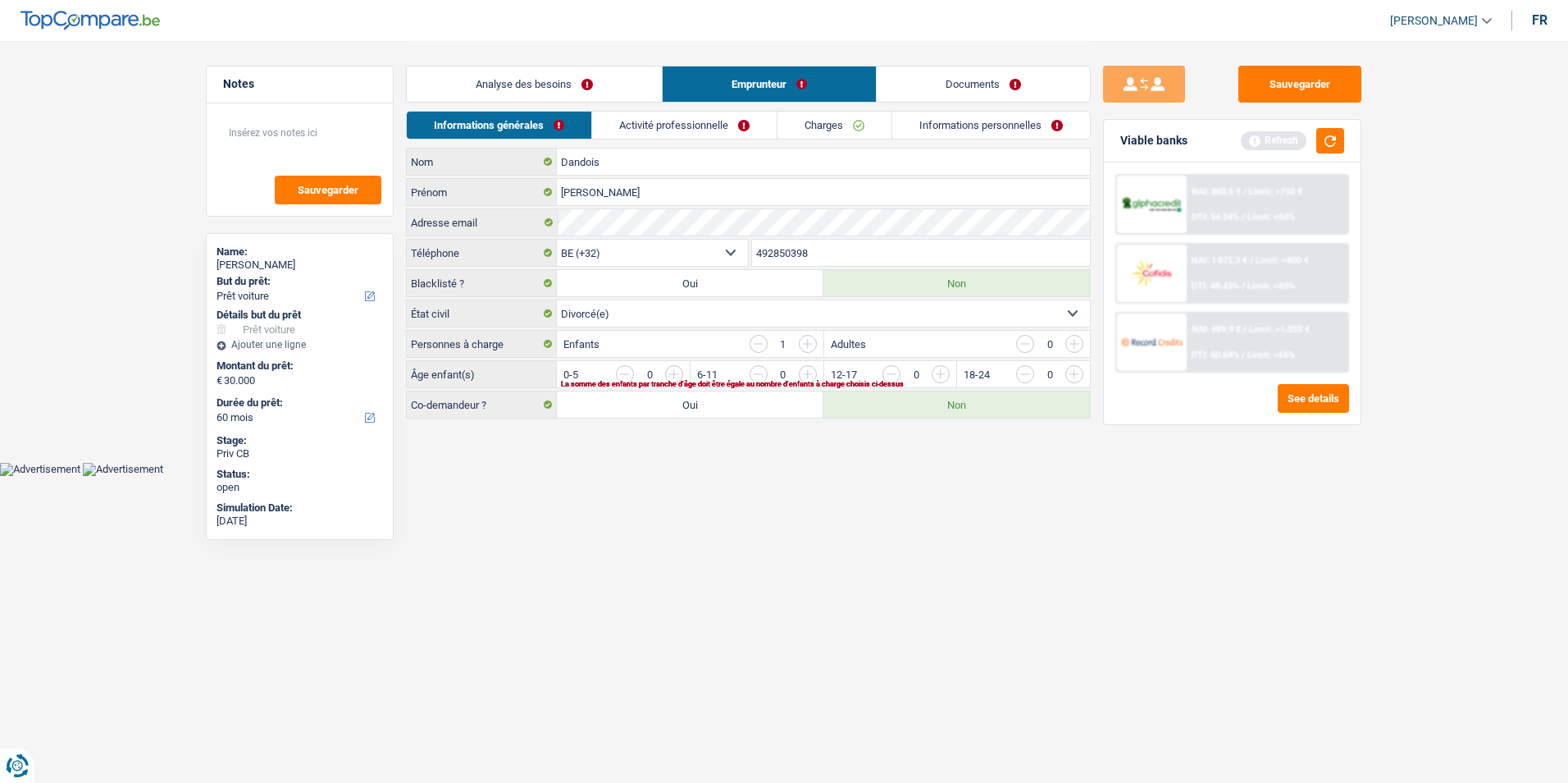
click at [694, 122] on link "Activité professionnelle" at bounding box center [684, 126] width 185 height 27
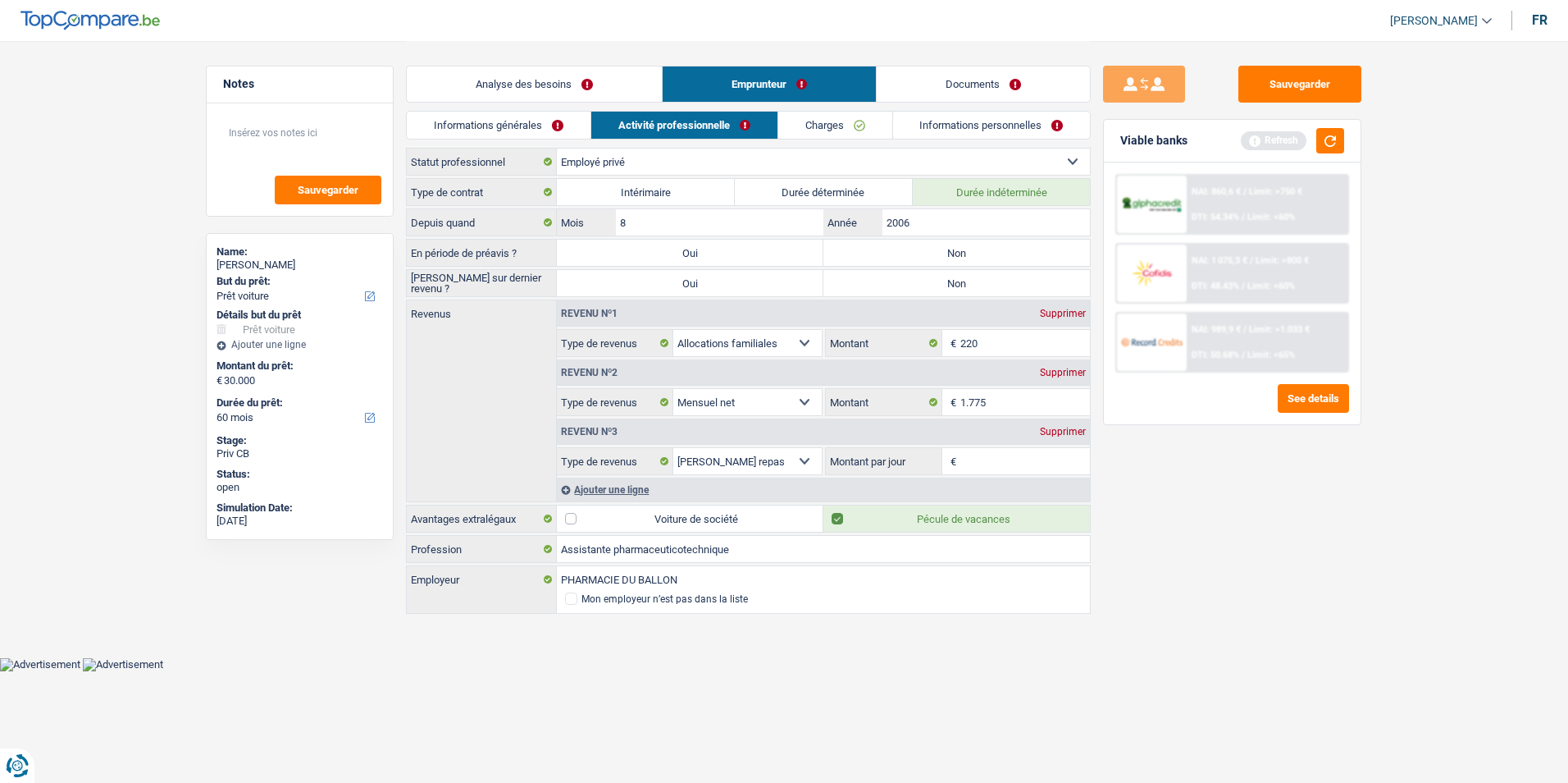
click at [810, 464] on select "Allocation d'handicap Allocations chômage Allocations familiales Chèques repas …" at bounding box center [748, 461] width 149 height 26
select select "parttimeSelfemployed"
type input "8"
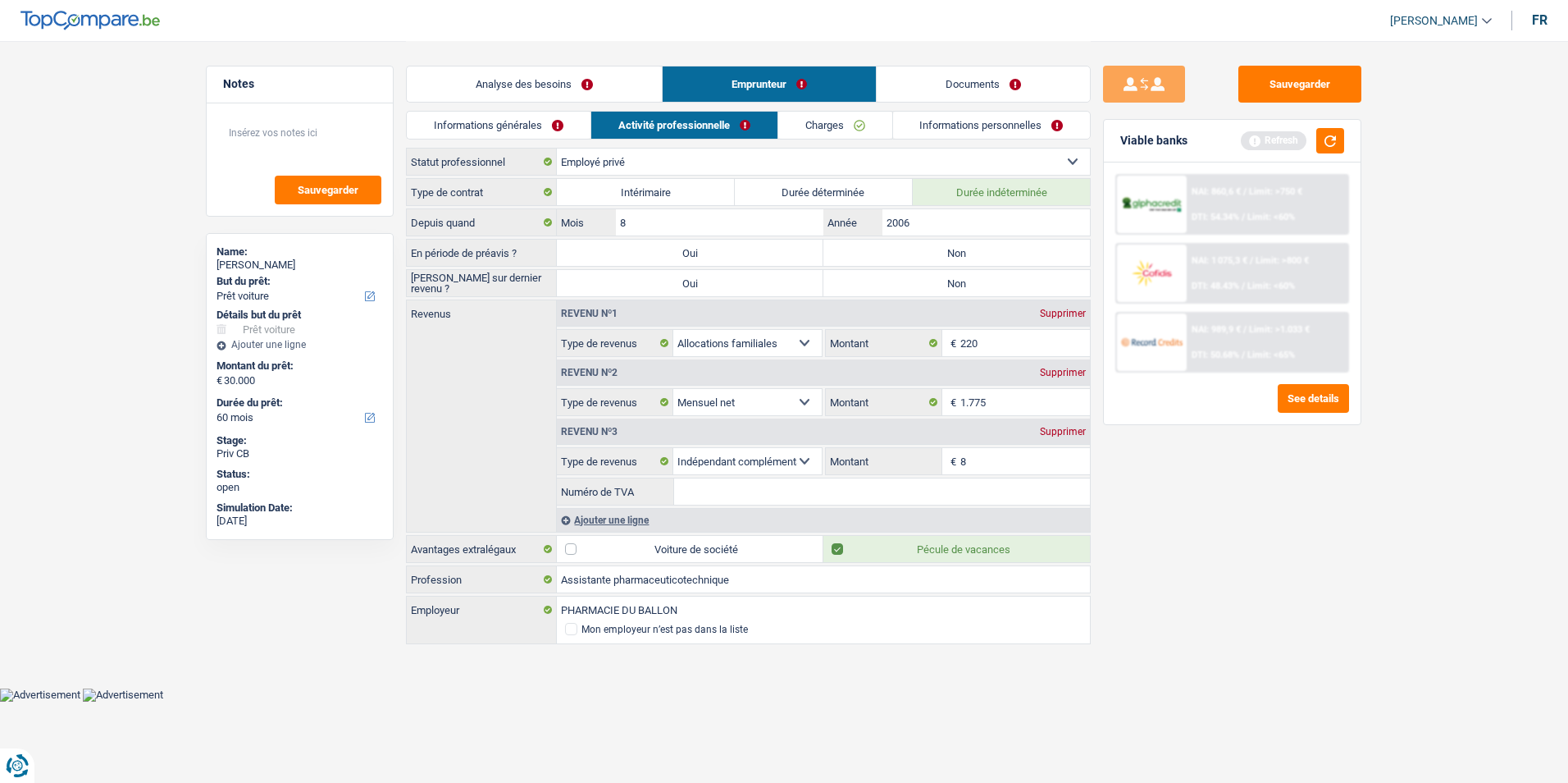
click at [984, 457] on input "8" at bounding box center [1026, 461] width 130 height 26
click at [930, 247] on label "Non" at bounding box center [957, 252] width 267 height 26
click at [930, 247] on input "Non" at bounding box center [957, 252] width 267 height 26
radio input "true"
click at [934, 280] on label "Non" at bounding box center [957, 282] width 267 height 26
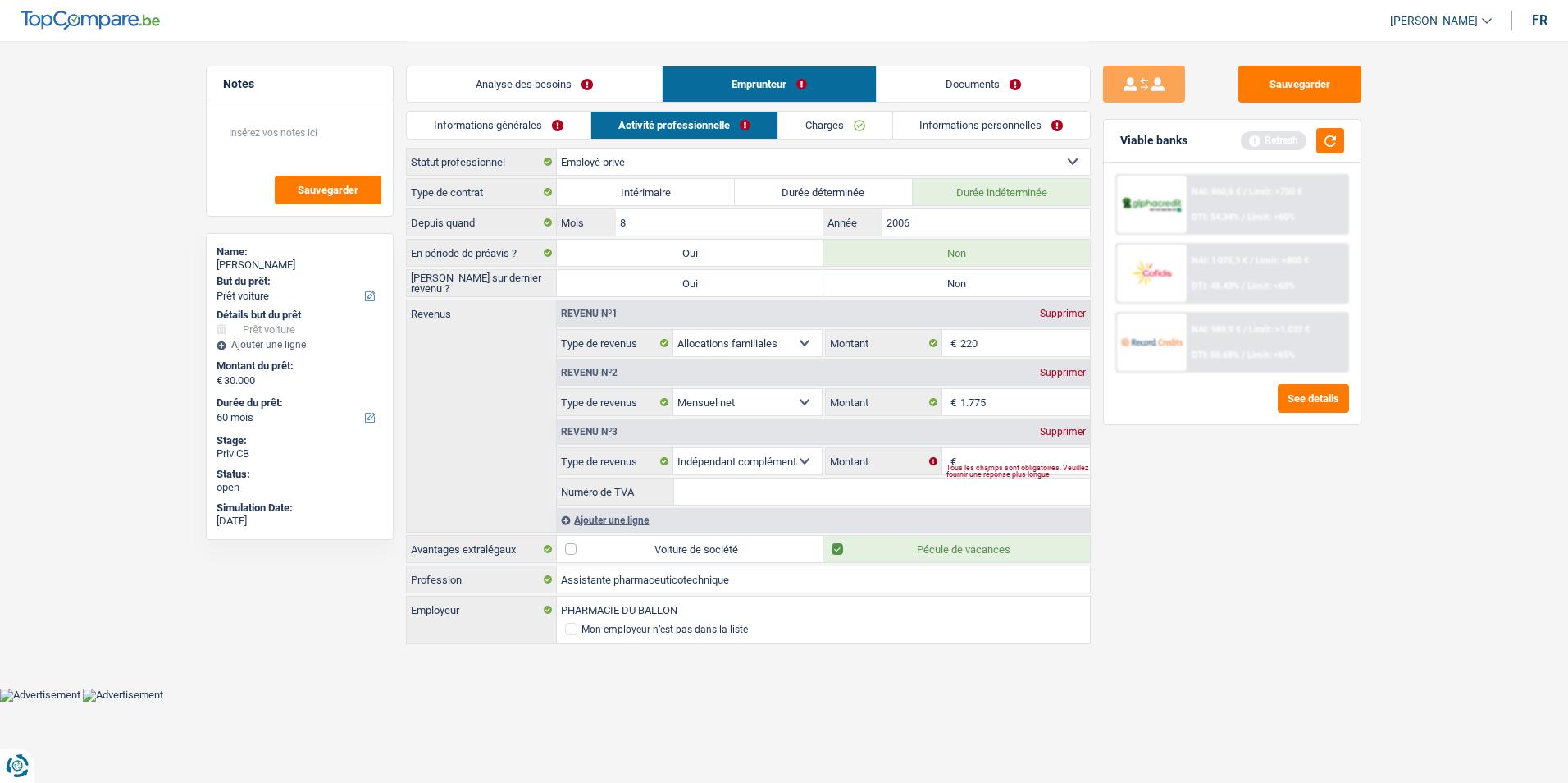
click at [934, 280] on input "Non" at bounding box center [957, 282] width 267 height 26
radio input "true"
click at [962, 452] on input "Montant" at bounding box center [1026, 461] width 130 height 26
click at [773, 495] on input "Numéro de TVA" at bounding box center [882, 491] width 416 height 26
drag, startPoint x: 773, startPoint y: 494, endPoint x: 674, endPoint y: 488, distance: 99.2
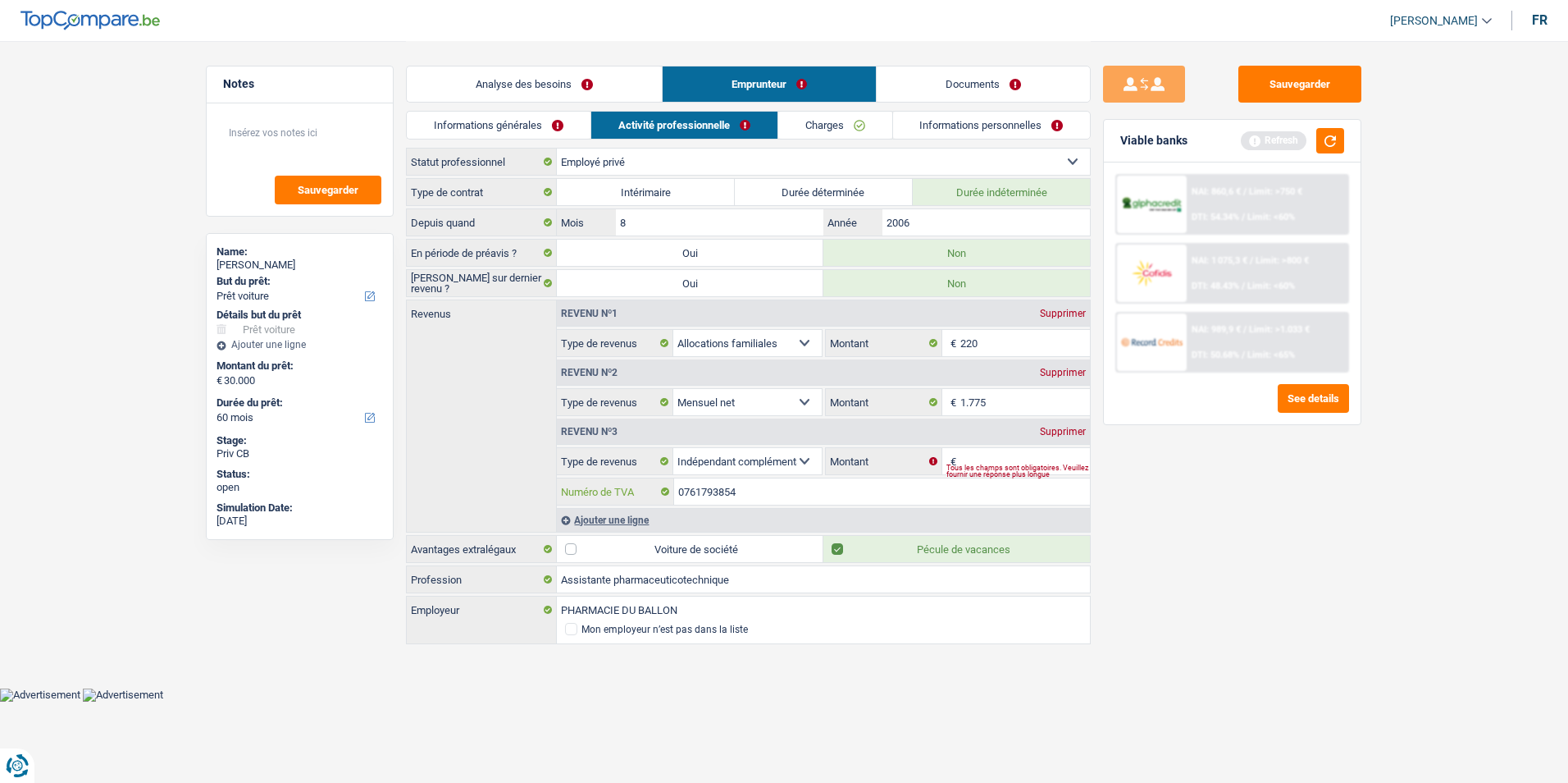
click at [674, 488] on div "0761793854 Numéro de TVA" at bounding box center [823, 491] width 533 height 26
type input "0761793854"
click at [993, 467] on div "Tous les champs sont obligatoires. Veuillez fournir une réponse plus longue" at bounding box center [1019, 470] width 144 height 7
click at [994, 452] on input "Montant" at bounding box center [1026, 461] width 130 height 26
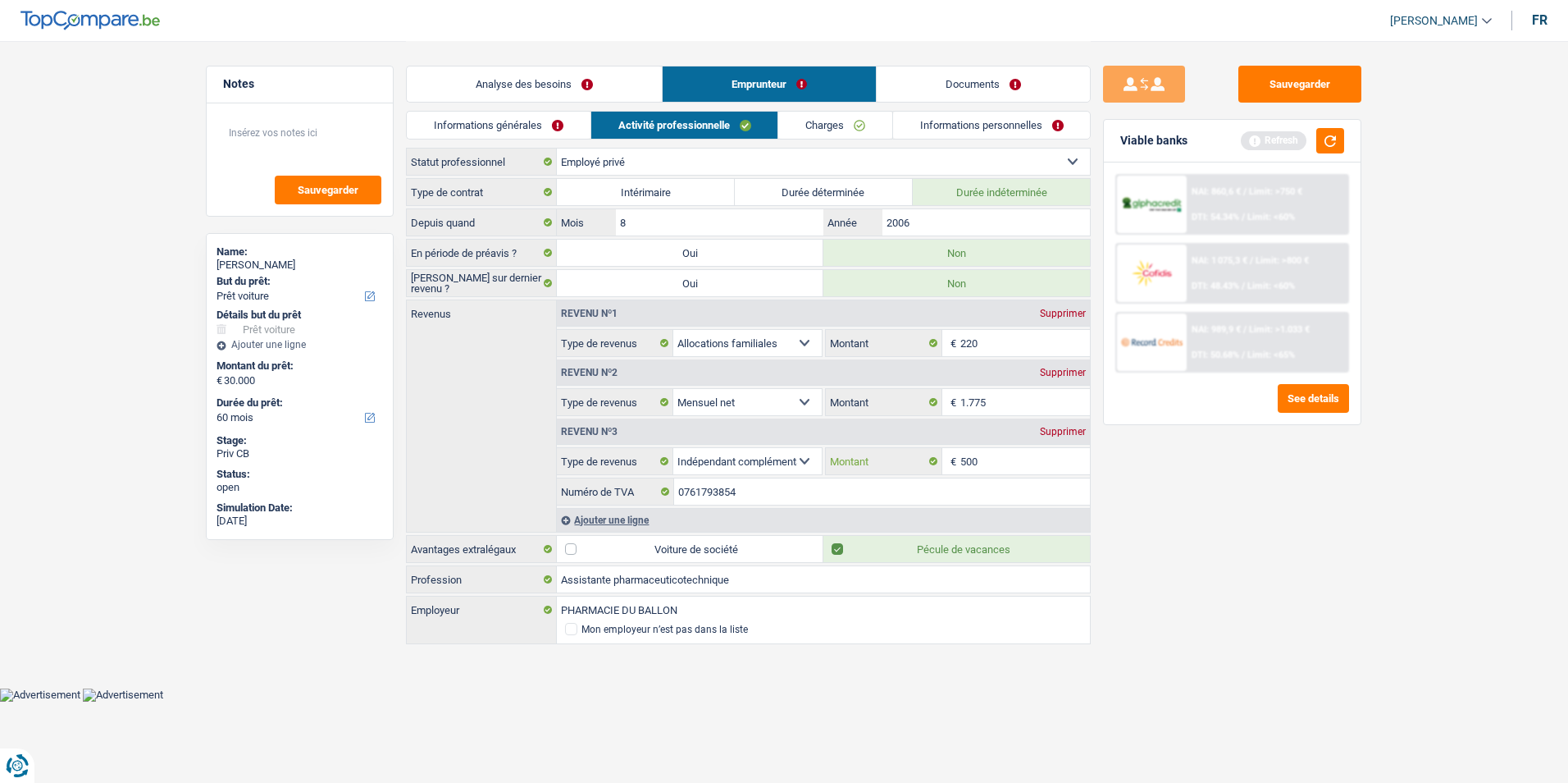
type input "500"
click at [838, 128] on link "Charges" at bounding box center [835, 126] width 114 height 27
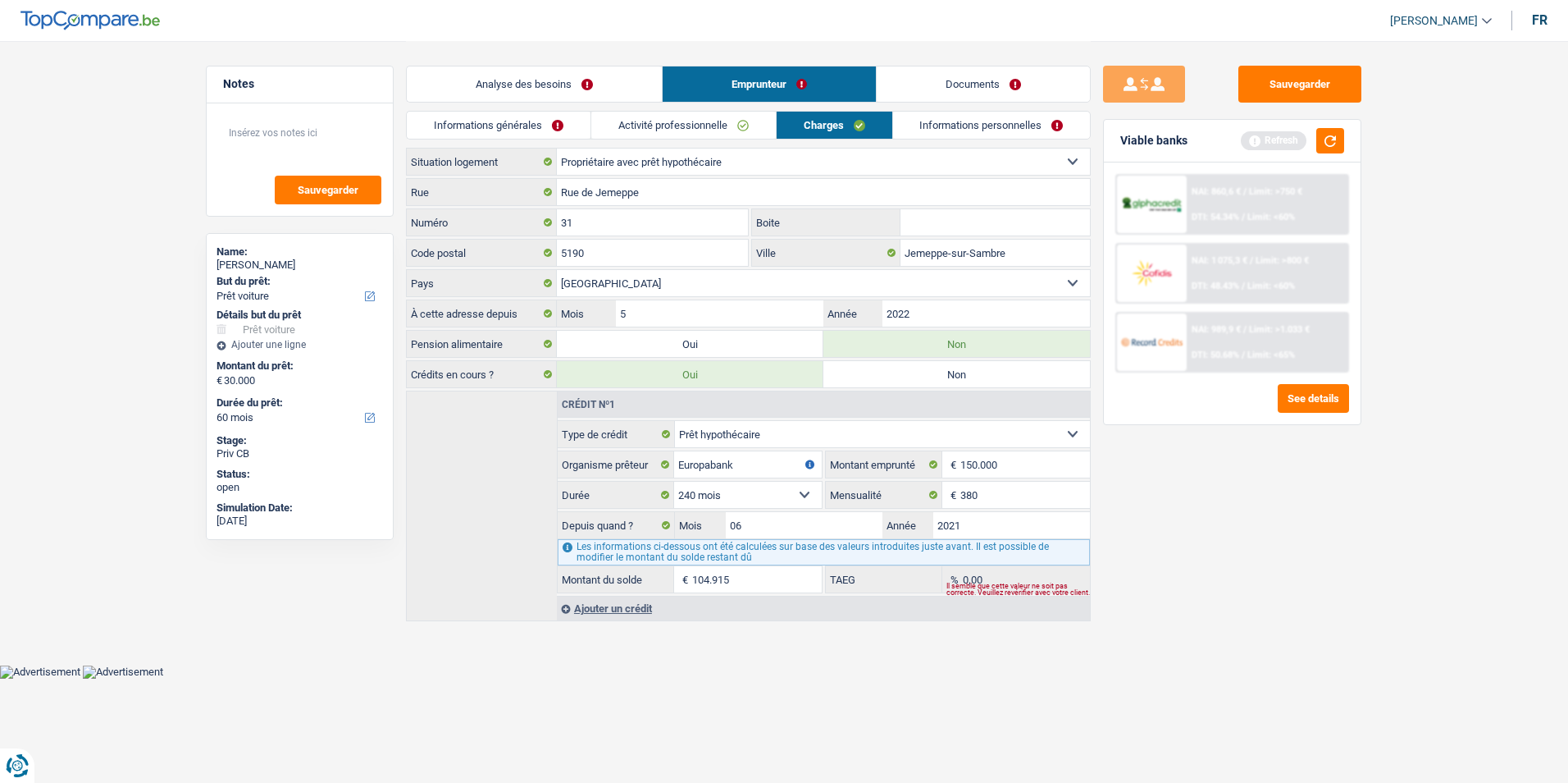
click at [958, 131] on link "Informations personnelles" at bounding box center [992, 126] width 198 height 27
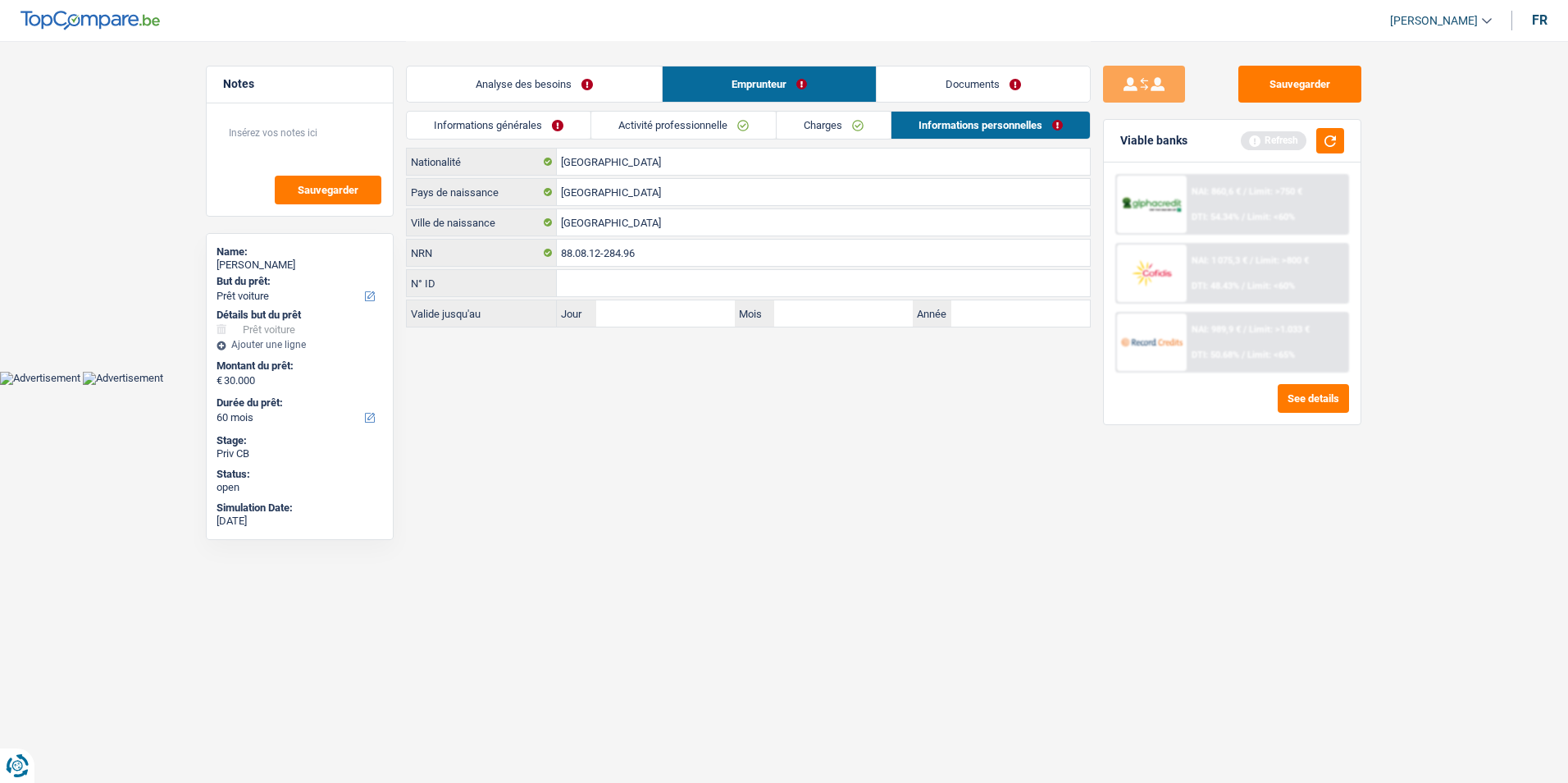
click at [543, 130] on link "Informations générales" at bounding box center [498, 126] width 184 height 27
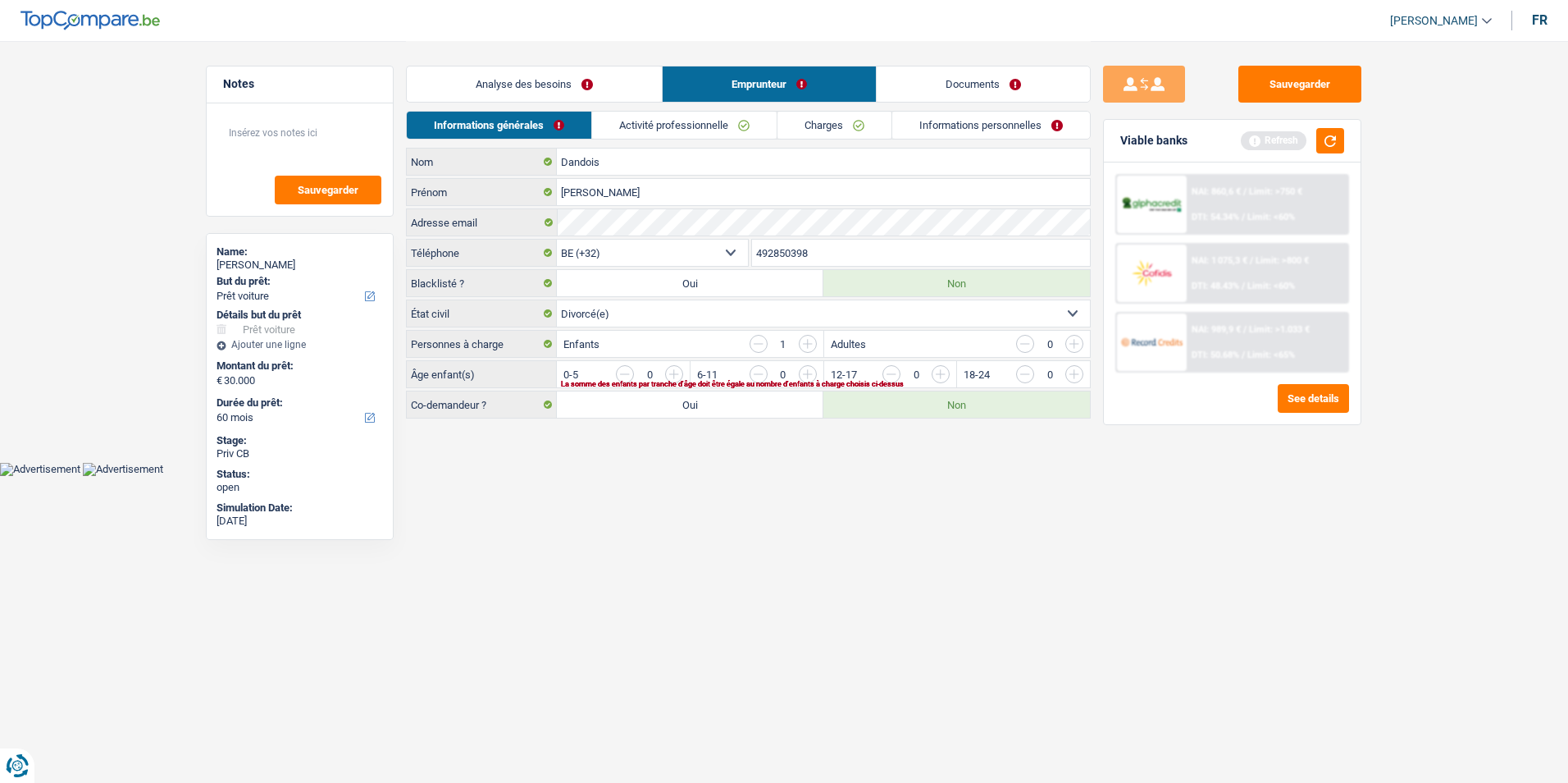
click at [812, 369] on input "button" at bounding box center [1141, 378] width 683 height 26
click at [547, 87] on link "Analyse des besoins" at bounding box center [534, 84] width 255 height 35
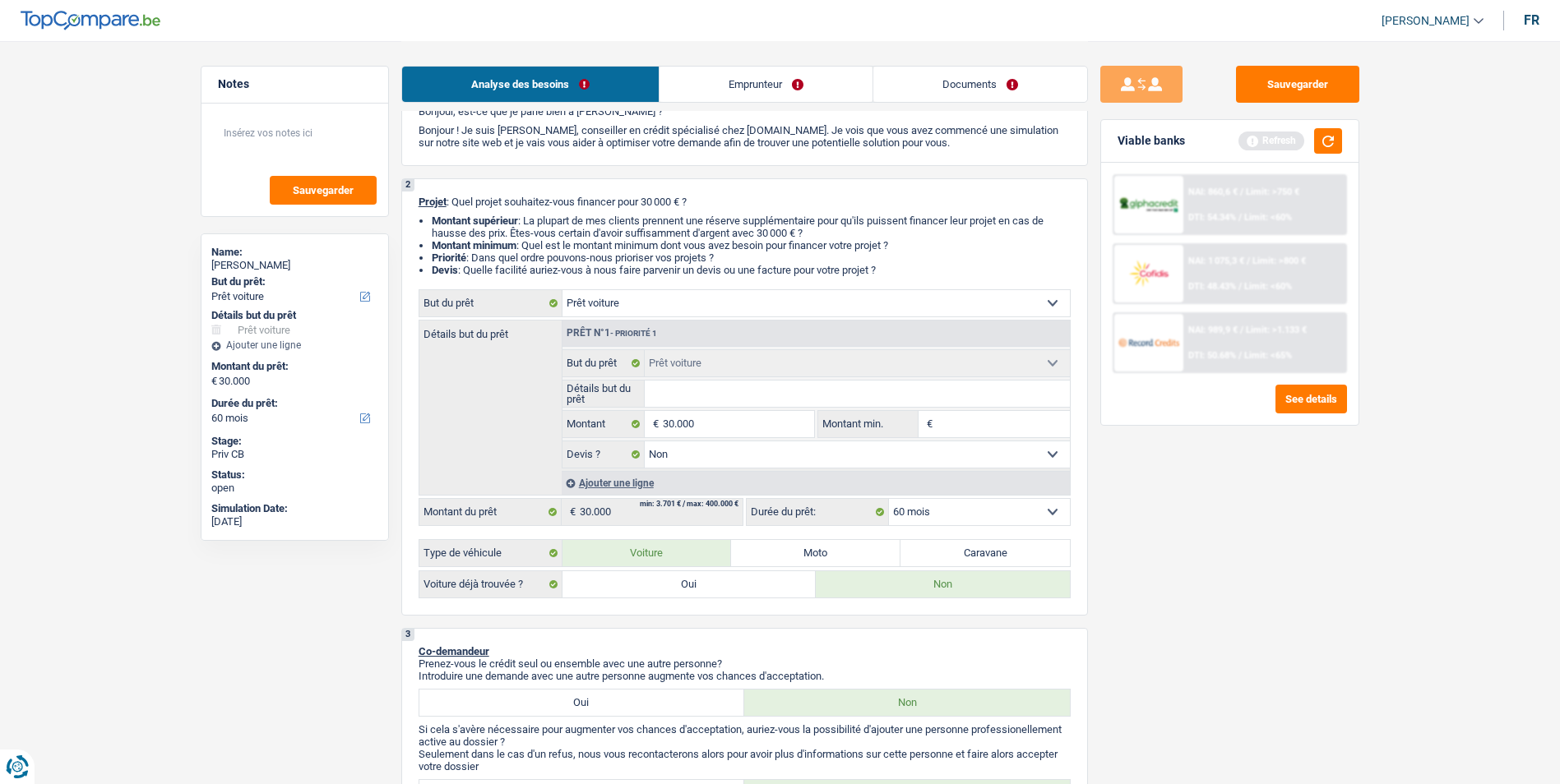
scroll to position [165, 0]
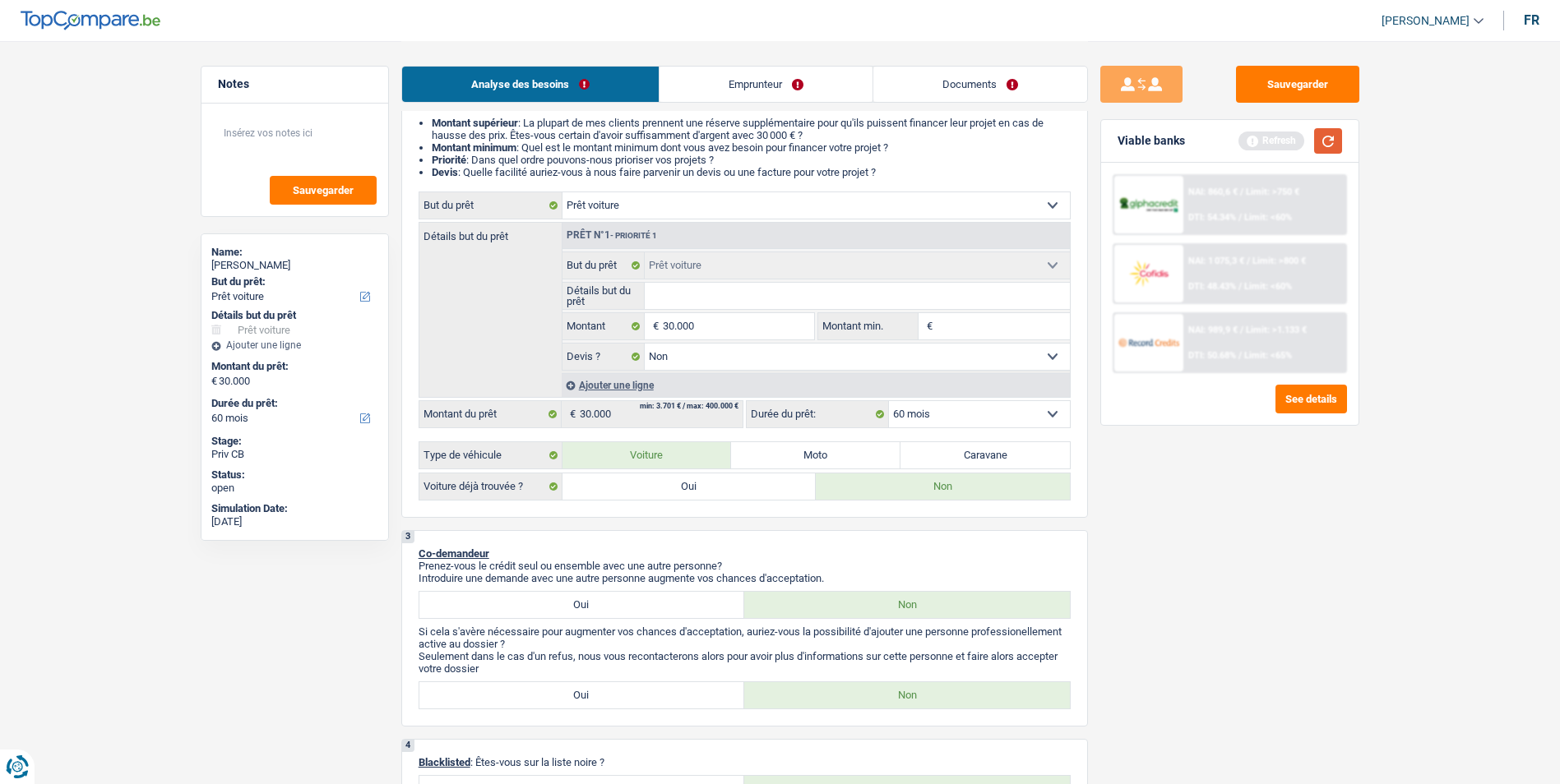
click at [1326, 142] on button "button" at bounding box center [1328, 140] width 28 height 25
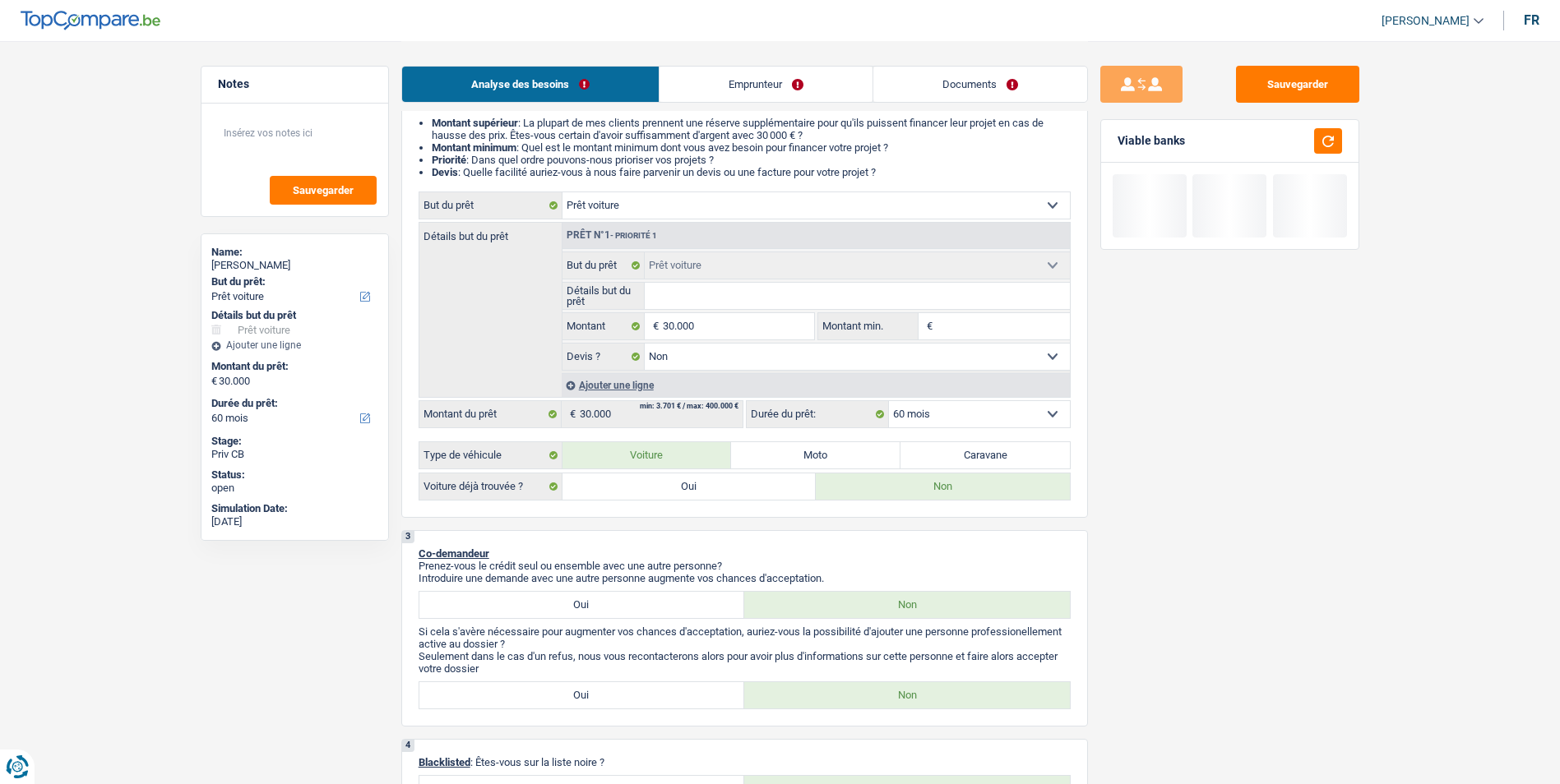
click at [777, 293] on input "Détails but du prêt" at bounding box center [858, 295] width 425 height 26
type input "V"
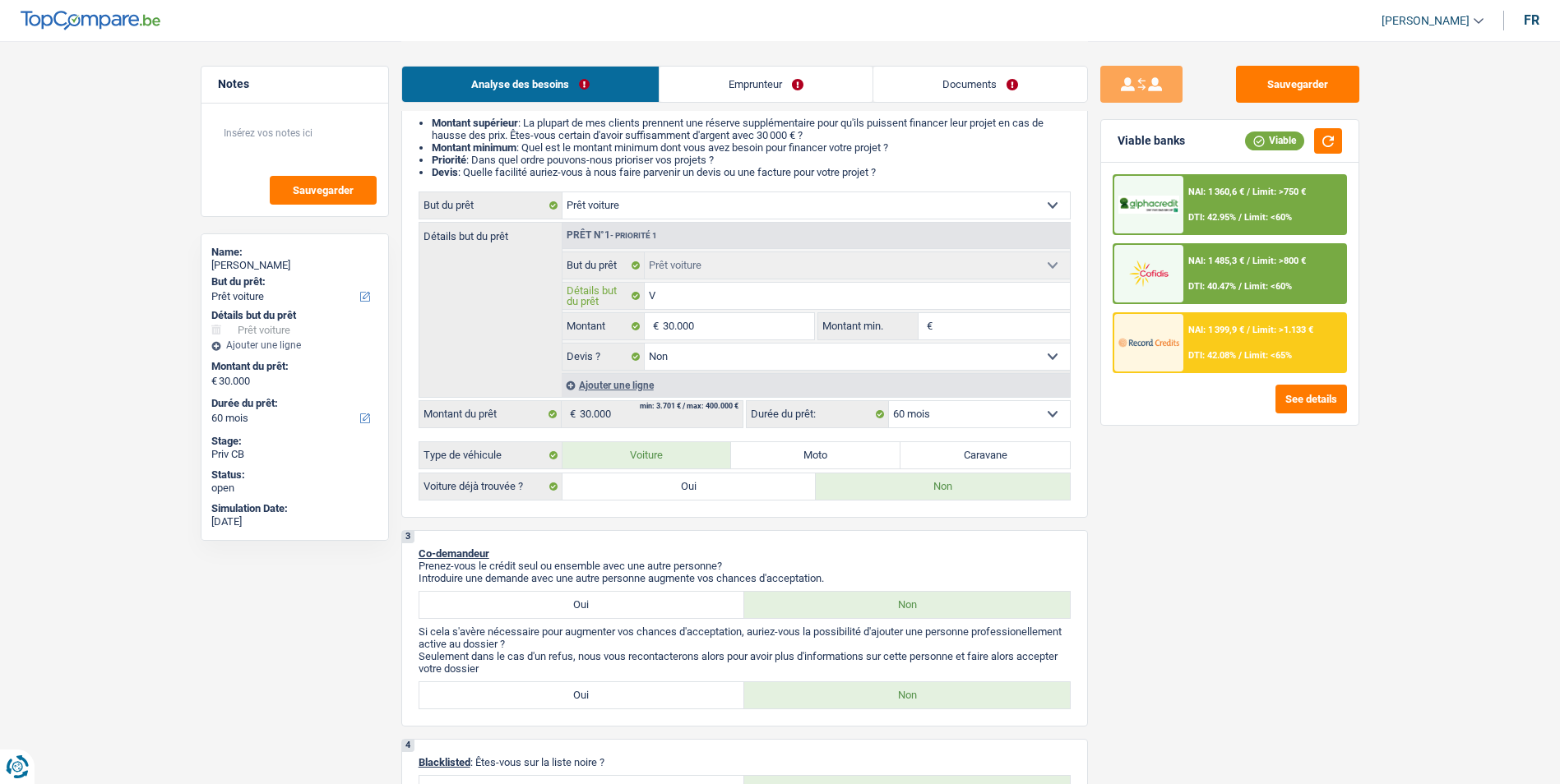
type input "Vé"
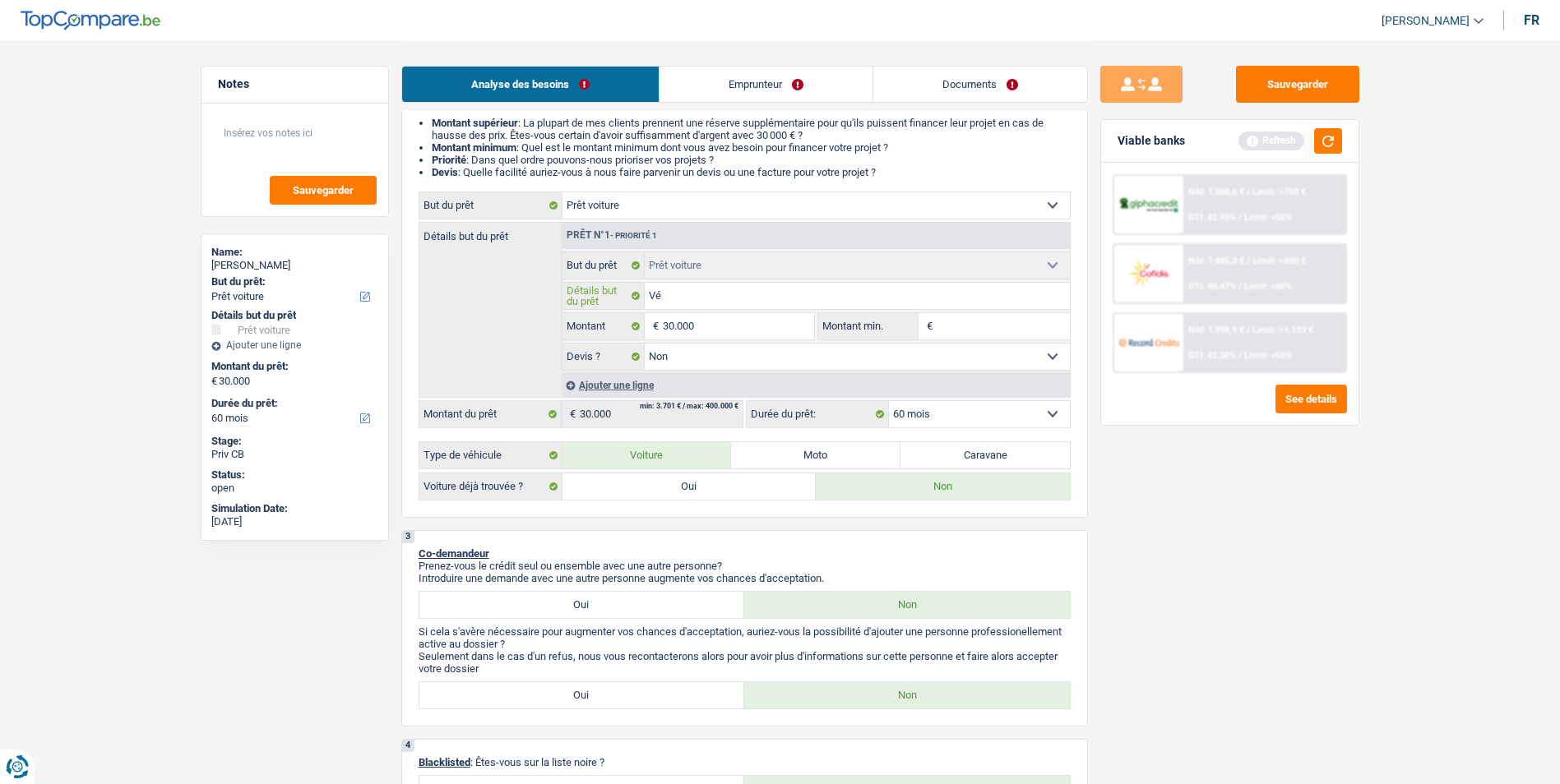
type input "Véh"
type input "Véhi"
type input "Véhic"
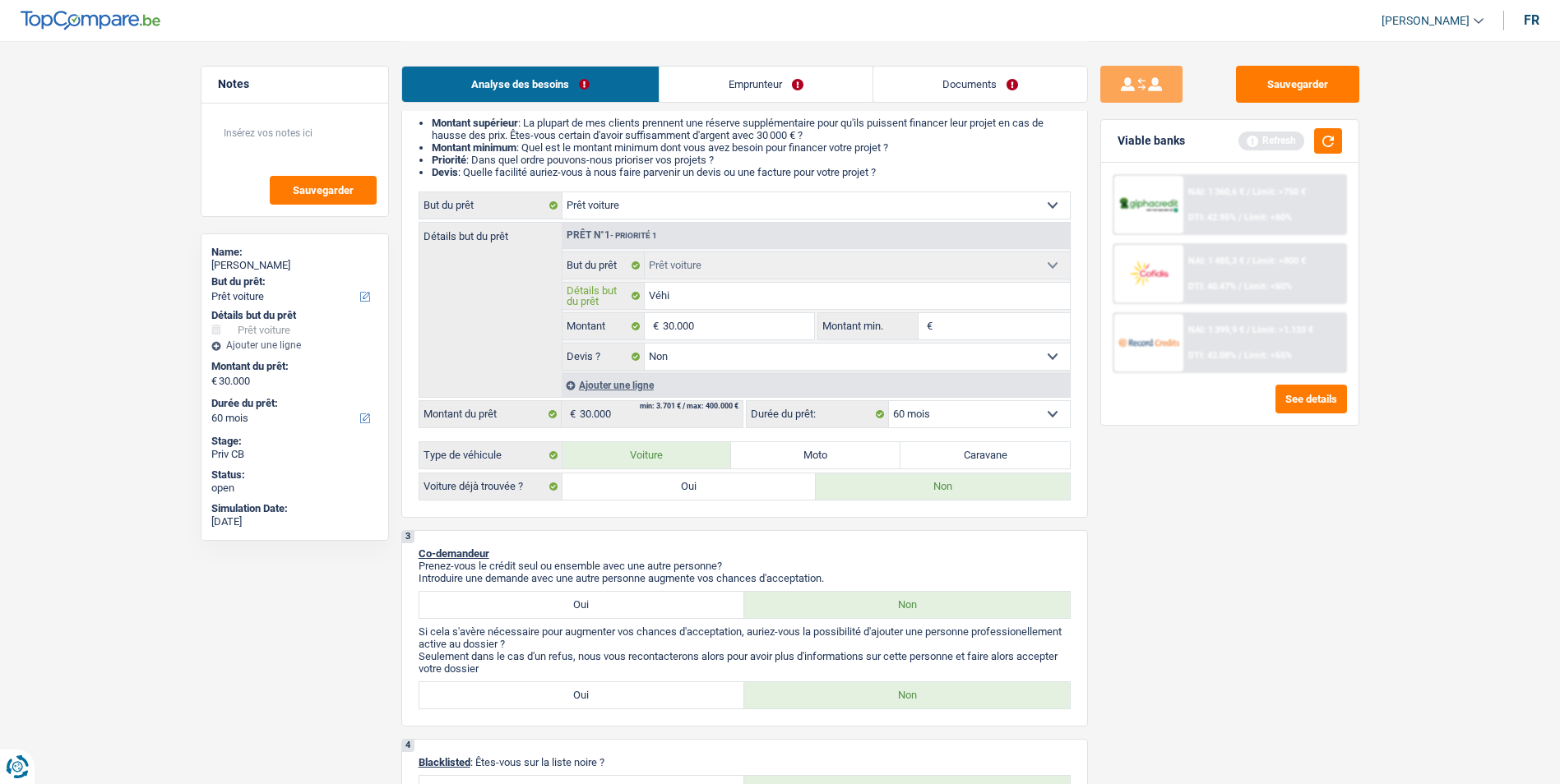
type input "Véhic"
type input "Véhicu"
type input "Véhicul"
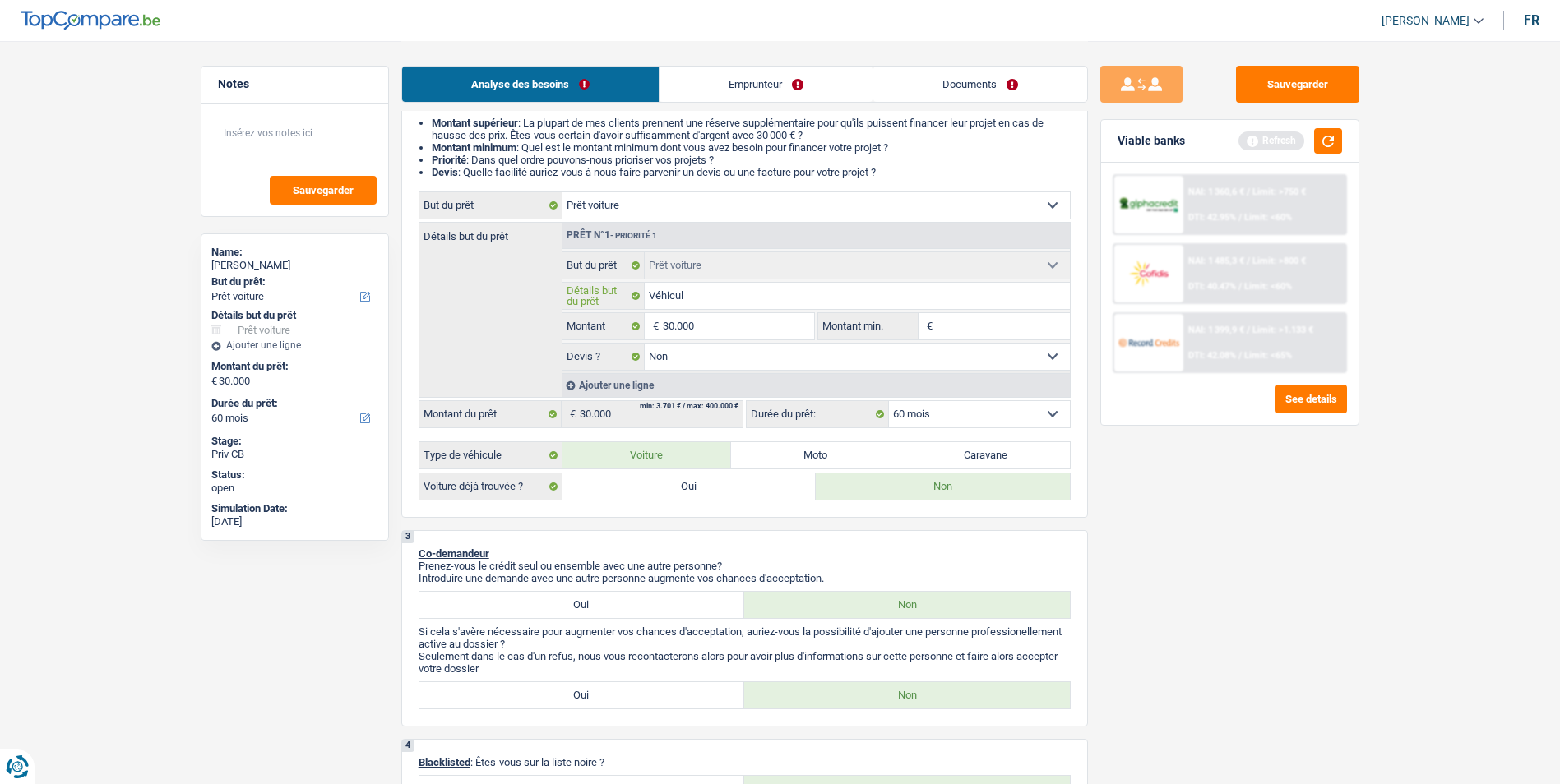
type input "Véhicule"
type input "Véhicule p"
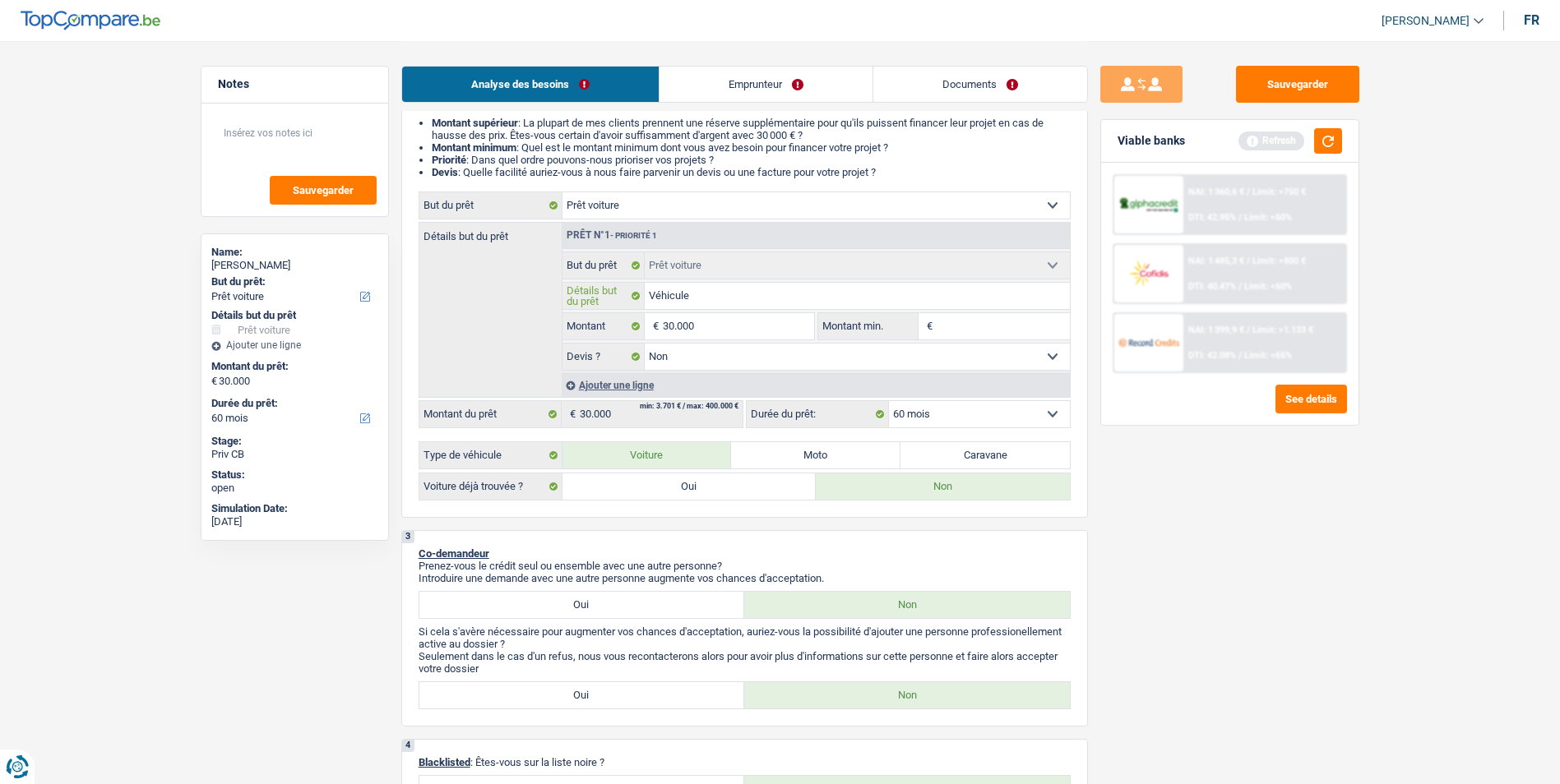
type input "Véhicule p"
type input "Véhicule po"
type input "Véhicule pou"
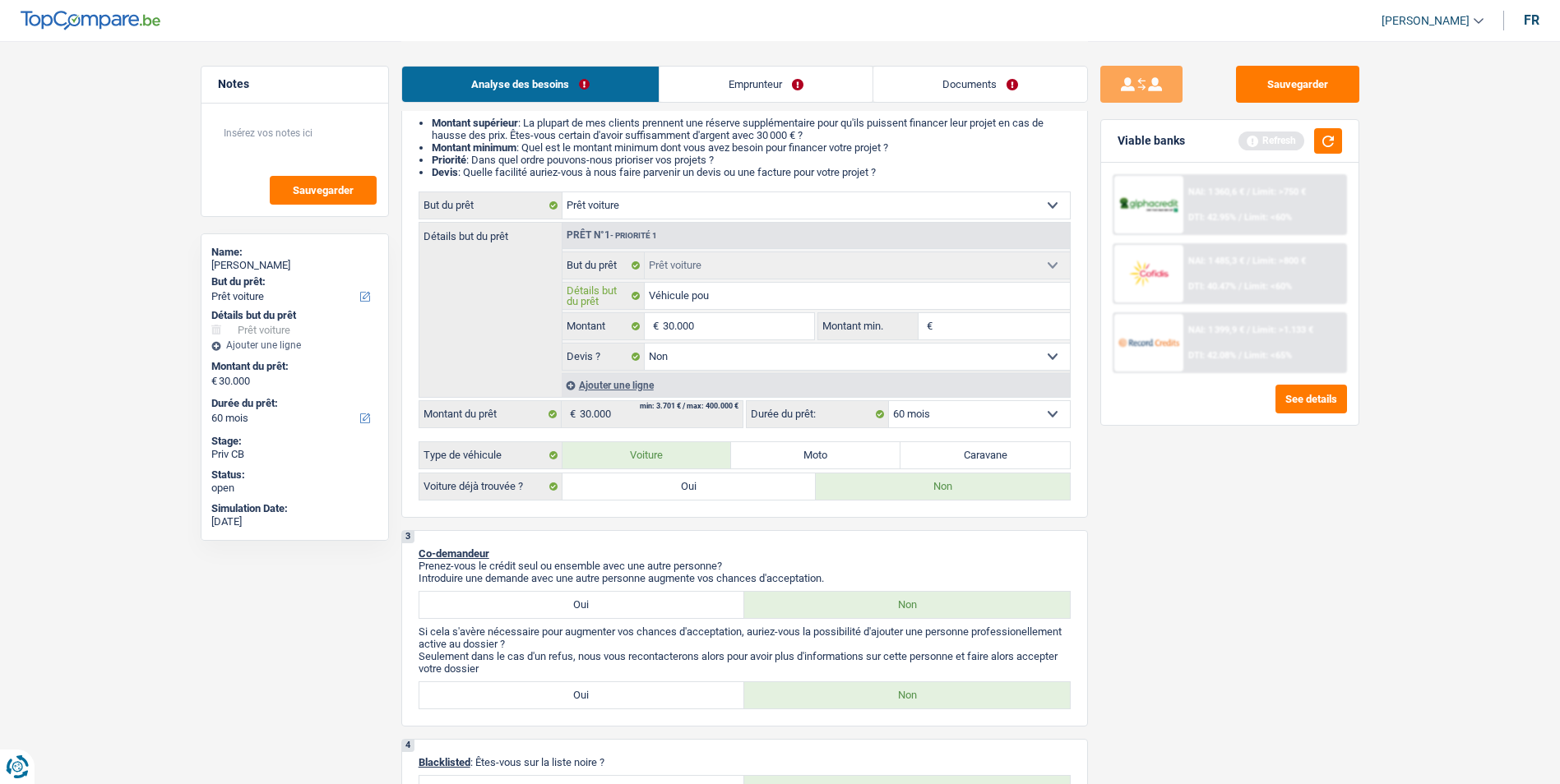
type input "Véhicule pour"
type input "Véhicule pour c"
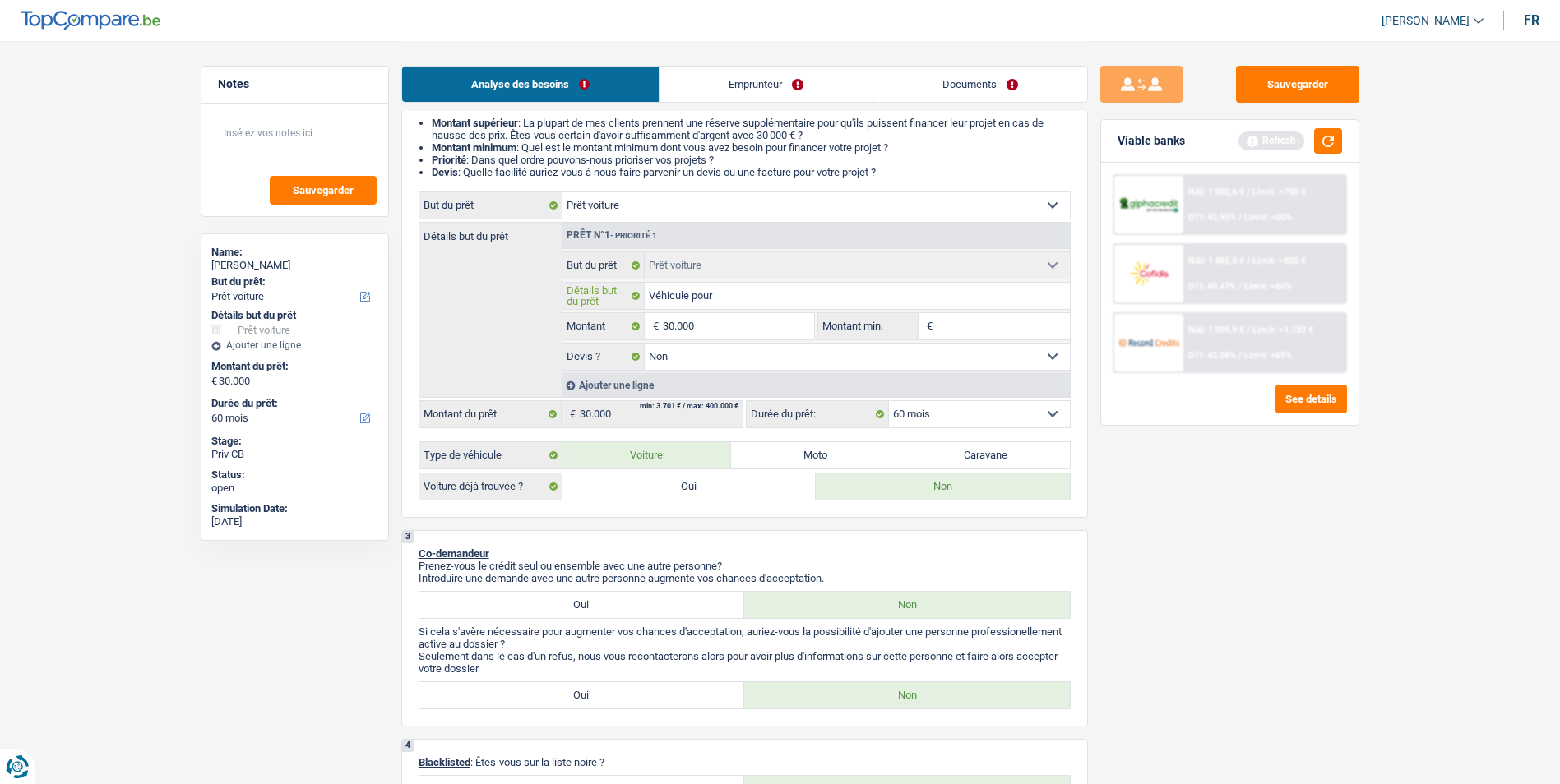
type input "Véhicule pour c"
type input "Véhicule pour cj"
type input "Véhicule pour cje"
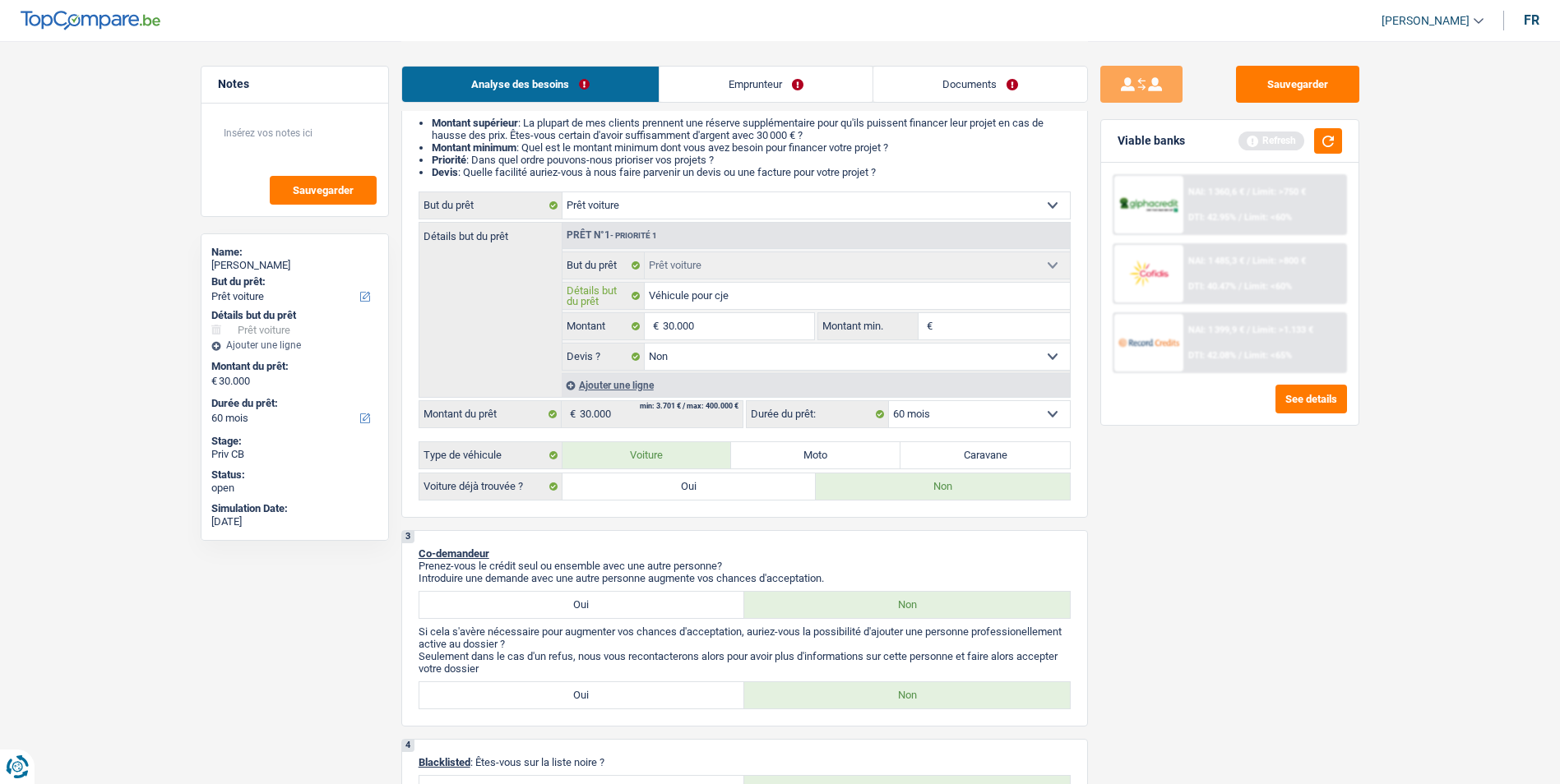
type input "Véhicule pour cj"
type input "Véhicule pour cjh"
type input "Véhicule pour cjhe"
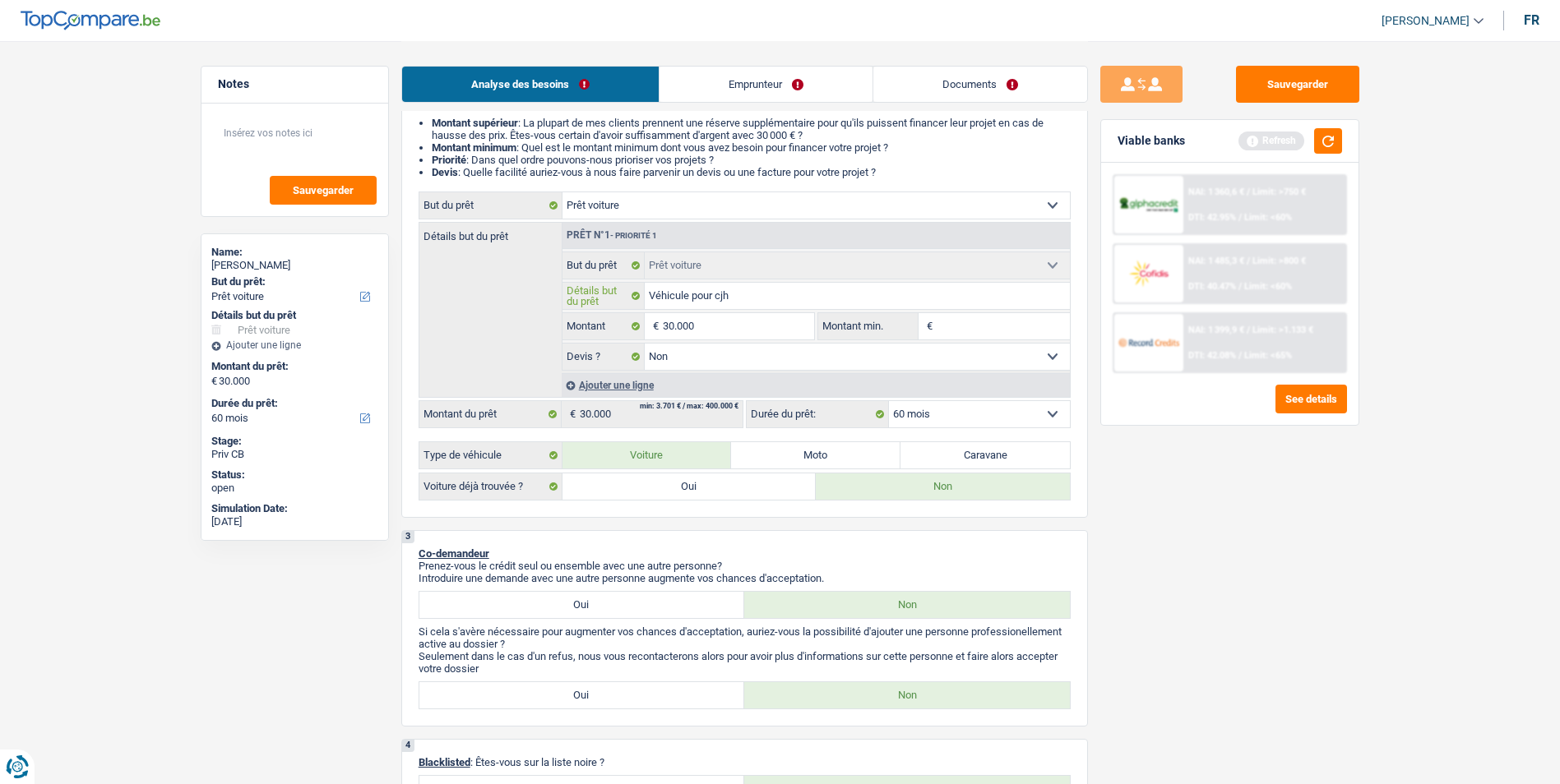
type input "Véhicule pour cjhe"
type input "Véhicule pour cjh"
type input "Véhicule pour cj"
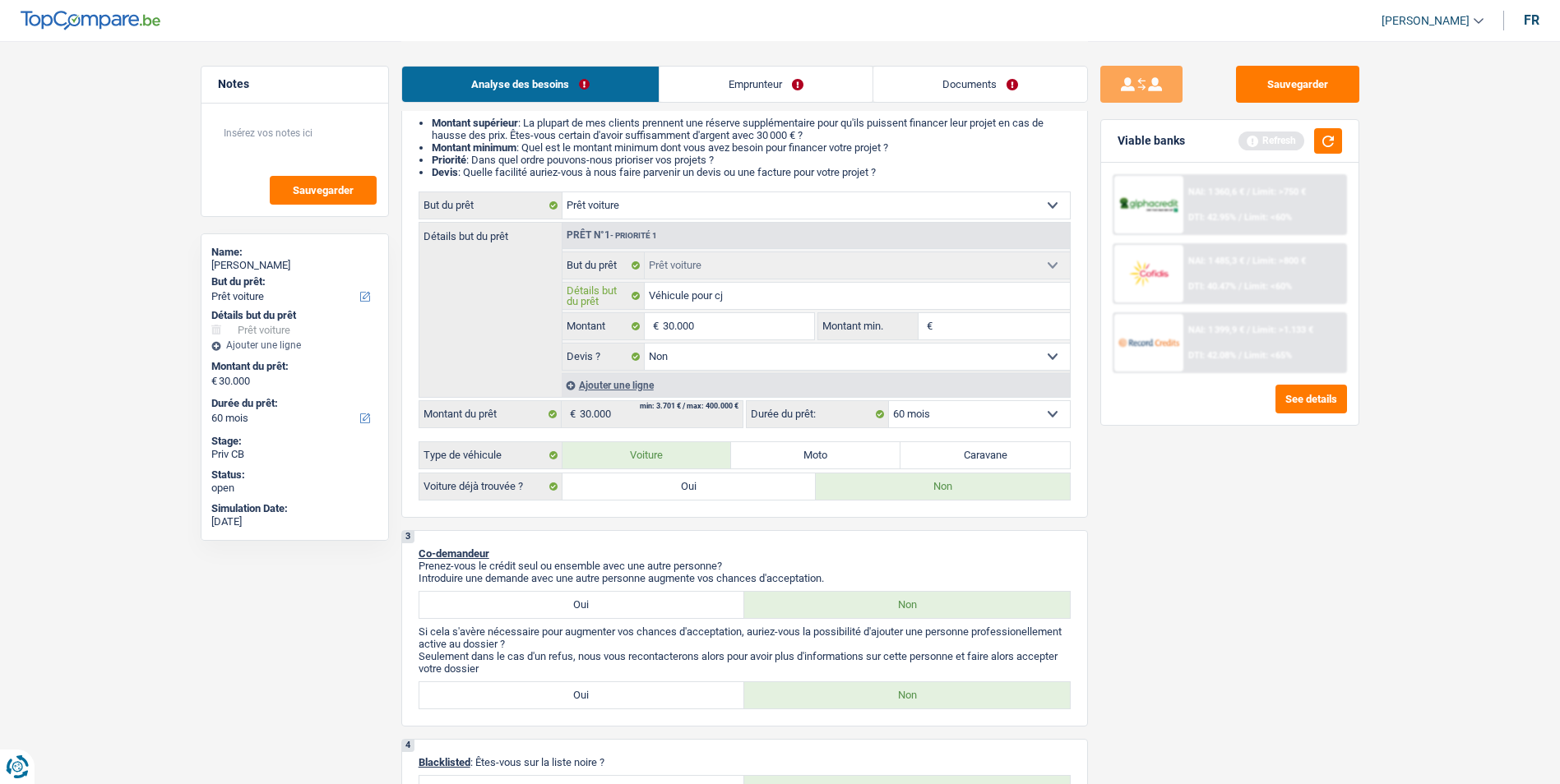
type input "Véhicule pour c"
type input "Véhicule pour ch"
type input "Véhicule pour che"
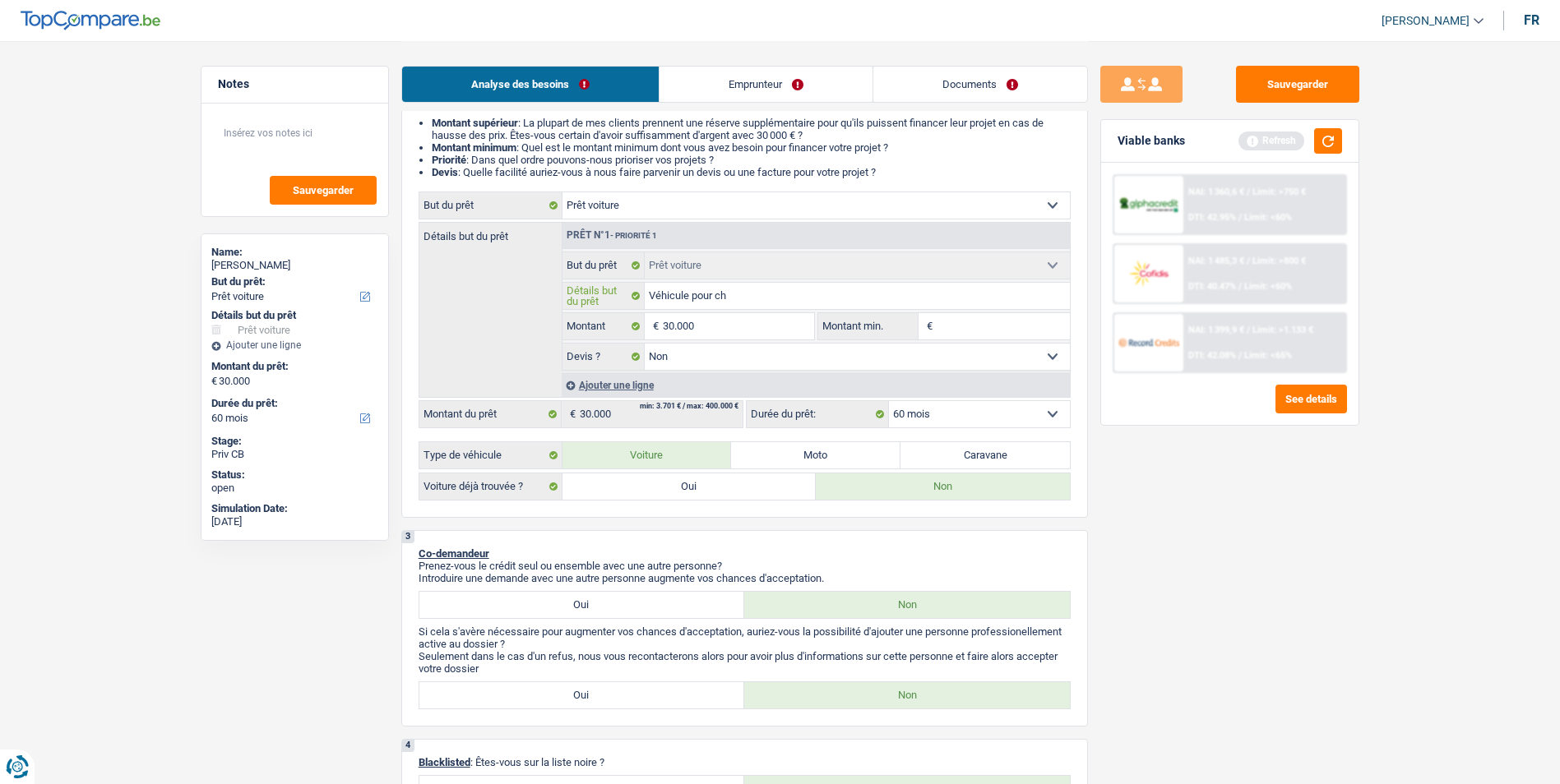
type input "Véhicule pour che"
type input "Véhicule pour chev"
type input "Véhicule pour cheva"
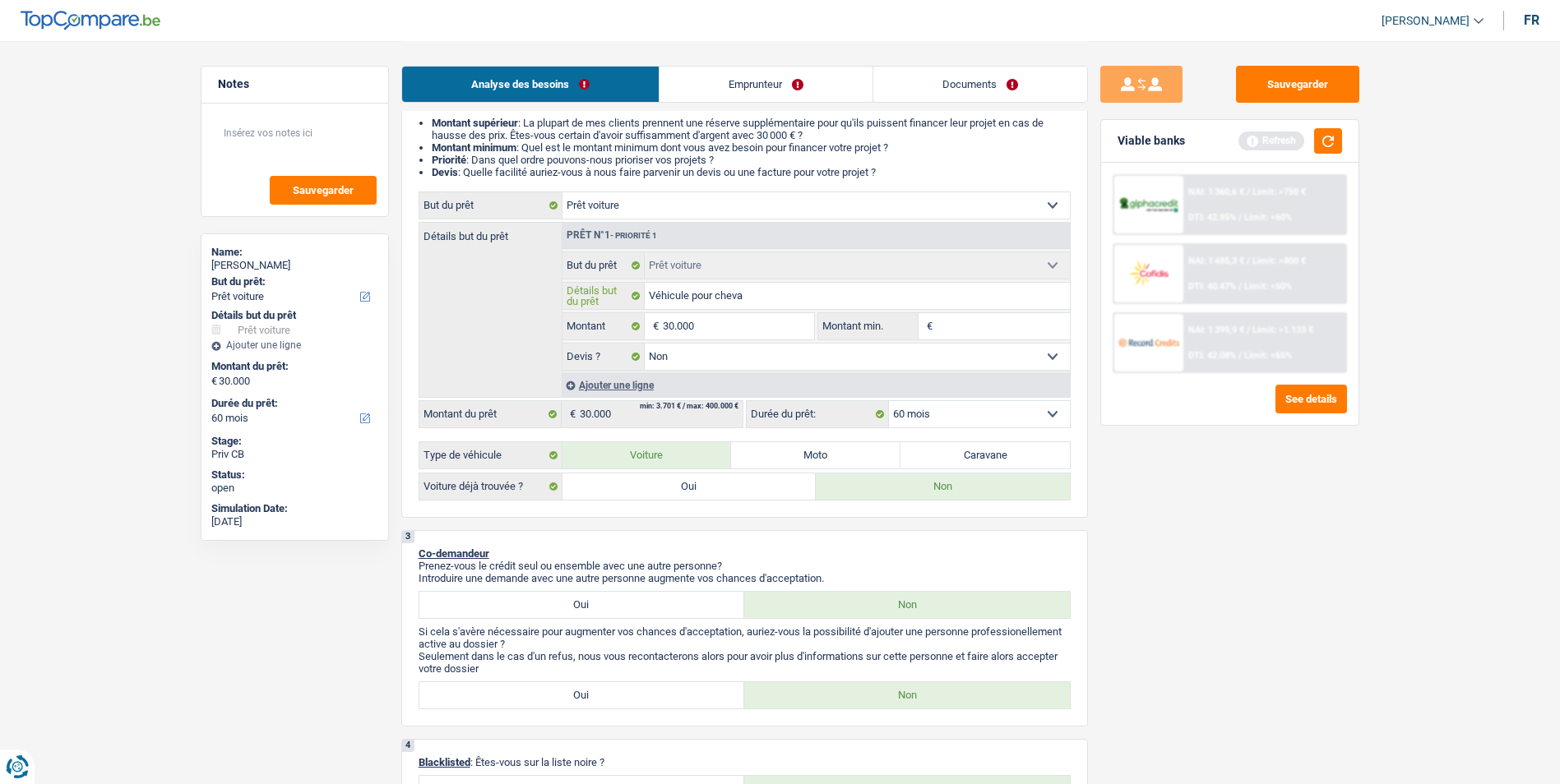
type input "Véhicule pour chevau"
type input "Véhicule pour chevaux"
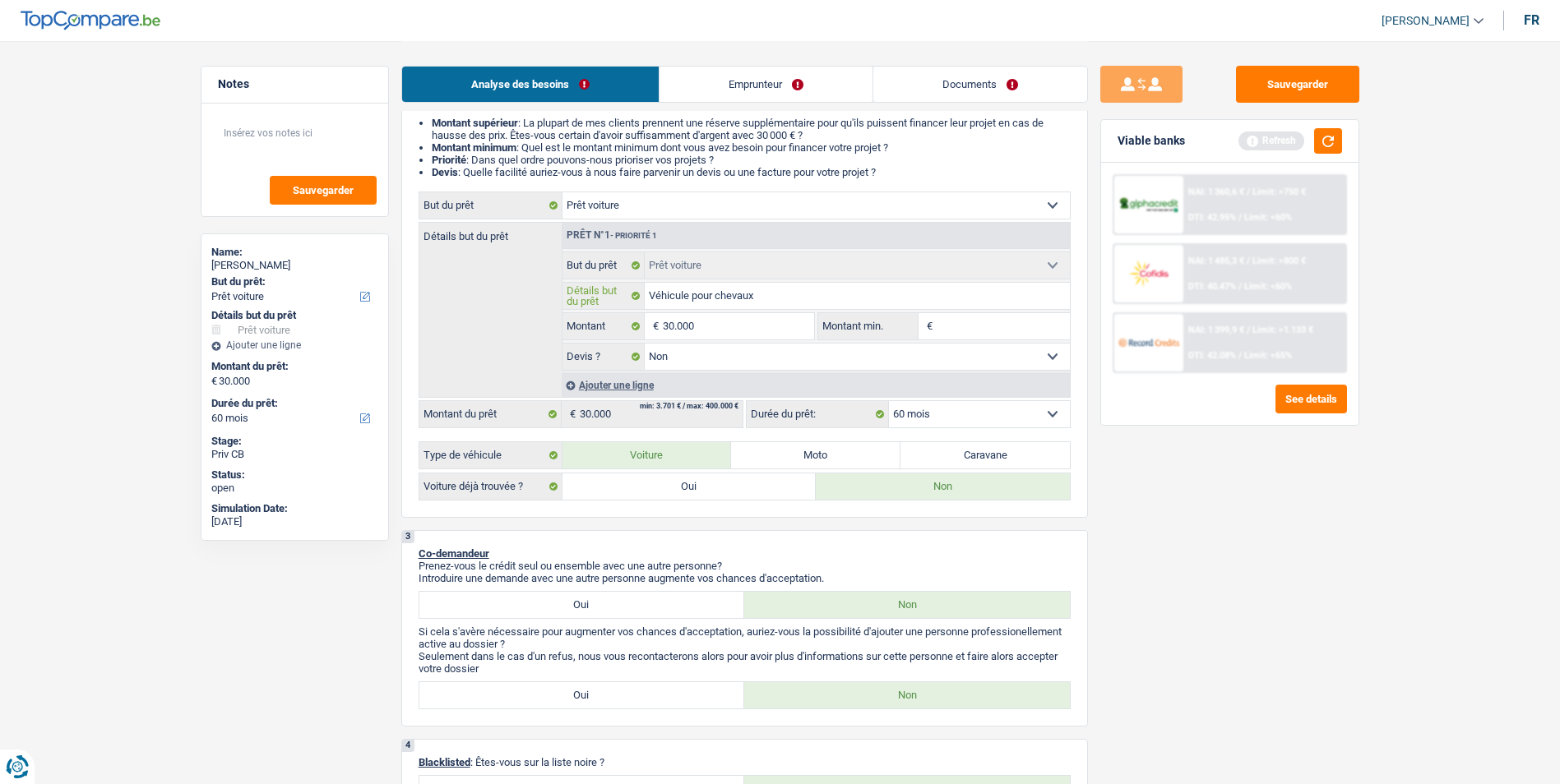
type input "Véhicule pour chevaux"
click at [1318, 149] on button "button" at bounding box center [1328, 140] width 28 height 25
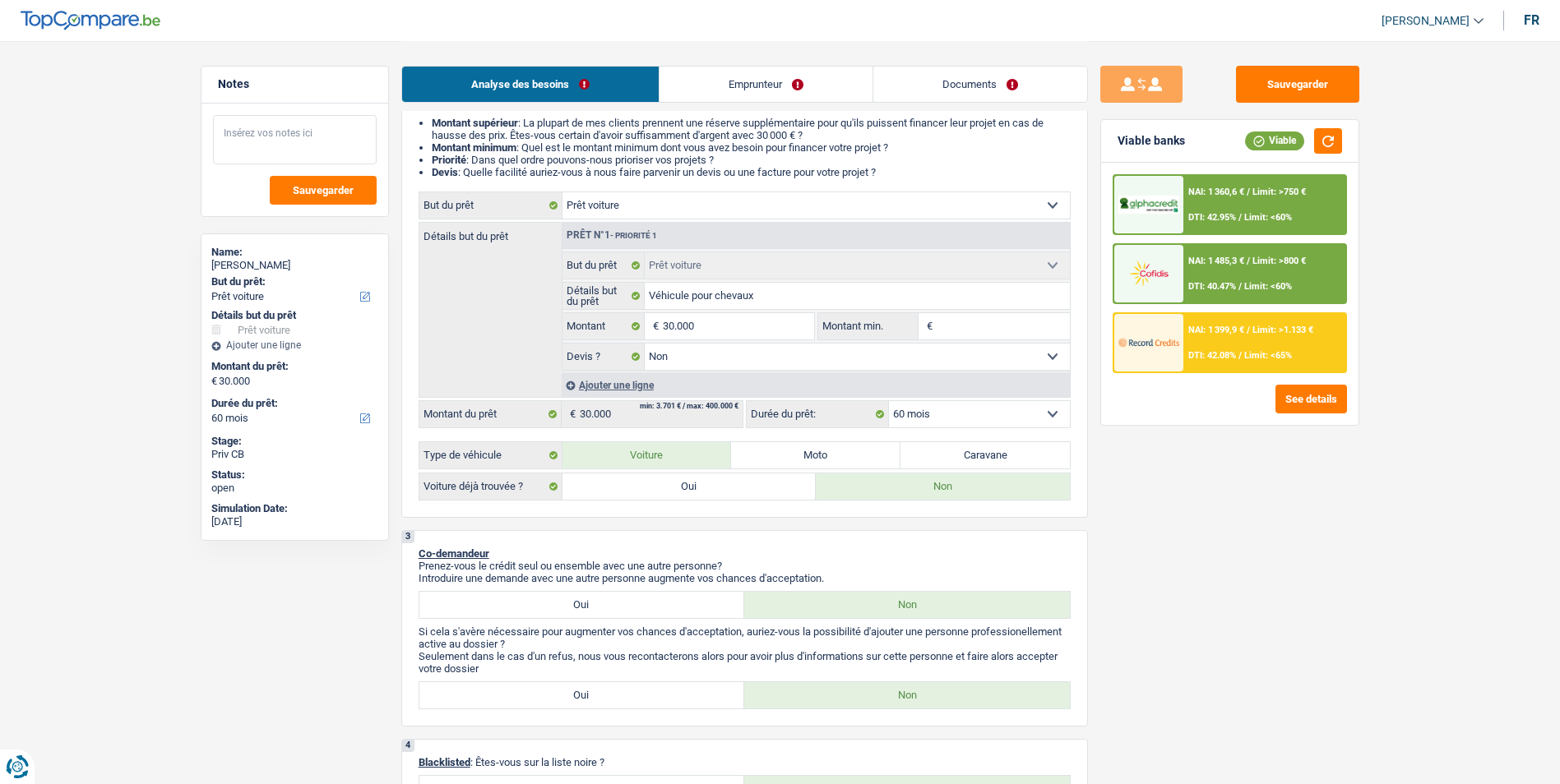
click at [308, 142] on textarea at bounding box center [295, 139] width 164 height 50
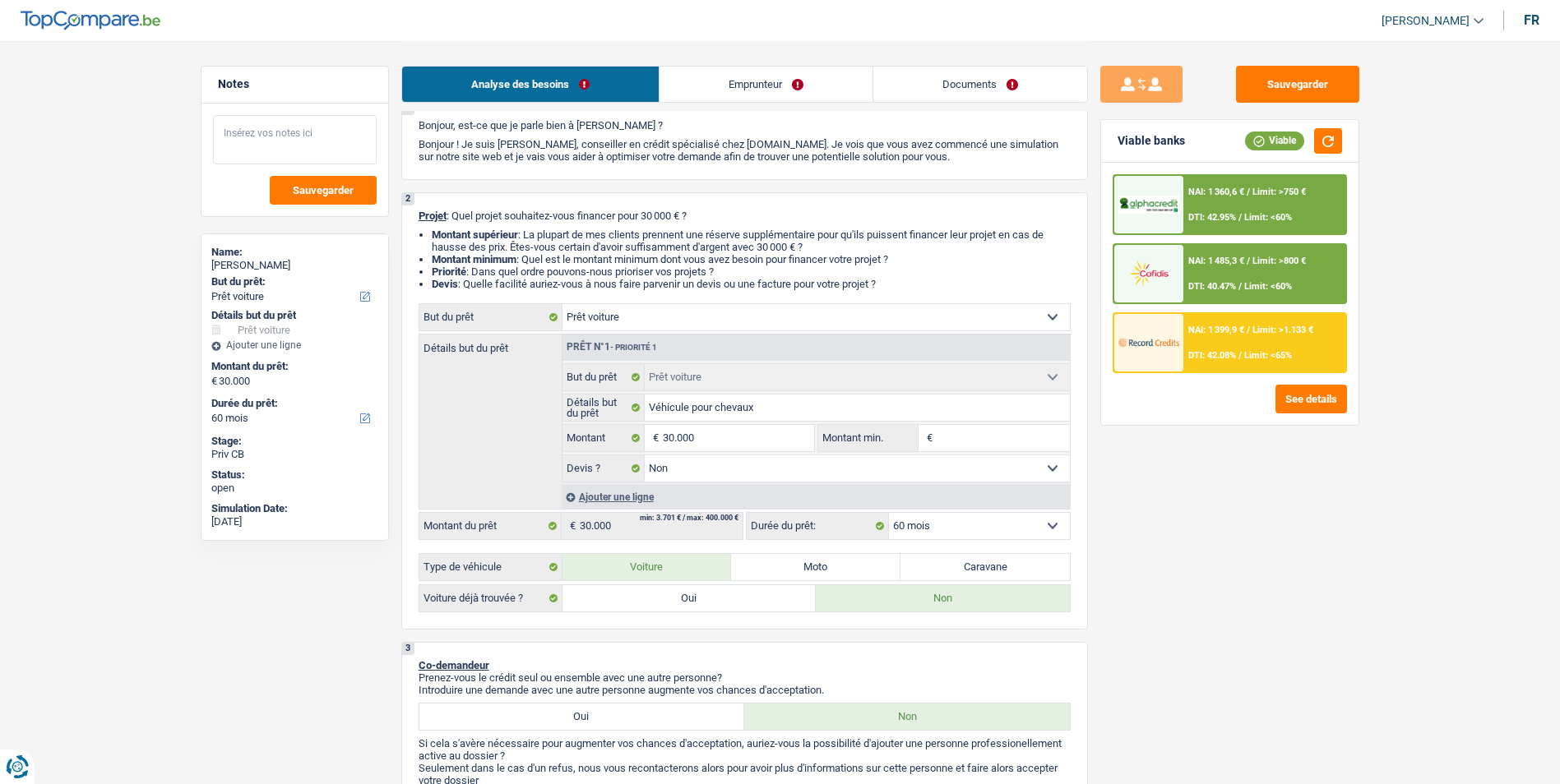
scroll to position [0, 0]
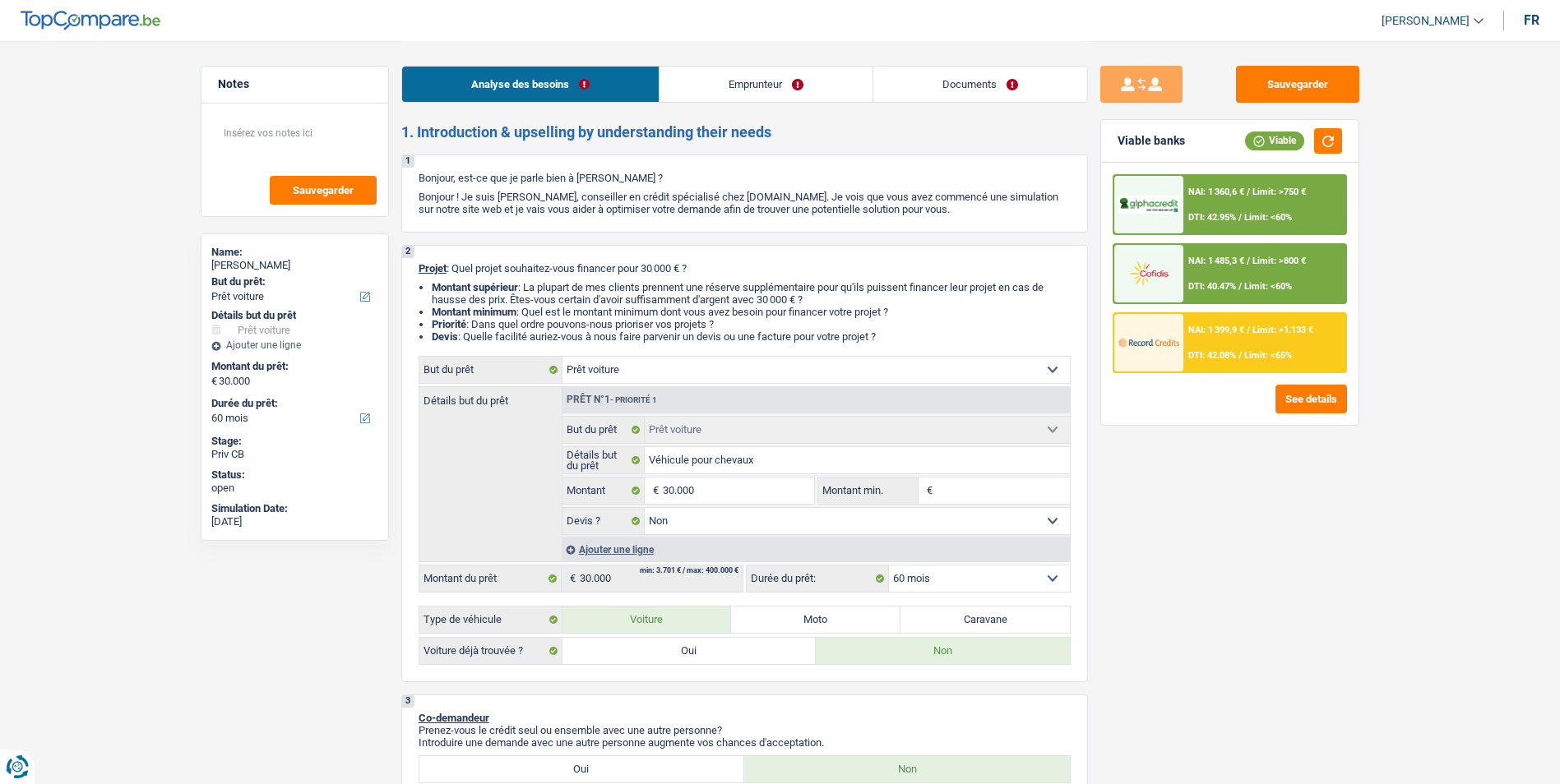
click at [954, 576] on select "12 mois 18 mois 24 mois 30 mois 36 mois 42 mois 48 mois 60 mois Sélectionner un…" at bounding box center [979, 578] width 180 height 26
click at [889, 566] on select "12 mois 18 mois 24 mois 30 mois 36 mois 42 mois 48 mois 60 mois Sélectionner un…" at bounding box center [979, 578] width 180 height 26
click at [1261, 342] on div "NAI: 1 399,9 € / Limit: >1.133 € DTI: 42.08% / Limit: <65%" at bounding box center [1264, 342] width 162 height 58
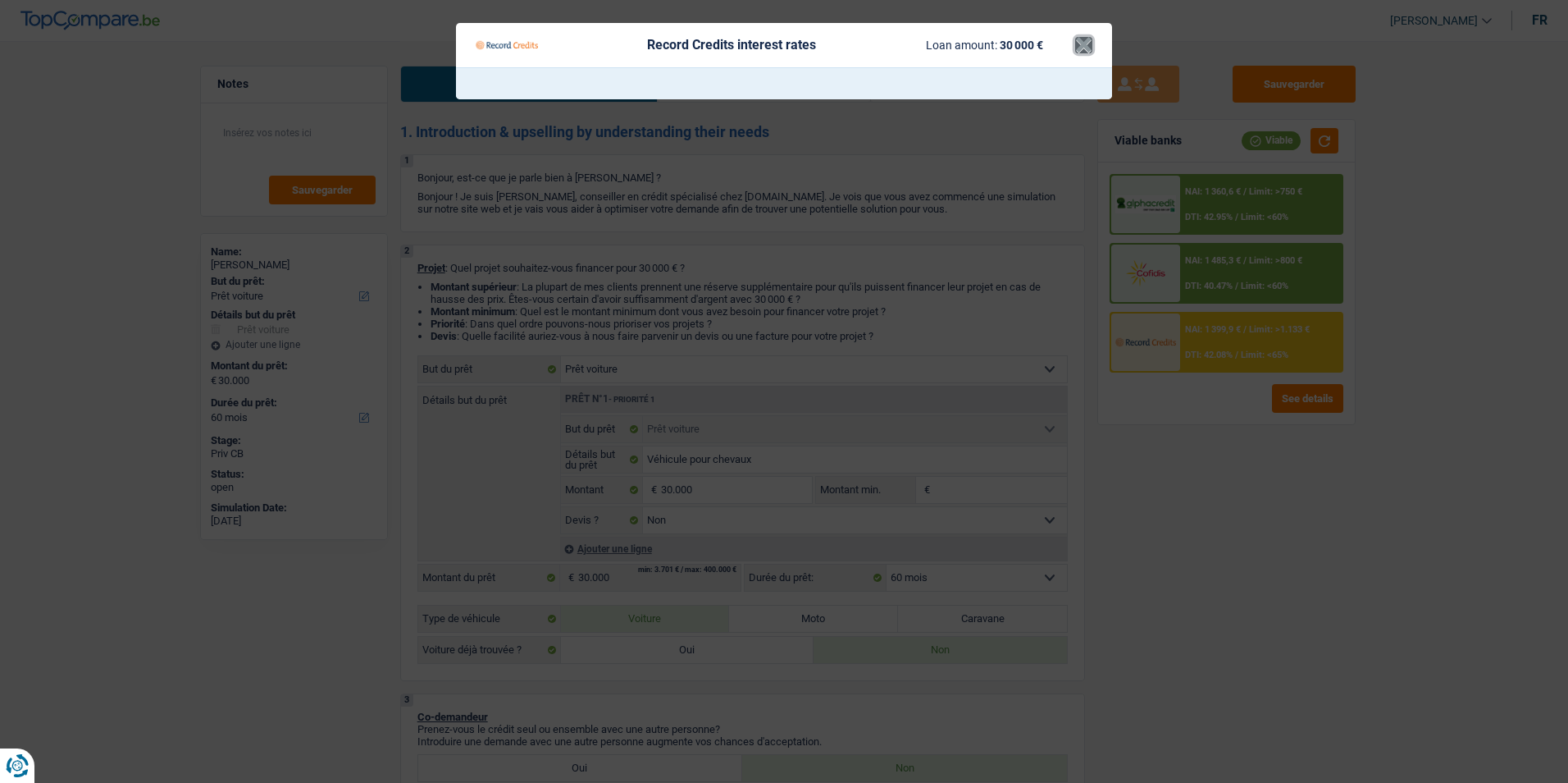
click at [1086, 45] on button "×" at bounding box center [1084, 45] width 18 height 17
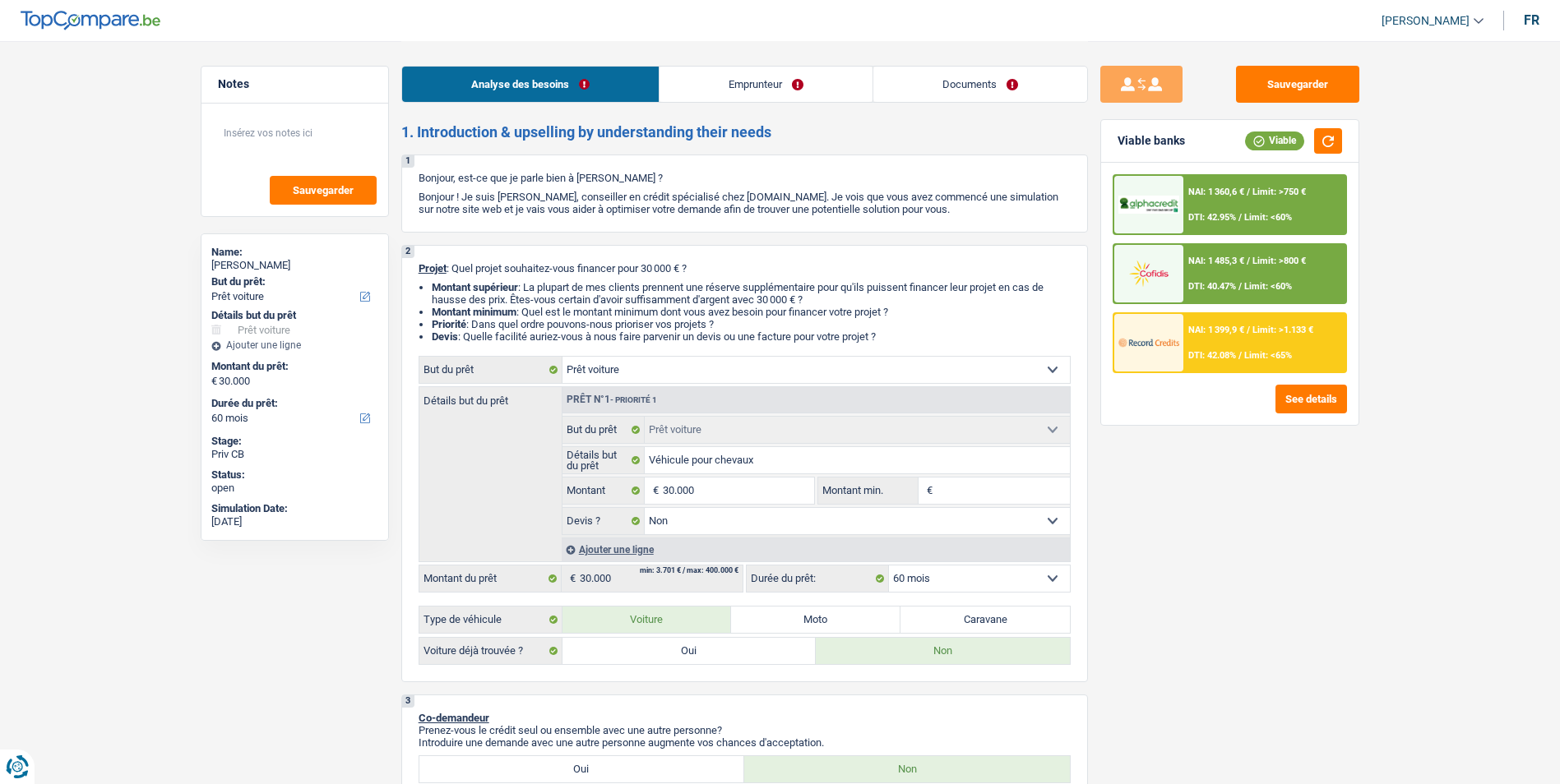
click at [1210, 268] on div "NAI: 1 485,3 € / Limit: >800 € DTI: 40.47% / Limit: <60%" at bounding box center [1264, 273] width 162 height 58
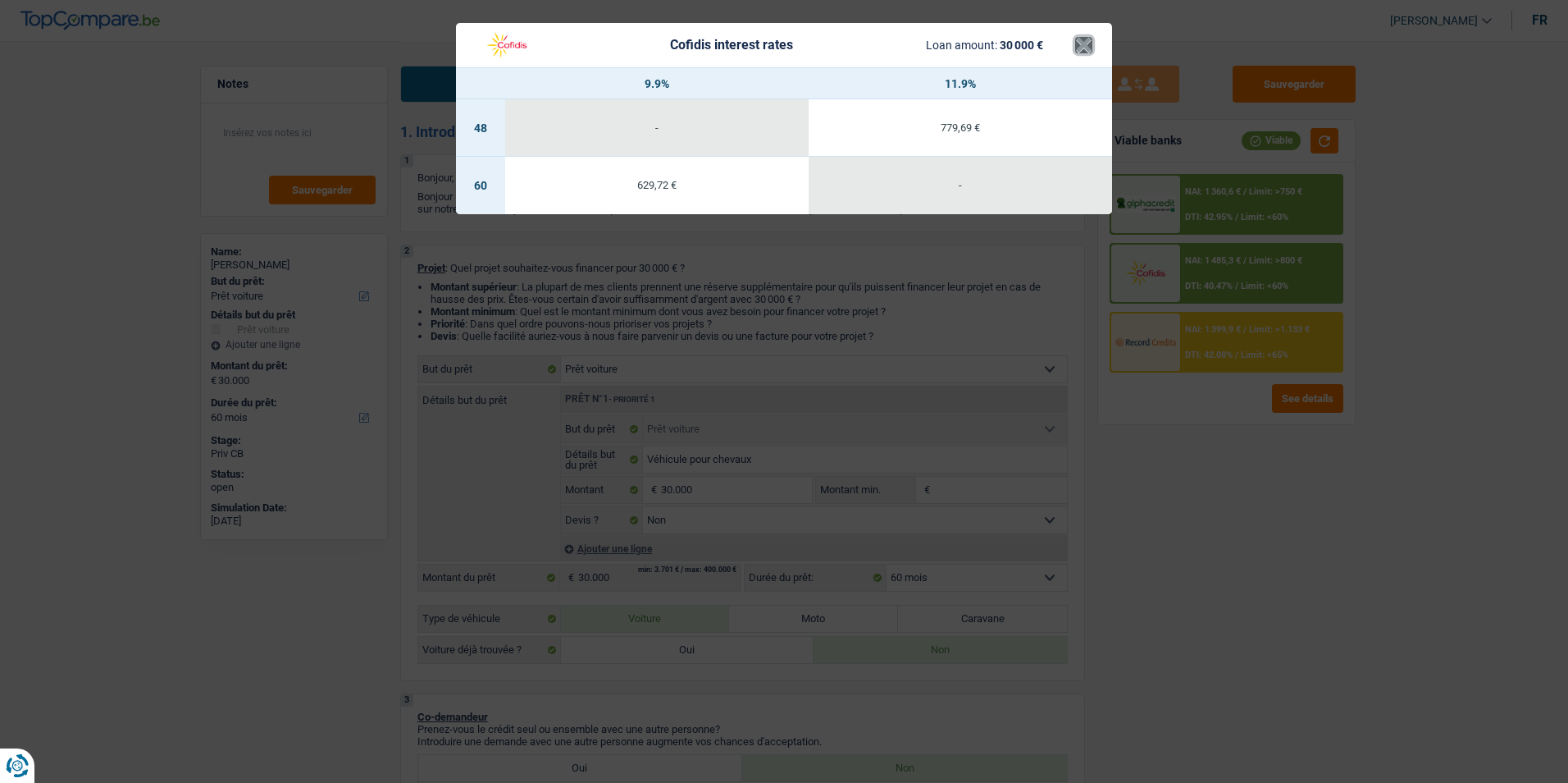
click at [1082, 50] on button "×" at bounding box center [1084, 45] width 18 height 17
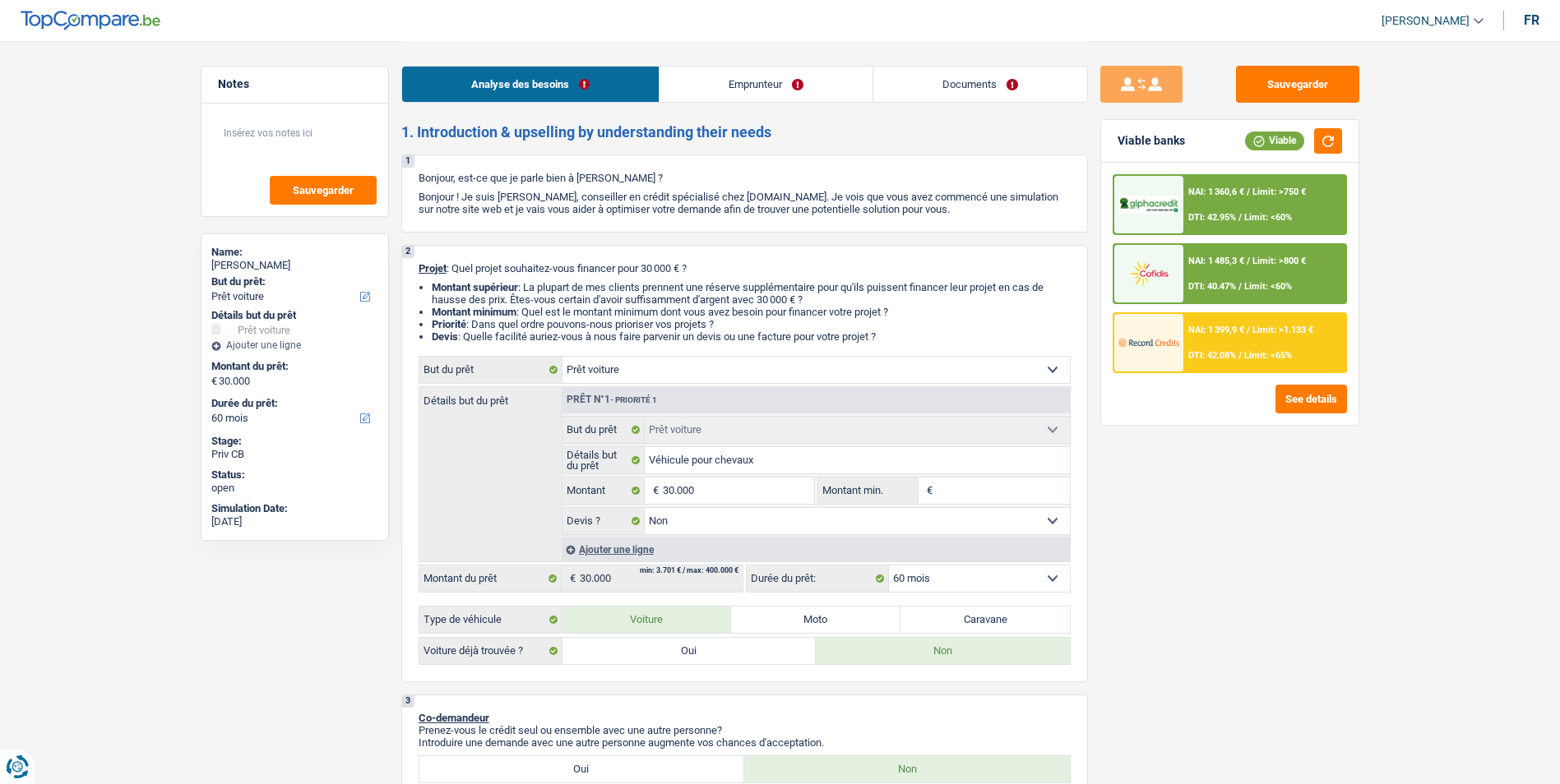
click at [1225, 216] on span "DTI: 42.95%" at bounding box center [1212, 216] width 48 height 11
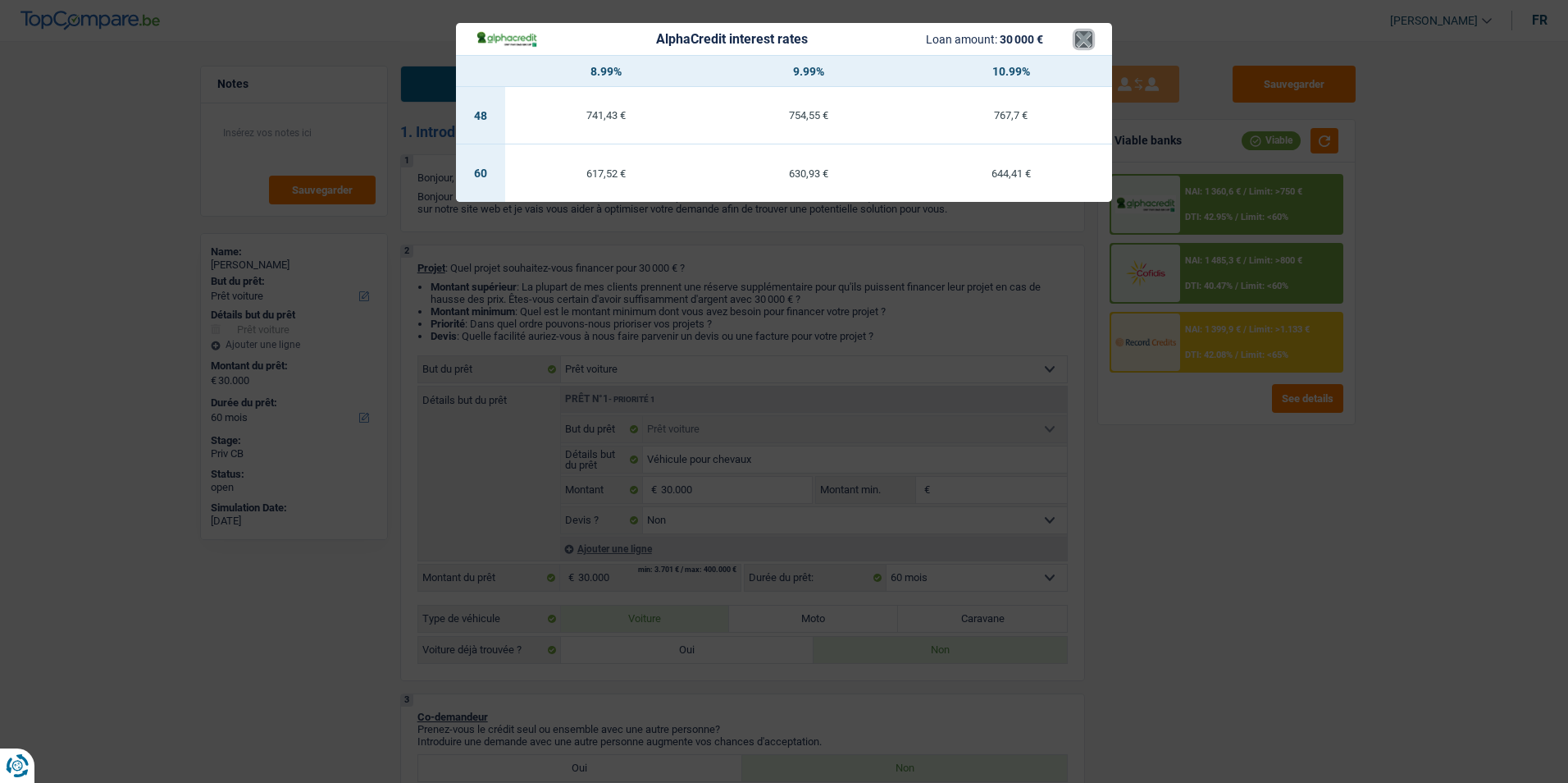
click at [1078, 43] on button "×" at bounding box center [1084, 39] width 18 height 17
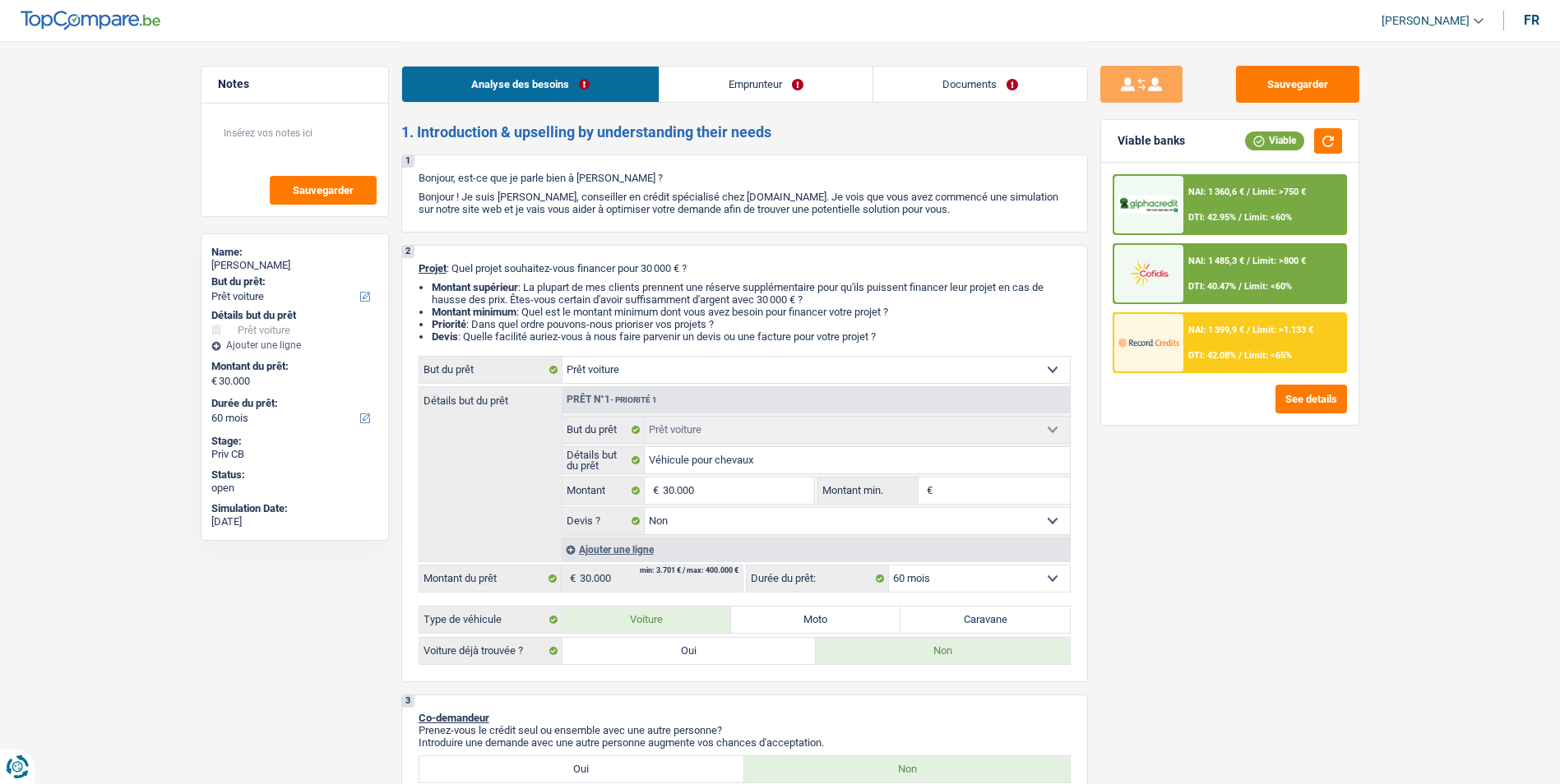
click at [945, 580] on select "12 mois 18 mois 24 mois 30 mois 36 mois 42 mois 48 mois 60 mois Sélectionner un…" at bounding box center [979, 578] width 180 height 26
click at [889, 566] on select "12 mois 18 mois 24 mois 30 mois 36 mois 42 mois 48 mois 60 mois Sélectionner un…" at bounding box center [979, 578] width 180 height 26
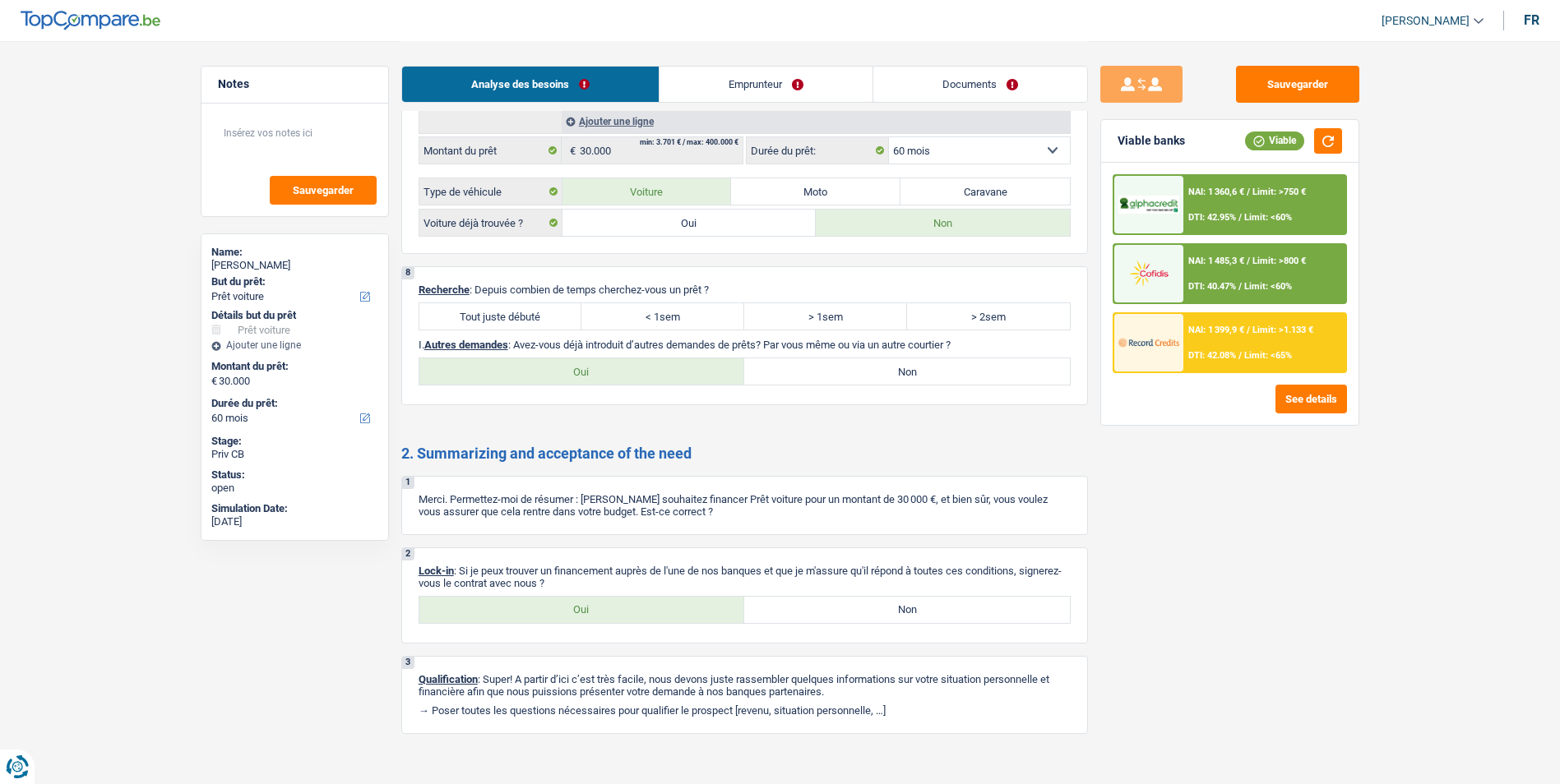
scroll to position [2089, 0]
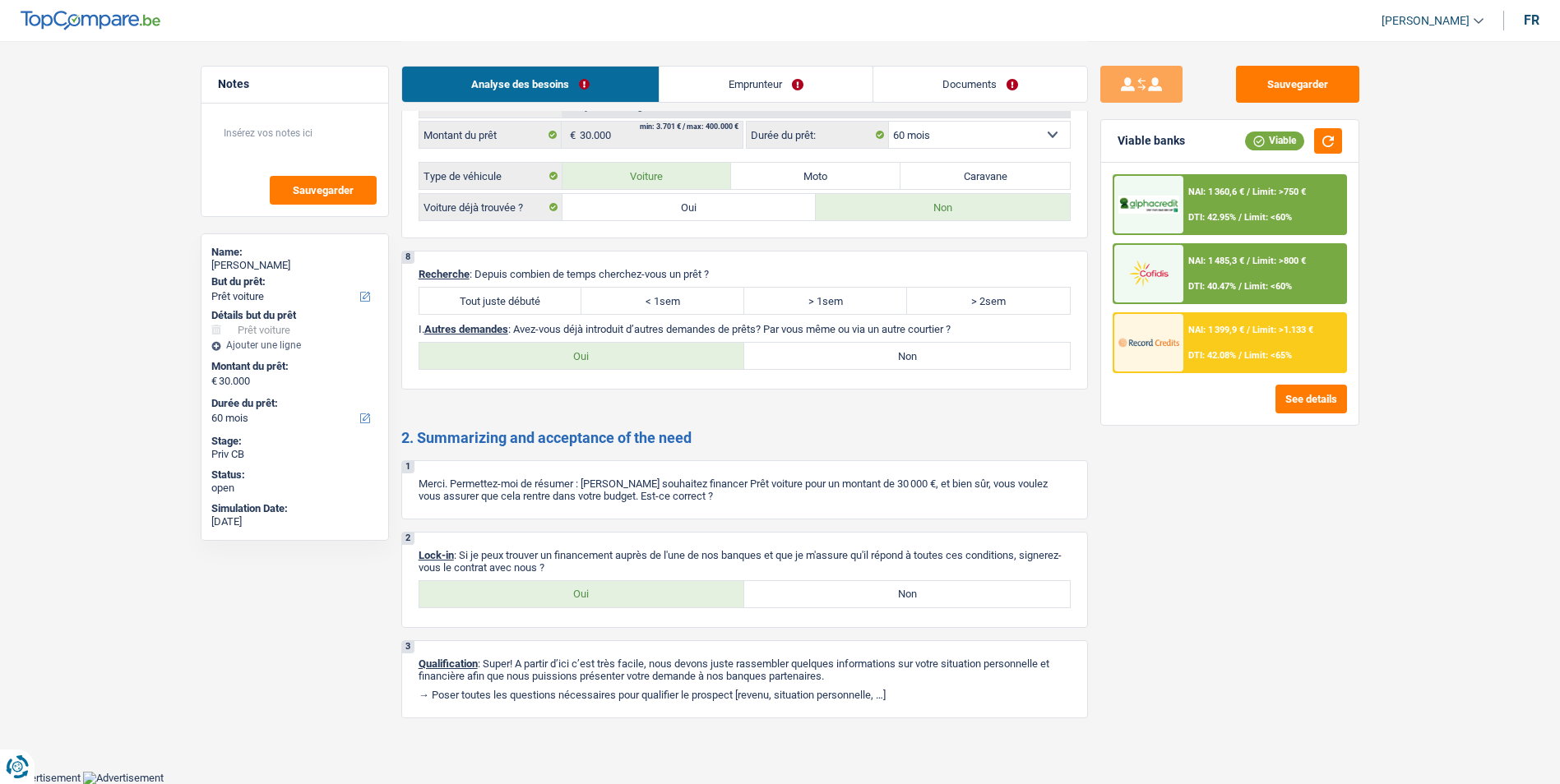
click at [631, 589] on label "Oui" at bounding box center [582, 594] width 326 height 26
click at [631, 589] on input "Oui" at bounding box center [582, 594] width 326 height 26
radio input "true"
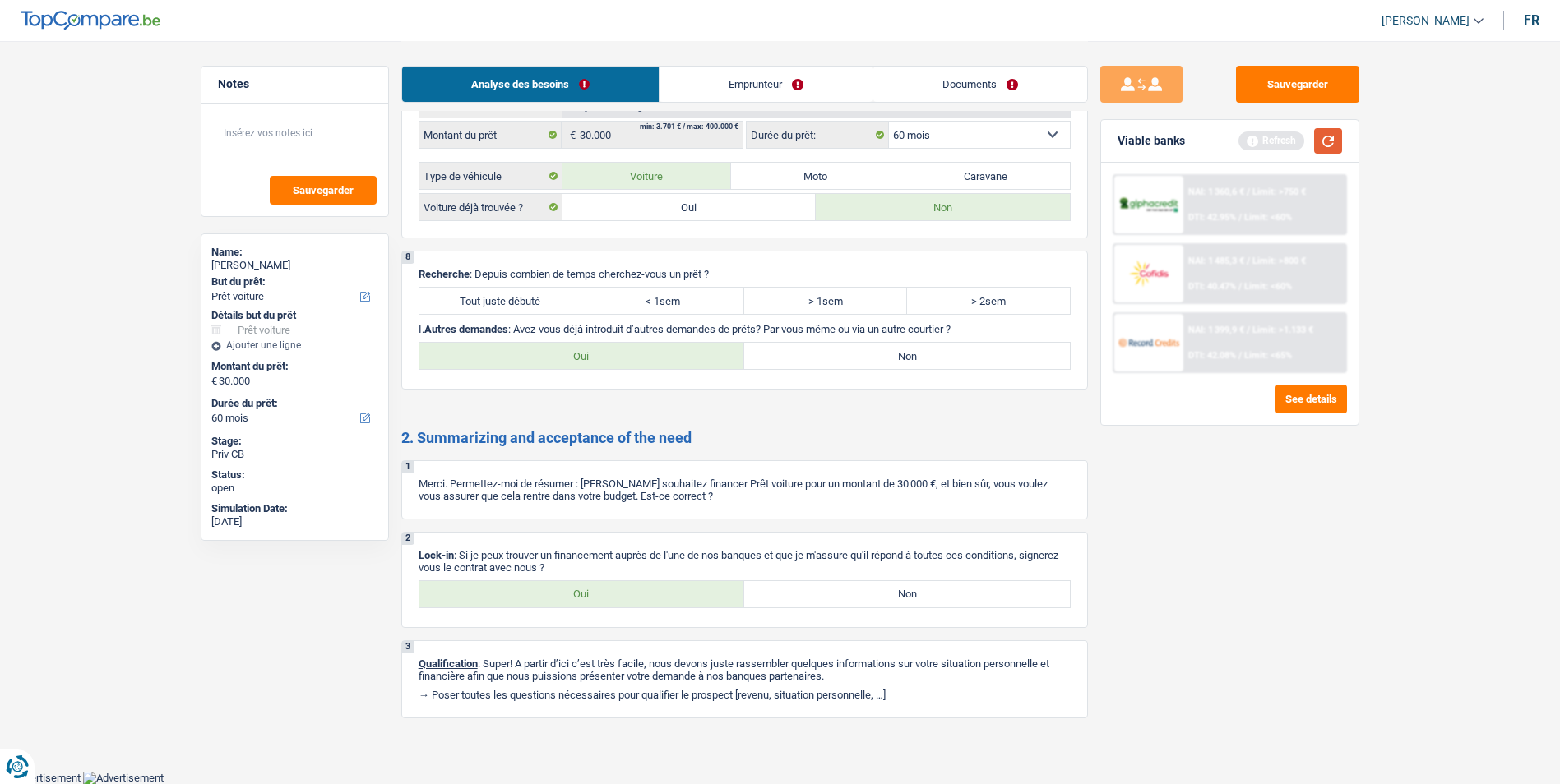
click at [1324, 149] on button "button" at bounding box center [1328, 140] width 28 height 25
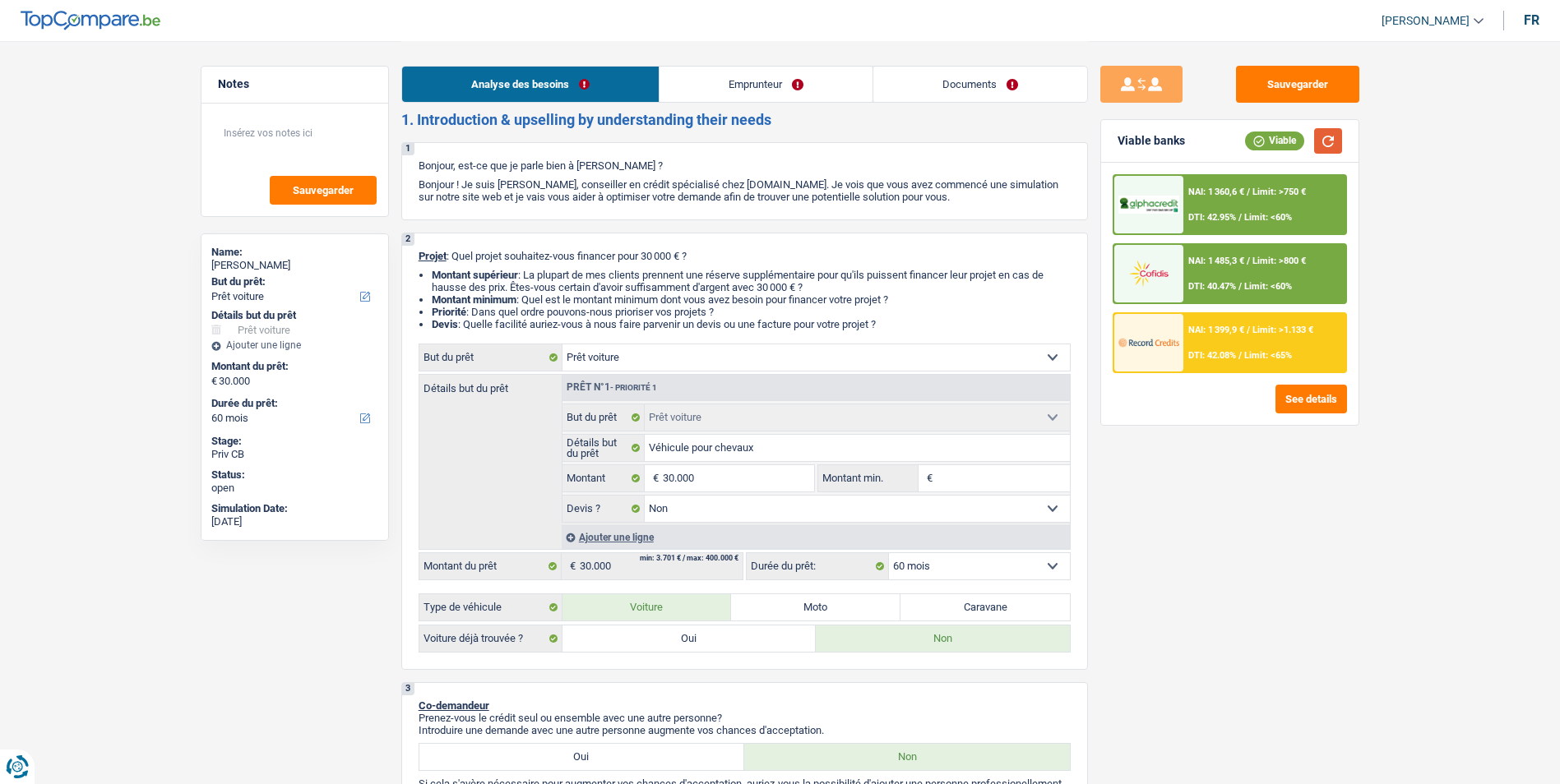
scroll to position [0, 0]
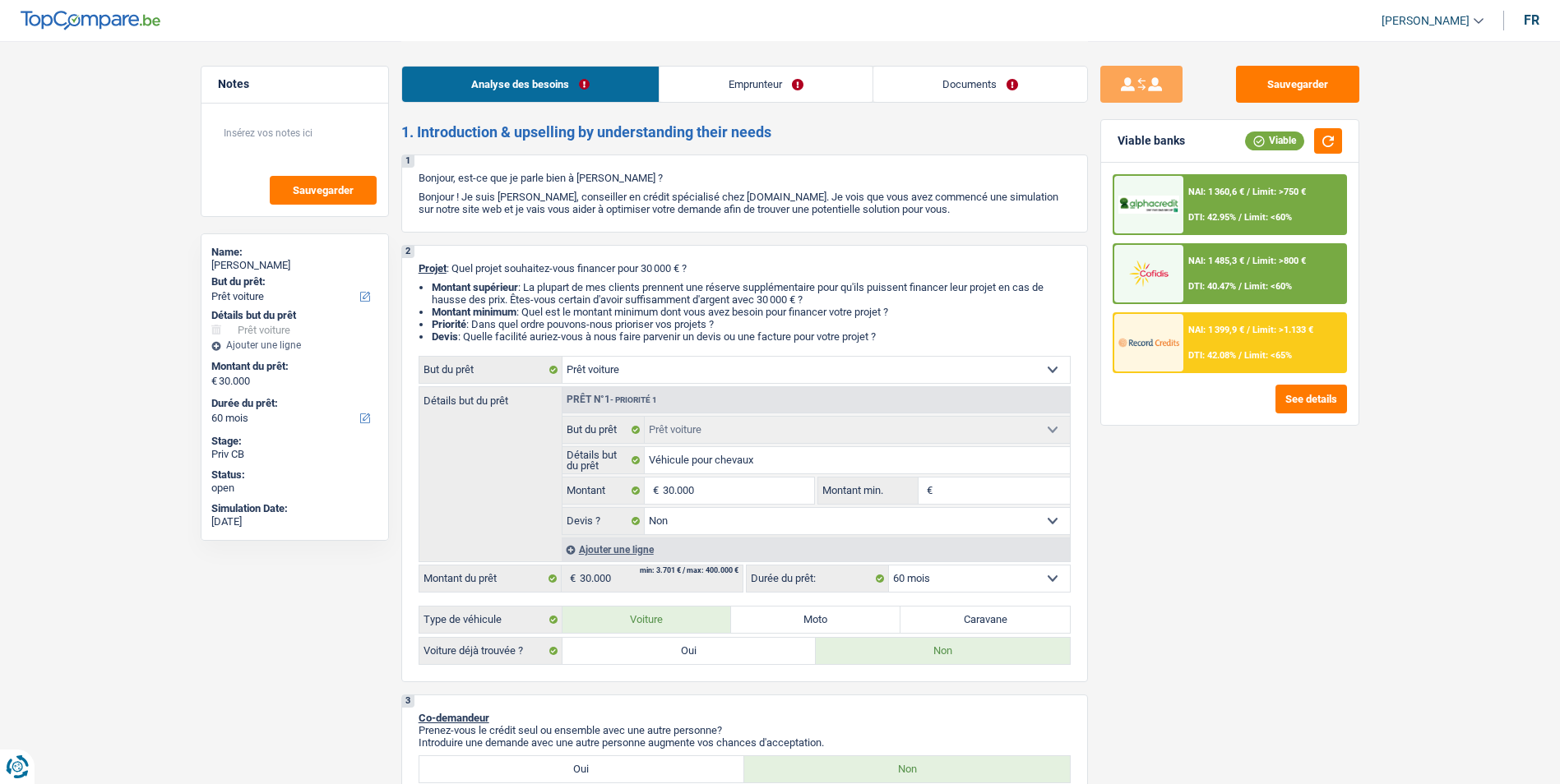
click at [779, 377] on select "Confort maison: meubles, textile, peinture, électroménager, outillage non-profe…" at bounding box center [816, 370] width 507 height 26
select select "other"
click at [562, 357] on select "Confort maison: meubles, textile, peinture, électroménager, outillage non-profe…" at bounding box center [816, 370] width 507 height 26
select select "other"
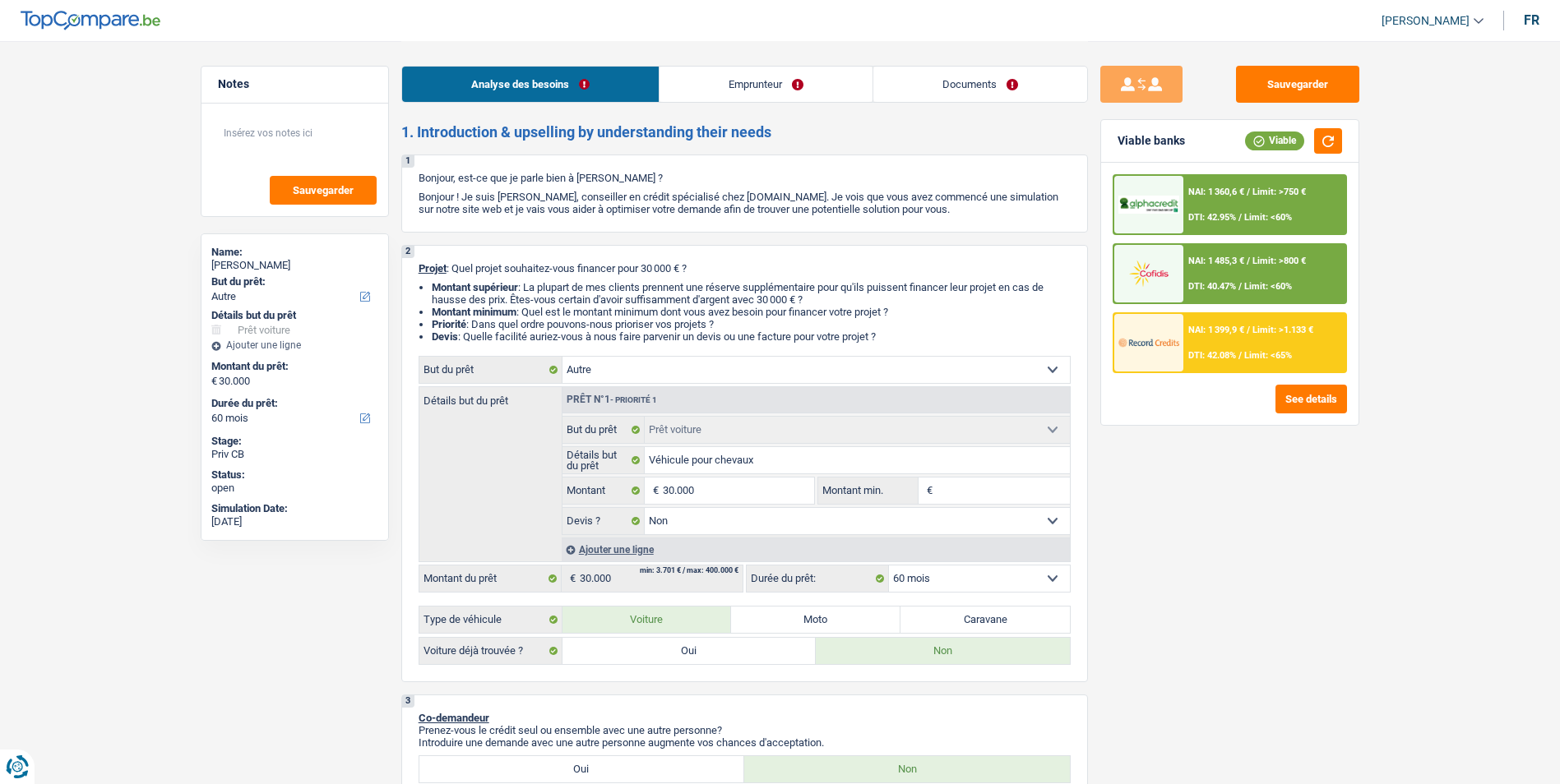
select select "other"
select select
select select "other"
select select
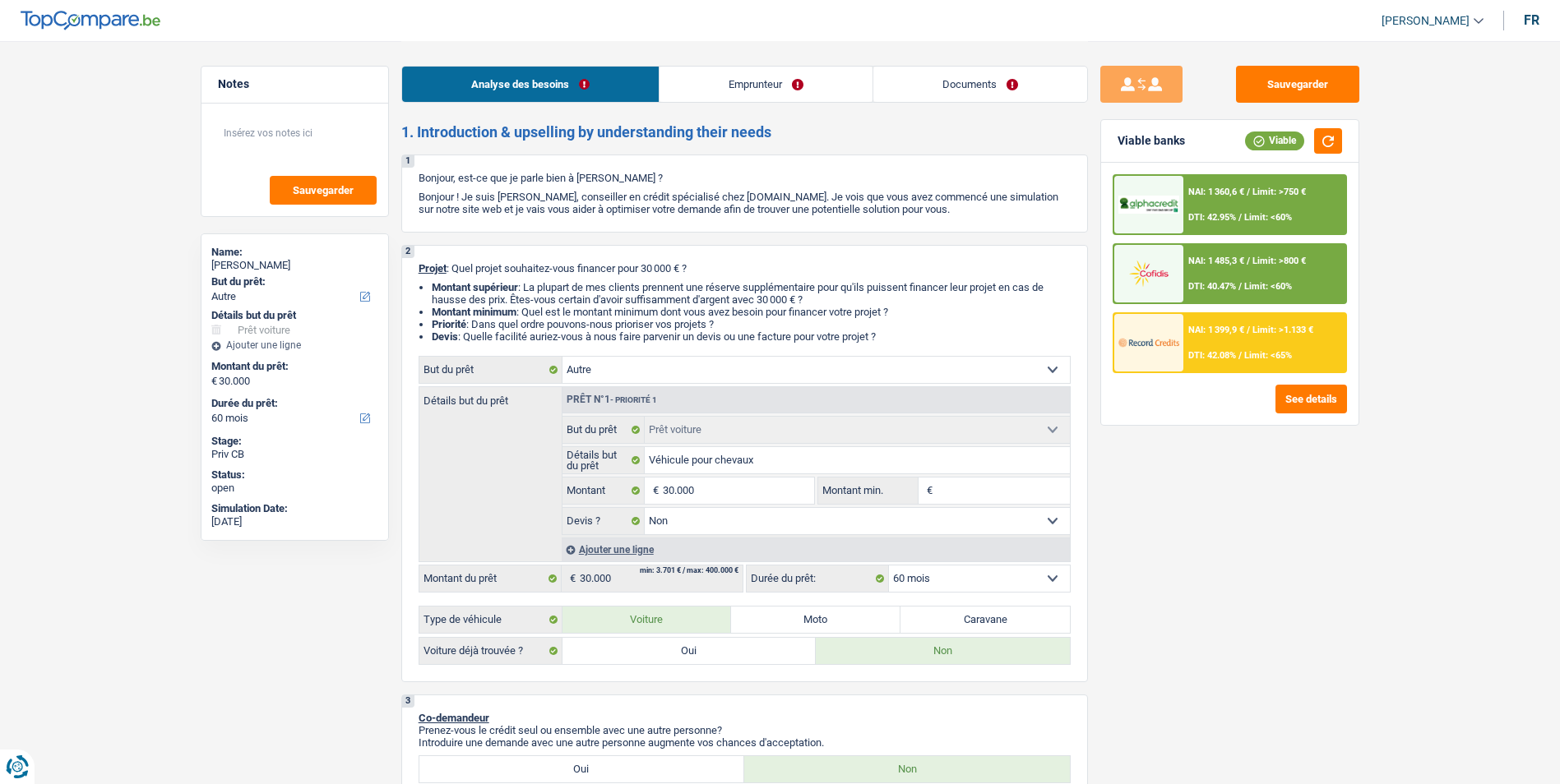
radio input "false"
select select "120"
select select "car"
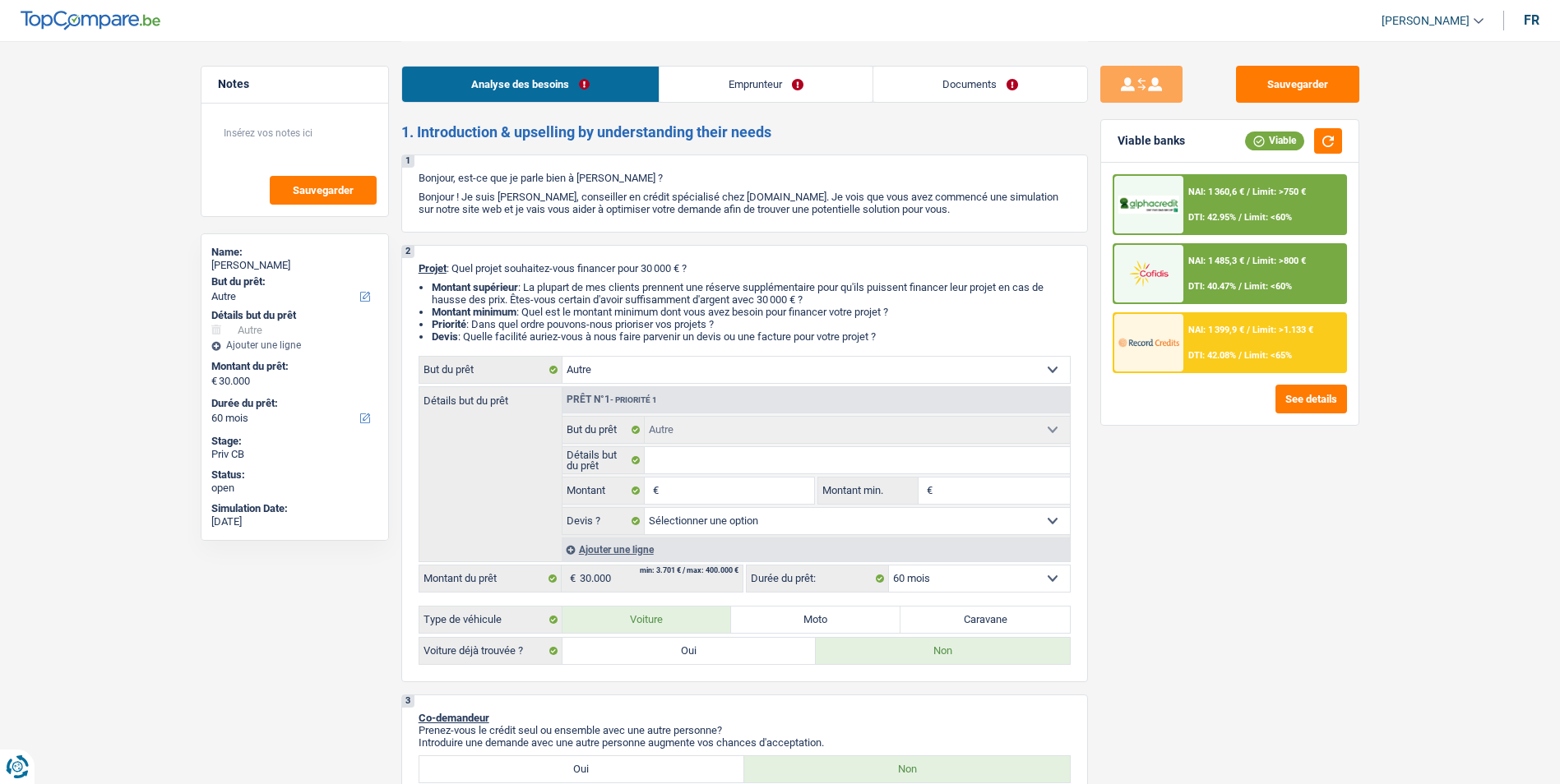
select select "car"
select select "false"
select select "car"
select select "false"
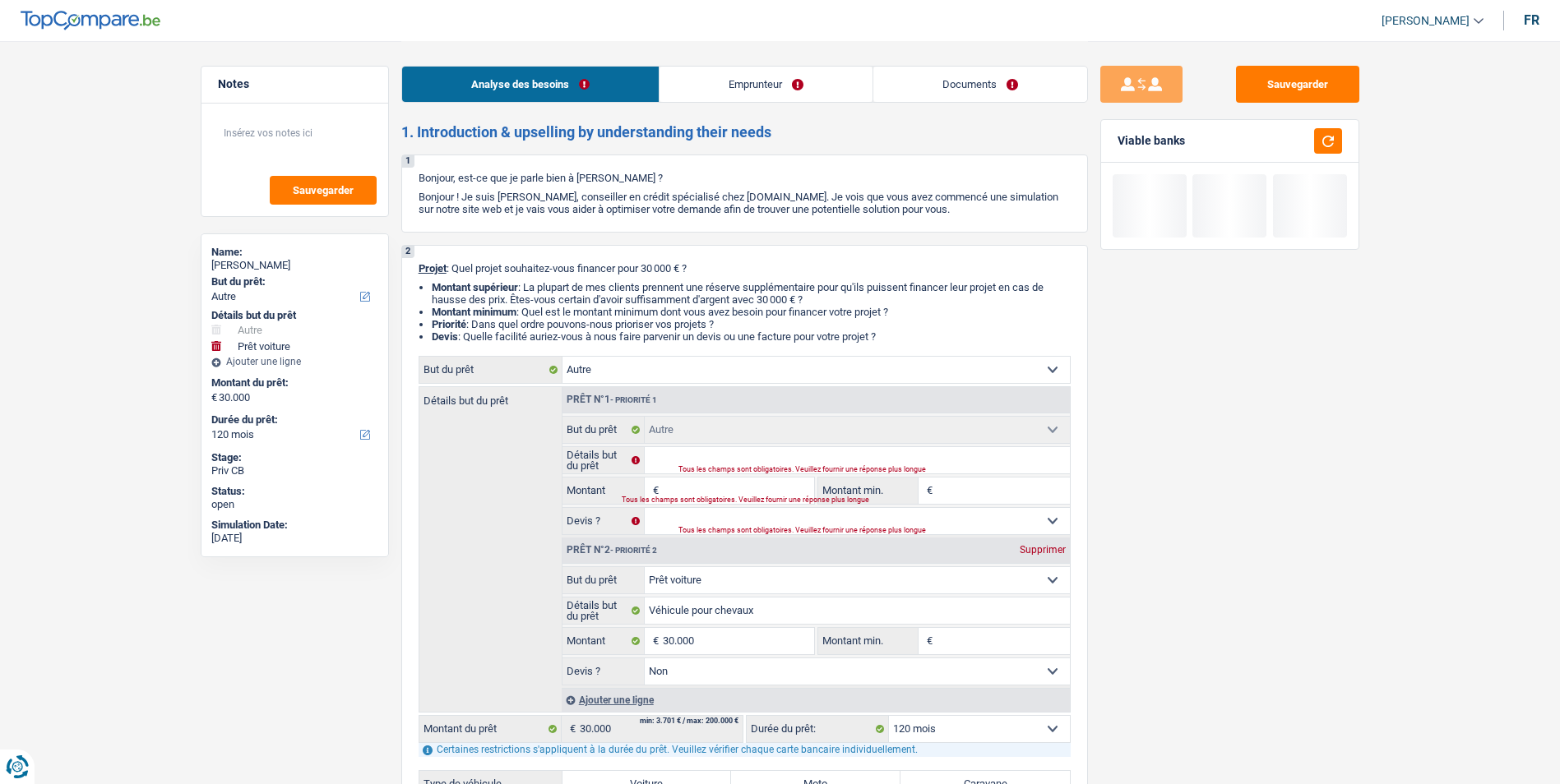
click at [1030, 550] on div "Supprimer" at bounding box center [1043, 550] width 55 height 10
type input "0"
select select
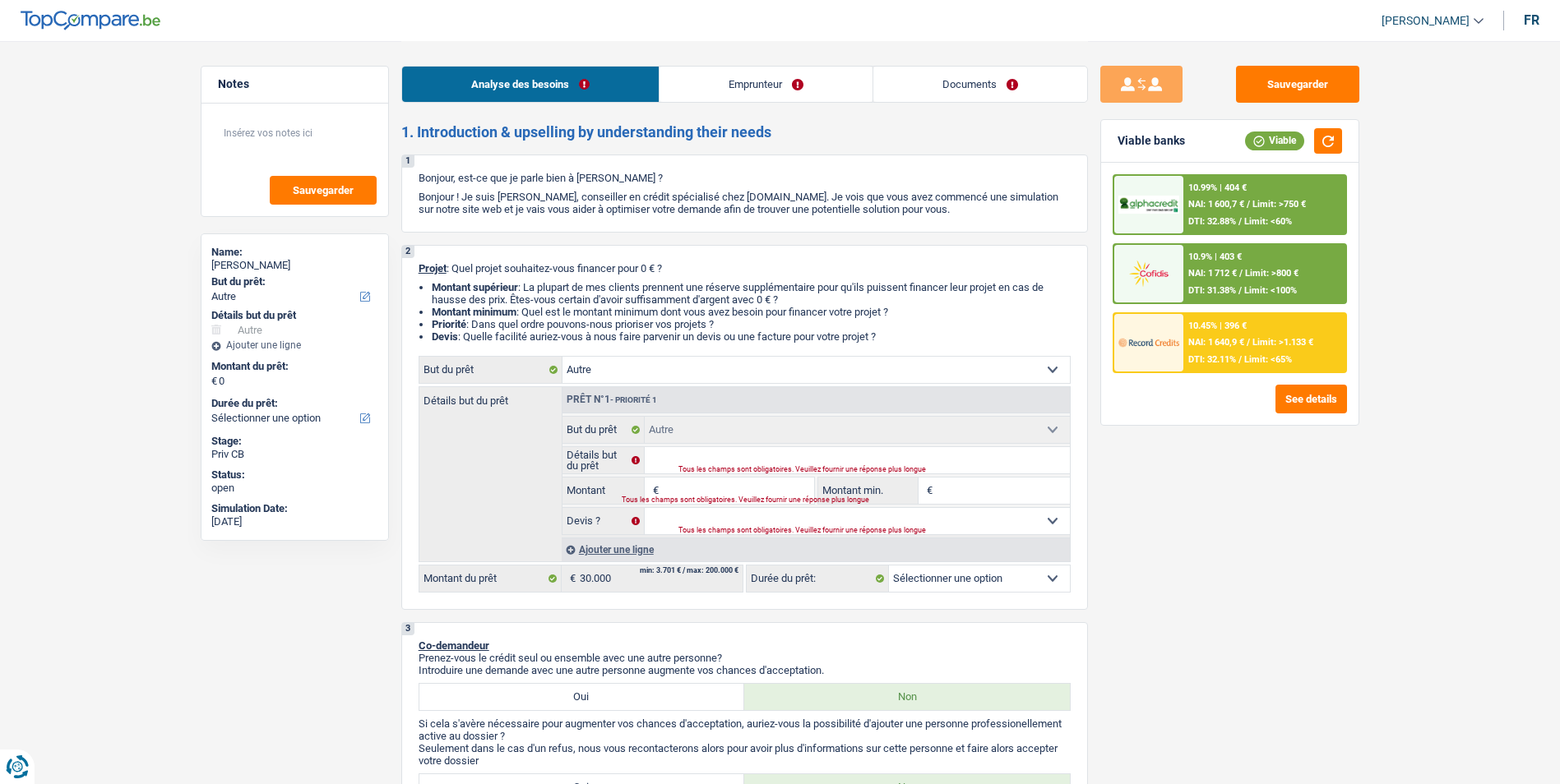
click at [733, 467] on div "Tous les champs sont obligatoires. Veuillez fournir une réponse plus longue" at bounding box center [854, 470] width 351 height 7
click at [715, 482] on input "Montant" at bounding box center [738, 490] width 150 height 26
type input "3"
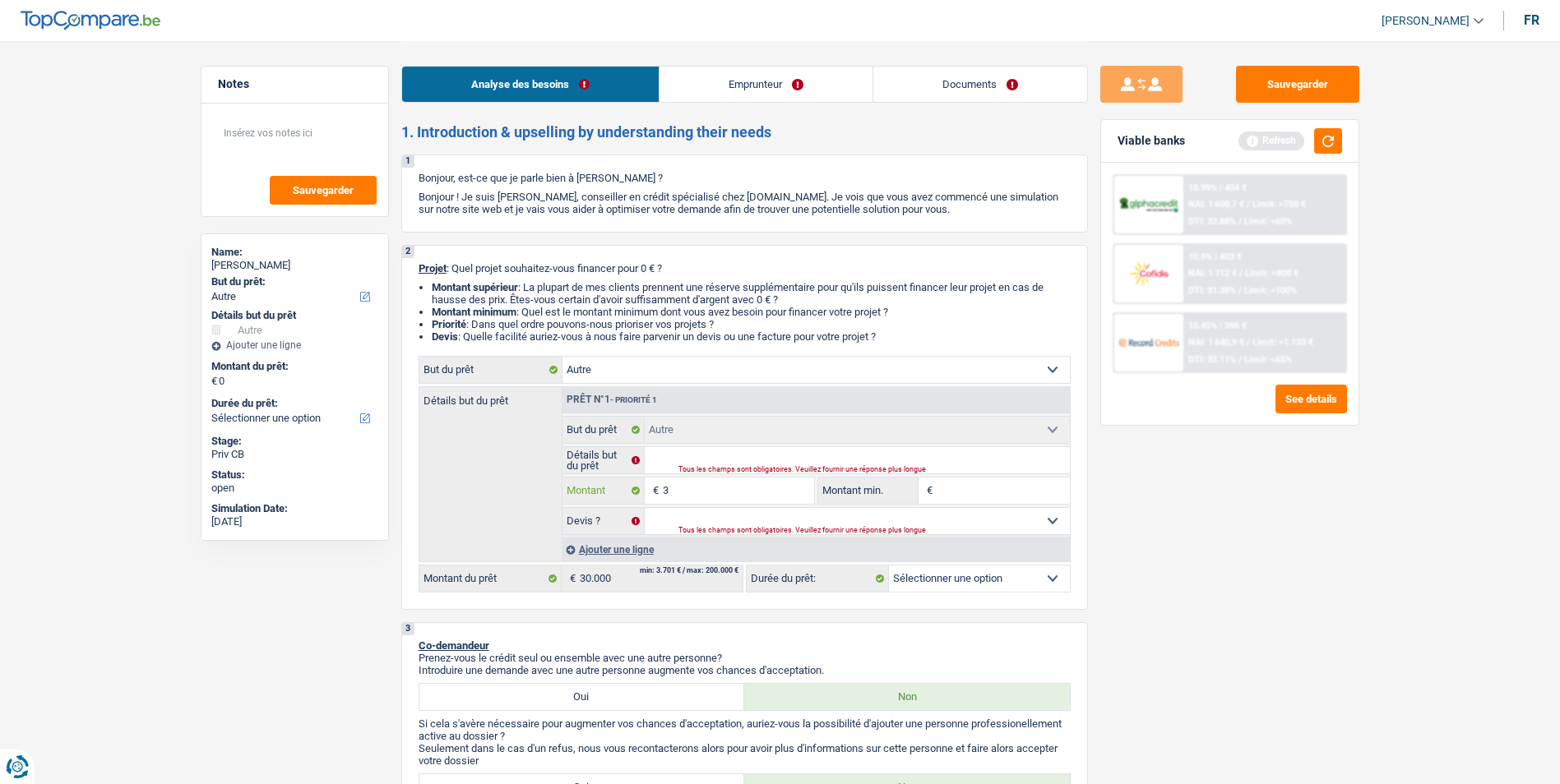
type input "30"
type input "300"
type input "3.000"
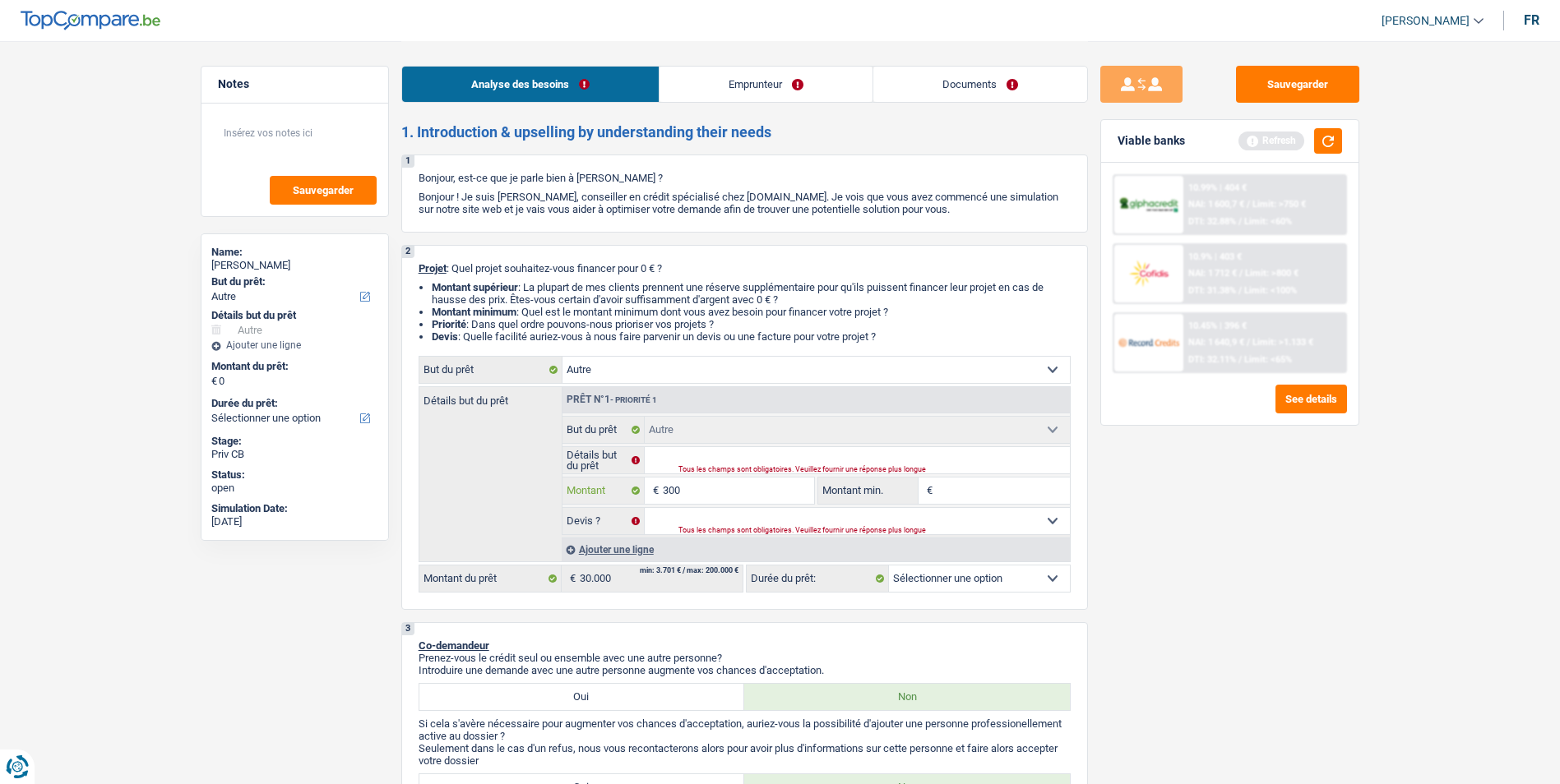
type input "3.000"
type input "30.000"
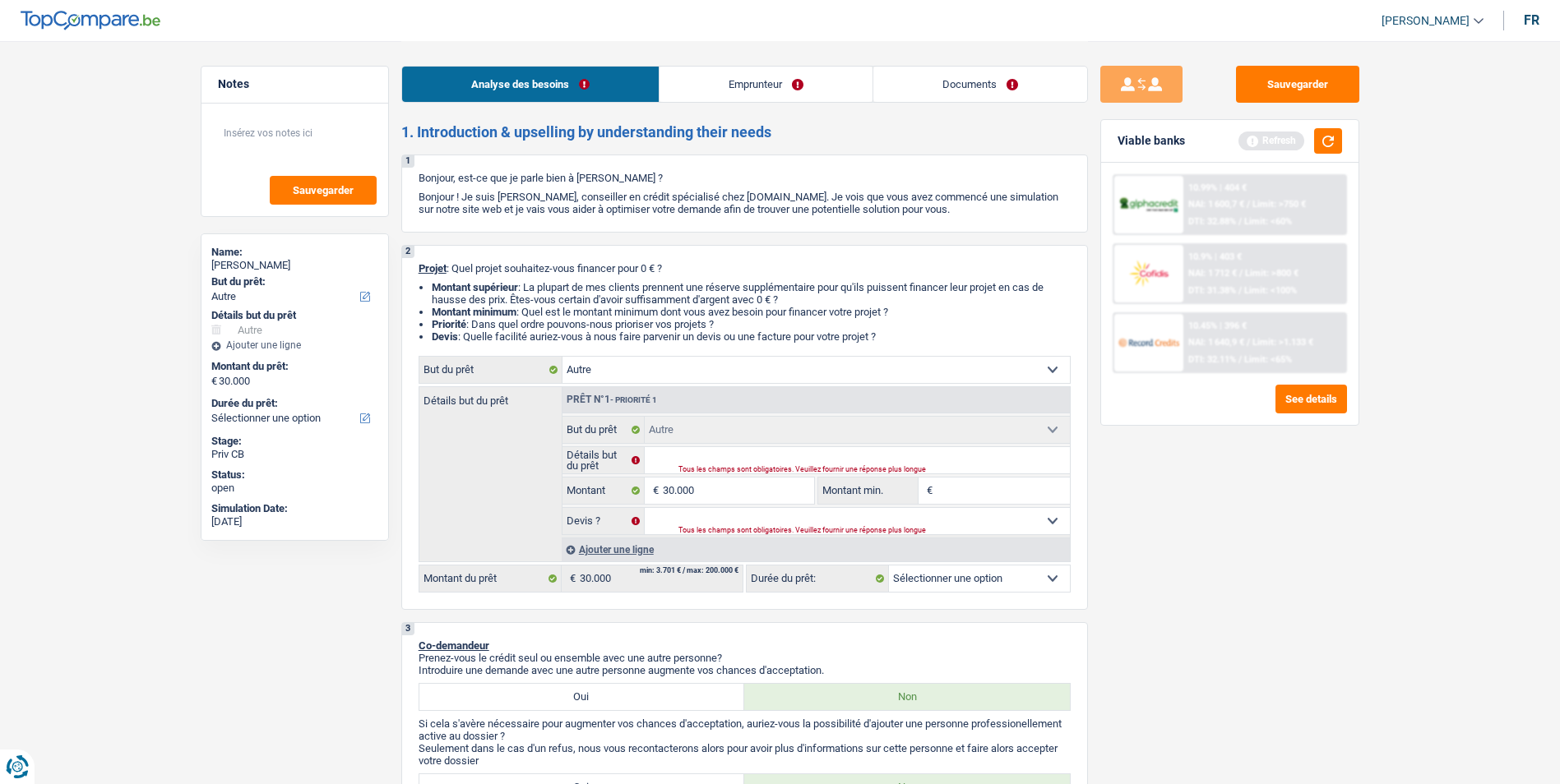
click at [758, 528] on div "Tous les champs sont obligatoires. Veuillez fournir une réponse plus longue" at bounding box center [854, 530] width 351 height 7
select select "120"
click at [758, 528] on div "Tous les champs sont obligatoires. Veuillez fournir une réponse plus longue" at bounding box center [854, 530] width 351 height 7
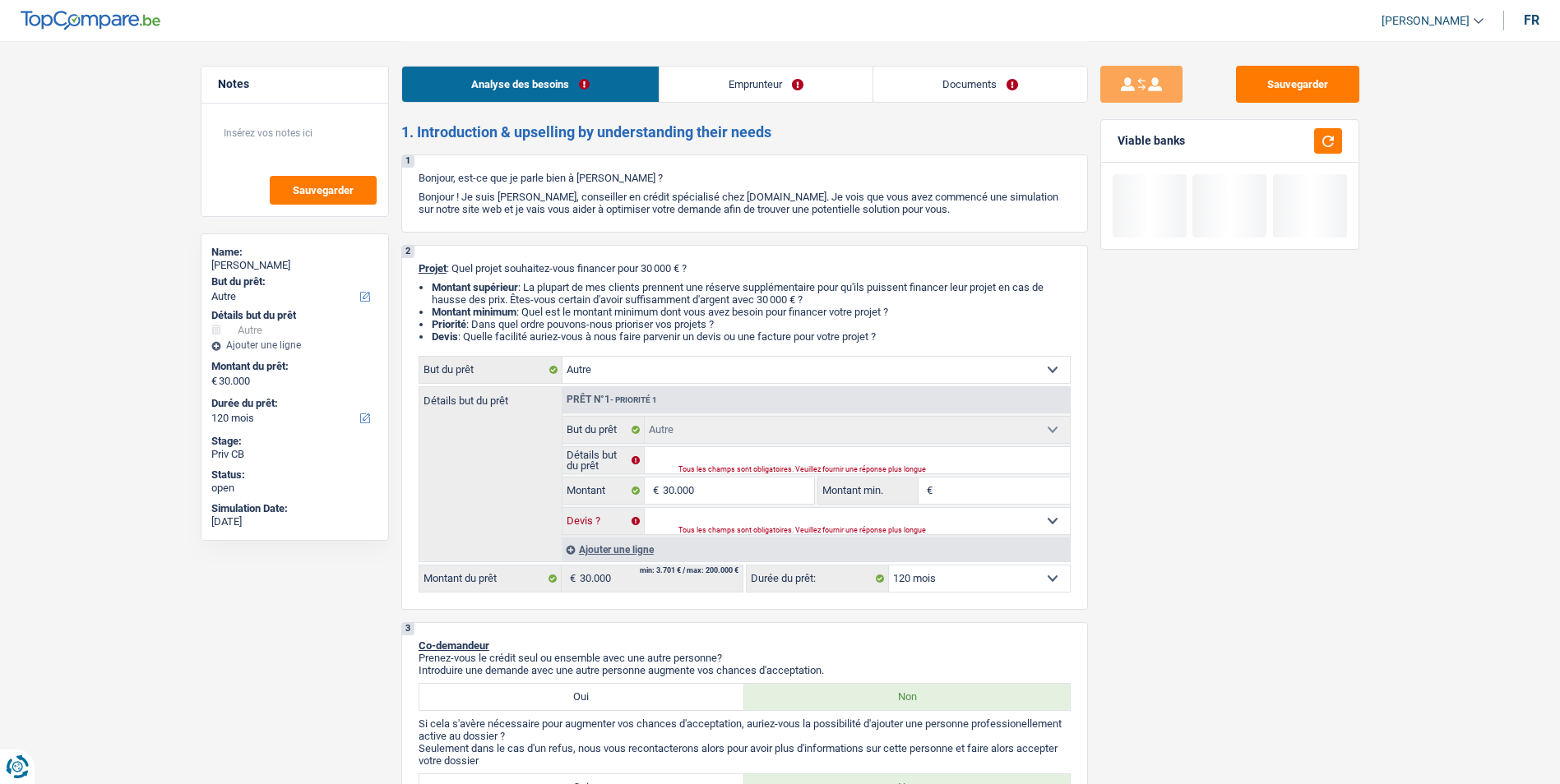
click at [835, 520] on select "Oui Non Non répondu Sélectionner une option" at bounding box center [858, 521] width 425 height 26
select select "false"
click at [645, 508] on select "Oui Non Non répondu Sélectionner une option" at bounding box center [858, 521] width 425 height 26
select select "false"
click at [758, 467] on div "Tous les champs sont obligatoires. Veuillez fournir une réponse plus longue" at bounding box center [854, 470] width 351 height 7
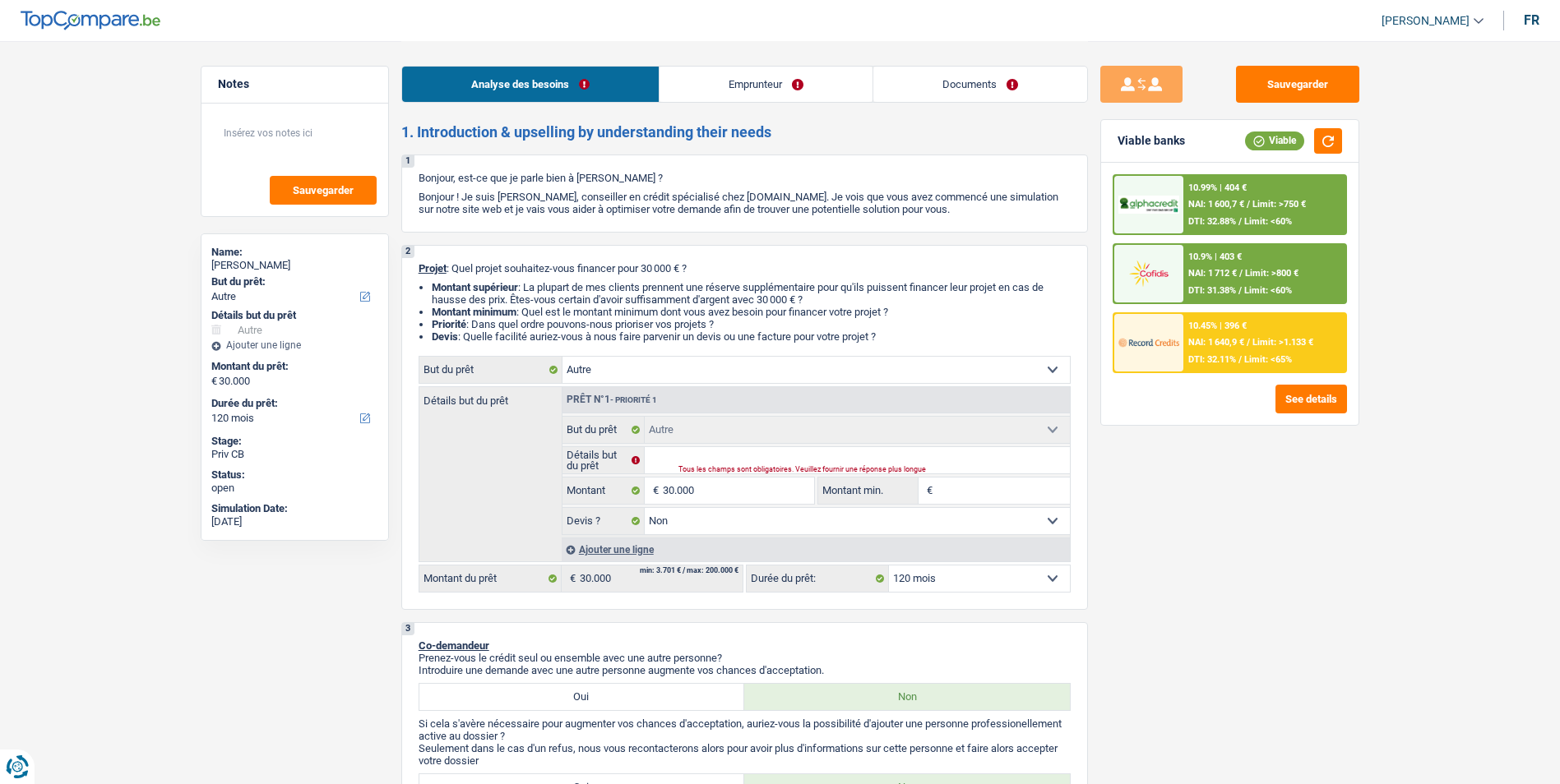
click at [758, 467] on div "Tous les champs sont obligatoires. Veuillez fournir une réponse plus longue" at bounding box center [854, 470] width 351 height 7
click at [686, 453] on input "Détails but du prêt" at bounding box center [858, 459] width 425 height 26
type input "V"
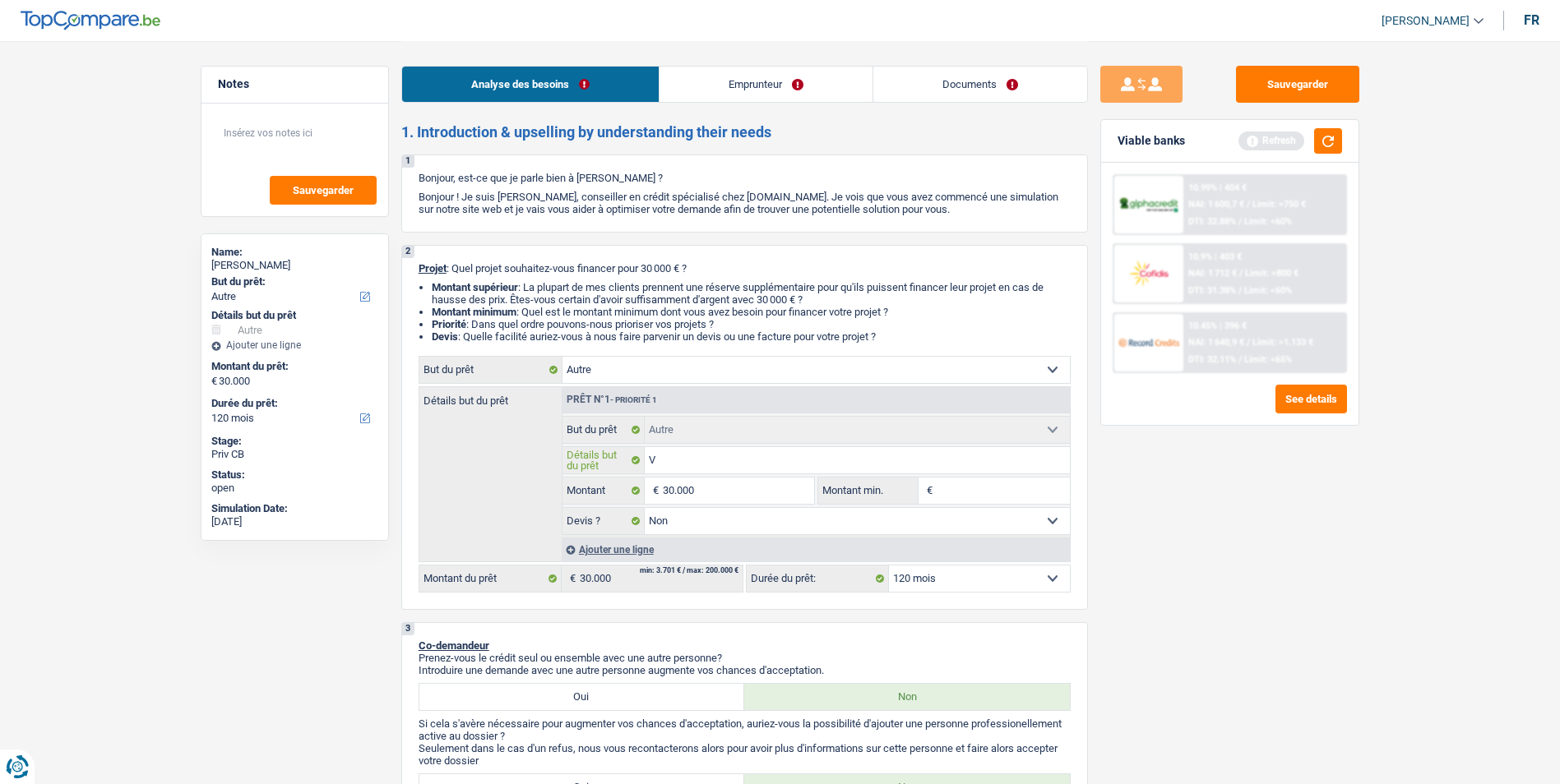
type input "Vé"
type input "Véh"
type input "Véhi"
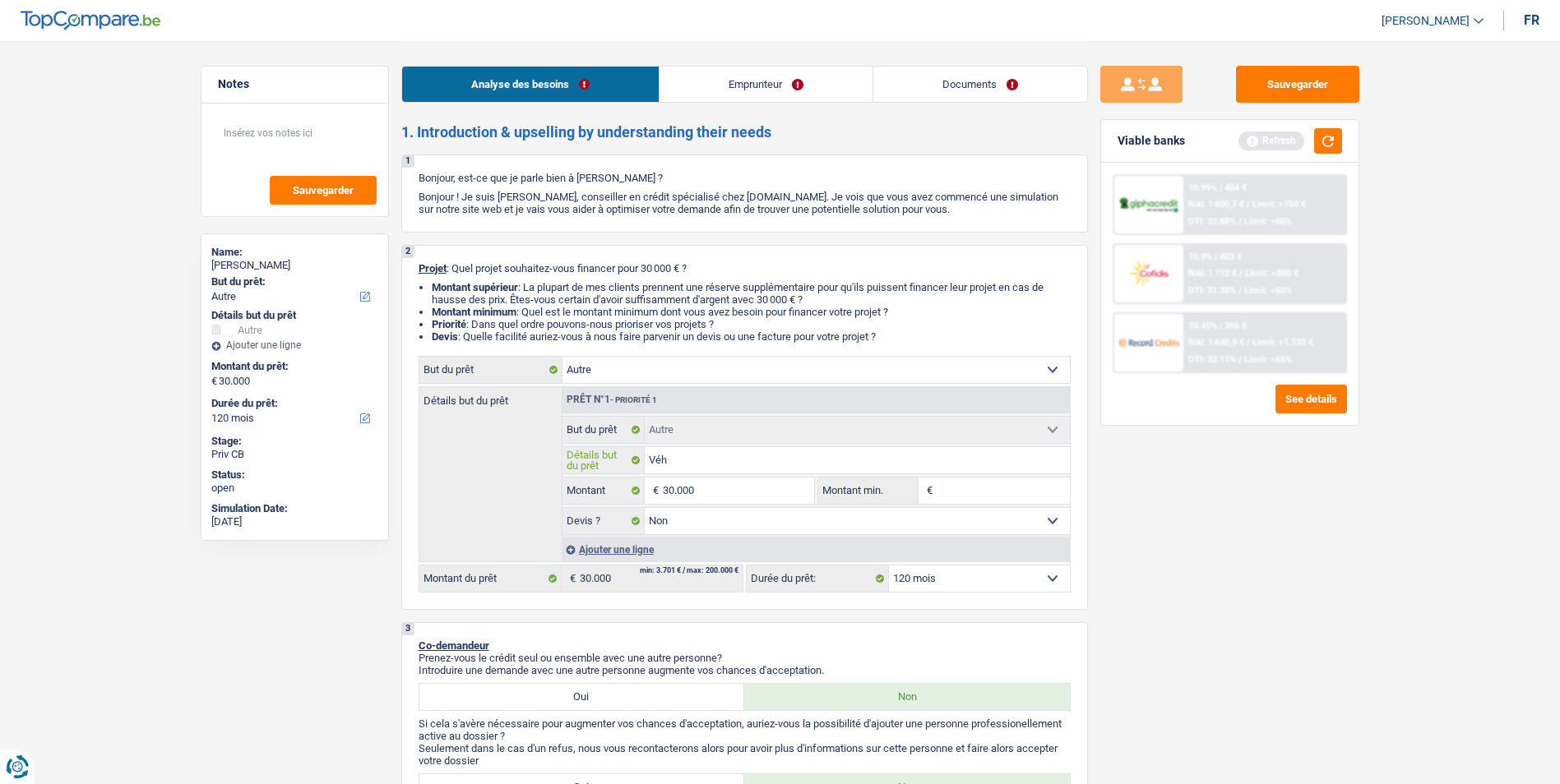
type input "Véhi"
type input "Véhic"
type input "Véhicu"
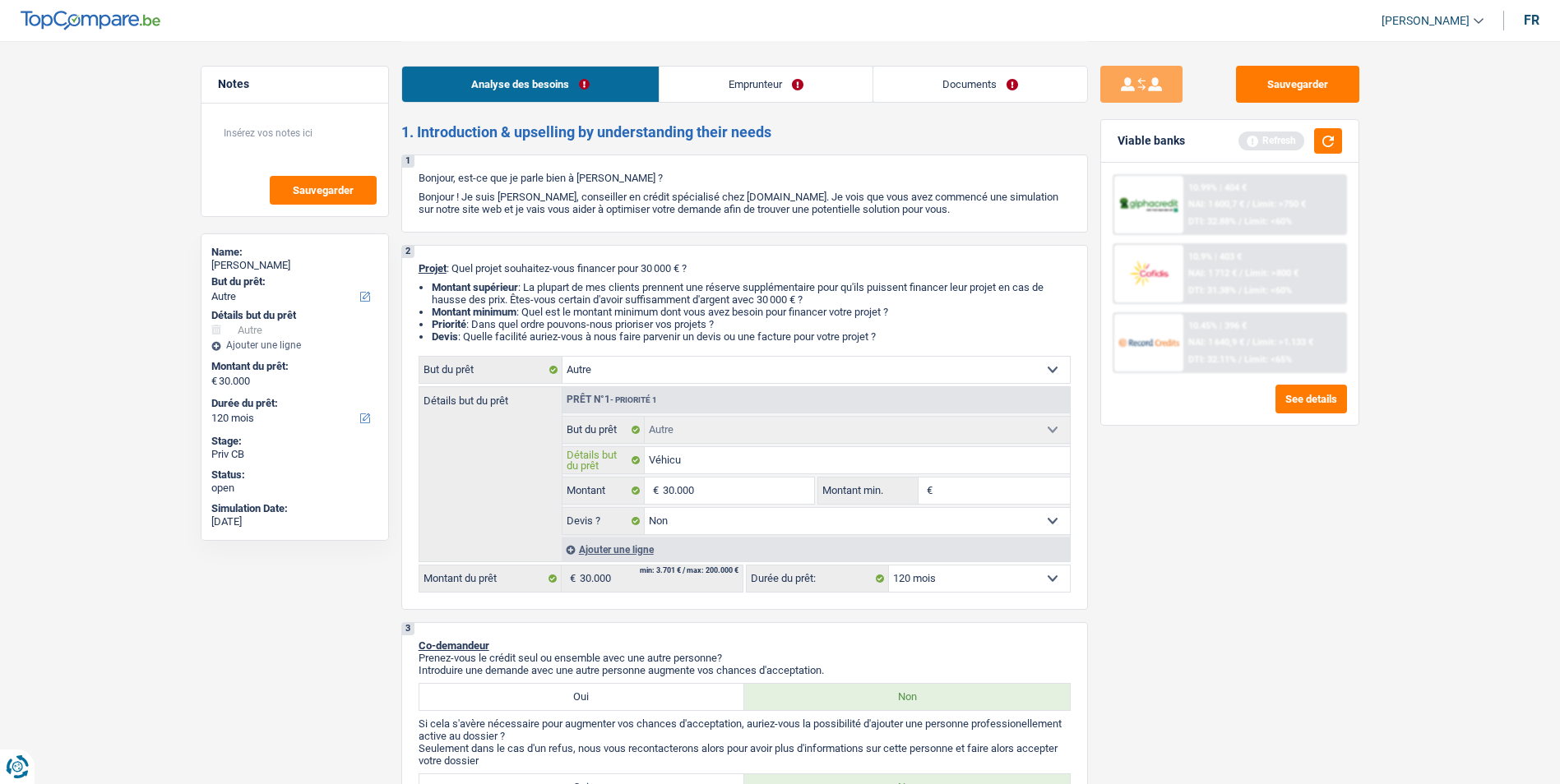
type input "Véhicul"
type input "Véhicule"
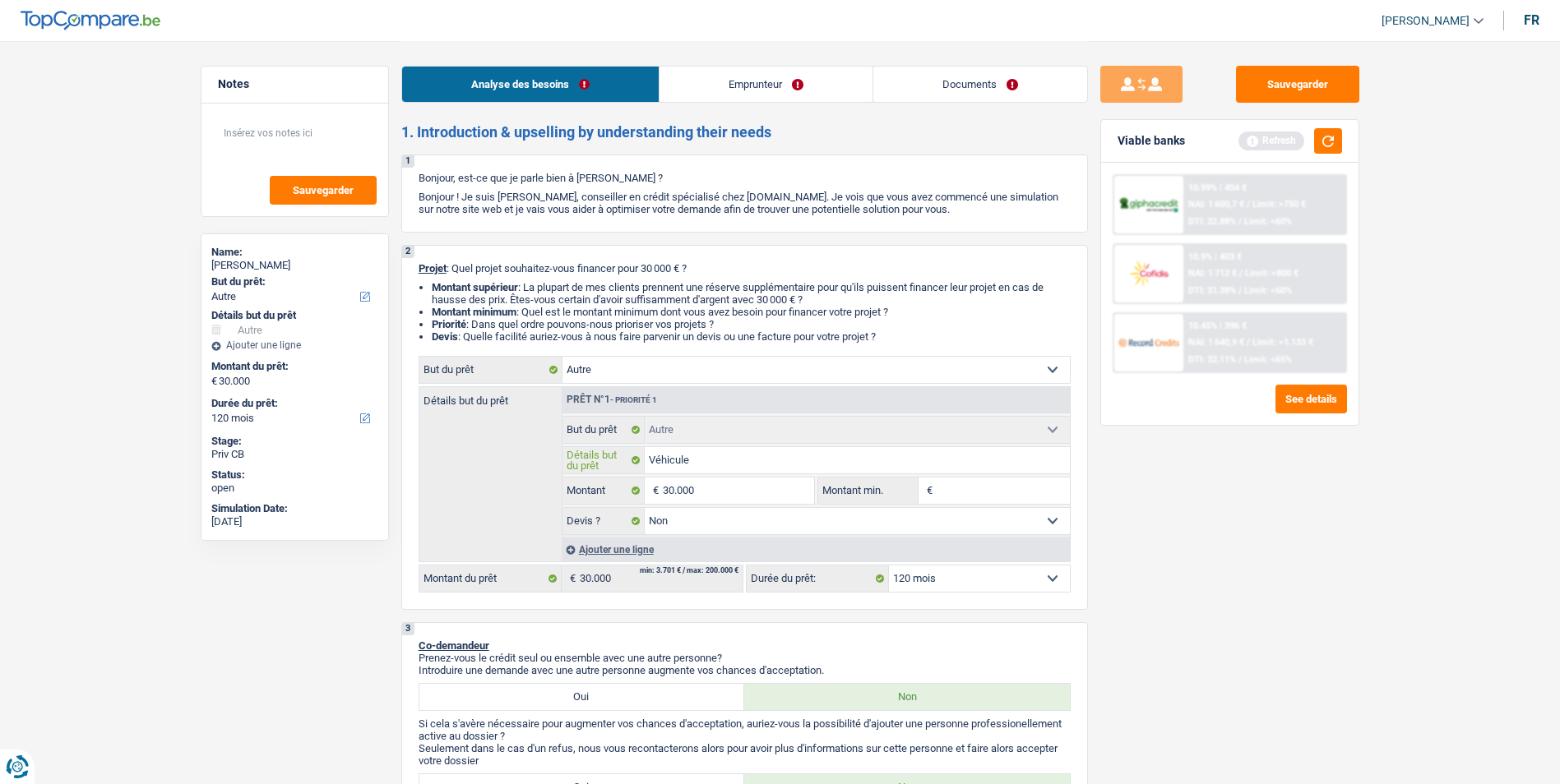
type input "Véhicule"
type input "Véhicule p"
type input "Véhicule po"
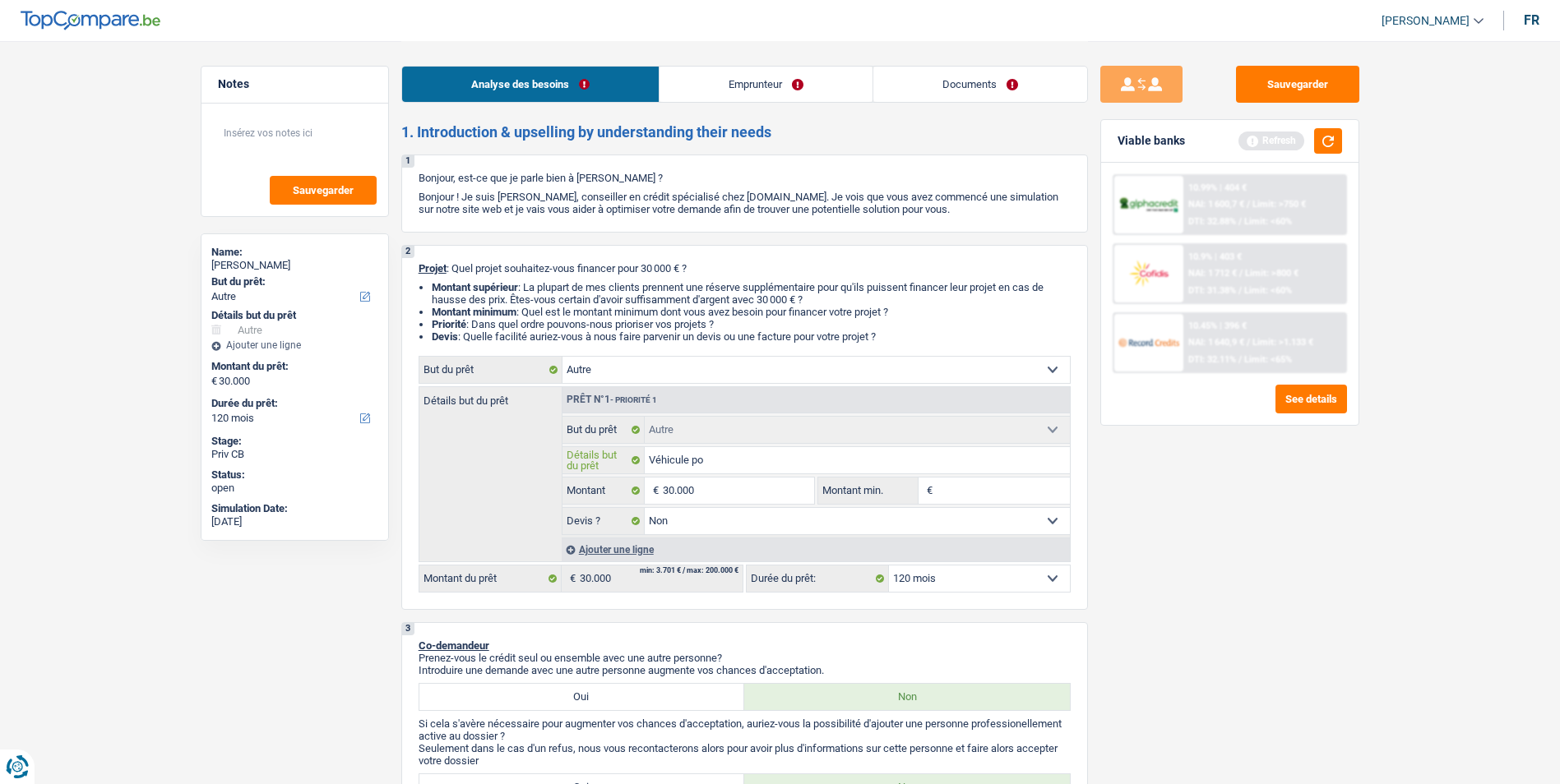
type input "Véhicule pou"
type input "Véhicule pour"
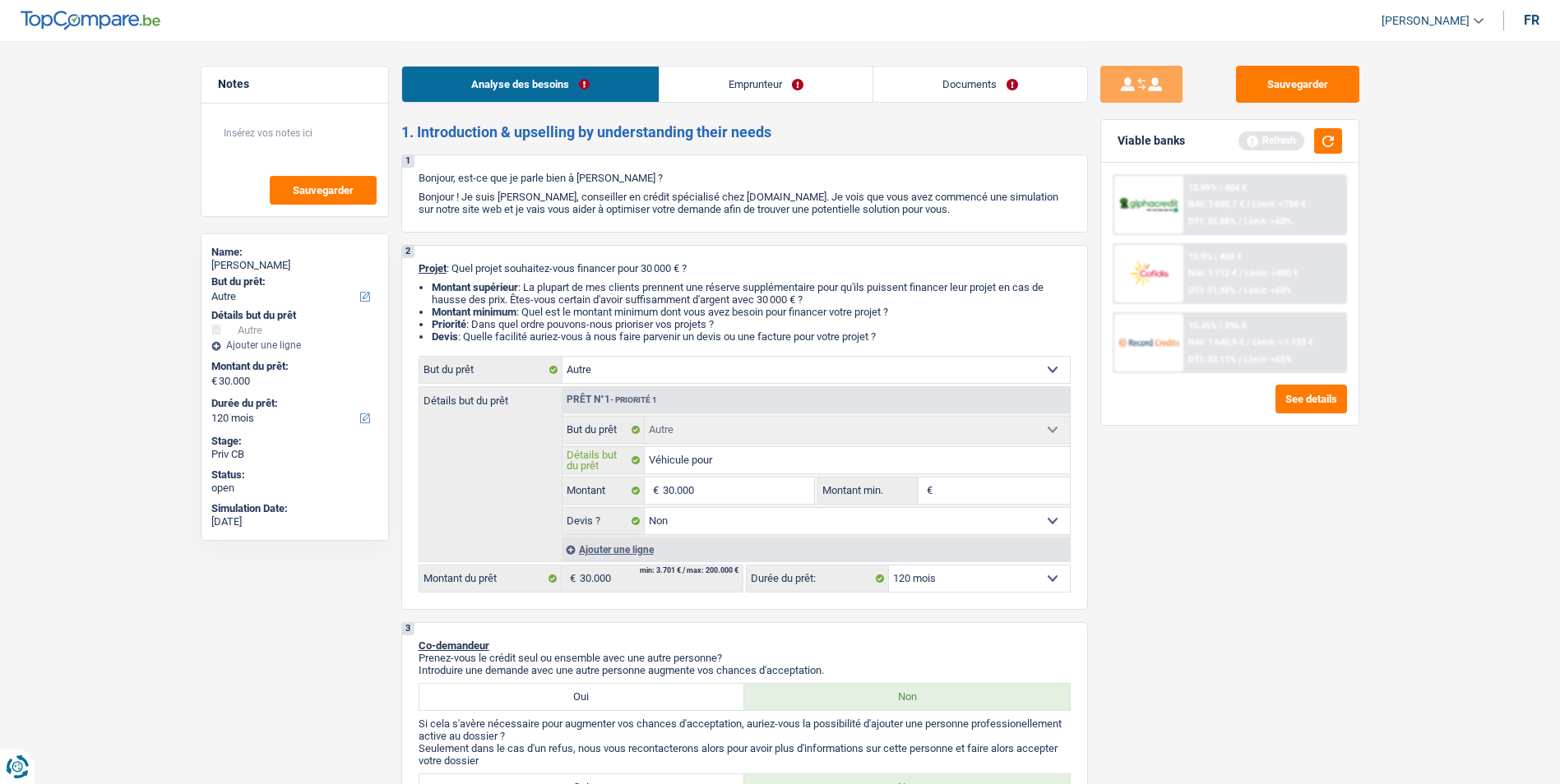
type input "Véhicule pour"
type input "Véhicule pour l"
type input "Véhicule pour le"
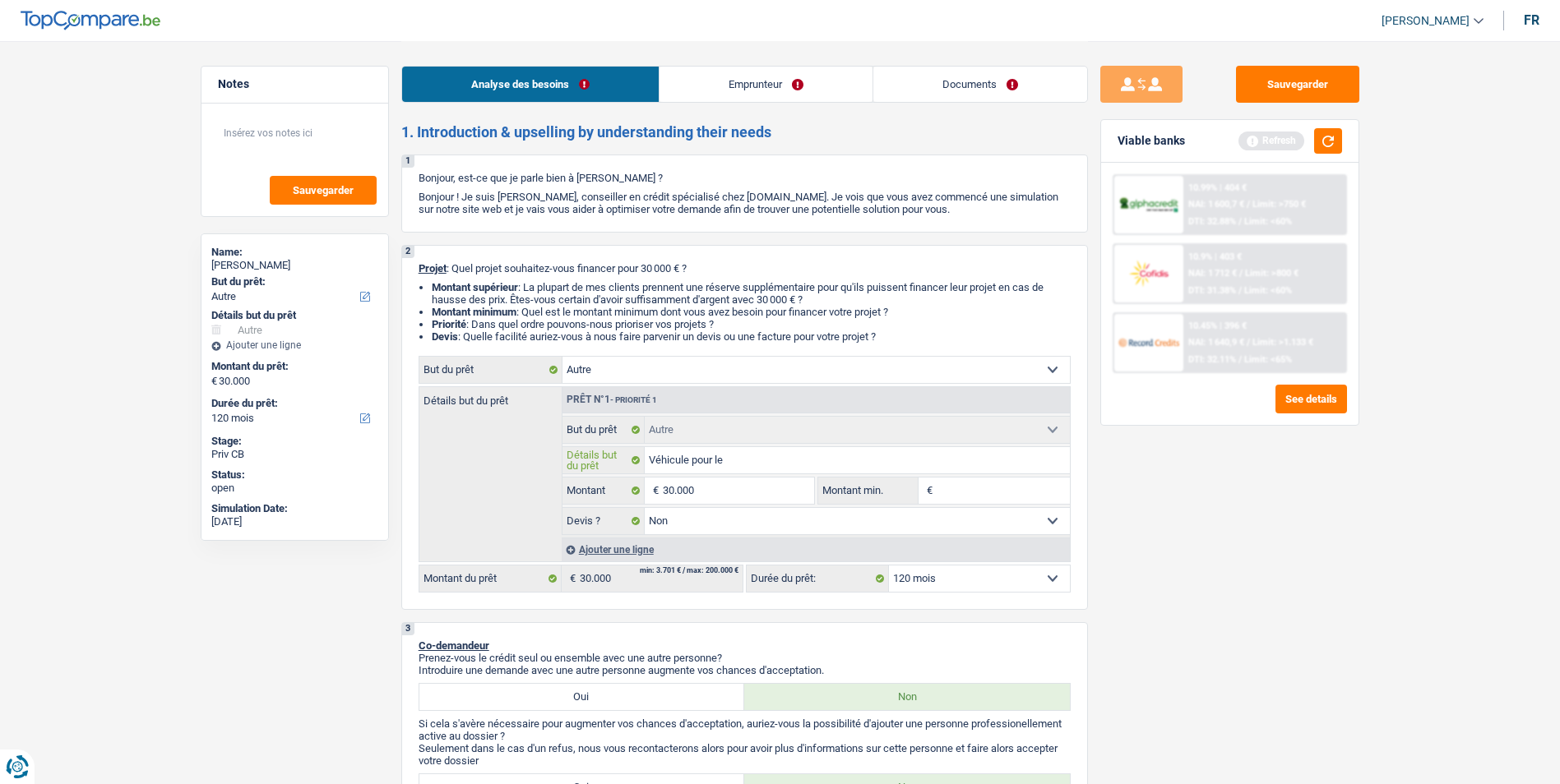
type input "Véhicule pour les"
type input "Véhicule pour les c"
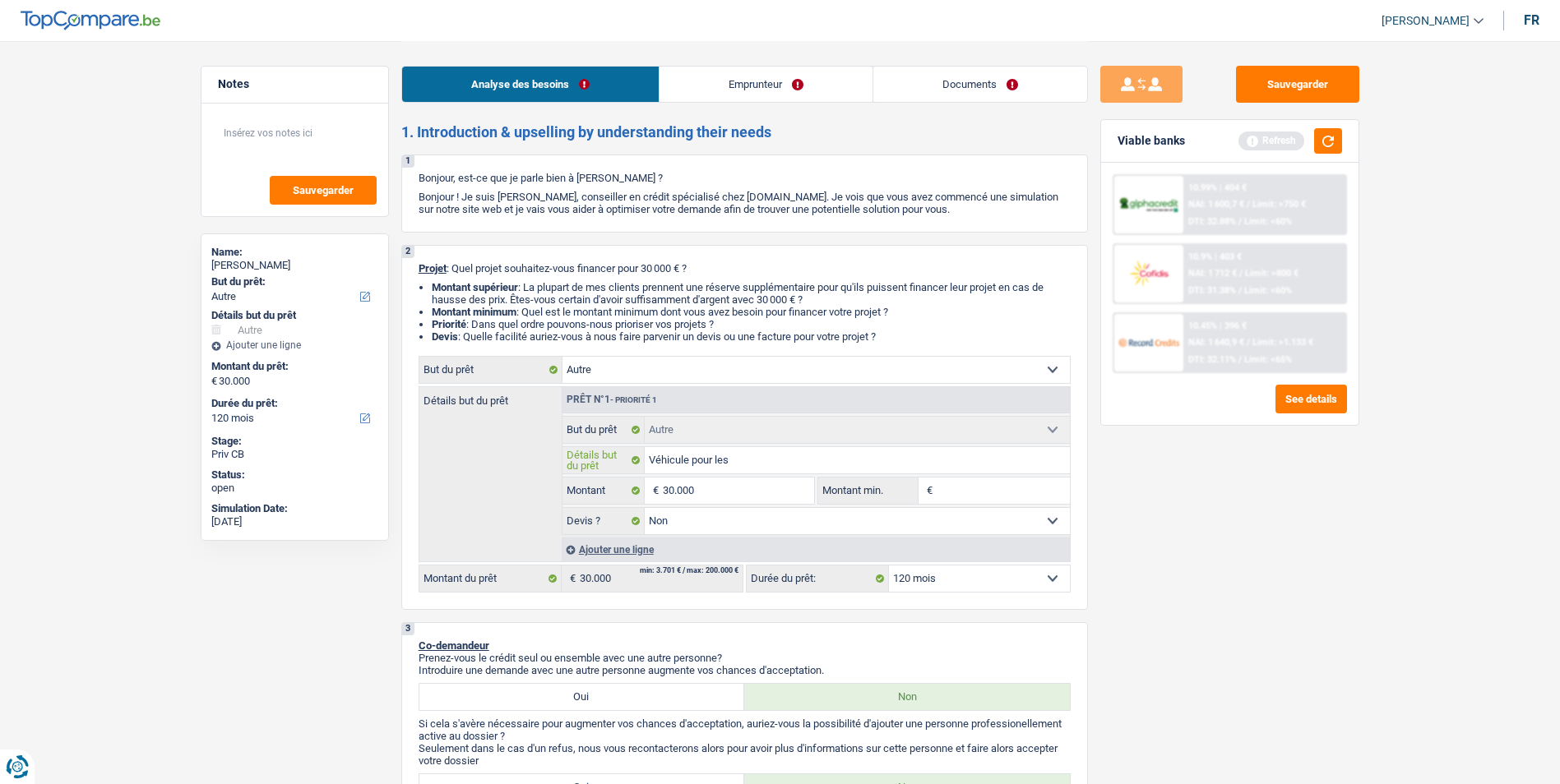
type input "Véhicule pour les c"
type input "Véhicule pour les ch"
type input "Véhicule pour les che"
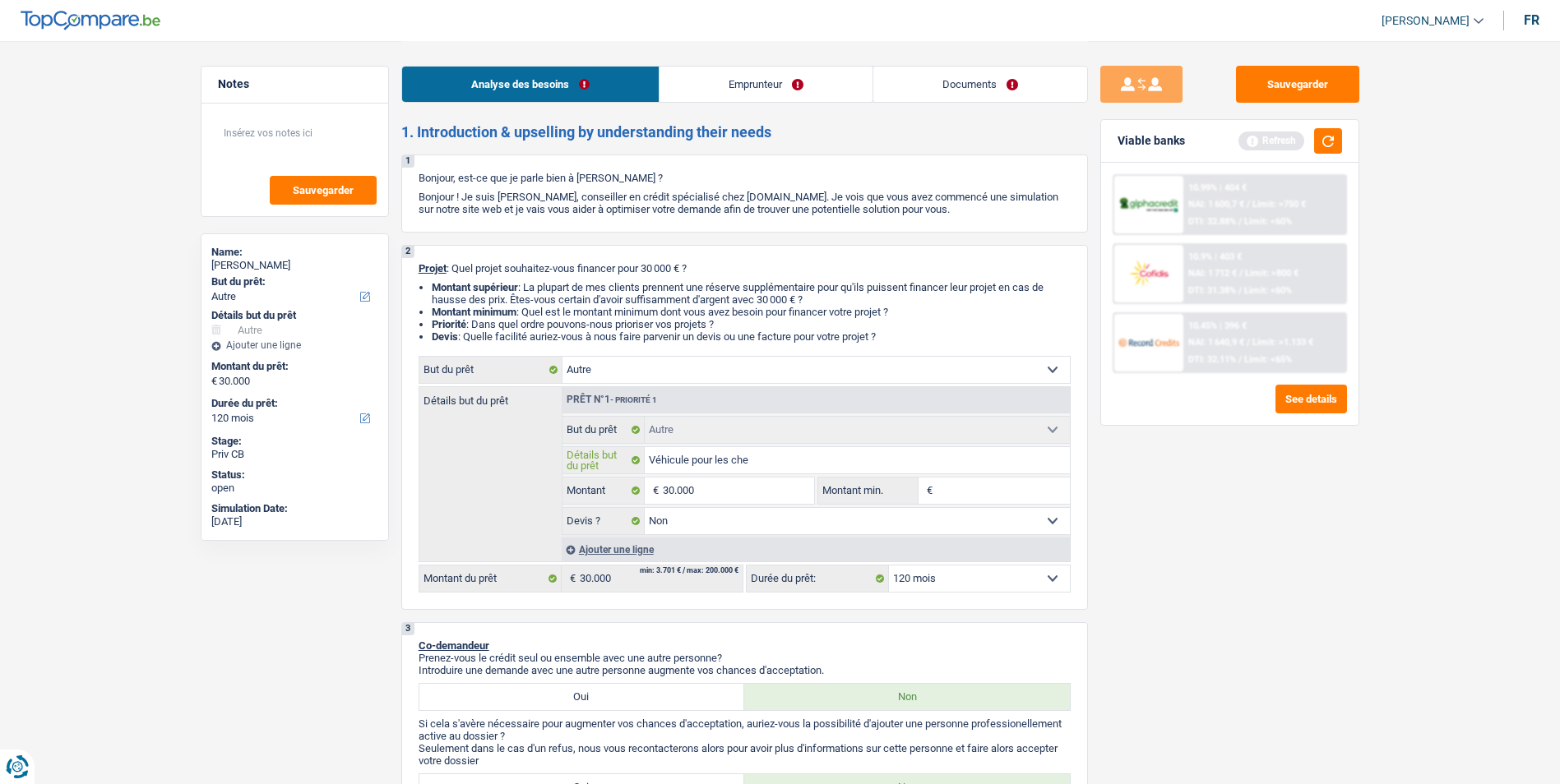
type input "Véhicule pour les chev"
type input "Véhicule pour les cheva"
type input "Véhicule pour les chevau"
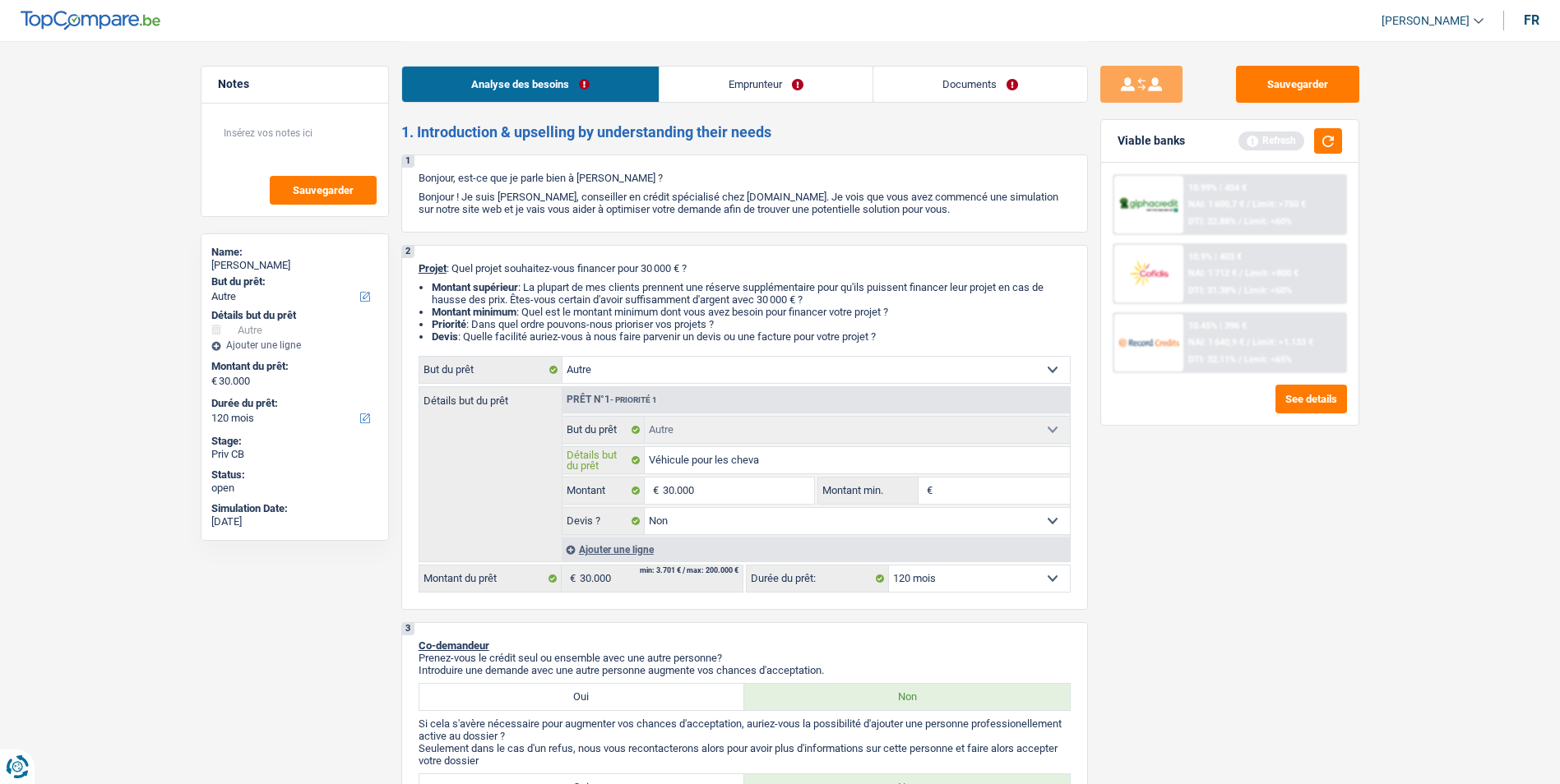
type input "Véhicule pour les chevau"
type input "Véhicule pour les chevaux"
click at [1318, 149] on button "button" at bounding box center [1328, 140] width 28 height 25
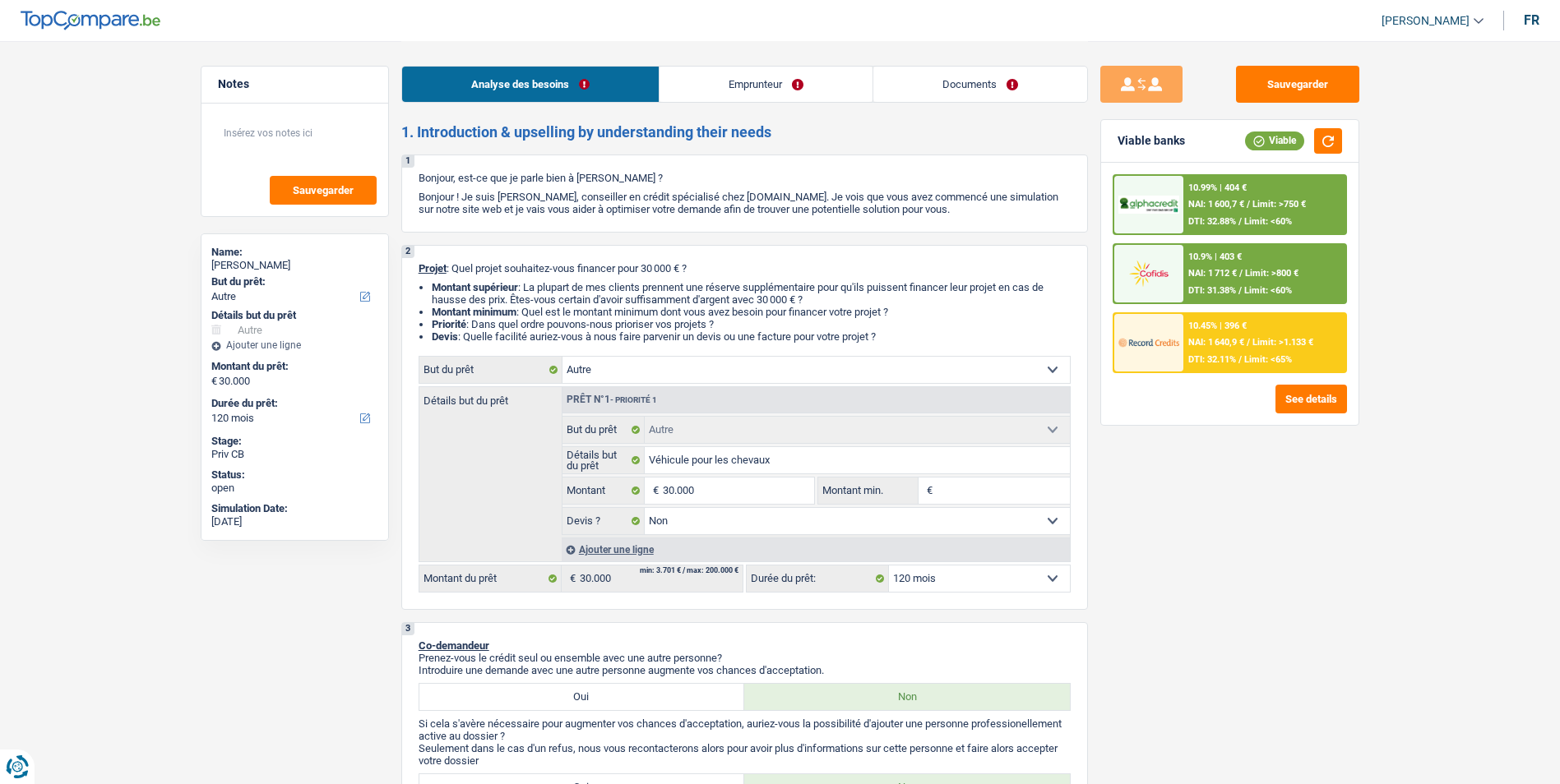
click at [1259, 263] on div "10.9% | 403 € NAI: 1 712 € / Limit: >800 € DTI: 31.38% / Limit: <60%" at bounding box center [1264, 273] width 162 height 58
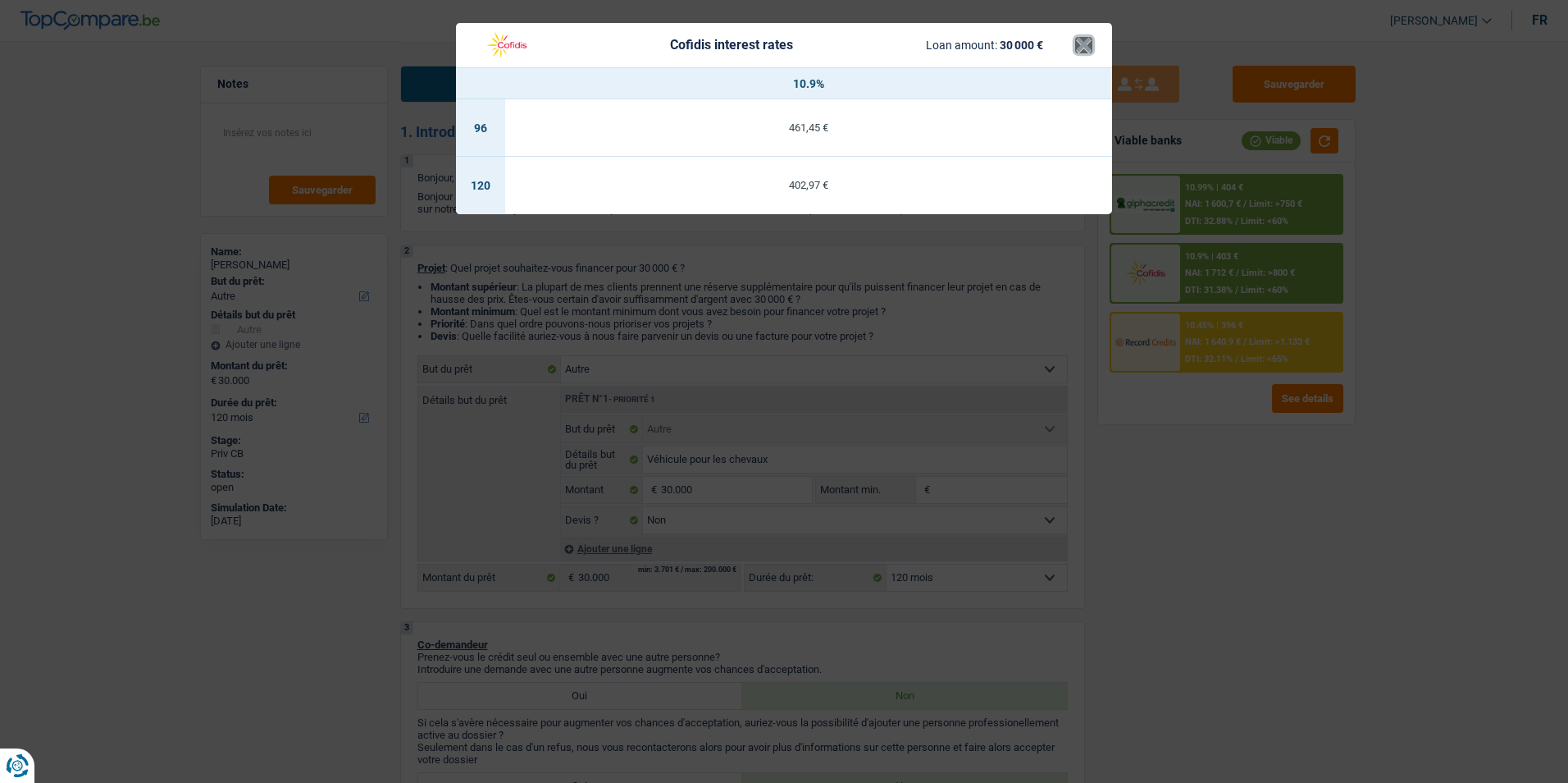
click at [1080, 52] on button "×" at bounding box center [1084, 45] width 18 height 17
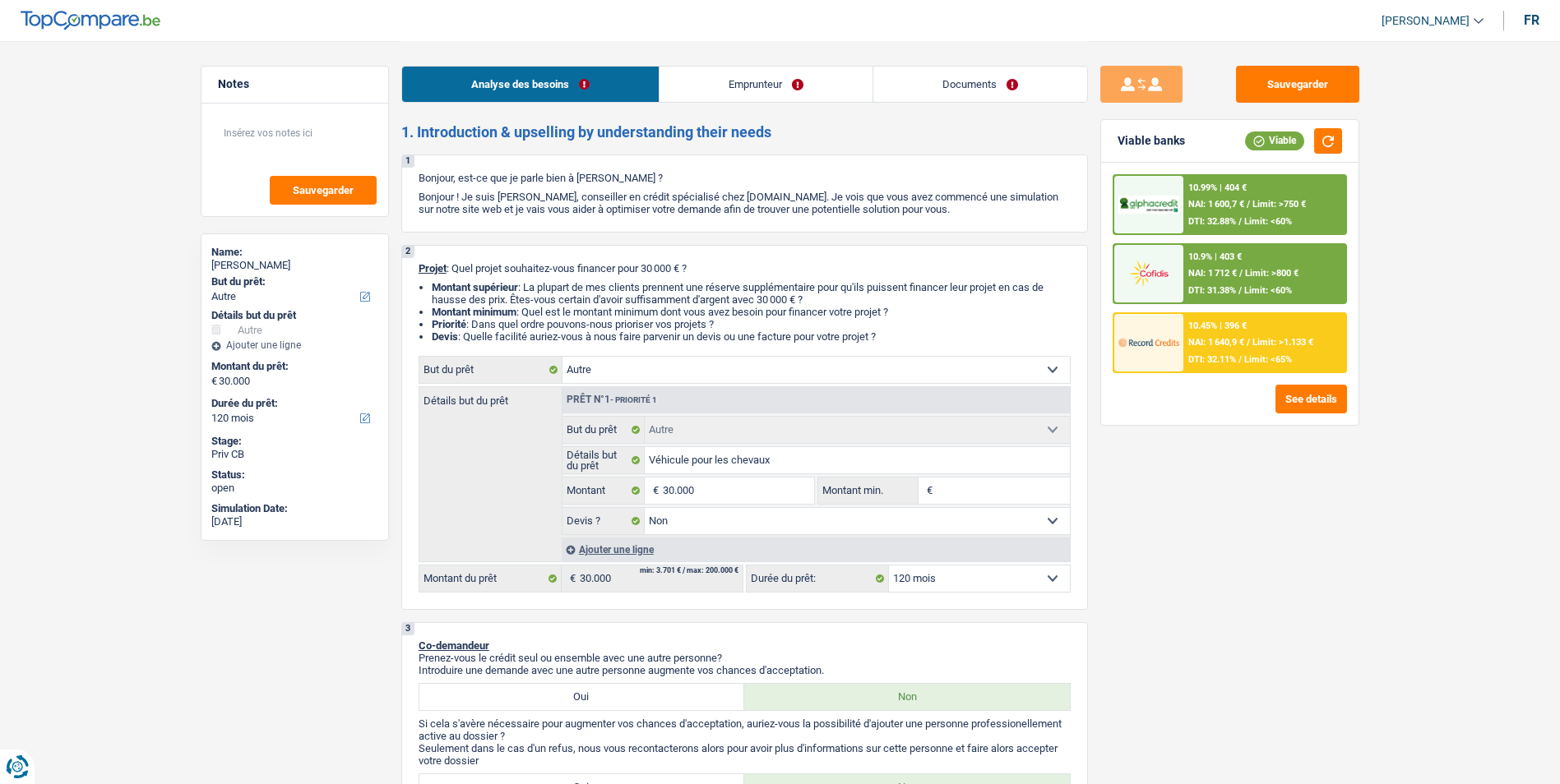
click at [941, 583] on select "12 mois 18 mois 24 mois 30 mois 36 mois 42 mois 48 mois 60 mois 72 mois 84 mois…" at bounding box center [979, 578] width 180 height 26
click at [889, 566] on select "12 mois 18 mois 24 mois 30 mois 36 mois 42 mois 48 mois 60 mois 72 mois 84 mois…" at bounding box center [979, 578] width 180 height 26
click at [1230, 194] on div "10.99% | 404 € NAI: 1 600,7 € / Limit: >750 € DTI: 32.88% / Limit: <60%" at bounding box center [1264, 204] width 162 height 58
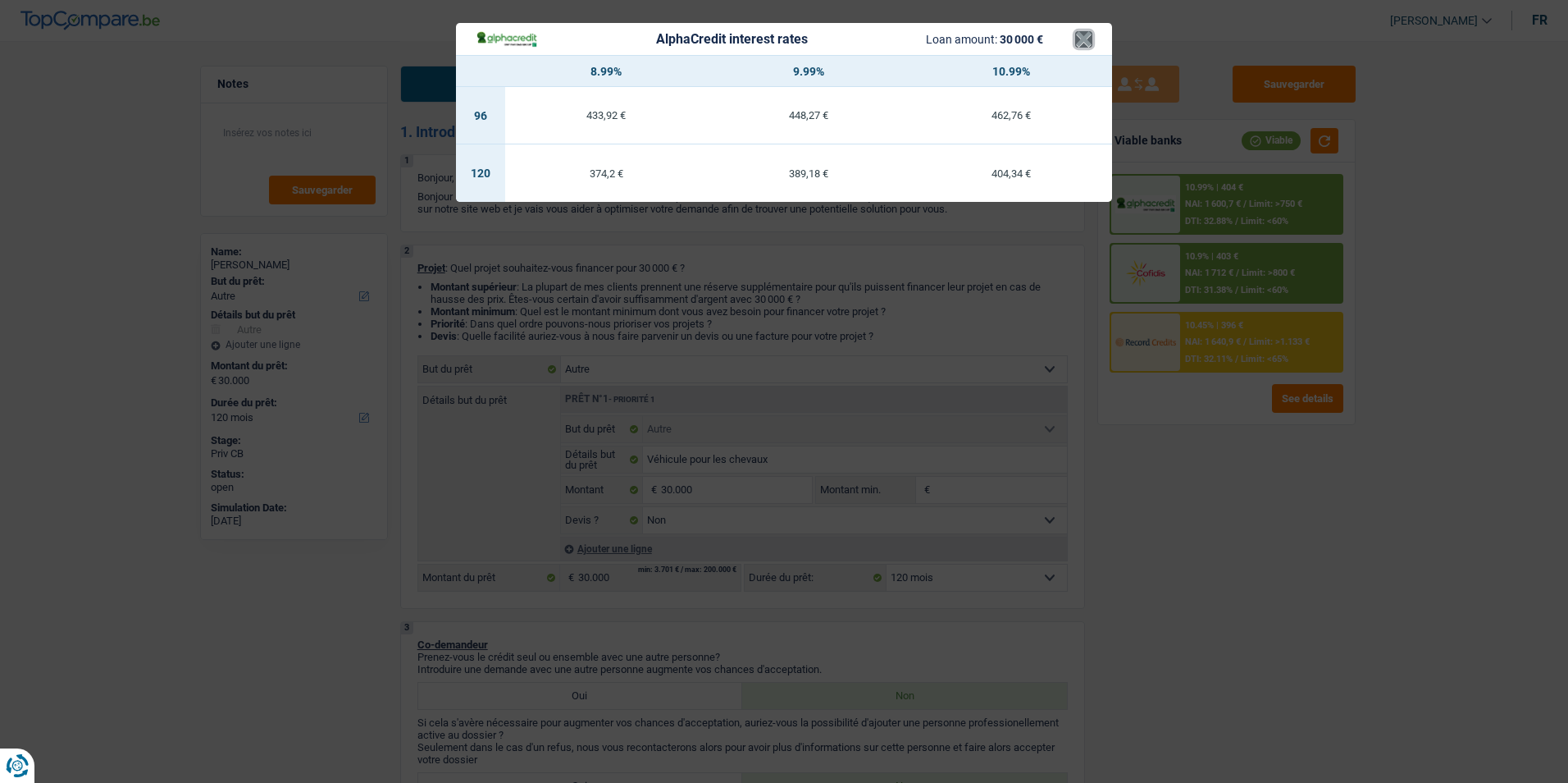
click at [1086, 39] on button "×" at bounding box center [1084, 39] width 18 height 17
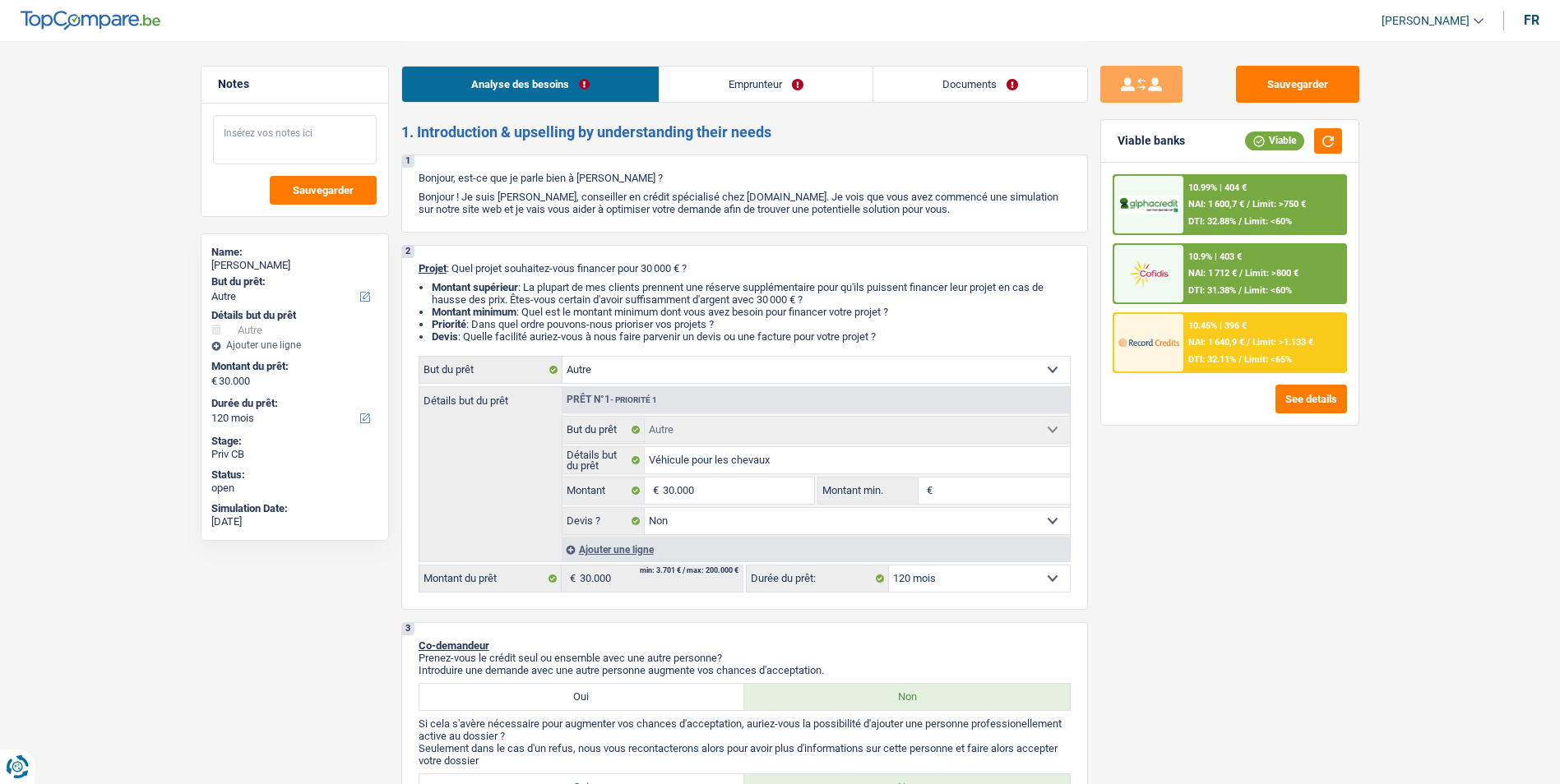
click at [287, 143] on textarea at bounding box center [295, 139] width 164 height 50
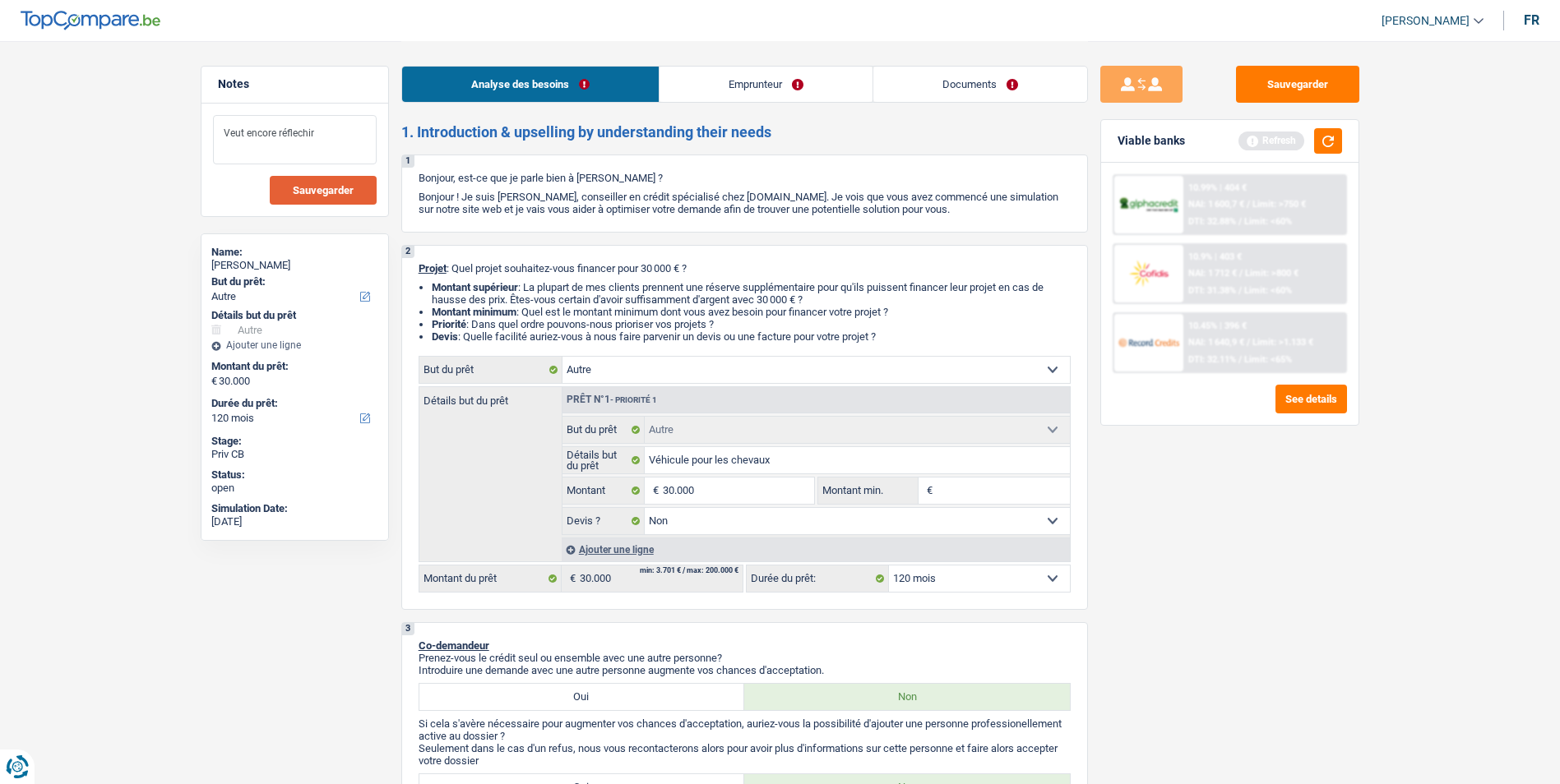
type textarea "Veut encore réflechir"
click at [329, 189] on span "Sauvegarder" at bounding box center [323, 190] width 60 height 11
click at [1267, 76] on button "Sauvegarder" at bounding box center [1298, 84] width 123 height 37
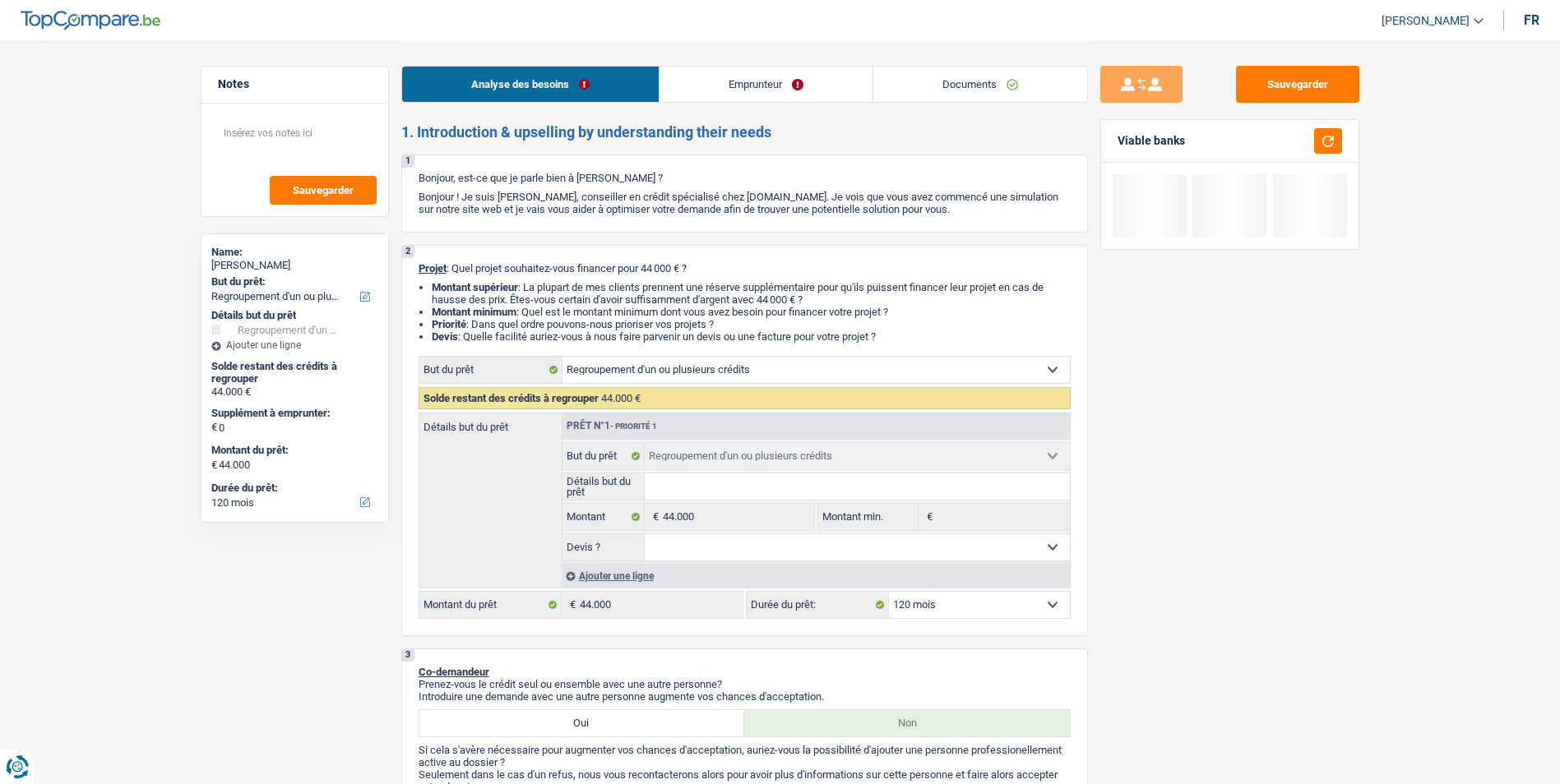
select select "refinancing"
select select "120"
select select "refinancing"
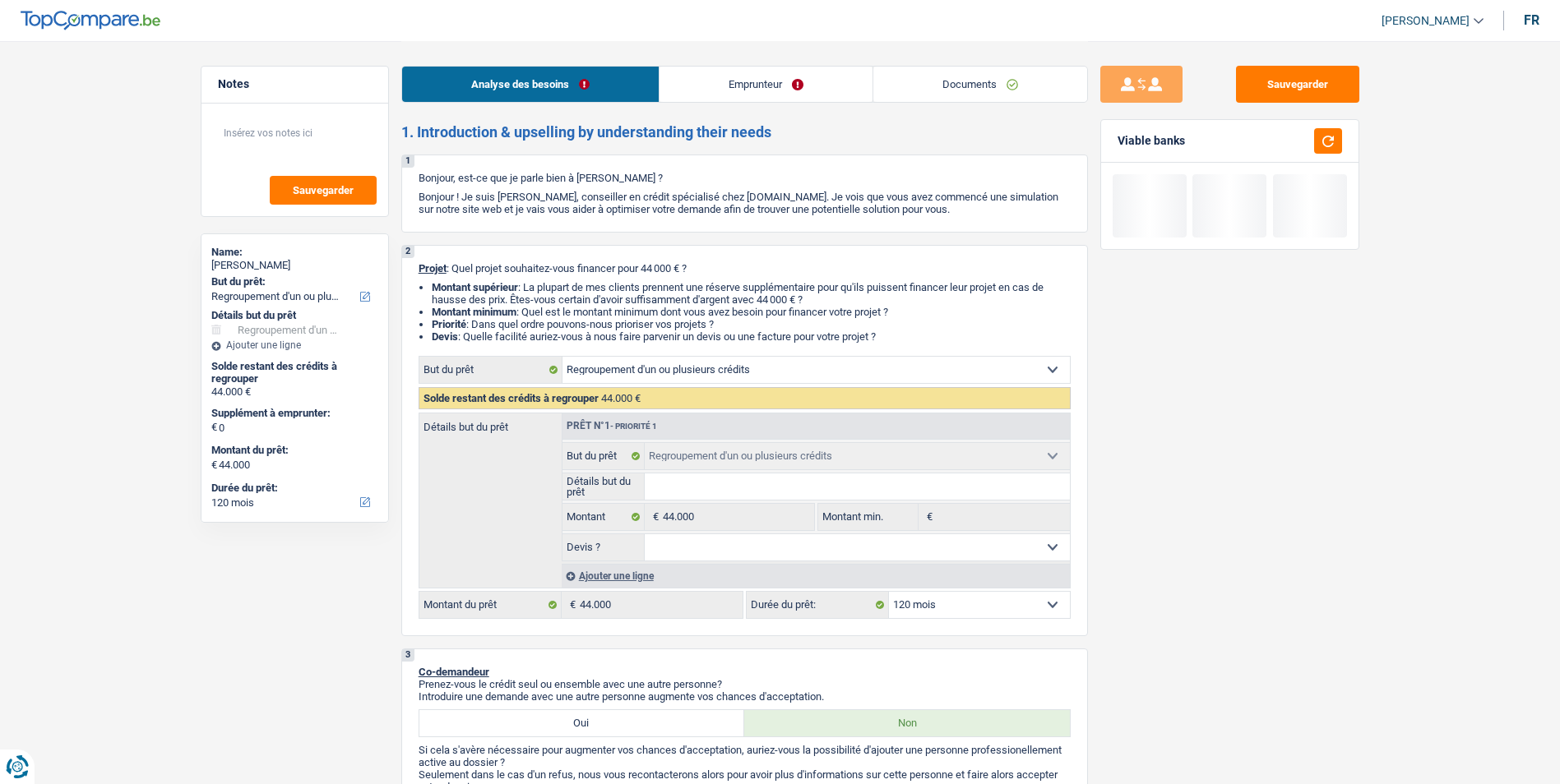
select select "120"
select select "refinancing"
select select "120"
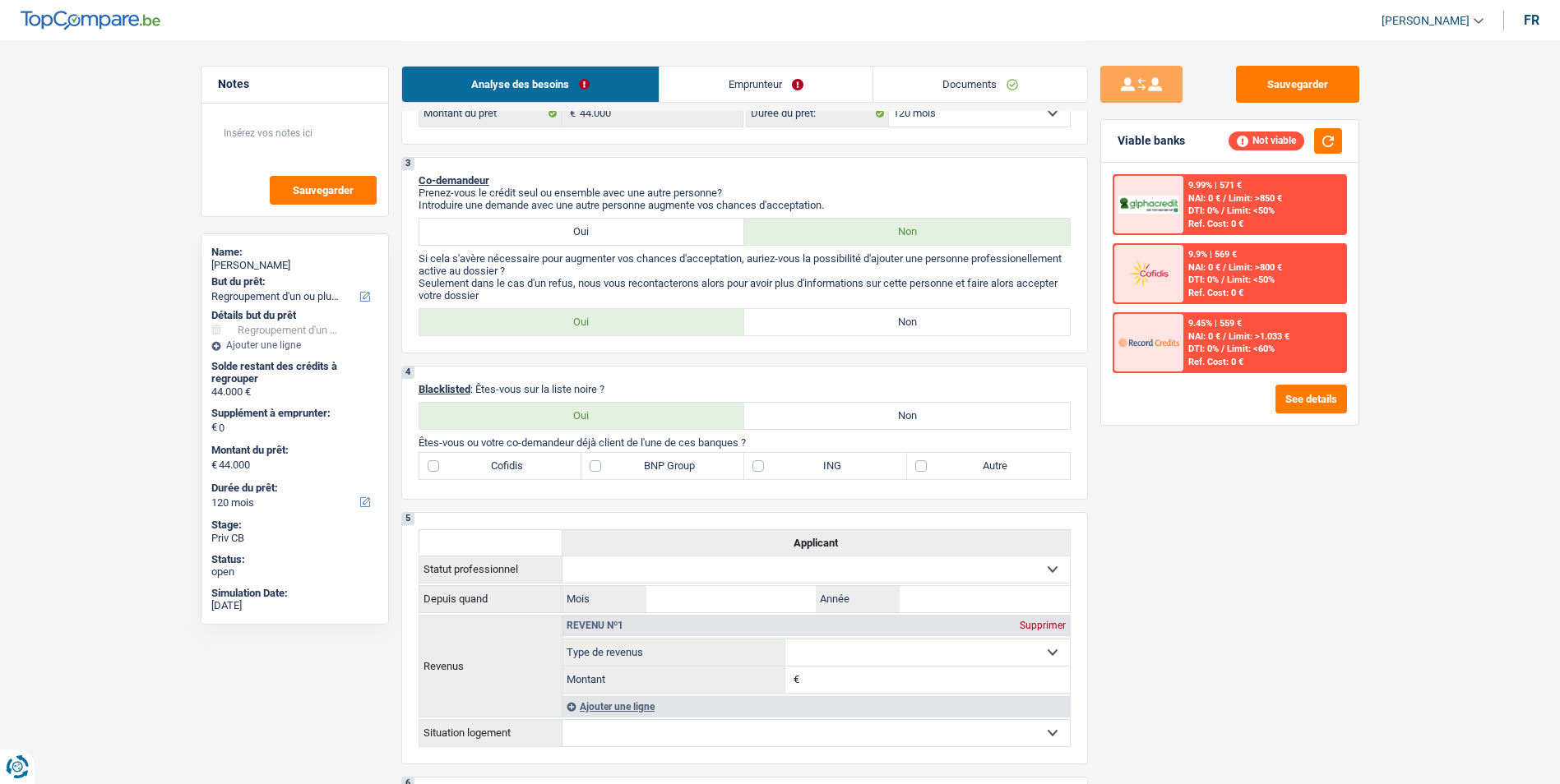
scroll to position [493, 0]
click at [823, 329] on label "Non" at bounding box center [907, 320] width 326 height 26
click at [823, 329] on input "Non" at bounding box center [907, 320] width 326 height 26
radio input "true"
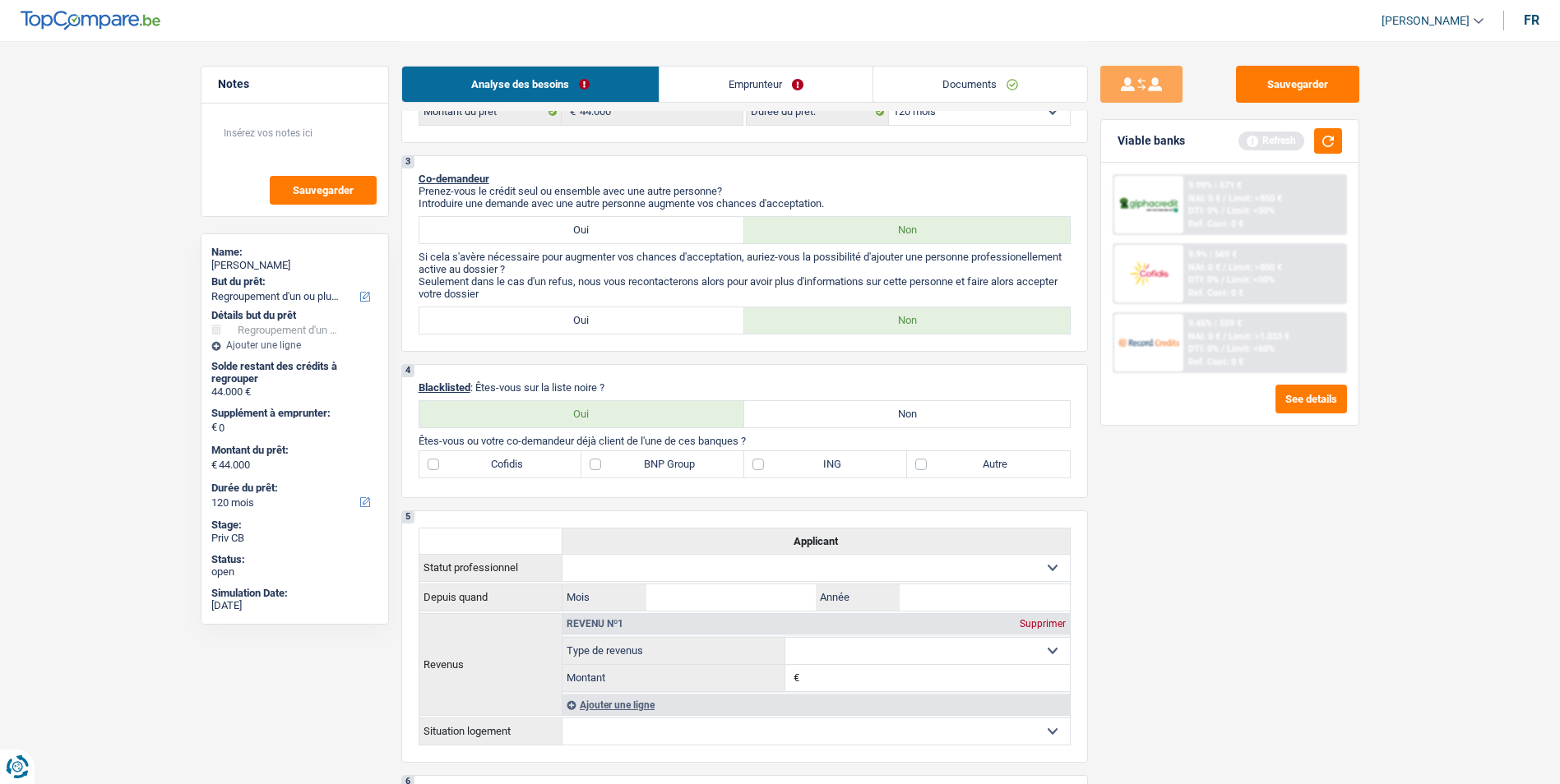
click at [793, 409] on label "Non" at bounding box center [907, 413] width 326 height 26
click at [793, 409] on input "Non" at bounding box center [907, 413] width 326 height 26
radio input "true"
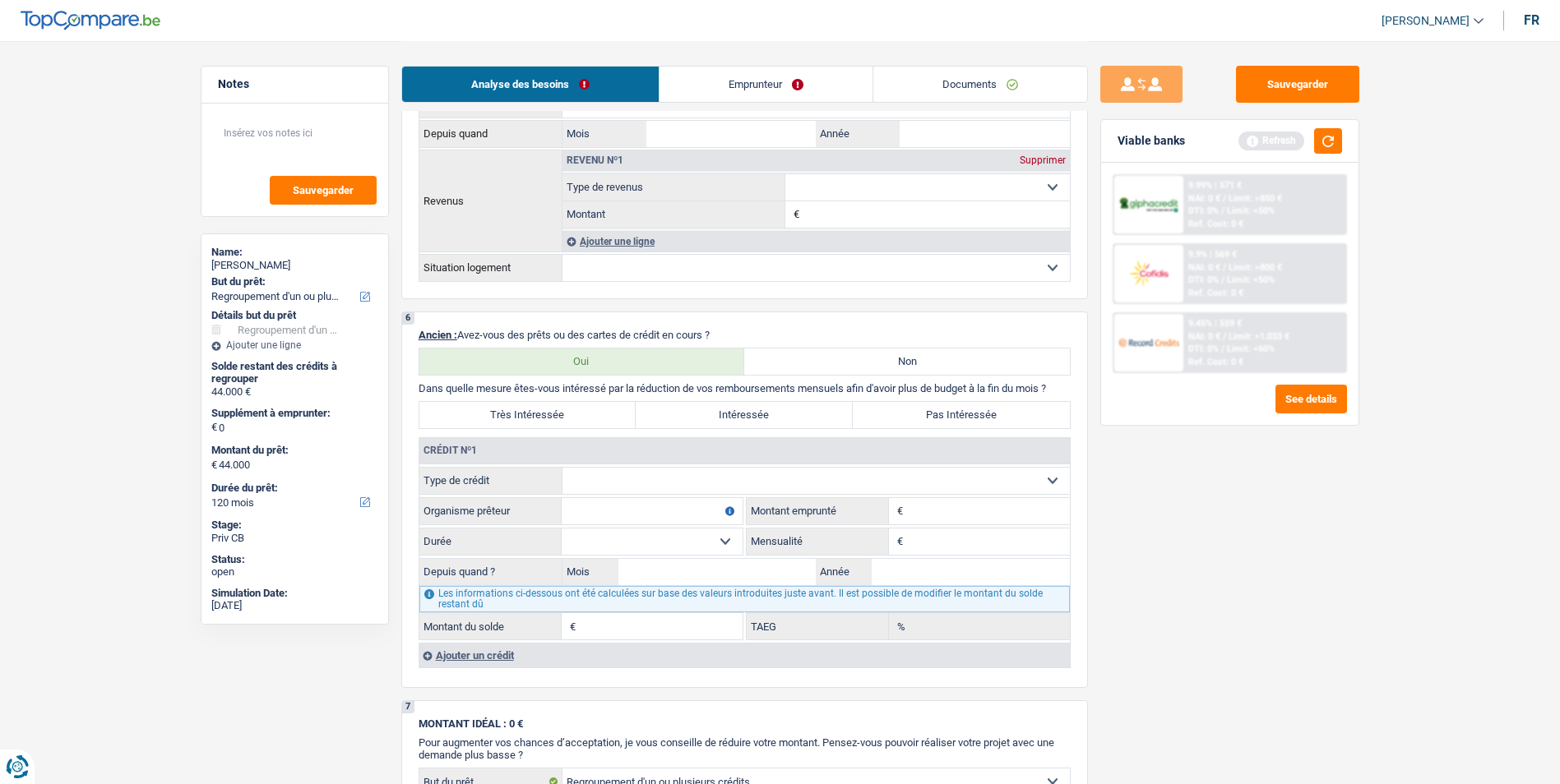
scroll to position [986, 0]
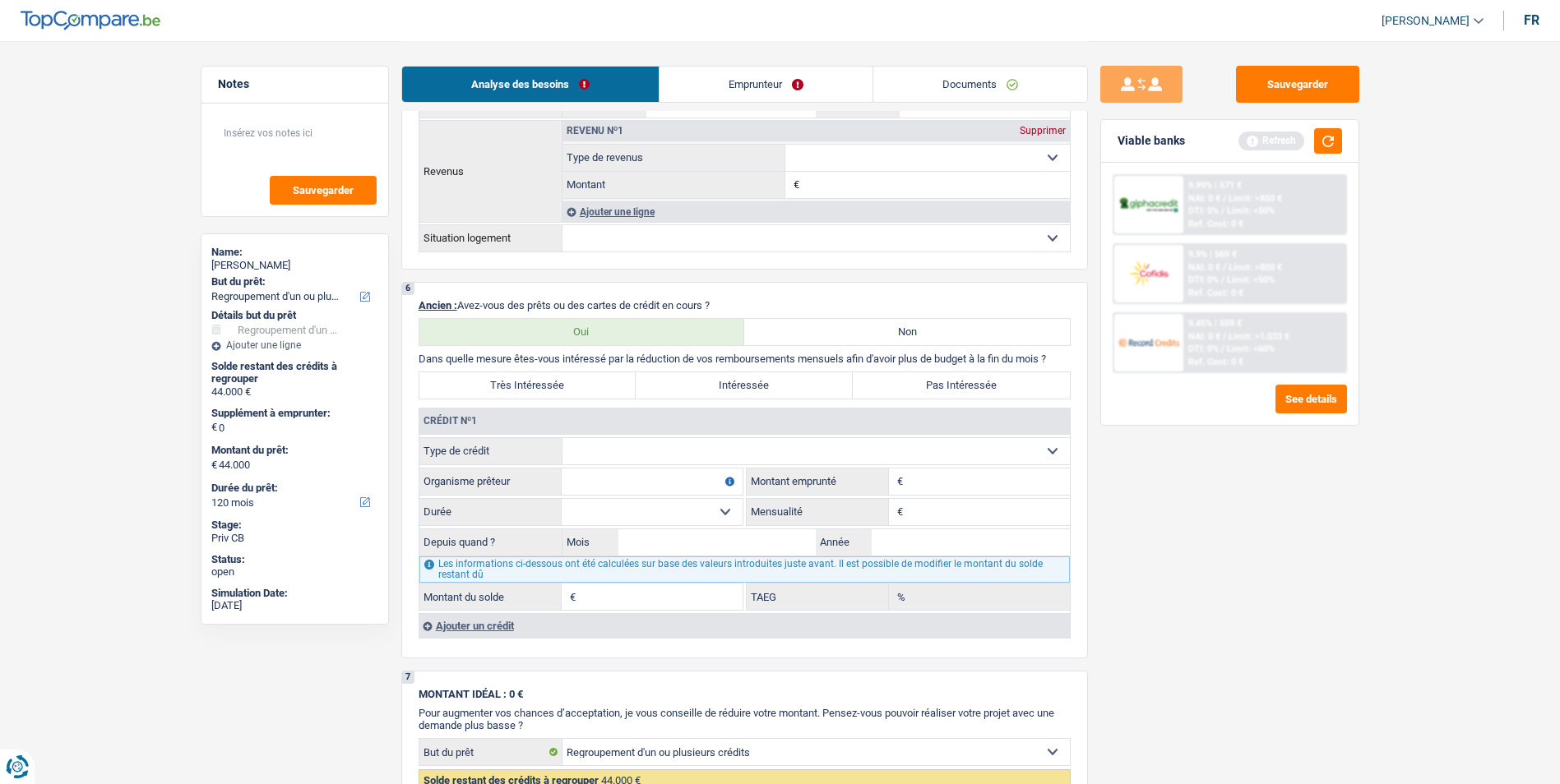
click at [792, 86] on link "Emprunteur" at bounding box center [766, 84] width 213 height 35
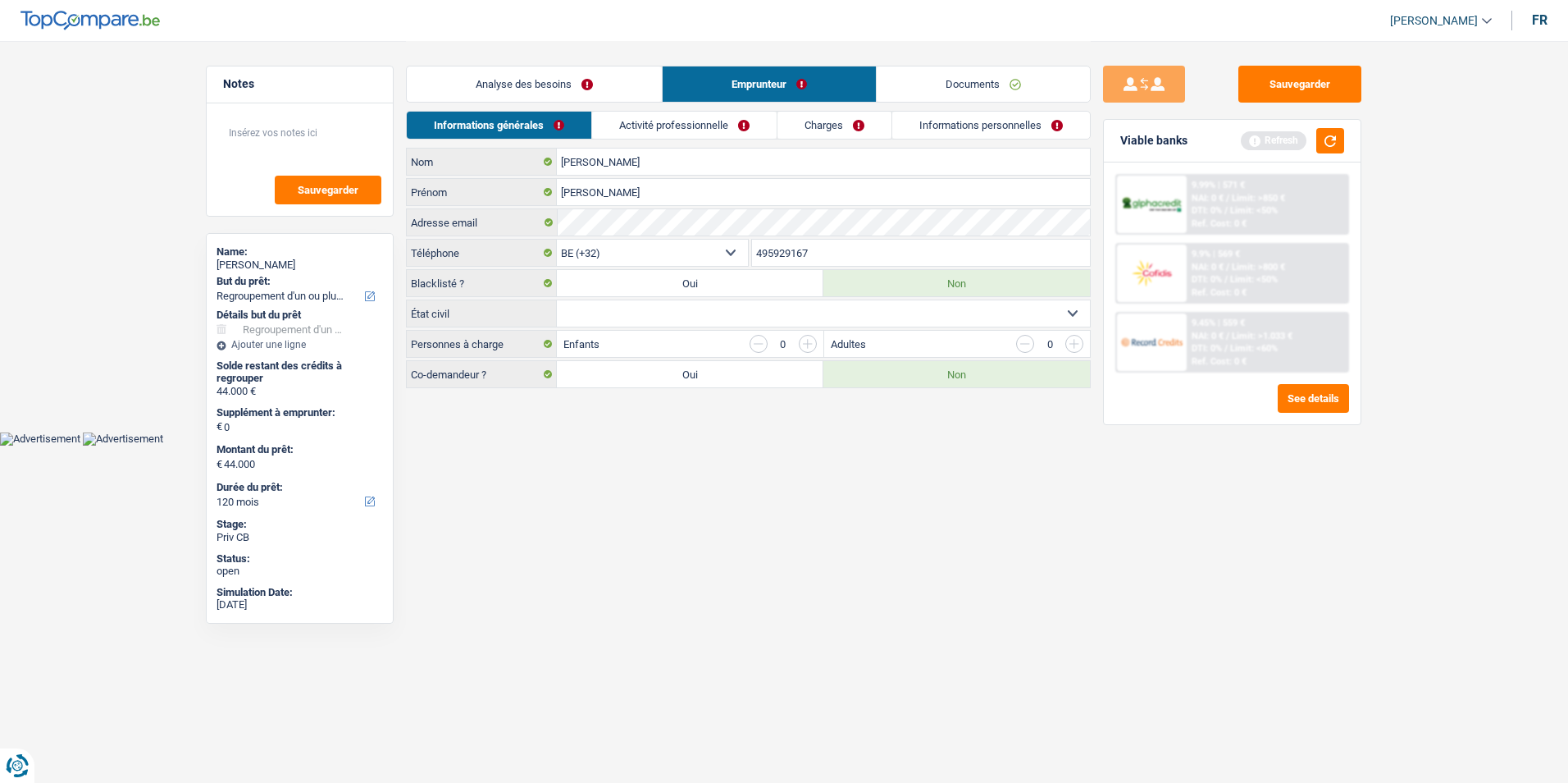
click at [968, 130] on link "Informations personnelles" at bounding box center [991, 126] width 198 height 27
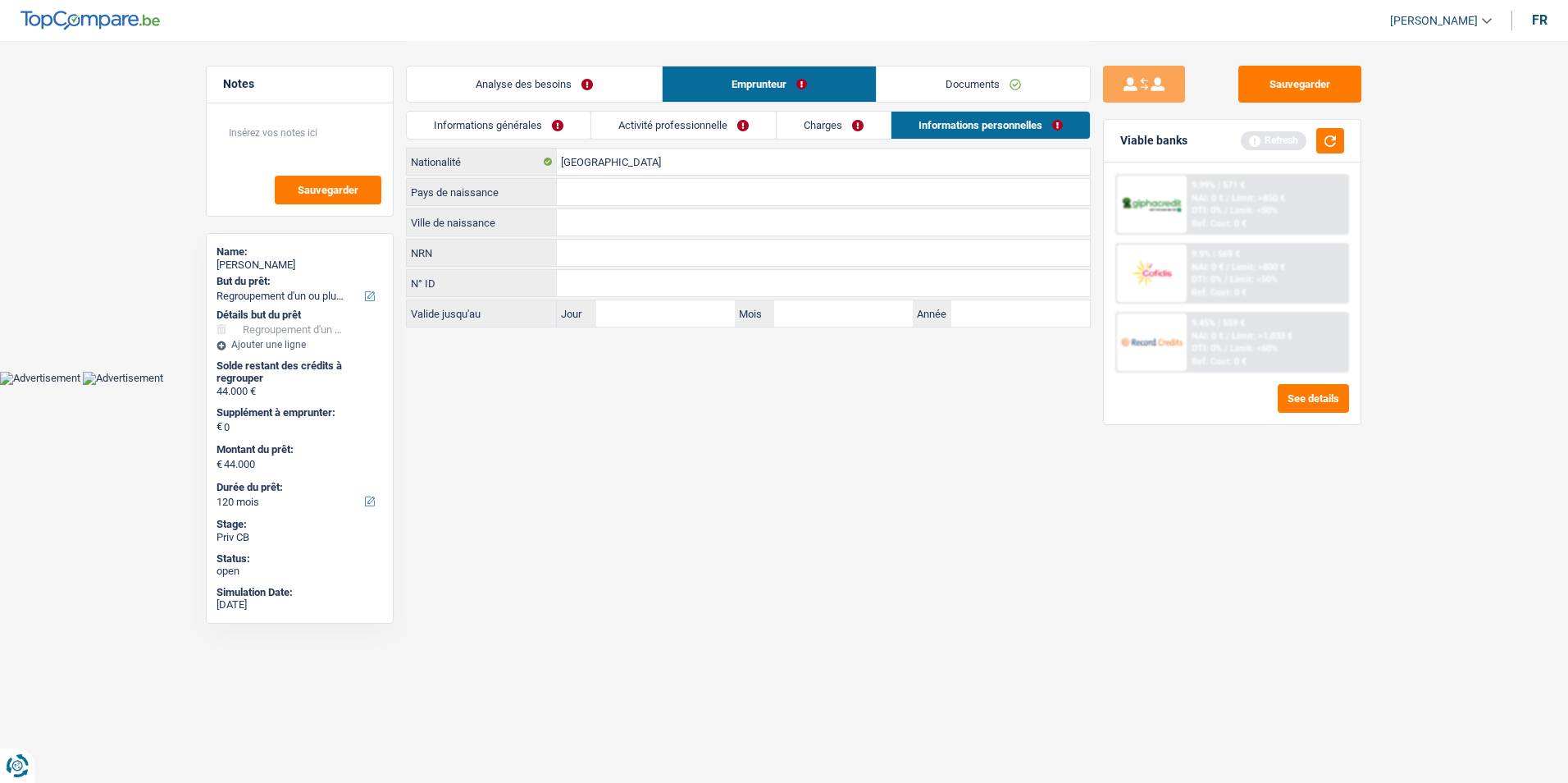
click at [580, 89] on link "Analyse des besoins" at bounding box center [534, 84] width 255 height 35
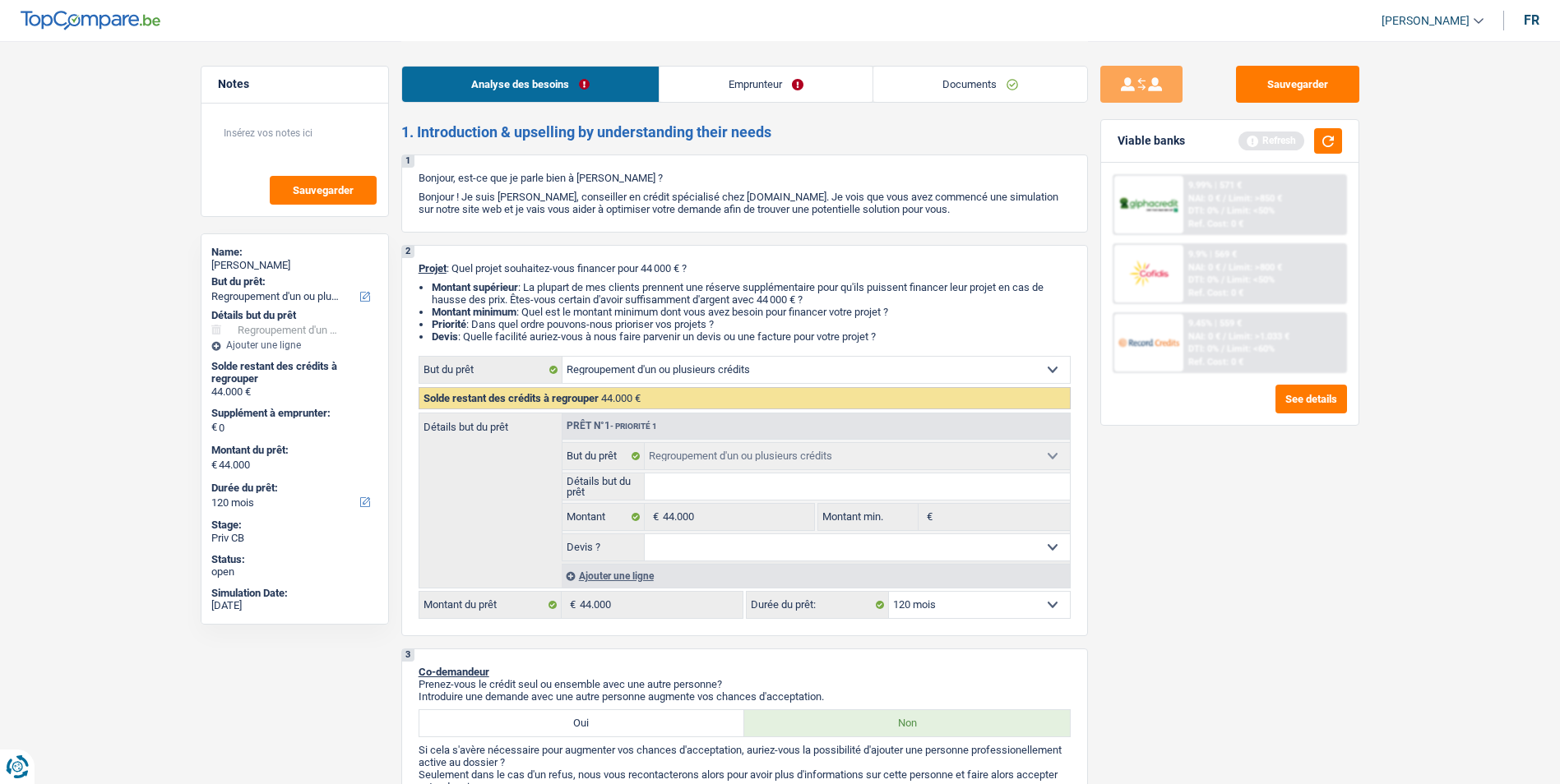
click at [758, 82] on link "Emprunteur" at bounding box center [766, 84] width 213 height 35
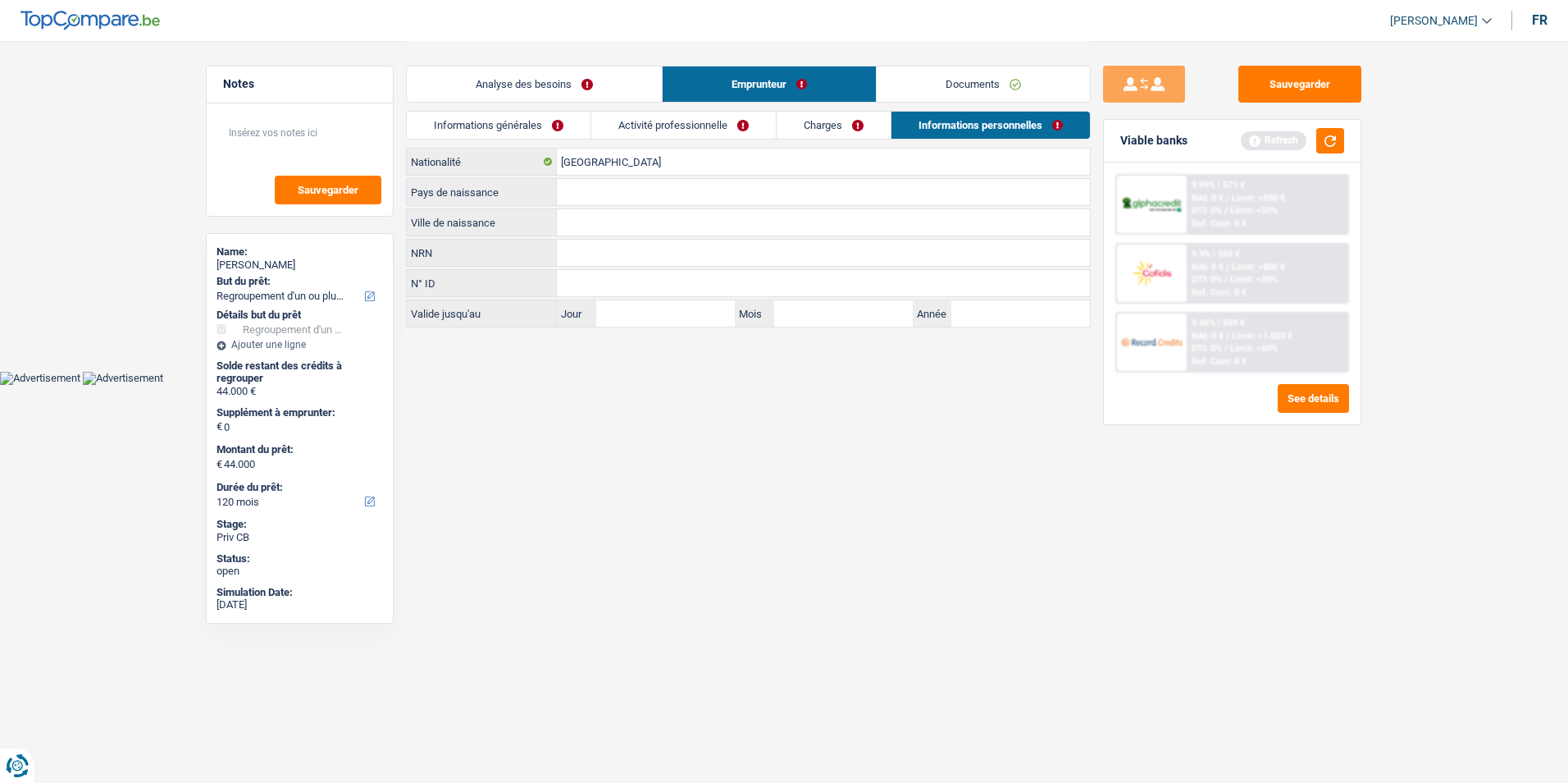
click at [908, 81] on link "Documents" at bounding box center [983, 84] width 213 height 35
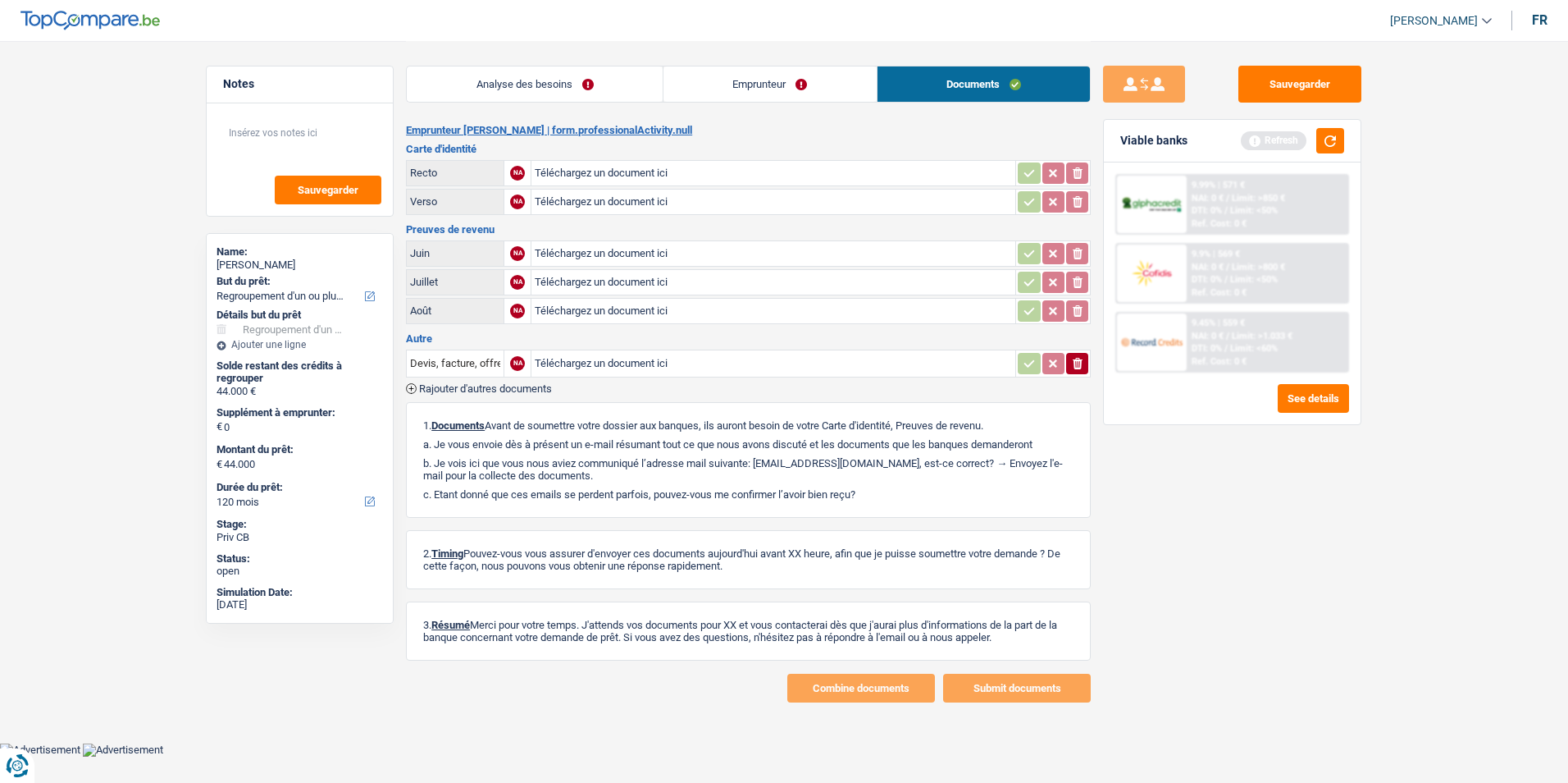
click at [744, 79] on link "Emprunteur" at bounding box center [770, 84] width 213 height 35
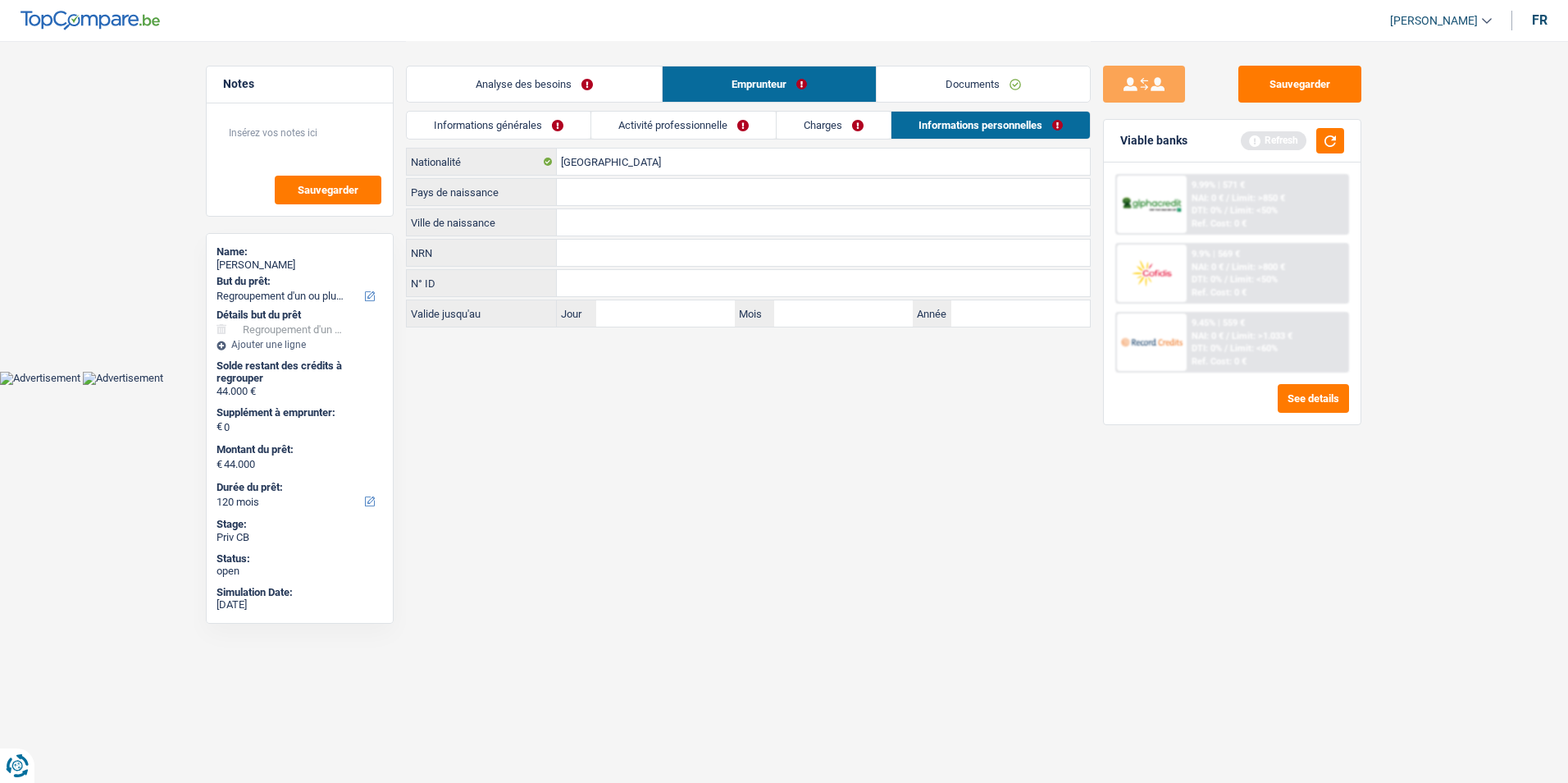
click at [597, 72] on link "Analyse des besoins" at bounding box center [534, 84] width 255 height 35
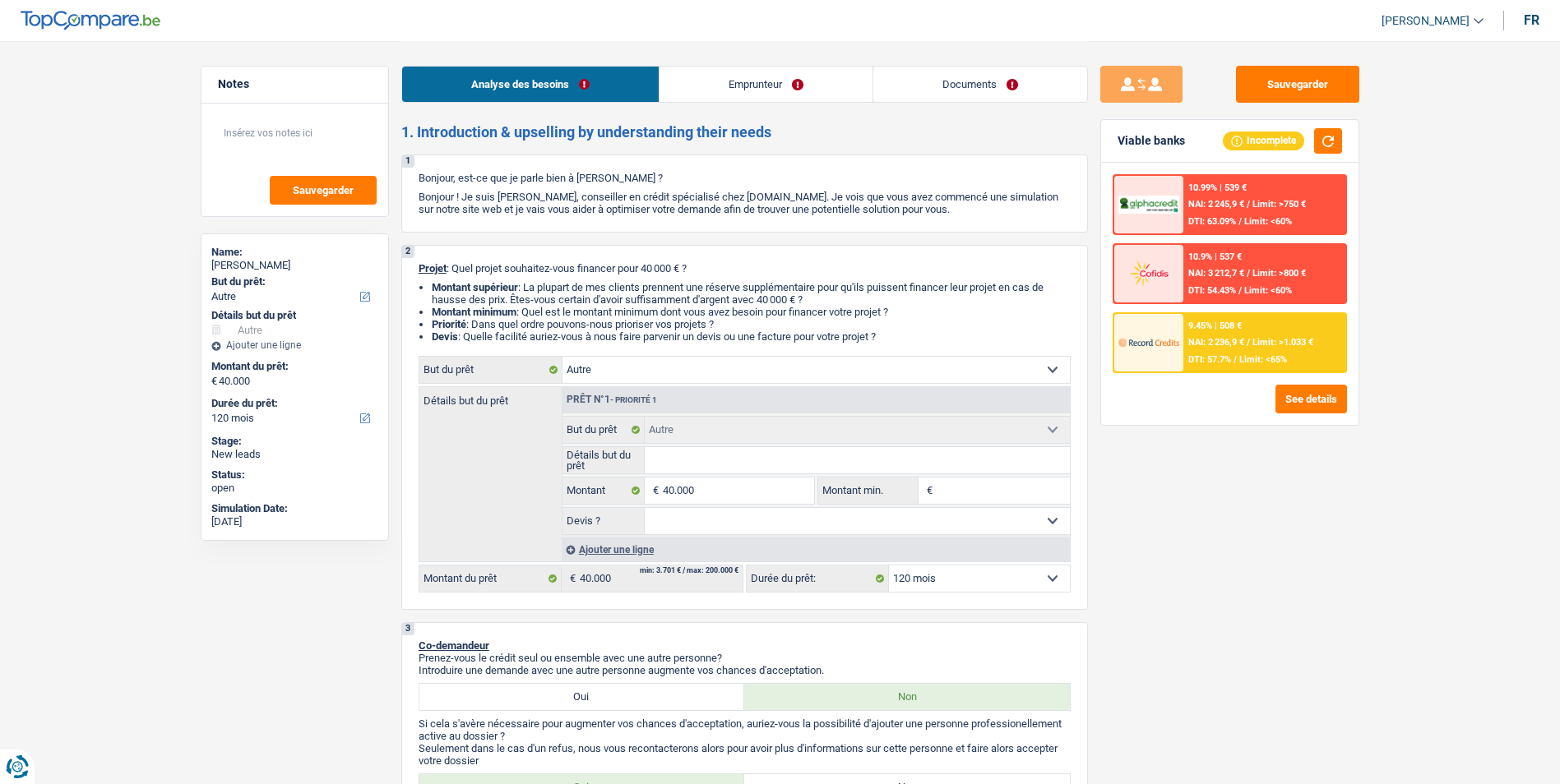
select select "other"
select select "120"
select select "other"
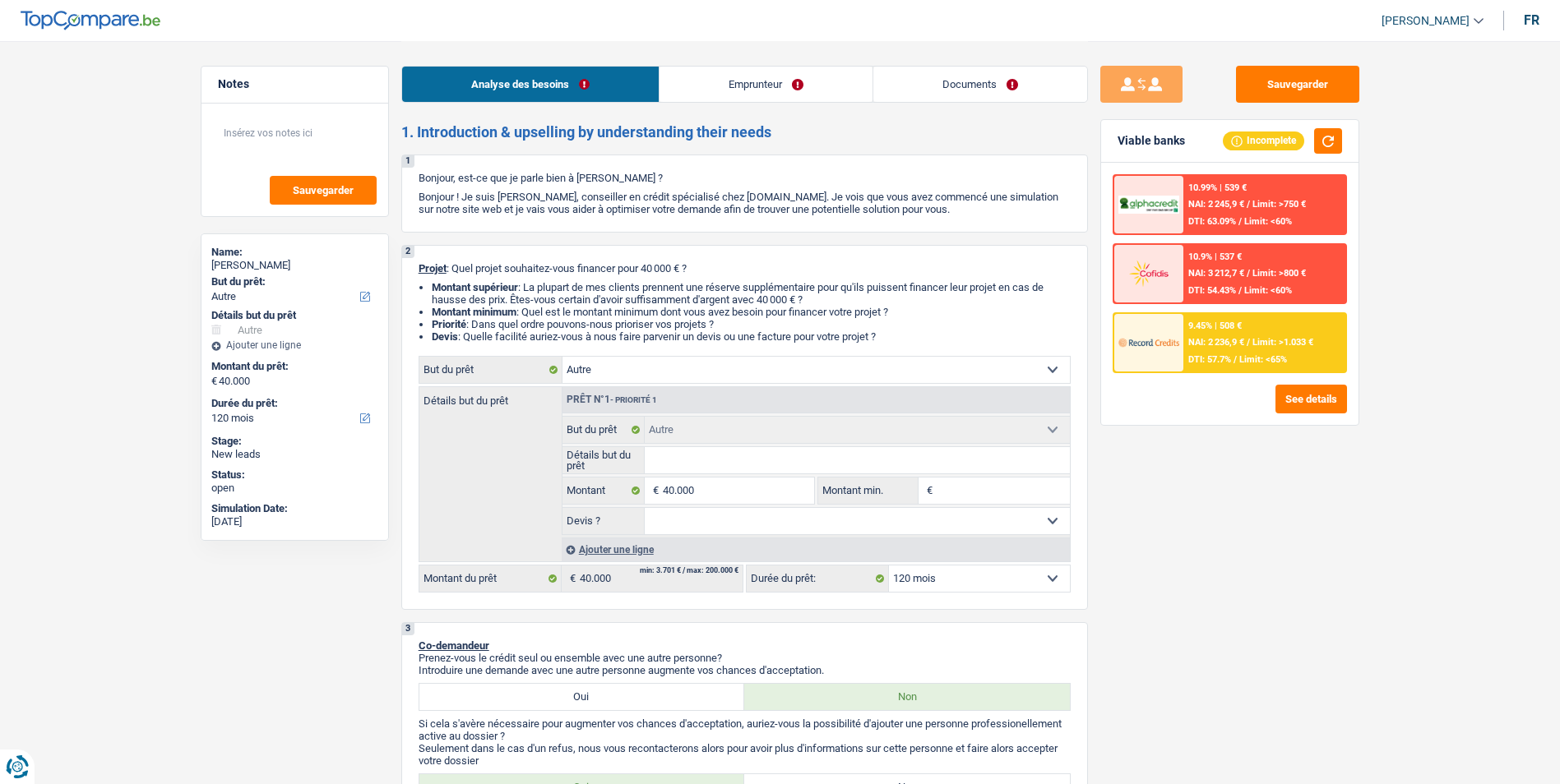
select select "120"
select select "independent"
select select "familyAllowances"
select select "netSalary"
select select "rentalIncome"
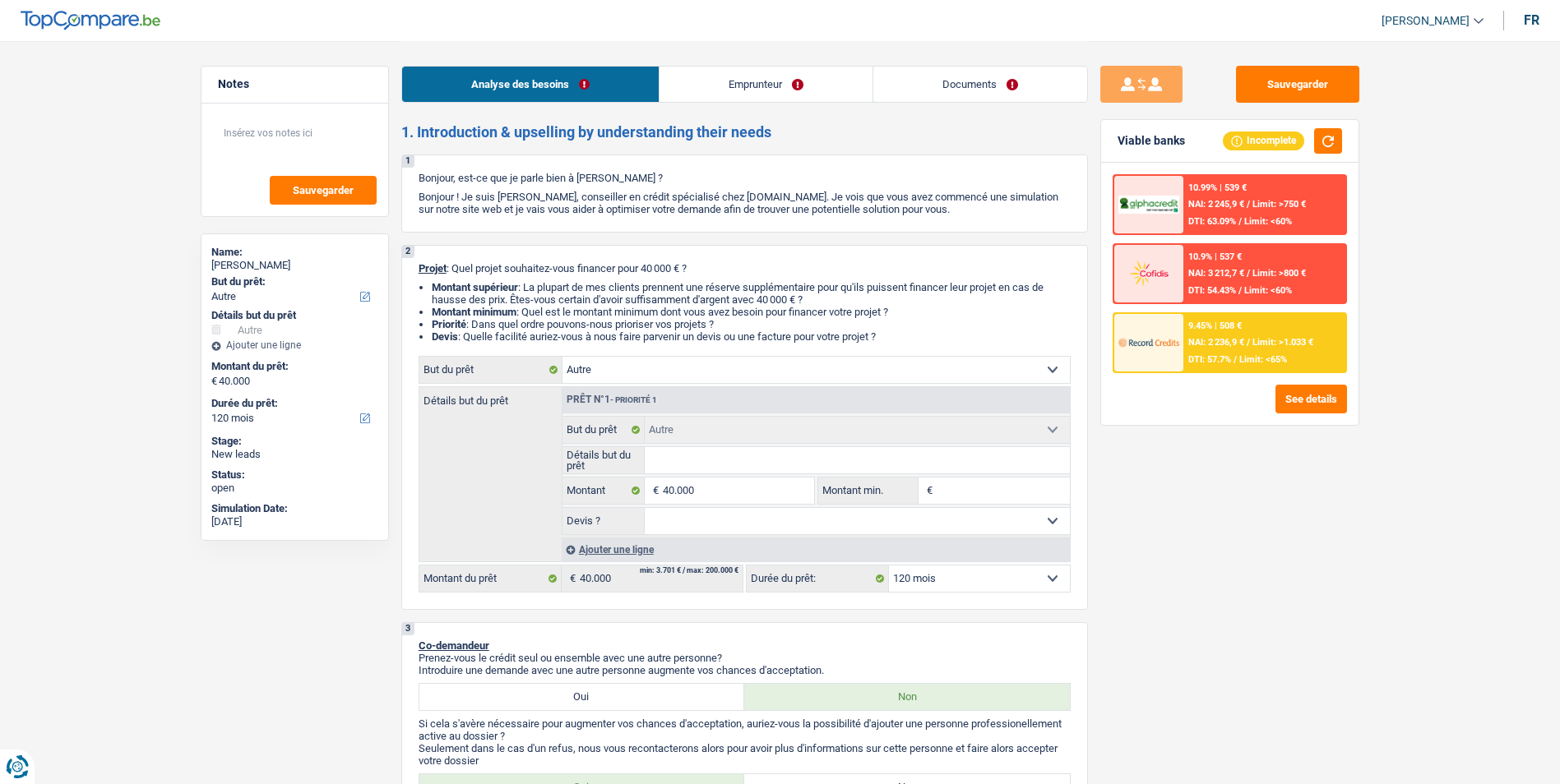
select select "ownerWithMortgage"
select select "mortgage"
select select "180"
select select "other"
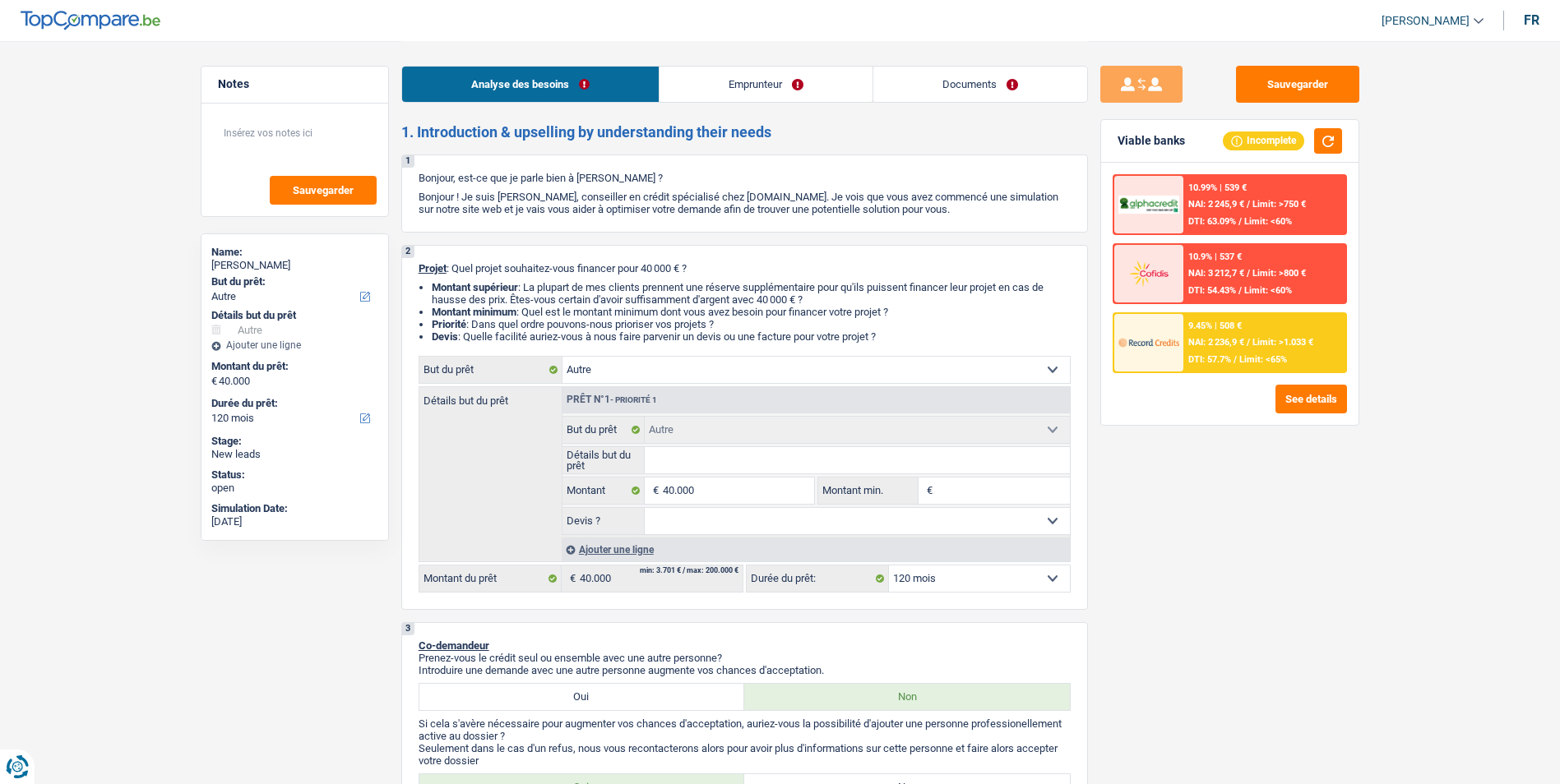
select select "120"
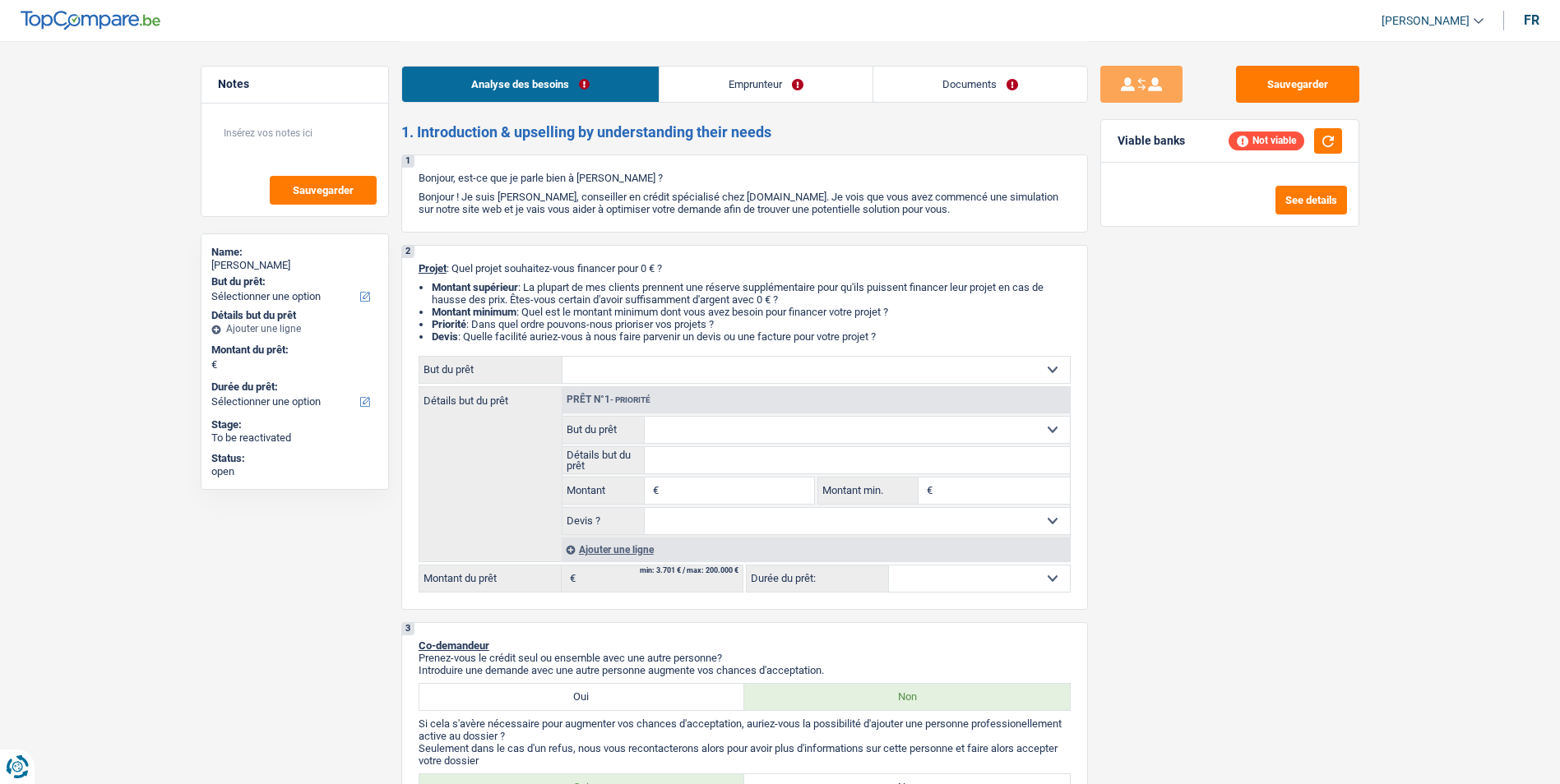
select select "invalid"
select select "disabilityPension"
select select "rents"
select select "personalLoan"
select select "familyEvent"
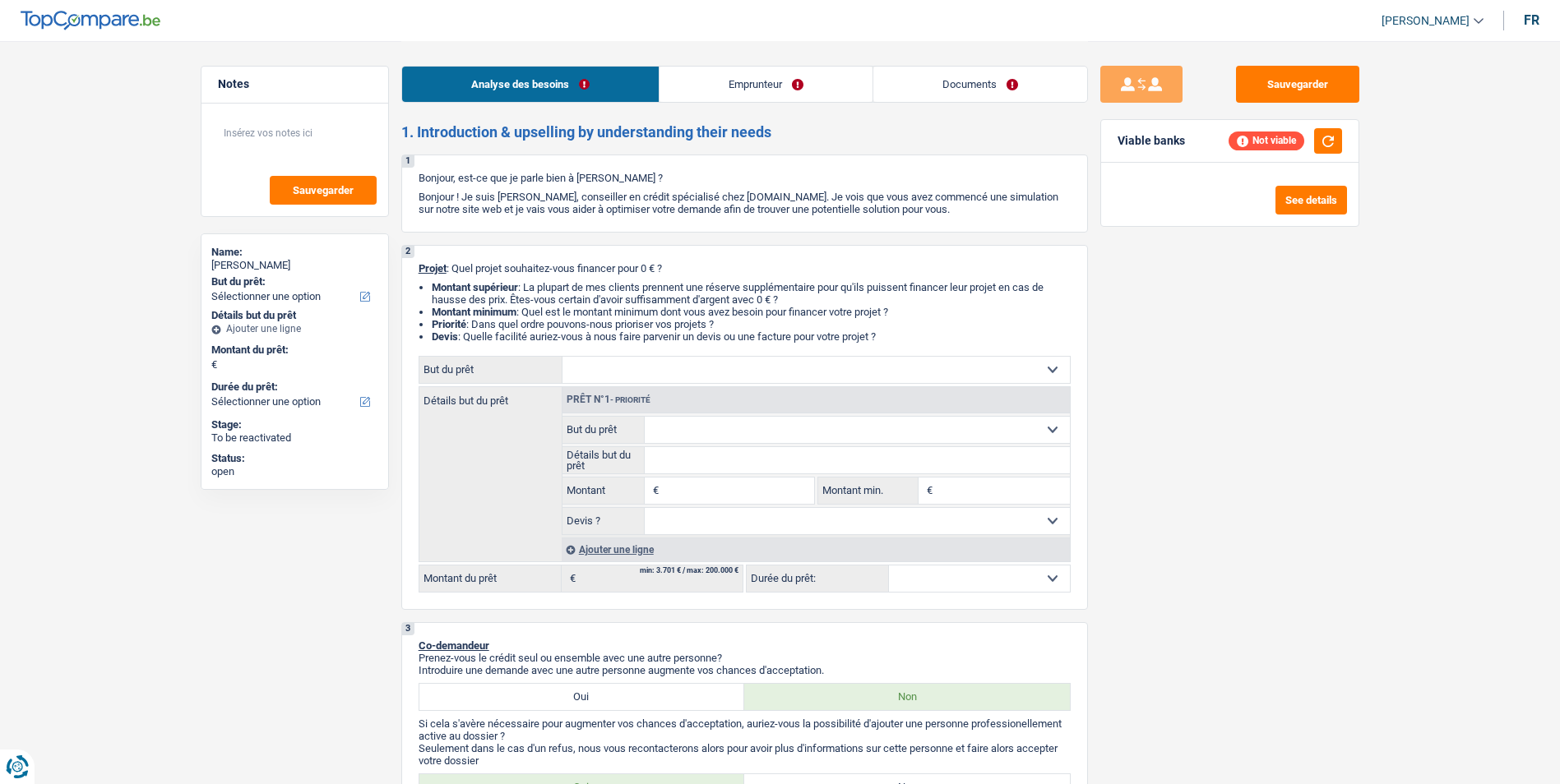
select select "120"
select select "32"
select select "cohabitation"
click at [735, 93] on link "Emprunteur" at bounding box center [766, 84] width 213 height 35
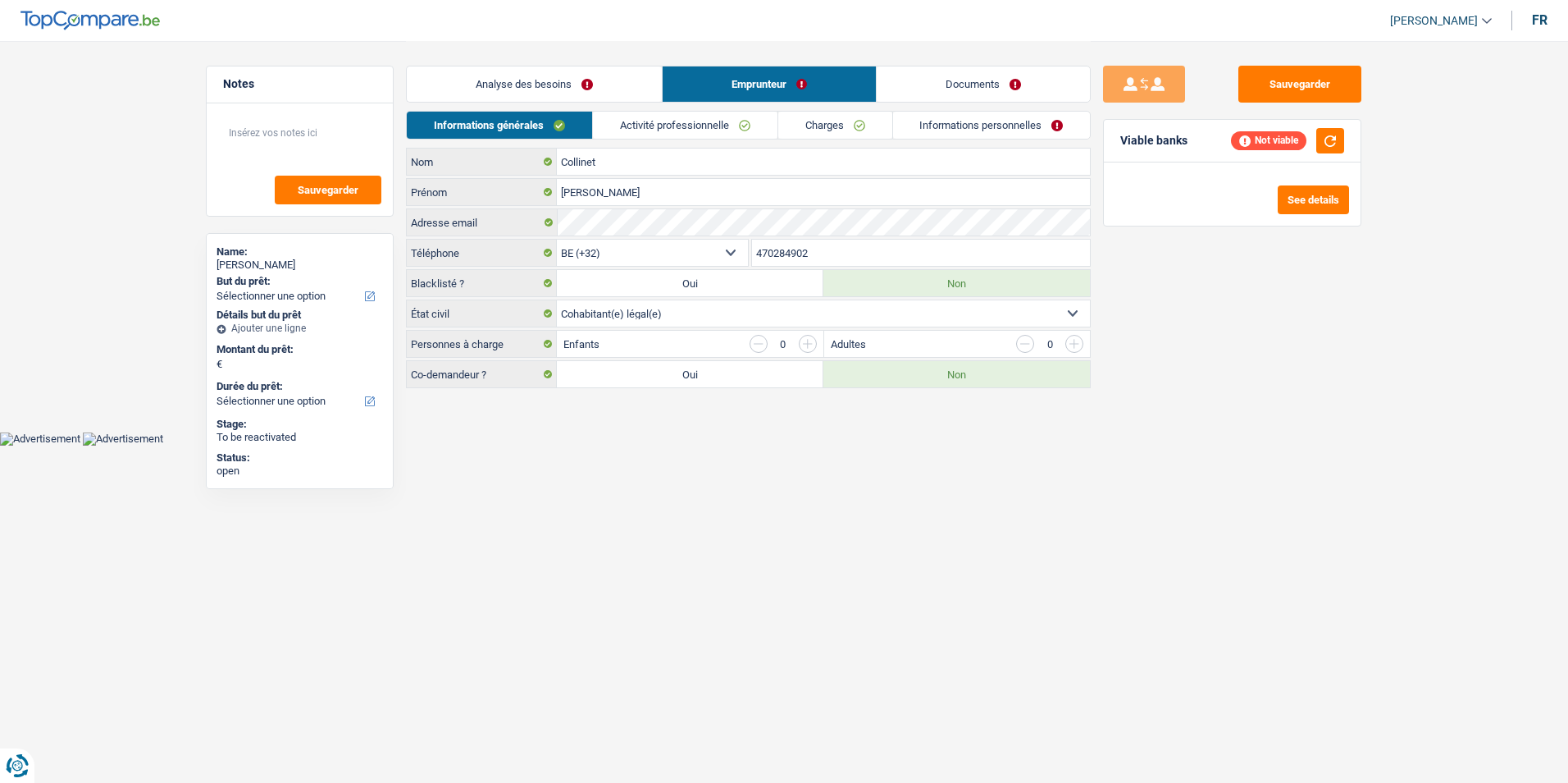
click at [923, 79] on link "Documents" at bounding box center [983, 84] width 213 height 35
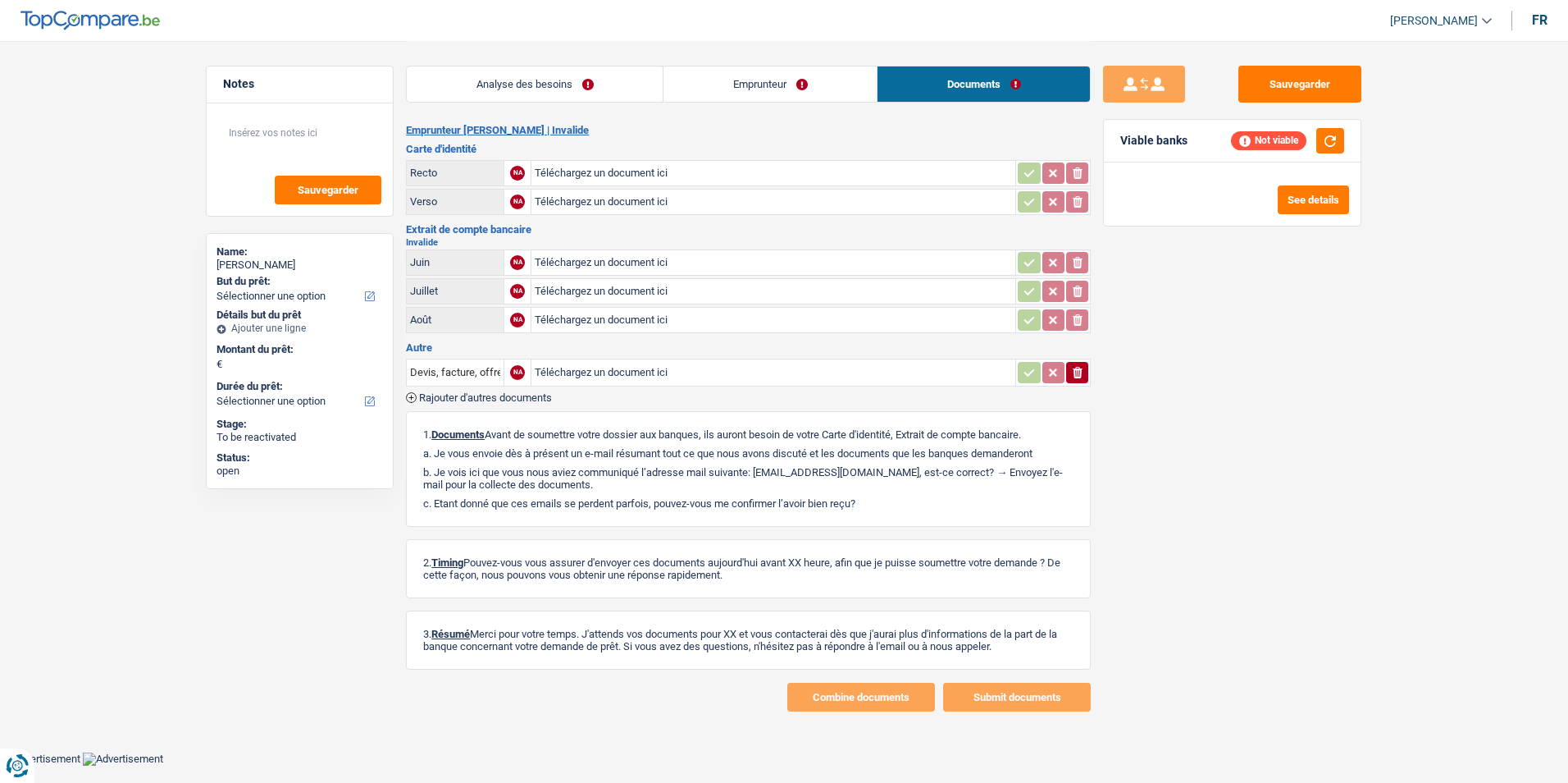
click at [837, 100] on link "Emprunteur" at bounding box center [770, 84] width 213 height 35
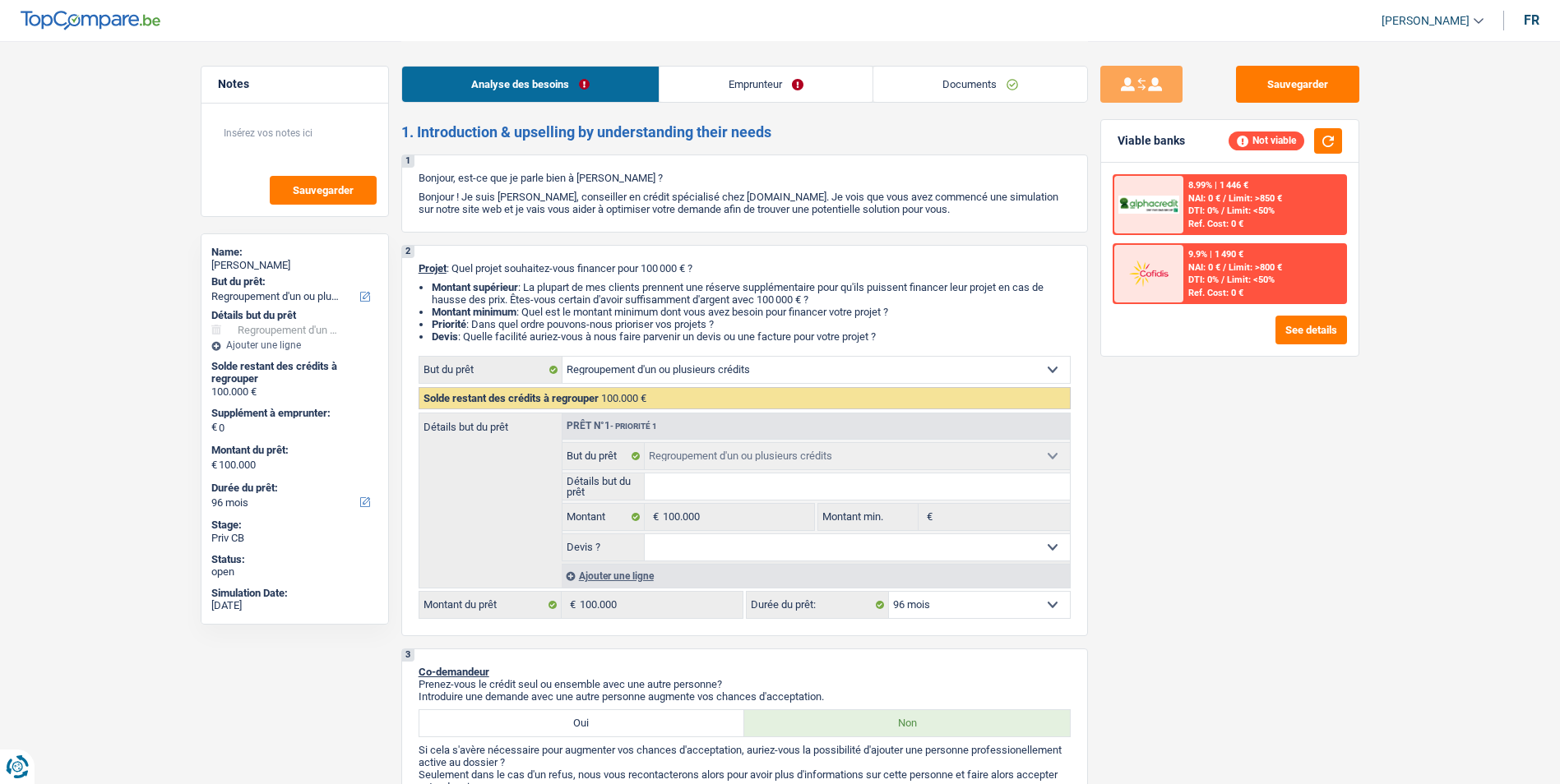
select select "refinancing"
select select "96"
select select "refinancing"
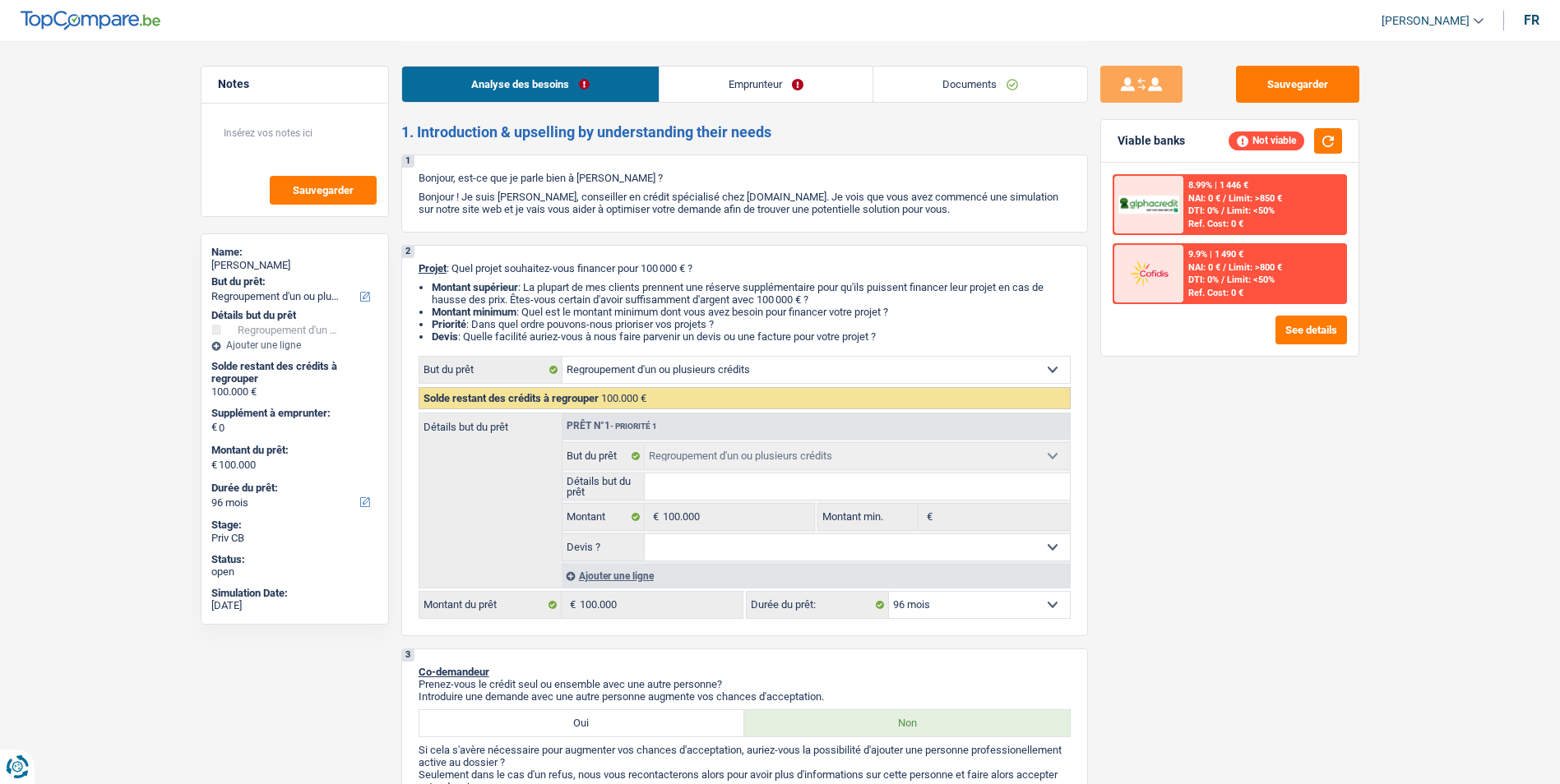
select select "96"
select select "refinancing"
select select "96"
click at [802, 86] on link "Emprunteur" at bounding box center [766, 84] width 213 height 35
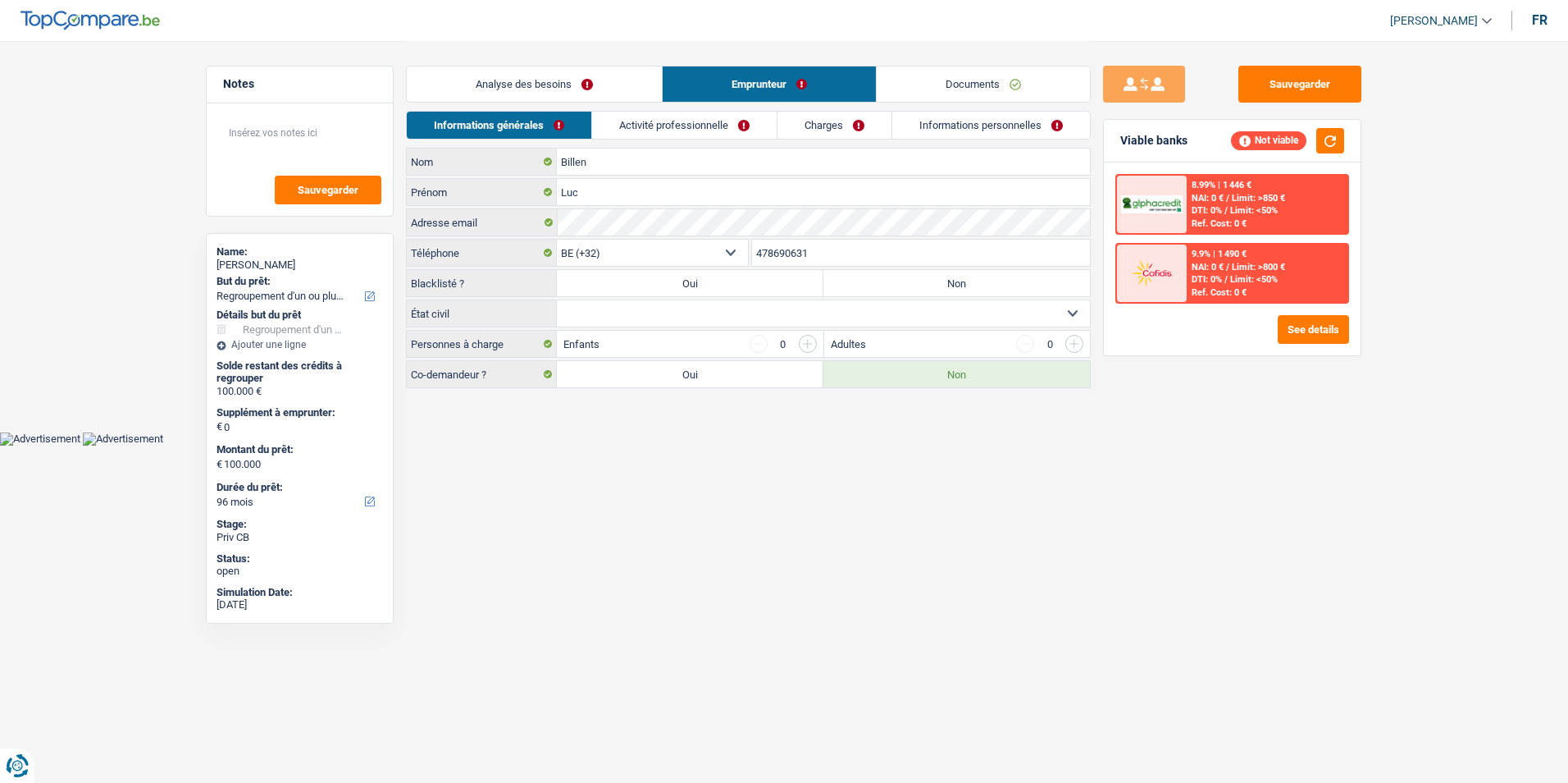
click at [927, 91] on link "Documents" at bounding box center [983, 84] width 213 height 35
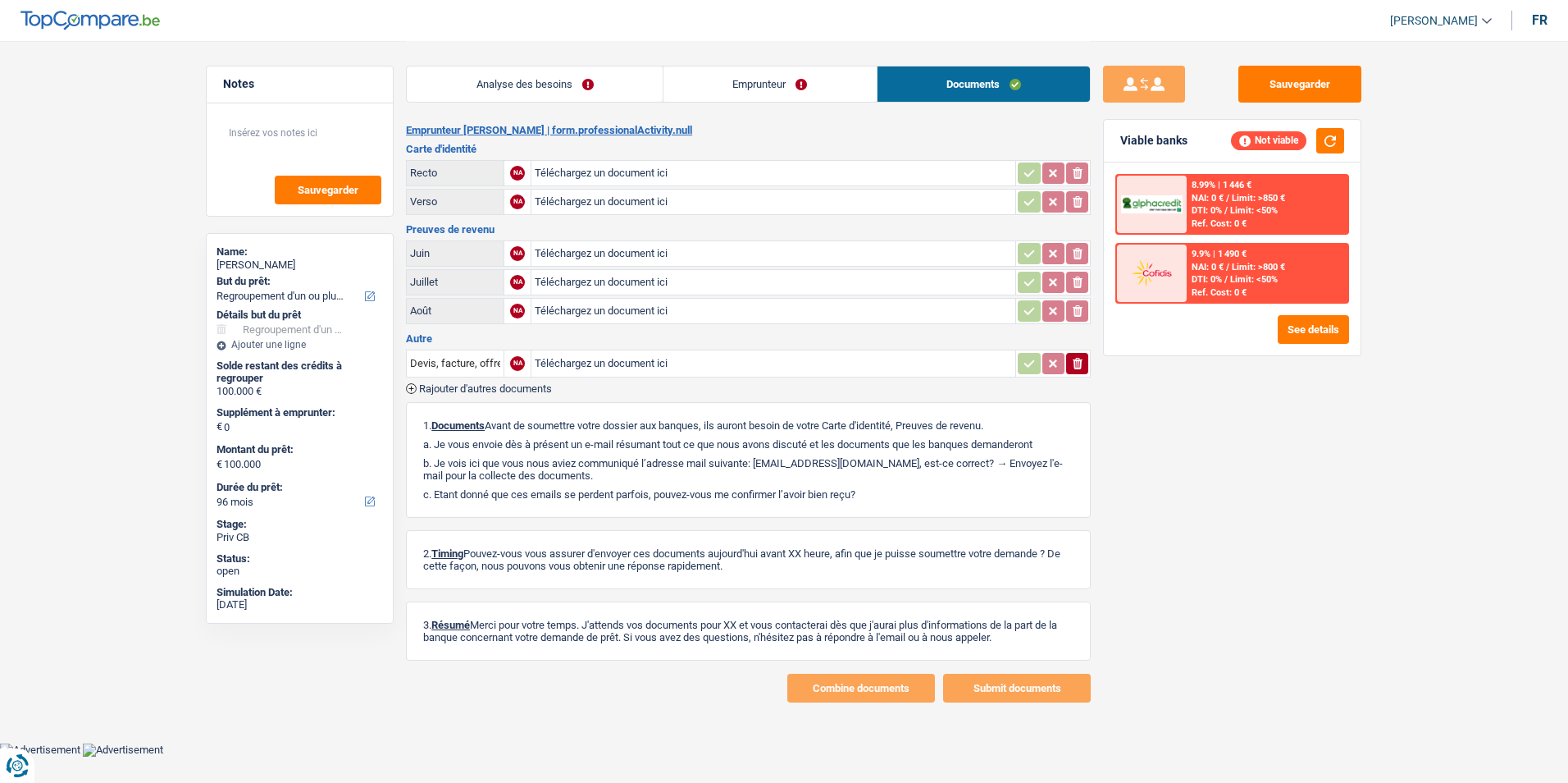
click at [804, 89] on link "Emprunteur" at bounding box center [770, 84] width 213 height 35
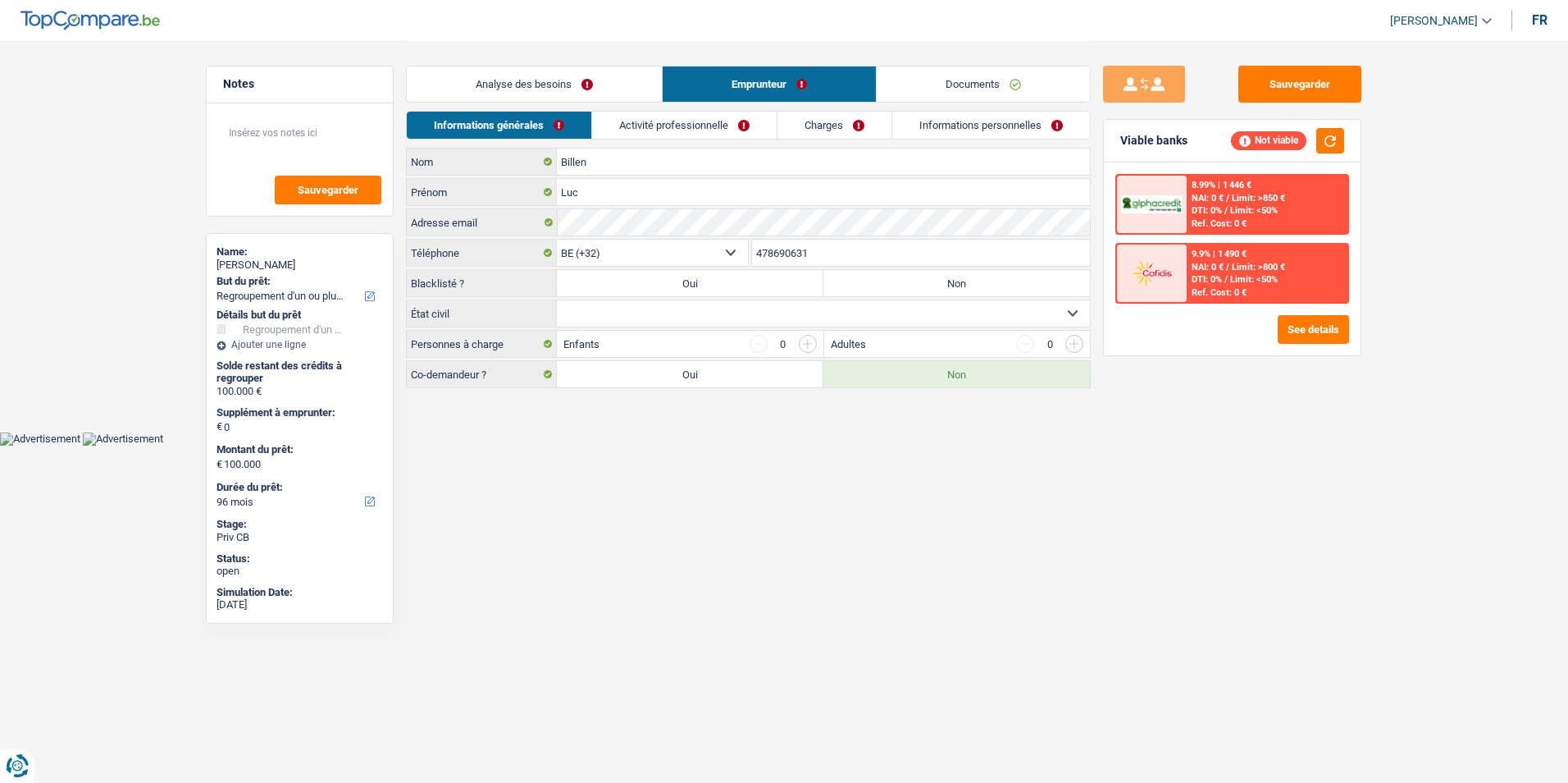
click at [570, 86] on link "Analyse des besoins" at bounding box center [534, 84] width 255 height 35
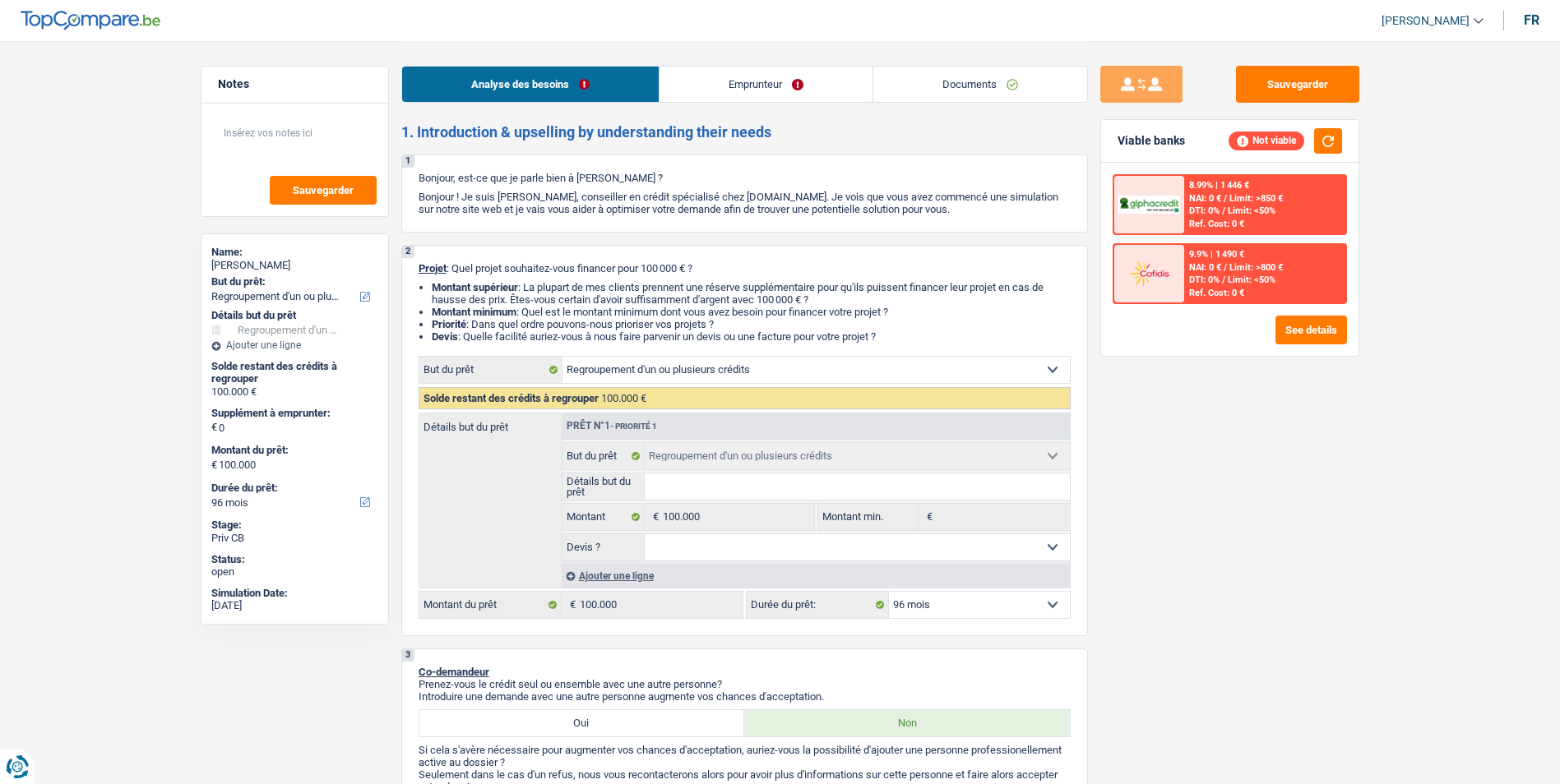
click at [984, 92] on link "Documents" at bounding box center [980, 84] width 214 height 35
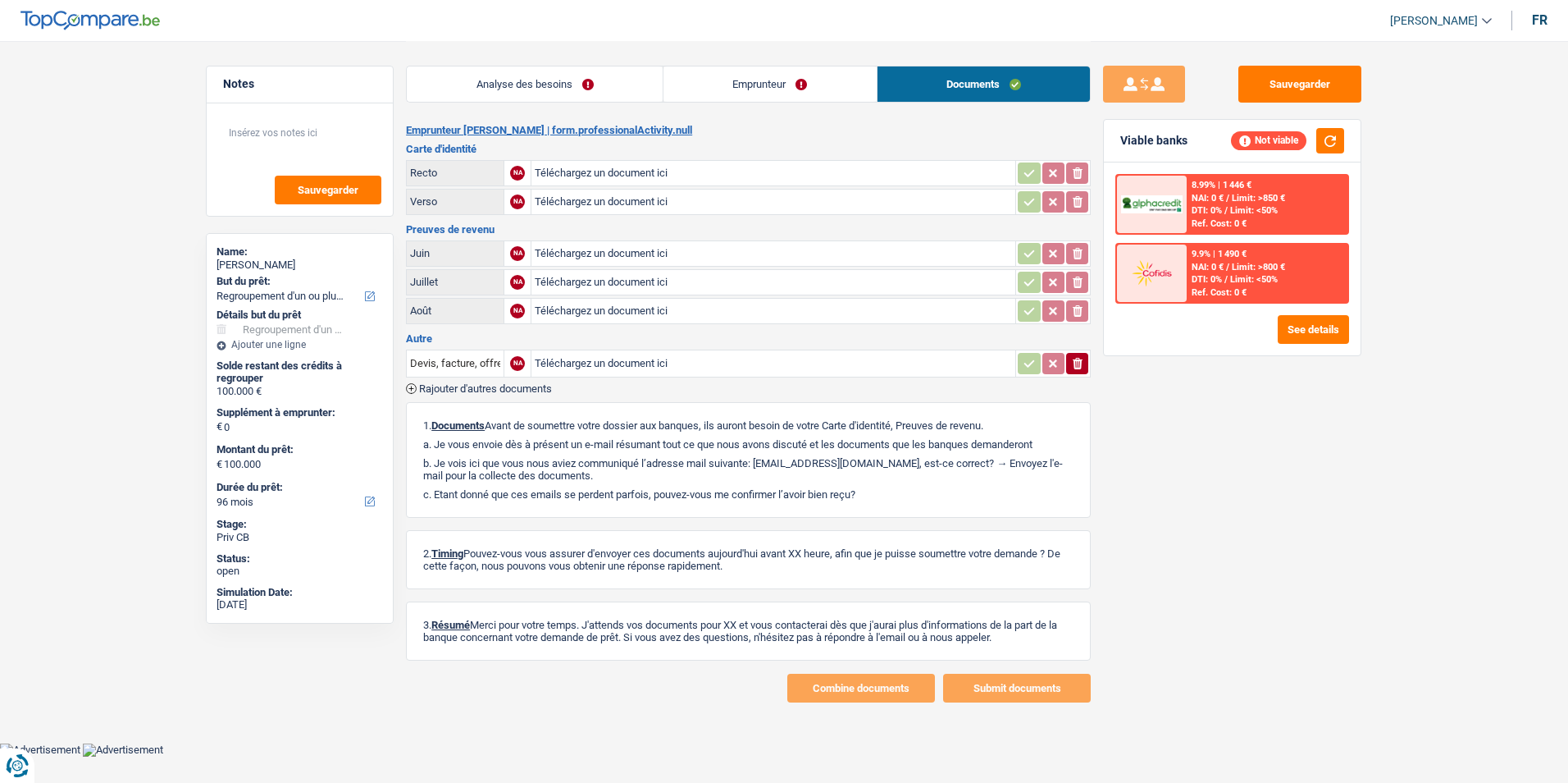
click at [822, 101] on link "Emprunteur" at bounding box center [770, 84] width 213 height 35
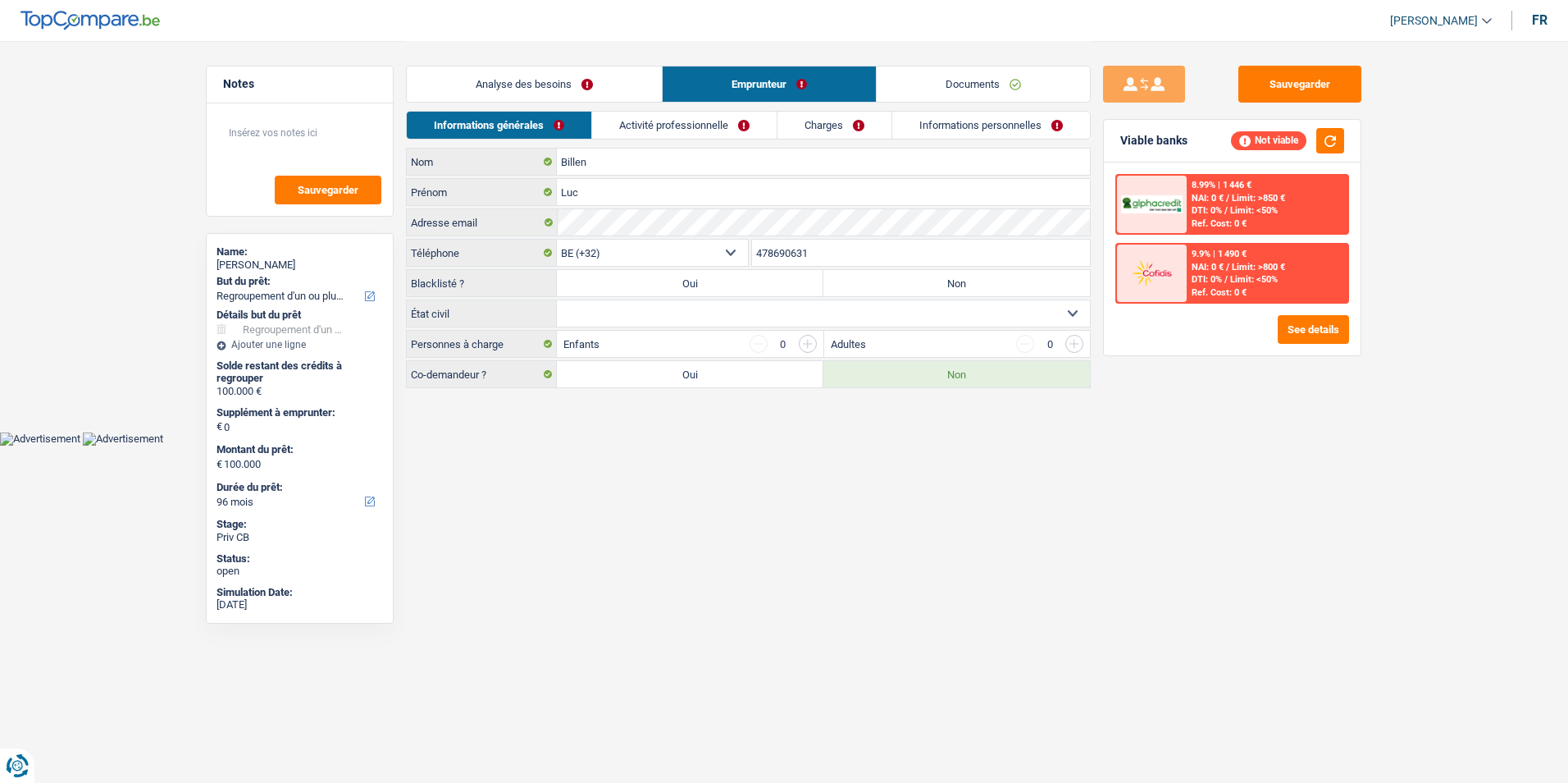
click at [916, 127] on link "Informations personnelles" at bounding box center [991, 126] width 198 height 27
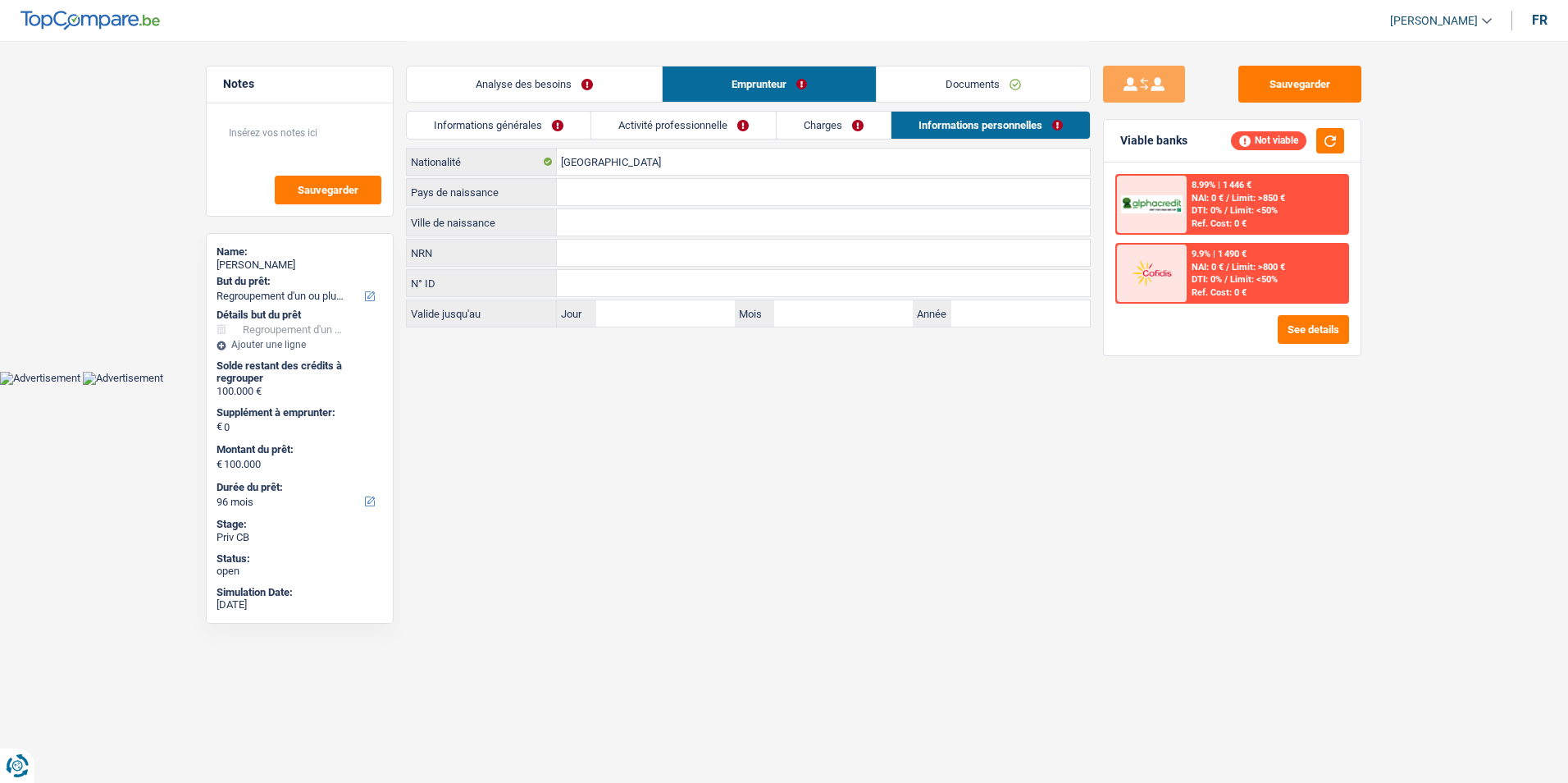
click at [846, 126] on link "Charges" at bounding box center [833, 126] width 114 height 27
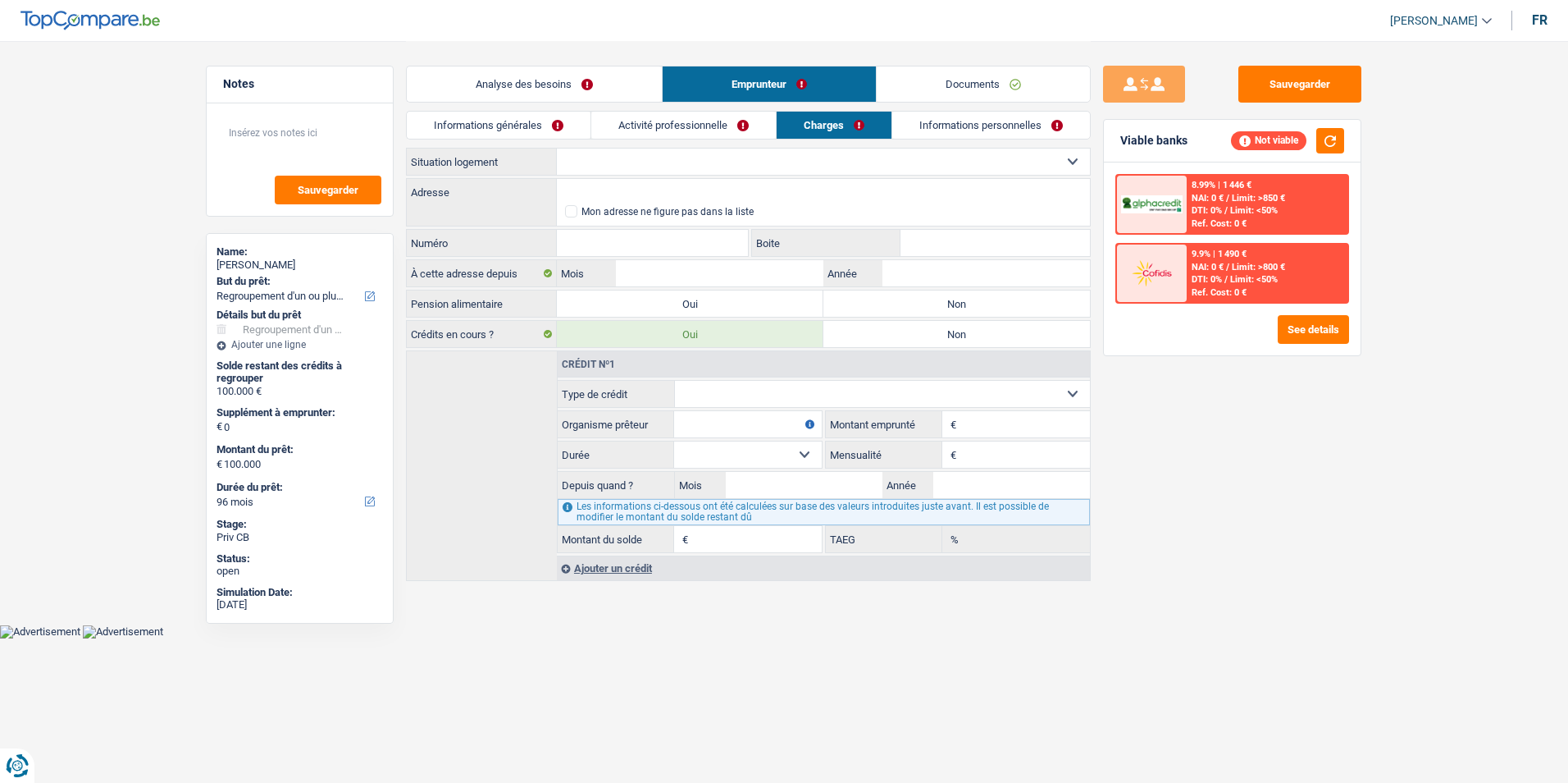
click at [707, 118] on link "Activité professionnelle" at bounding box center [684, 126] width 185 height 27
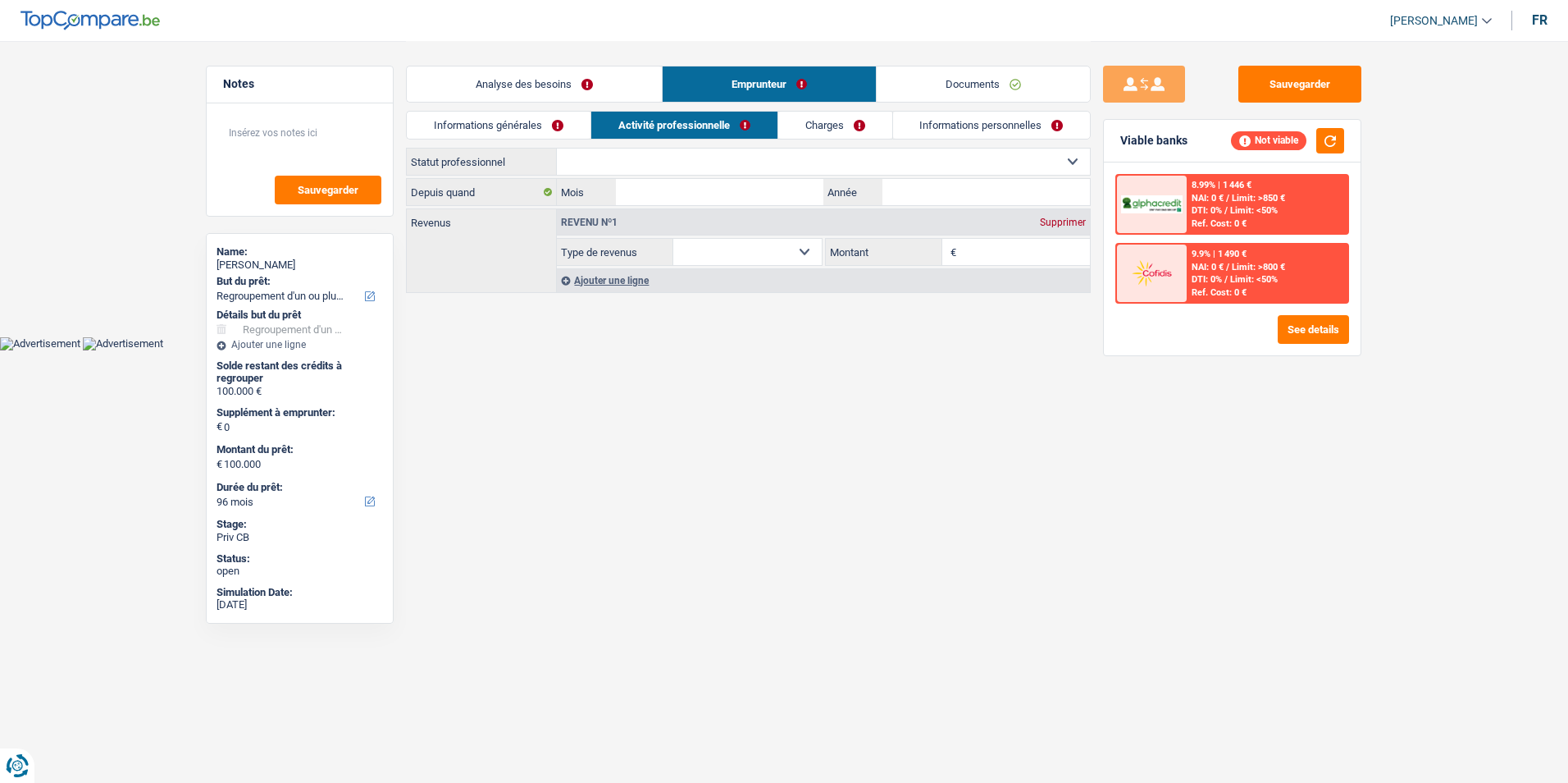
click at [519, 108] on div "Analyse des besoins Emprunteur Documents" at bounding box center [748, 76] width 685 height 70
click at [517, 115] on link "Informations générales" at bounding box center [498, 126] width 184 height 27
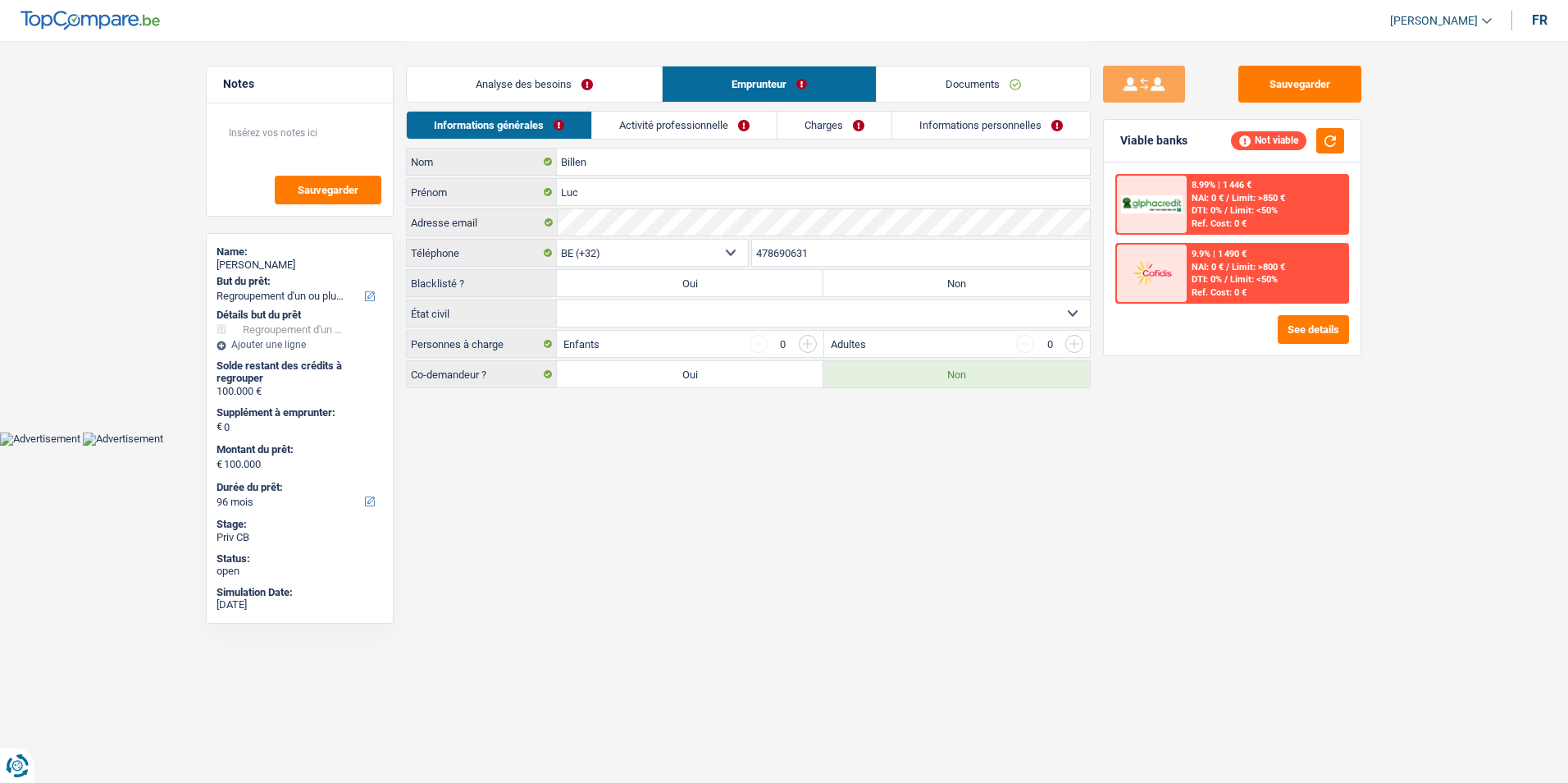
click at [582, 84] on link "Analyse des besoins" at bounding box center [534, 84] width 255 height 35
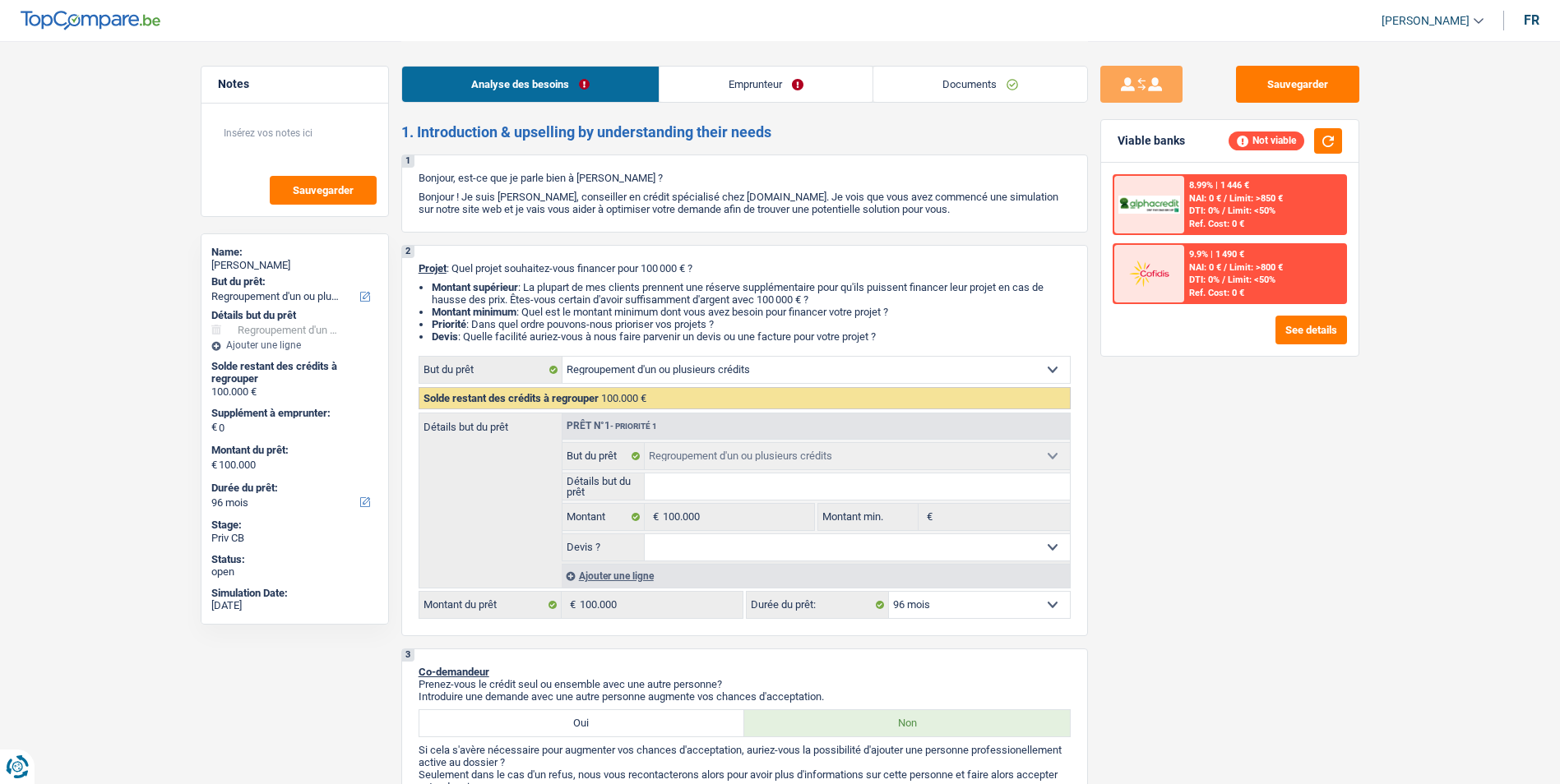
click at [778, 80] on link "Emprunteur" at bounding box center [766, 84] width 213 height 35
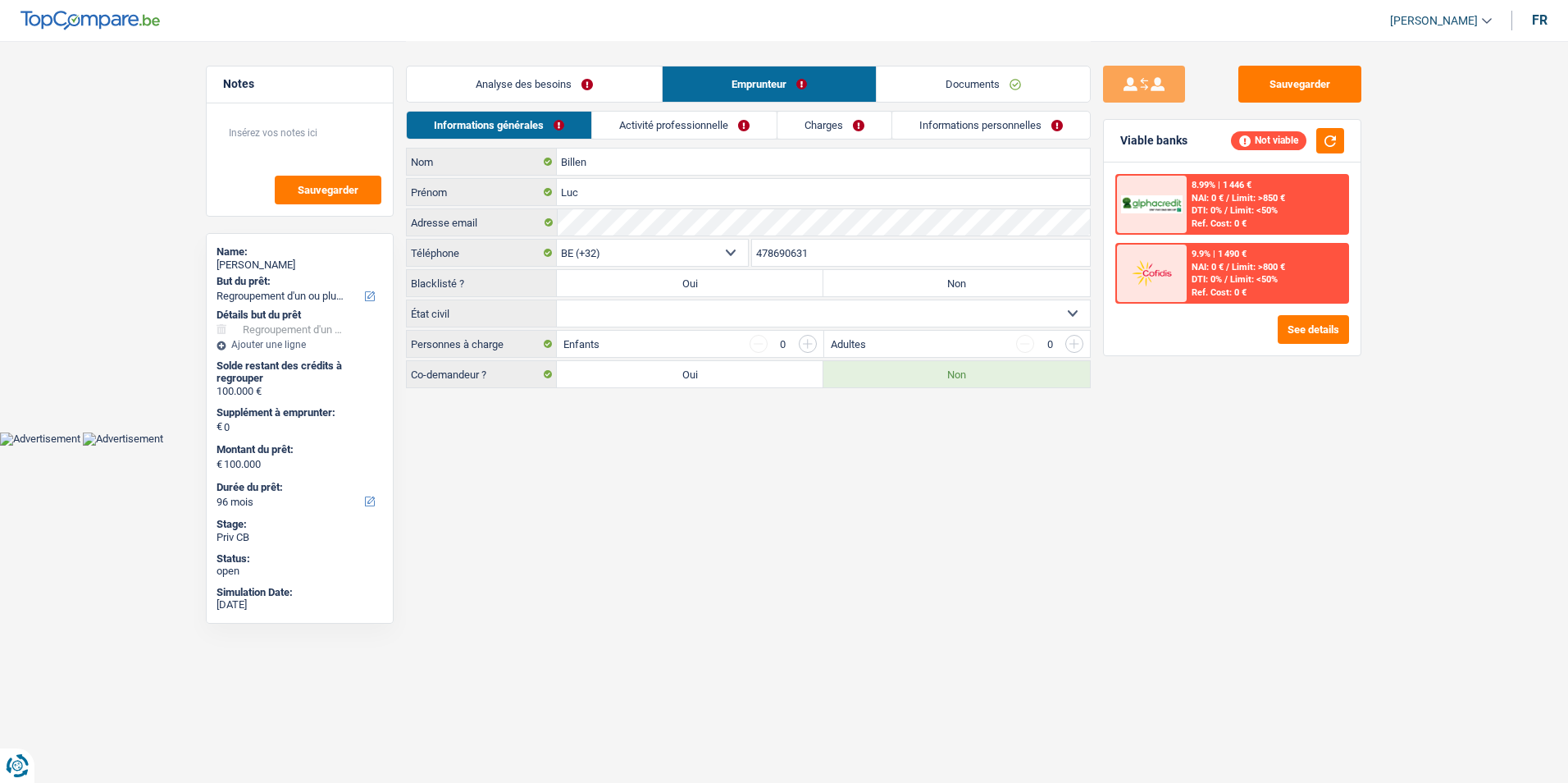
click at [909, 86] on link "Documents" at bounding box center [983, 84] width 213 height 35
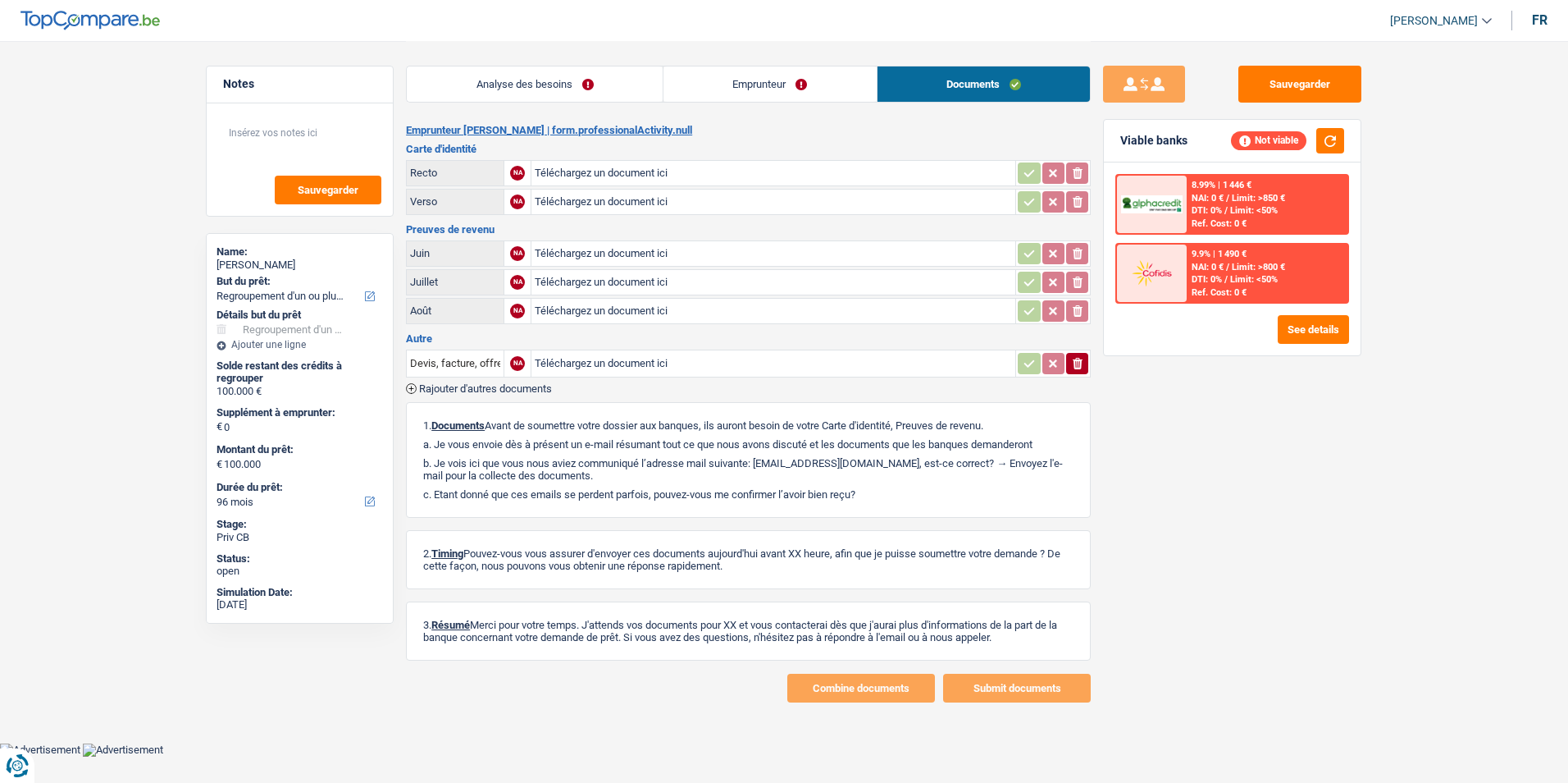
click at [817, 91] on link "Emprunteur" at bounding box center [770, 84] width 213 height 35
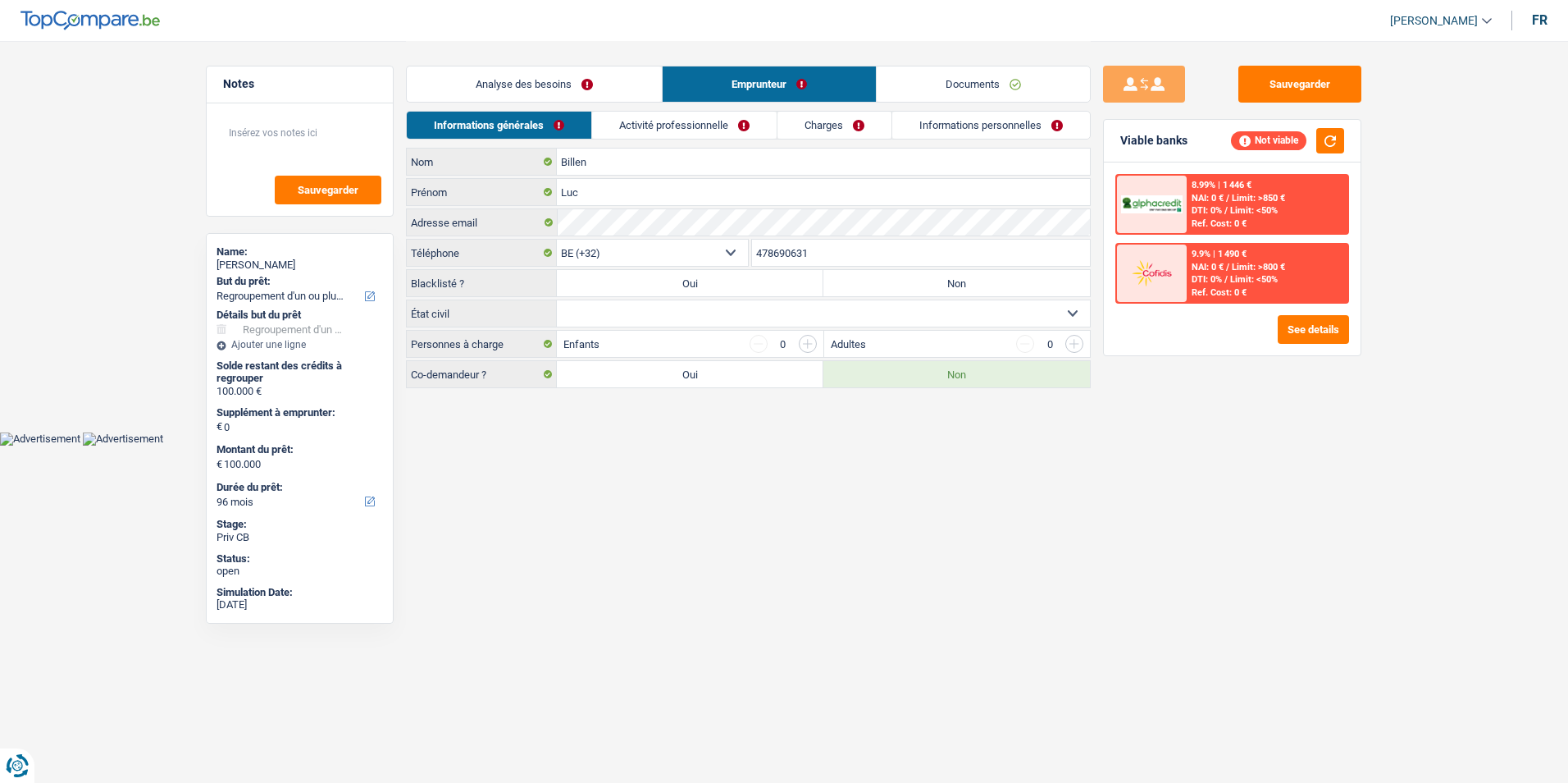
click at [591, 73] on link "Analyse des besoins" at bounding box center [534, 84] width 255 height 35
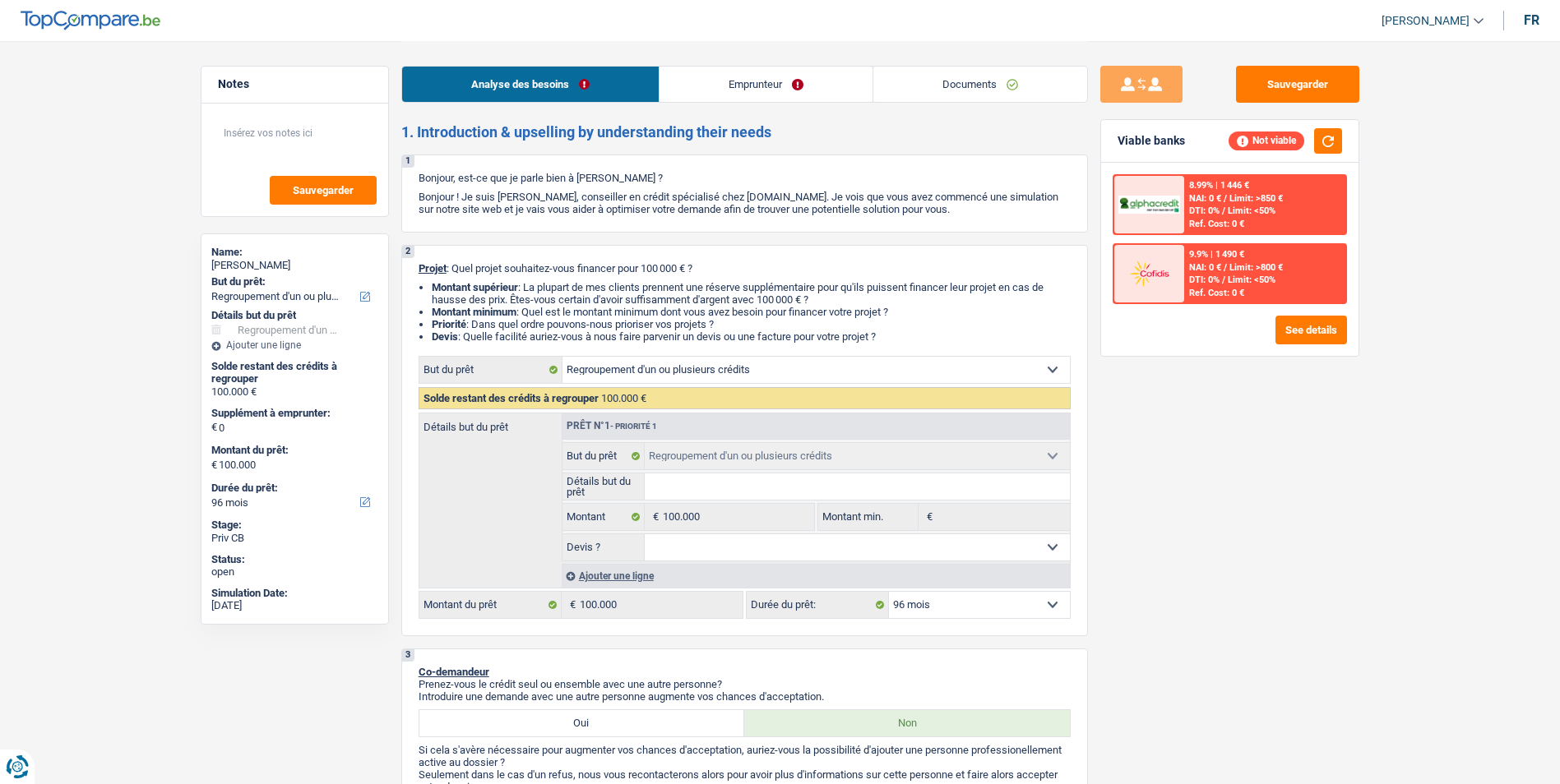
click at [732, 86] on link "Emprunteur" at bounding box center [766, 84] width 213 height 35
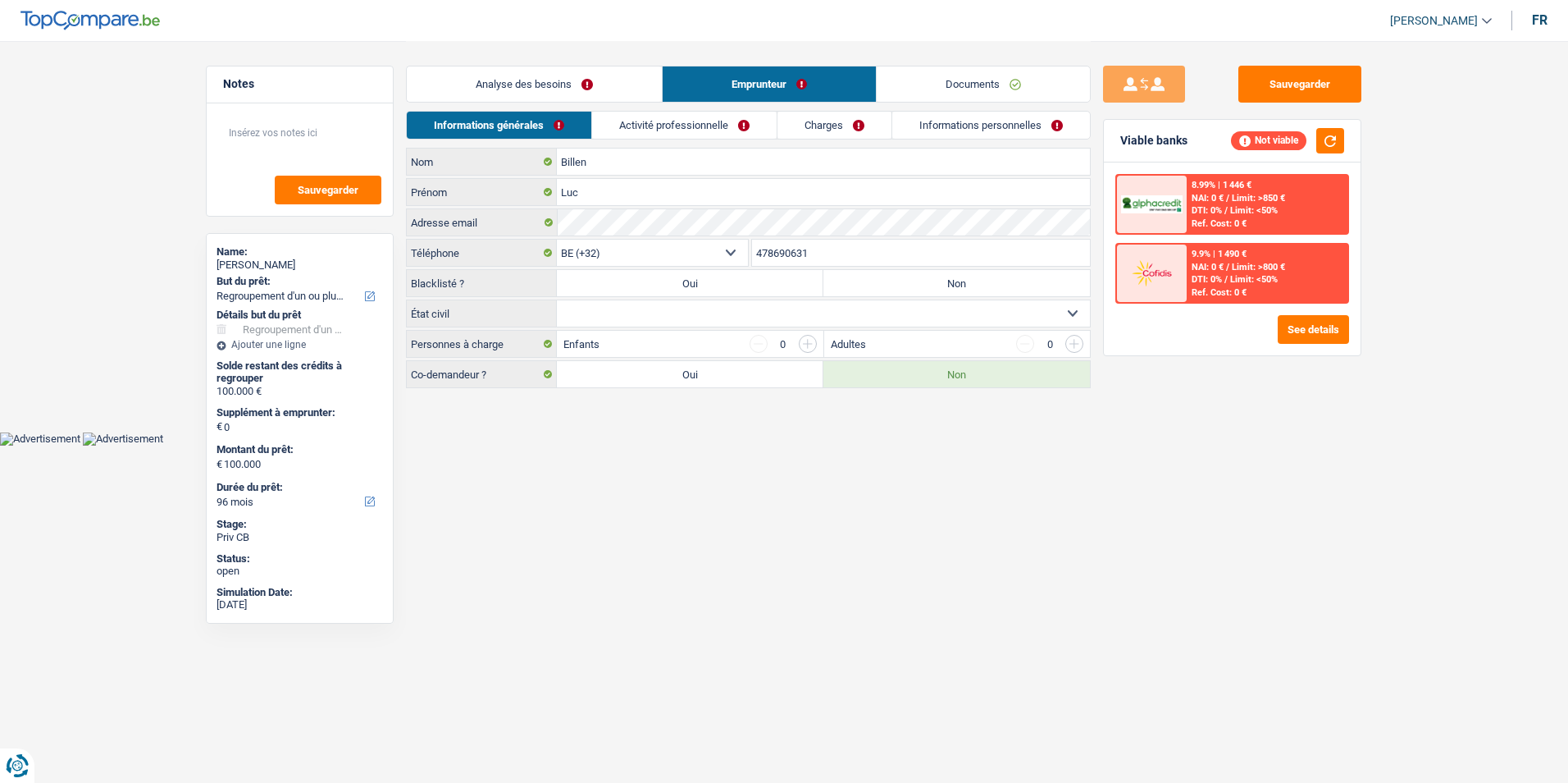
click at [682, 128] on link "Activité professionnelle" at bounding box center [684, 126] width 185 height 27
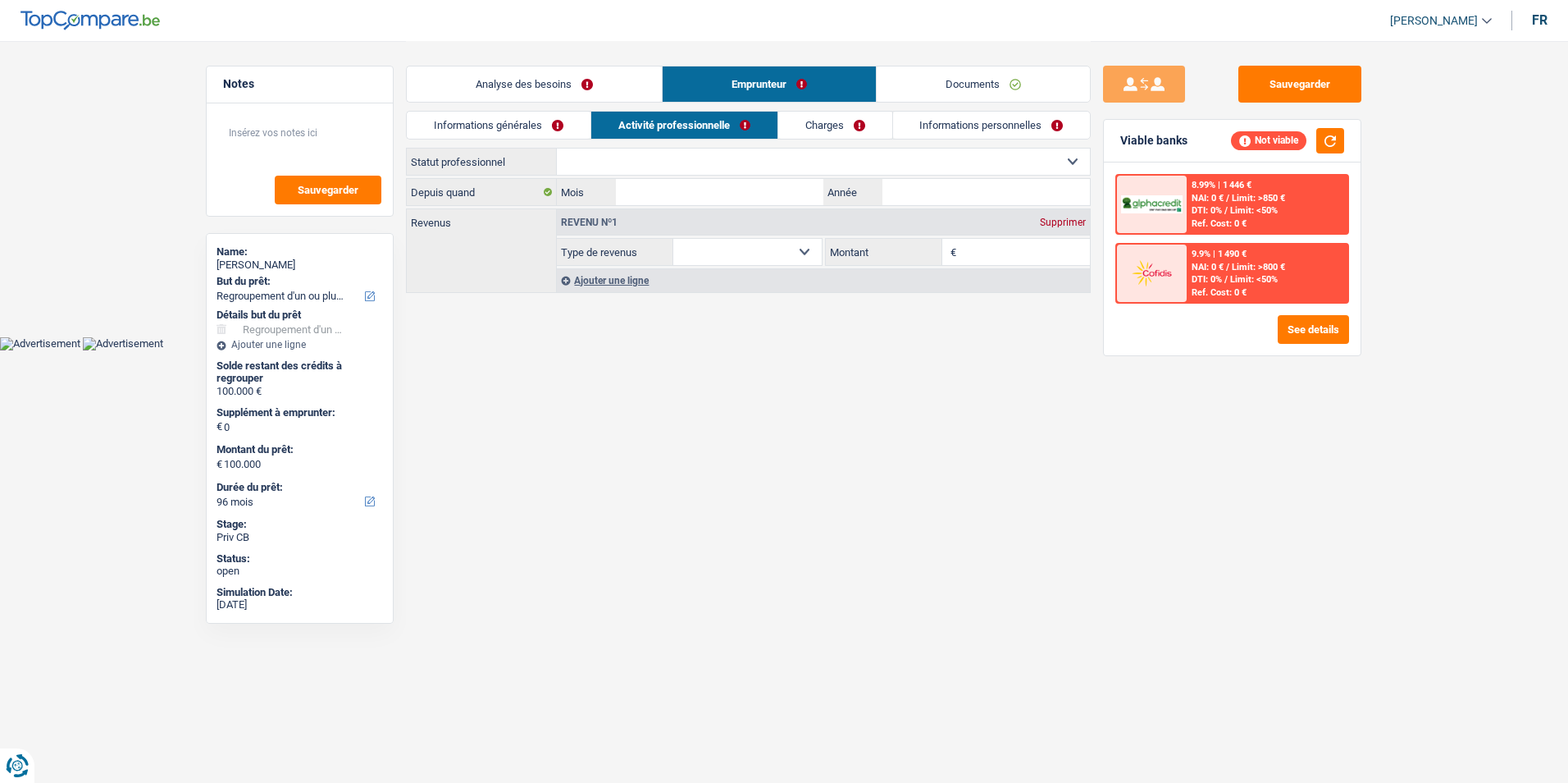
click at [820, 122] on link "Charges" at bounding box center [835, 126] width 114 height 27
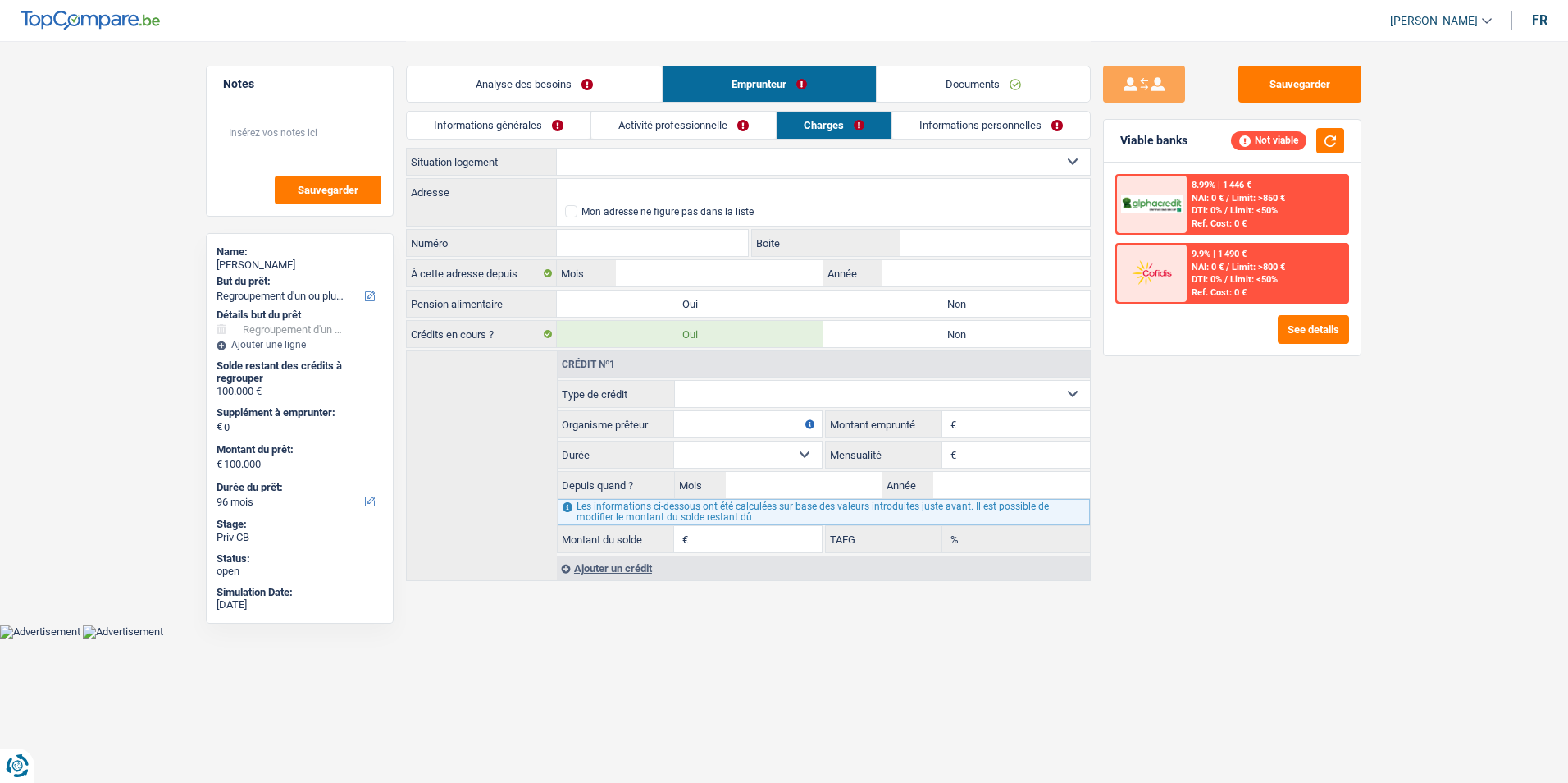
click at [940, 123] on link "Informations personnelles" at bounding box center [991, 126] width 198 height 27
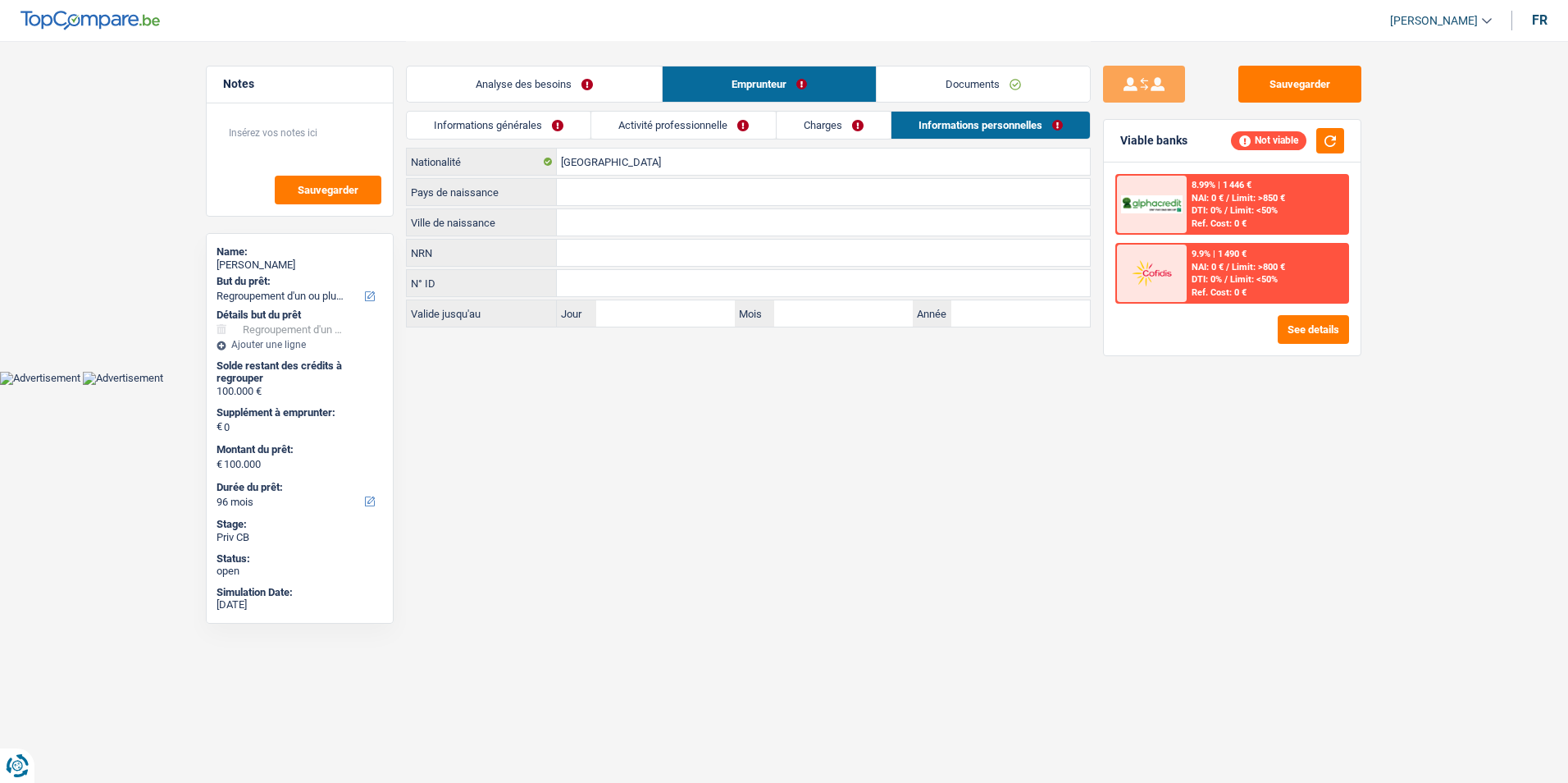
click at [815, 122] on link "Charges" at bounding box center [833, 126] width 114 height 27
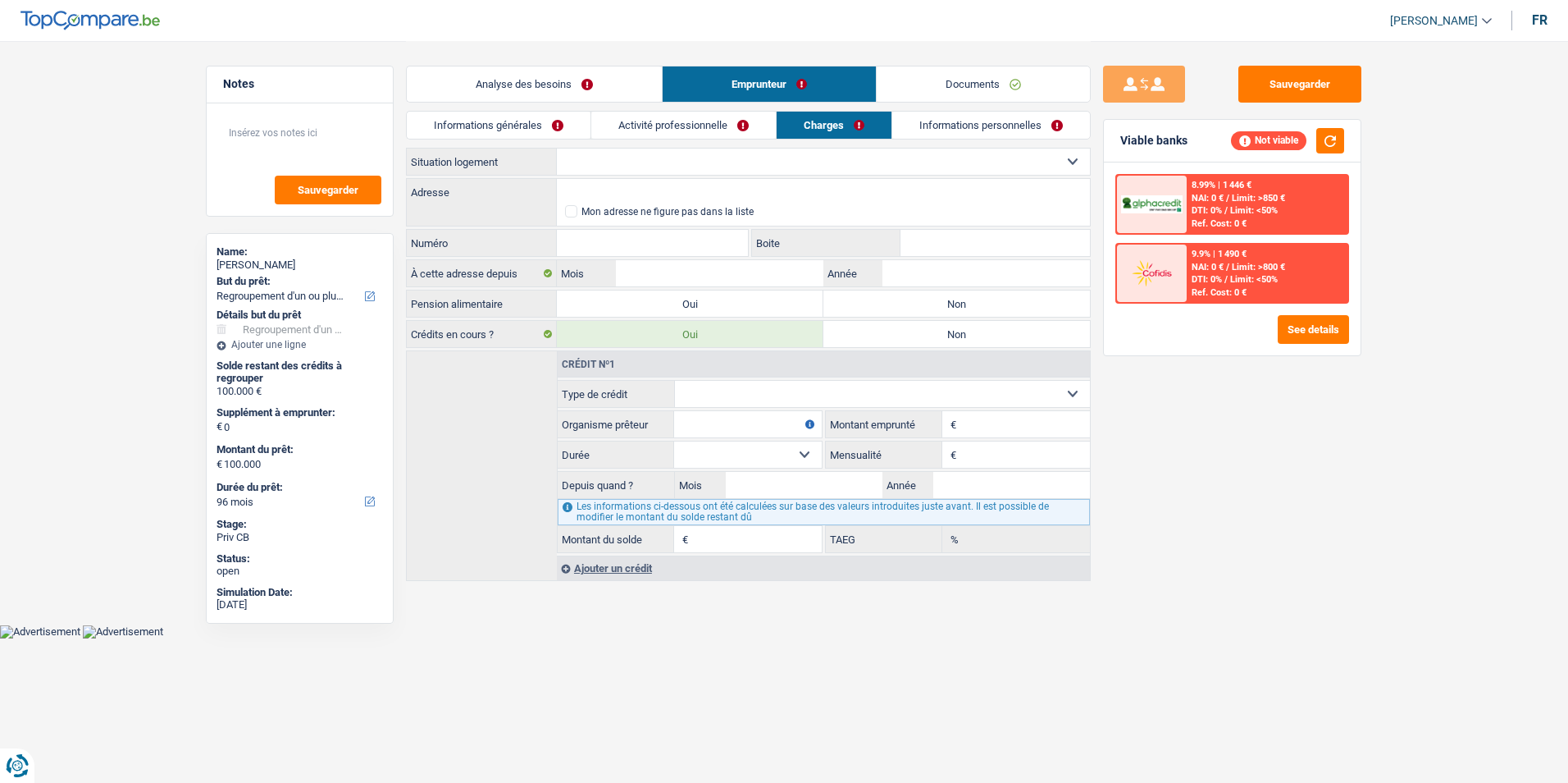
click at [734, 128] on link "Activité professionnelle" at bounding box center [684, 126] width 185 height 27
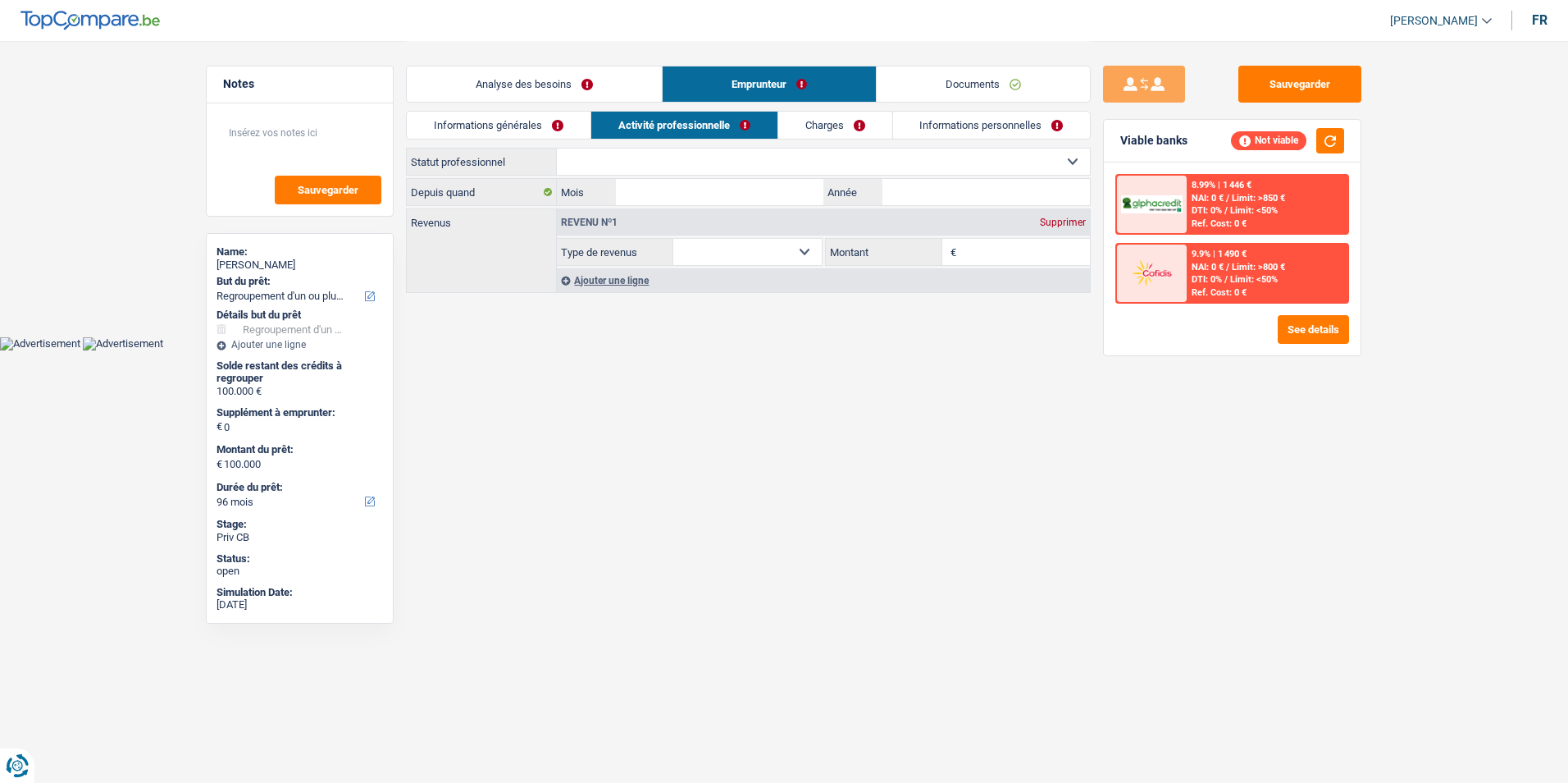
click at [535, 126] on link "Informations générales" at bounding box center [498, 126] width 184 height 27
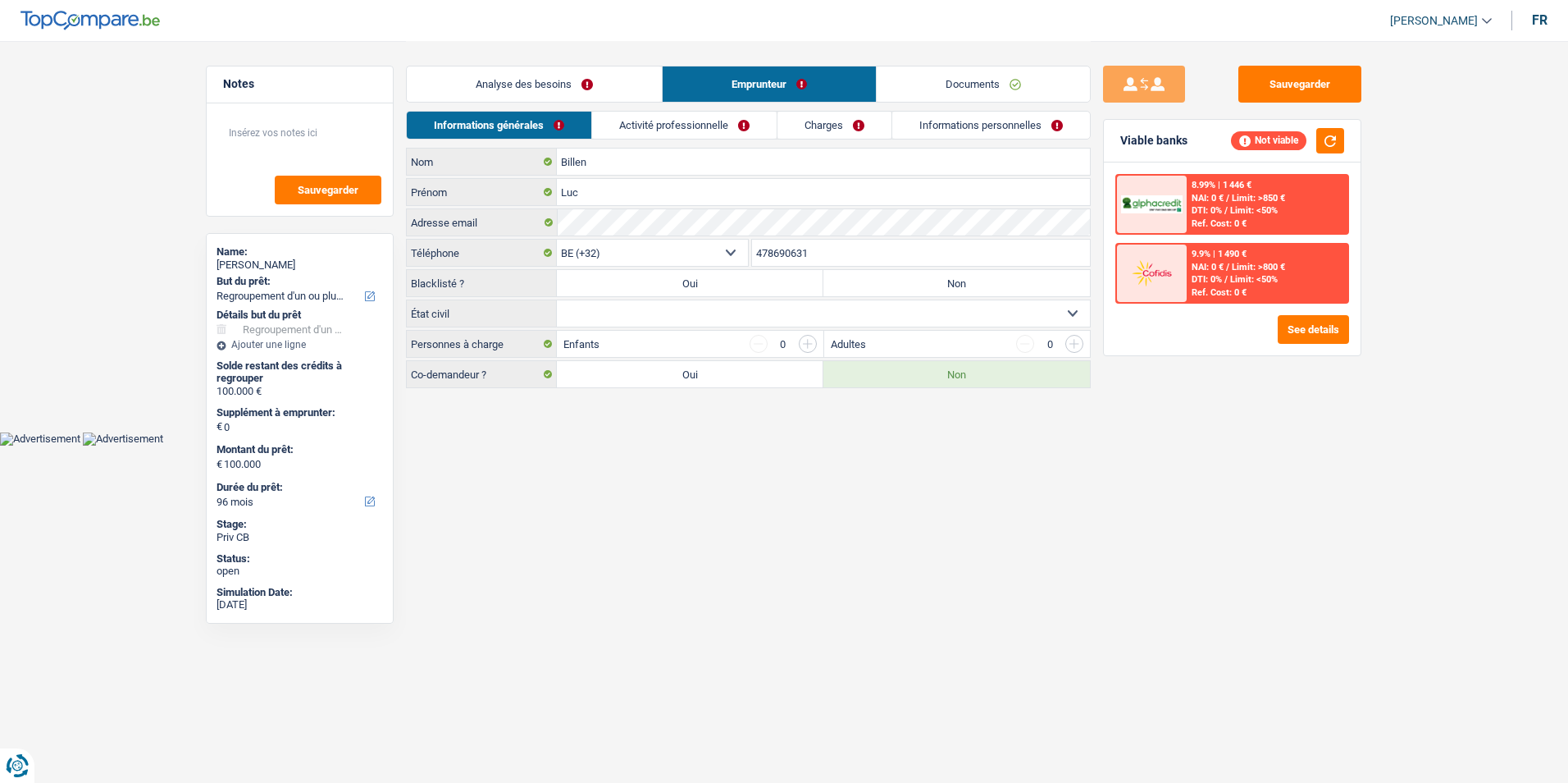
click at [555, 83] on link "Analyse des besoins" at bounding box center [534, 84] width 255 height 35
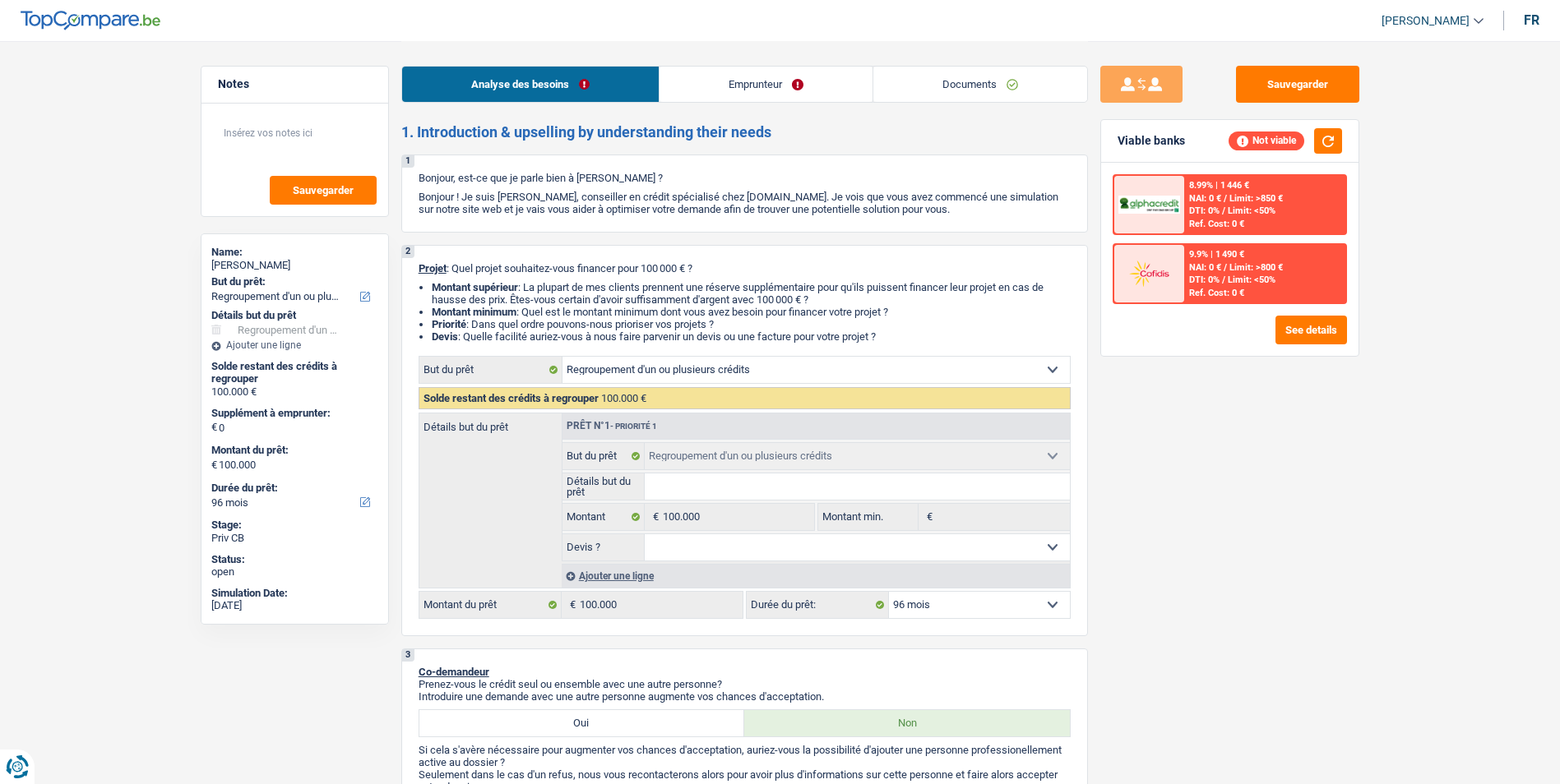
click at [716, 92] on link "Emprunteur" at bounding box center [766, 84] width 213 height 35
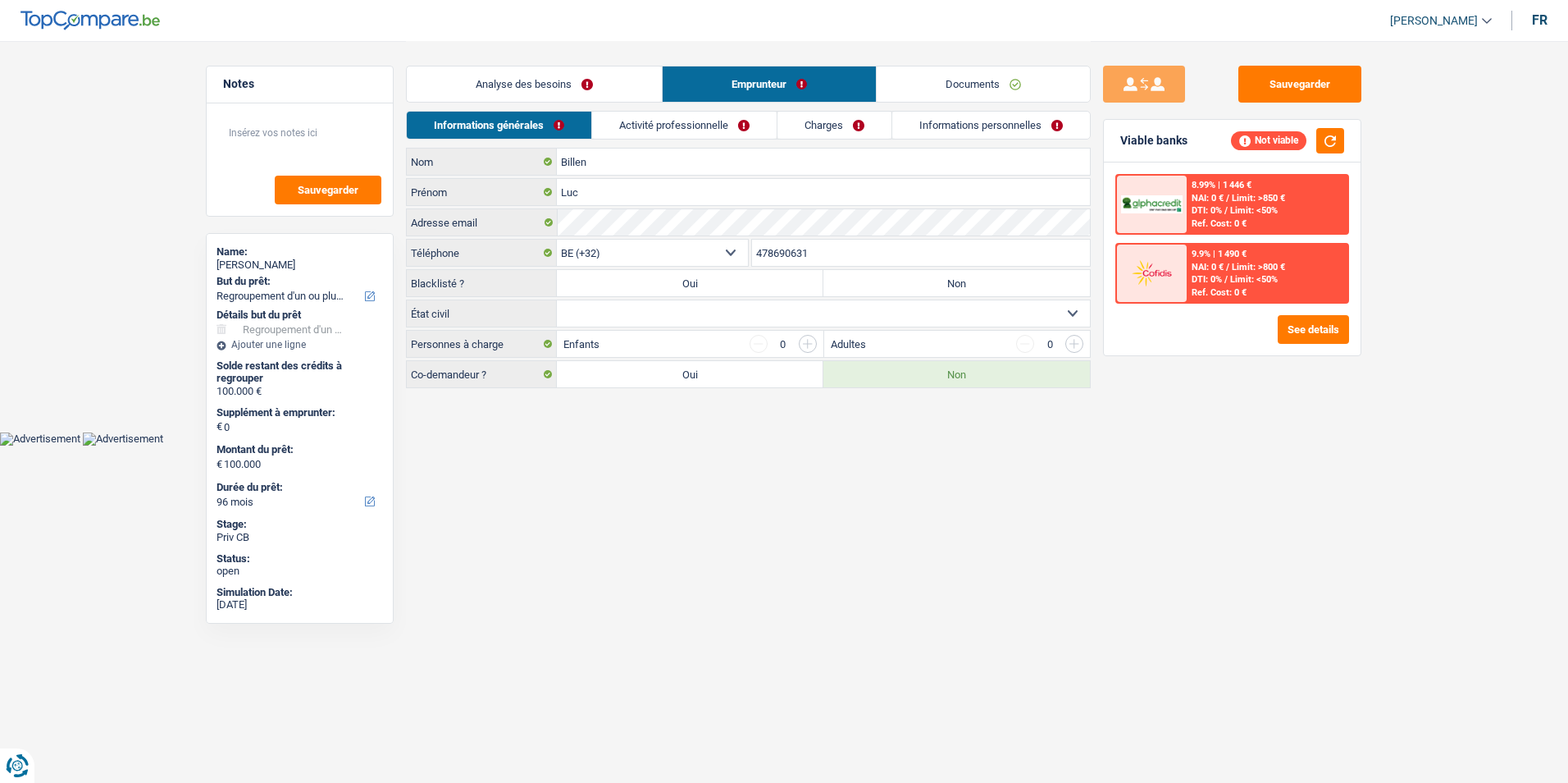
click at [591, 90] on link "Analyse des besoins" at bounding box center [534, 84] width 255 height 35
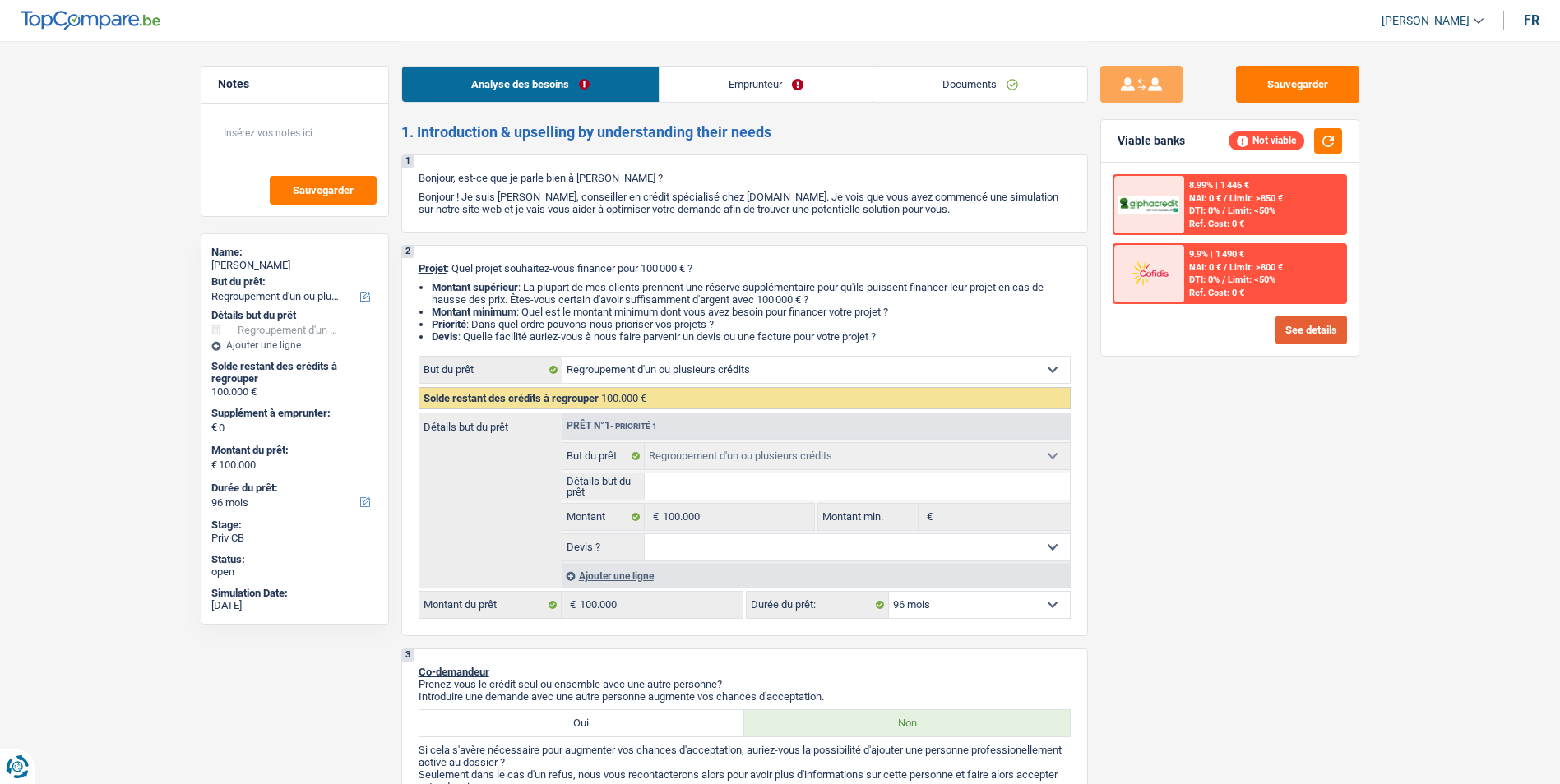
click at [1315, 334] on button "See details" at bounding box center [1310, 330] width 71 height 28
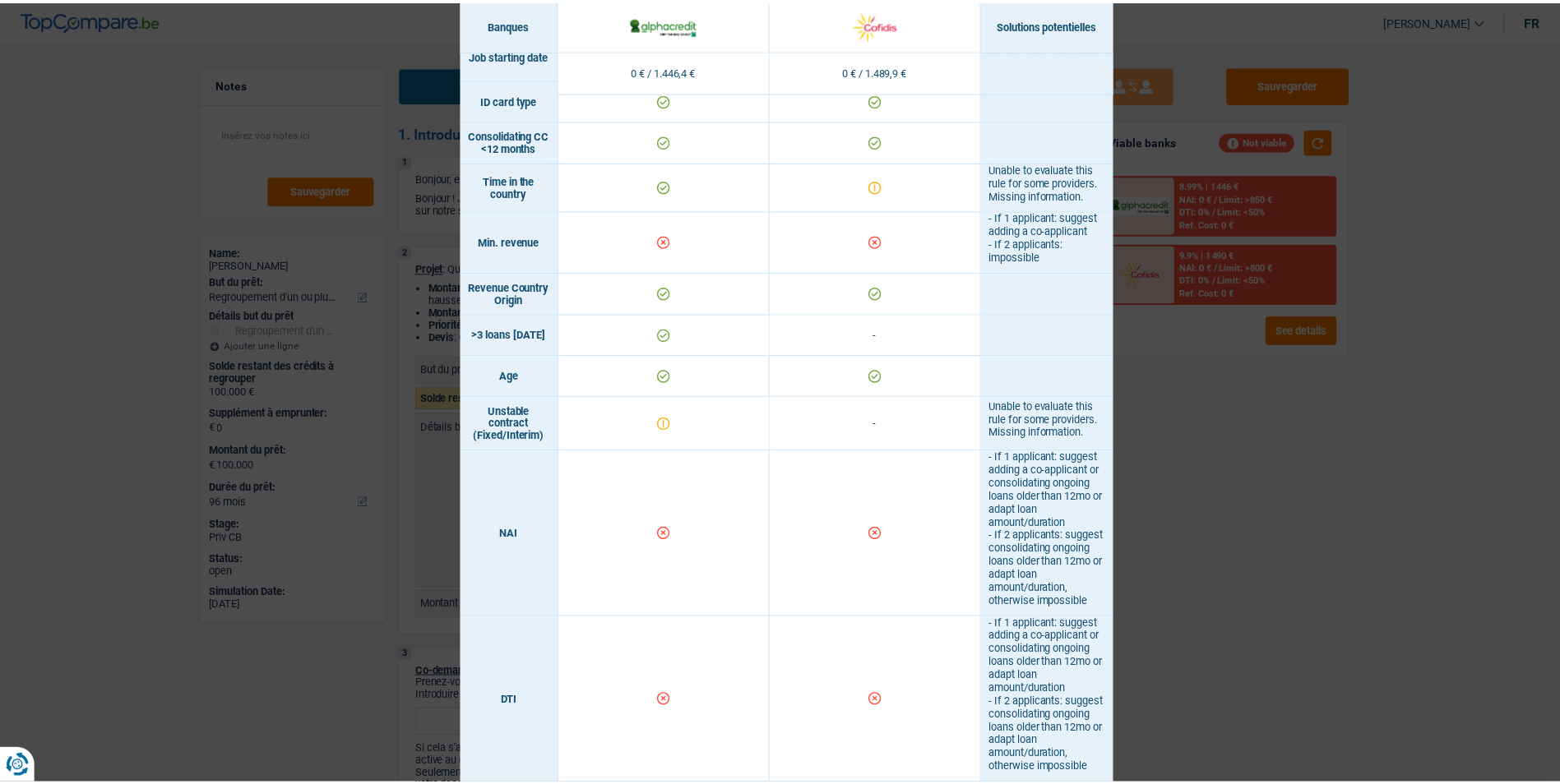
scroll to position [352, 0]
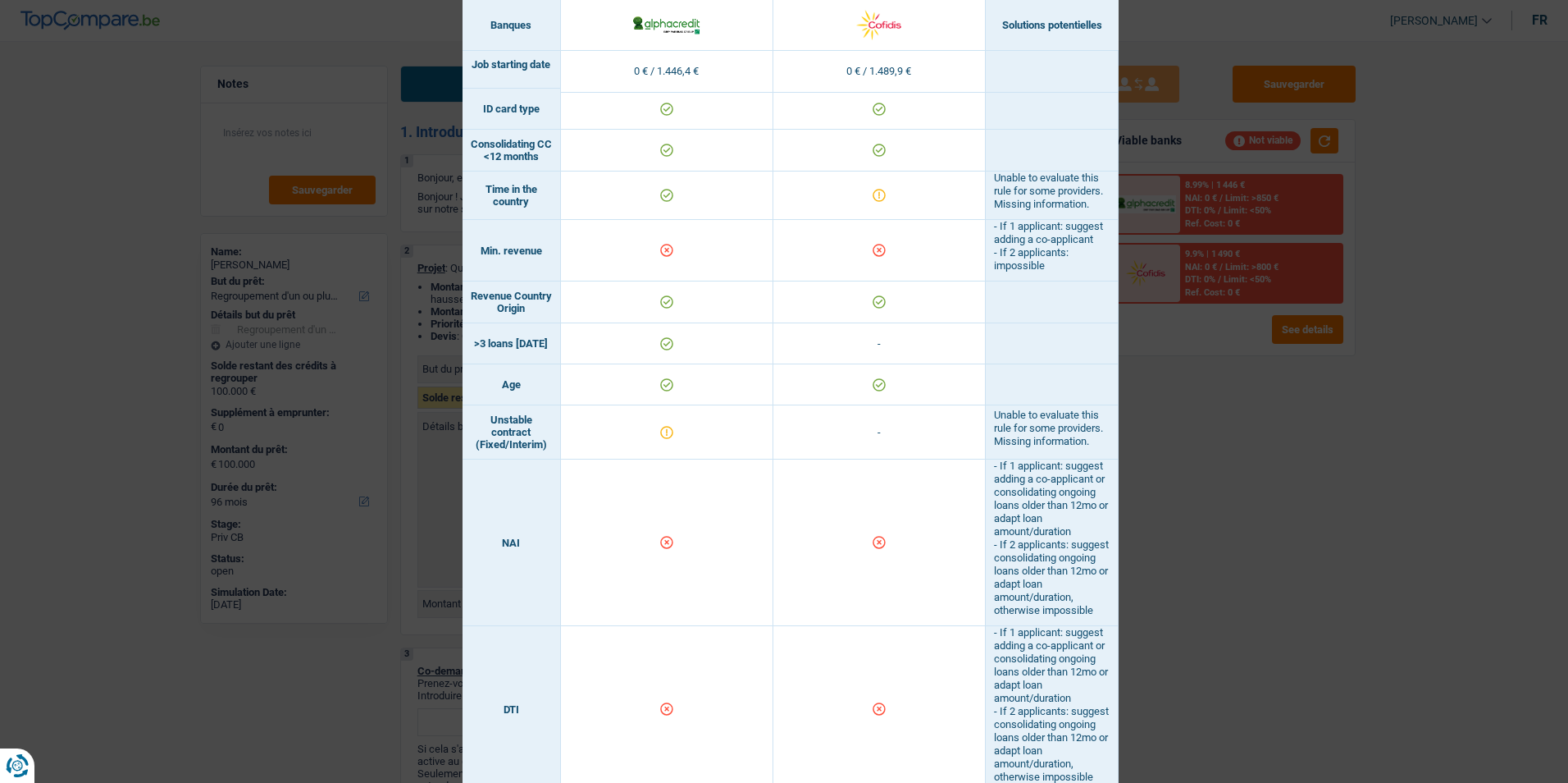
click at [1170, 487] on div "Banks conditions × Banques Solutions potentielles Revenus / Charges 0 € / 1.446…" at bounding box center [784, 392] width 1568 height 783
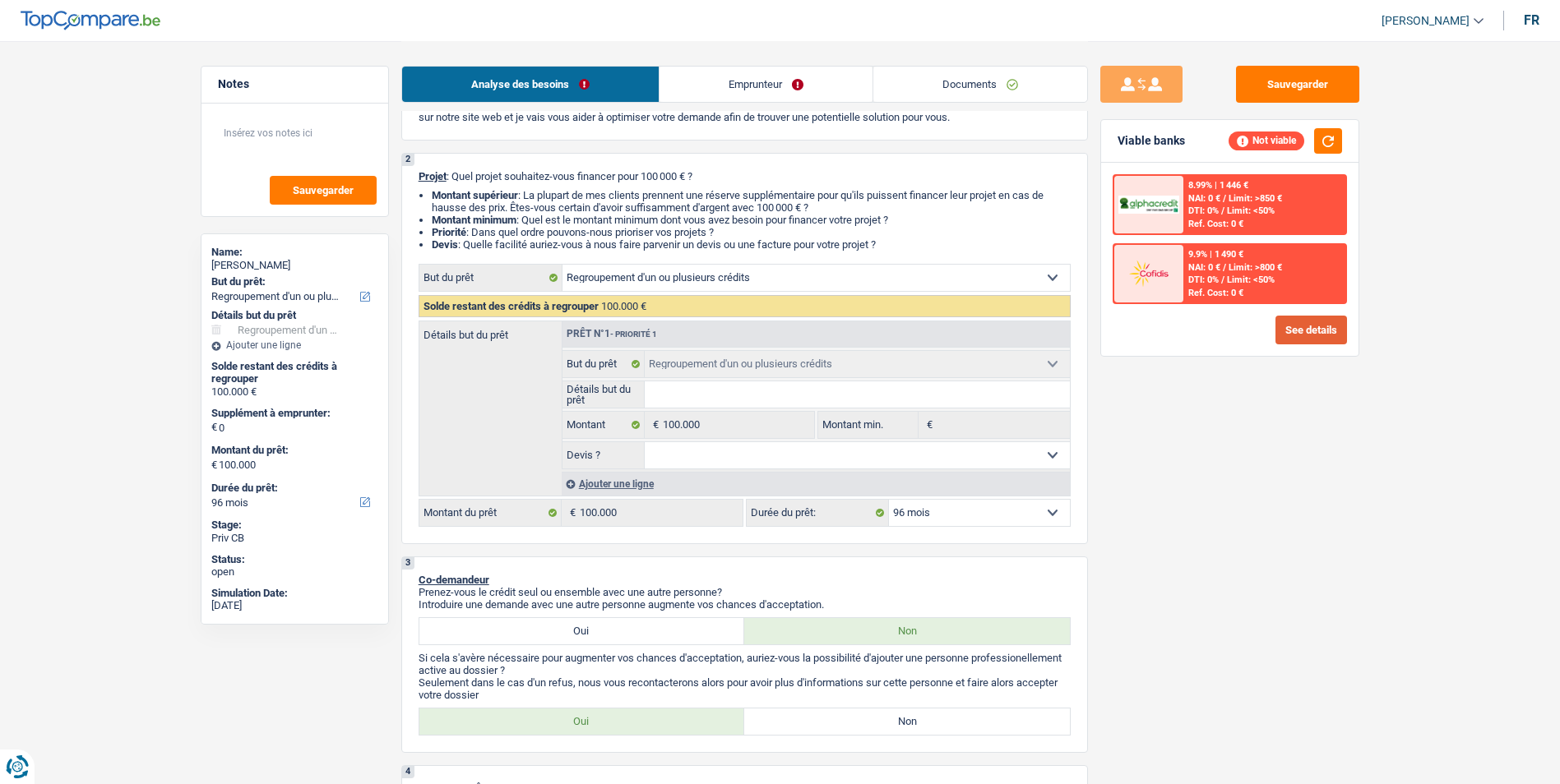
scroll to position [0, 0]
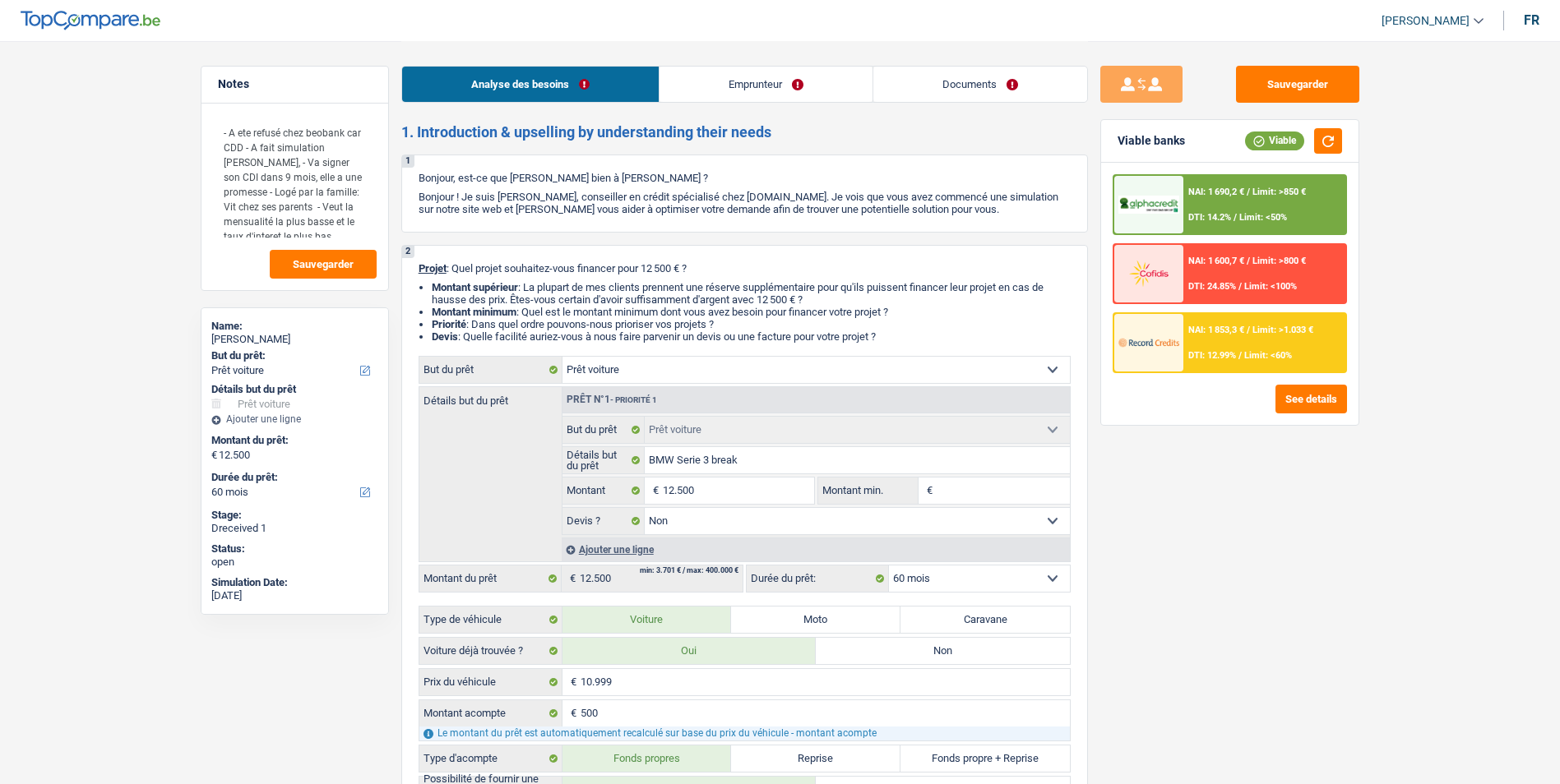
select select "car"
select select "60"
select select "car"
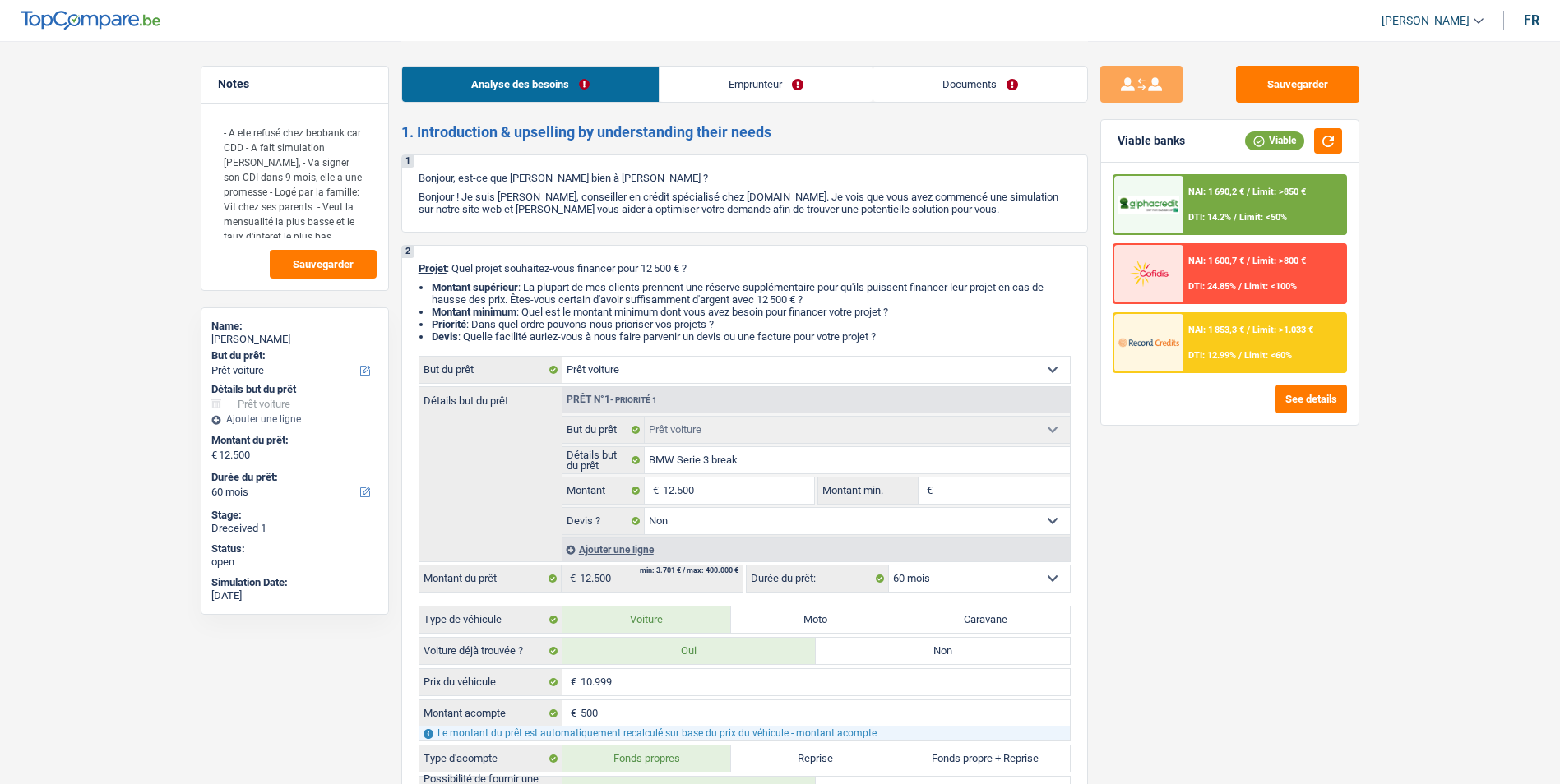
select select "false"
select select "60"
select select "privateEmployee"
select select "netSalary"
select select "mealVouchers"
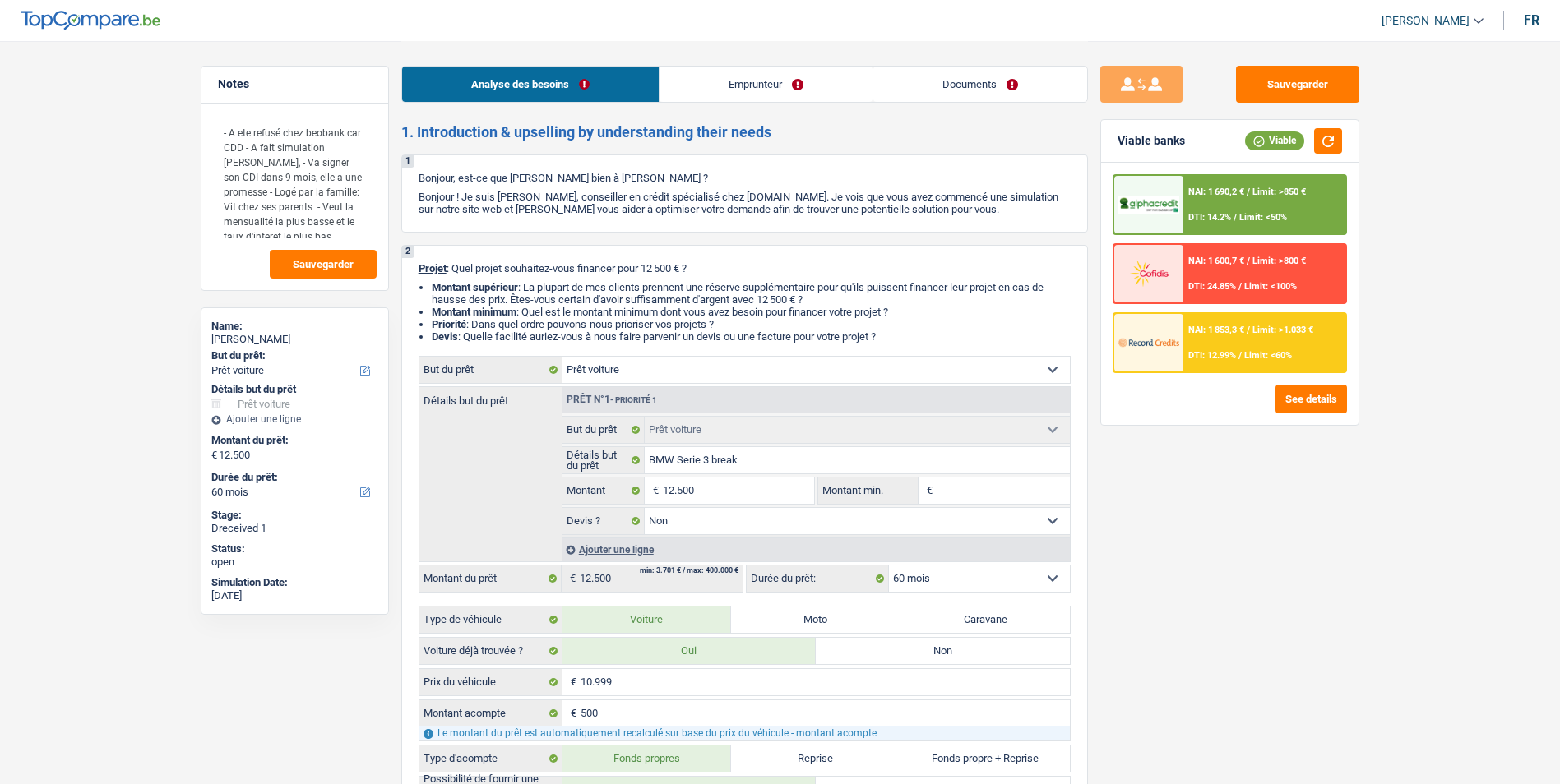
select select "liveWithParents"
select select "car"
select select "false"
select select "60"
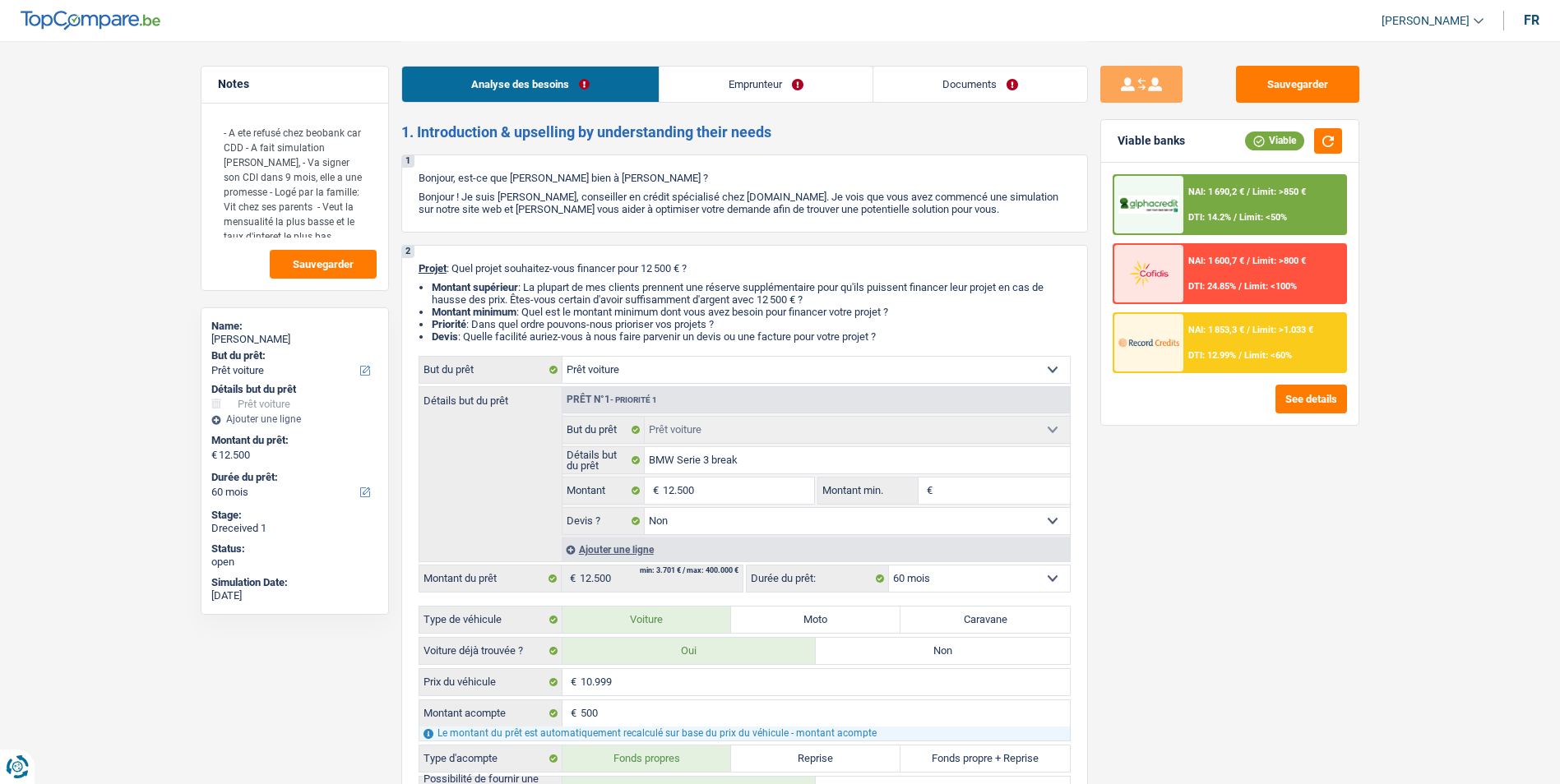
click at [1265, 363] on div "NAI: 1 853,3 € / Limit: >1.033 € DTI: 12.99% / Limit: <60%" at bounding box center [1264, 342] width 162 height 58
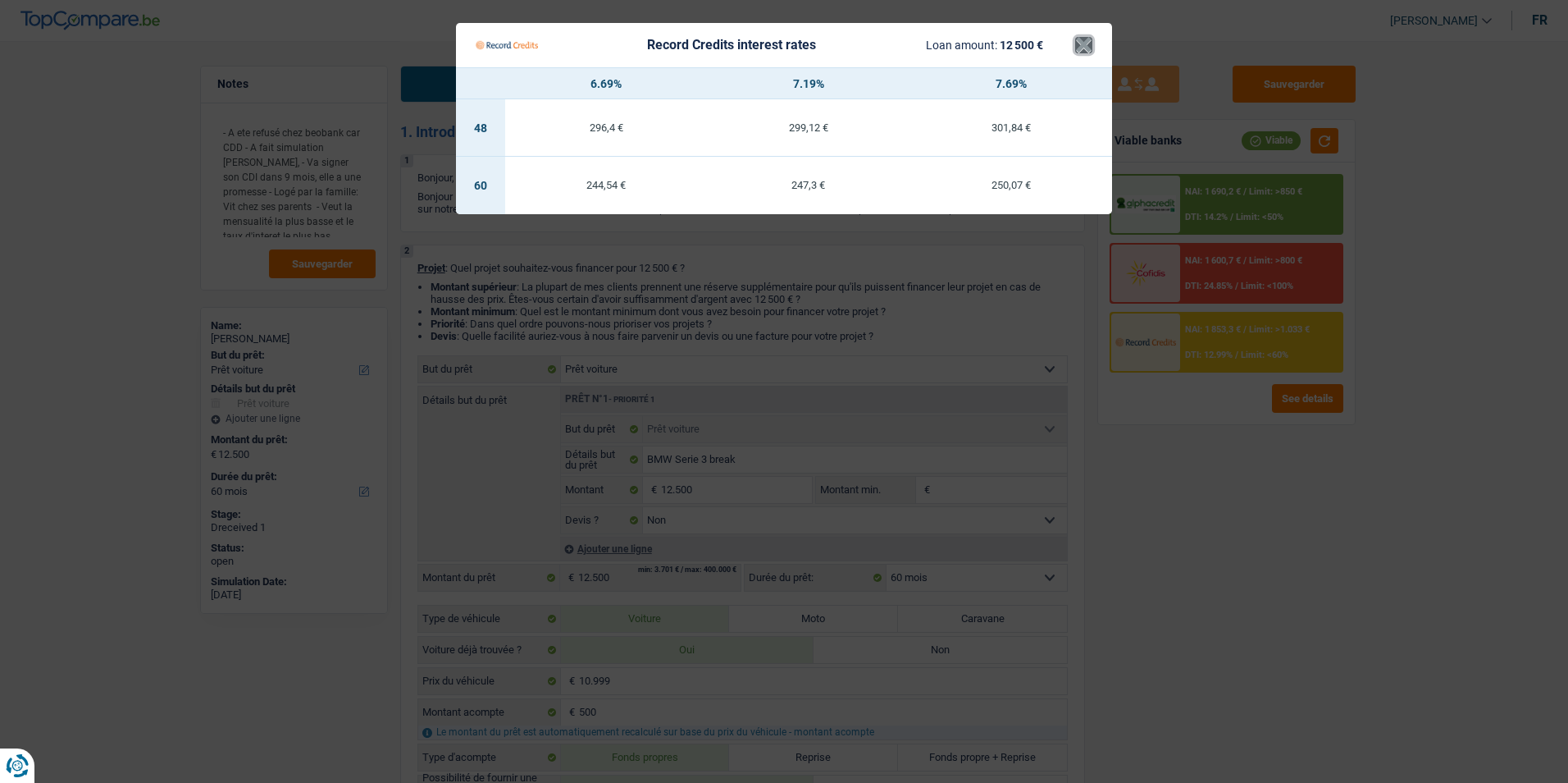
click at [1087, 50] on button "×" at bounding box center [1084, 45] width 18 height 17
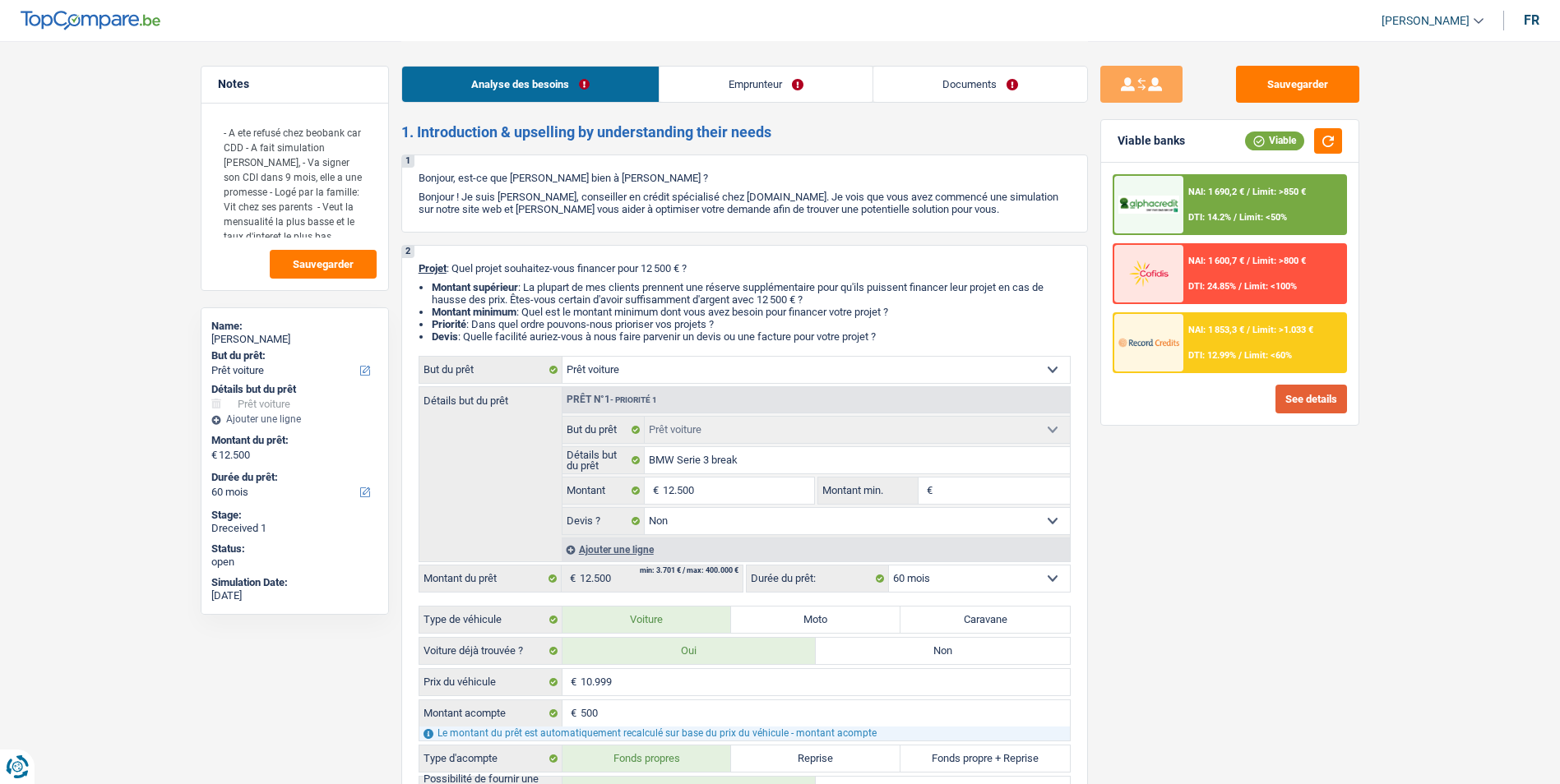
click at [1297, 398] on button "See details" at bounding box center [1310, 398] width 71 height 28
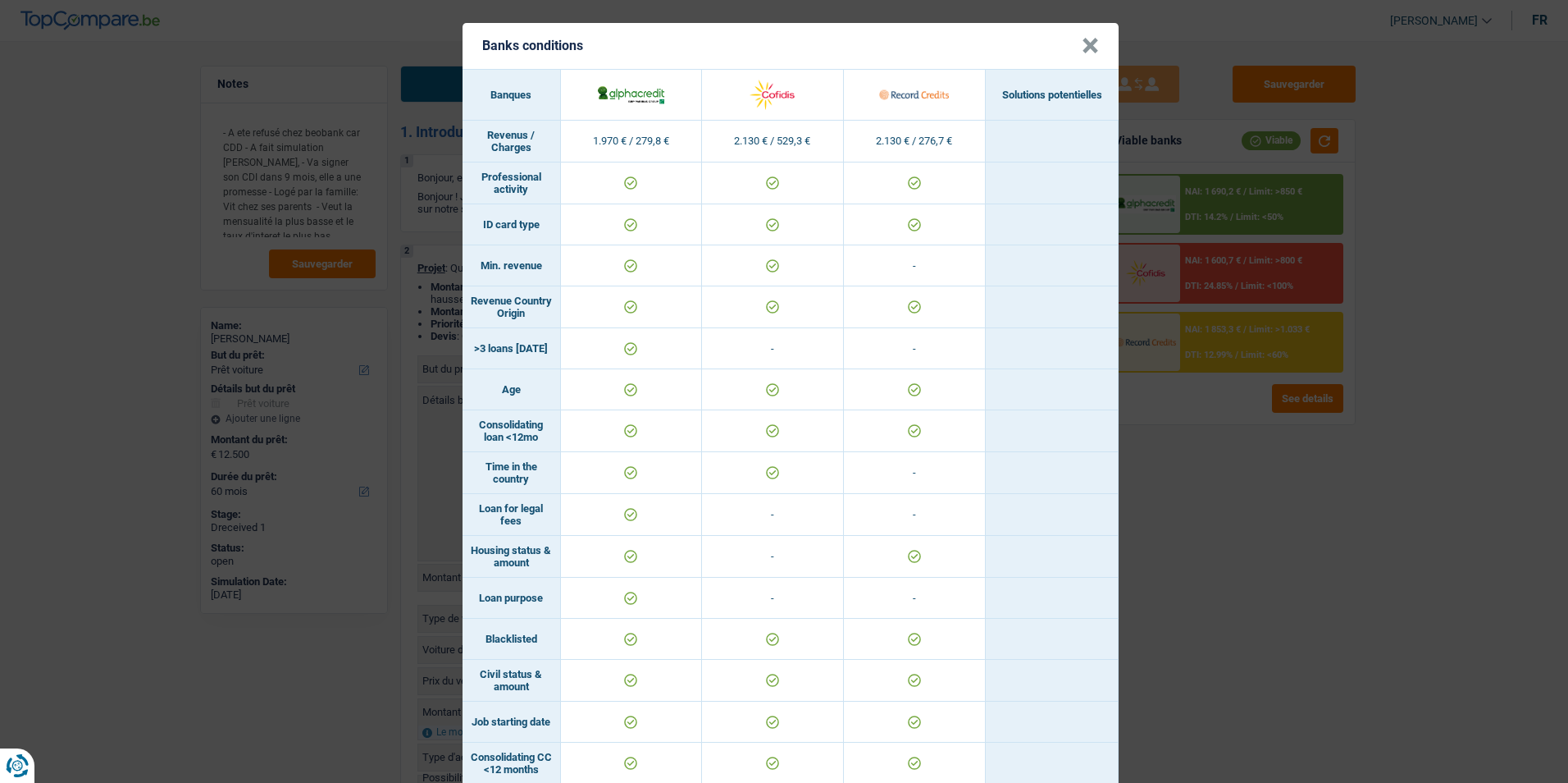
click at [1085, 44] on button "×" at bounding box center [1091, 46] width 18 height 17
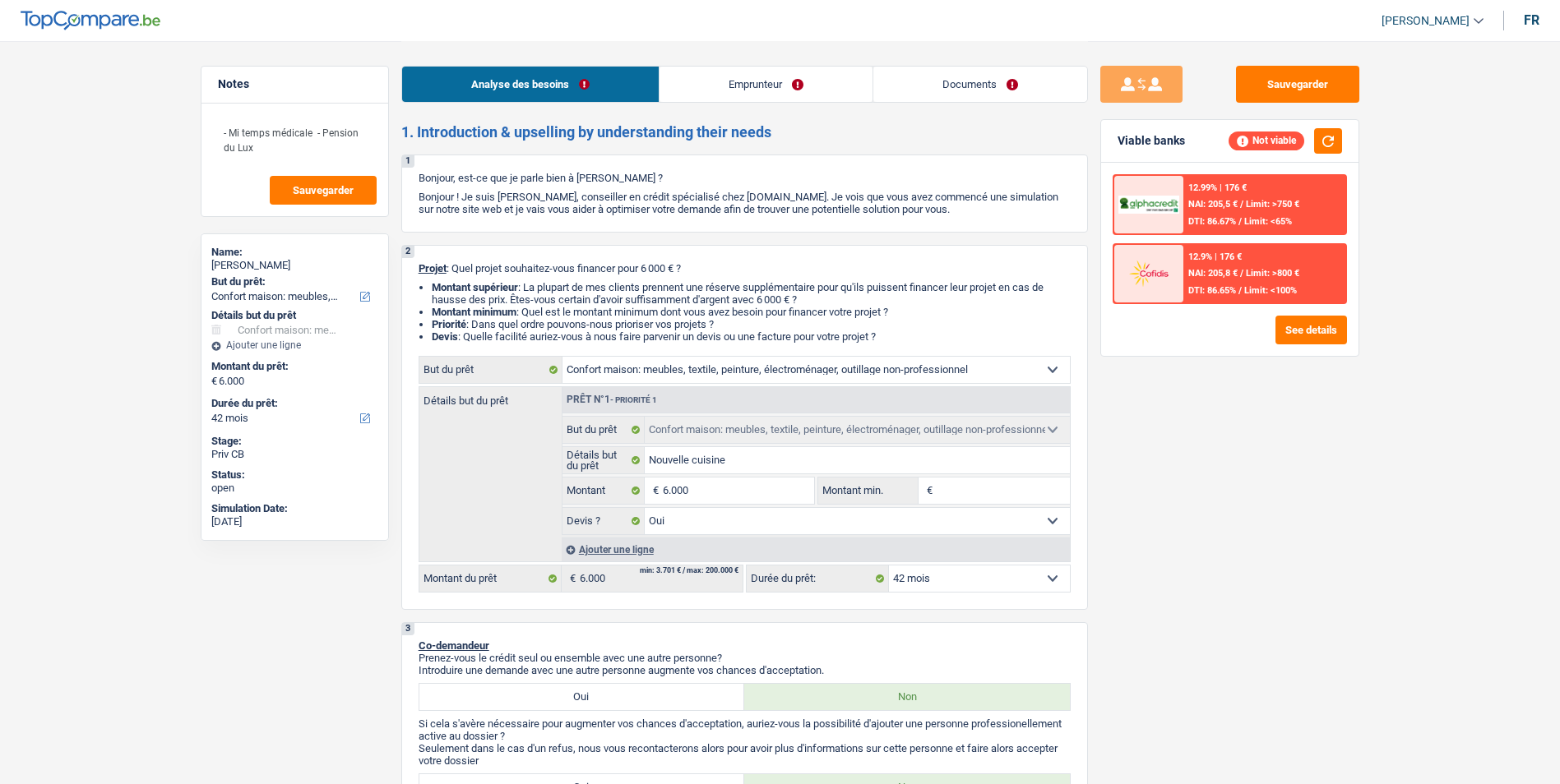
select select "household"
select select "42"
select select "household"
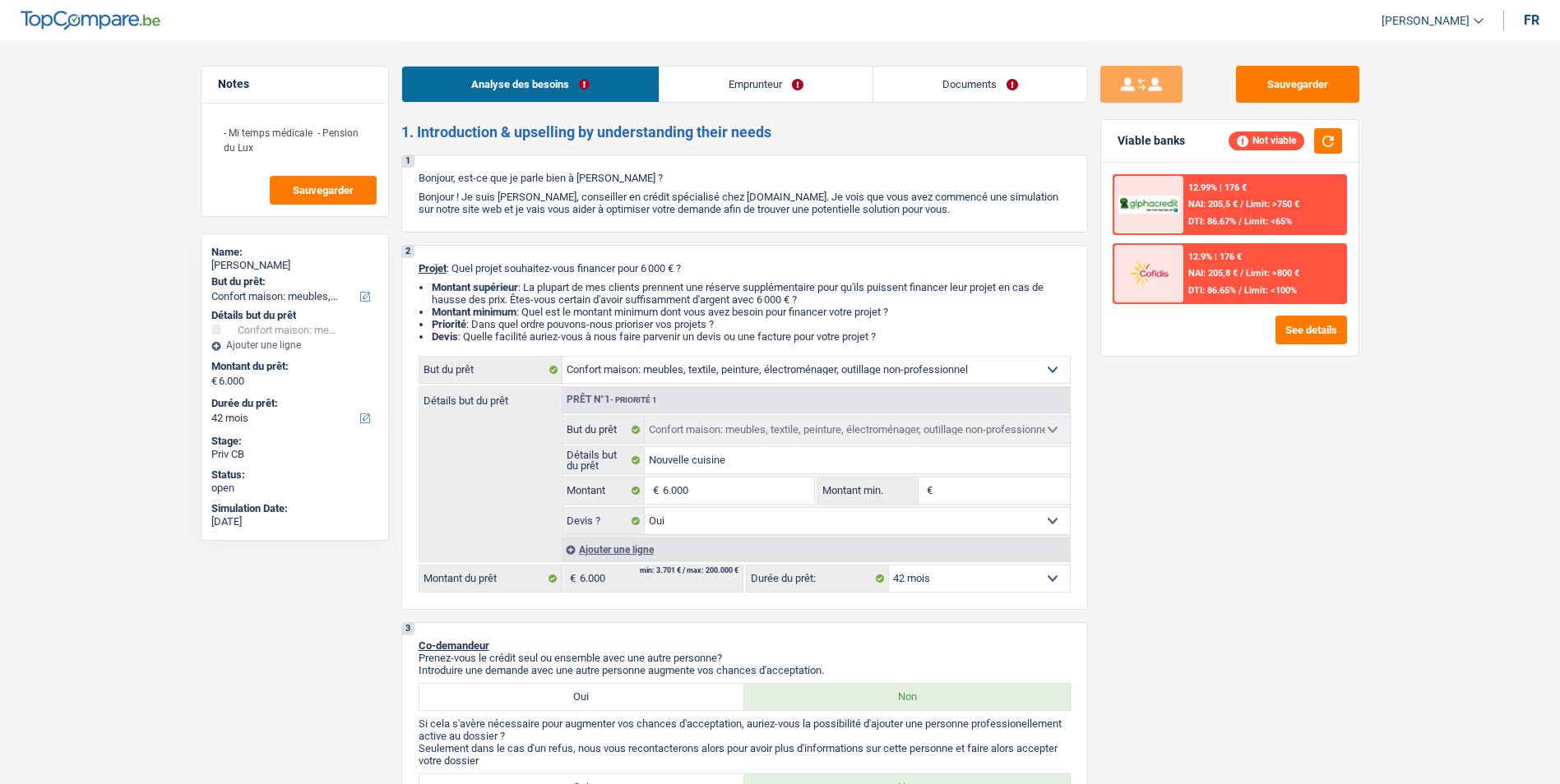
select select "yes"
select select "42"
select select "privateEmployee"
select select "netSalary"
select select "mutualityIndemnity"
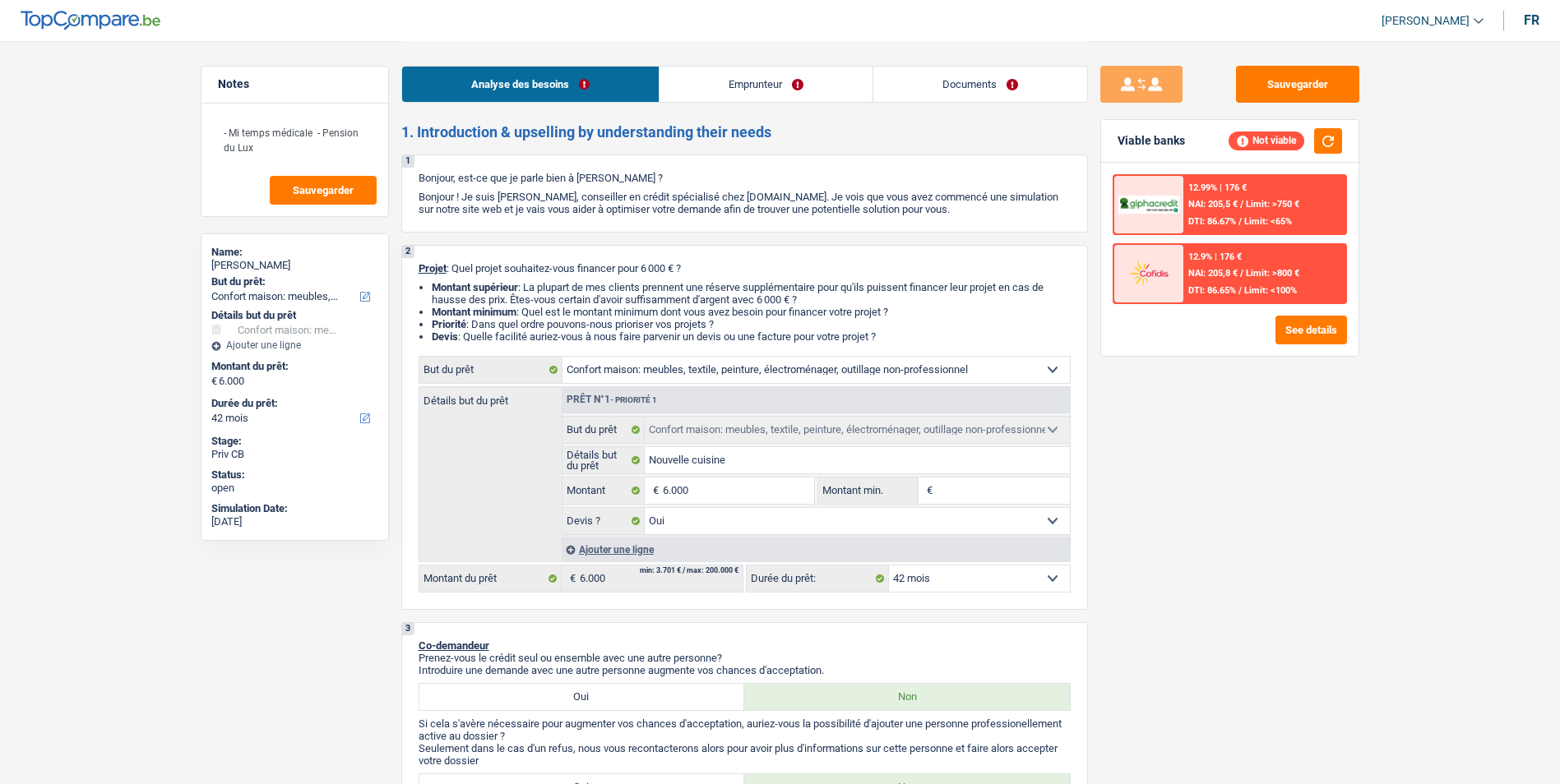
select select "pension"
select select "mealVouchers"
select select "ownerWithMortgage"
select select "mortgage"
select select "240"
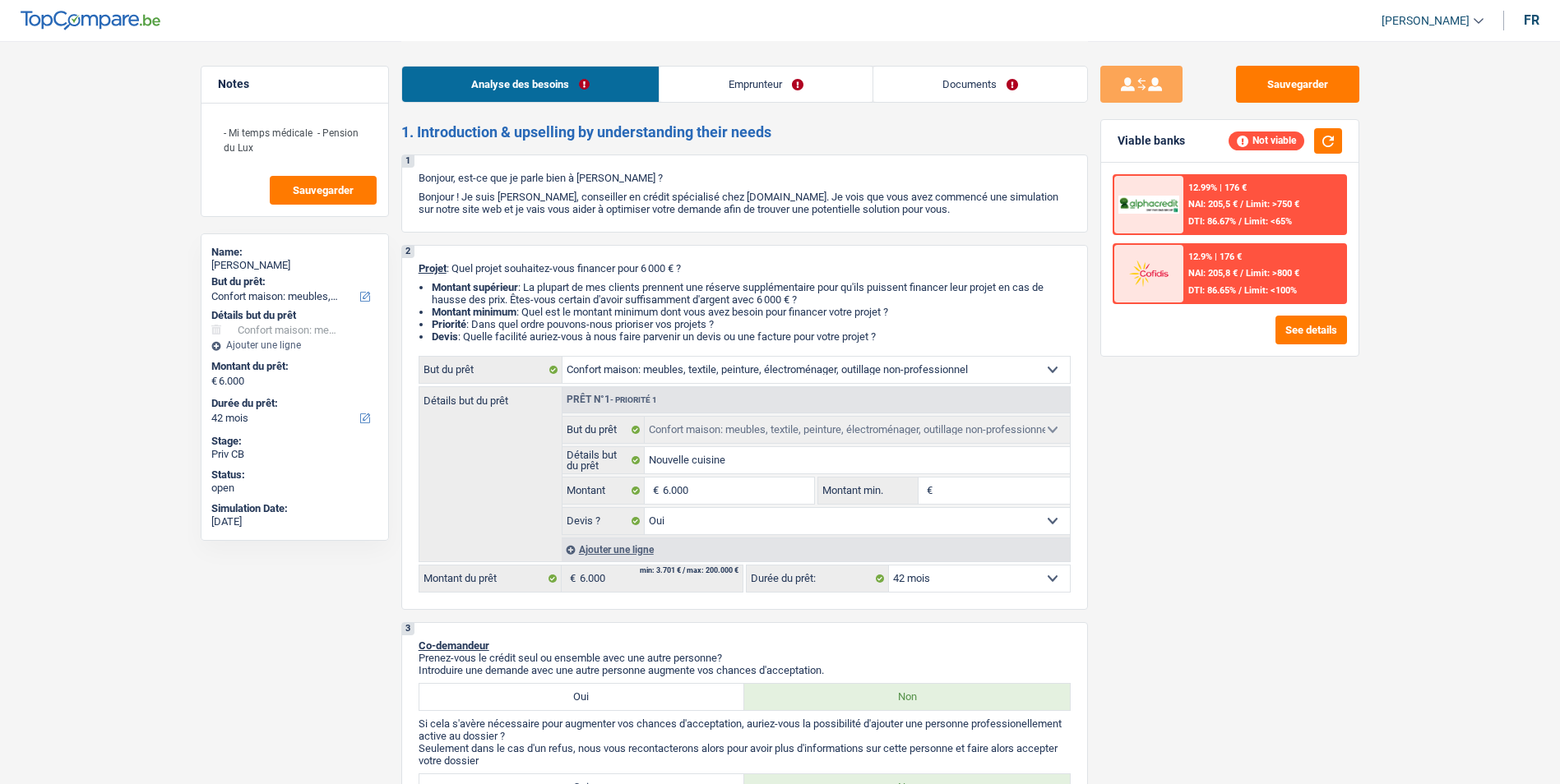
select select "carLoan"
select select "48"
select select "personalLoan"
select select "homeFurnishingOrRelocation"
select select "84"
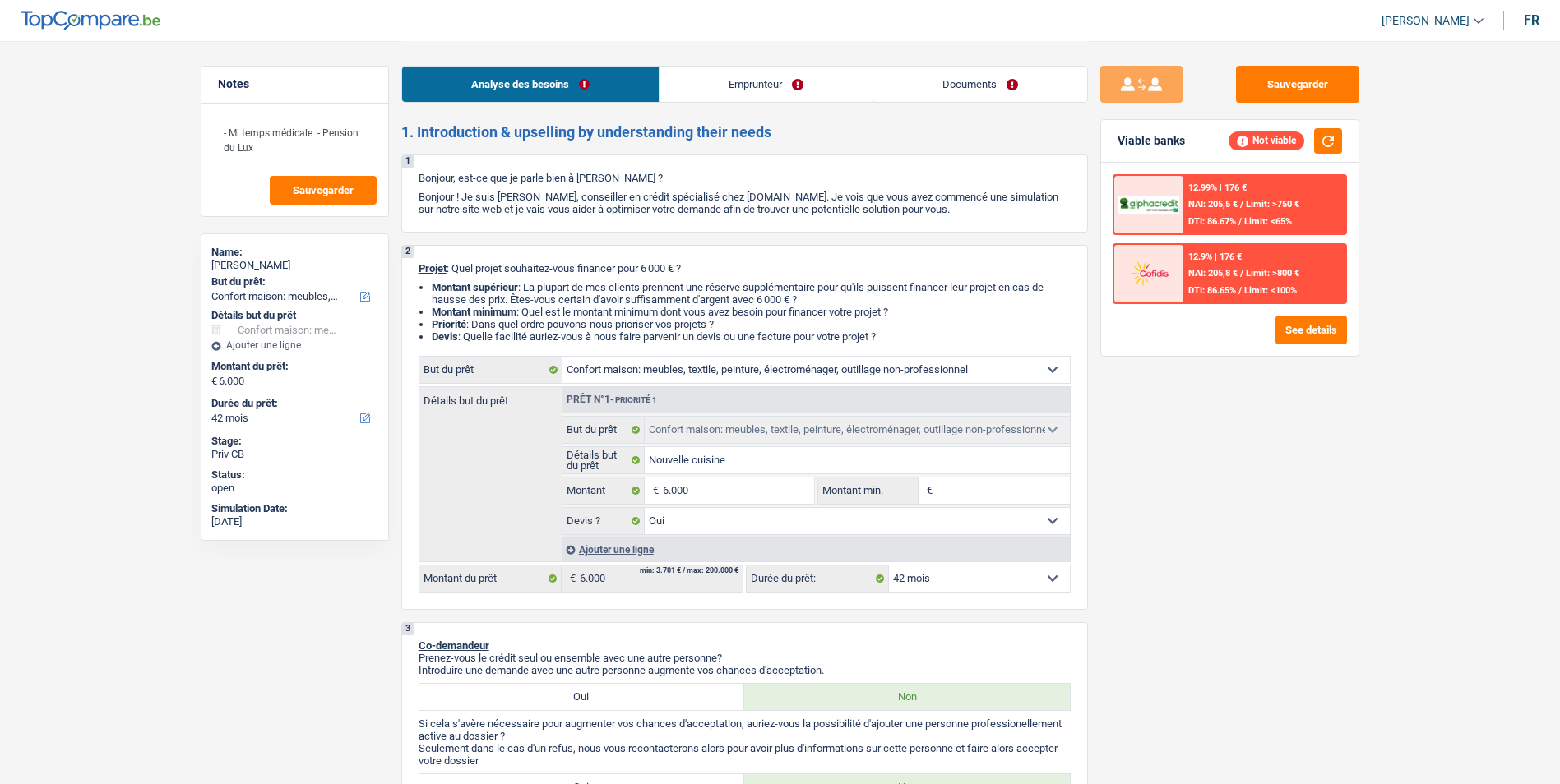
select select "household"
select select "yes"
select select "42"
select select "32"
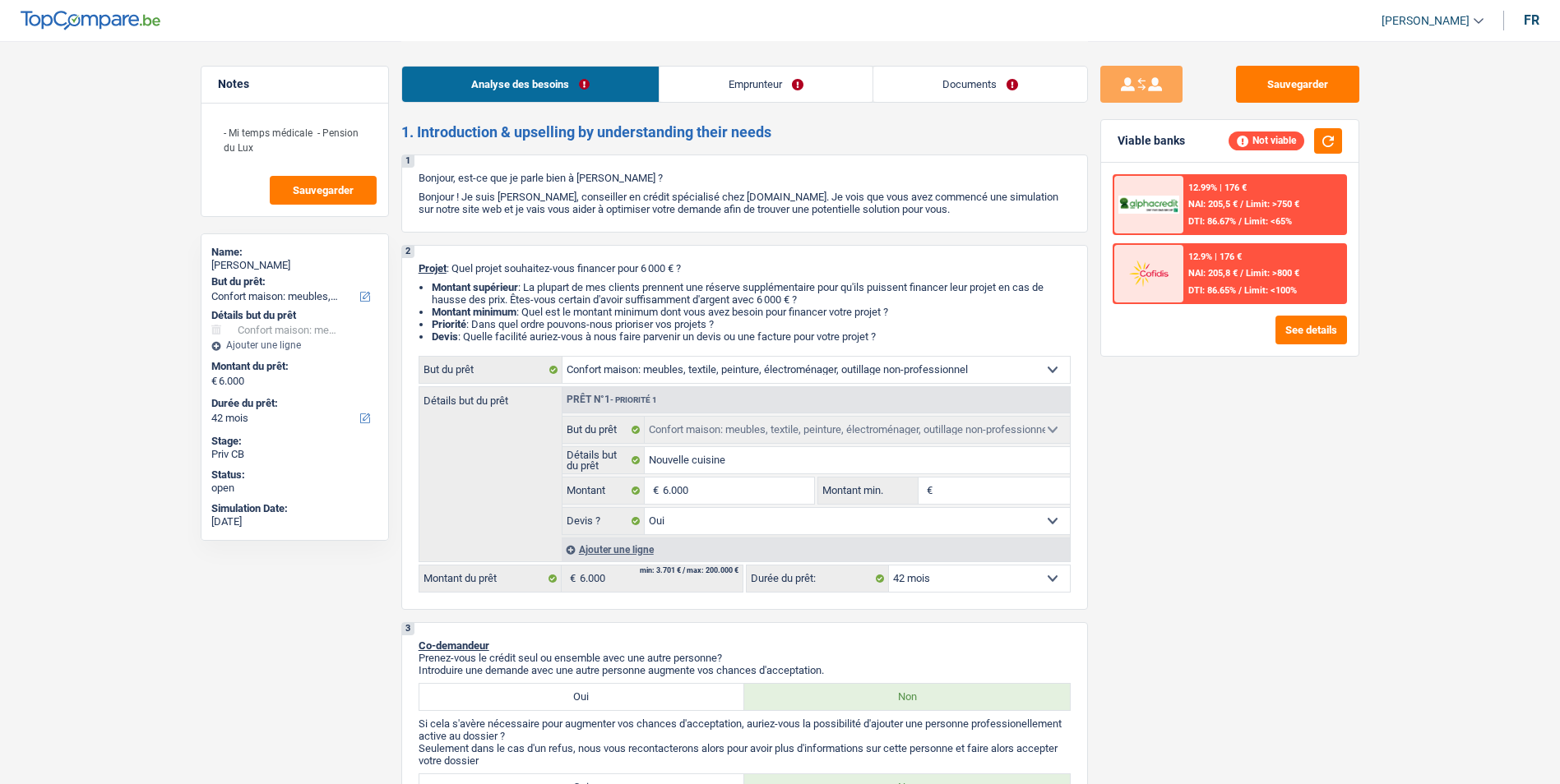
select select "married"
click at [721, 91] on link "Emprunteur" at bounding box center [766, 84] width 213 height 35
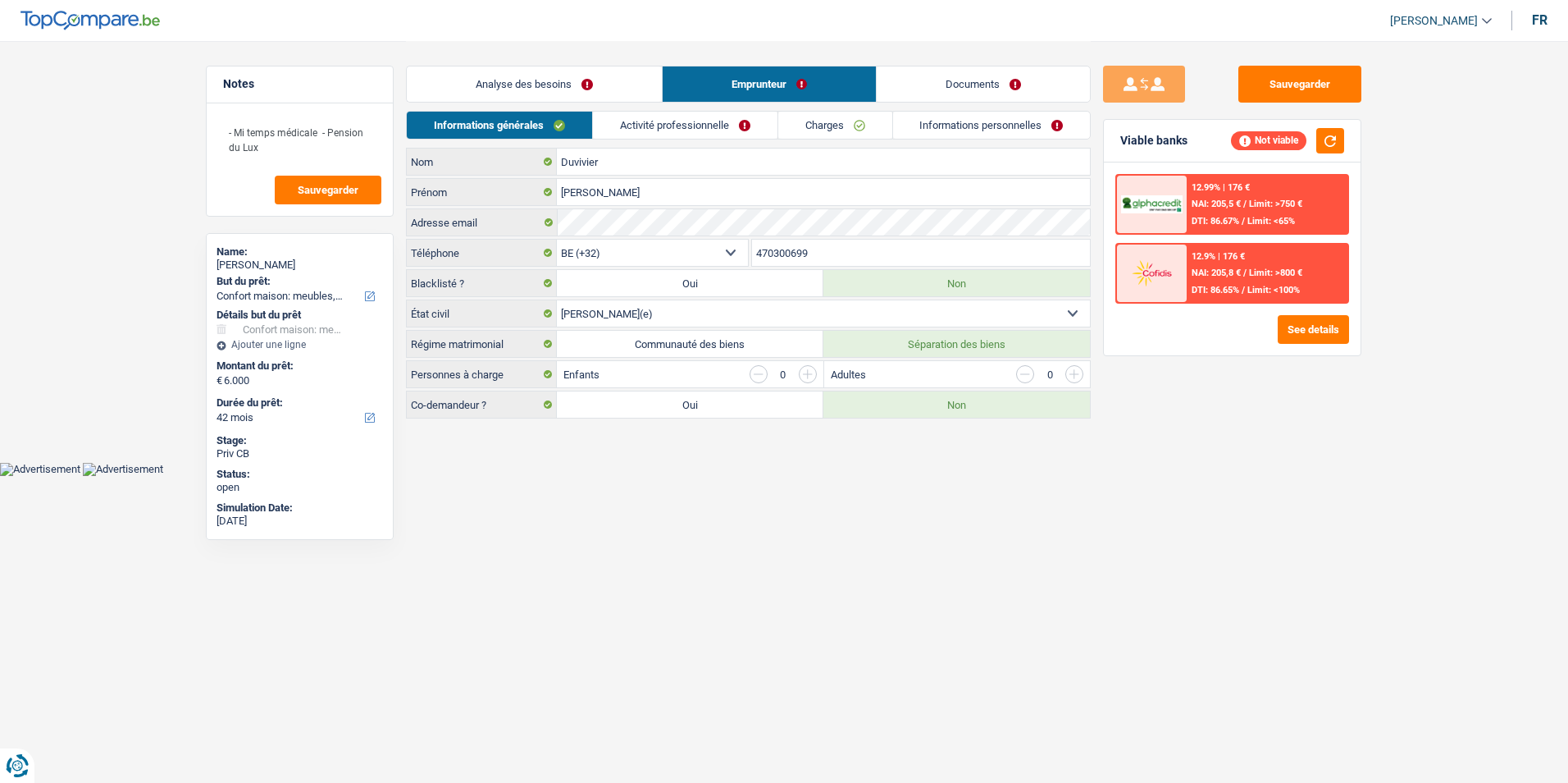
click at [930, 104] on div "Analyse des besoins Emprunteur Documents" at bounding box center [748, 76] width 685 height 70
click at [934, 96] on link "Documents" at bounding box center [983, 84] width 213 height 35
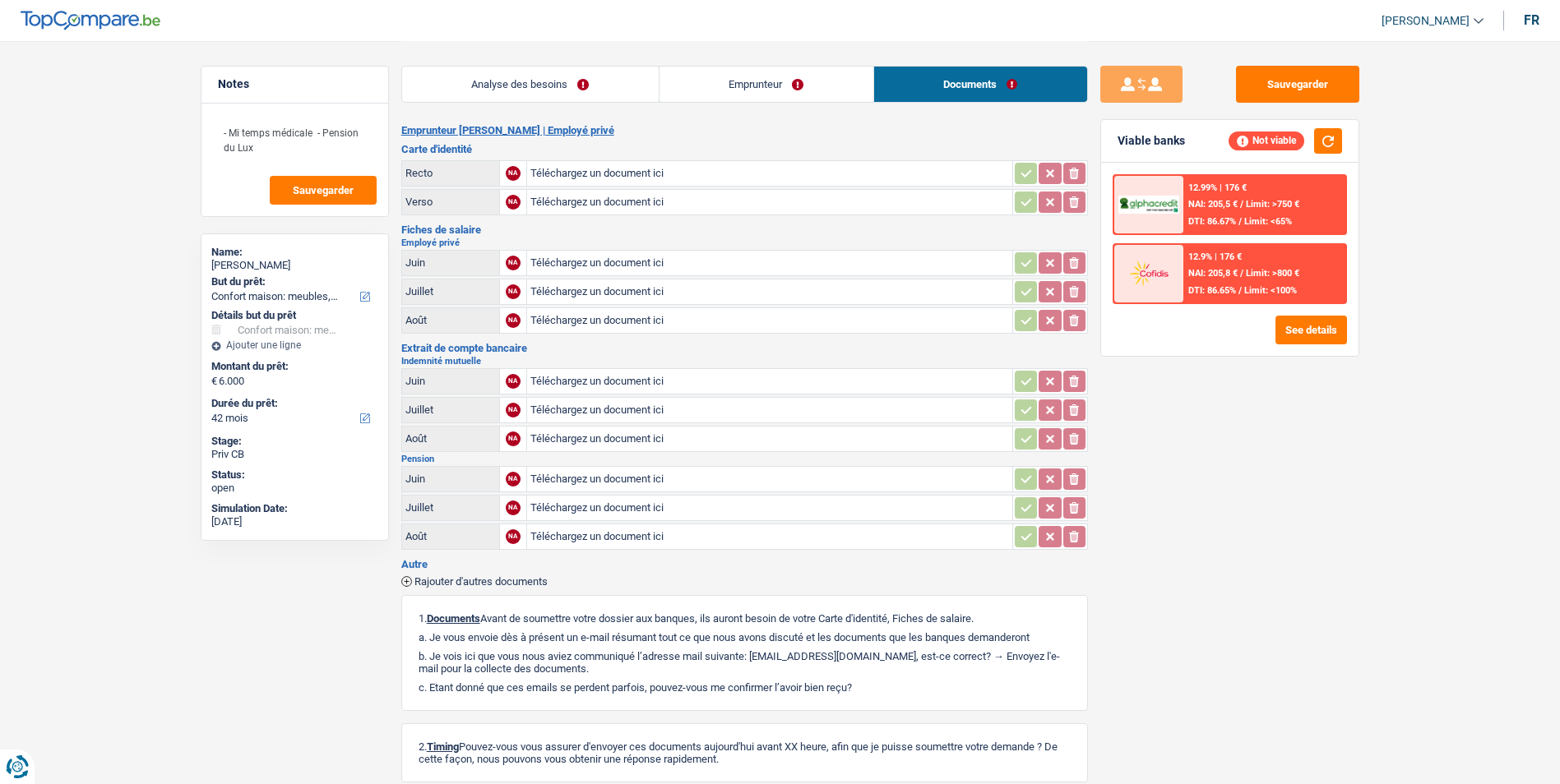
click at [634, 92] on link "Analyse des besoins" at bounding box center [530, 84] width 257 height 35
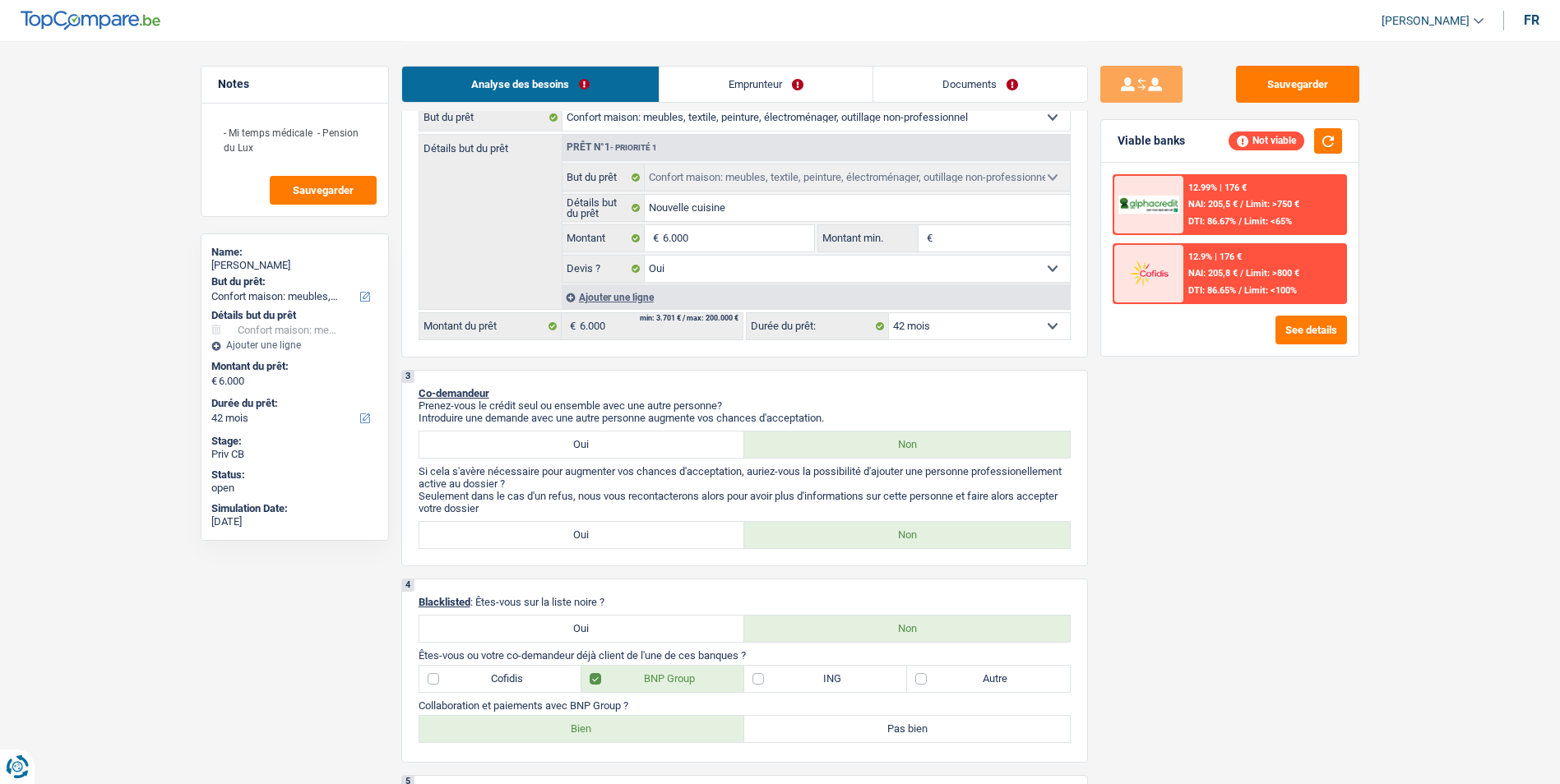
scroll to position [247, 0]
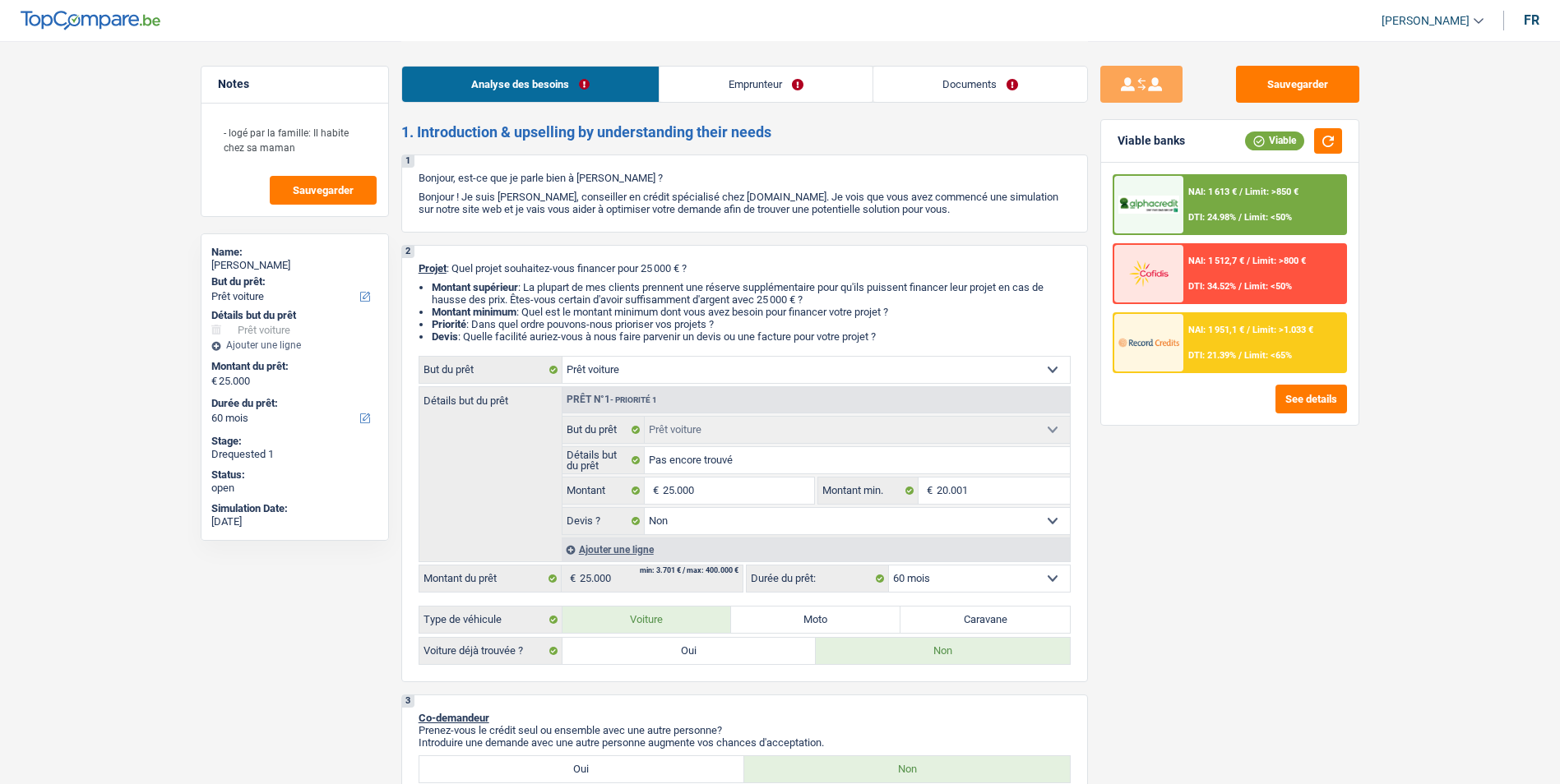
select select "car"
select select "60"
select select "car"
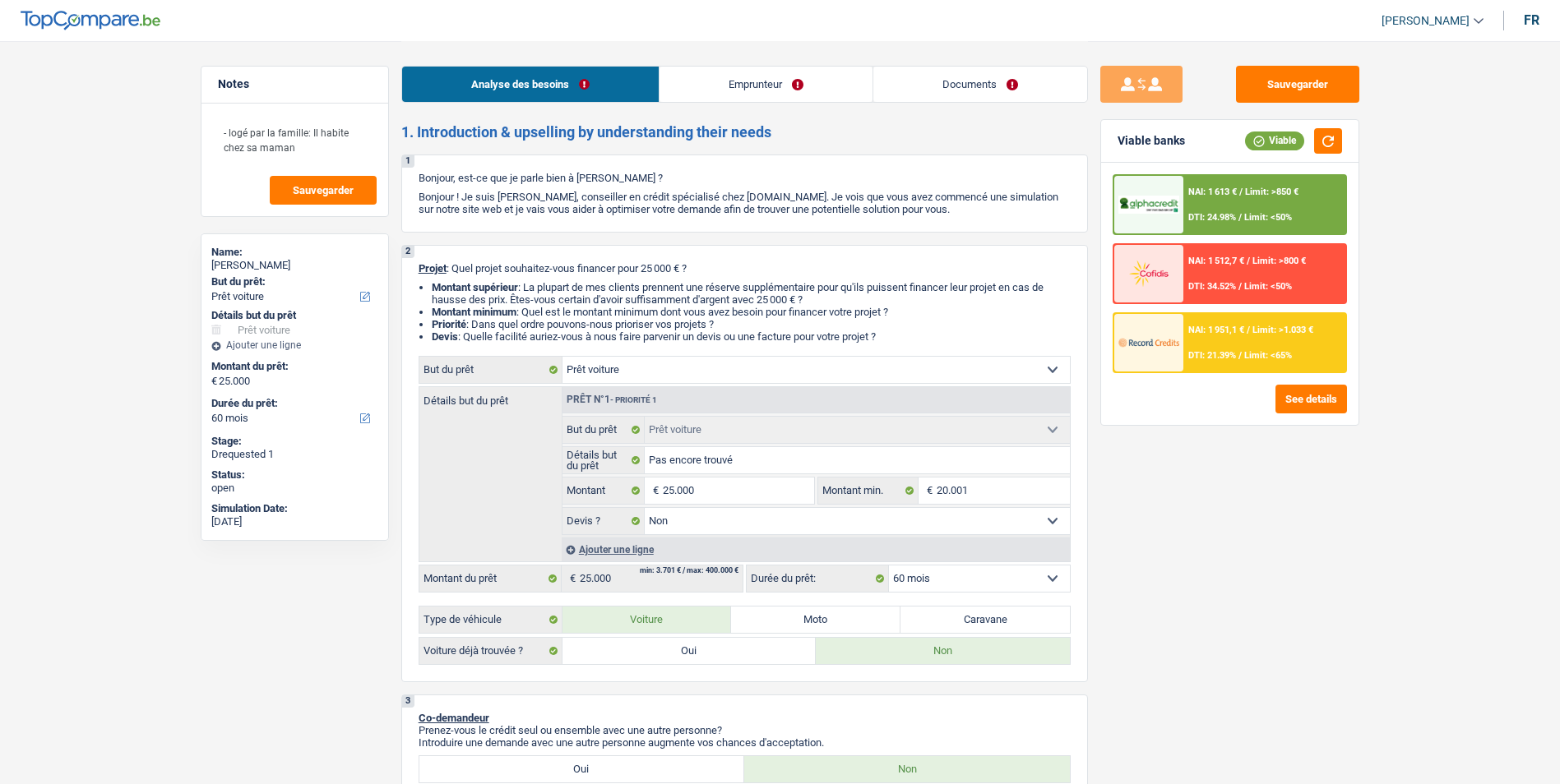
select select "false"
select select "60"
select select "worker"
select select "netSalary"
select select "mealVouchers"
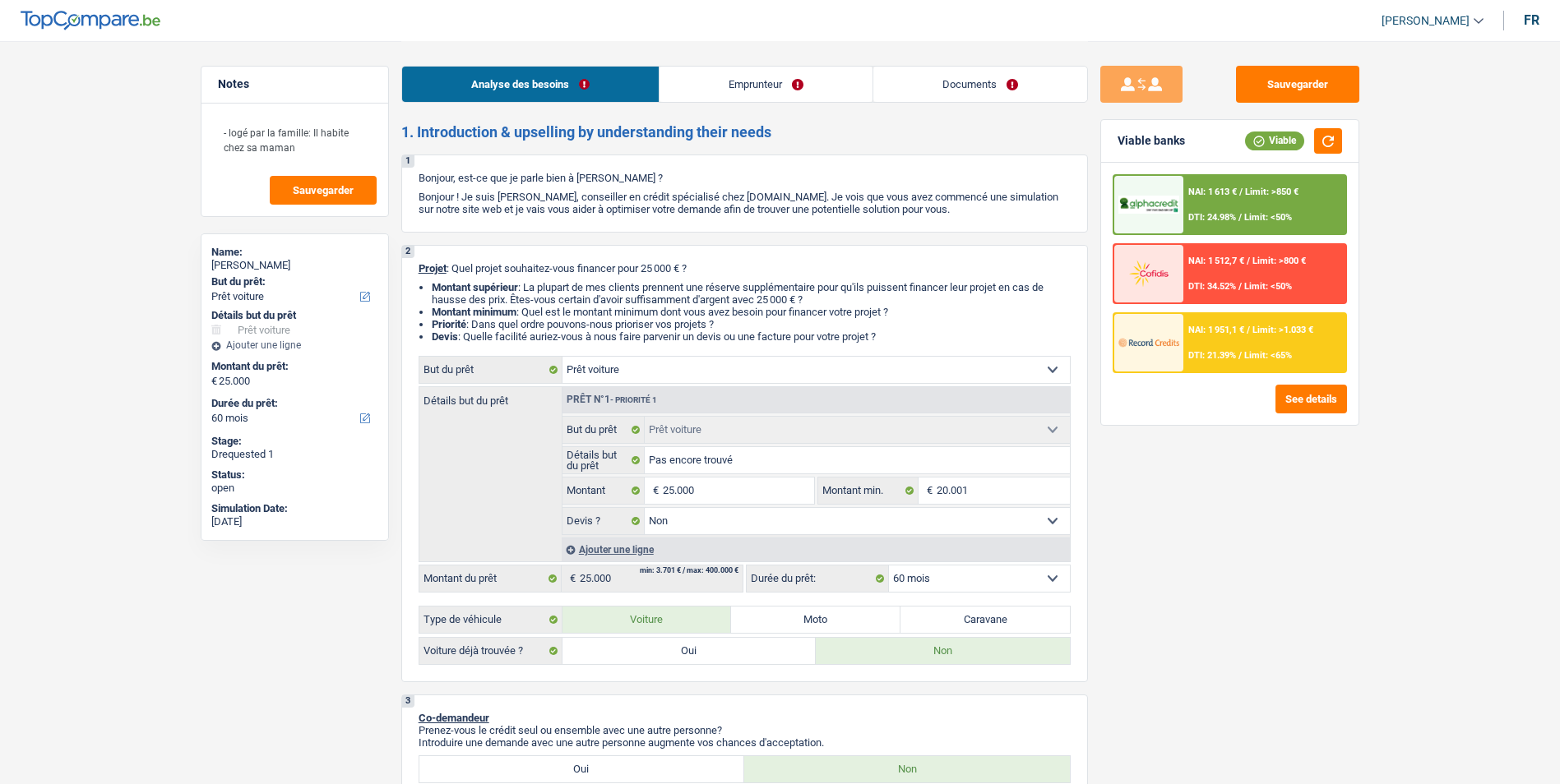
select select "liveWithParents"
select select "car"
select select "false"
select select "60"
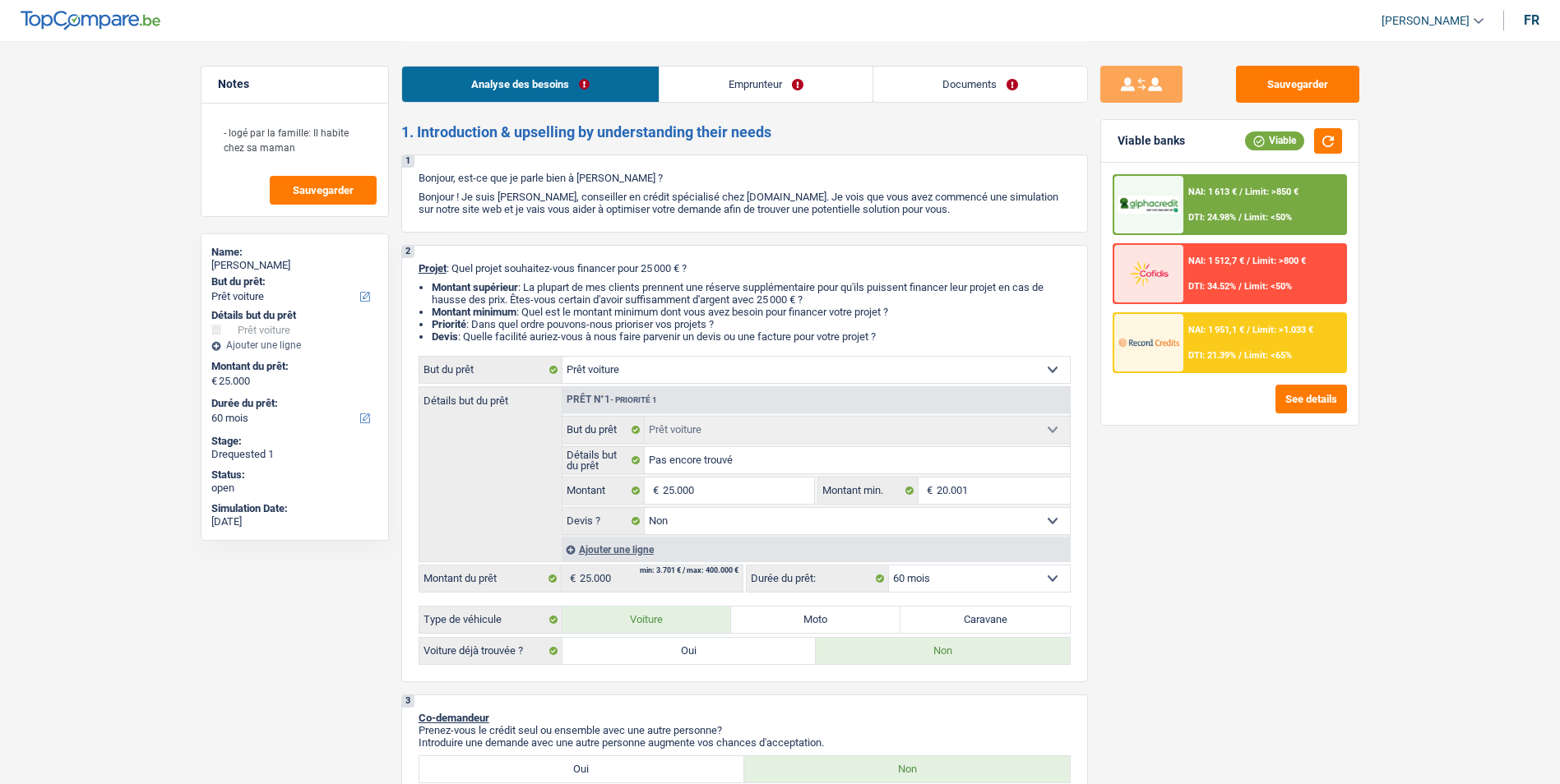
select select "worker"
select select "netSalary"
select select "mealVouchers"
select select "BE"
select select "otherInstitutions"
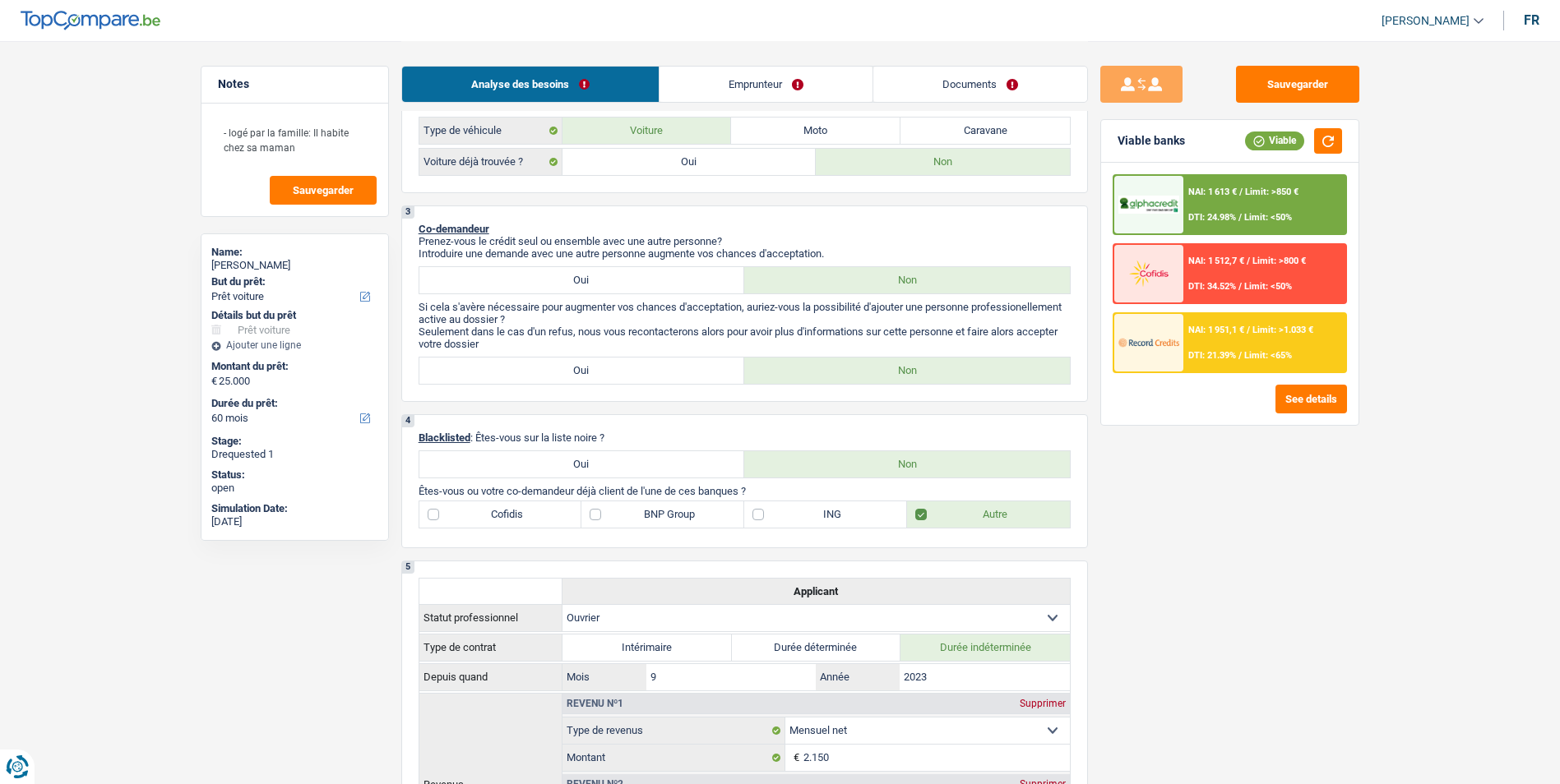
scroll to position [575, 0]
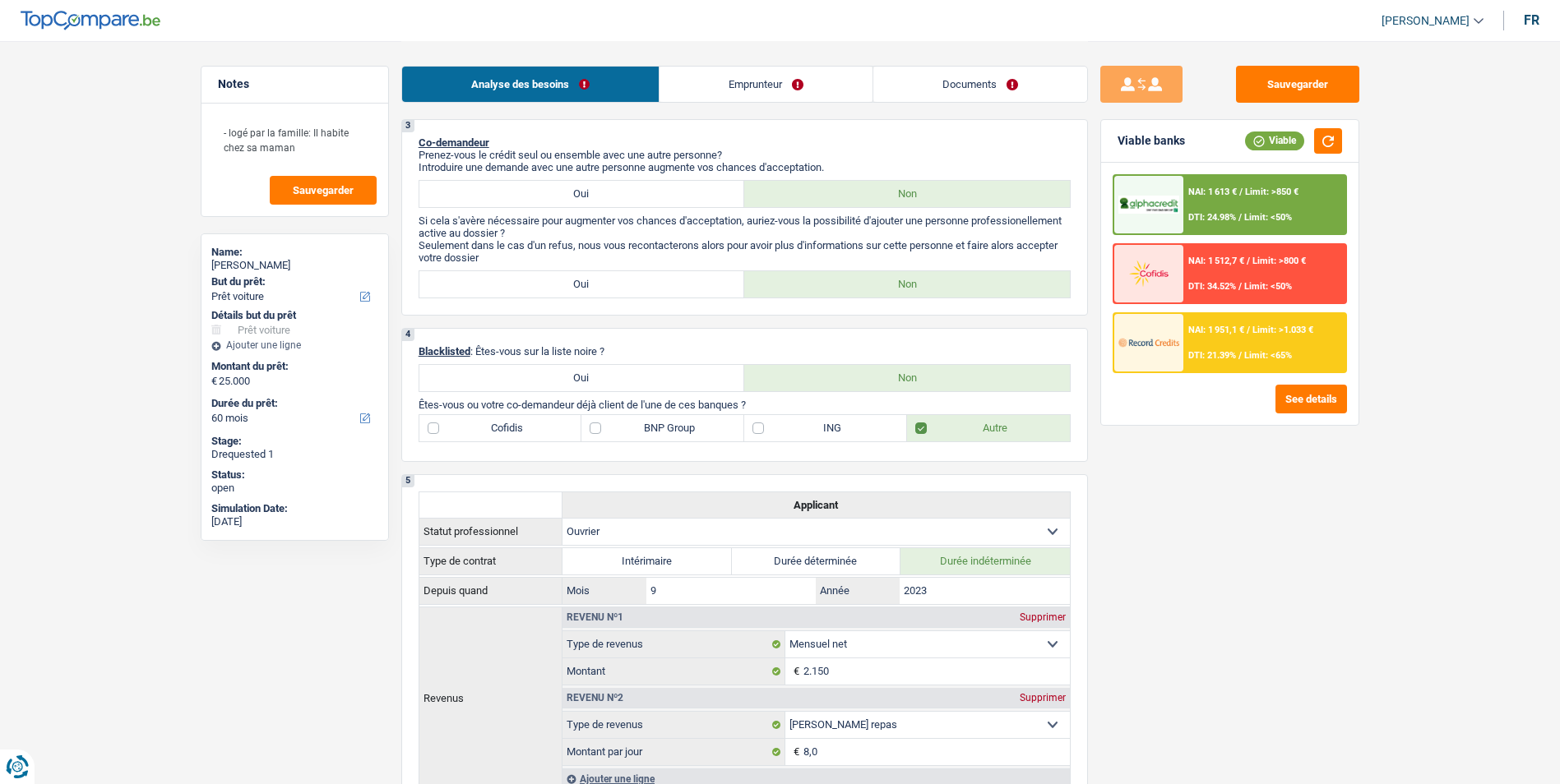
click at [791, 76] on link "Emprunteur" at bounding box center [766, 84] width 213 height 35
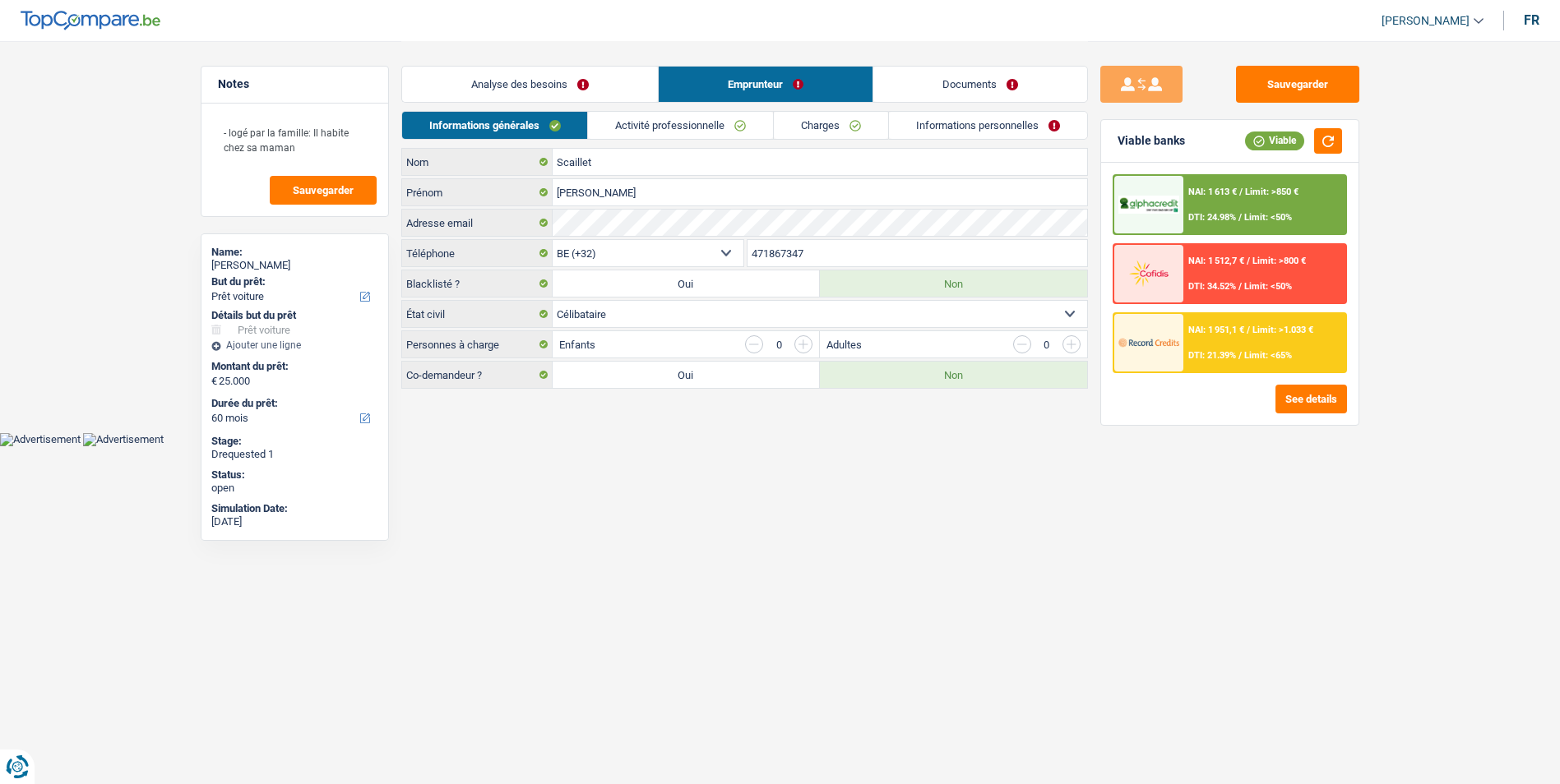
scroll to position [0, 0]
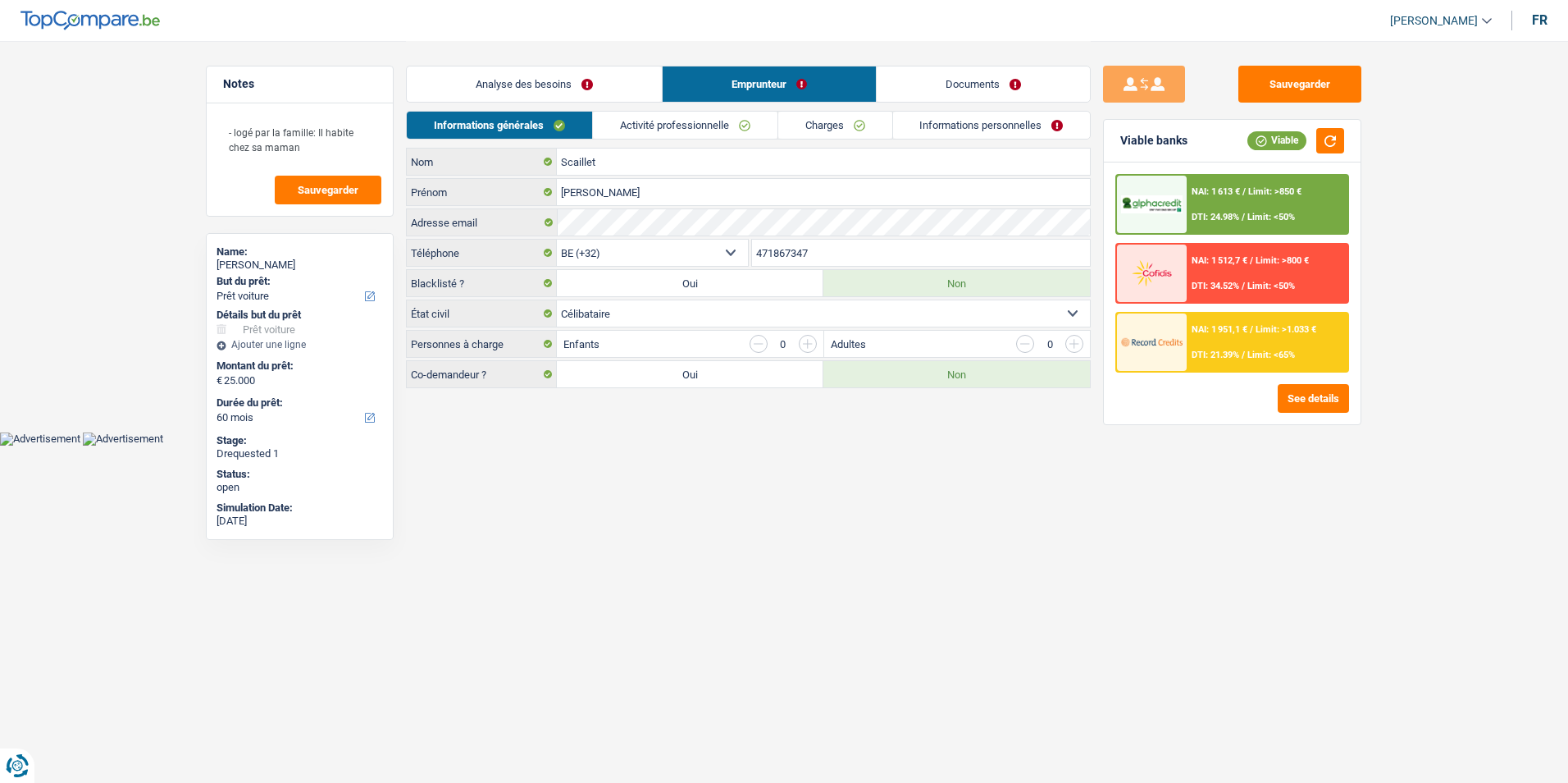
click at [726, 122] on link "Activité professionnelle" at bounding box center [685, 126] width 185 height 27
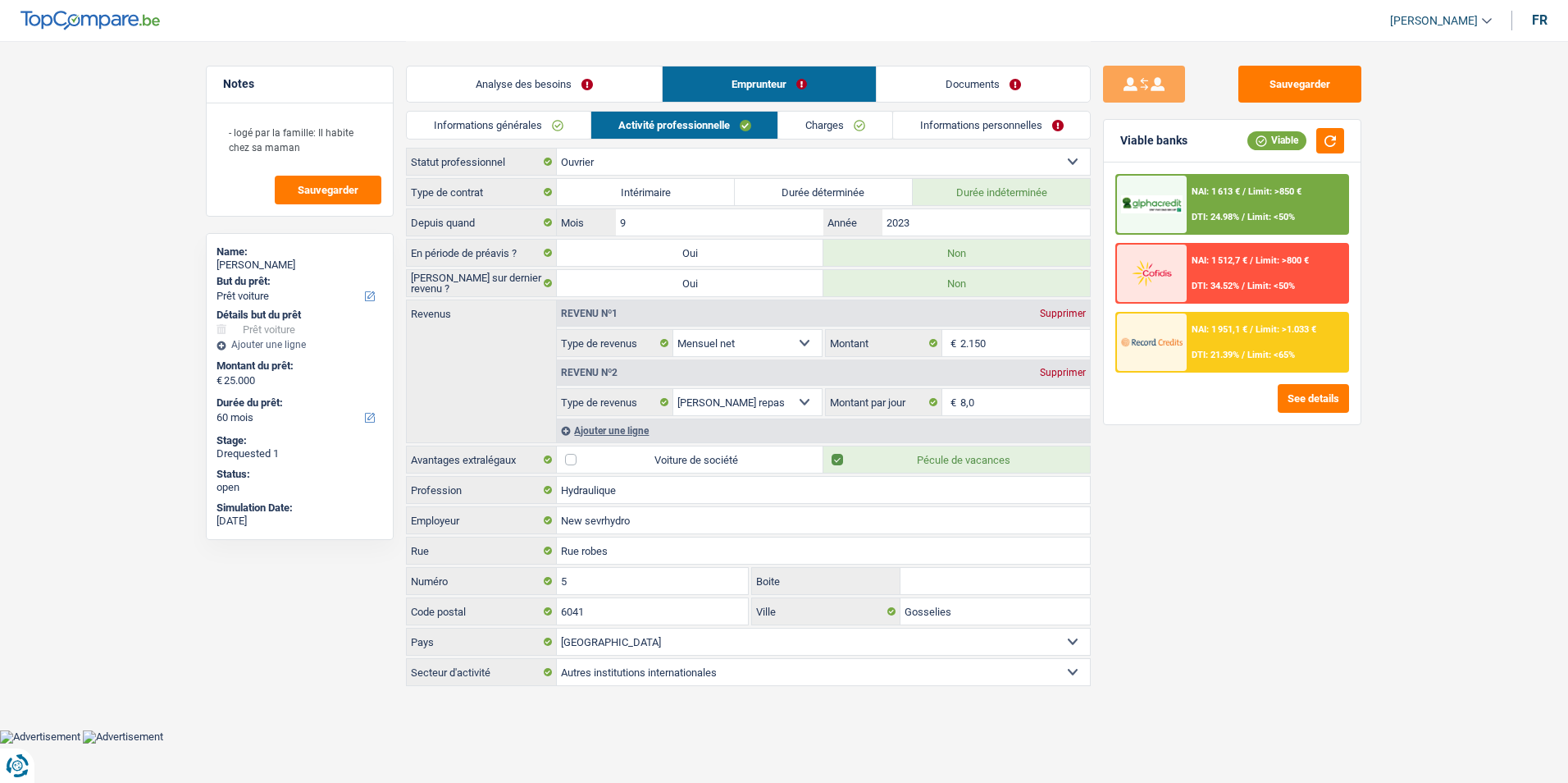
click at [834, 132] on link "Charges" at bounding box center [835, 126] width 114 height 27
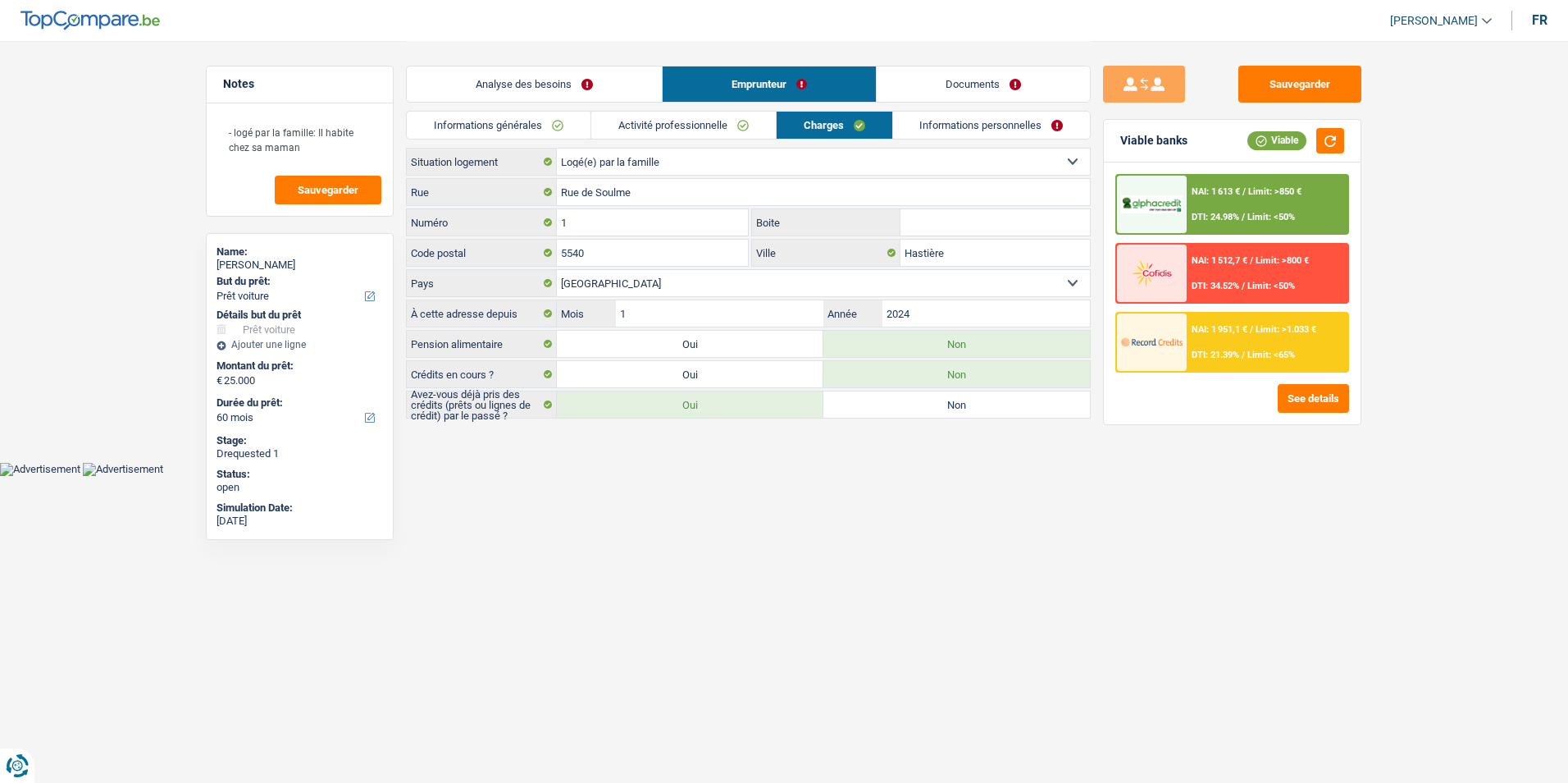
click at [961, 138] on link "Informations personnelles" at bounding box center [992, 126] width 198 height 27
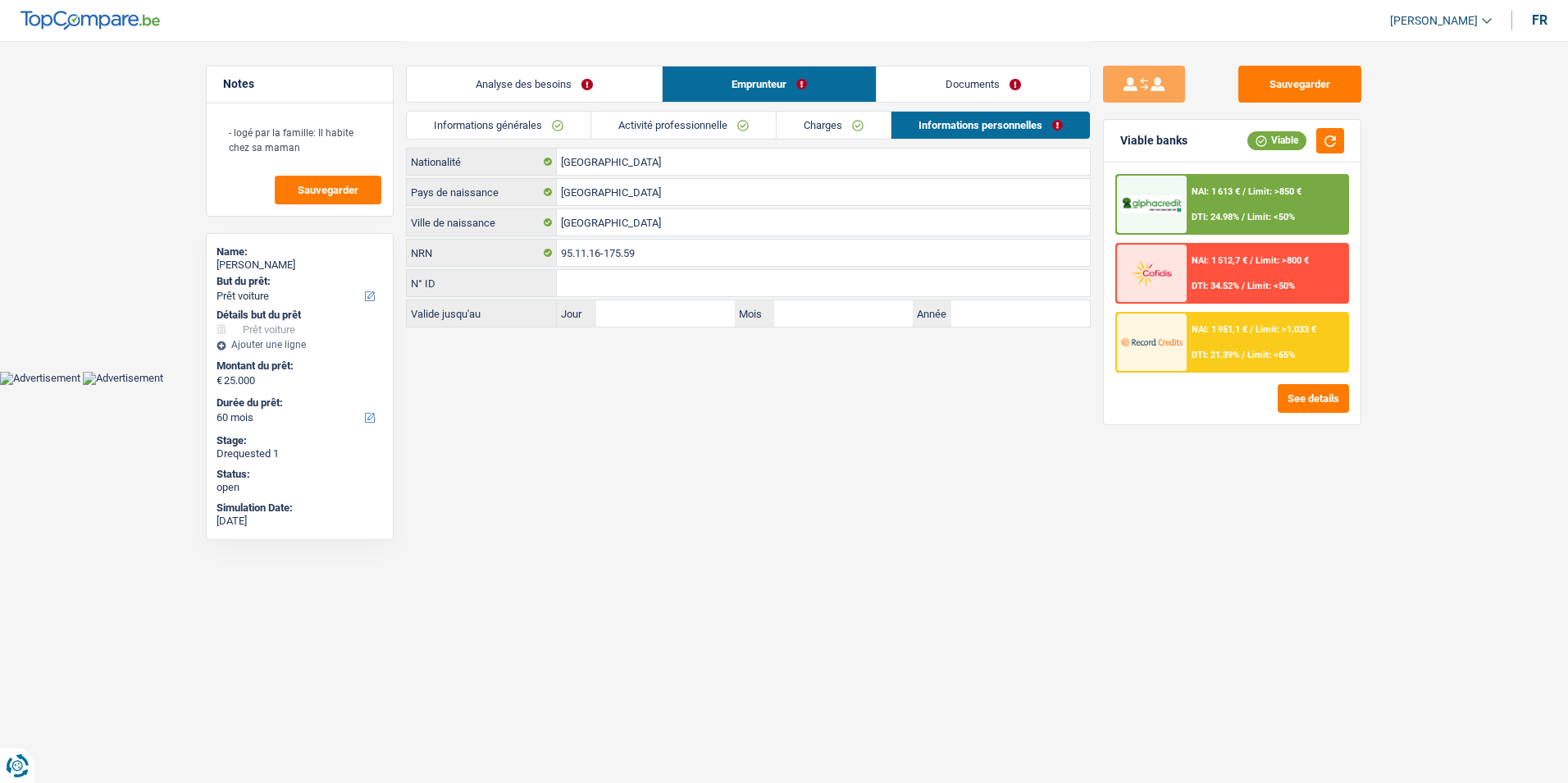
click at [863, 123] on link "Charges" at bounding box center [833, 126] width 114 height 27
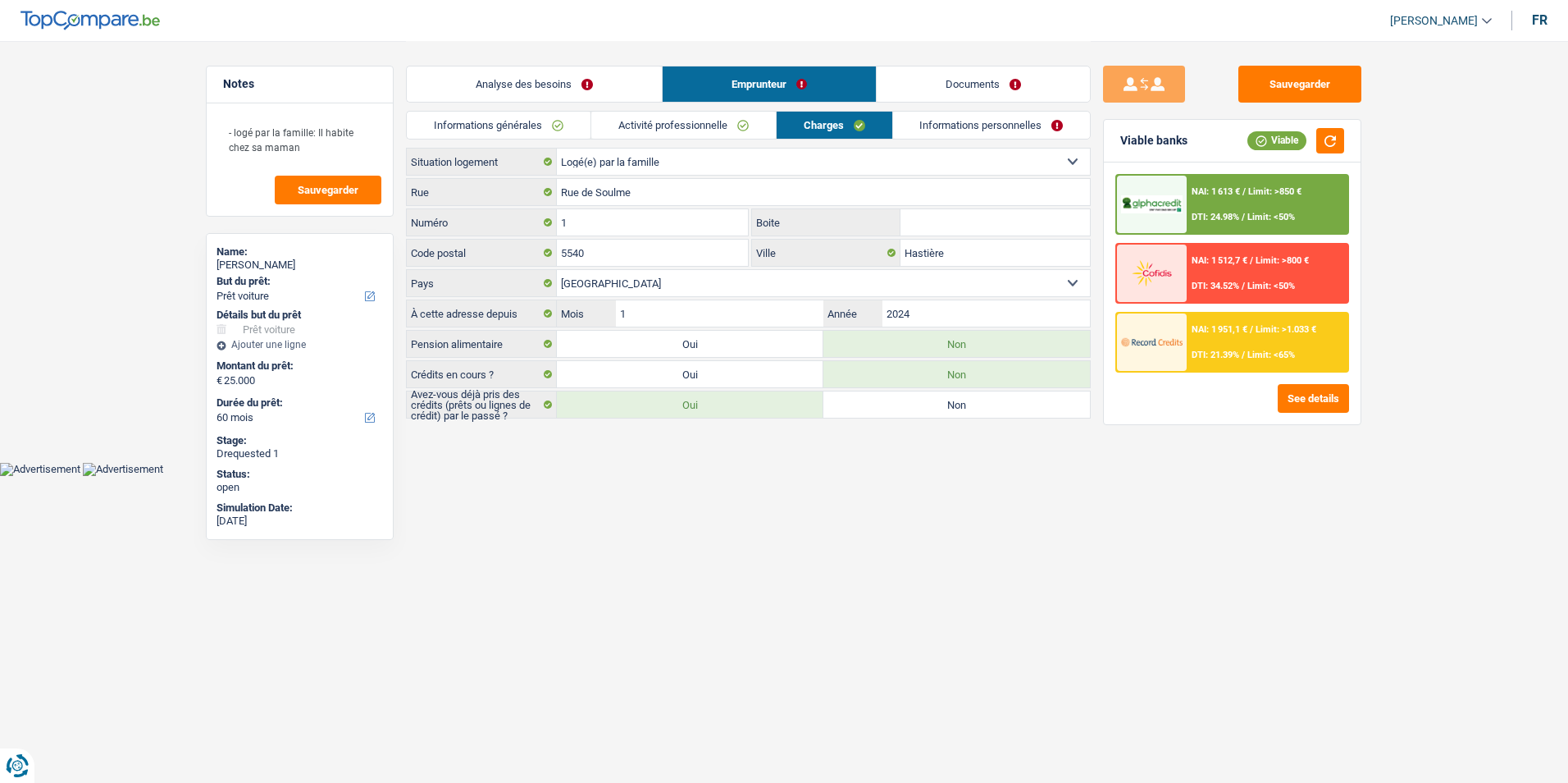
click at [970, 119] on link "Informations personnelles" at bounding box center [992, 126] width 198 height 27
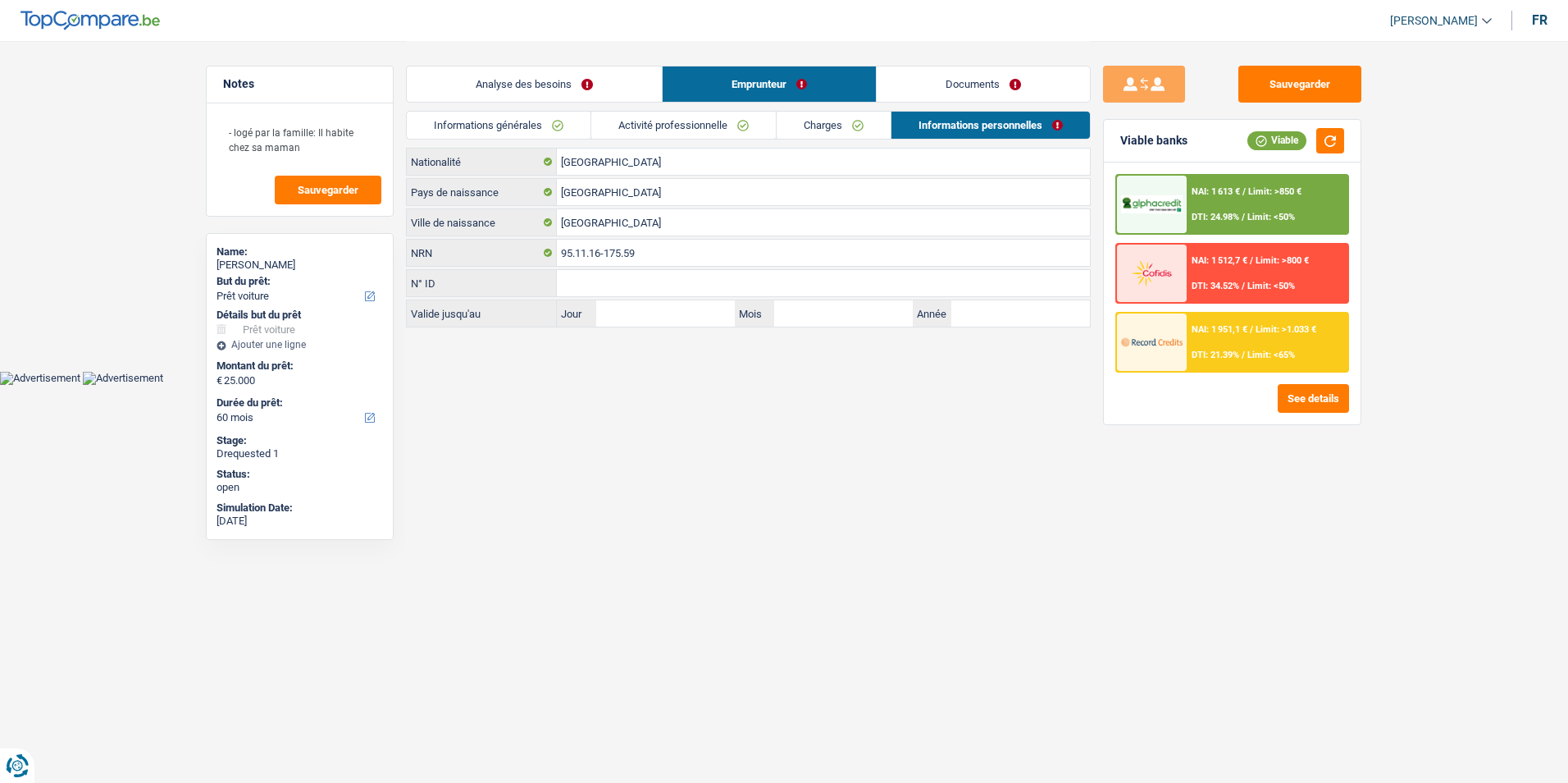
click at [916, 124] on link "Informations personnelles" at bounding box center [991, 126] width 199 height 27
click at [877, 124] on link "Charges" at bounding box center [833, 126] width 114 height 27
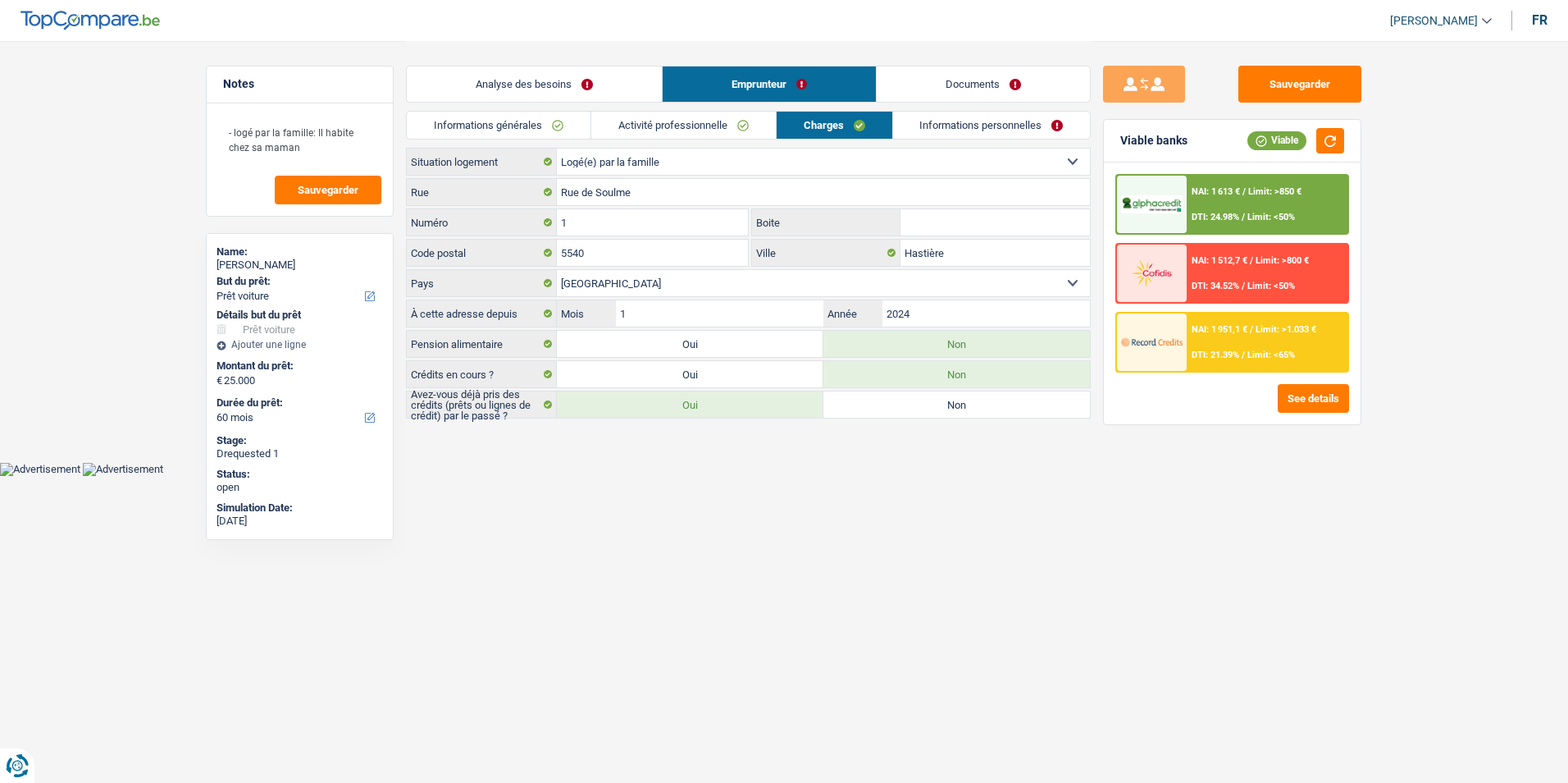
click at [942, 123] on link "Informations personnelles" at bounding box center [992, 126] width 198 height 27
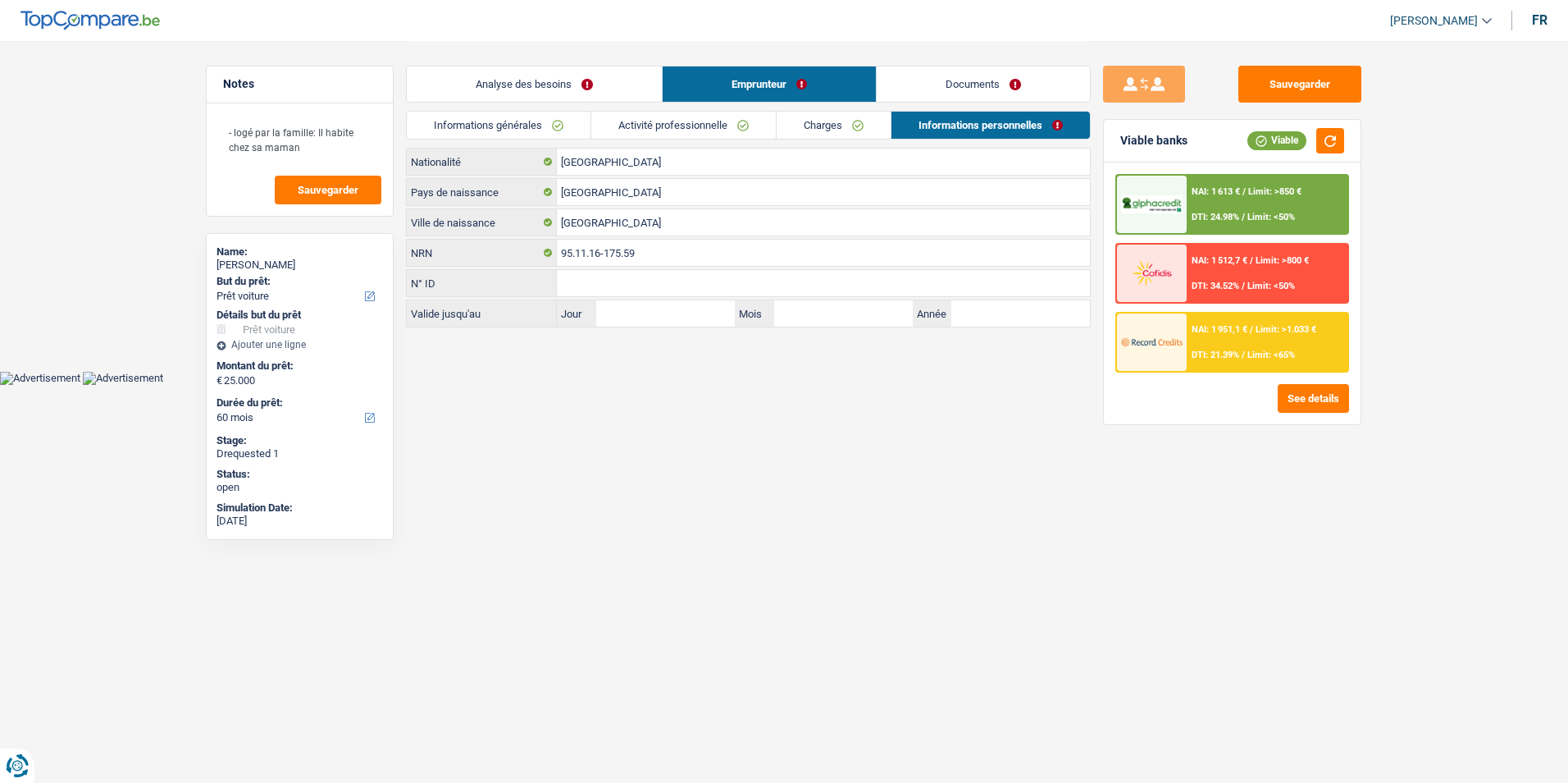
click at [981, 87] on link "Documents" at bounding box center [983, 84] width 213 height 35
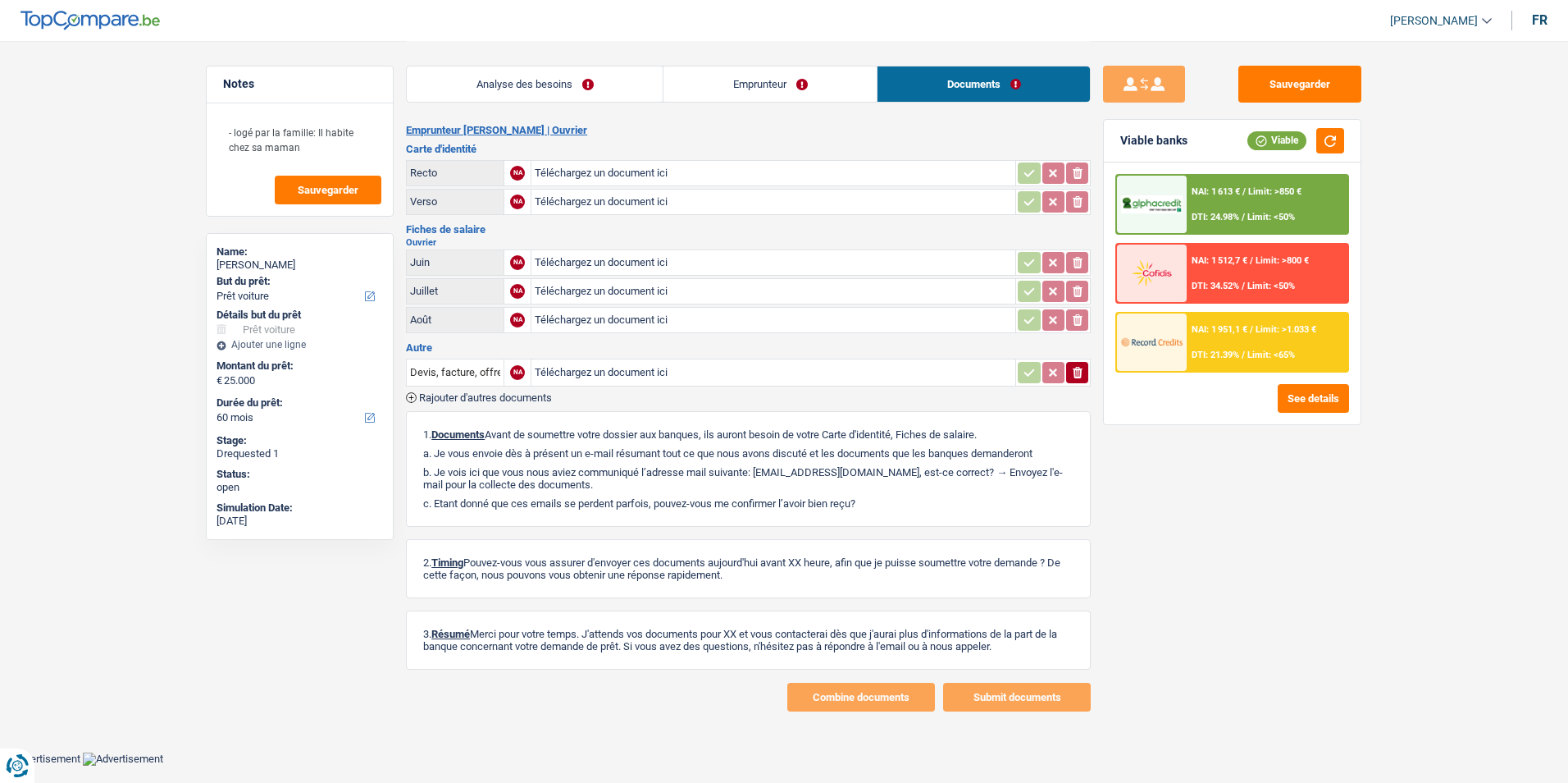
click at [710, 74] on link "Emprunteur" at bounding box center [770, 84] width 213 height 35
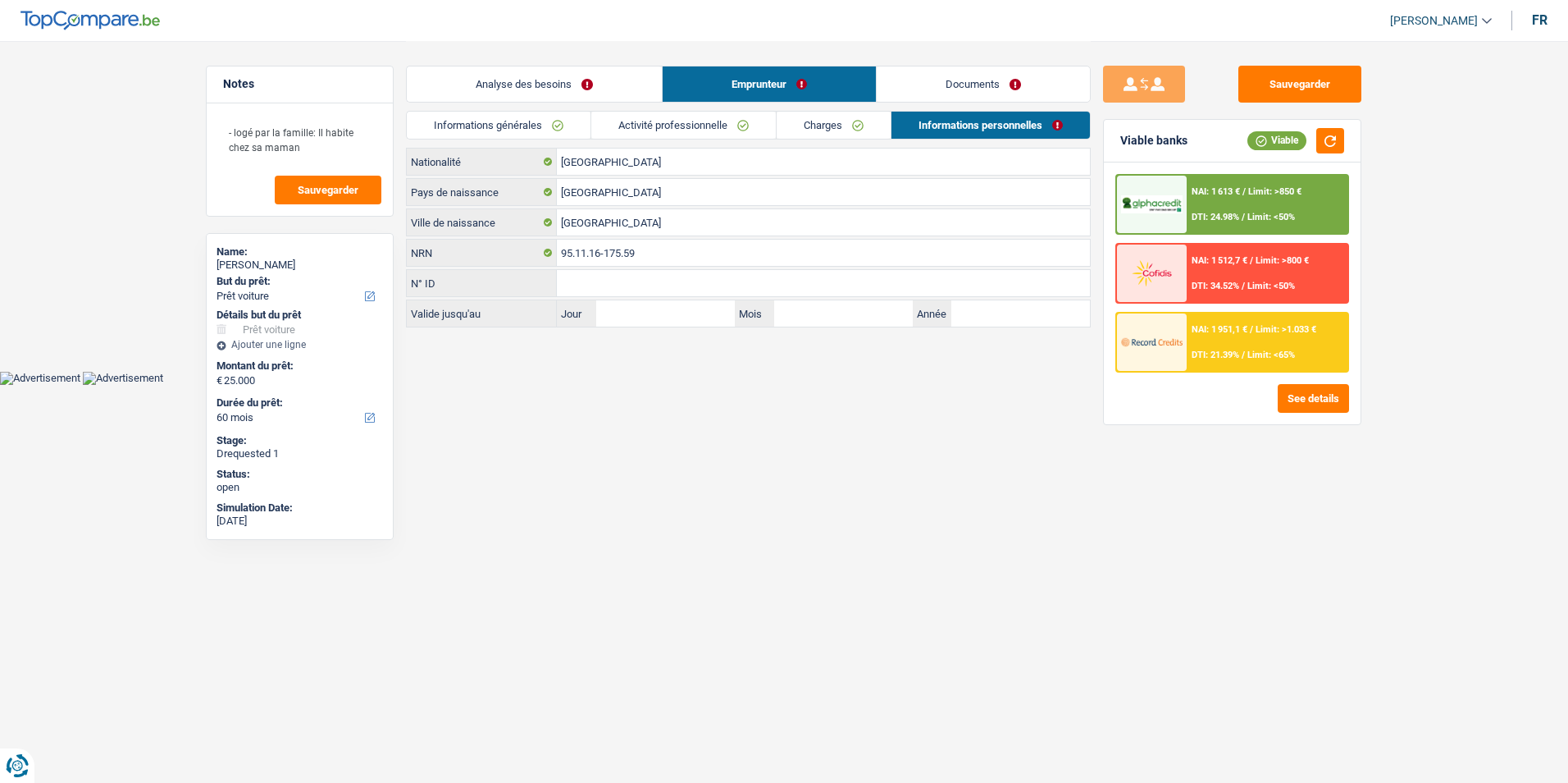
click at [580, 79] on link "Analyse des besoins" at bounding box center [534, 84] width 255 height 35
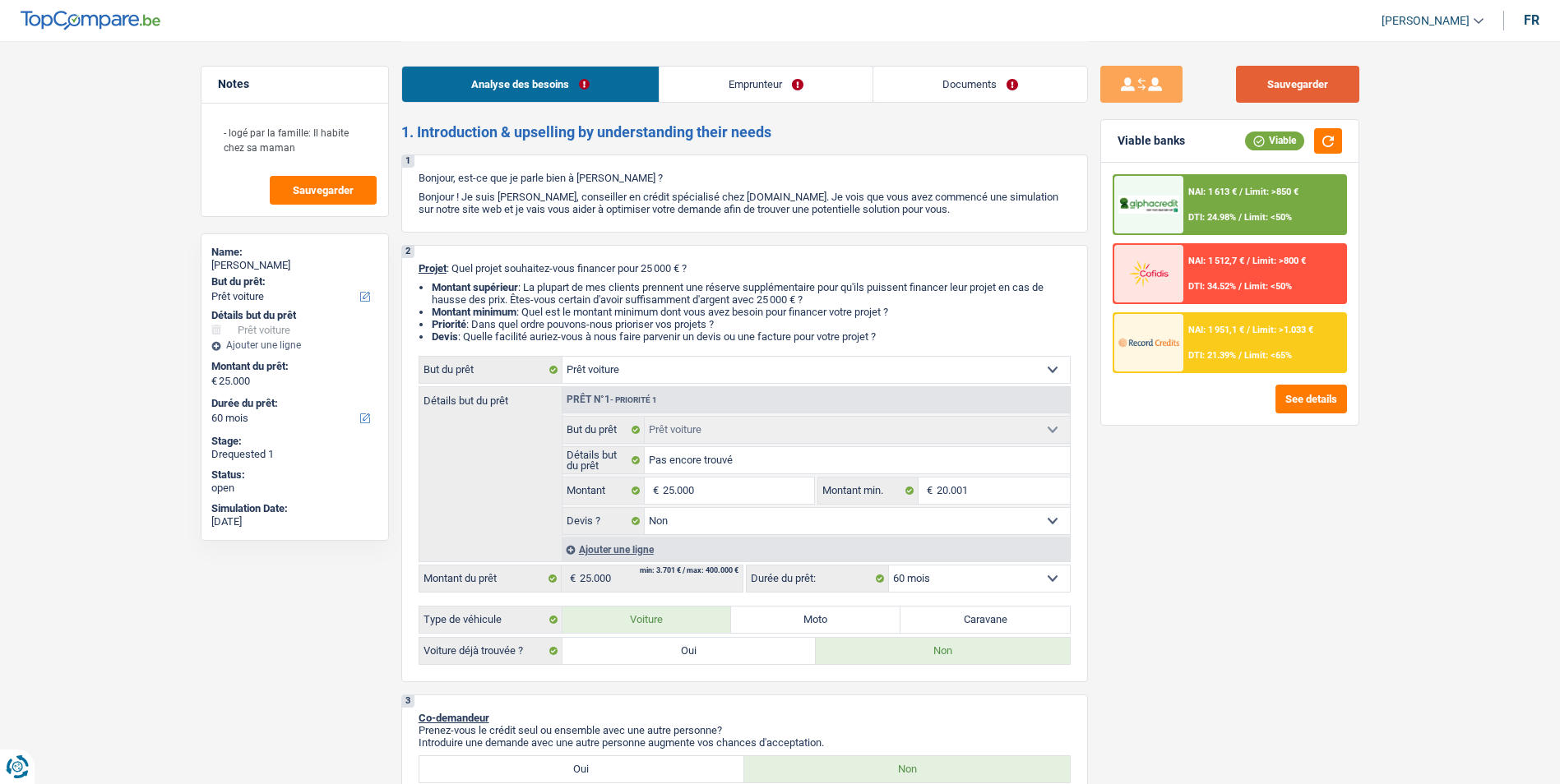
click at [1270, 87] on button "Sauvegarder" at bounding box center [1298, 84] width 123 height 37
